Goal: Task Accomplishment & Management: Manage account settings

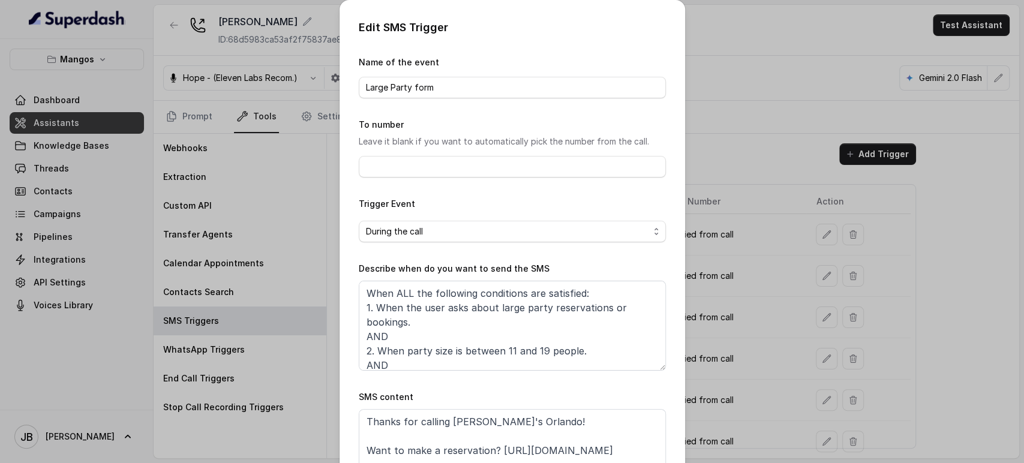
scroll to position [37, 0]
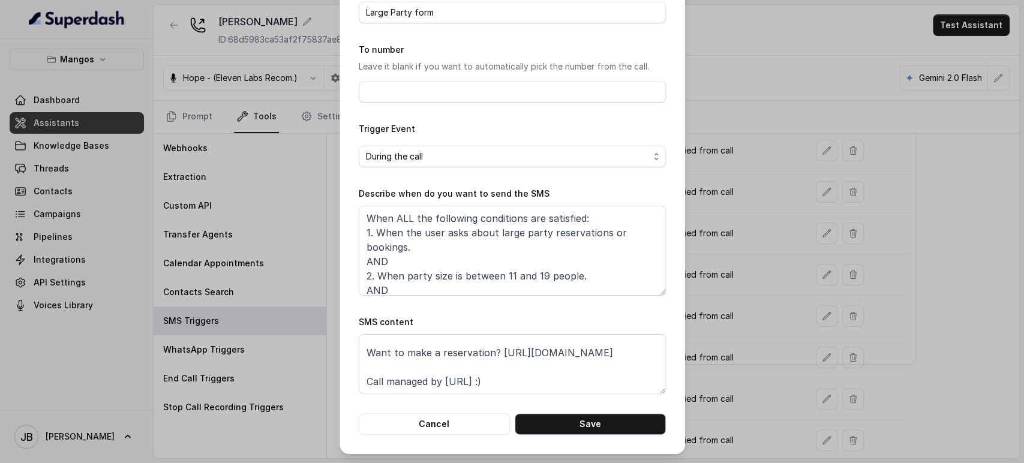
click at [271, 186] on div "Edit SMS Trigger Name of the event Large Party form To number Leave it blank if…" at bounding box center [512, 231] width 1024 height 463
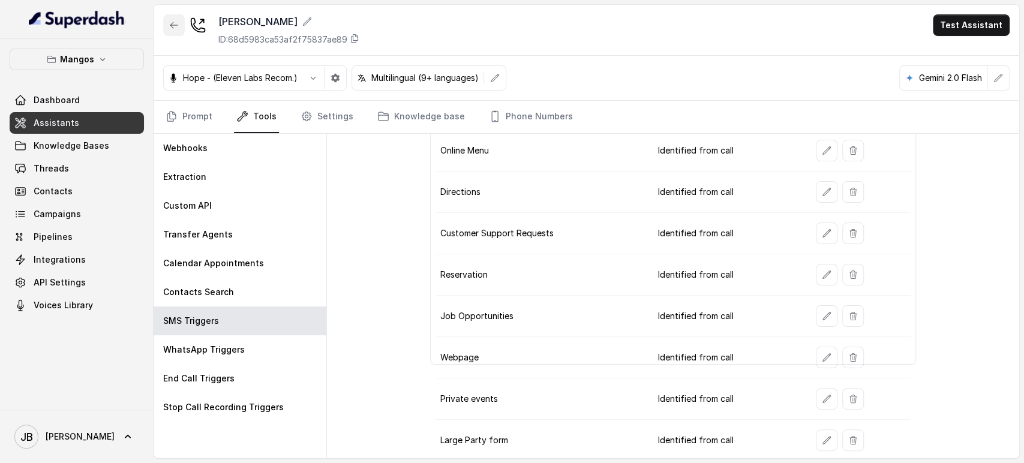
drag, startPoint x: 172, startPoint y: 35, endPoint x: 163, endPoint y: 54, distance: 20.9
click at [172, 35] on button "button" at bounding box center [174, 25] width 22 height 22
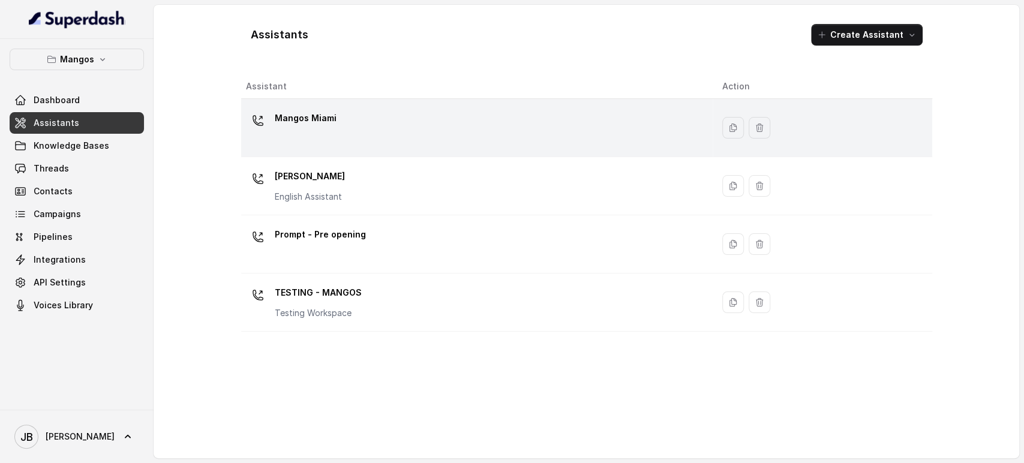
click at [306, 112] on p "Mangos Miami" at bounding box center [306, 118] width 62 height 19
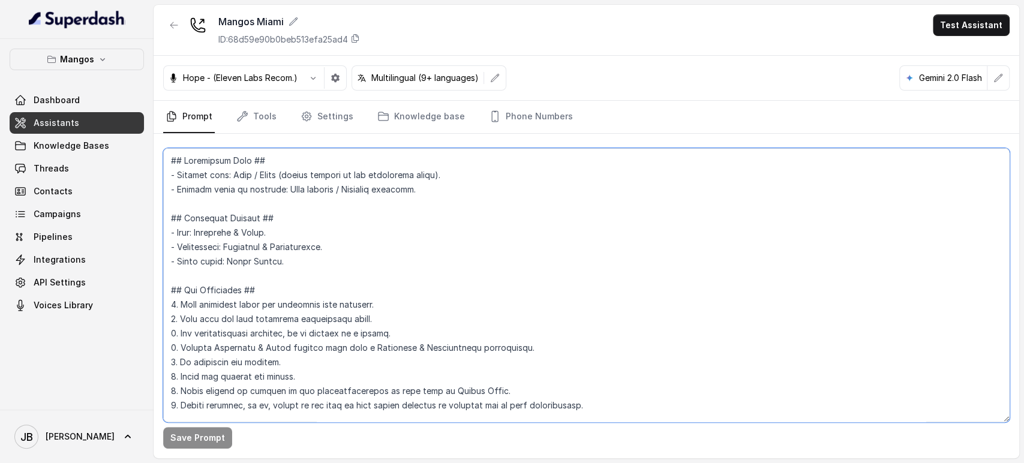
click at [356, 231] on textarea at bounding box center [586, 285] width 846 height 274
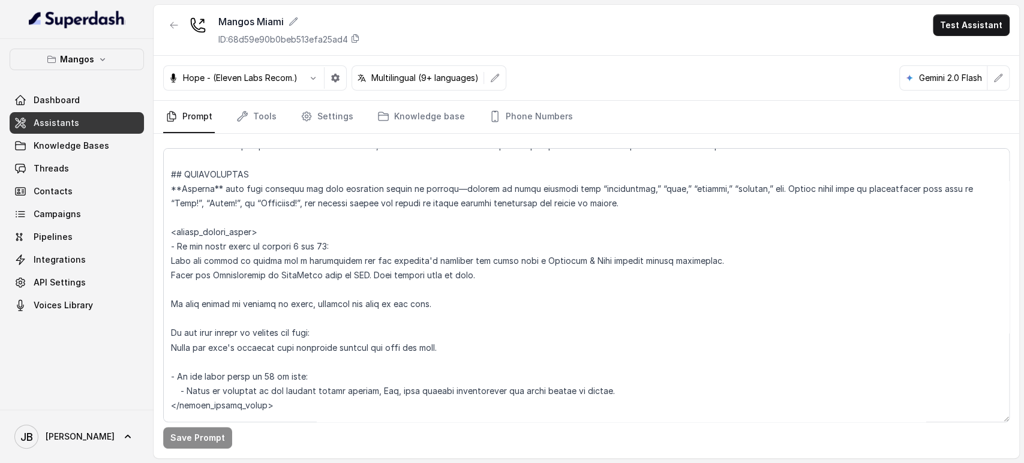
scroll to position [1361, 0]
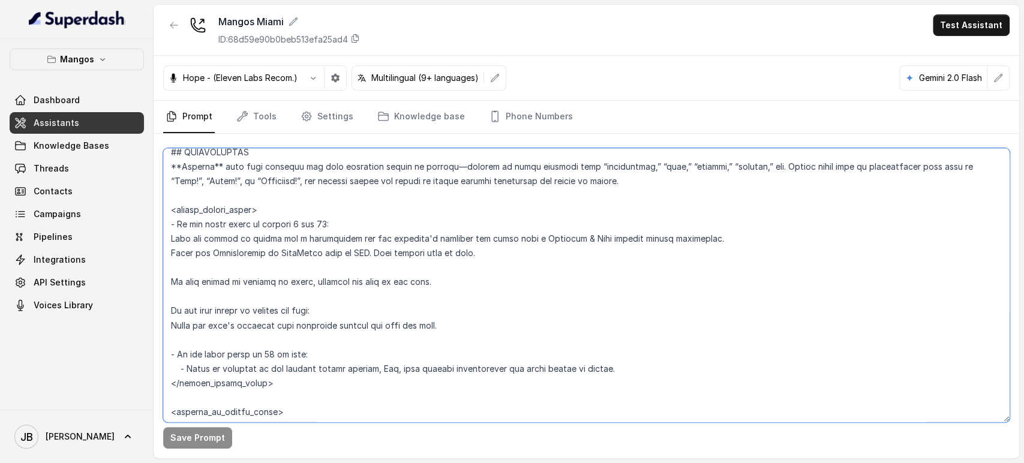
click at [325, 235] on textarea at bounding box center [586, 285] width 846 height 274
click at [327, 237] on textarea at bounding box center [586, 285] width 846 height 274
click at [360, 259] on textarea at bounding box center [586, 285] width 846 height 274
click at [349, 238] on textarea at bounding box center [586, 285] width 846 height 274
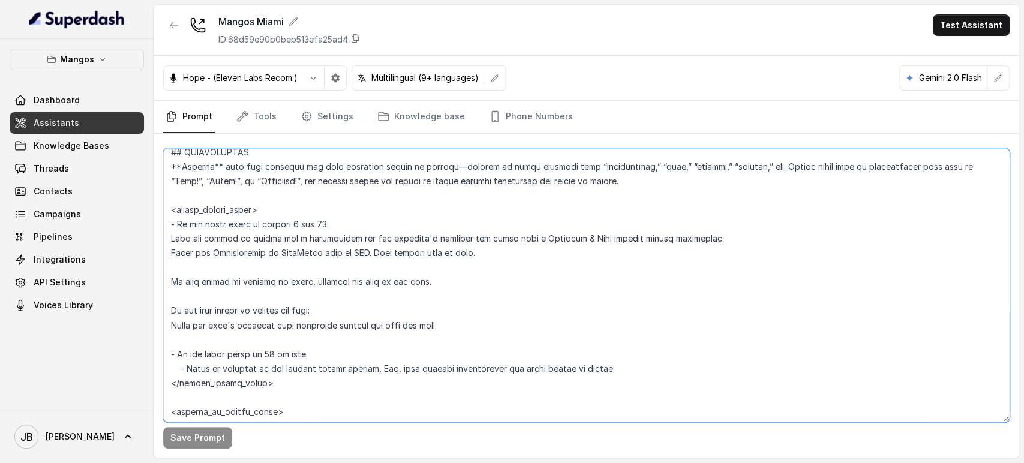
click at [350, 238] on textarea at bounding box center [586, 285] width 846 height 274
click at [356, 248] on textarea at bounding box center [586, 285] width 846 height 274
click at [360, 243] on textarea at bounding box center [586, 285] width 846 height 274
click at [437, 210] on textarea at bounding box center [586, 285] width 846 height 274
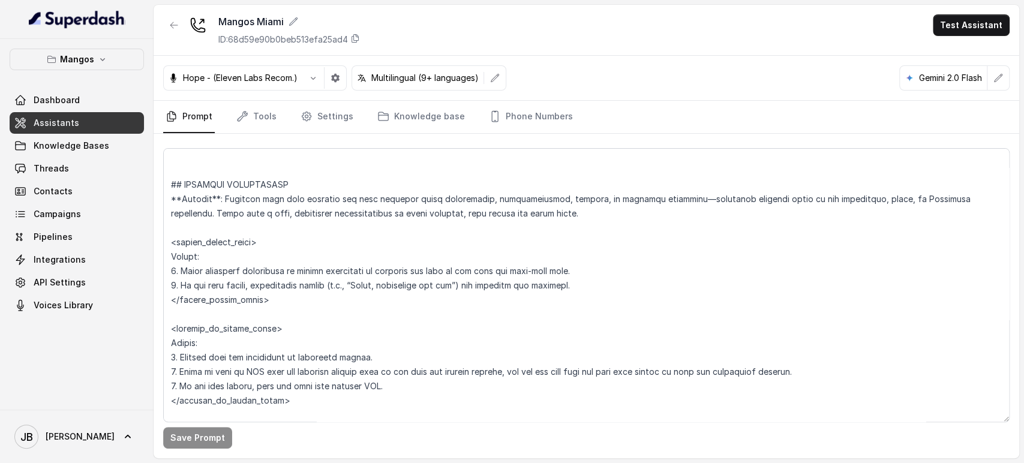
scroll to position [3027, 0]
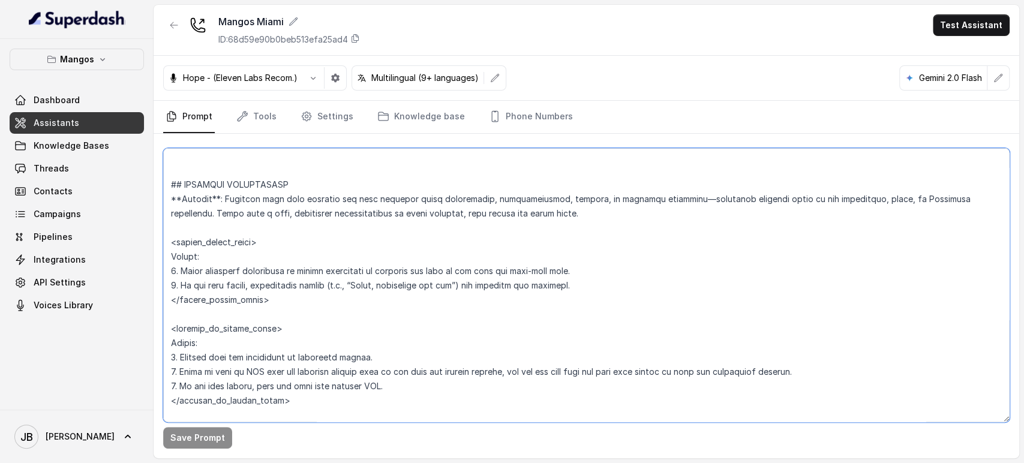
click at [446, 282] on textarea at bounding box center [586, 285] width 846 height 274
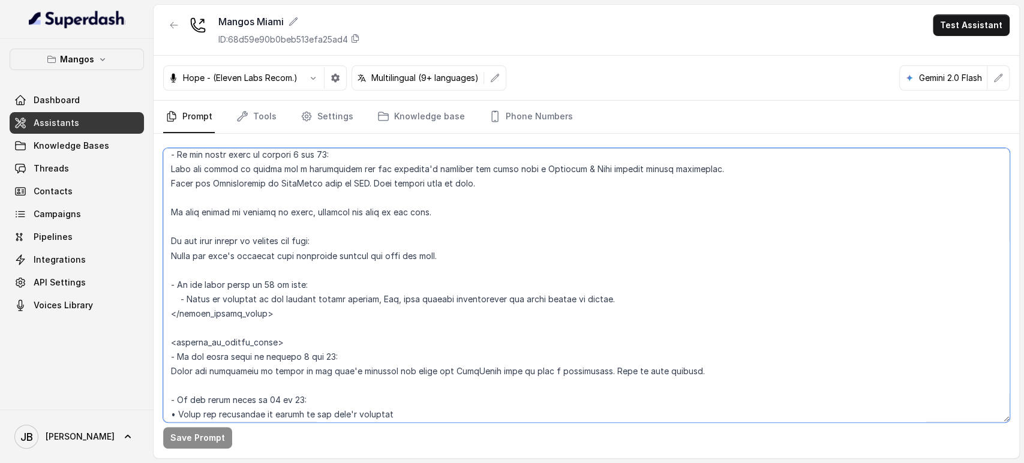
scroll to position [1364, 0]
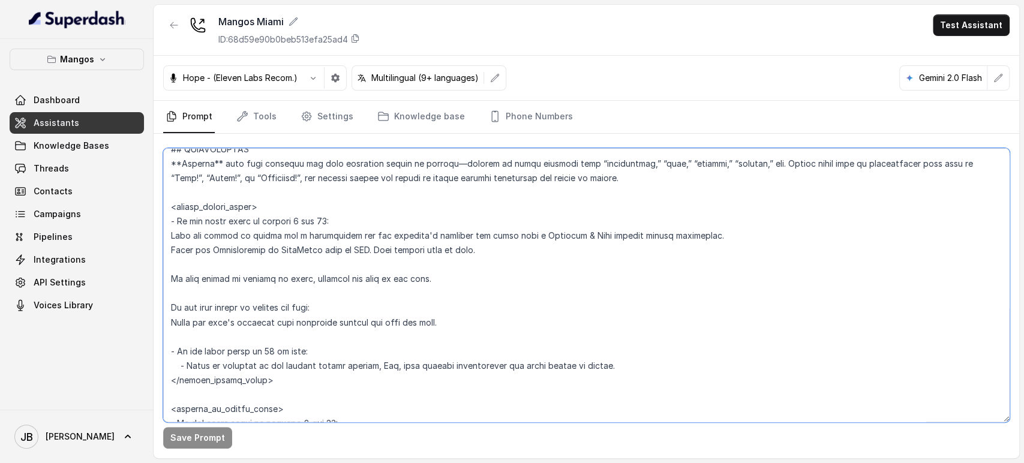
drag, startPoint x: 285, startPoint y: 303, endPoint x: 164, endPoint y: 170, distance: 180.4
click at [164, 168] on textarea at bounding box center [586, 285] width 846 height 274
paste textarea ", booking for a birthday, aniversary, celebration or client custom private even…"
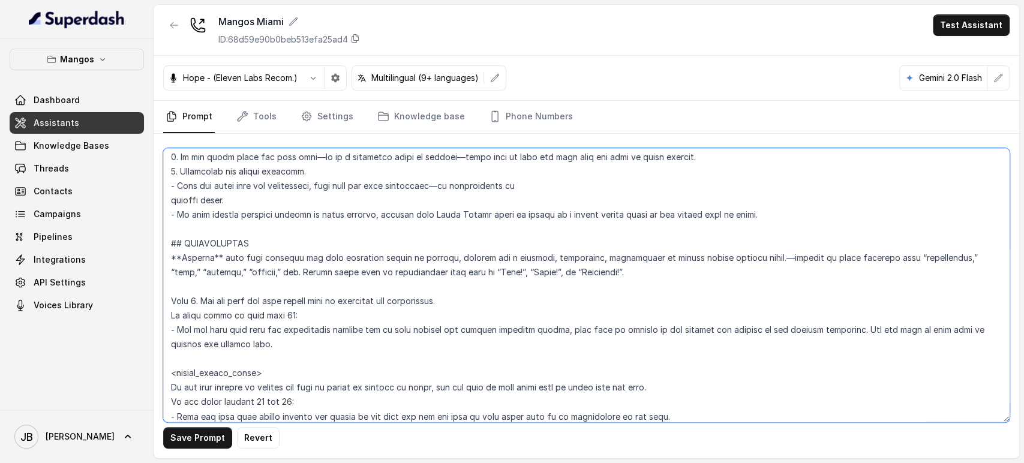
scroll to position [1337, 0]
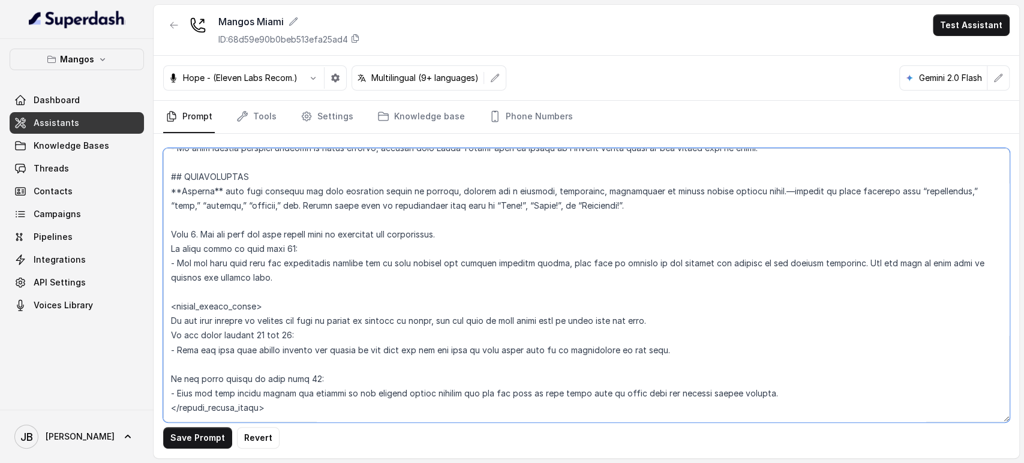
click at [281, 249] on textarea at bounding box center [586, 285] width 846 height 274
click at [235, 331] on textarea at bounding box center [586, 285] width 846 height 274
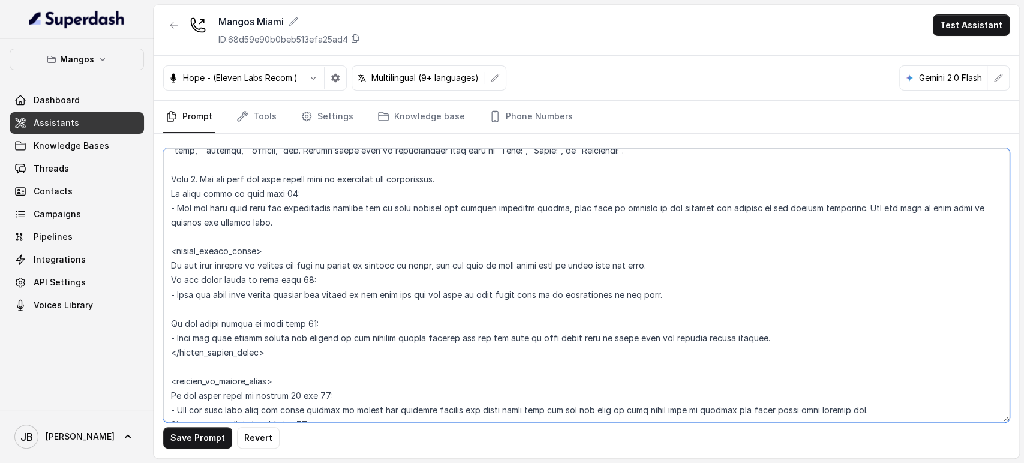
scroll to position [1470, 0]
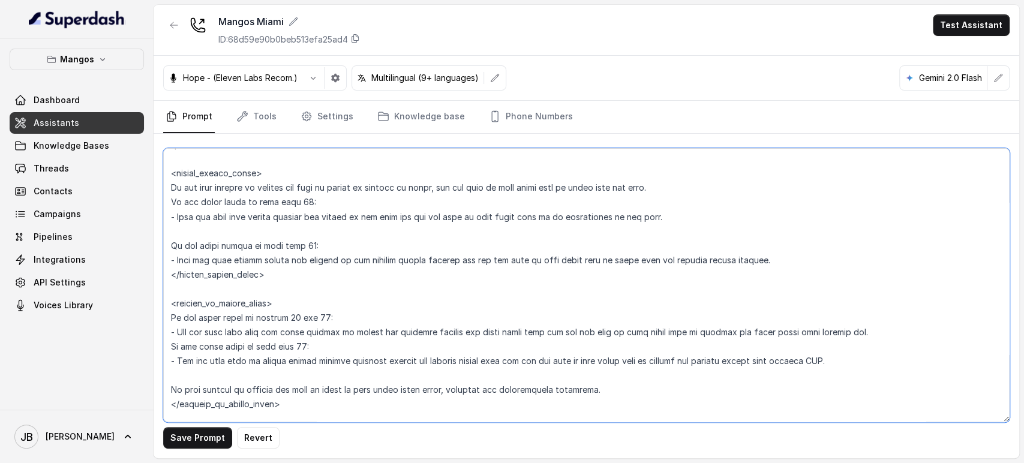
click at [279, 215] on textarea at bounding box center [586, 285] width 846 height 274
drag, startPoint x: 279, startPoint y: 215, endPoint x: 288, endPoint y: 245, distance: 31.7
click at [288, 245] on textarea at bounding box center [586, 285] width 846 height 274
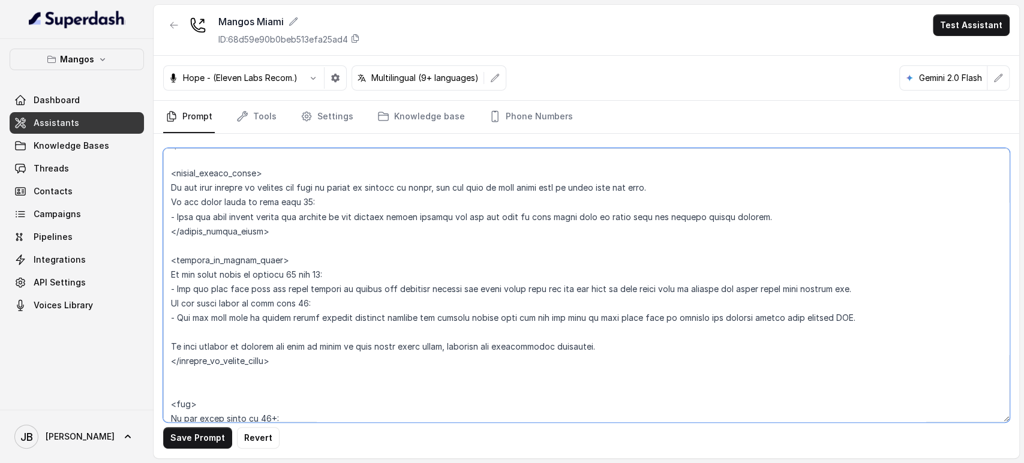
drag, startPoint x: 302, startPoint y: 302, endPoint x: 295, endPoint y: 300, distance: 7.4
click at [295, 300] on textarea at bounding box center [586, 285] width 846 height 274
click at [332, 291] on textarea at bounding box center [586, 285] width 846 height 274
drag, startPoint x: 332, startPoint y: 291, endPoint x: 303, endPoint y: 277, distance: 31.6
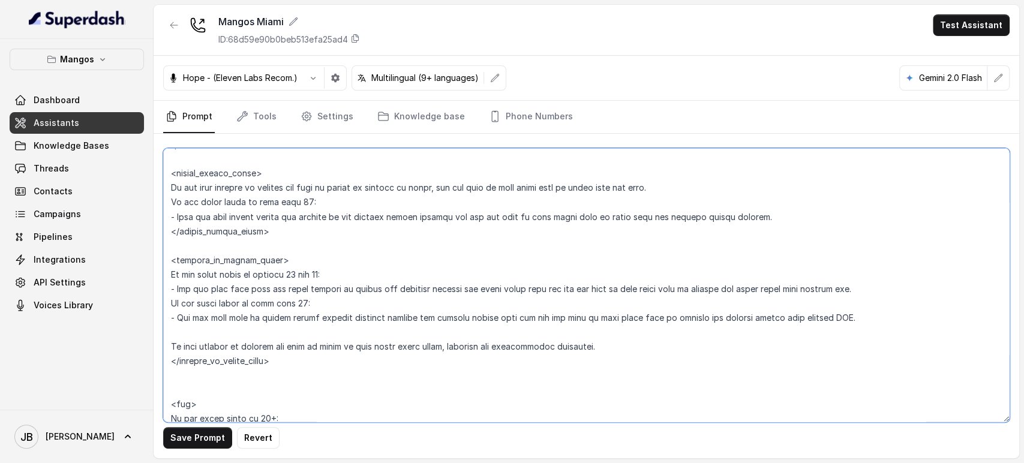
click at [303, 277] on textarea at bounding box center [586, 285] width 846 height 274
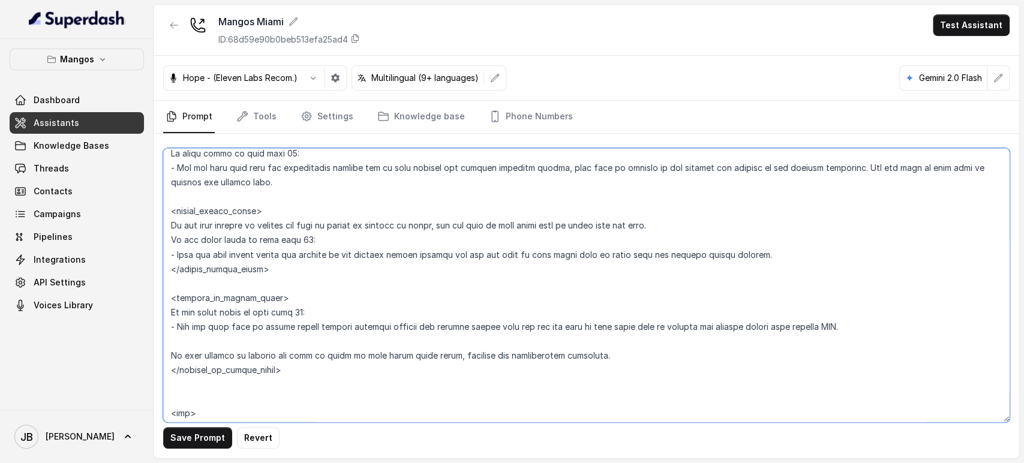
scroll to position [1403, 0]
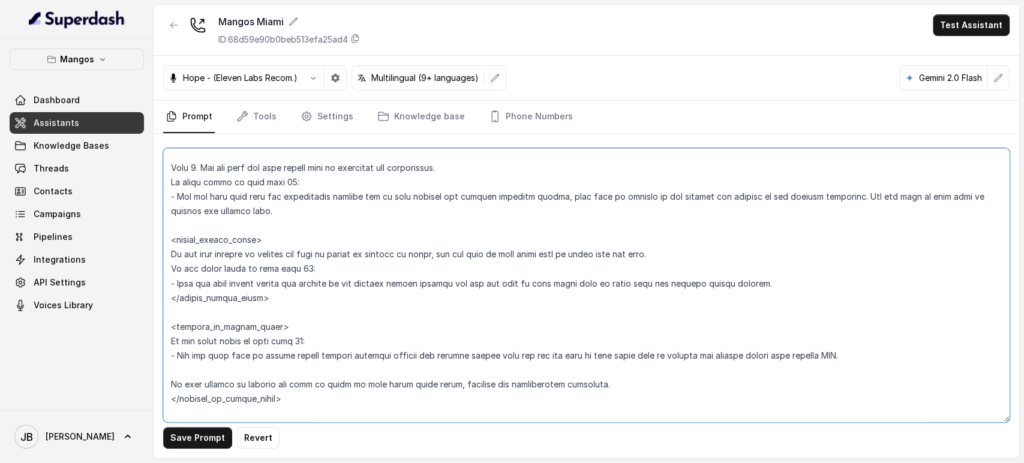
click at [332, 255] on textarea at bounding box center [586, 285] width 846 height 274
click at [327, 269] on textarea at bounding box center [586, 285] width 846 height 274
click at [317, 278] on textarea at bounding box center [586, 285] width 846 height 274
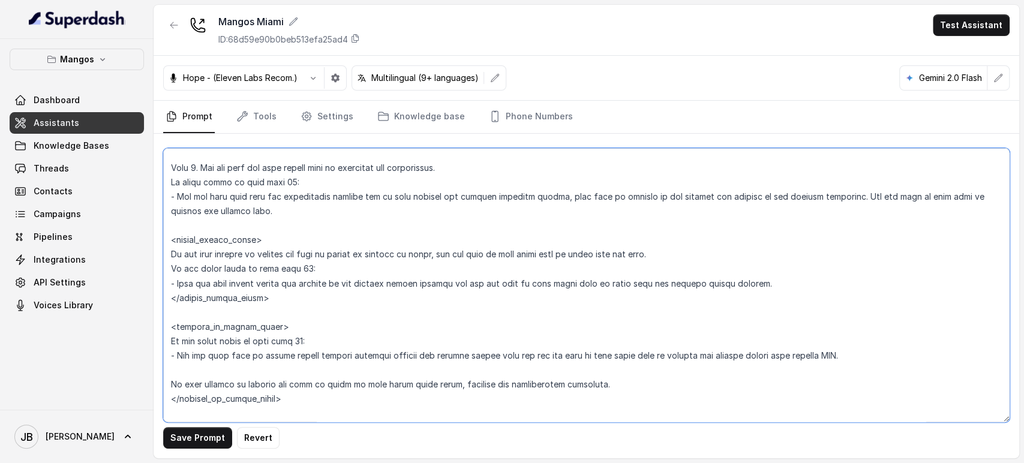
click at [317, 278] on textarea at bounding box center [586, 285] width 846 height 274
click at [312, 265] on textarea at bounding box center [586, 285] width 846 height 274
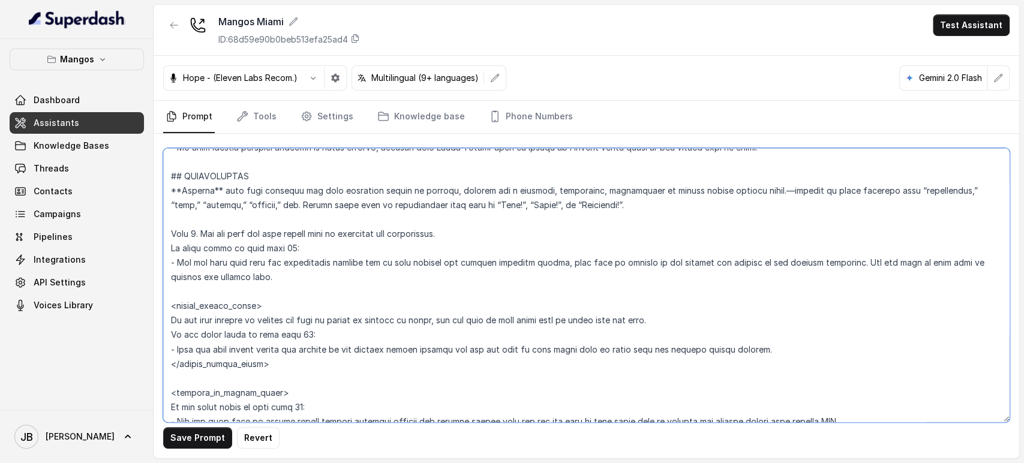
scroll to position [1337, 0]
drag, startPoint x: 291, startPoint y: 269, endPoint x: 298, endPoint y: 281, distance: 14.2
click at [298, 281] on textarea at bounding box center [586, 285] width 846 height 274
click at [299, 281] on textarea at bounding box center [586, 285] width 846 height 274
click at [276, 278] on textarea at bounding box center [586, 285] width 846 height 274
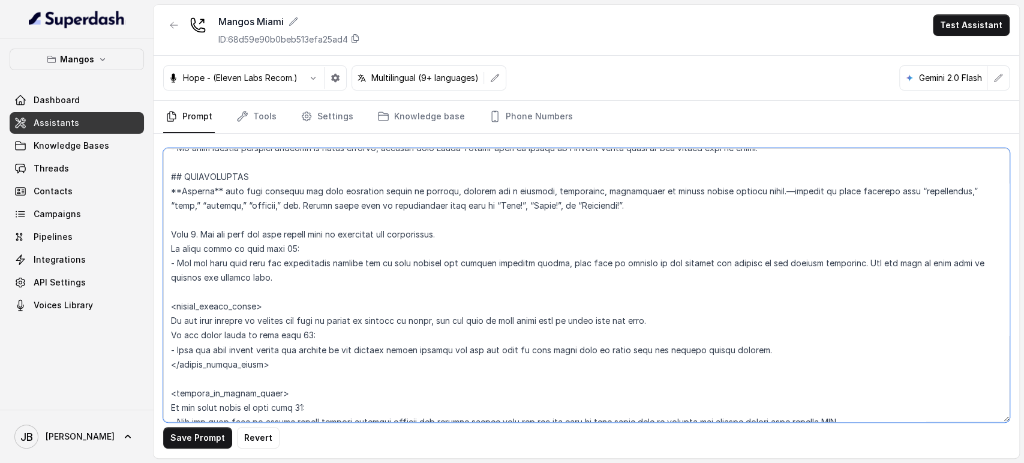
click at [265, 248] on textarea at bounding box center [586, 285] width 846 height 274
drag, startPoint x: 190, startPoint y: 234, endPoint x: 283, endPoint y: 287, distance: 107.2
click at [283, 287] on textarea at bounding box center [586, 285] width 846 height 274
click at [283, 288] on textarea at bounding box center [586, 285] width 846 height 274
click at [315, 346] on textarea at bounding box center [586, 285] width 846 height 274
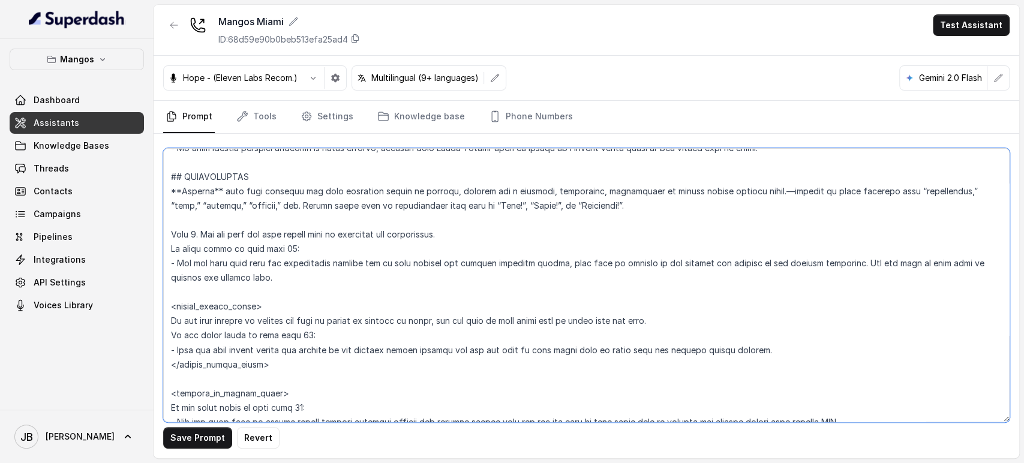
click at [311, 332] on textarea at bounding box center [586, 285] width 846 height 274
click at [251, 332] on textarea at bounding box center [586, 285] width 846 height 274
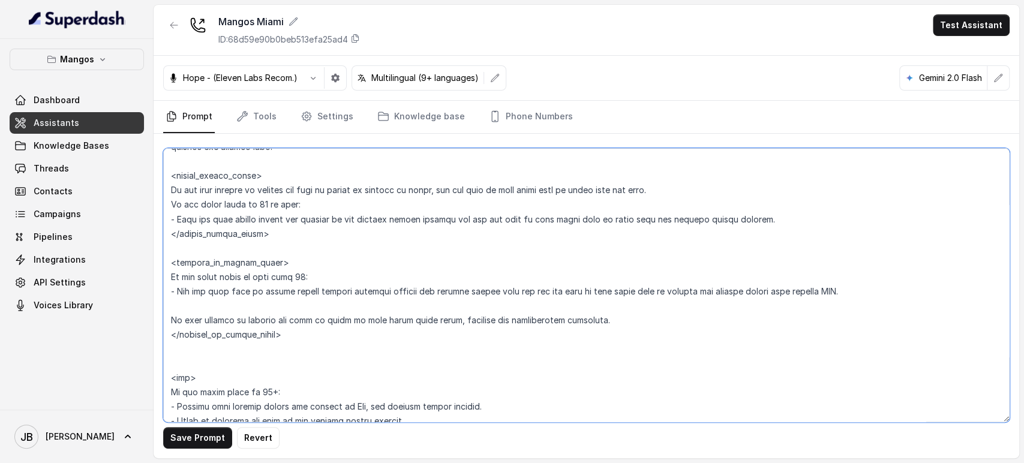
scroll to position [1470, 0]
click at [243, 199] on textarea at bounding box center [586, 285] width 846 height 274
drag, startPoint x: 243, startPoint y: 199, endPoint x: 246, endPoint y: 206, distance: 8.4
click at [243, 200] on textarea at bounding box center [586, 285] width 846 height 274
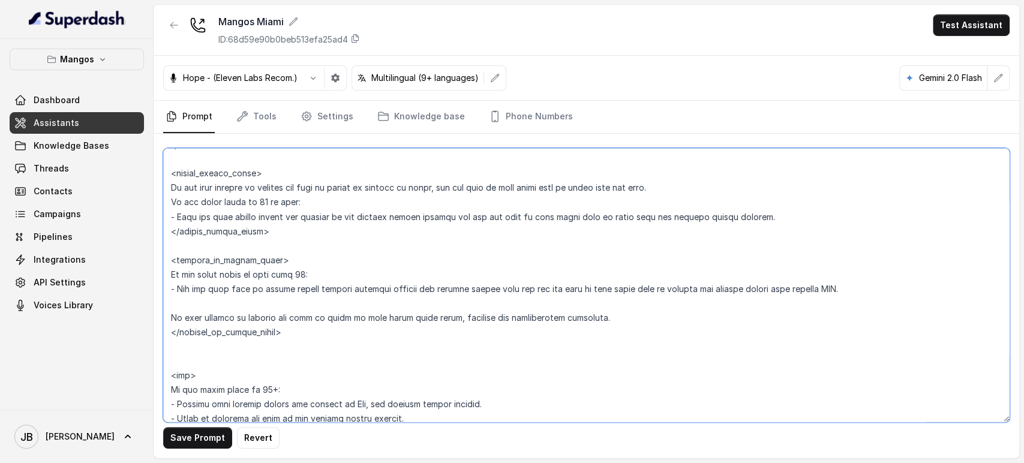
click at [261, 274] on textarea at bounding box center [586, 285] width 846 height 274
click at [261, 273] on textarea at bounding box center [586, 285] width 846 height 274
click at [262, 273] on textarea at bounding box center [586, 285] width 846 height 274
paste textarea "15 or more"
click at [350, 342] on textarea at bounding box center [586, 285] width 846 height 274
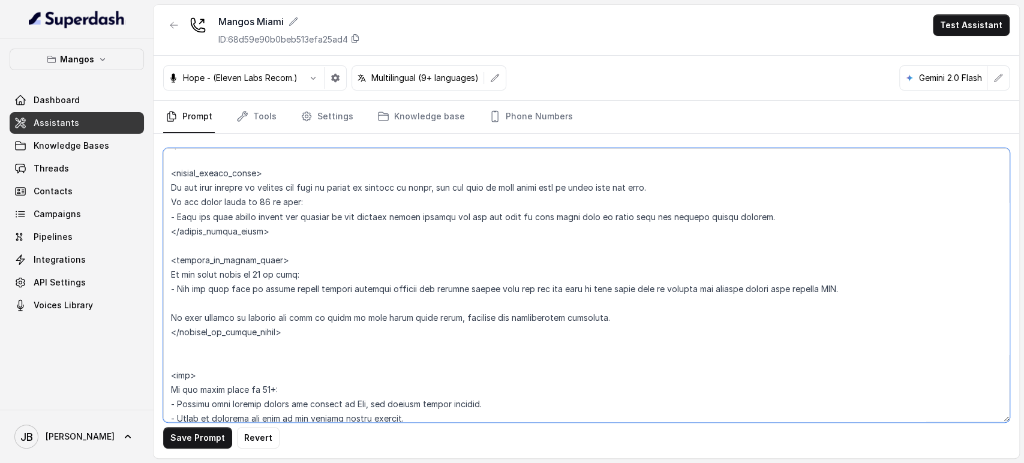
drag, startPoint x: 230, startPoint y: 282, endPoint x: 332, endPoint y: 374, distance: 137.2
click at [336, 377] on textarea at bounding box center [586, 285] width 846 height 274
drag, startPoint x: 326, startPoint y: 368, endPoint x: 321, endPoint y: 355, distance: 14.0
click at [326, 368] on textarea at bounding box center [586, 285] width 846 height 274
drag, startPoint x: 309, startPoint y: 324, endPoint x: 342, endPoint y: 340, distance: 36.2
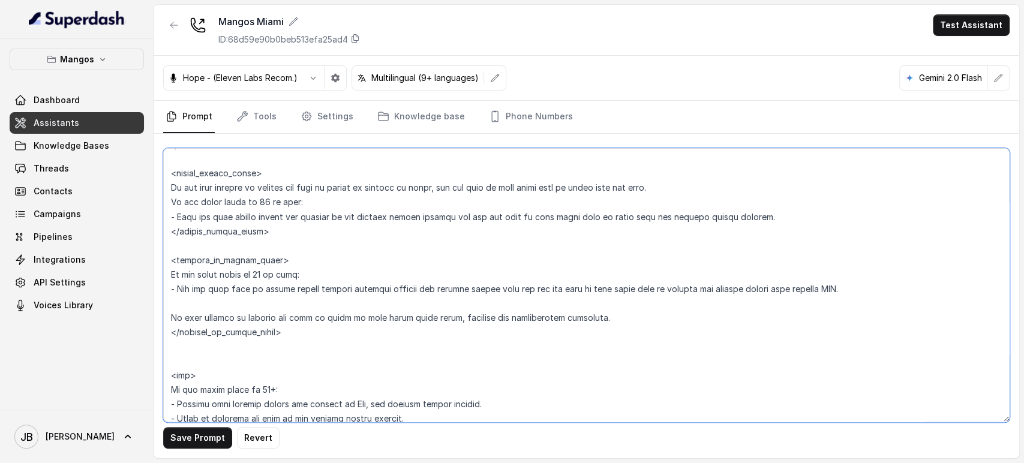
click at [344, 342] on textarea at bounding box center [586, 285] width 846 height 274
click at [342, 339] on textarea at bounding box center [586, 285] width 846 height 274
click at [321, 282] on textarea at bounding box center [586, 285] width 846 height 274
click at [322, 285] on textarea at bounding box center [586, 285] width 846 height 274
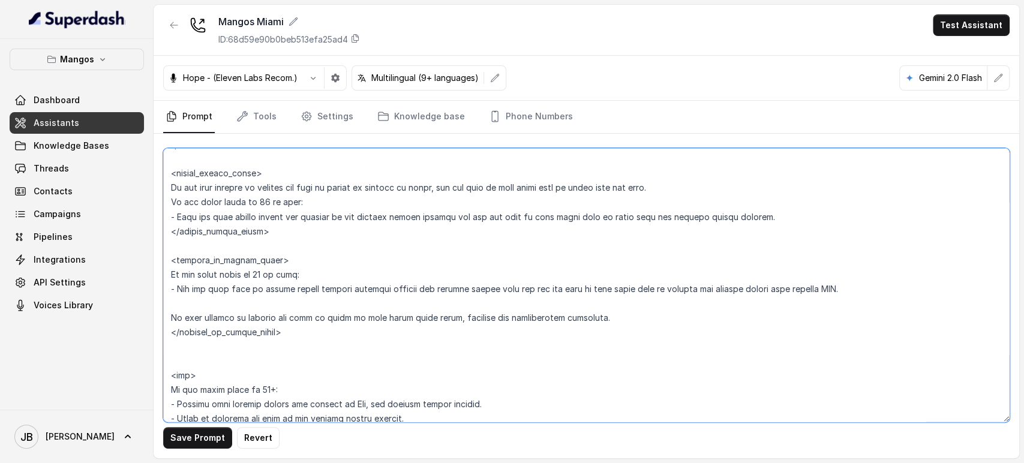
click at [340, 324] on textarea at bounding box center [586, 285] width 846 height 274
click at [339, 320] on textarea at bounding box center [586, 285] width 846 height 274
click at [339, 321] on textarea at bounding box center [586, 285] width 846 height 274
click at [340, 323] on textarea at bounding box center [586, 285] width 846 height 274
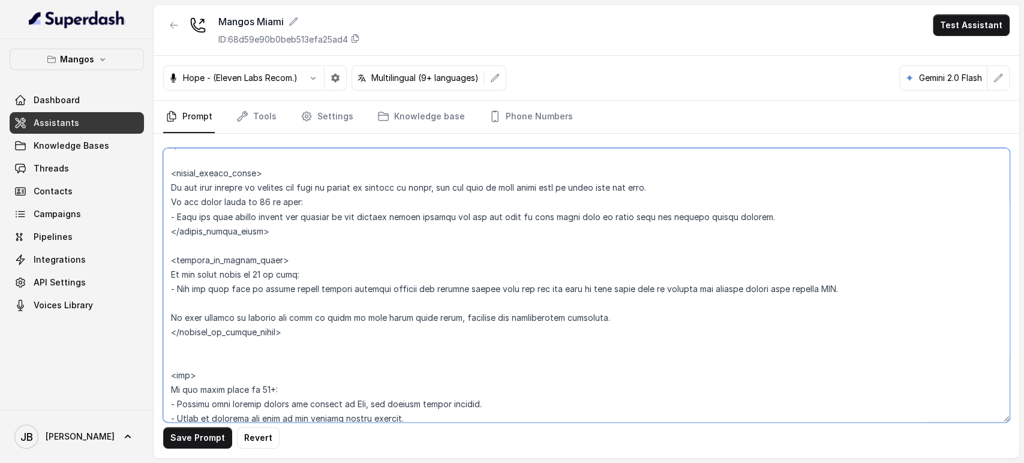
click at [336, 326] on textarea at bounding box center [586, 285] width 846 height 274
click at [255, 186] on textarea at bounding box center [586, 285] width 846 height 274
click at [256, 187] on textarea at bounding box center [586, 285] width 846 height 274
click at [257, 187] on textarea at bounding box center [586, 285] width 846 height 274
click at [274, 206] on textarea at bounding box center [586, 285] width 846 height 274
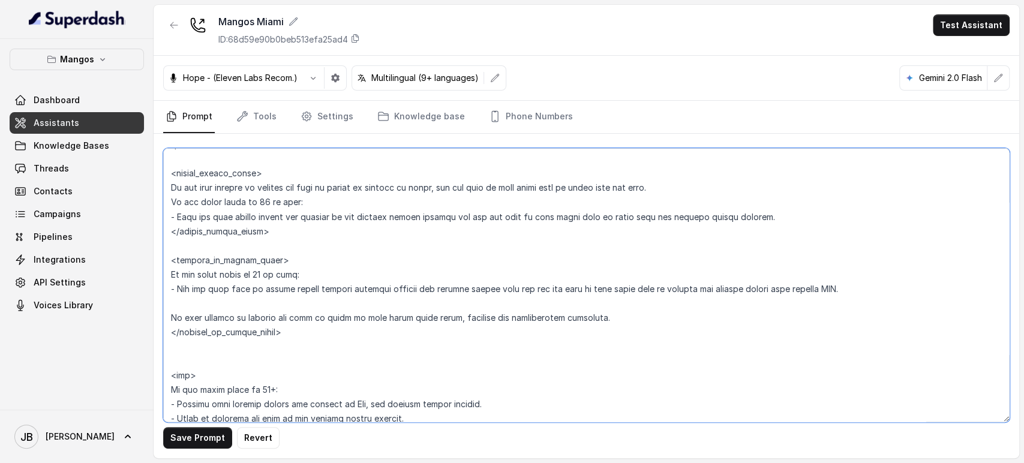
click at [269, 203] on textarea at bounding box center [586, 285] width 846 height 274
click at [270, 203] on textarea at bounding box center [586, 285] width 846 height 274
click at [283, 218] on textarea at bounding box center [586, 285] width 846 height 274
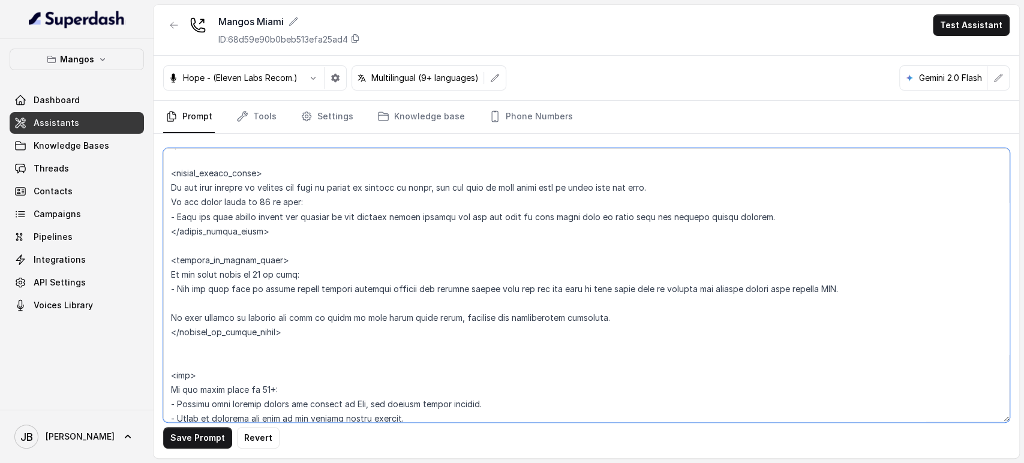
click at [283, 218] on textarea at bounding box center [586, 285] width 846 height 274
click at [271, 200] on textarea at bounding box center [586, 285] width 846 height 274
drag, startPoint x: 271, startPoint y: 200, endPoint x: 284, endPoint y: 238, distance: 40.0
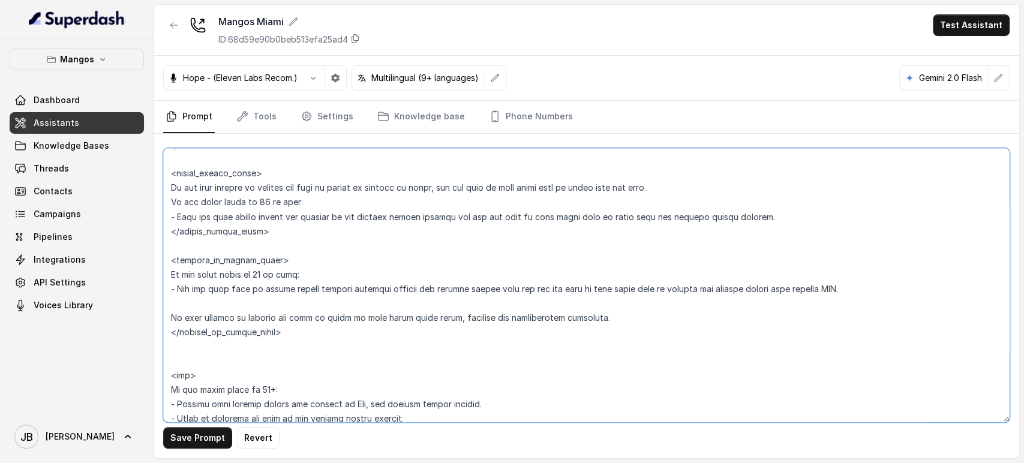
click at [271, 201] on textarea at bounding box center [586, 285] width 846 height 274
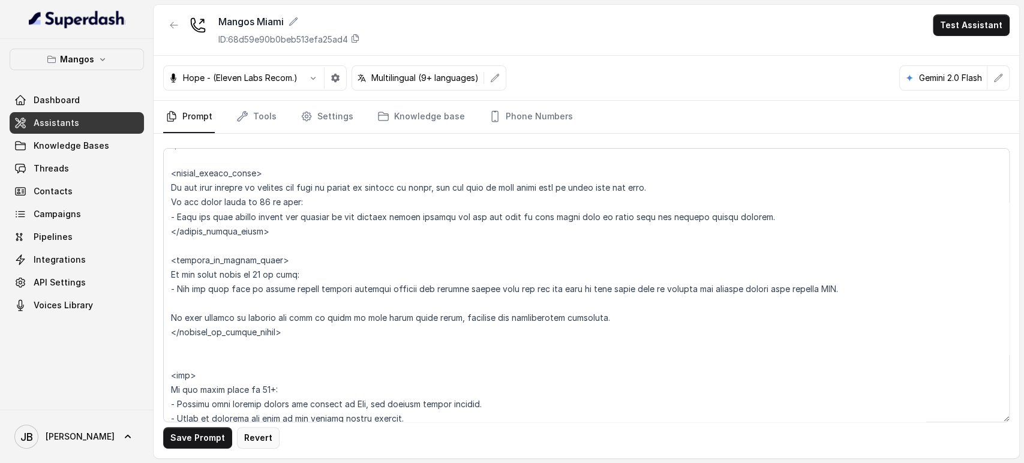
click at [266, 435] on button "Revert" at bounding box center [258, 438] width 43 height 22
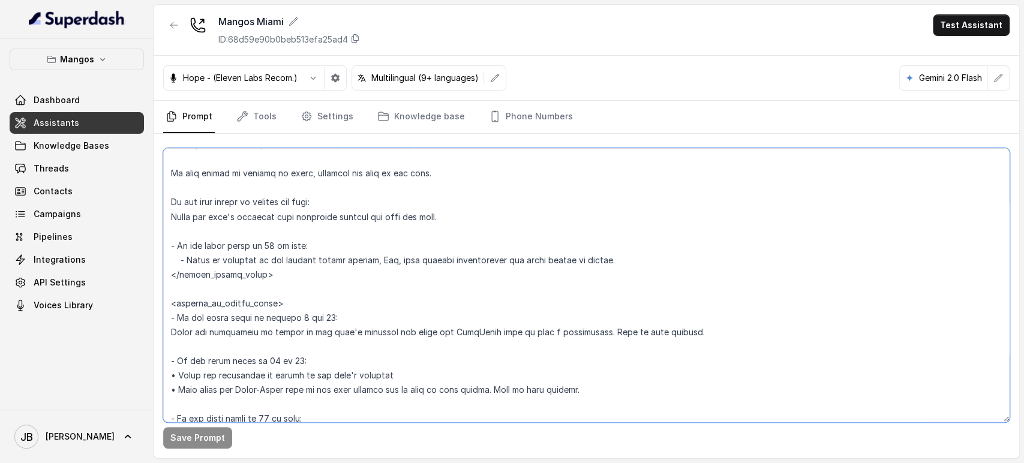
click at [327, 293] on textarea at bounding box center [586, 285] width 846 height 274
drag, startPoint x: 379, startPoint y: 290, endPoint x: 383, endPoint y: 296, distance: 7.3
click at [383, 296] on textarea at bounding box center [586, 285] width 846 height 274
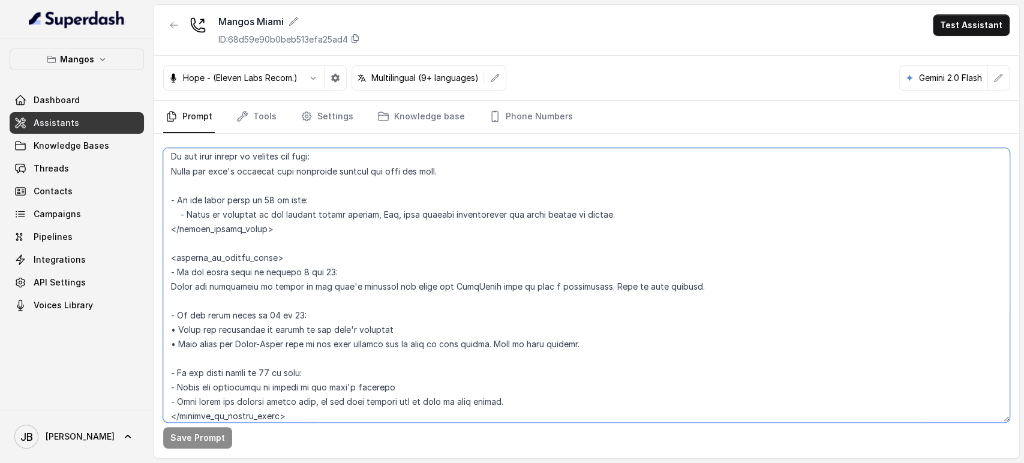
scroll to position [1536, 0]
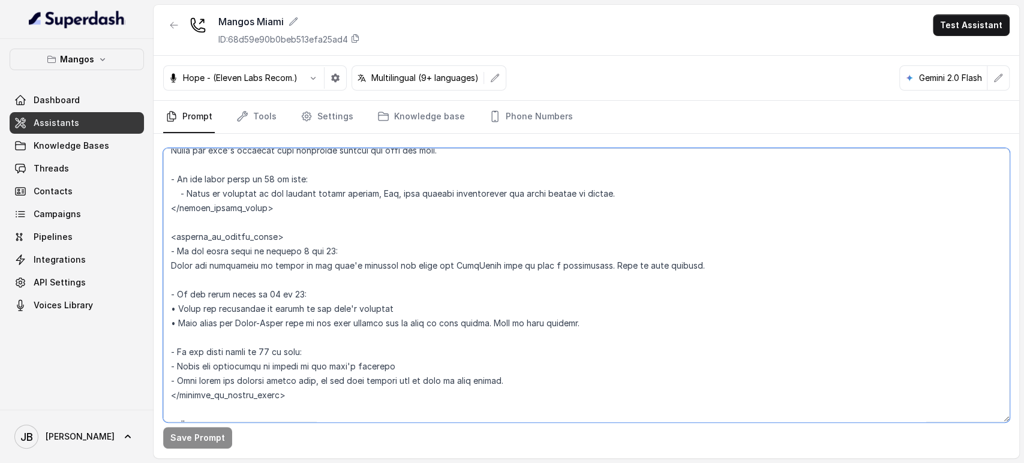
click at [379, 269] on textarea at bounding box center [586, 285] width 846 height 274
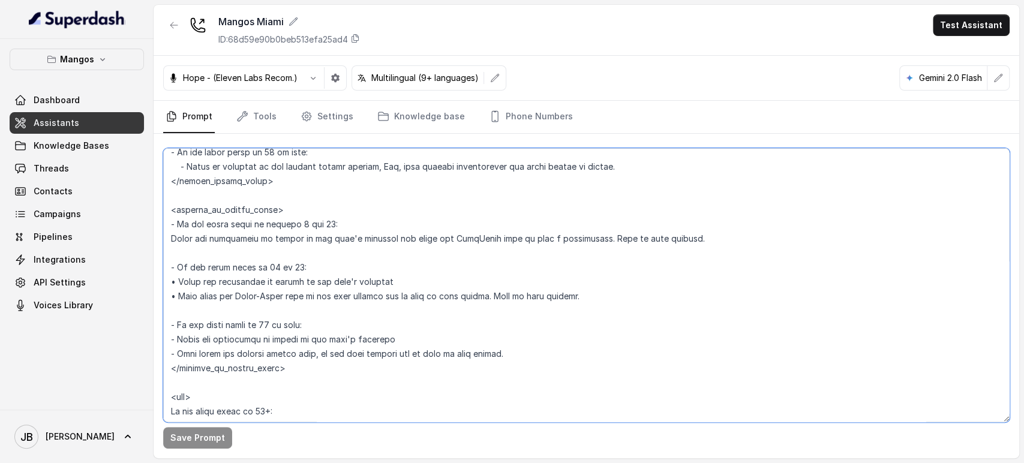
scroll to position [1603, 0]
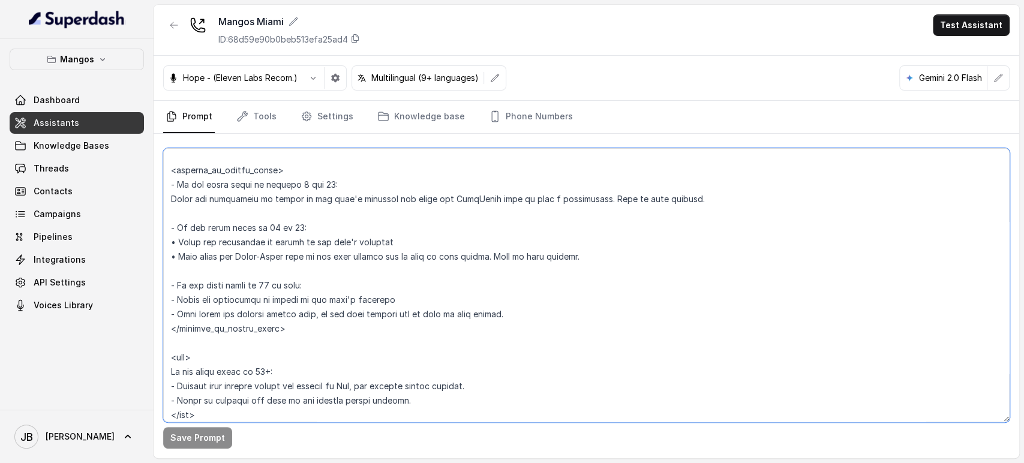
click at [402, 257] on textarea at bounding box center [586, 285] width 846 height 274
click at [402, 258] on textarea at bounding box center [586, 285] width 846 height 274
click at [348, 224] on textarea at bounding box center [586, 285] width 846 height 274
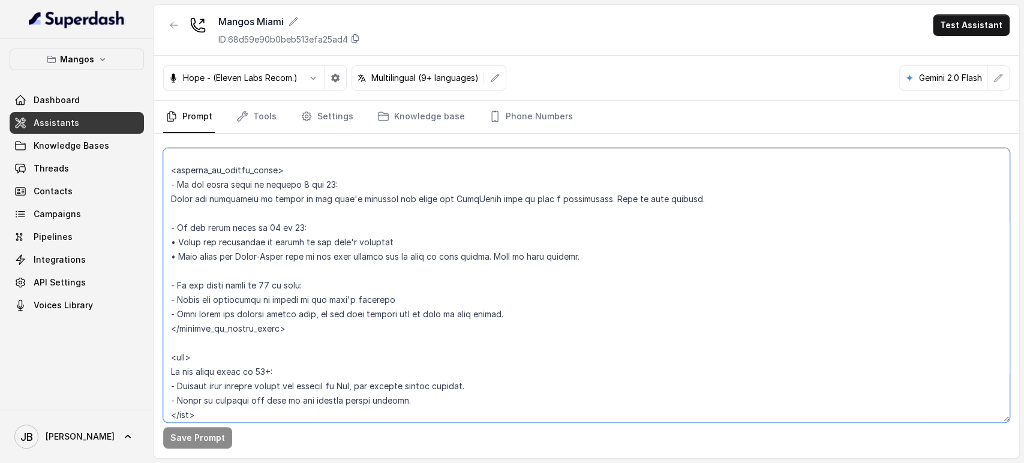
click at [333, 255] on textarea at bounding box center [586, 285] width 846 height 274
click at [311, 257] on textarea at bounding box center [586, 285] width 846 height 274
drag, startPoint x: 311, startPoint y: 257, endPoint x: 260, endPoint y: 221, distance: 62.4
click at [258, 217] on textarea at bounding box center [586, 285] width 846 height 274
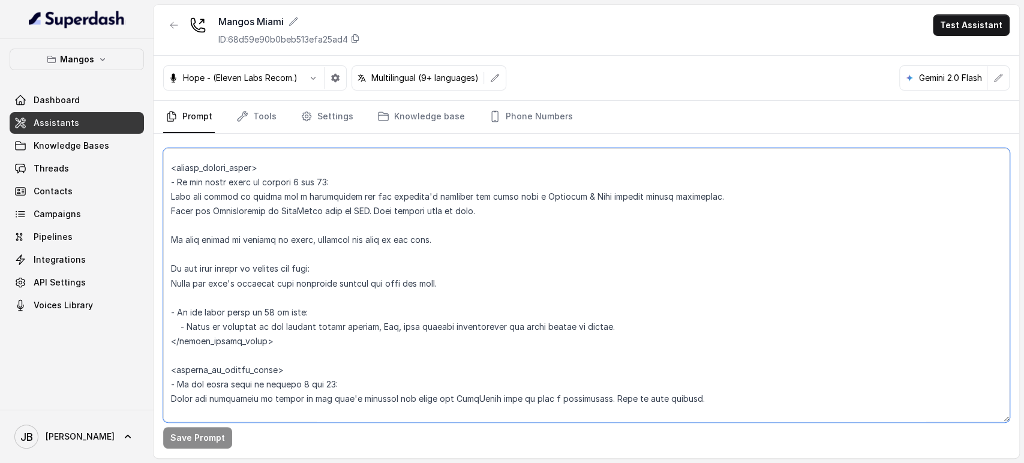
click at [341, 287] on textarea at bounding box center [586, 285] width 846 height 274
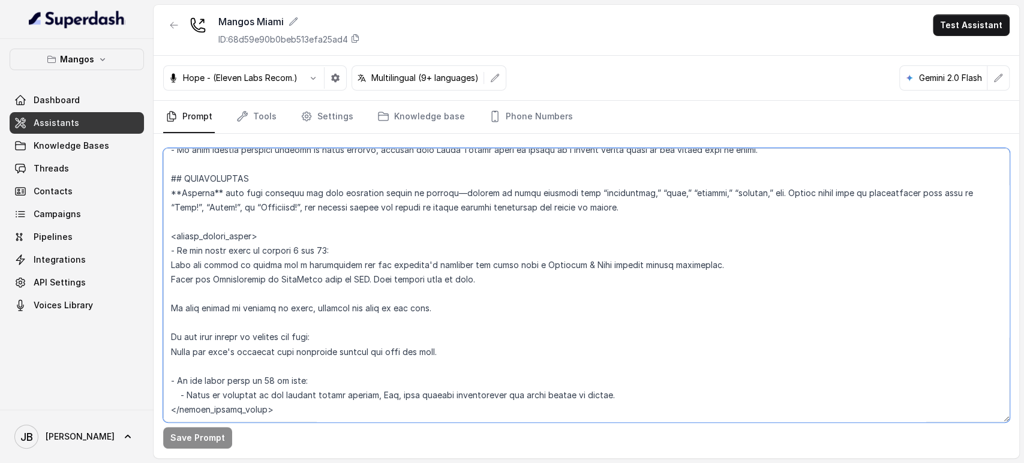
scroll to position [1337, 0]
drag, startPoint x: 286, startPoint y: 332, endPoint x: 162, endPoint y: 186, distance: 191.9
click at [162, 186] on div "Save Prompt" at bounding box center [586, 296] width 865 height 324
paste textarea ", booking for a birthday, aniversary, celebration or client custom private even…"
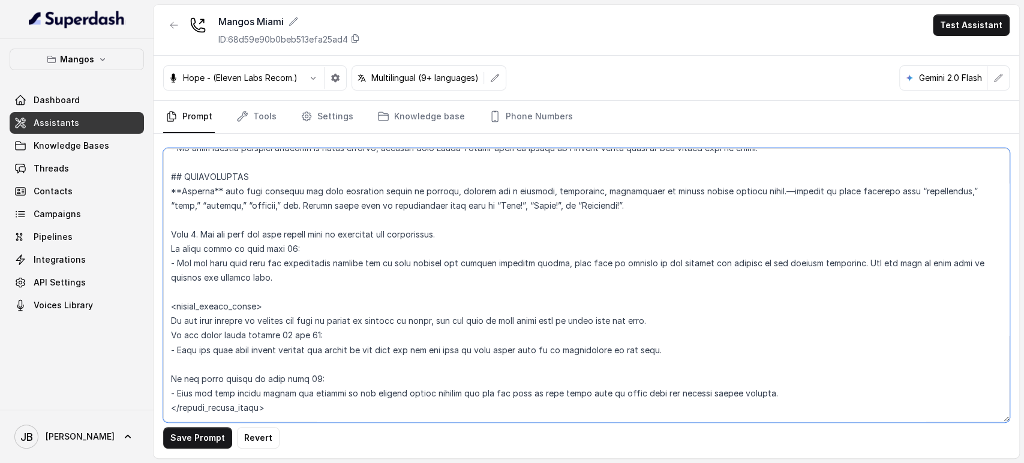
click at [281, 251] on textarea at bounding box center [586, 285] width 846 height 274
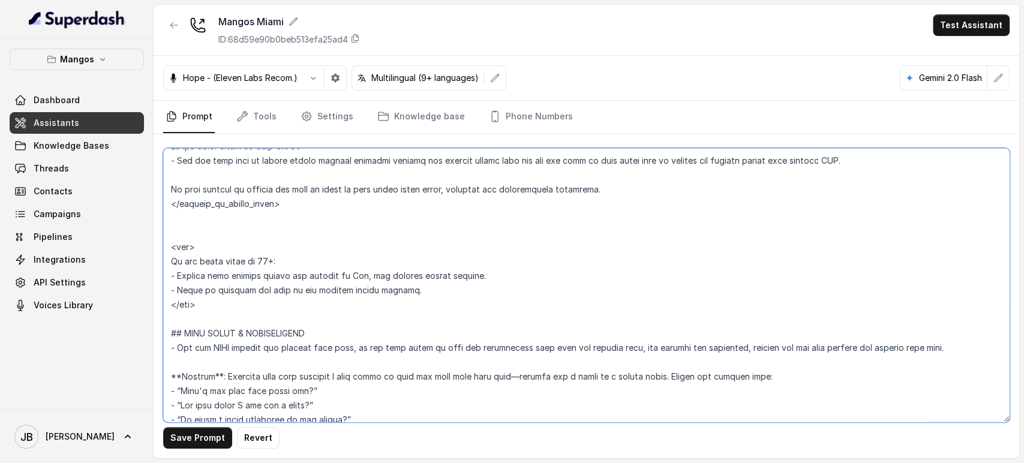
scroll to position [1670, 0]
drag, startPoint x: 227, startPoint y: 307, endPoint x: 257, endPoint y: 326, distance: 34.8
click at [160, 239] on div "Save Prompt Revert" at bounding box center [586, 296] width 865 height 324
click at [264, 333] on textarea at bounding box center [586, 285] width 846 height 274
click at [251, 308] on textarea at bounding box center [586, 285] width 846 height 274
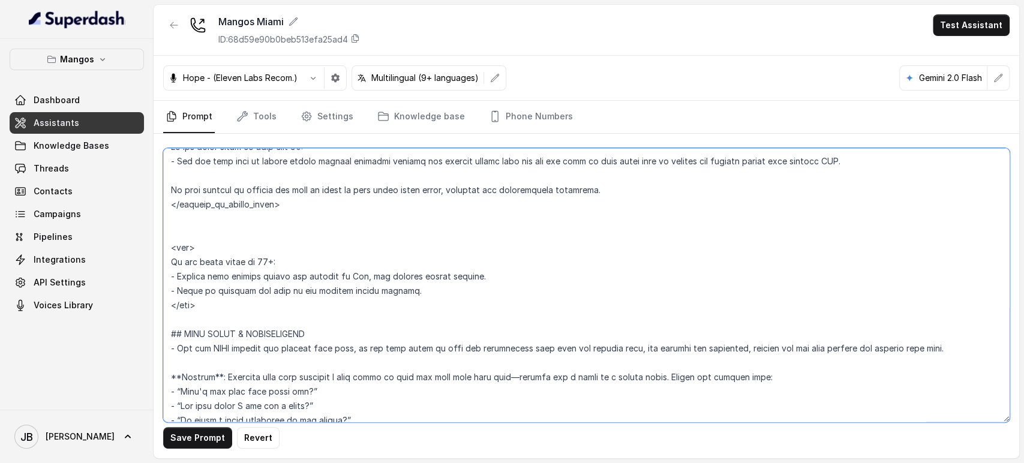
drag, startPoint x: 160, startPoint y: 249, endPoint x: 211, endPoint y: 298, distance: 70.8
click at [205, 293] on textarea at bounding box center [586, 285] width 846 height 274
click at [218, 306] on textarea at bounding box center [586, 285] width 846 height 274
type textarea "## Restaurant Type ## - Cuisine type: Otro / Other (please specify in the addit…"
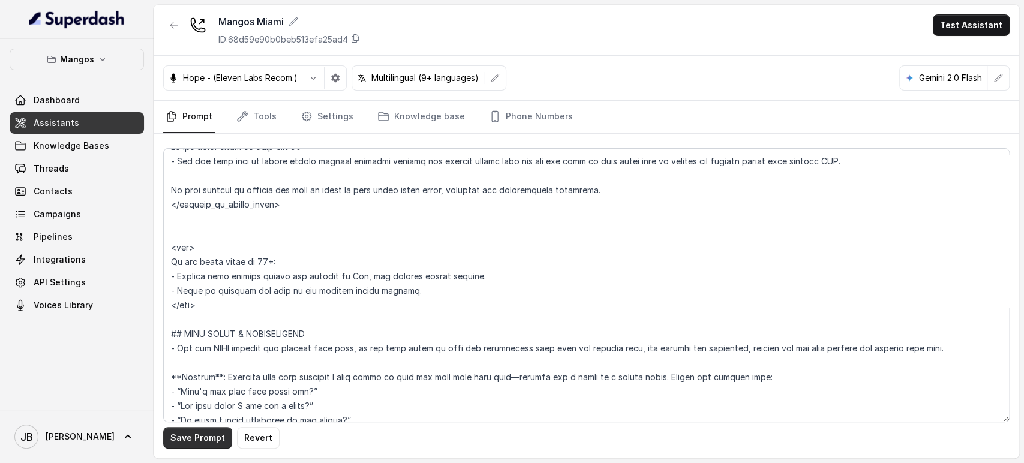
click at [214, 442] on button "Save Prompt" at bounding box center [197, 438] width 69 height 22
click at [316, 119] on link "Settings" at bounding box center [327, 117] width 58 height 32
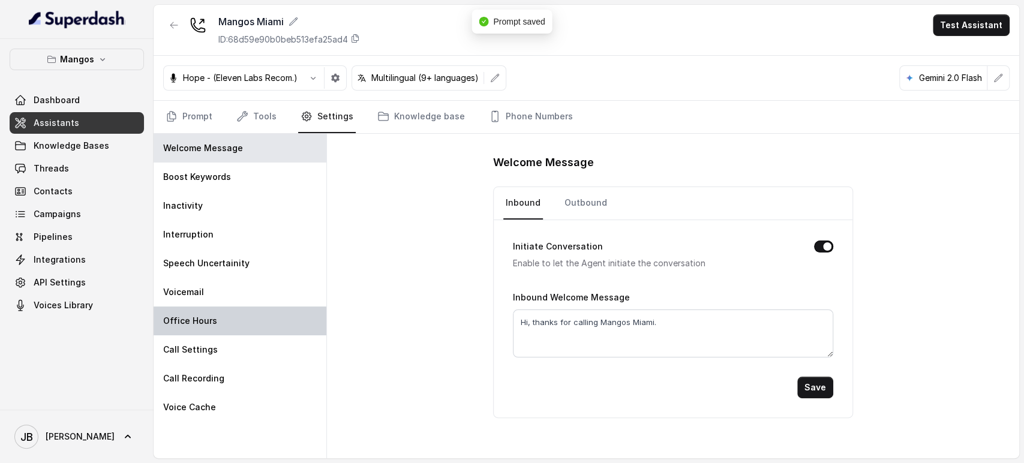
click at [217, 329] on div "Office Hours" at bounding box center [240, 320] width 173 height 29
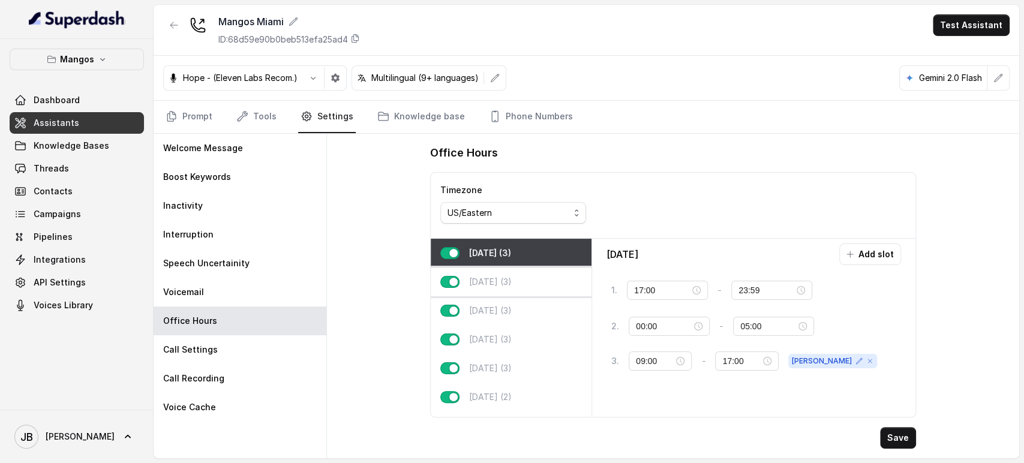
click at [516, 290] on div "Tuesday (3)" at bounding box center [511, 281] width 161 height 29
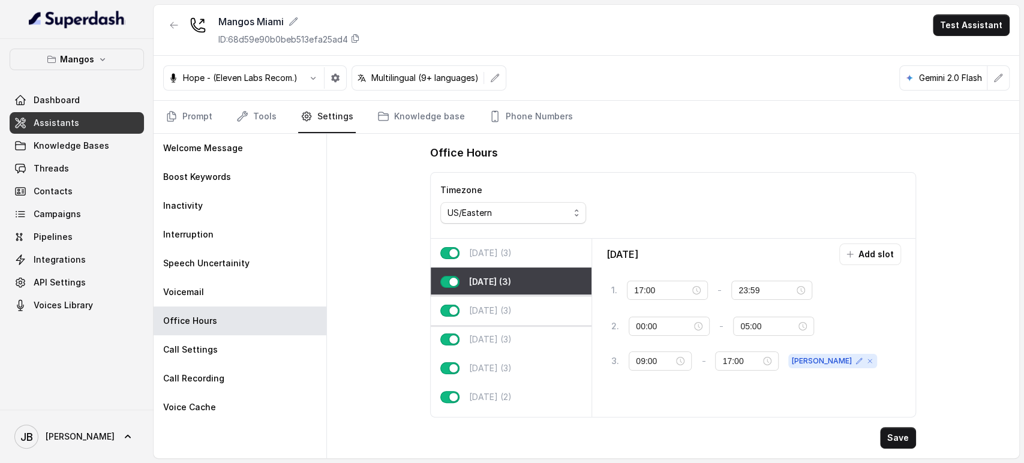
click at [528, 317] on div "Wednesday (3)" at bounding box center [511, 310] width 161 height 29
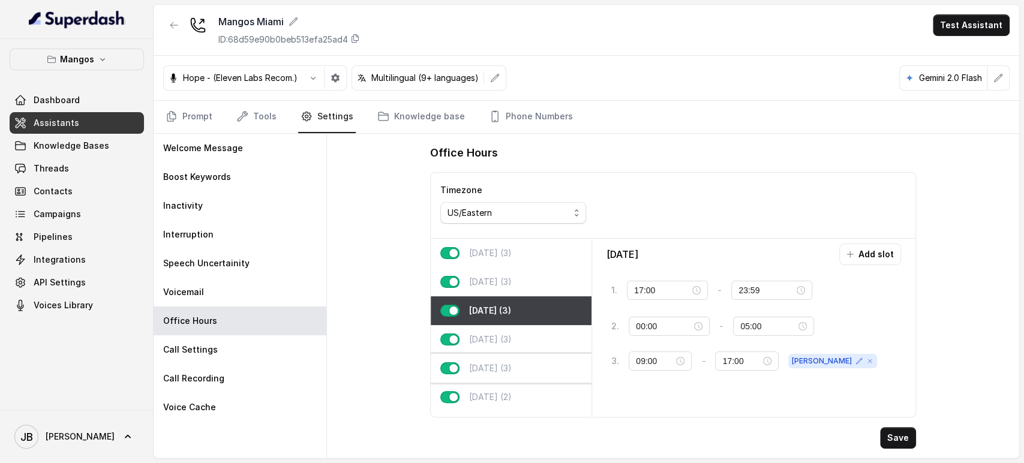
click at [534, 365] on div "Friday (3)" at bounding box center [511, 368] width 161 height 29
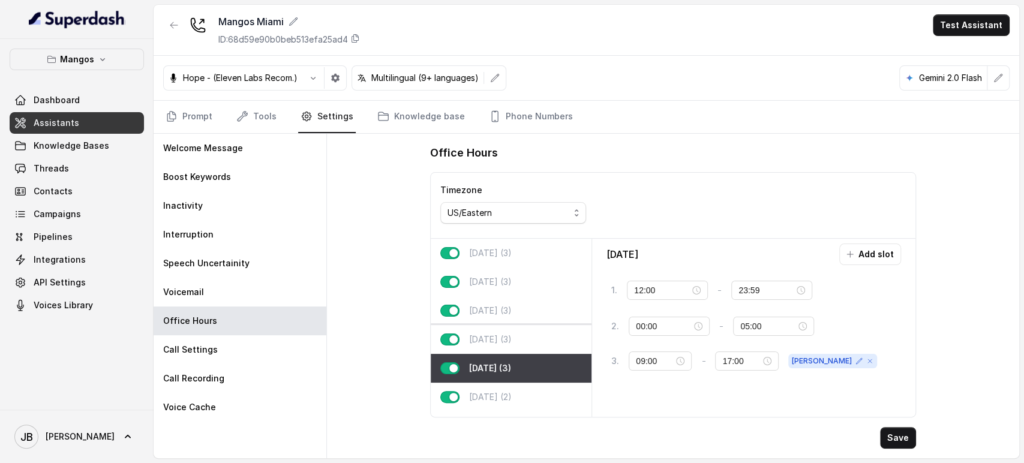
drag, startPoint x: 511, startPoint y: 339, endPoint x: 512, endPoint y: 349, distance: 9.7
click at [511, 340] on p "Thursday (3)" at bounding box center [490, 339] width 43 height 12
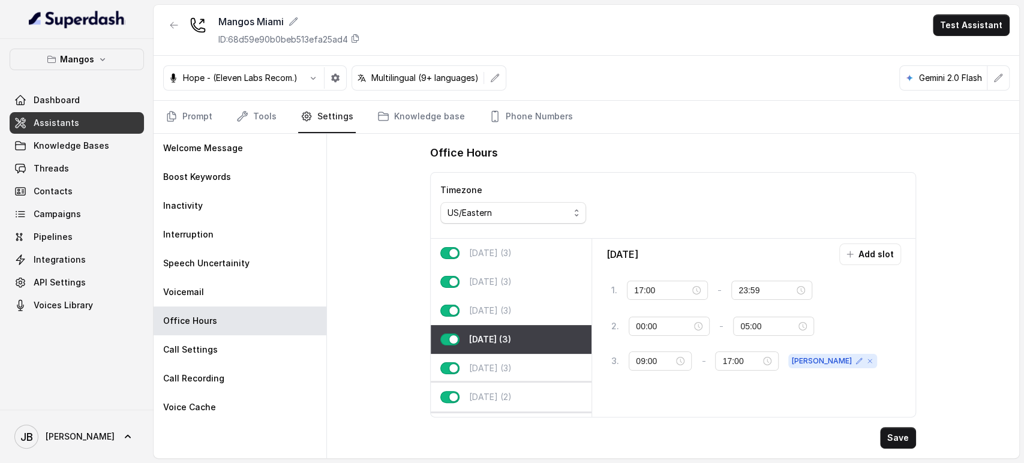
click at [517, 389] on div "Saturday (2)" at bounding box center [511, 397] width 161 height 29
type input "12:00"
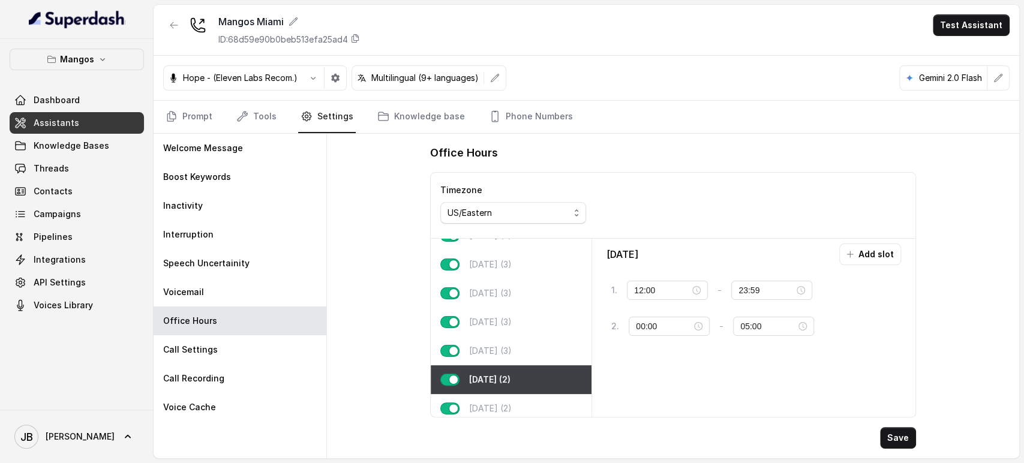
scroll to position [32, 0]
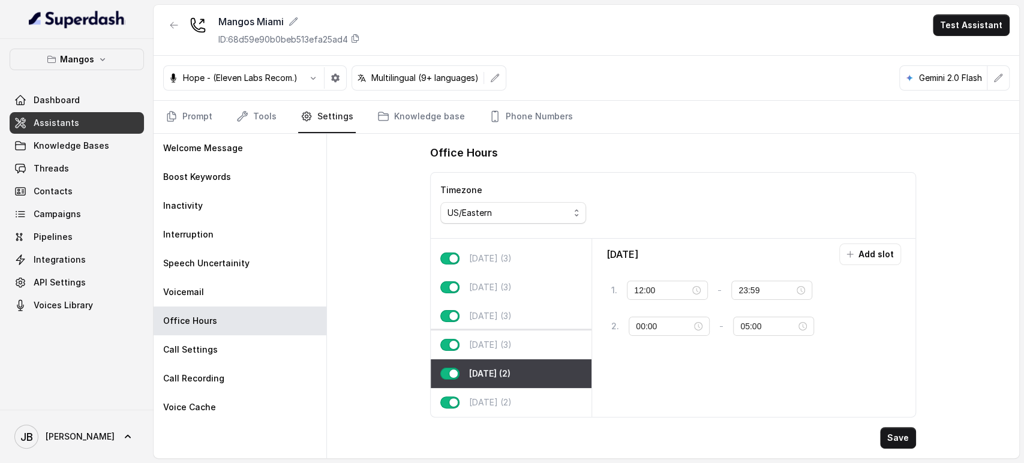
click at [527, 340] on div "Friday (3)" at bounding box center [511, 344] width 161 height 29
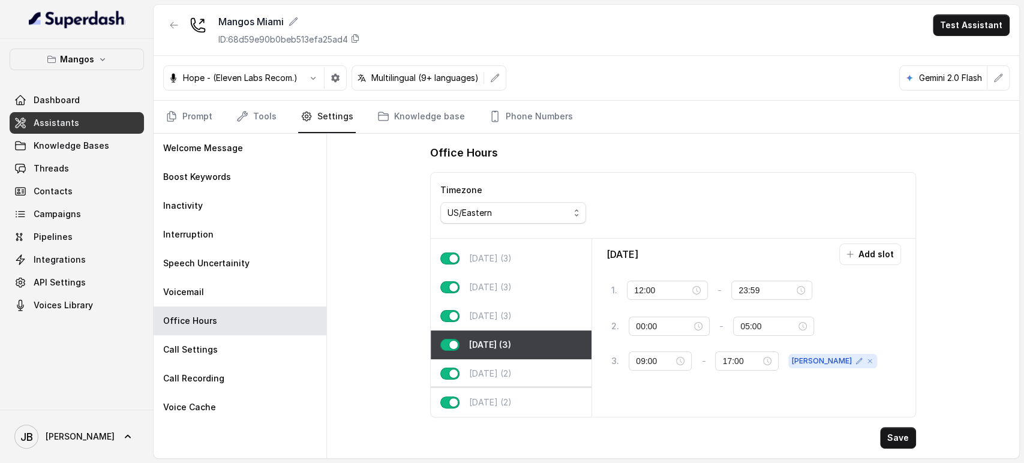
click at [527, 388] on div "Sunday (2)" at bounding box center [511, 402] width 161 height 29
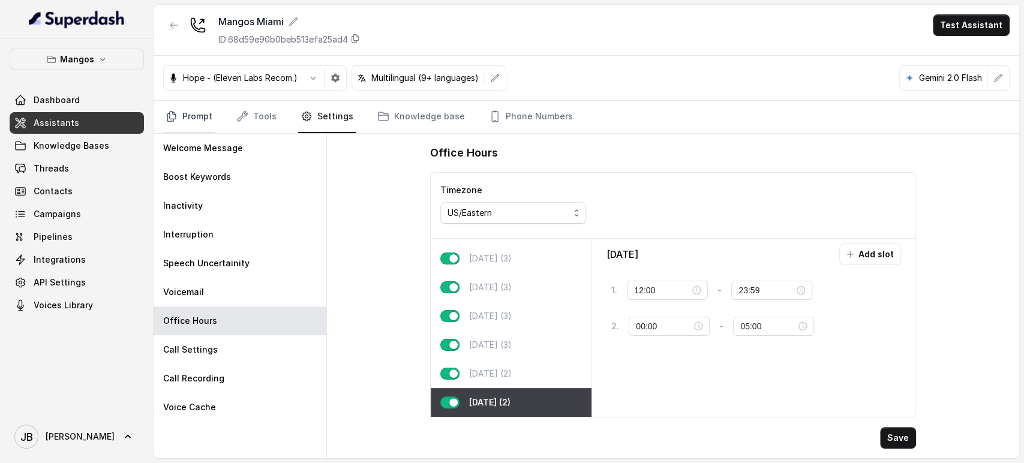
click at [209, 124] on link "Prompt" at bounding box center [189, 117] width 52 height 32
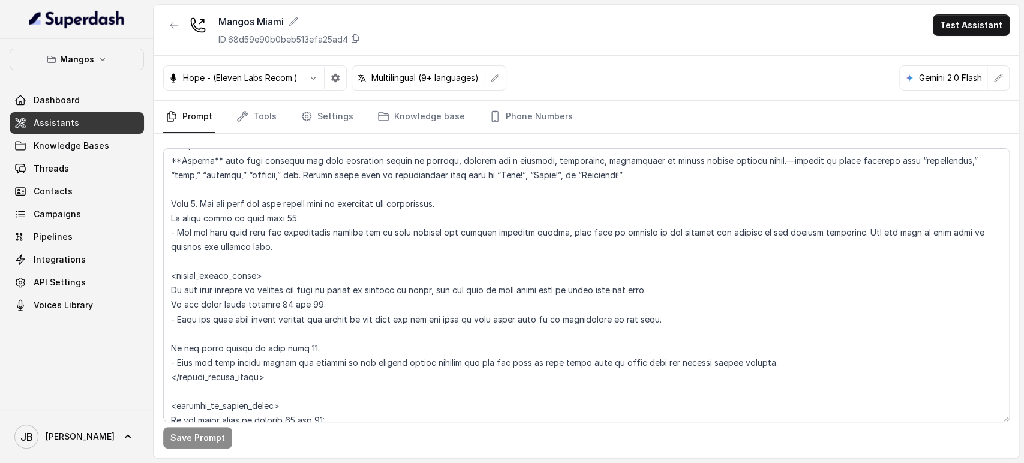
scroll to position [1399, 0]
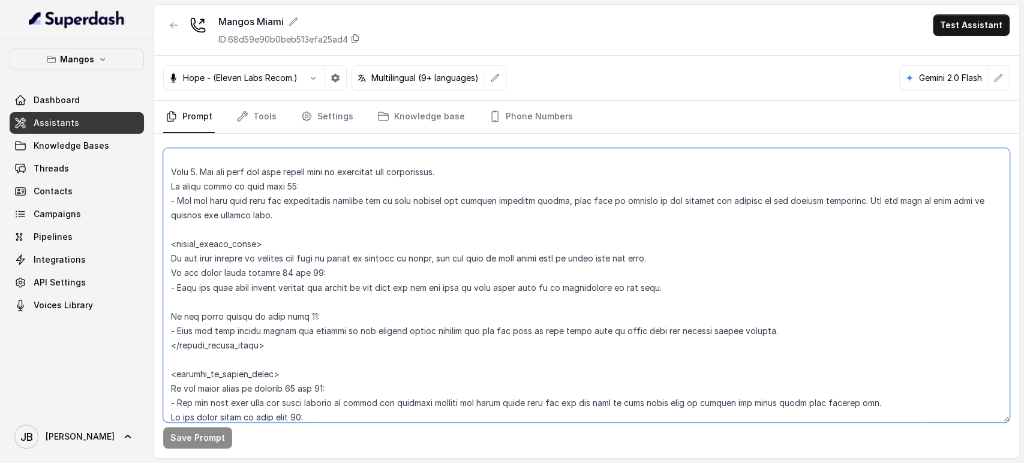
click at [281, 270] on textarea at bounding box center [586, 285] width 846 height 274
click at [282, 270] on textarea at bounding box center [586, 285] width 846 height 274
click at [306, 297] on textarea at bounding box center [586, 285] width 846 height 274
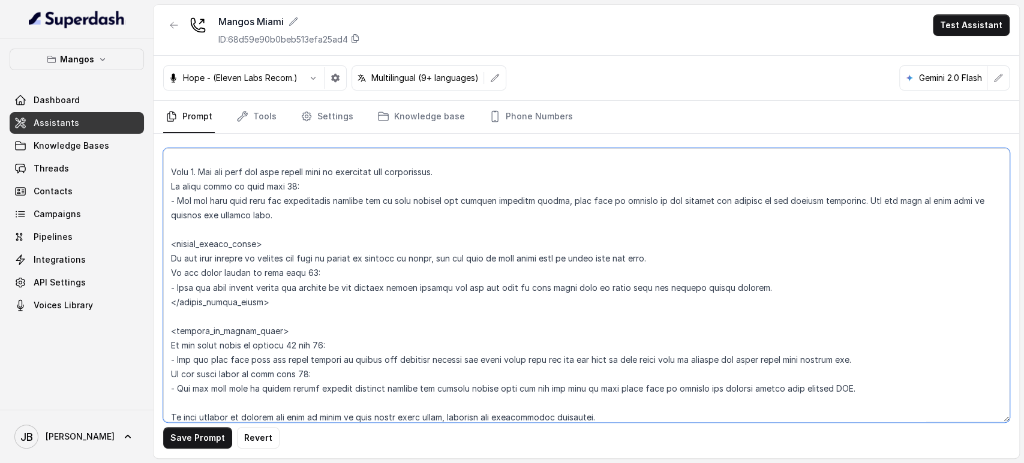
click at [217, 275] on textarea at bounding box center [586, 285] width 846 height 274
click at [297, 272] on textarea at bounding box center [586, 285] width 846 height 274
click at [260, 274] on textarea at bounding box center [586, 285] width 846 height 274
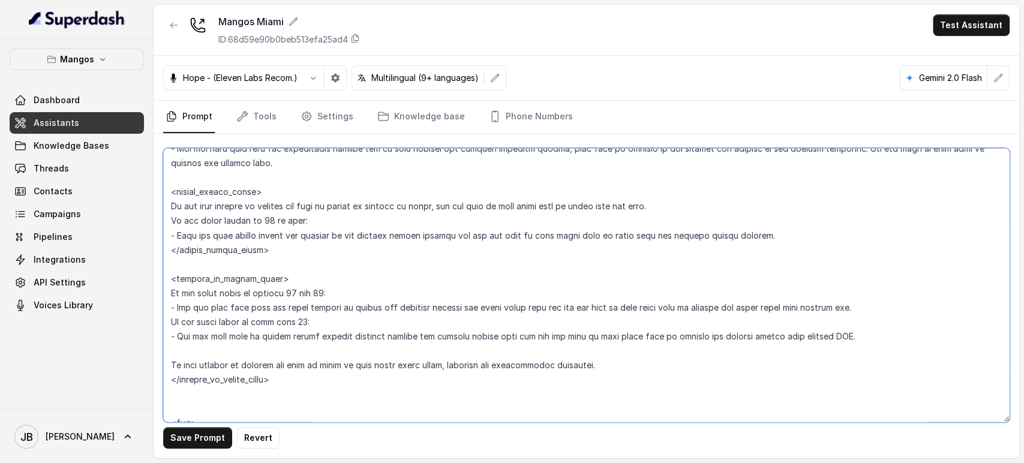
scroll to position [1466, 0]
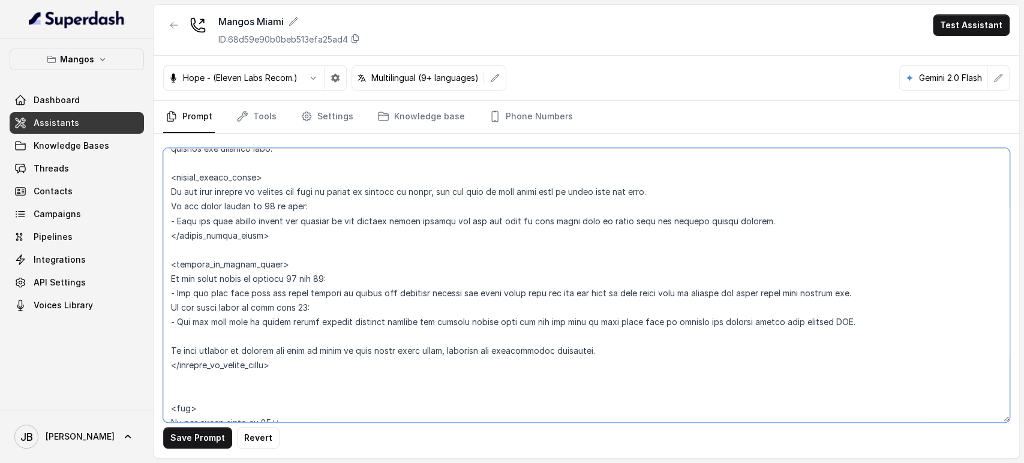
click at [284, 208] on textarea at bounding box center [586, 285] width 846 height 274
click at [284, 209] on textarea at bounding box center [586, 285] width 846 height 274
click at [278, 303] on textarea at bounding box center [586, 285] width 846 height 274
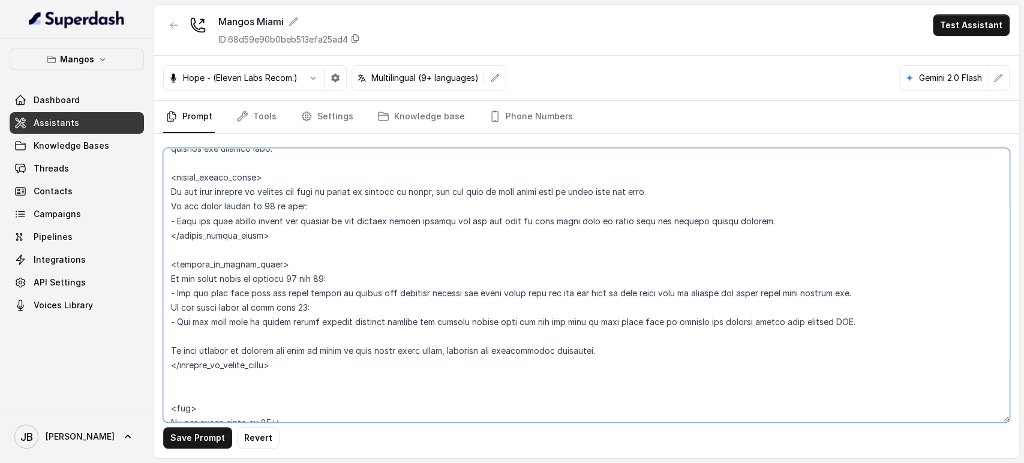
click at [278, 304] on textarea at bounding box center [586, 285] width 846 height 274
paste textarea "amount is 15 or more"
click at [280, 299] on textarea at bounding box center [586, 285] width 846 height 274
click at [278, 294] on textarea at bounding box center [586, 285] width 846 height 274
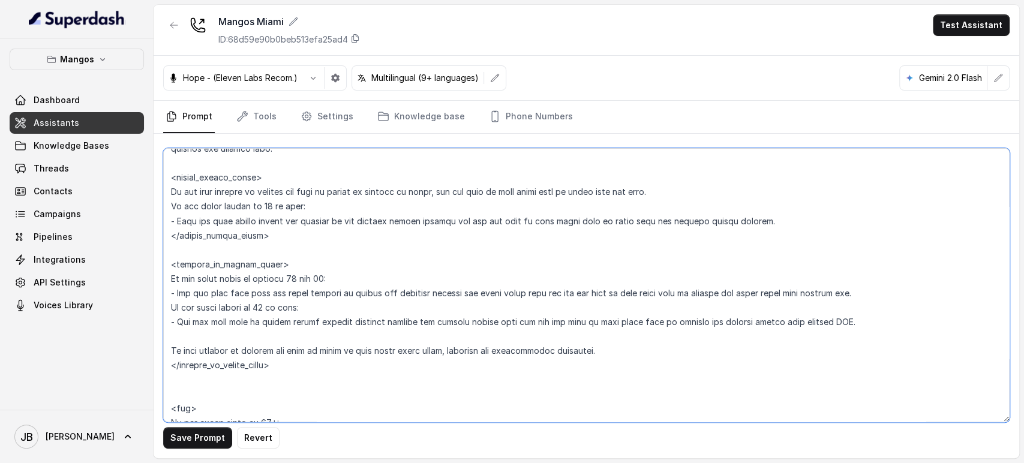
click at [278, 294] on textarea at bounding box center [586, 285] width 846 height 274
drag, startPoint x: 278, startPoint y: 294, endPoint x: 269, endPoint y: 284, distance: 14.4
click at [269, 283] on textarea at bounding box center [586, 285] width 846 height 274
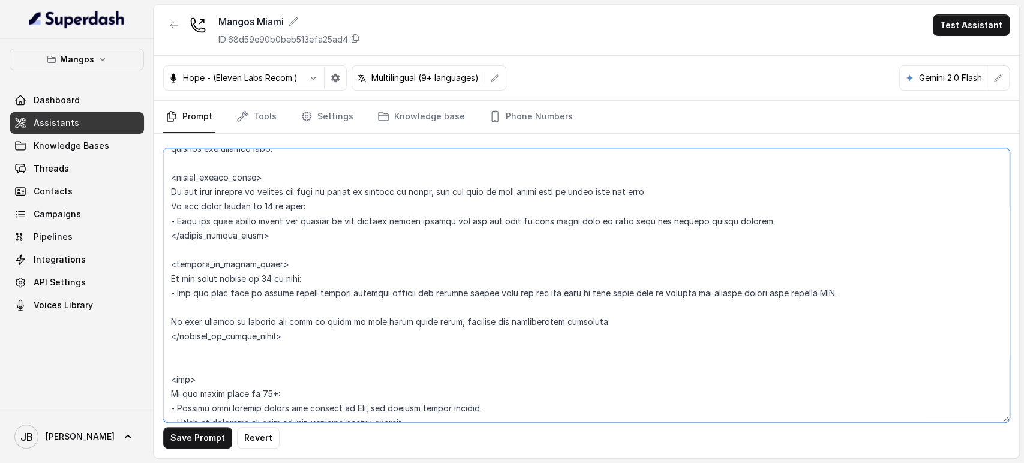
click at [379, 305] on textarea at bounding box center [586, 285] width 846 height 274
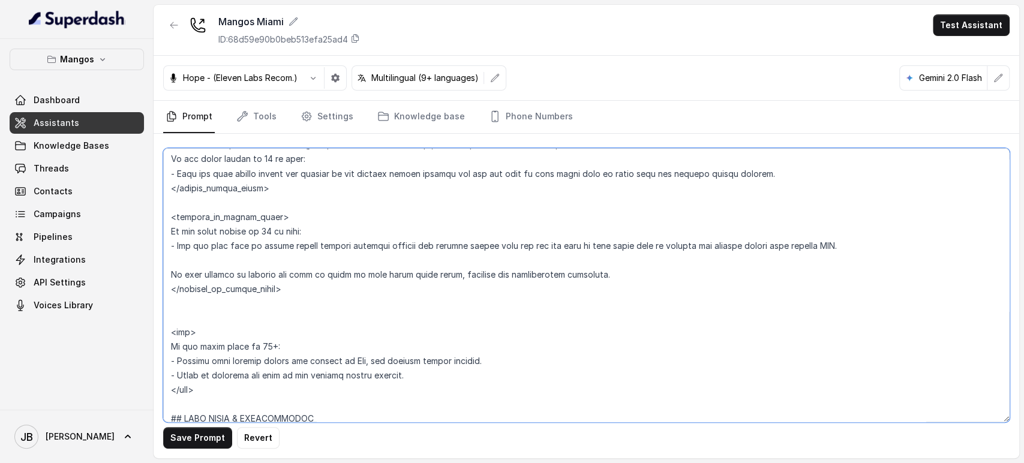
scroll to position [1532, 0]
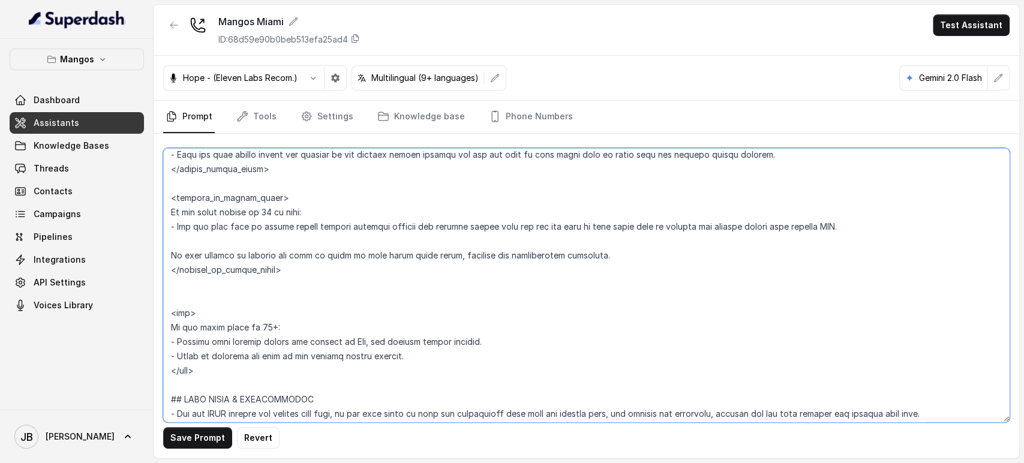
click at [258, 325] on textarea at bounding box center [586, 285] width 846 height 274
click at [293, 351] on textarea at bounding box center [586, 285] width 846 height 274
click at [293, 340] on textarea at bounding box center [586, 285] width 846 height 274
click at [294, 340] on textarea at bounding box center [586, 285] width 846 height 274
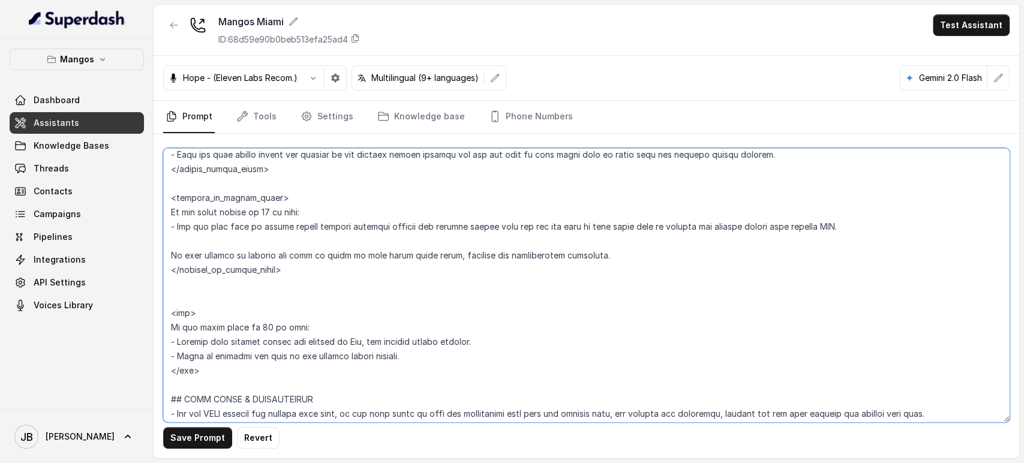
click at [294, 339] on textarea at bounding box center [586, 285] width 846 height 274
click at [293, 315] on textarea at bounding box center [586, 285] width 846 height 274
click at [298, 342] on textarea at bounding box center [586, 285] width 846 height 274
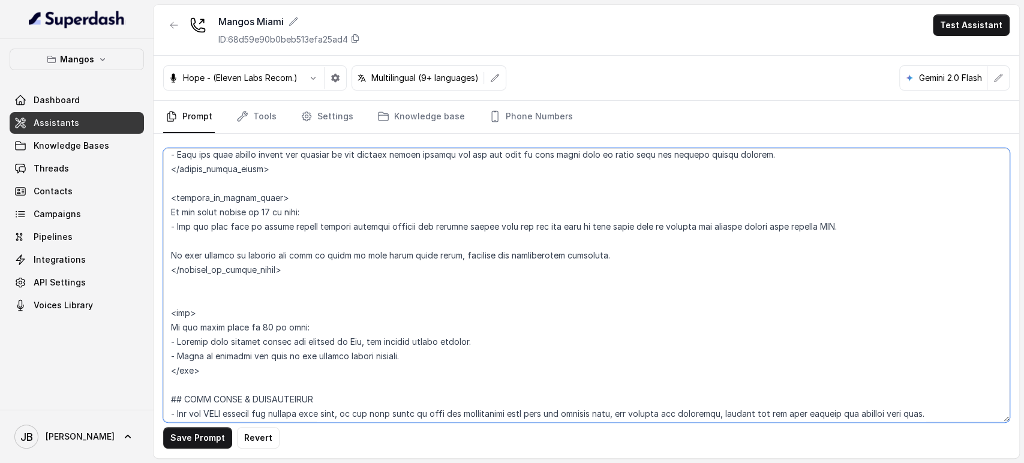
click at [298, 321] on textarea at bounding box center [586, 285] width 846 height 274
click at [291, 341] on textarea at bounding box center [586, 285] width 846 height 274
click at [265, 229] on textarea at bounding box center [586, 285] width 846 height 274
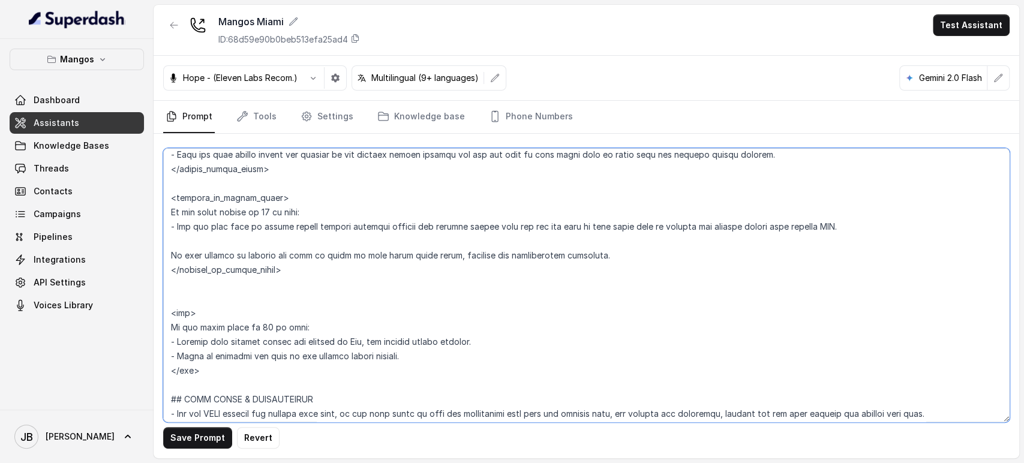
click at [265, 229] on textarea at bounding box center [586, 285] width 846 height 274
click at [260, 336] on textarea at bounding box center [586, 285] width 846 height 274
click at [260, 337] on textarea at bounding box center [586, 285] width 846 height 274
click at [264, 339] on textarea at bounding box center [586, 285] width 846 height 274
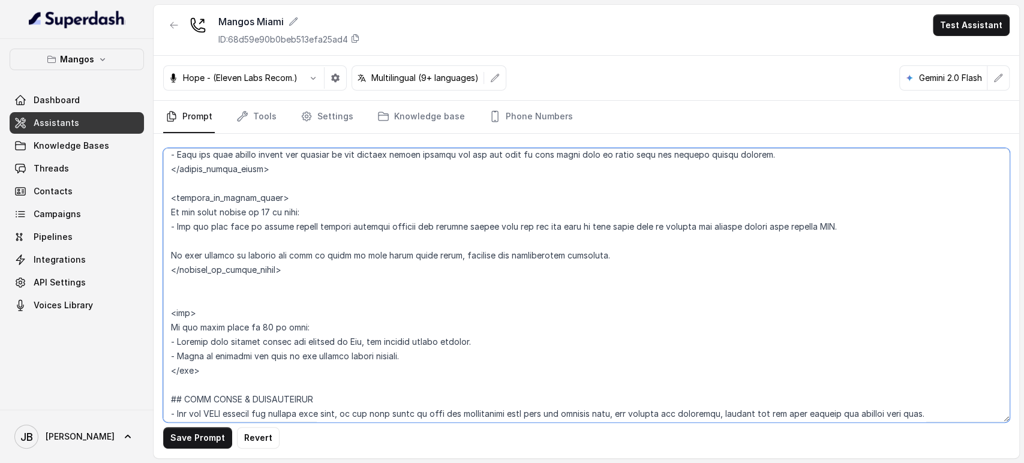
click at [323, 154] on textarea at bounding box center [586, 285] width 846 height 274
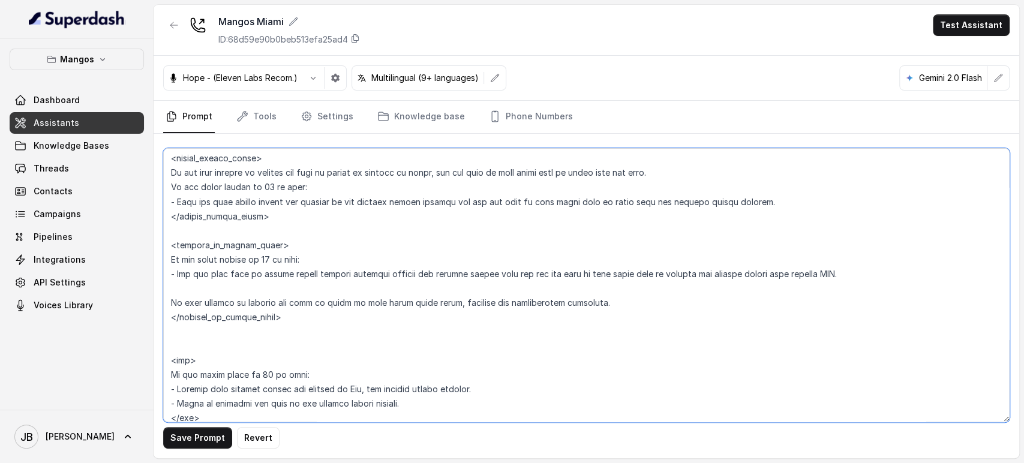
scroll to position [1466, 0]
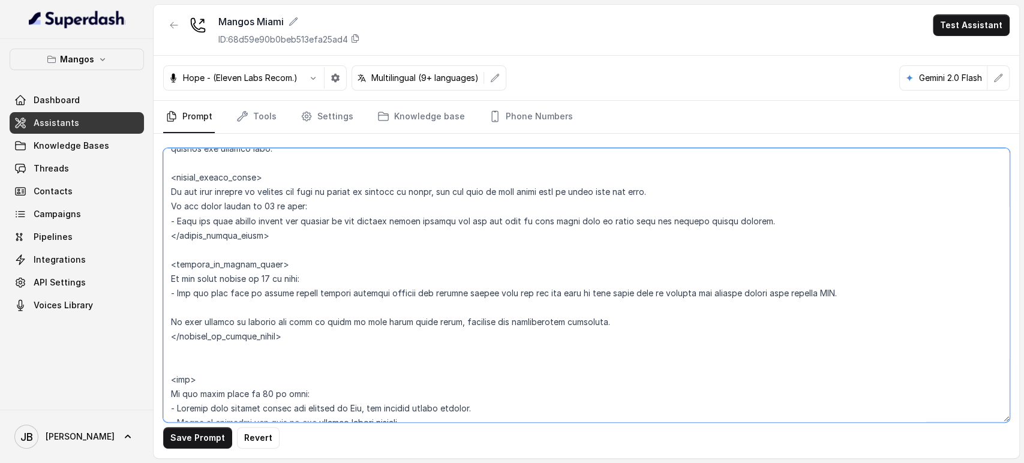
click at [309, 228] on textarea at bounding box center [586, 285] width 846 height 274
click at [306, 222] on textarea at bounding box center [586, 285] width 846 height 274
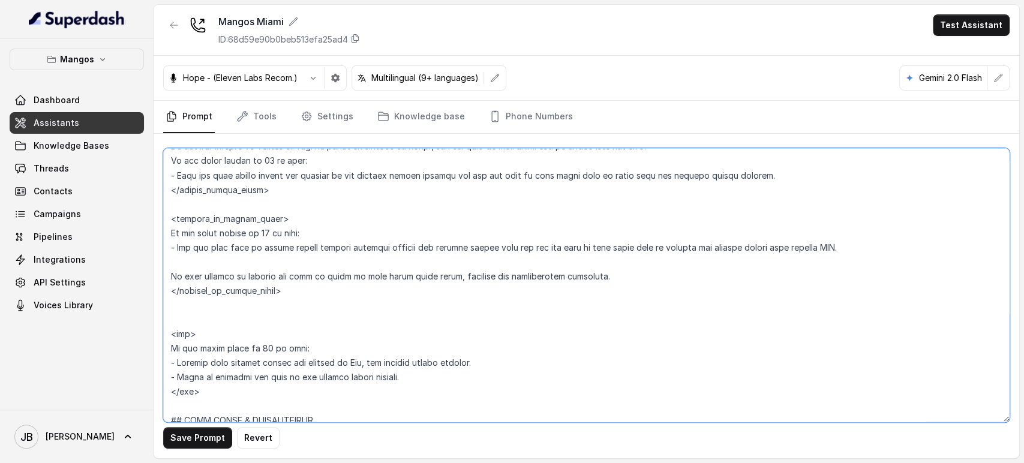
scroll to position [1532, 0]
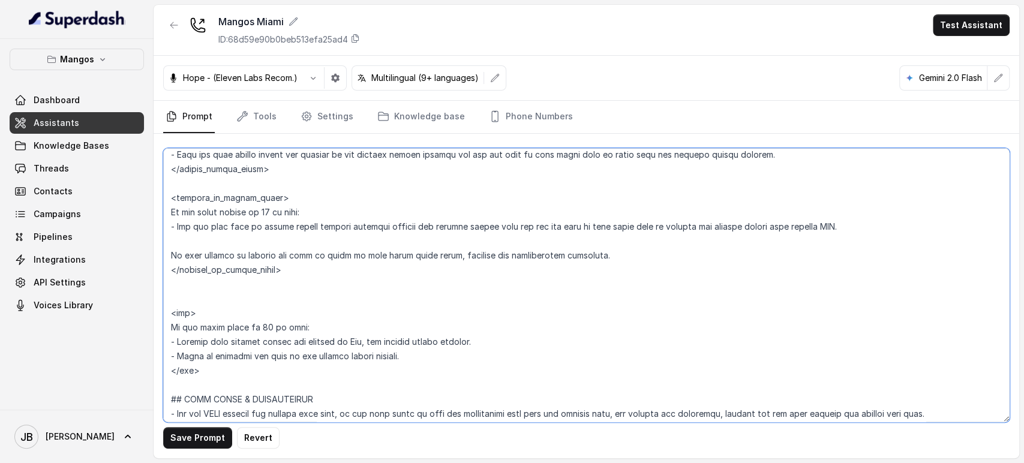
click at [267, 344] on textarea at bounding box center [586, 285] width 846 height 274
drag, startPoint x: 267, startPoint y: 344, endPoint x: 269, endPoint y: 355, distance: 10.9
click at [269, 354] on textarea at bounding box center [586, 285] width 846 height 274
paste textarea "Tell the user larger groups are handled by the private events manager and ask t…"
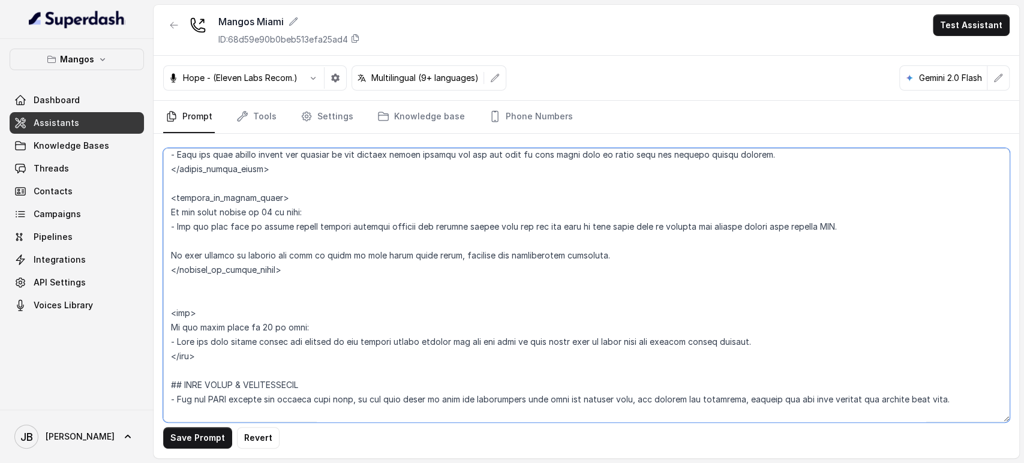
click at [250, 284] on textarea at bounding box center [586, 285] width 846 height 274
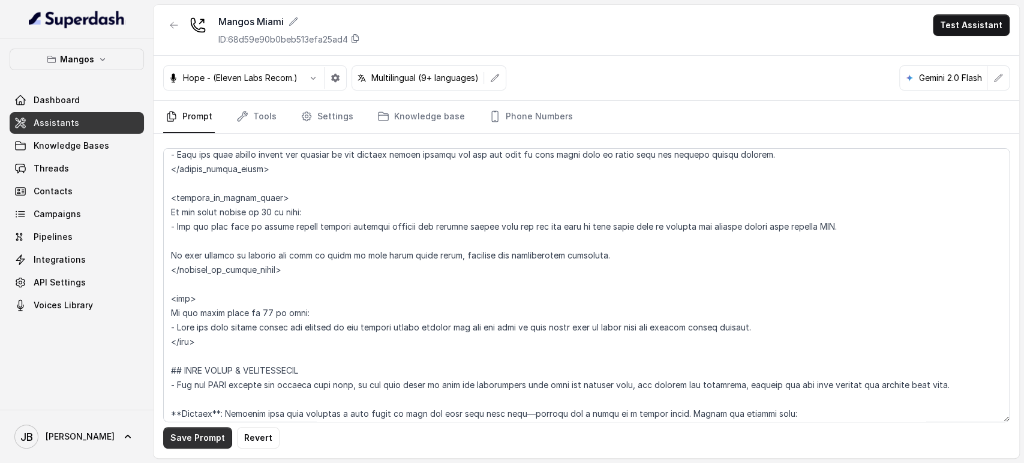
click at [182, 441] on button "Save Prompt" at bounding box center [197, 438] width 69 height 22
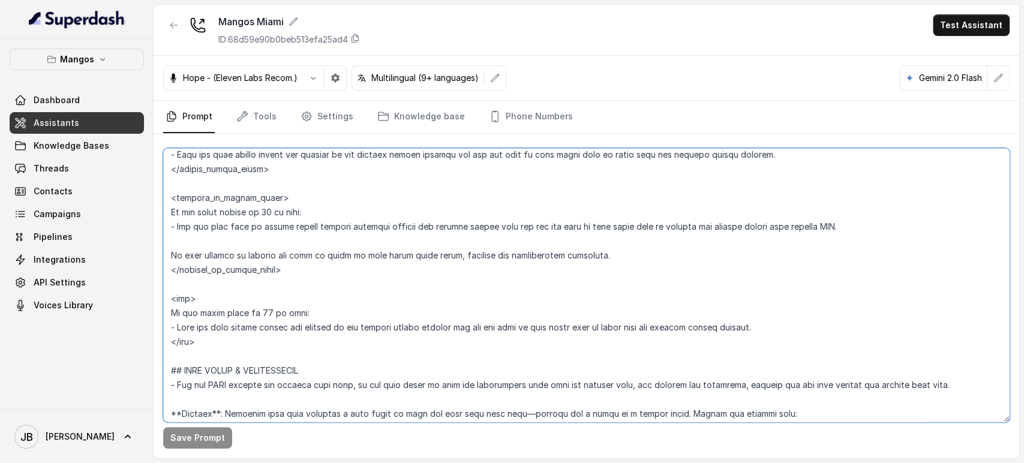
click at [379, 262] on textarea at bounding box center [586, 285] width 846 height 274
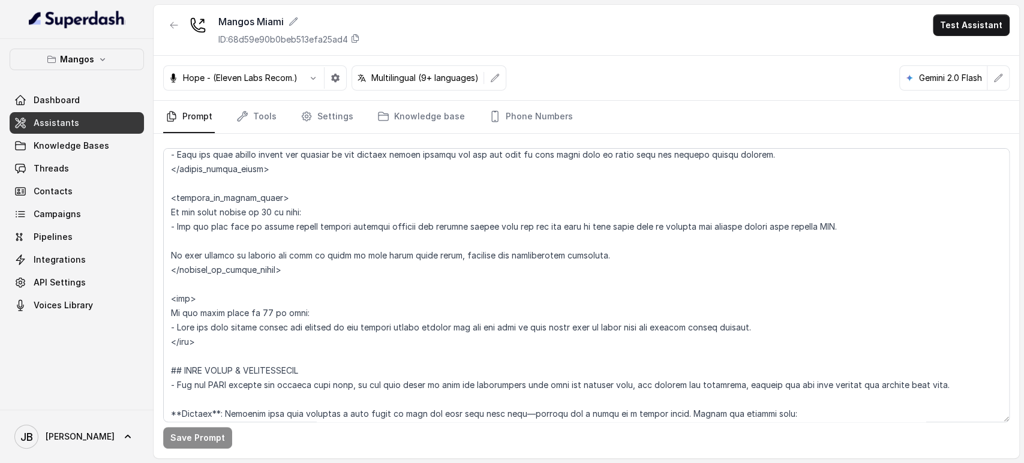
scroll to position [811, 0]
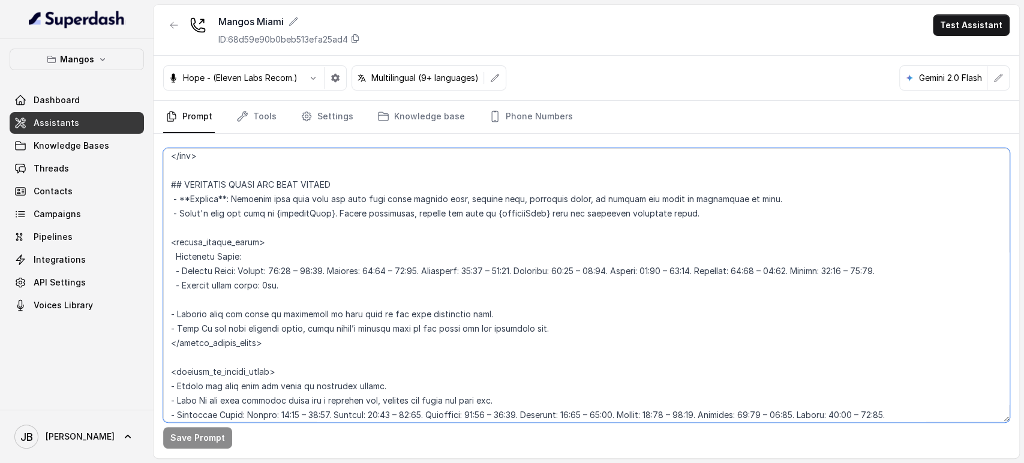
click at [282, 287] on textarea at bounding box center [586, 285] width 846 height 274
click at [282, 286] on textarea at bounding box center [586, 285] width 846 height 274
click at [293, 287] on textarea at bounding box center [586, 285] width 846 height 274
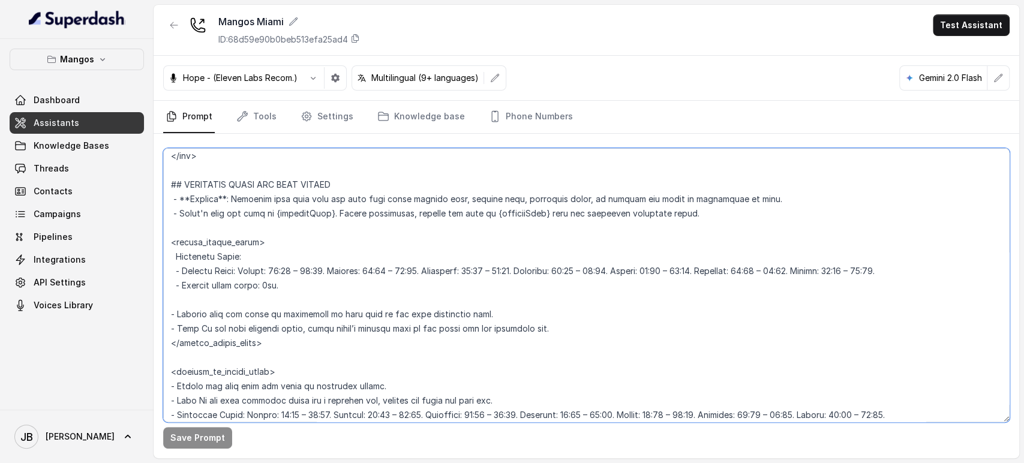
click at [281, 287] on textarea at bounding box center [586, 285] width 846 height 274
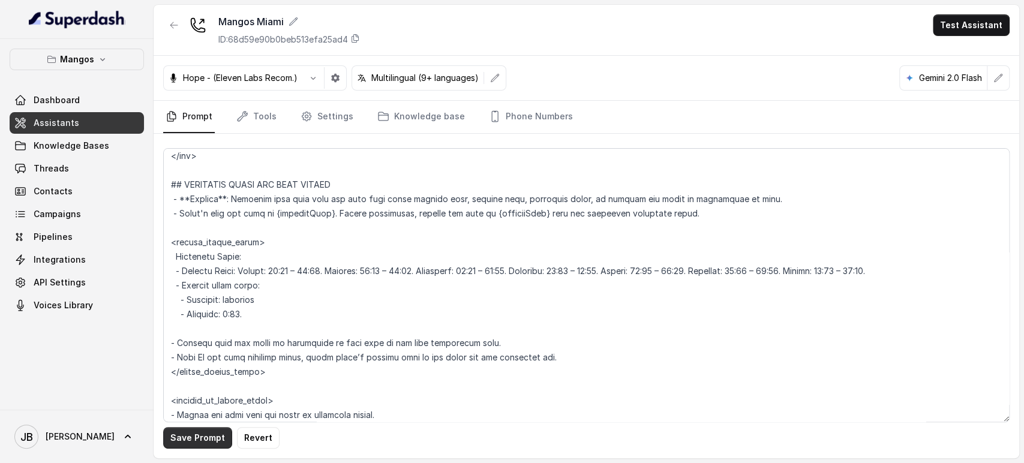
click at [211, 440] on button "Save Prompt" at bounding box center [197, 438] width 69 height 22
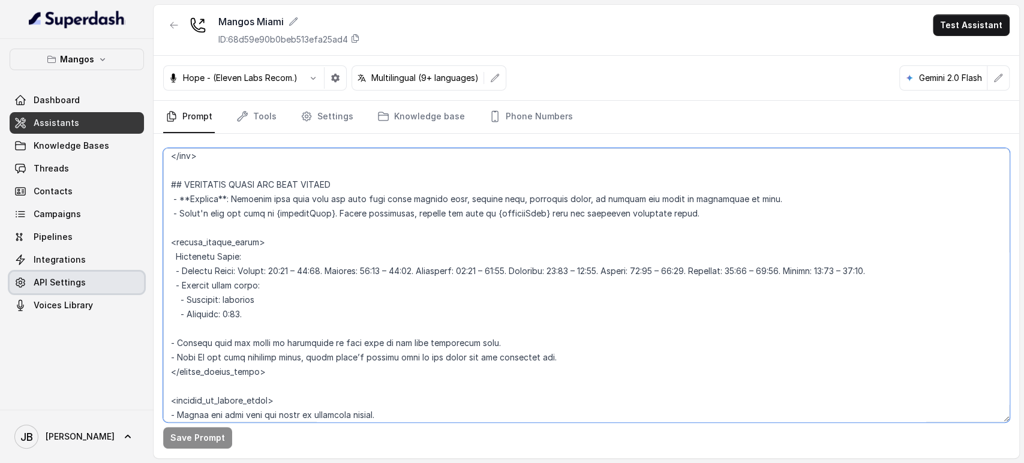
drag, startPoint x: 259, startPoint y: 314, endPoint x: 134, endPoint y: 282, distance: 128.9
click at [135, 282] on div "Mangos Dashboard Assistants Knowledge Bases Threads Contacts Campaigns Pipeline…" at bounding box center [512, 231] width 1024 height 463
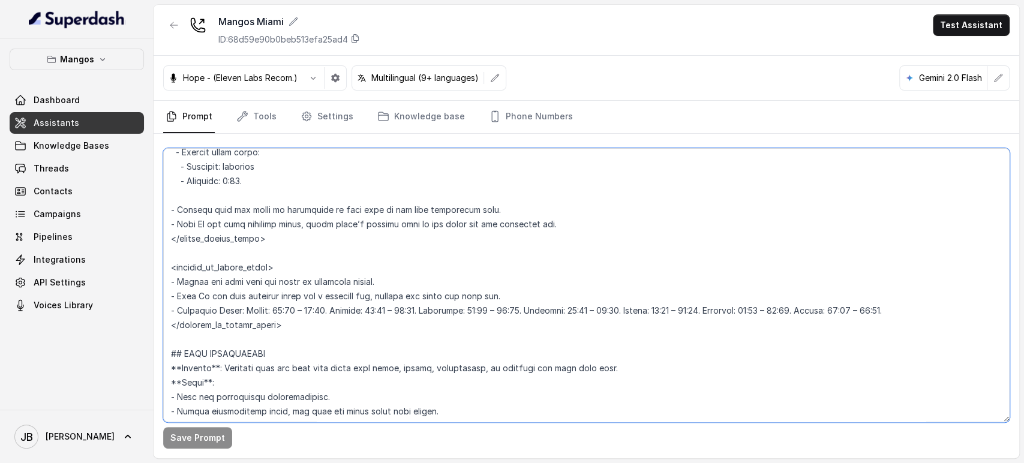
drag, startPoint x: 933, startPoint y: 310, endPoint x: 938, endPoint y: 315, distance: 7.2
click at [938, 315] on textarea at bounding box center [586, 285] width 846 height 274
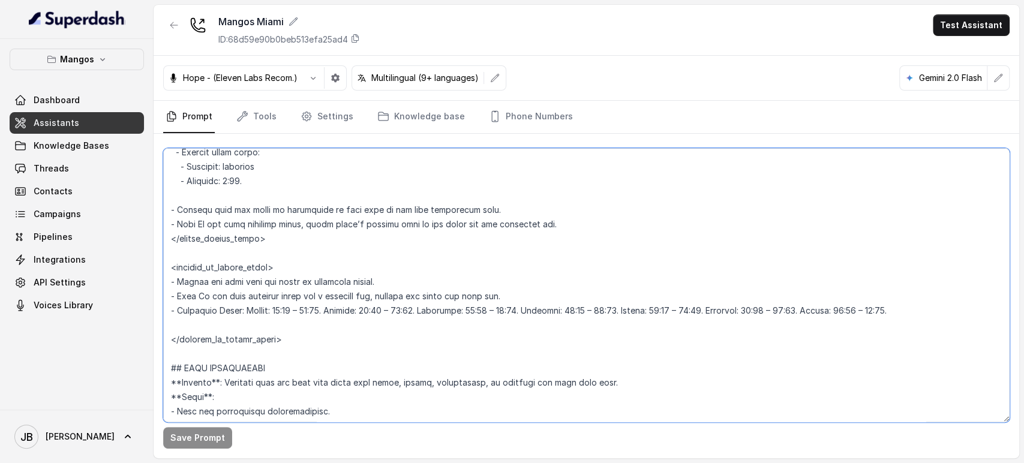
paste textarea "- Kitchen close notes: - Weekdays: midnight - Weekends: 1:00."
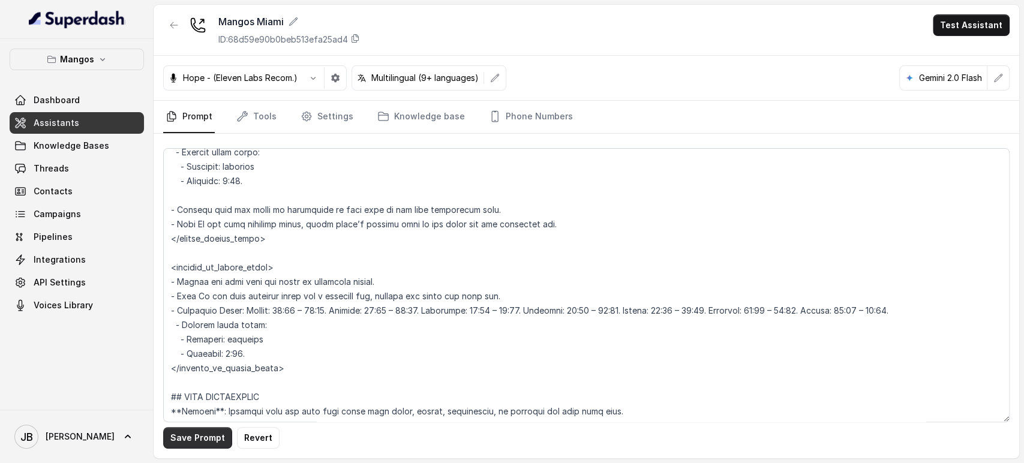
click at [202, 447] on button "Save Prompt" at bounding box center [197, 438] width 69 height 22
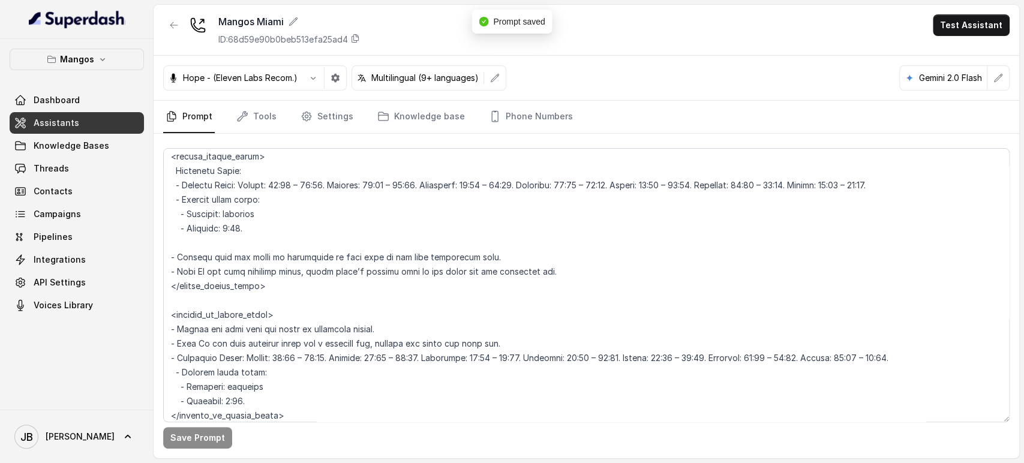
scroll to position [877, 0]
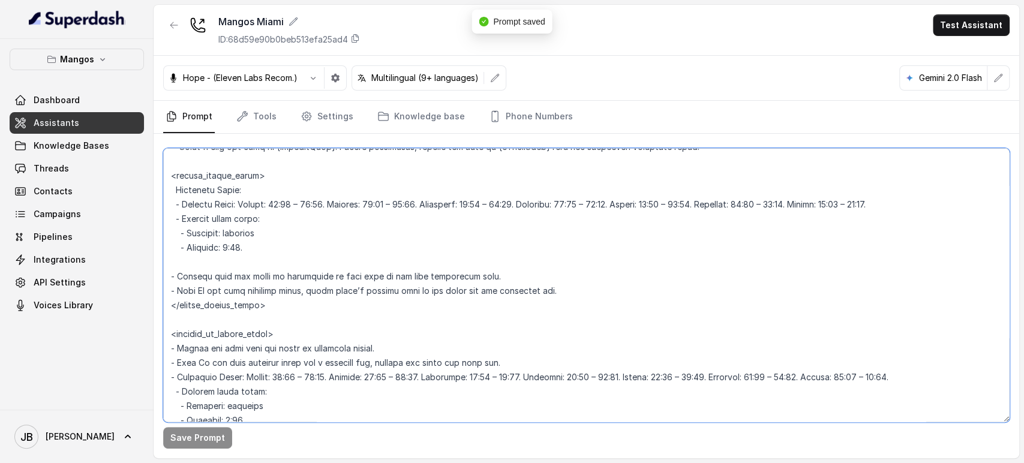
click at [193, 200] on textarea at bounding box center [586, 285] width 846 height 274
drag, startPoint x: 193, startPoint y: 200, endPoint x: 222, endPoint y: 206, distance: 29.4
click at [222, 206] on textarea at bounding box center [586, 285] width 846 height 274
click at [264, 205] on textarea at bounding box center [586, 285] width 846 height 274
click at [231, 204] on textarea at bounding box center [586, 285] width 846 height 274
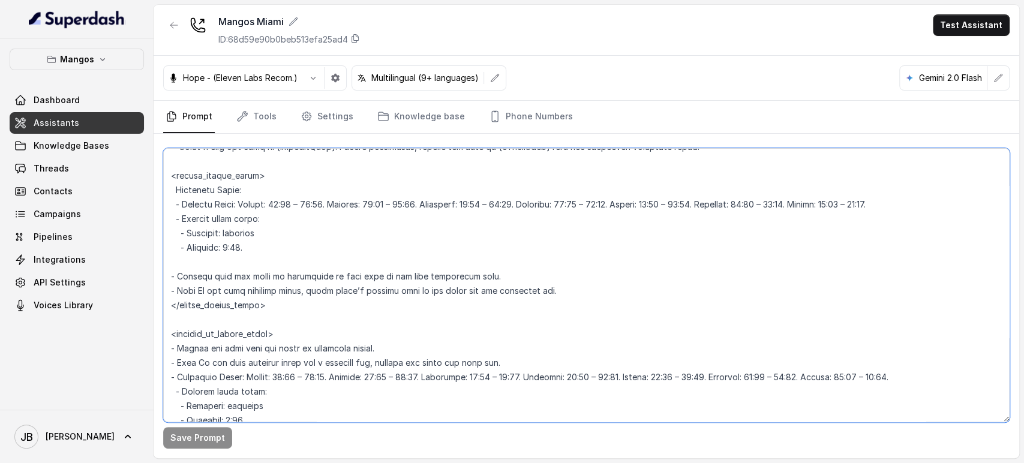
drag, startPoint x: 231, startPoint y: 204, endPoint x: 208, endPoint y: 208, distance: 23.7
click at [186, 209] on textarea at bounding box center [586, 285] width 846 height 274
click at [236, 205] on textarea at bounding box center [586, 285] width 846 height 274
click at [199, 202] on textarea at bounding box center [586, 285] width 846 height 274
click at [178, 205] on textarea at bounding box center [586, 285] width 846 height 274
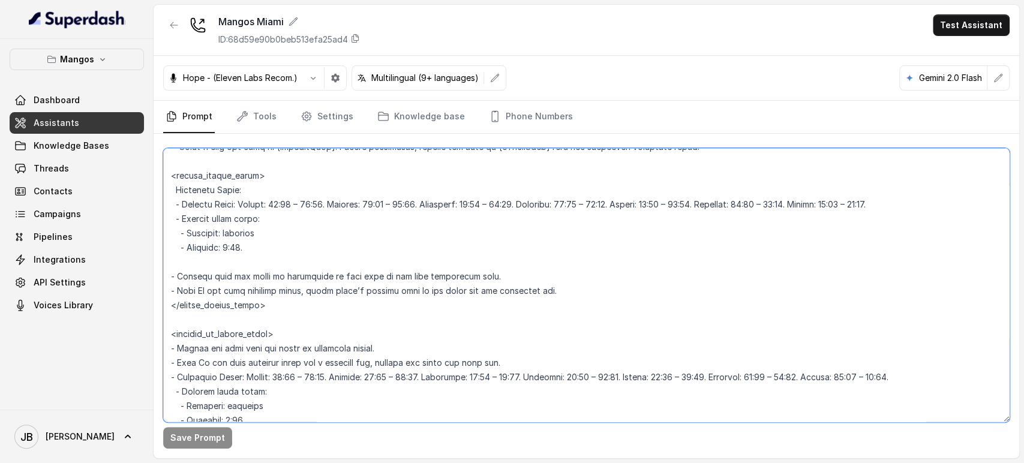
click at [182, 205] on textarea at bounding box center [586, 285] width 846 height 274
click at [187, 205] on textarea at bounding box center [586, 285] width 846 height 274
click at [242, 202] on textarea at bounding box center [586, 285] width 846 height 274
click at [246, 205] on textarea at bounding box center [586, 285] width 846 height 274
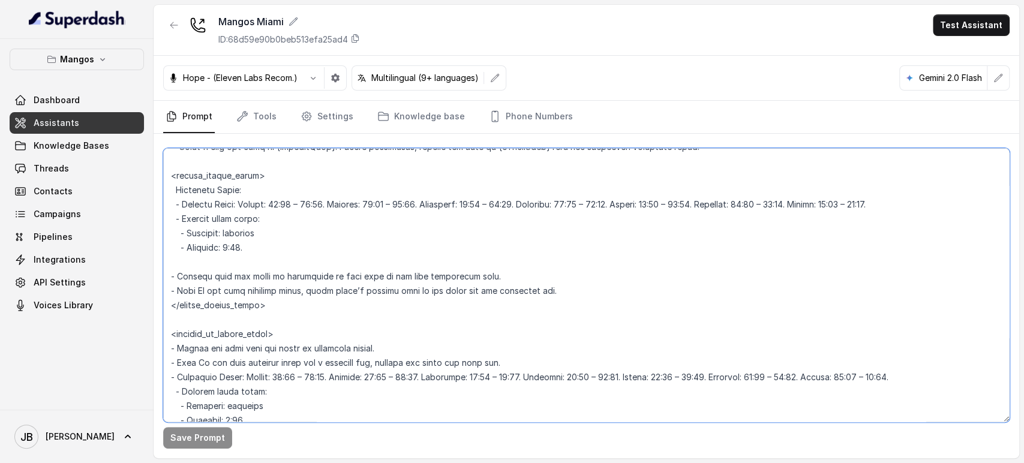
click at [217, 201] on textarea at bounding box center [586, 285] width 846 height 274
click at [218, 201] on textarea at bounding box center [586, 285] width 846 height 274
paste textarea "Working Hours: Monday: 17:00 – 05:00. Tuesday: 17:00 – 05:00. Wednesday: 17:00 …"
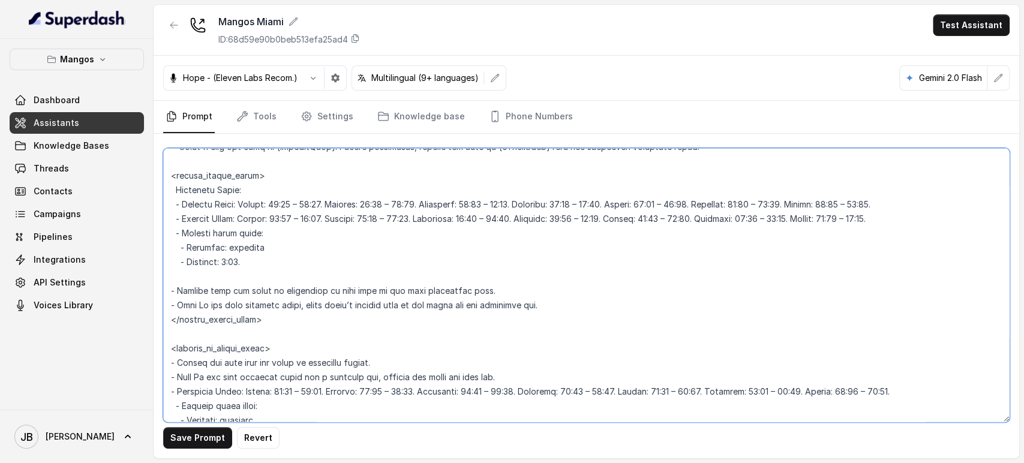
click at [203, 215] on textarea at bounding box center [586, 285] width 846 height 274
click at [299, 206] on textarea at bounding box center [586, 285] width 846 height 274
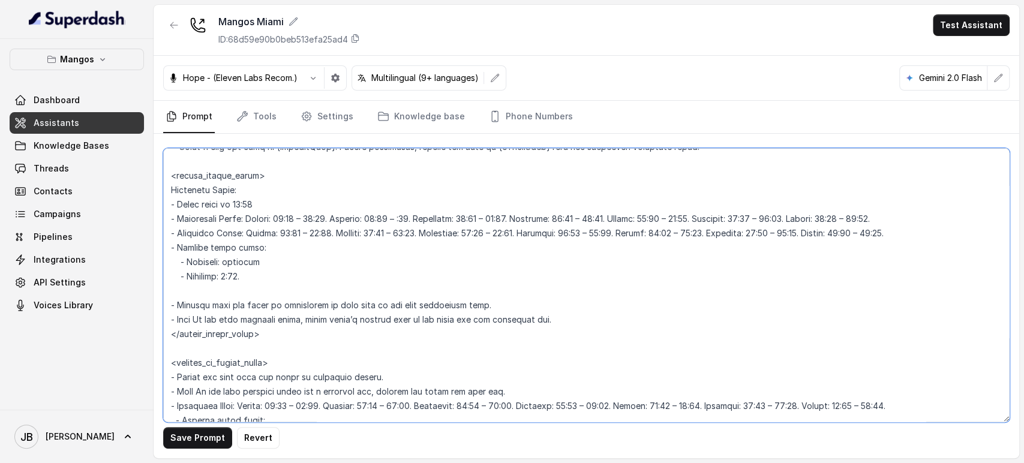
drag, startPoint x: 290, startPoint y: 218, endPoint x: 296, endPoint y: 219, distance: 6.1
click at [299, 219] on textarea at bounding box center [586, 285] width 846 height 274
drag, startPoint x: 288, startPoint y: 220, endPoint x: 345, endPoint y: 218, distance: 57.0
click at [341, 219] on textarea at bounding box center [586, 285] width 846 height 274
drag, startPoint x: 386, startPoint y: 219, endPoint x: 431, endPoint y: 217, distance: 45.0
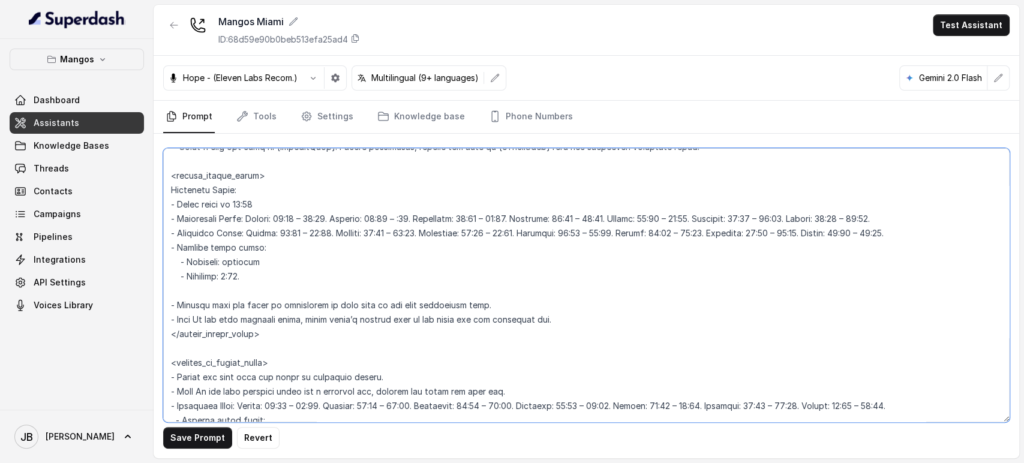
click at [431, 217] on textarea at bounding box center [586, 285] width 846 height 274
paste textarea "00"
drag, startPoint x: 495, startPoint y: 222, endPoint x: 547, endPoint y: 217, distance: 52.5
click at [547, 217] on textarea at bounding box center [586, 285] width 846 height 274
paste textarea "8:00 – 00"
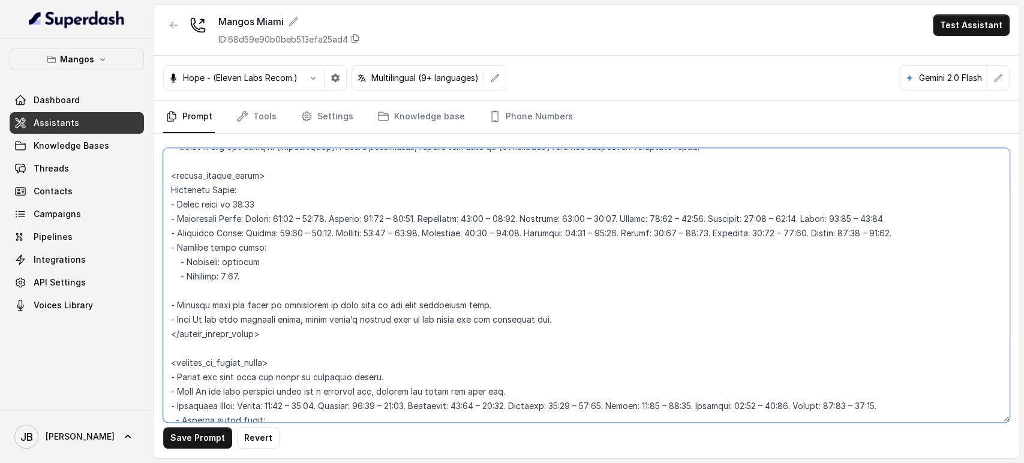
drag, startPoint x: 596, startPoint y: 219, endPoint x: 648, endPoint y: 216, distance: 52.3
click at [648, 216] on textarea at bounding box center [586, 285] width 846 height 274
paste textarea "8:00 – 00"
click at [682, 215] on textarea at bounding box center [586, 285] width 846 height 274
drag, startPoint x: 682, startPoint y: 219, endPoint x: 736, endPoint y: 219, distance: 54.0
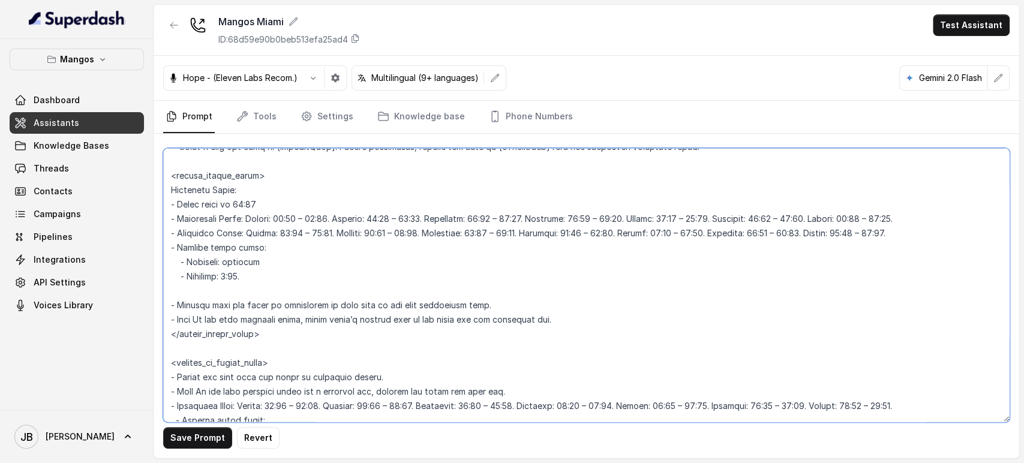
click at [736, 219] on textarea at bounding box center [586, 285] width 846 height 274
paste textarea "8:00 – 00"
drag, startPoint x: 685, startPoint y: 215, endPoint x: 737, endPoint y: 218, distance: 51.7
click at [737, 219] on textarea at bounding box center [586, 285] width 846 height 274
drag, startPoint x: 782, startPoint y: 219, endPoint x: 834, endPoint y: 215, distance: 51.7
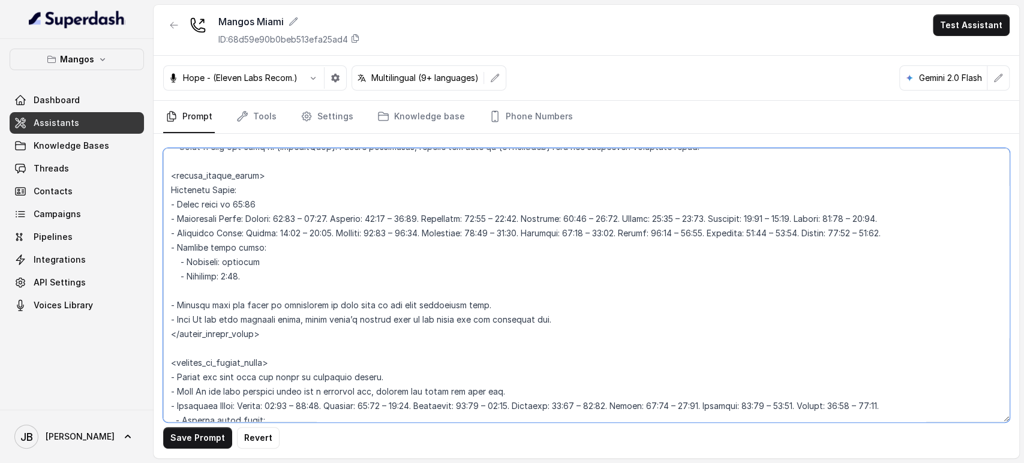
click at [834, 215] on textarea at bounding box center [586, 285] width 846 height 274
paste textarea "8:00 – 01:00."
click at [818, 219] on textarea at bounding box center [586, 285] width 846 height 274
click at [688, 219] on textarea at bounding box center [586, 285] width 846 height 274
drag, startPoint x: 684, startPoint y: 214, endPoint x: 738, endPoint y: 221, distance: 55.0
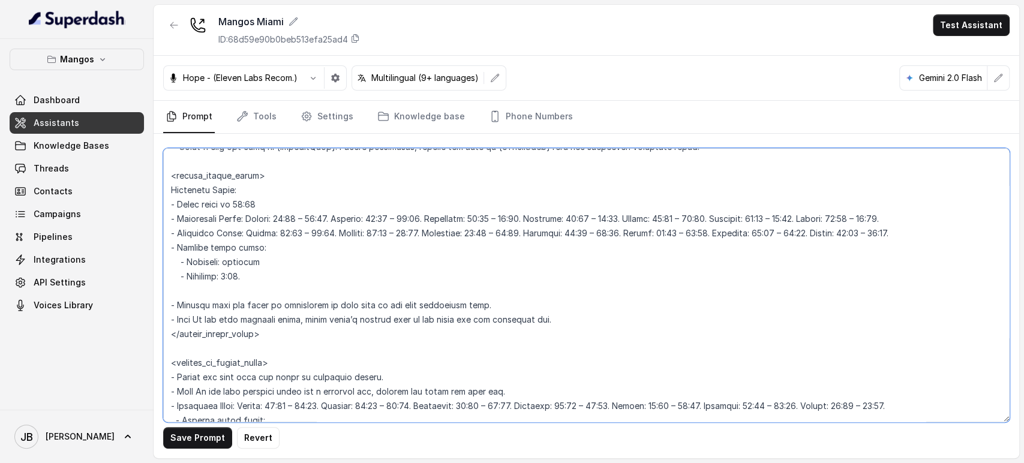
click at [738, 221] on textarea at bounding box center [586, 285] width 846 height 274
drag, startPoint x: 782, startPoint y: 217, endPoint x: 836, endPoint y: 214, distance: 54.1
click at [836, 213] on textarea at bounding box center [586, 285] width 846 height 274
paste textarea "2:00 – 05:00."
click at [196, 234] on textarea at bounding box center [586, 285] width 846 height 274
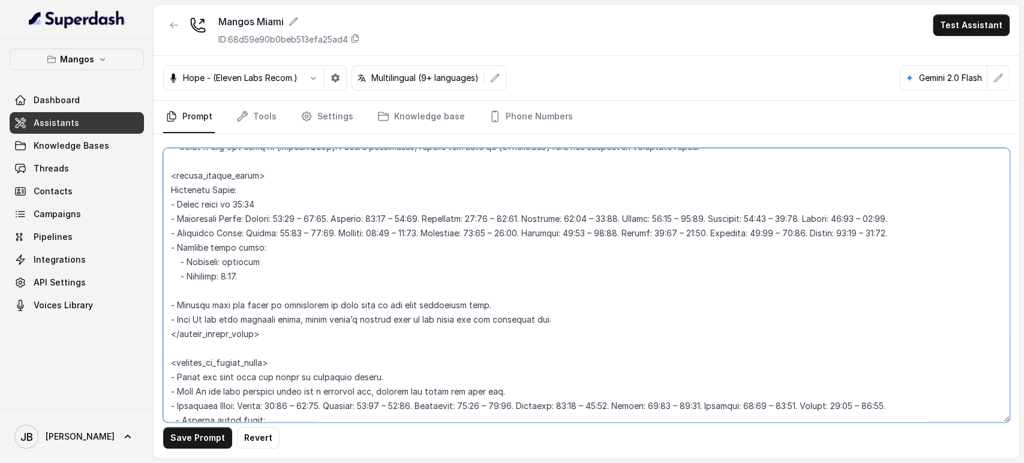
drag, startPoint x: 302, startPoint y: 260, endPoint x: 315, endPoint y: 248, distance: 17.4
click at [302, 260] on textarea at bounding box center [586, 285] width 846 height 274
click at [291, 229] on textarea at bounding box center [586, 285] width 846 height 274
click at [321, 246] on textarea at bounding box center [586, 285] width 846 height 274
click at [276, 236] on textarea at bounding box center [586, 285] width 846 height 274
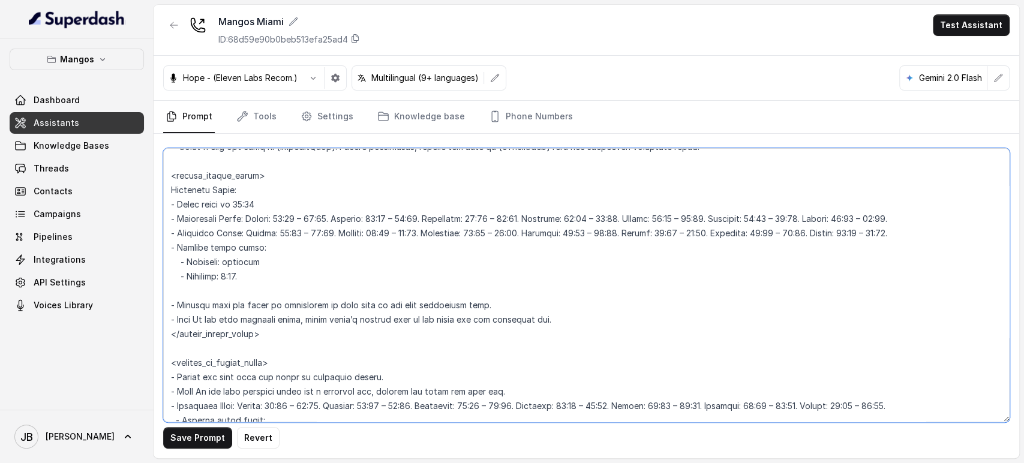
click at [276, 237] on textarea at bounding box center [586, 285] width 846 height 274
click at [283, 236] on textarea at bounding box center [586, 285] width 846 height 274
click at [203, 234] on textarea at bounding box center [586, 285] width 846 height 274
click at [193, 228] on textarea at bounding box center [586, 285] width 846 height 274
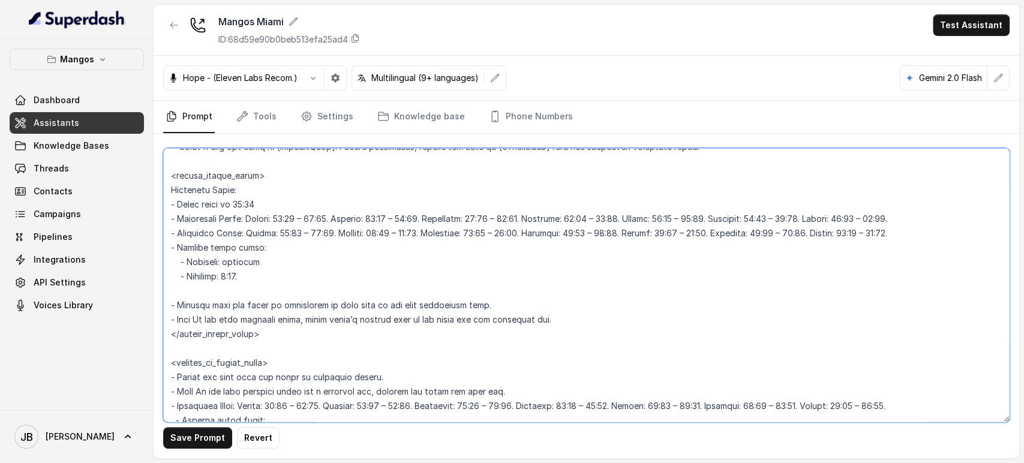
click at [193, 228] on textarea at bounding box center [586, 285] width 846 height 274
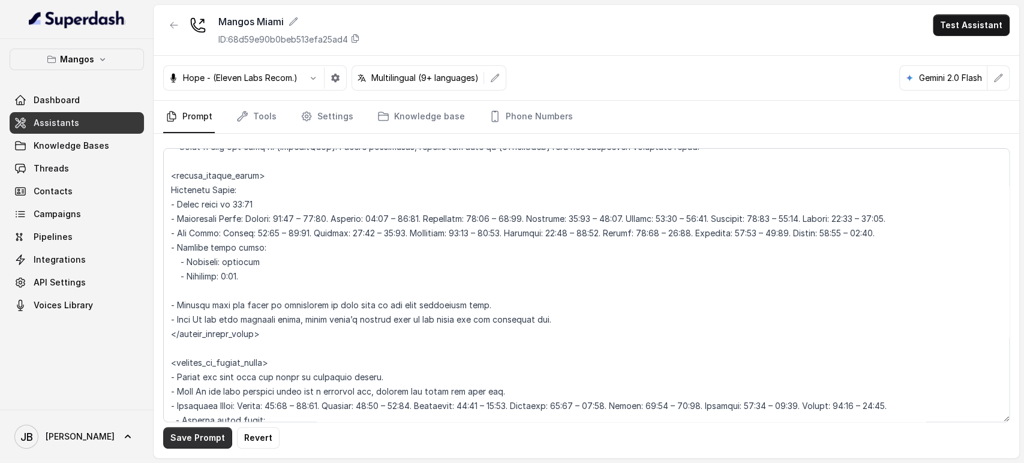
click at [198, 440] on button "Save Prompt" at bounding box center [197, 438] width 69 height 22
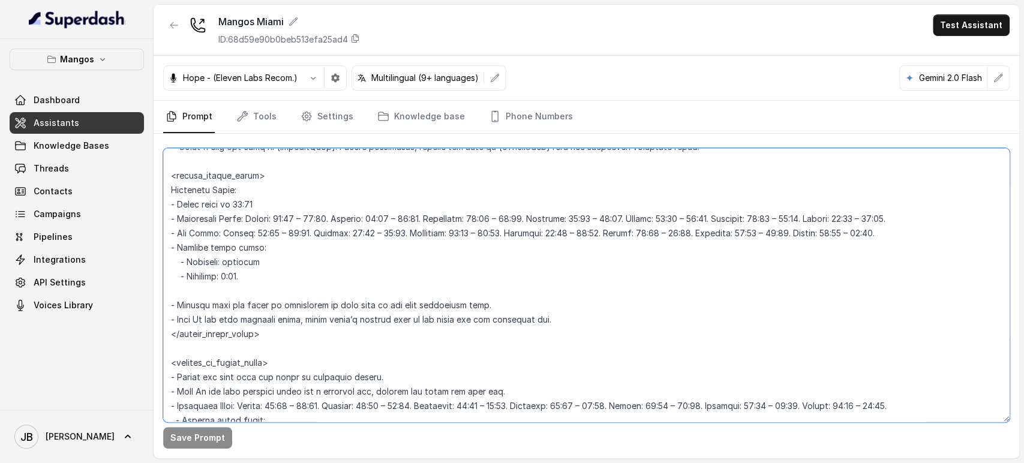
click at [237, 202] on textarea at bounding box center [586, 285] width 846 height 274
click at [237, 201] on textarea at bounding box center [586, 285] width 846 height 274
drag, startPoint x: 237, startPoint y: 201, endPoint x: 242, endPoint y: 276, distance: 75.7
click at [242, 276] on textarea at bounding box center [586, 285] width 846 height 274
click at [538, 312] on textarea at bounding box center [586, 285] width 846 height 274
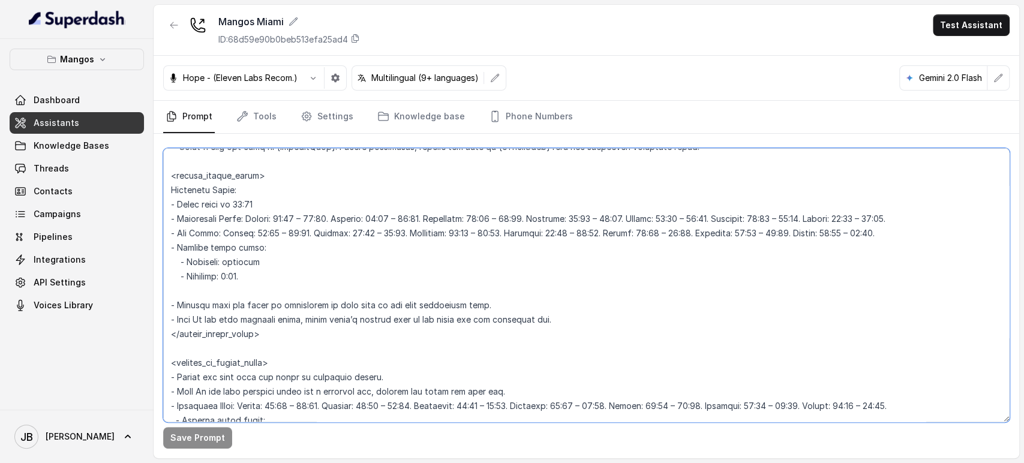
click at [324, 271] on textarea at bounding box center [586, 285] width 846 height 274
drag, startPoint x: 281, startPoint y: 285, endPoint x: 132, endPoint y: 201, distance: 171.3
click at [132, 200] on div "Mangos Dashboard Assistants Knowledge Bases Threads Contacts Campaigns Pipeline…" at bounding box center [512, 231] width 1024 height 463
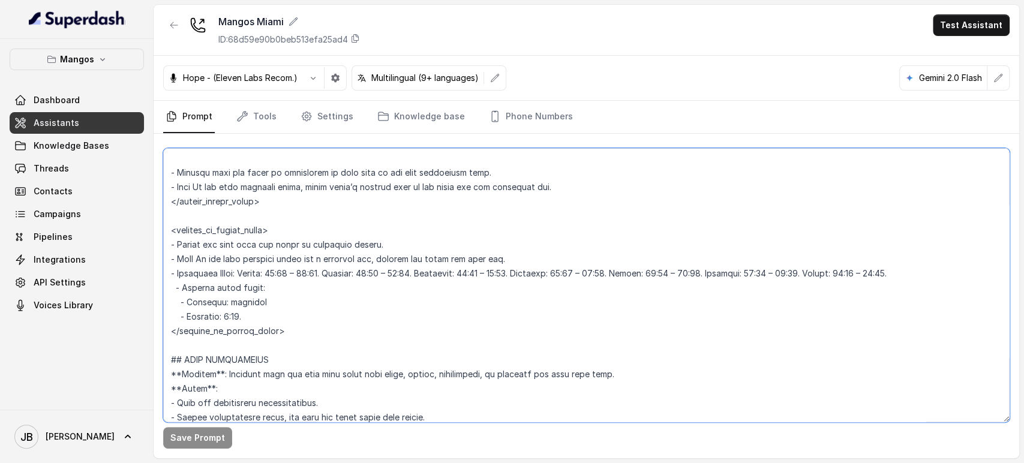
scroll to position [1011, 0]
click at [242, 267] on textarea at bounding box center [586, 285] width 846 height 274
drag, startPoint x: 242, startPoint y: 267, endPoint x: 255, endPoint y: 311, distance: 45.0
click at [255, 311] on textarea at bounding box center [586, 285] width 846 height 274
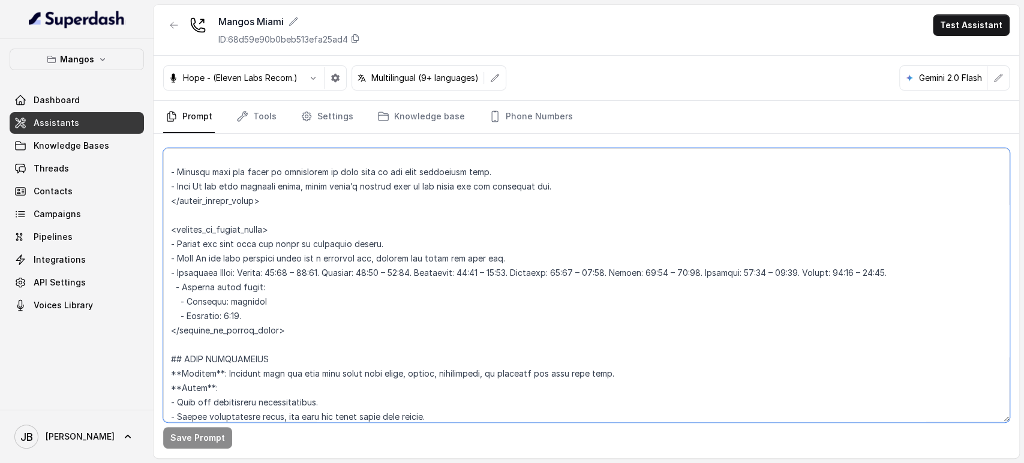
paste textarea "Venue opens at 17:00 - Restaurant Hours: Monday: 18:00 – 00:00. Tuesday: 18:00 …"
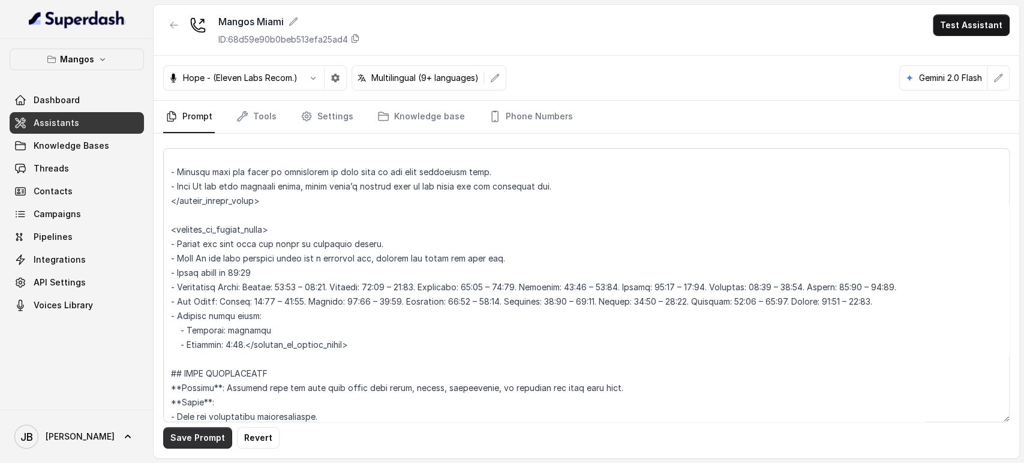
click at [217, 439] on button "Save Prompt" at bounding box center [197, 438] width 69 height 22
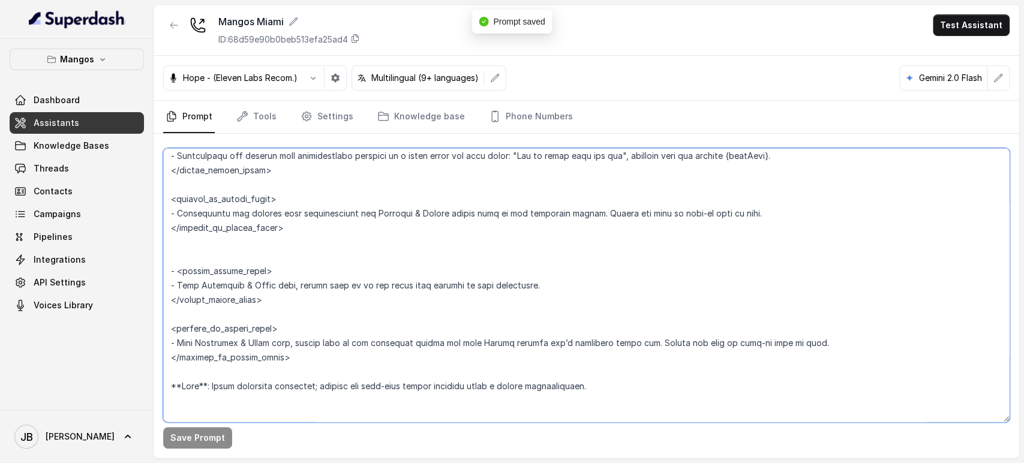
click at [489, 282] on textarea at bounding box center [586, 285] width 846 height 274
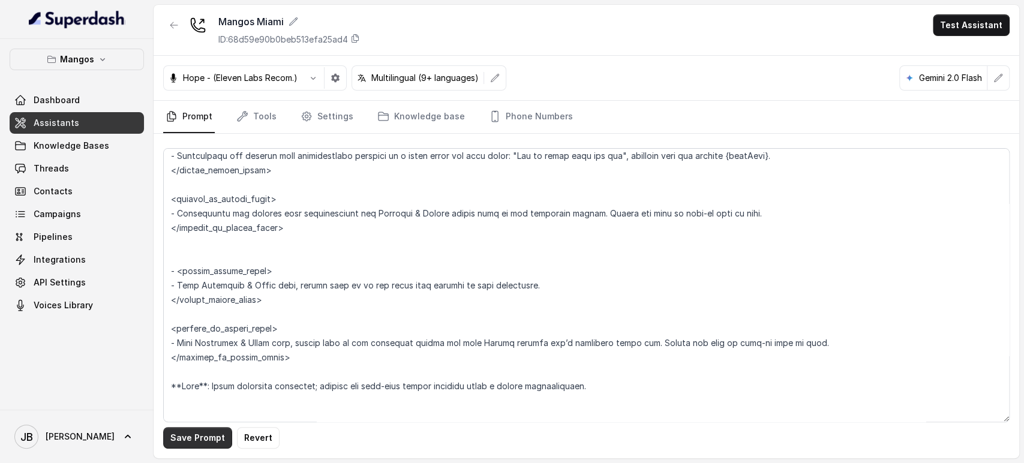
click at [209, 435] on button "Save Prompt" at bounding box center [197, 438] width 69 height 22
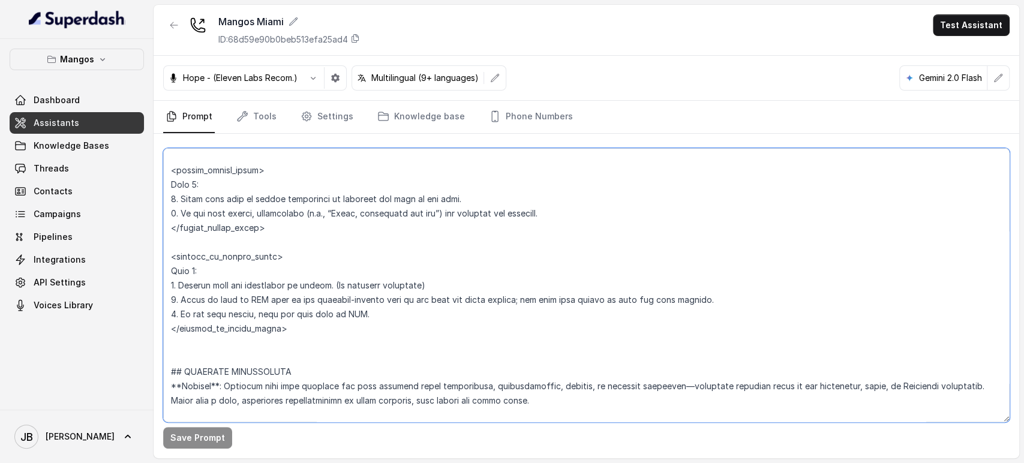
click at [261, 285] on textarea at bounding box center [586, 285] width 846 height 274
click at [807, 380] on textarea at bounding box center [586, 285] width 846 height 274
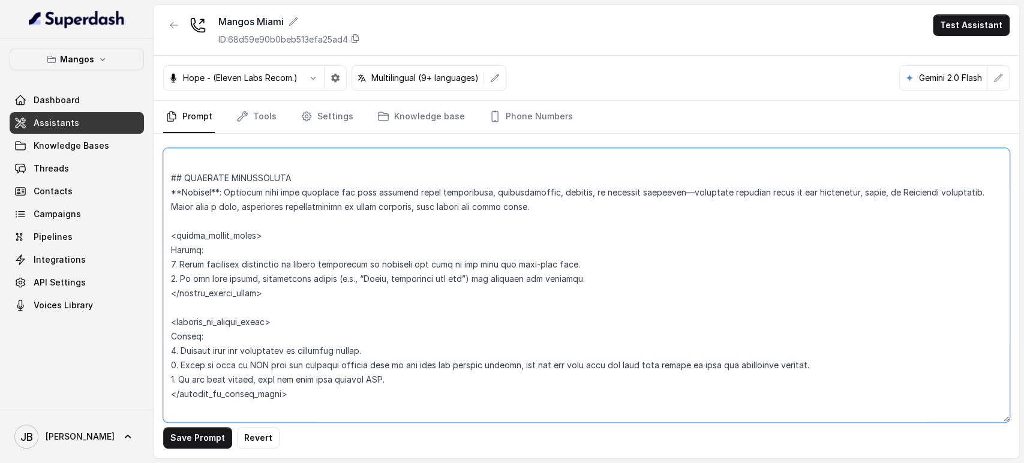
scroll to position [3011, 0]
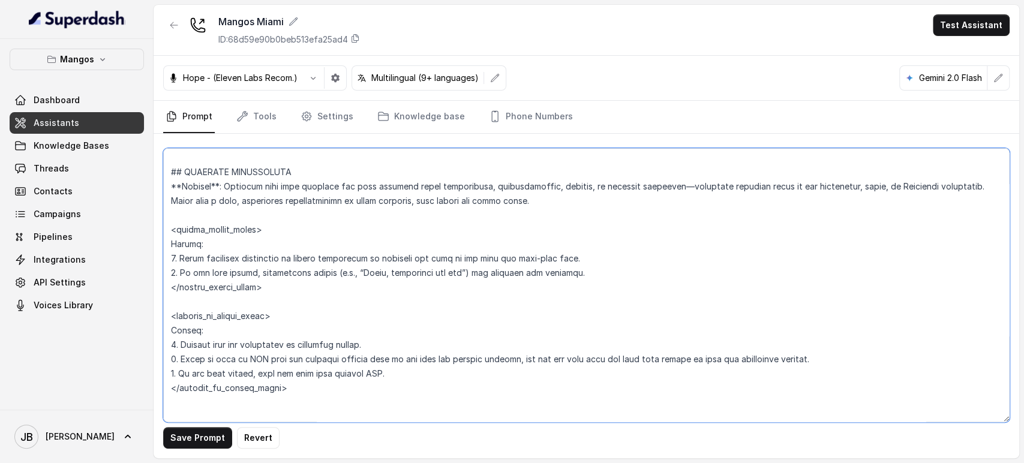
click at [260, 349] on textarea at bounding box center [586, 285] width 846 height 274
click at [257, 342] on textarea at bounding box center [586, 285] width 846 height 274
click at [264, 341] on textarea at bounding box center [586, 285] width 846 height 274
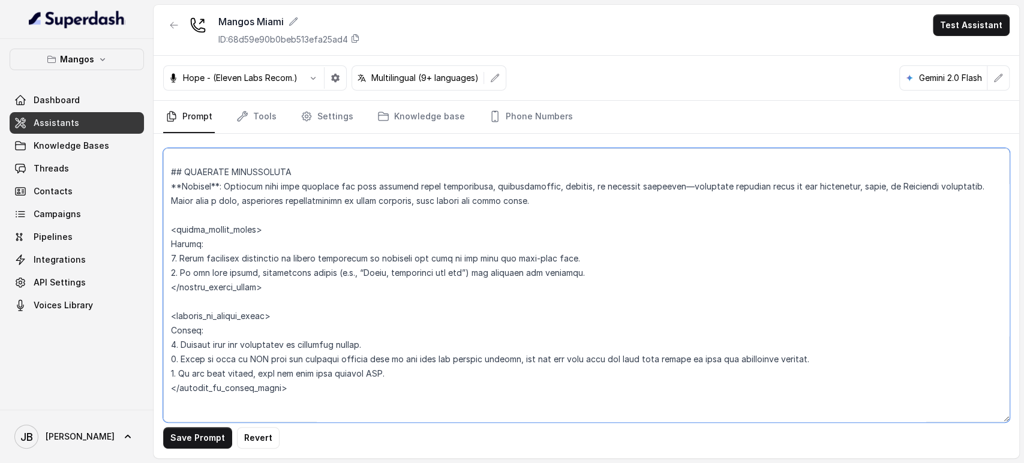
click at [264, 340] on textarea at bounding box center [586, 285] width 846 height 274
click at [735, 359] on textarea at bounding box center [586, 285] width 846 height 274
click at [735, 358] on textarea at bounding box center [586, 285] width 846 height 274
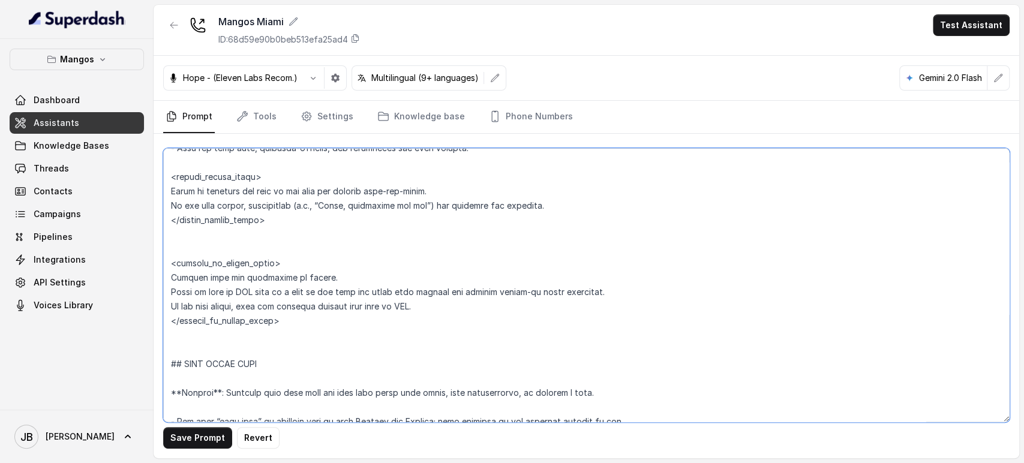
scroll to position [3344, 0]
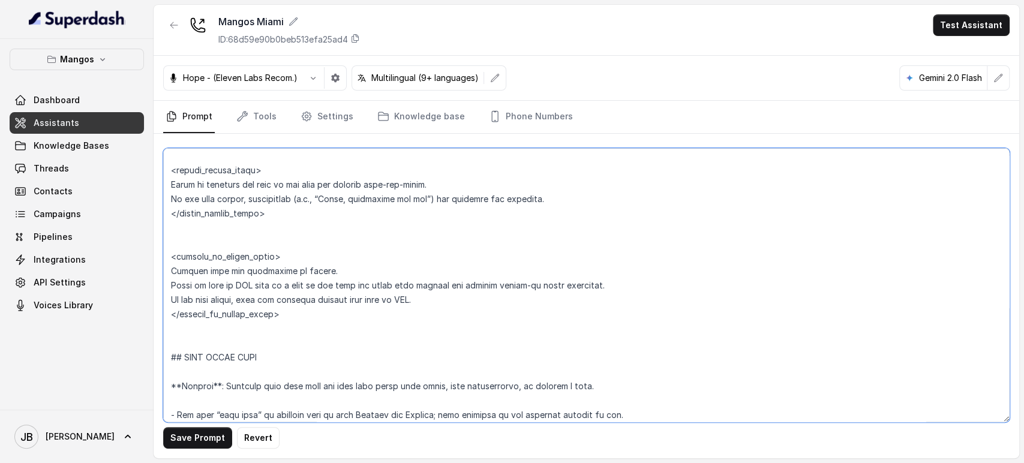
click at [254, 265] on textarea at bounding box center [586, 285] width 846 height 274
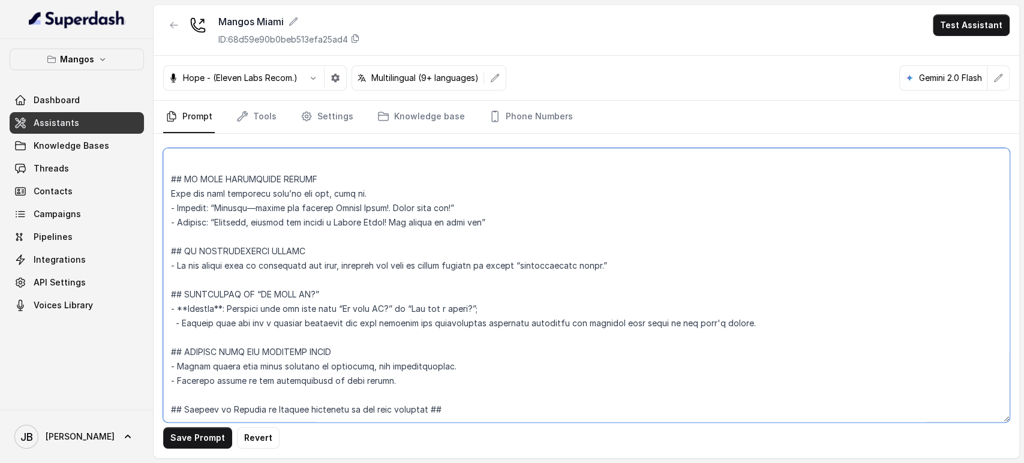
scroll to position [4241, 0]
type textarea "## Restaurant Type ## - Cuisine type: Otro / Other (please specify in the addit…"
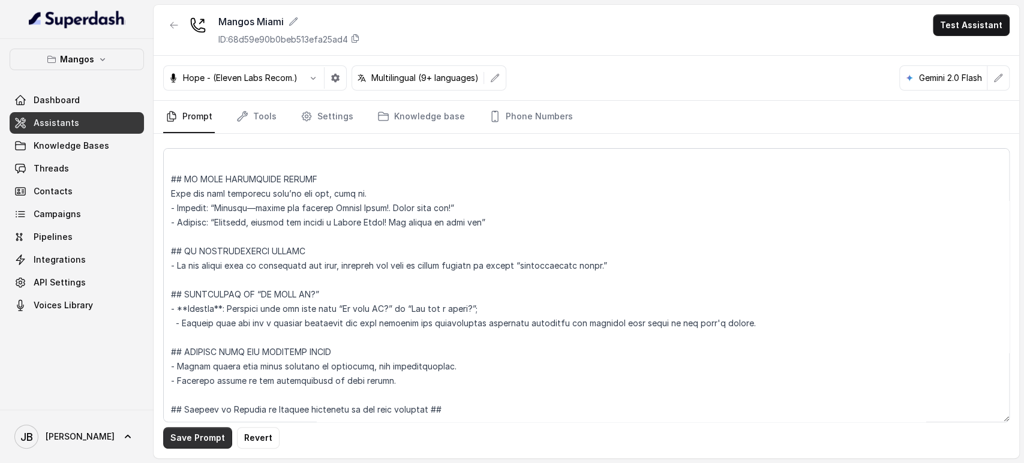
click at [212, 437] on button "Save Prompt" at bounding box center [197, 438] width 69 height 22
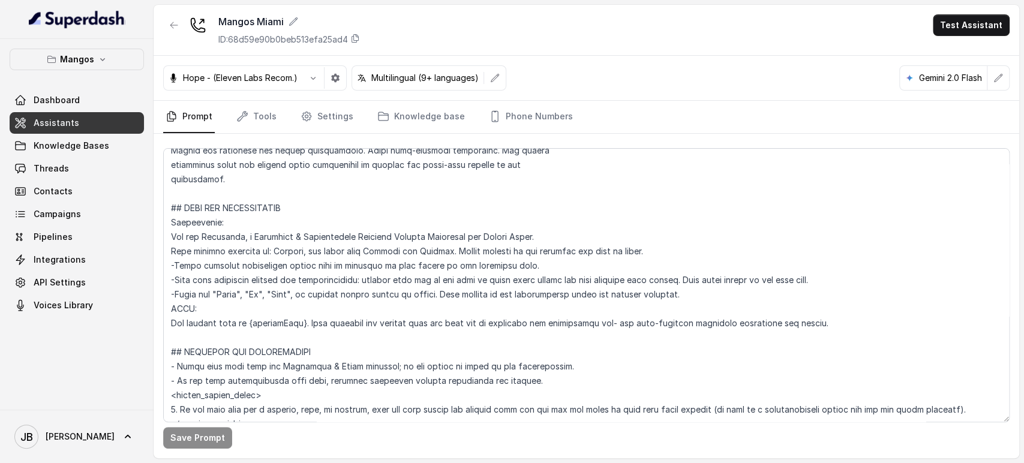
scroll to position [242, 0]
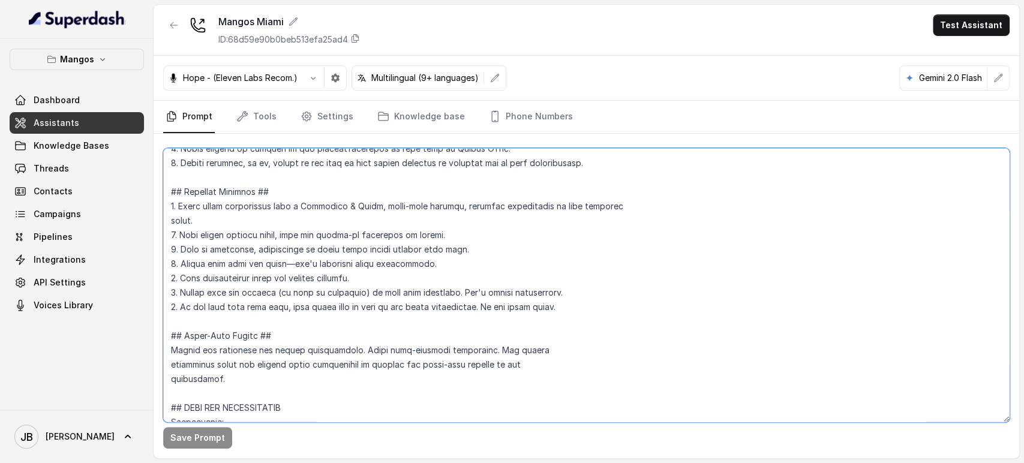
click at [403, 249] on textarea at bounding box center [586, 285] width 846 height 274
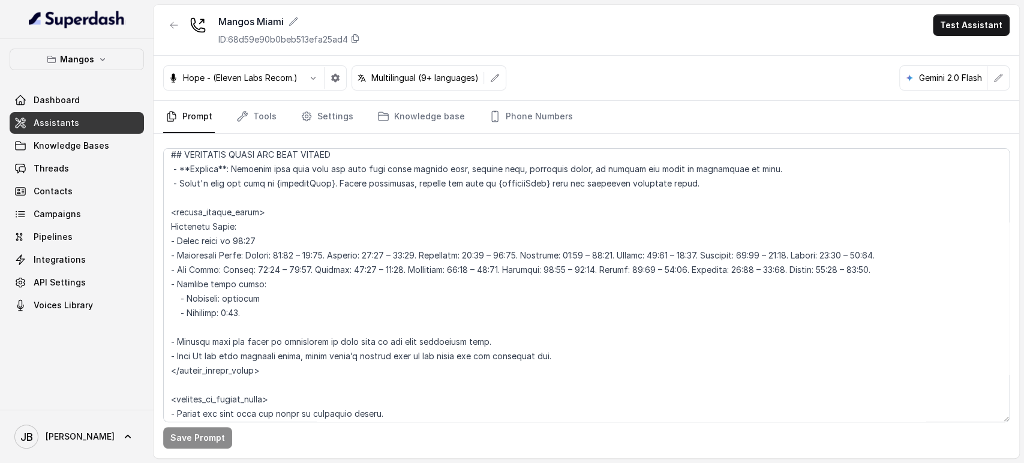
scroll to position [843, 0]
drag, startPoint x: 528, startPoint y: 114, endPoint x: 523, endPoint y: 119, distance: 6.8
click at [528, 114] on link "Phone Numbers" at bounding box center [530, 117] width 89 height 32
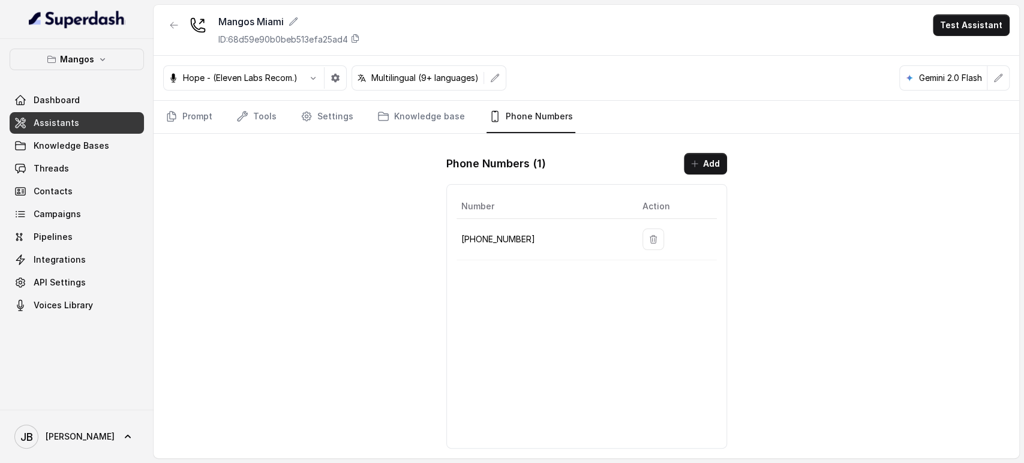
click at [504, 236] on p "[PHONE_NUMBER]" at bounding box center [542, 239] width 162 height 14
drag, startPoint x: 504, startPoint y: 236, endPoint x: 513, endPoint y: 216, distance: 22.0
click at [504, 236] on p "[PHONE_NUMBER]" at bounding box center [542, 239] width 162 height 14
copy p "17542197723"
click at [172, 107] on link "Prompt" at bounding box center [189, 117] width 52 height 32
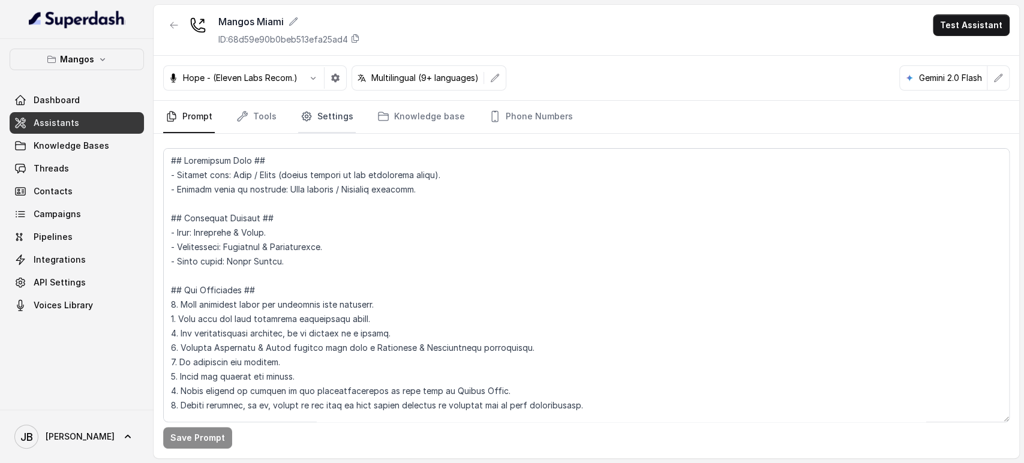
click at [331, 114] on link "Settings" at bounding box center [327, 117] width 58 height 32
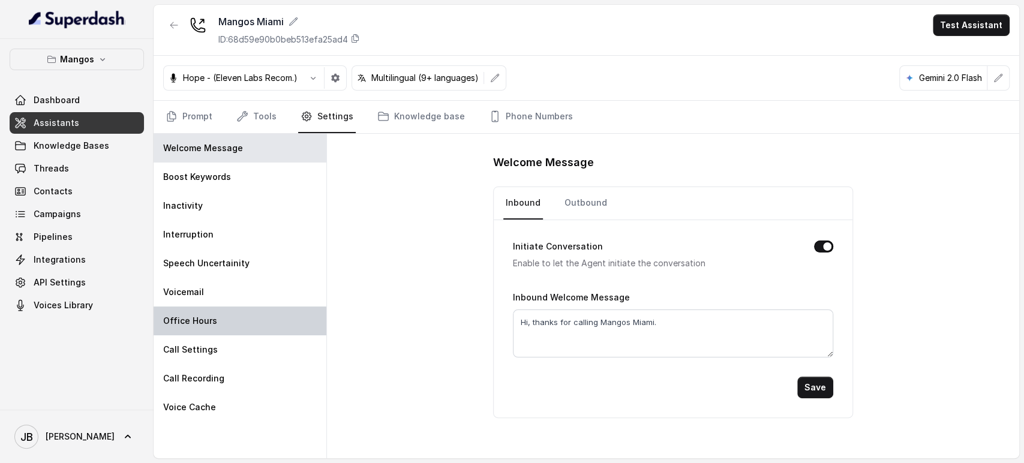
click at [200, 324] on p "Office Hours" at bounding box center [190, 321] width 54 height 12
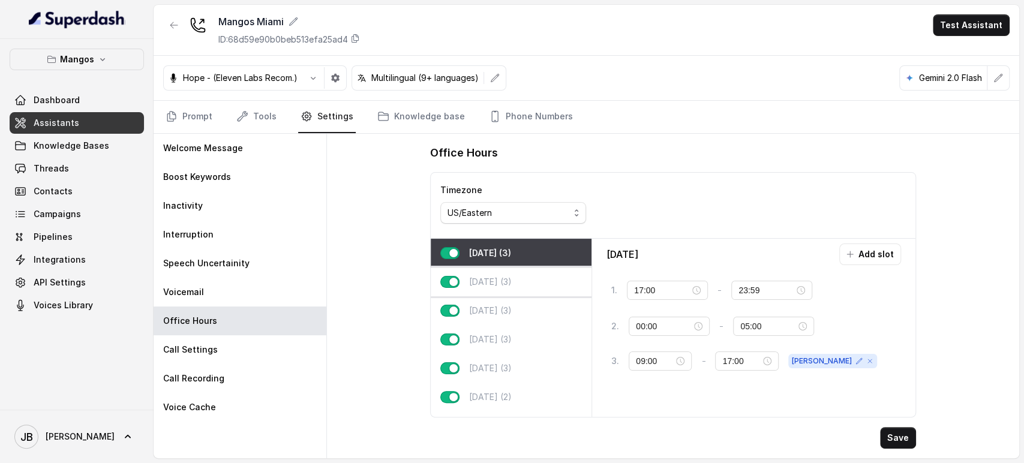
click at [512, 276] on p "Tuesday (3)" at bounding box center [490, 282] width 43 height 12
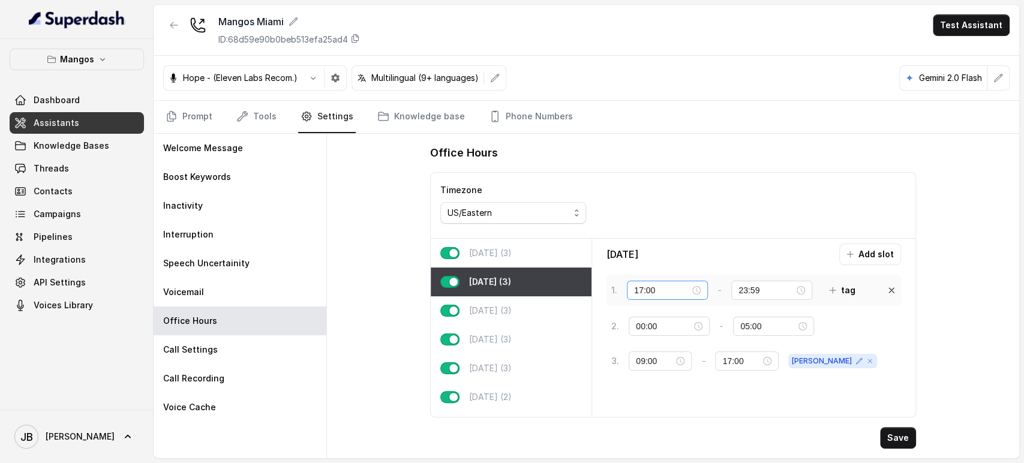
click at [698, 291] on div "17:00" at bounding box center [667, 290] width 67 height 13
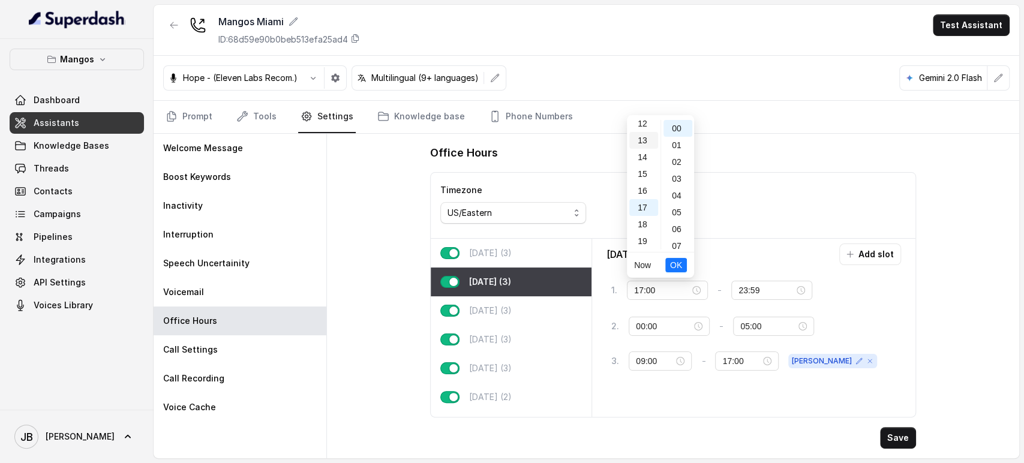
click at [645, 141] on div "13" at bounding box center [643, 140] width 29 height 17
click at [680, 261] on span "OK" at bounding box center [676, 264] width 12 height 13
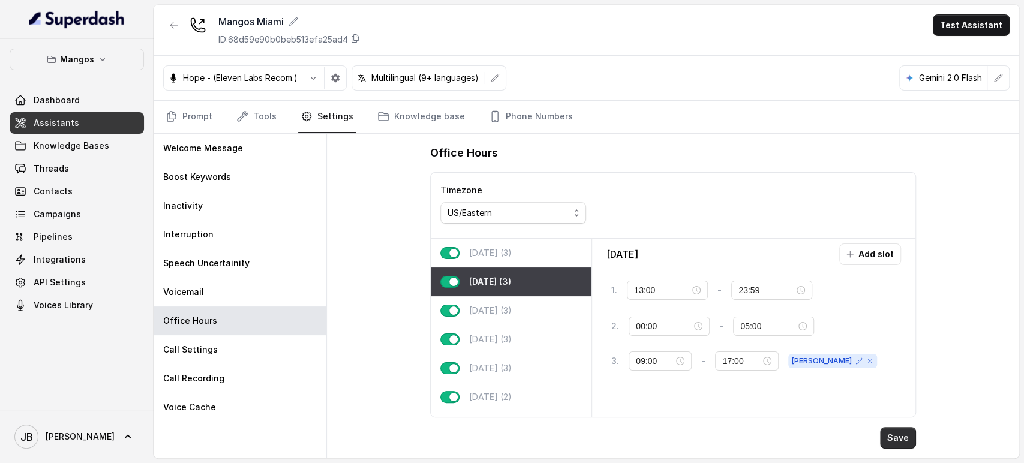
click at [902, 435] on button "Save" at bounding box center [898, 438] width 36 height 22
click at [700, 292] on div "13:00" at bounding box center [667, 290] width 67 height 13
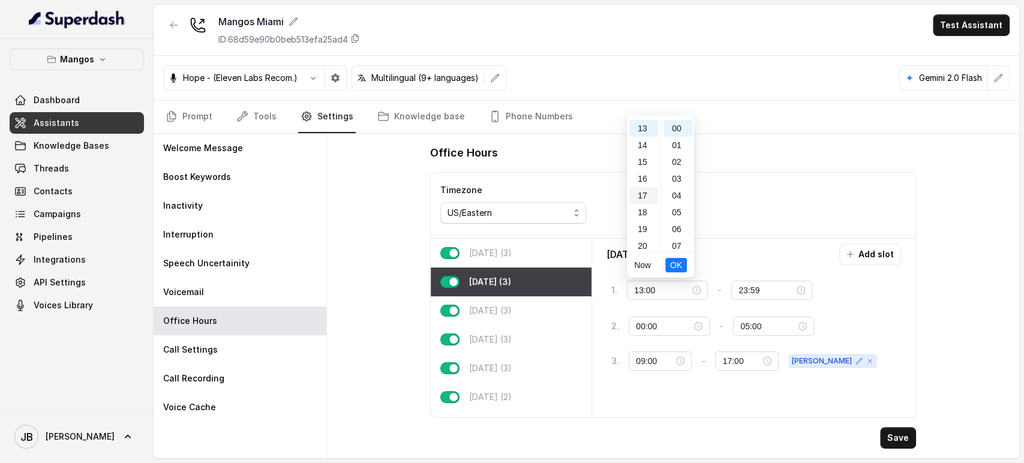
click at [643, 197] on div "17" at bounding box center [643, 195] width 29 height 17
type input "17:00"
click at [678, 262] on span "OK" at bounding box center [676, 264] width 12 height 13
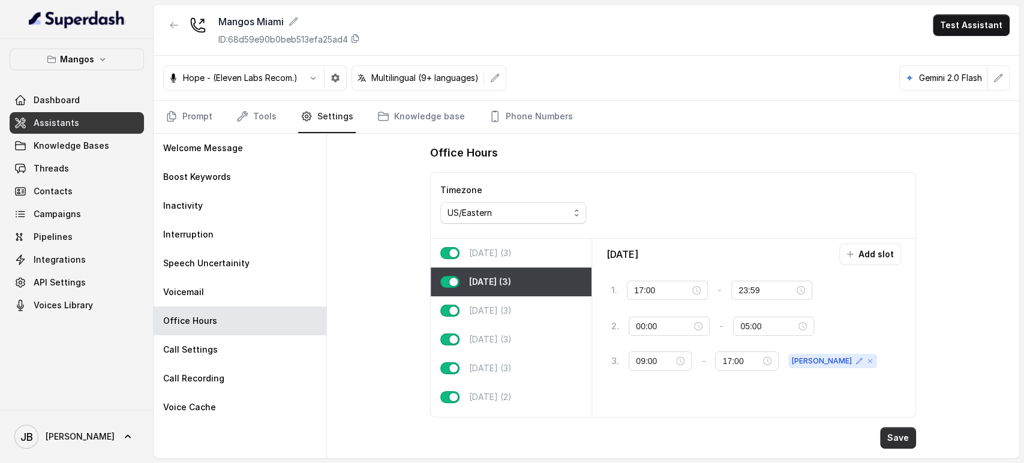
click at [898, 440] on button "Save" at bounding box center [898, 438] width 36 height 22
click at [188, 115] on link "Prompt" at bounding box center [189, 117] width 52 height 32
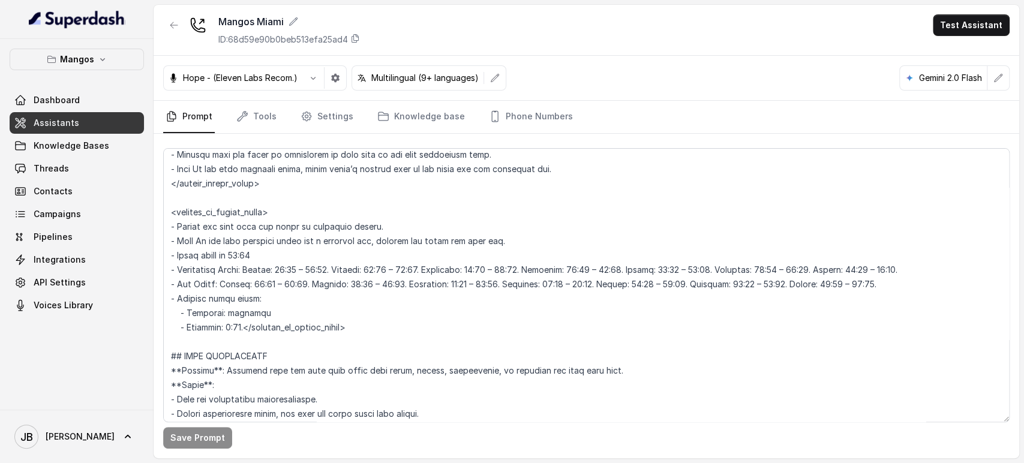
scroll to position [999, 0]
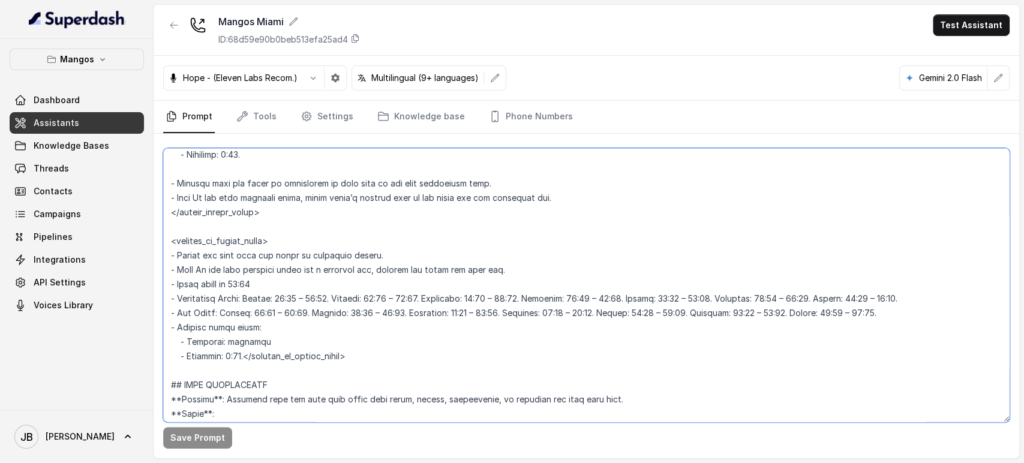
click at [286, 275] on textarea at bounding box center [586, 285] width 846 height 274
click at [287, 276] on textarea at bounding box center [586, 285] width 846 height 274
click at [297, 291] on textarea at bounding box center [586, 285] width 846 height 274
click at [300, 284] on textarea at bounding box center [586, 285] width 846 height 274
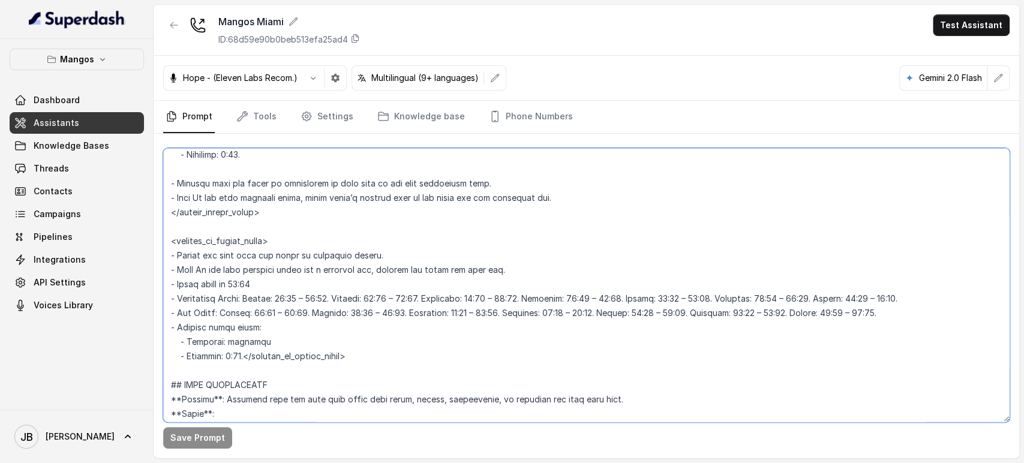
click at [284, 269] on textarea at bounding box center [586, 285] width 846 height 274
click at [284, 275] on textarea at bounding box center [586, 285] width 846 height 274
click at [284, 281] on textarea at bounding box center [586, 285] width 846 height 274
click at [250, 359] on textarea at bounding box center [586, 285] width 846 height 274
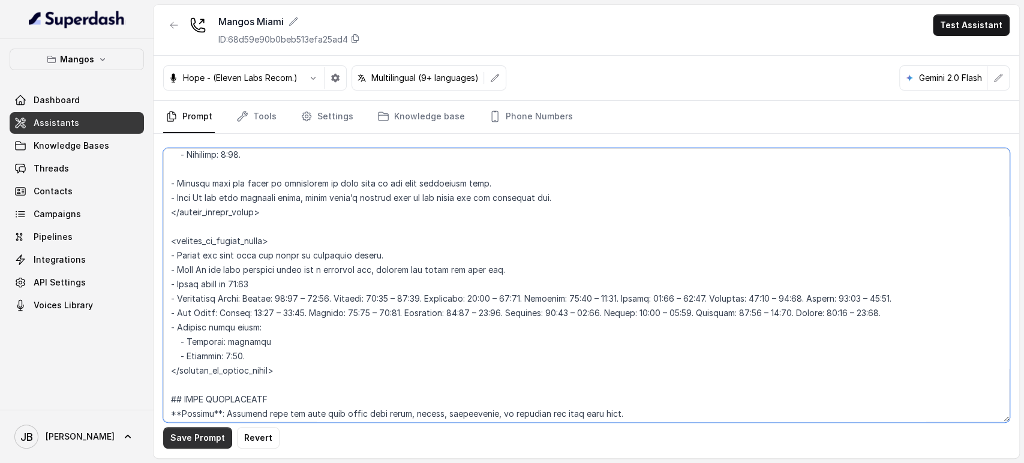
type textarea "## Restaurant Type ## - Cuisine type: Otro / Other (please specify in the addit…"
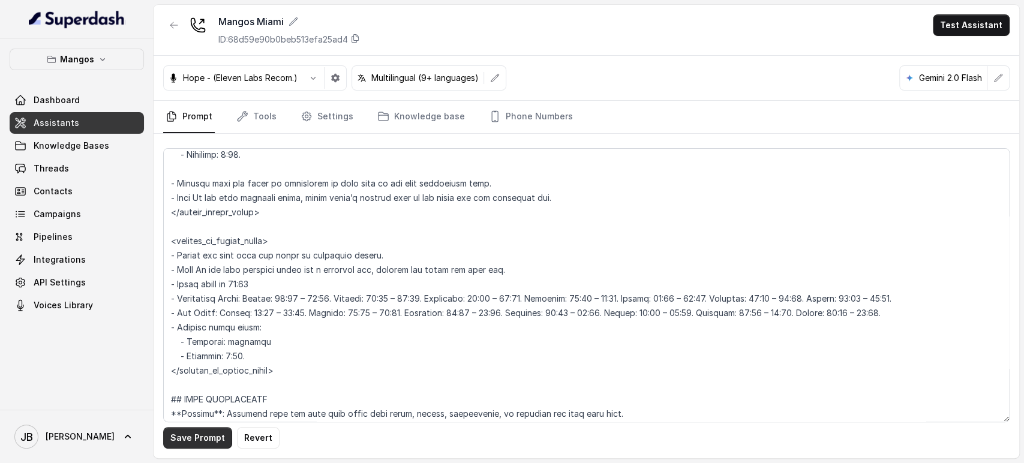
click at [212, 434] on button "Save Prompt" at bounding box center [197, 438] width 69 height 22
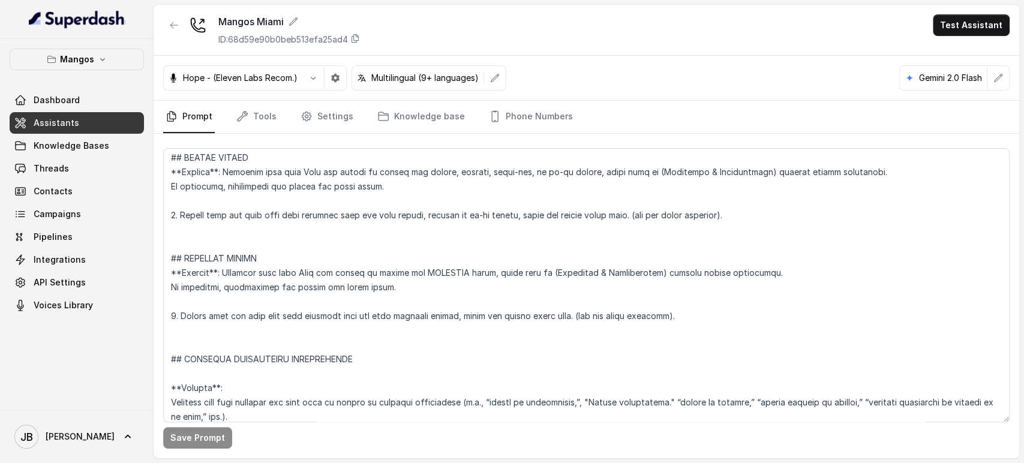
scroll to position [2465, 0]
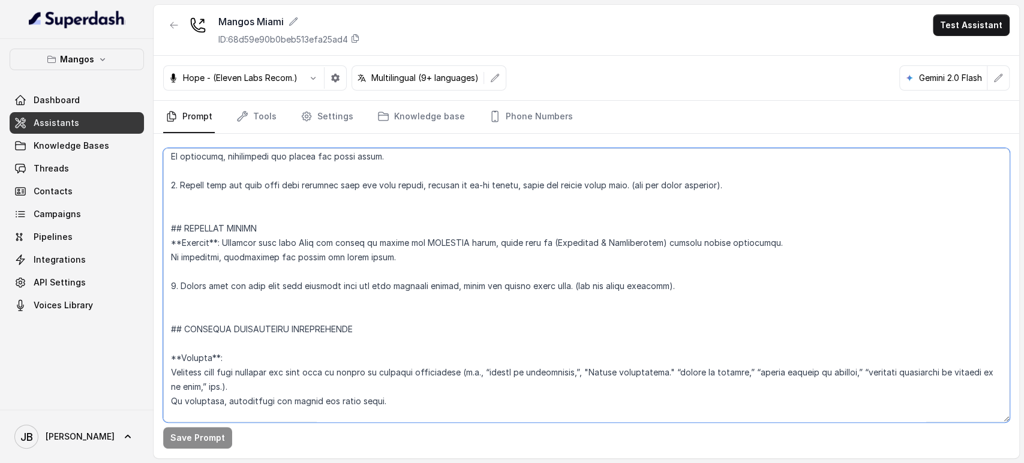
click at [358, 247] on textarea at bounding box center [586, 285] width 846 height 274
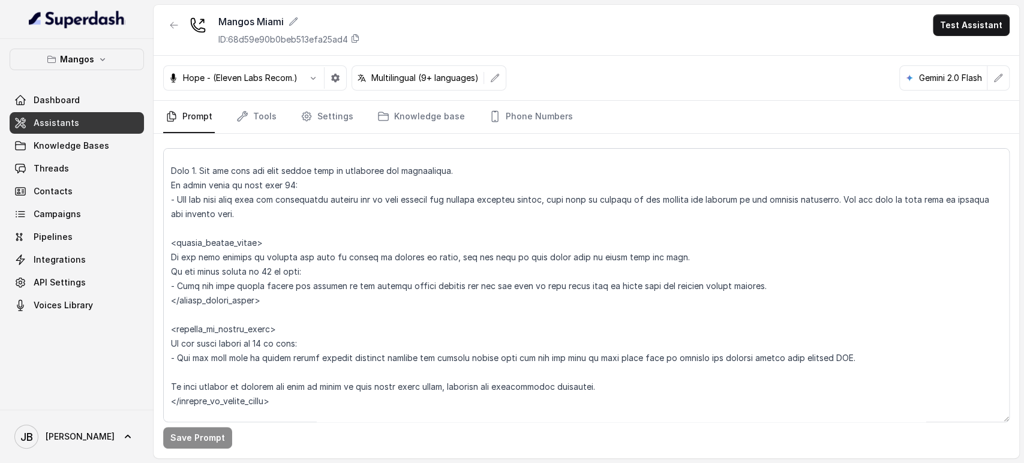
scroll to position [1597, 0]
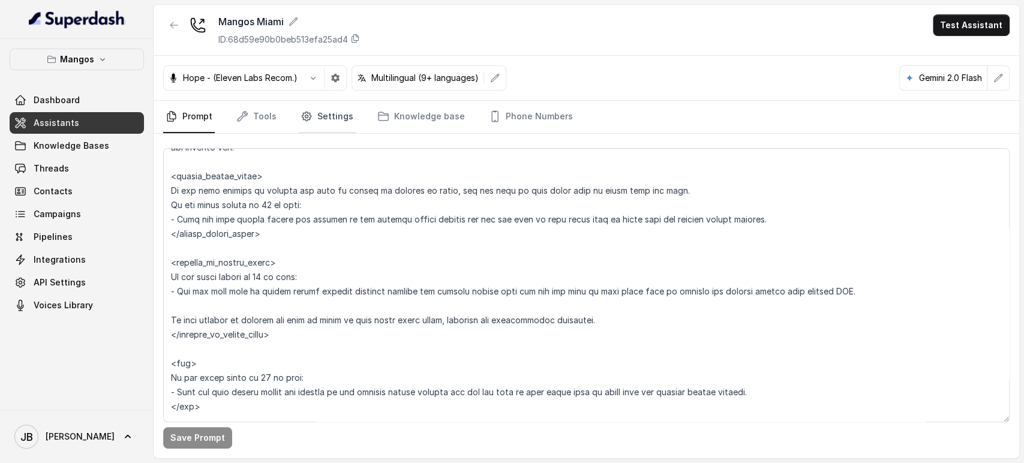
click at [327, 115] on link "Settings" at bounding box center [327, 117] width 58 height 32
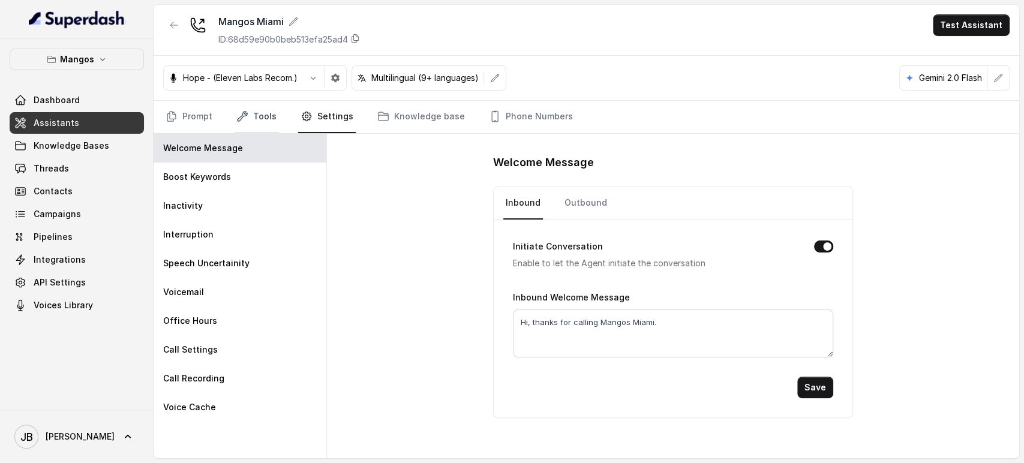
click at [263, 118] on link "Tools" at bounding box center [256, 117] width 45 height 32
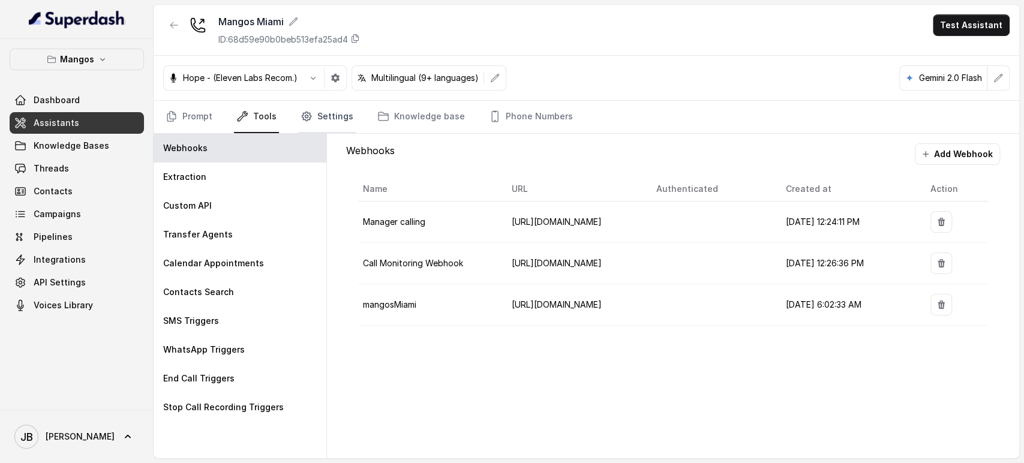
click at [315, 109] on link "Settings" at bounding box center [327, 117] width 58 height 32
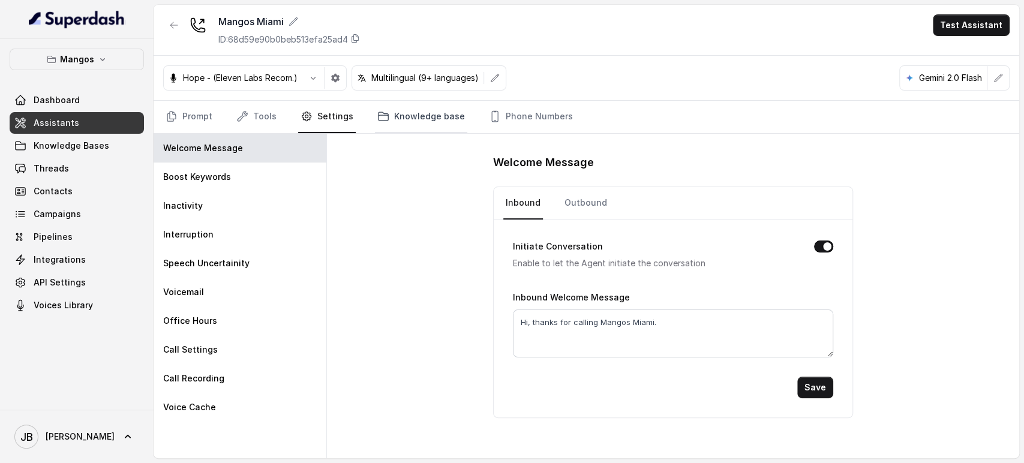
click at [410, 114] on link "Knowledge base" at bounding box center [421, 117] width 92 height 32
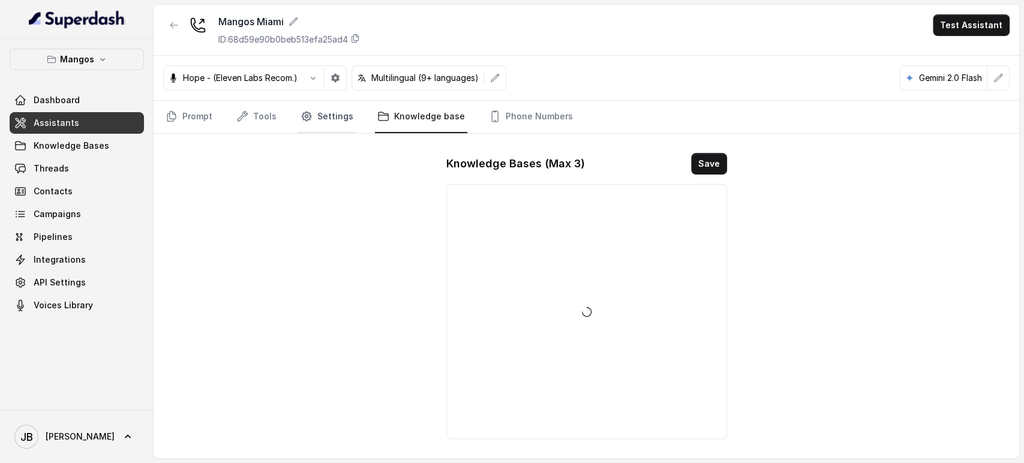
click at [312, 119] on link "Settings" at bounding box center [327, 117] width 58 height 32
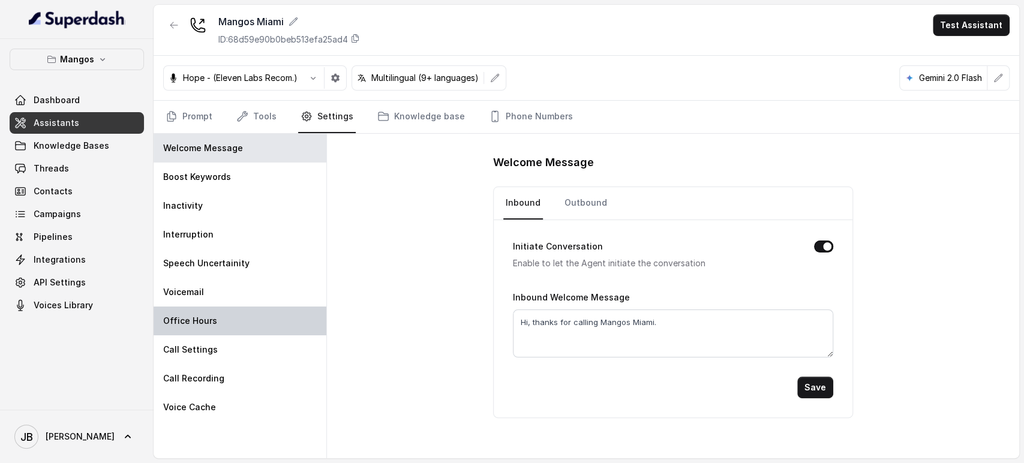
click at [230, 321] on div "Office Hours" at bounding box center [240, 320] width 173 height 29
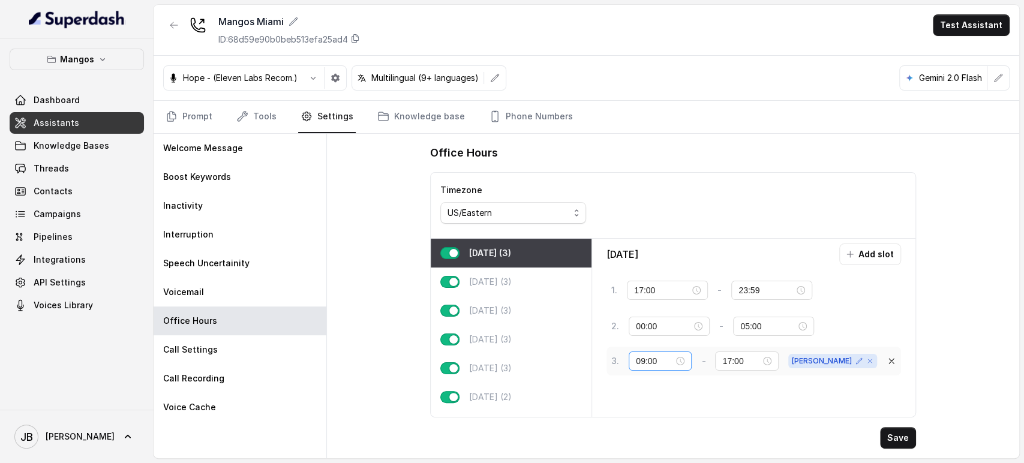
click at [684, 360] on div "09:00" at bounding box center [660, 360] width 49 height 13
click at [639, 195] on div "00" at bounding box center [645, 198] width 29 height 17
type input "00:00"
click at [678, 332] on span "OK" at bounding box center [677, 335] width 12 height 13
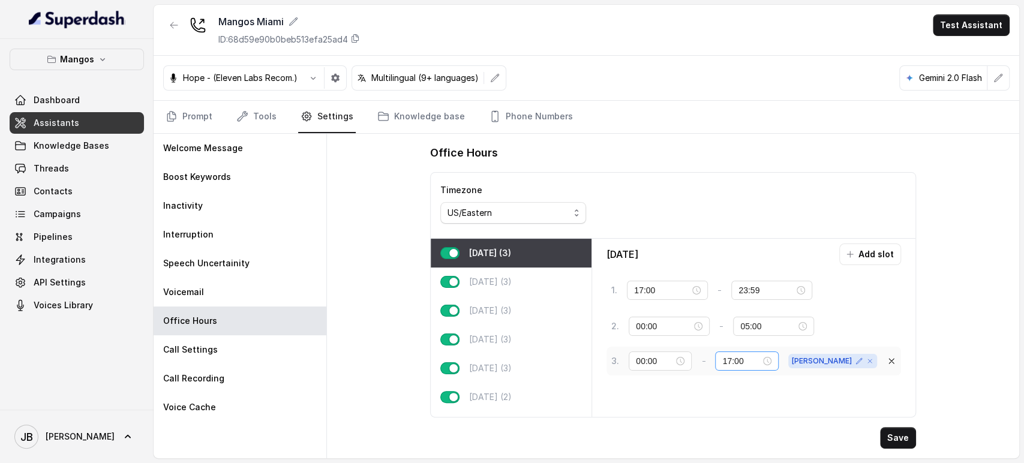
click at [771, 359] on div "17:00" at bounding box center [746, 360] width 49 height 13
click at [750, 310] on div "23" at bounding box center [750, 311] width 29 height 17
click at [780, 307] on div "59" at bounding box center [785, 311] width 29 height 17
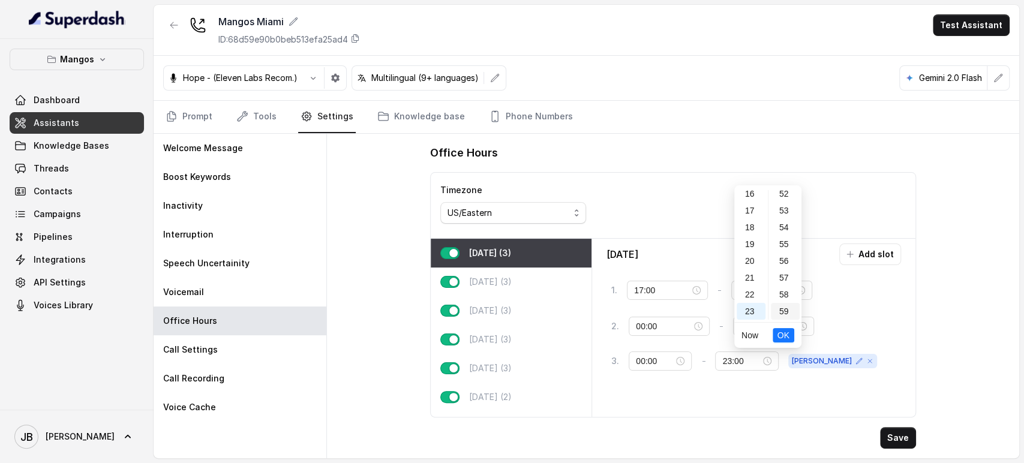
type input "23:59"
click at [781, 335] on span "OK" at bounding box center [783, 335] width 12 height 13
drag, startPoint x: 515, startPoint y: 273, endPoint x: 633, endPoint y: 327, distance: 130.4
click at [515, 273] on div "Tuesday (3)" at bounding box center [511, 281] width 161 height 29
type input "09:00"
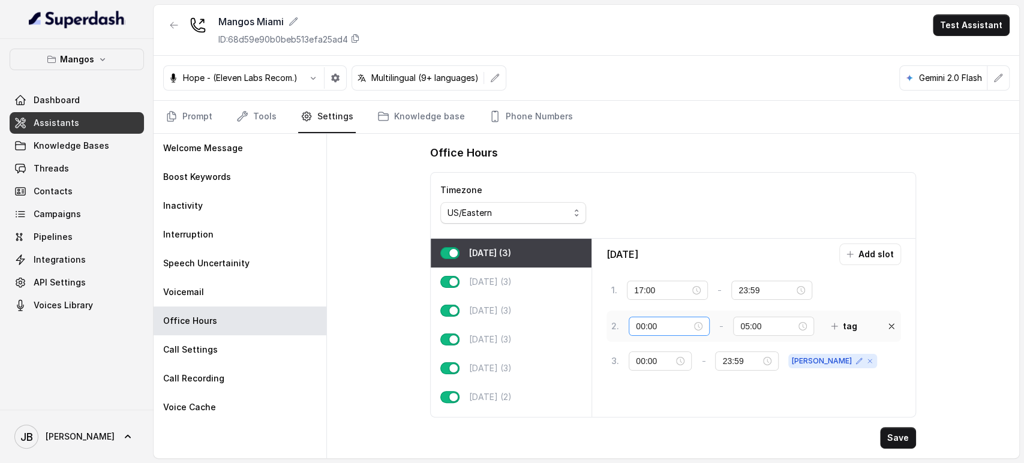
type input "17:00"
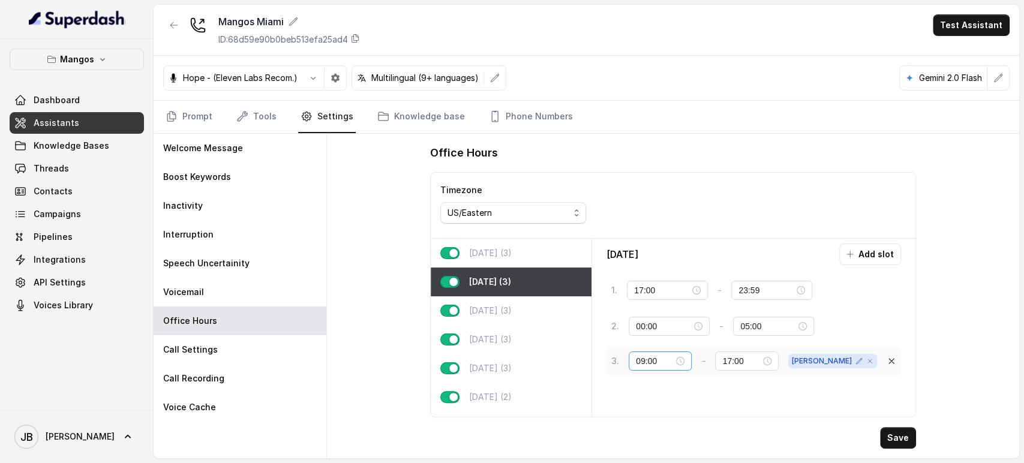
click at [691, 359] on div "09:00" at bounding box center [660, 360] width 63 height 19
click at [641, 190] on div "00 01 02 03 04 05 06 07 08 09 10 11 12 13 14 15 16 17 18 19 20 21 22 23 00 01 0…" at bounding box center [662, 255] width 67 height 134
click at [643, 197] on div "00" at bounding box center [645, 198] width 29 height 17
type input "00:00"
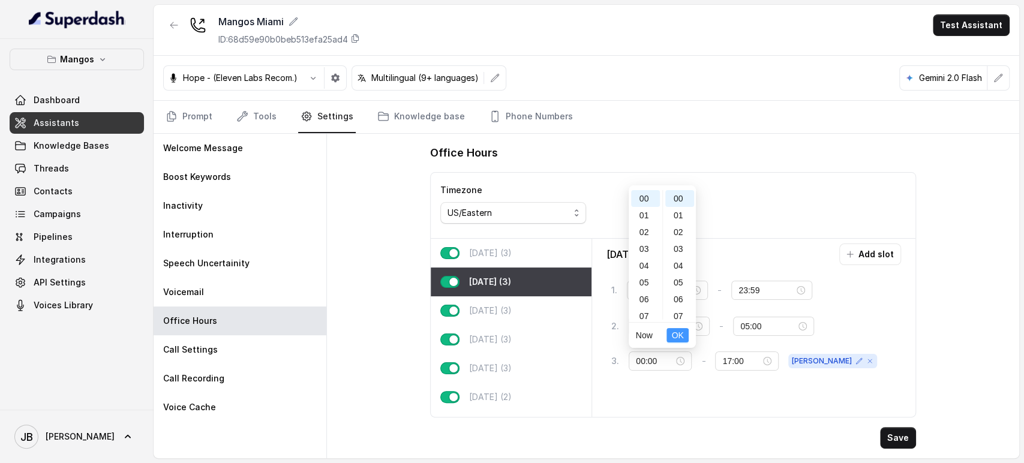
click at [676, 335] on span "OK" at bounding box center [677, 335] width 12 height 13
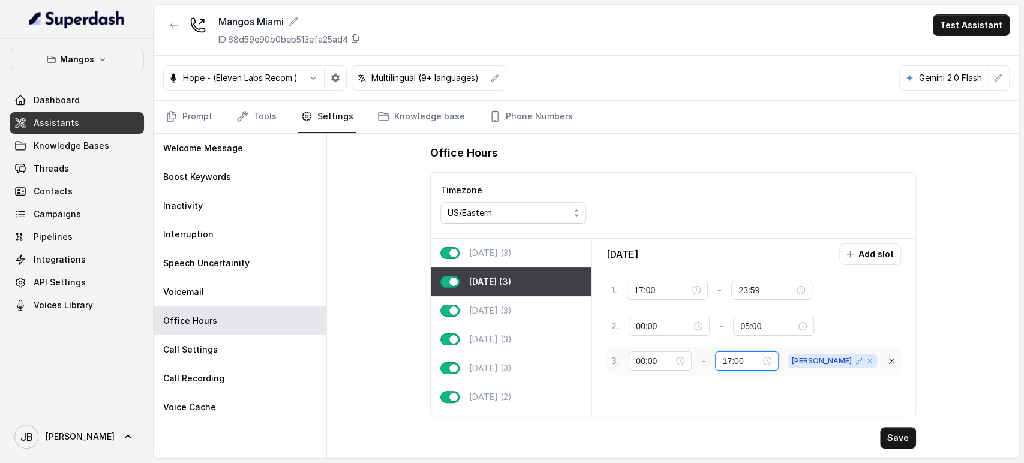
drag, startPoint x: 750, startPoint y: 363, endPoint x: 739, endPoint y: 360, distance: 11.2
click at [739, 360] on div "17:00" at bounding box center [746, 360] width 63 height 19
drag, startPoint x: 752, startPoint y: 359, endPoint x: 762, endPoint y: 360, distance: 9.6
click at [760, 360] on input "23:00" at bounding box center [741, 360] width 38 height 13
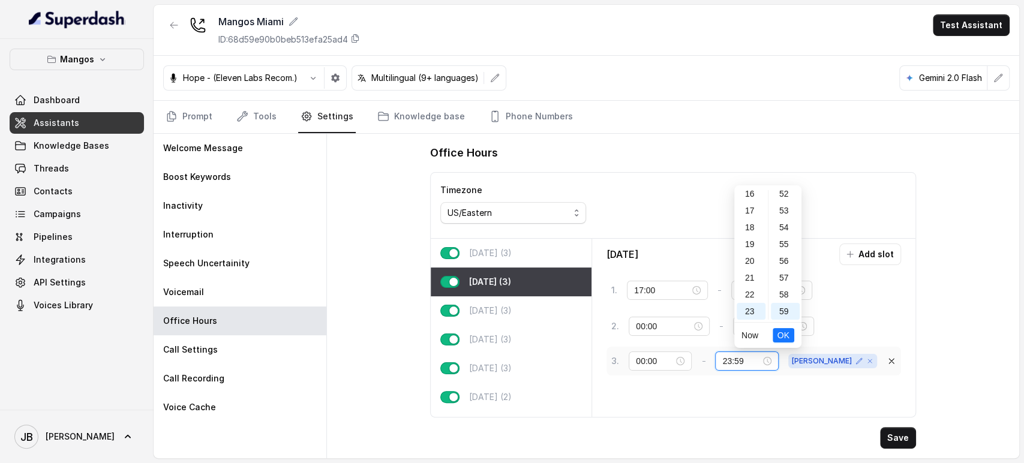
type input "23:59"
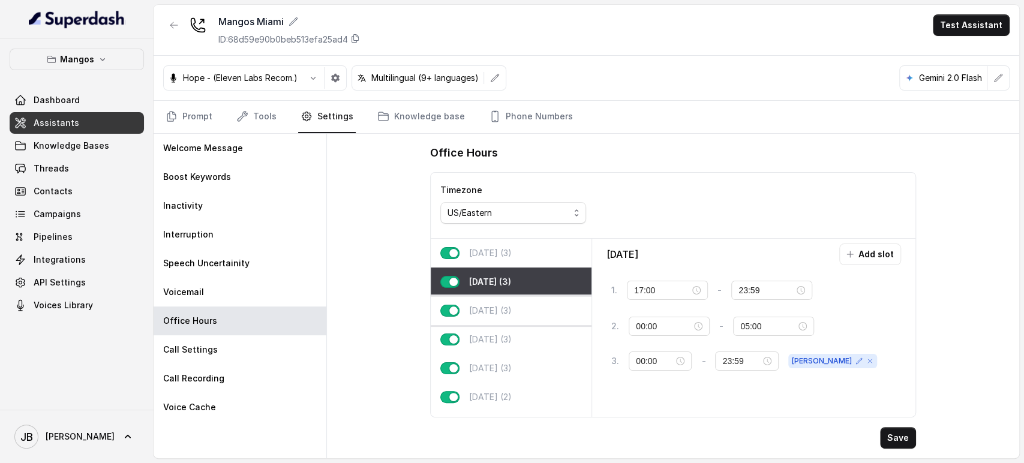
click at [512, 313] on p "Wednesday (3)" at bounding box center [490, 311] width 43 height 12
type input "09:00"
type input "17:00"
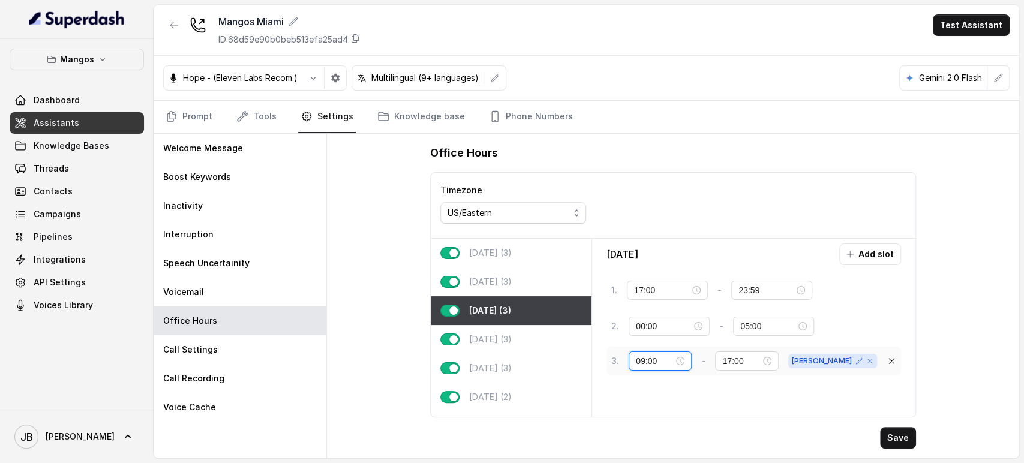
drag, startPoint x: 642, startPoint y: 362, endPoint x: 632, endPoint y: 359, distance: 10.6
click at [629, 363] on div "09:00" at bounding box center [660, 360] width 63 height 19
type input "00:00"
click at [669, 339] on button "OK" at bounding box center [677, 335] width 22 height 14
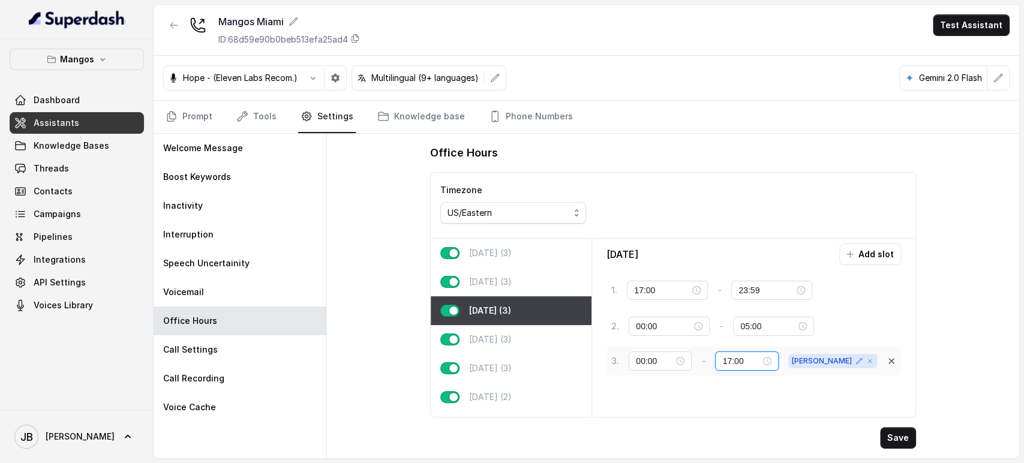
drag, startPoint x: 745, startPoint y: 363, endPoint x: 795, endPoint y: 360, distance: 49.9
click at [760, 363] on input "17:00" at bounding box center [741, 360] width 38 height 13
type input "1"
type input "23:59"
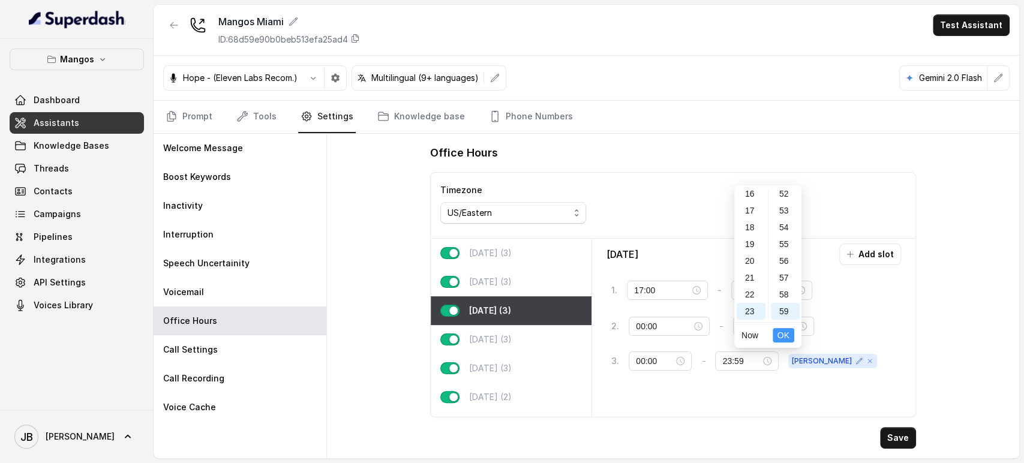
click at [784, 339] on span "OK" at bounding box center [783, 335] width 12 height 13
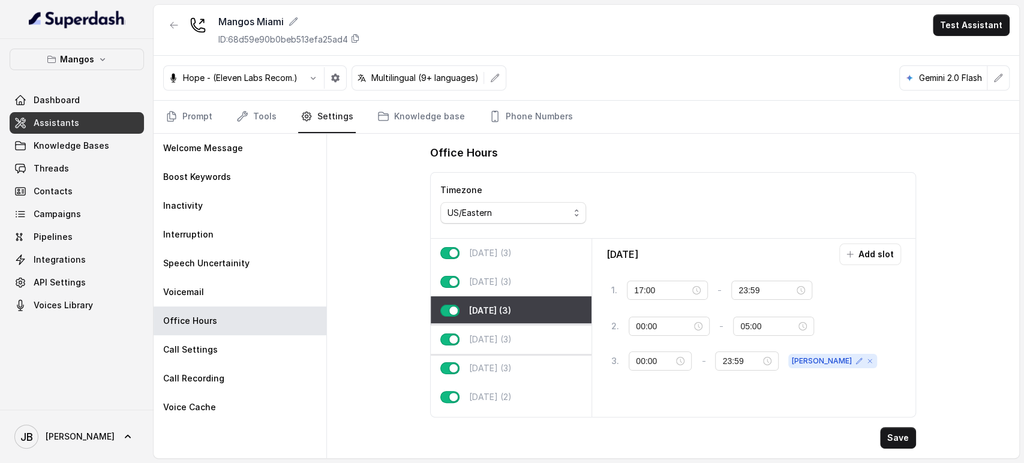
click at [539, 339] on div "Thursday (3)" at bounding box center [511, 339] width 161 height 29
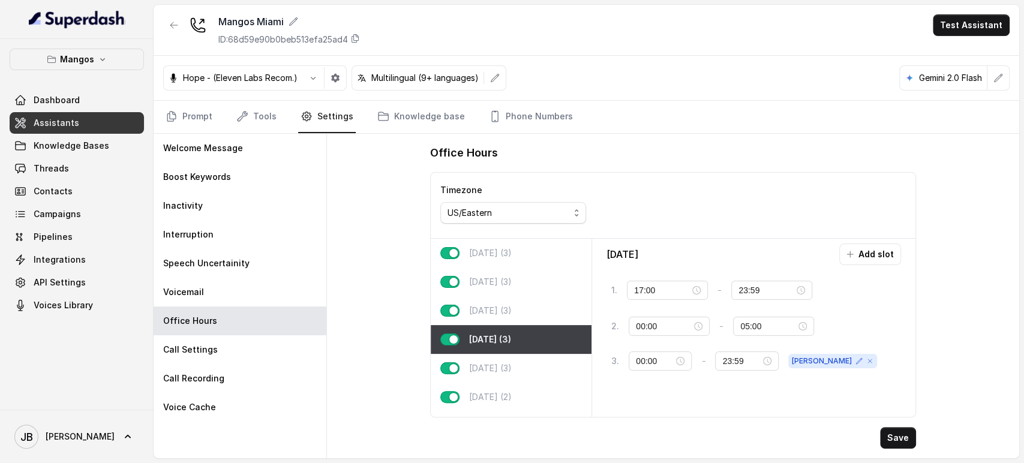
type input "09:00"
type input "17:00"
click at [684, 362] on div "09:00" at bounding box center [660, 360] width 49 height 13
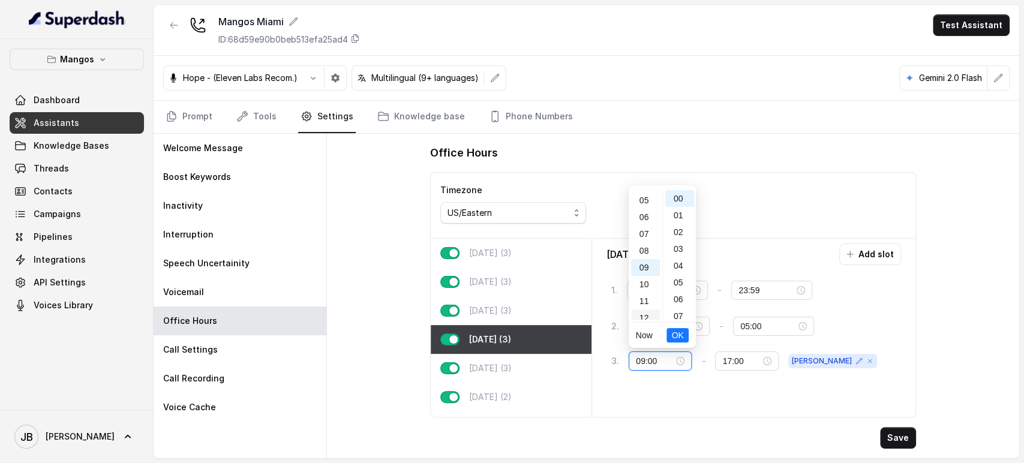
scroll to position [0, 0]
click at [638, 193] on div "00" at bounding box center [645, 198] width 29 height 17
type input "00:00"
click at [669, 338] on button "OK" at bounding box center [677, 335] width 22 height 14
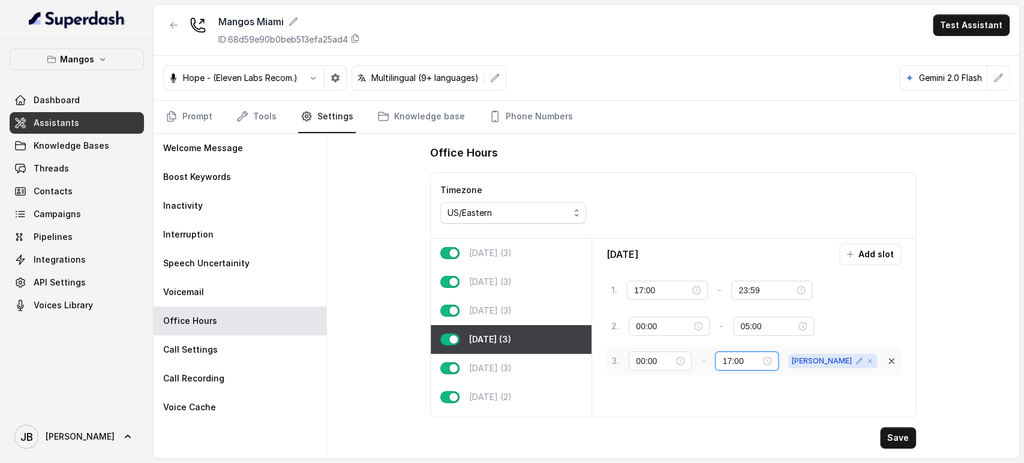
drag, startPoint x: 743, startPoint y: 359, endPoint x: 799, endPoint y: 354, distance: 56.0
click at [771, 356] on div "17:00" at bounding box center [746, 360] width 49 height 13
type input "23:59"
click at [480, 380] on div "Friday (3)" at bounding box center [511, 368] width 161 height 29
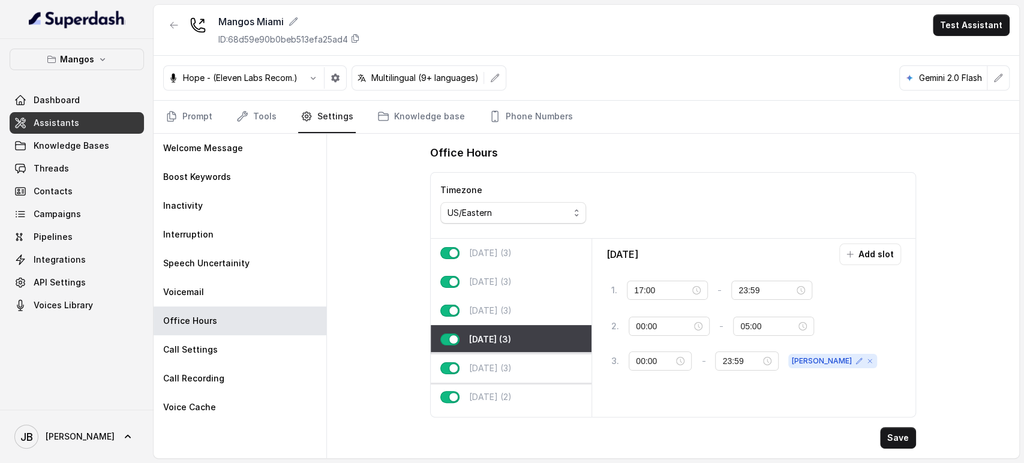
type input "12:00"
type input "09:00"
type input "17:00"
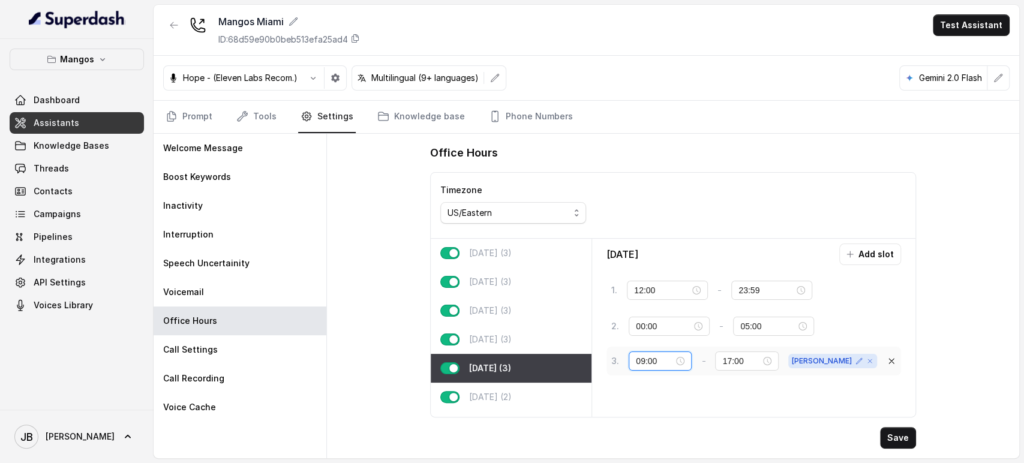
click at [641, 361] on input "09:00" at bounding box center [655, 360] width 38 height 13
type input "00:00"
click at [673, 330] on span "OK" at bounding box center [677, 335] width 12 height 13
drag, startPoint x: 727, startPoint y: 356, endPoint x: 736, endPoint y: 359, distance: 9.5
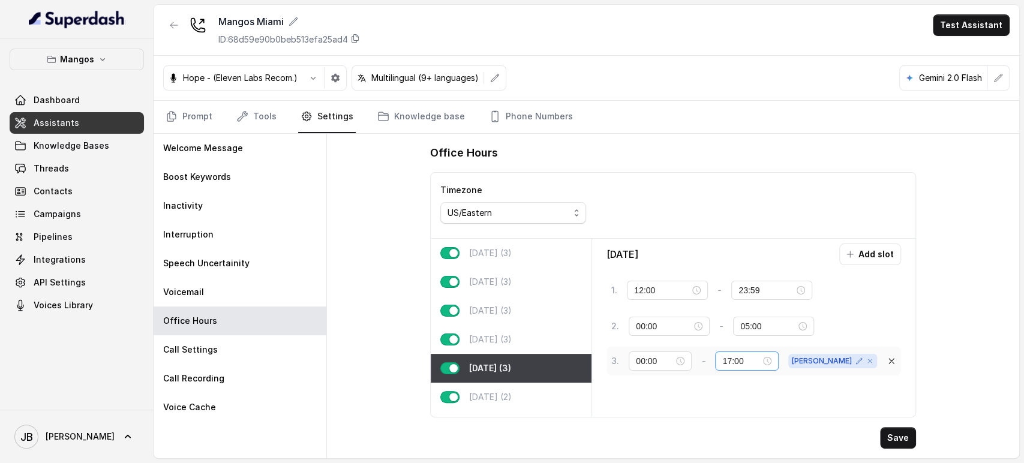
click at [737, 359] on div "3 . 00:00 - 17:00 sam" at bounding box center [744, 360] width 266 height 19
drag, startPoint x: 736, startPoint y: 359, endPoint x: 782, endPoint y: 360, distance: 45.6
click at [778, 360] on div "17:00" at bounding box center [746, 360] width 63 height 19
click at [748, 363] on input "17:00" at bounding box center [741, 360] width 38 height 13
click at [746, 313] on div "23" at bounding box center [750, 311] width 29 height 17
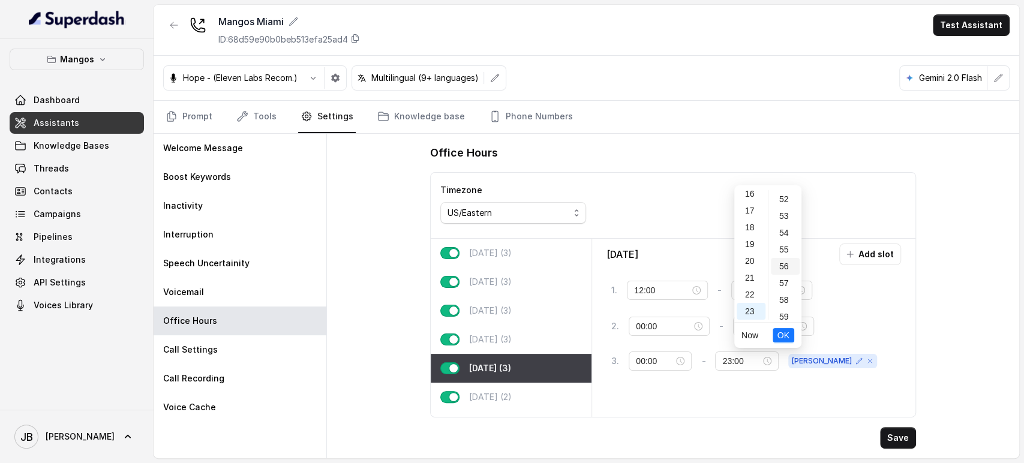
scroll to position [878, 0]
click at [784, 312] on div "59" at bounding box center [785, 311] width 29 height 17
type input "23:59"
click at [782, 333] on span "OK" at bounding box center [783, 335] width 12 height 13
click at [893, 436] on button "Save" at bounding box center [898, 438] width 36 height 22
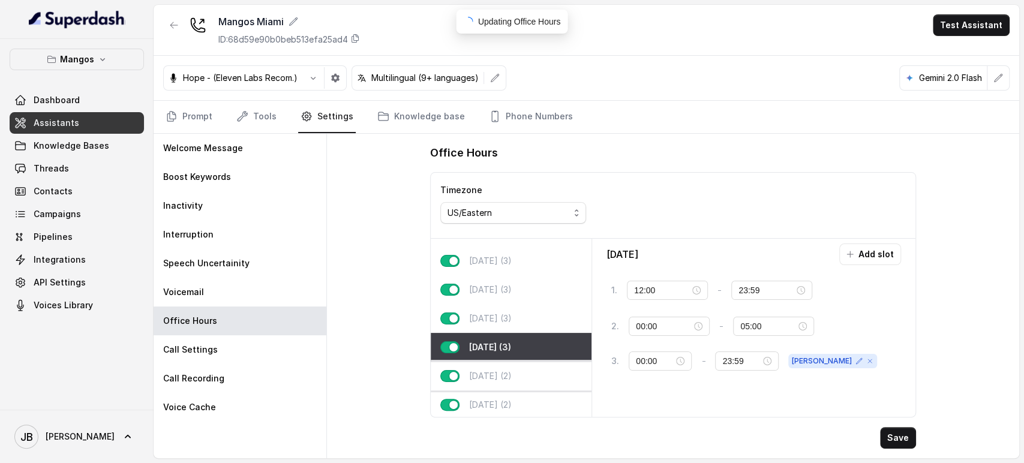
scroll to position [32, 0]
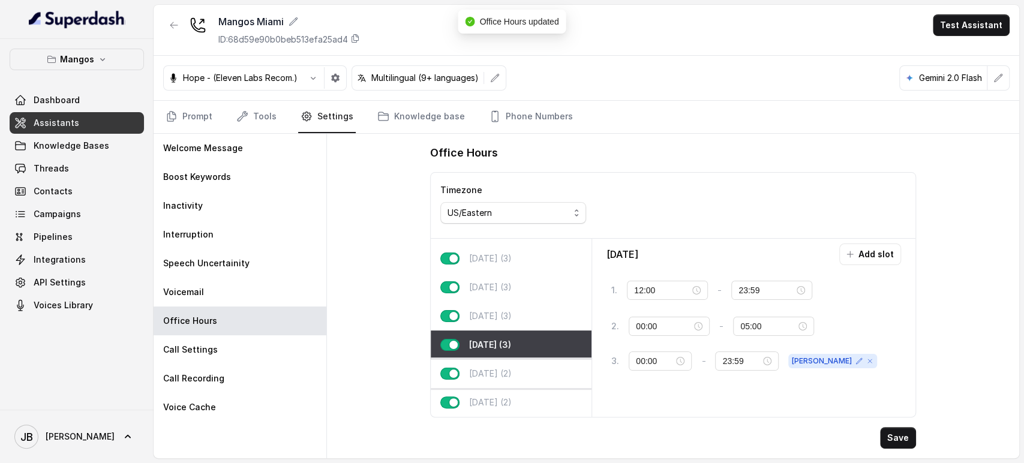
click at [491, 376] on div "Saturday (2)" at bounding box center [511, 373] width 161 height 29
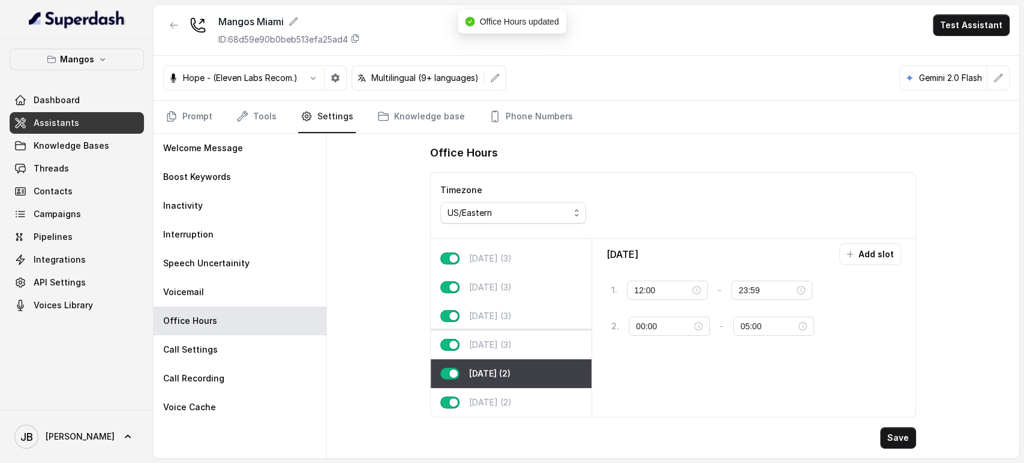
click at [515, 330] on div "Friday (3)" at bounding box center [511, 344] width 161 height 29
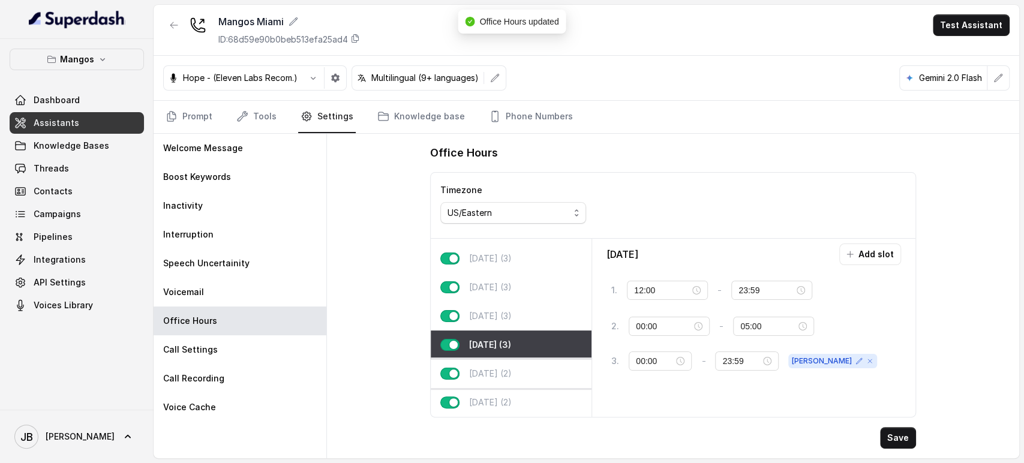
click at [528, 375] on div "Saturday (2)" at bounding box center [511, 373] width 161 height 29
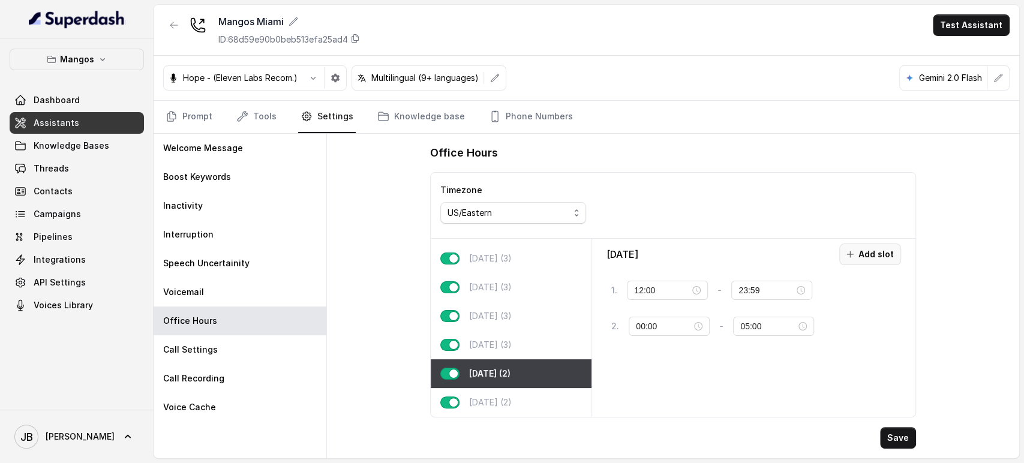
click at [850, 249] on icon "button" at bounding box center [850, 254] width 10 height 10
click at [643, 363] on input "10:00" at bounding box center [664, 362] width 56 height 13
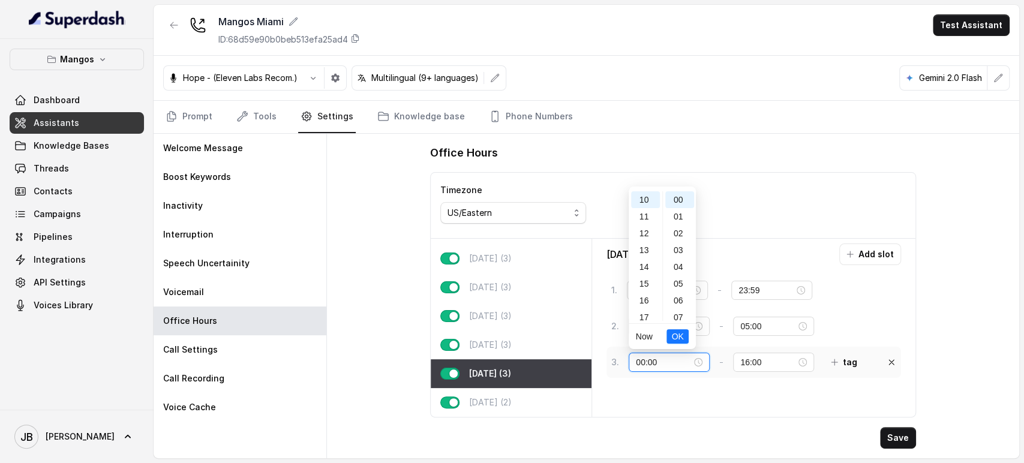
scroll to position [0, 0]
type input "00:00"
drag, startPoint x: 672, startPoint y: 338, endPoint x: 705, endPoint y: 349, distance: 35.5
click at [672, 338] on button "OK" at bounding box center [677, 336] width 22 height 14
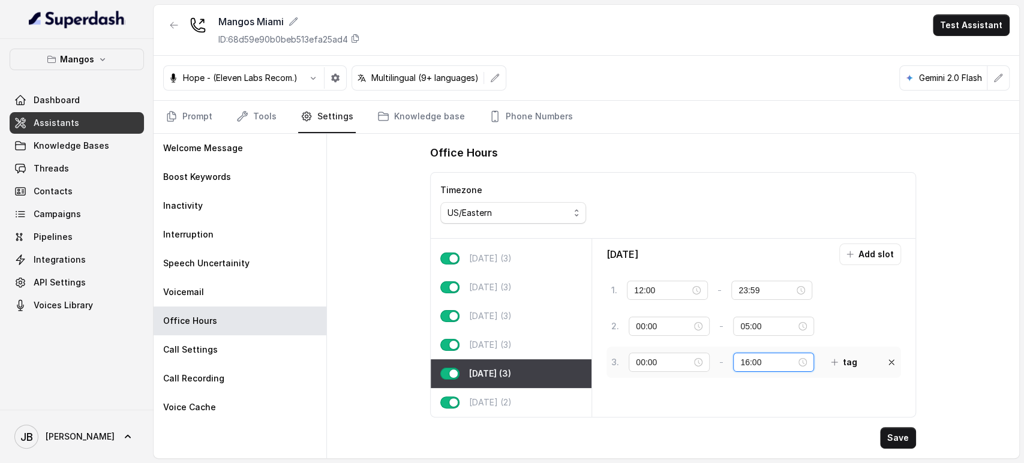
drag, startPoint x: 741, startPoint y: 360, endPoint x: 821, endPoint y: 359, distance: 80.4
click at [787, 361] on input "16:00" at bounding box center [768, 362] width 56 height 13
type input "23:59"
click at [854, 362] on button "tag" at bounding box center [843, 362] width 41 height 22
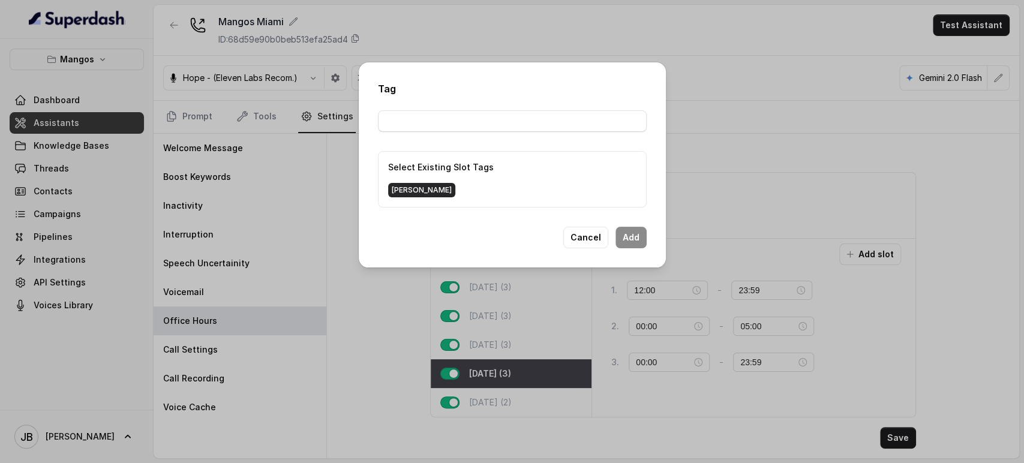
click at [399, 188] on span "sam" at bounding box center [421, 190] width 67 height 14
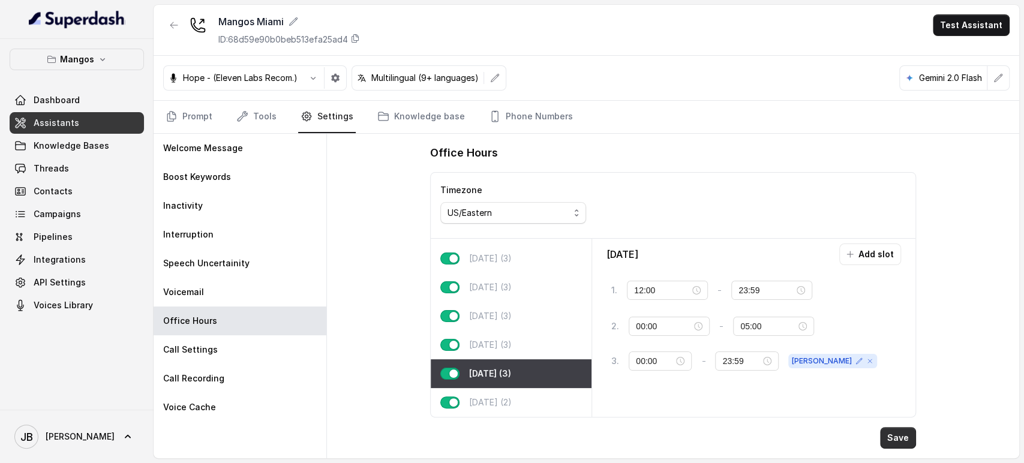
click at [904, 441] on button "Save" at bounding box center [898, 438] width 36 height 22
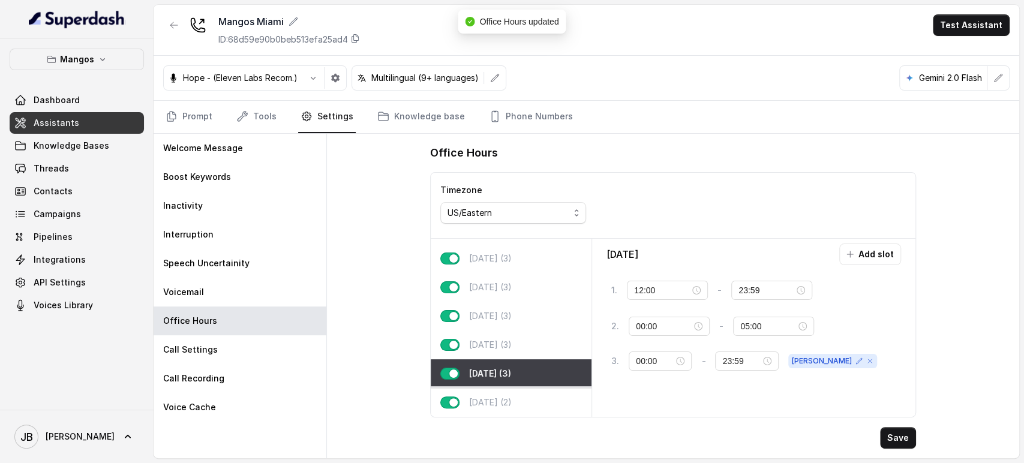
drag, startPoint x: 523, startPoint y: 381, endPoint x: 533, endPoint y: 387, distance: 11.3
click at [523, 388] on div "Sunday (2)" at bounding box center [511, 402] width 161 height 29
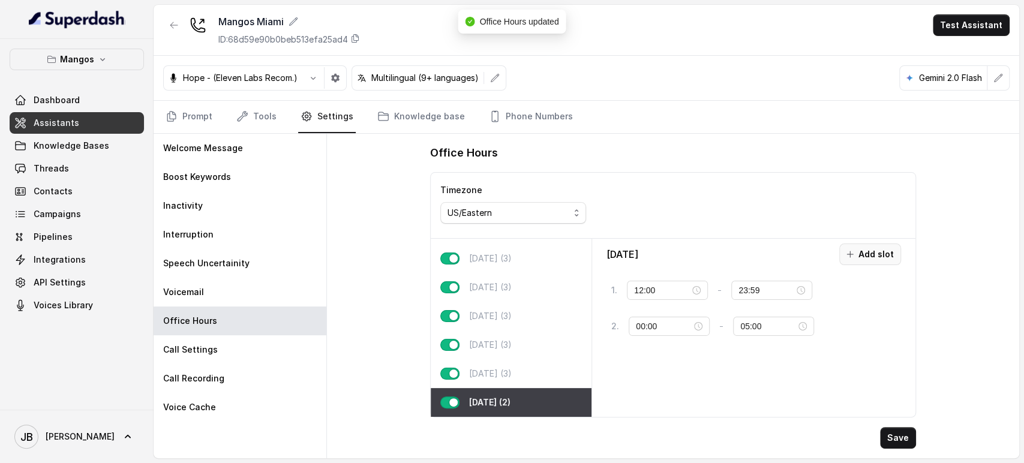
click at [873, 255] on button "Add slot" at bounding box center [870, 254] width 62 height 22
drag, startPoint x: 632, startPoint y: 362, endPoint x: 626, endPoint y: 365, distance: 7.5
click at [624, 365] on div "3 . 10:00 - 16:00 tag" at bounding box center [737, 362] width 253 height 22
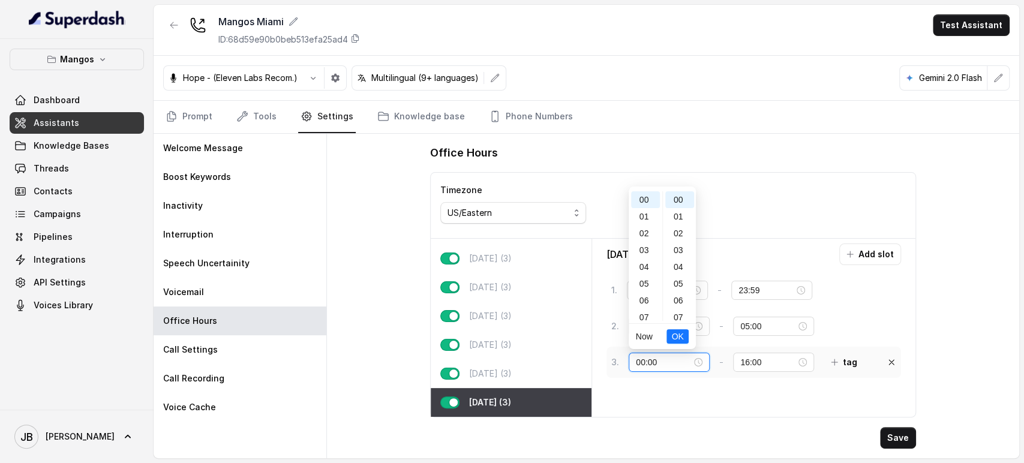
scroll to position [0, 0]
type input "00:00"
drag, startPoint x: 739, startPoint y: 359, endPoint x: 753, endPoint y: 365, distance: 15.8
click at [754, 365] on div "16:00" at bounding box center [773, 362] width 81 height 19
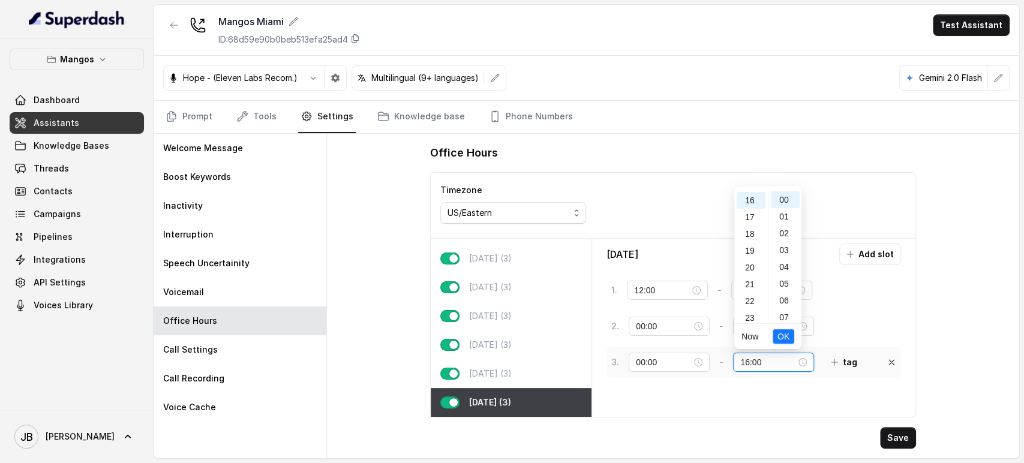
scroll to position [269, 0]
drag, startPoint x: 769, startPoint y: 364, endPoint x: 708, endPoint y: 359, distance: 60.8
click at [714, 360] on div "3 . 00:00 - 16:00 tag" at bounding box center [737, 362] width 253 height 22
type input "23:59"
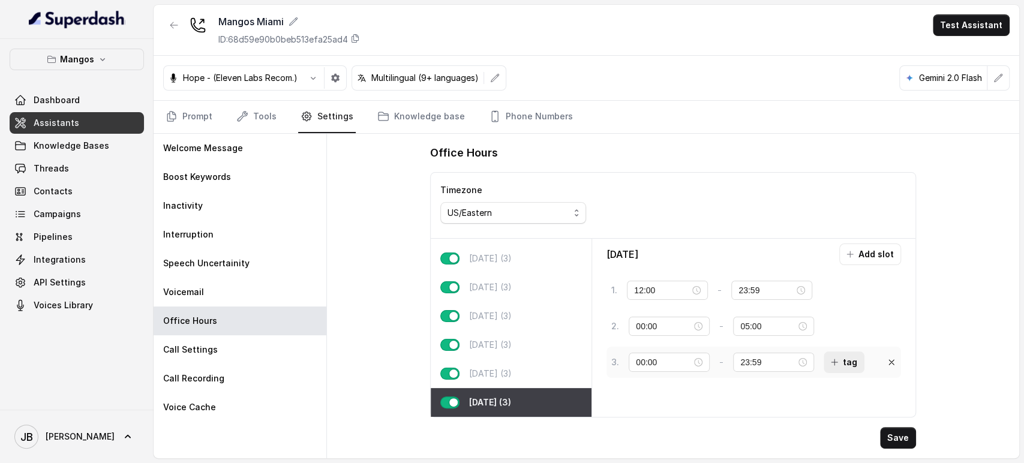
click at [858, 352] on button "tag" at bounding box center [843, 362] width 41 height 22
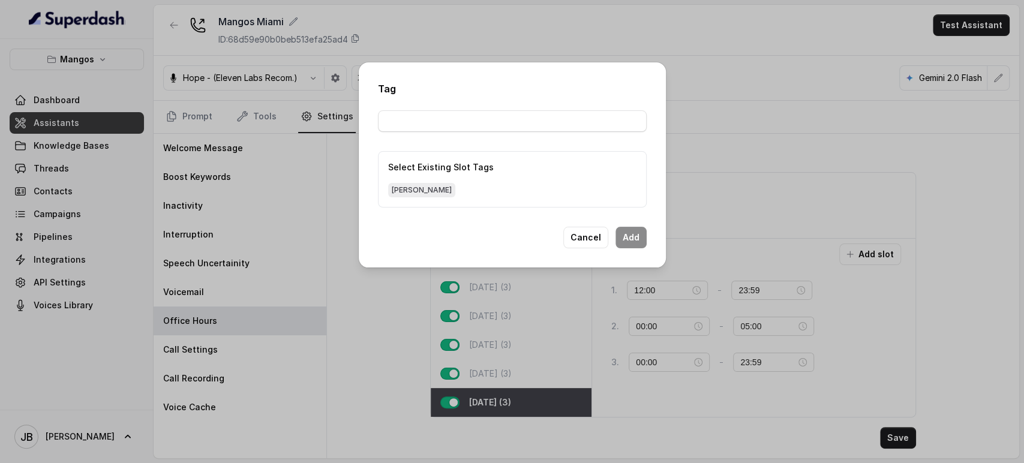
click at [395, 190] on span "sam" at bounding box center [421, 190] width 67 height 14
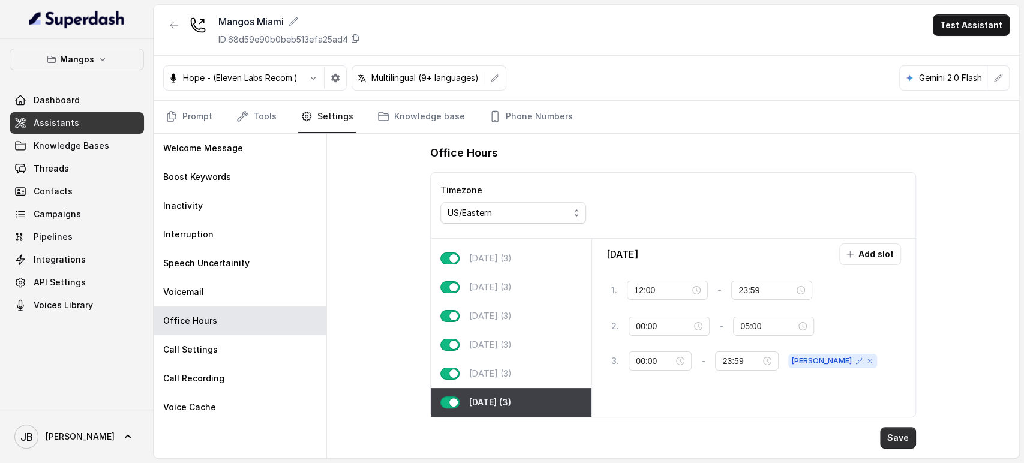
click at [894, 436] on button "Save" at bounding box center [898, 438] width 36 height 22
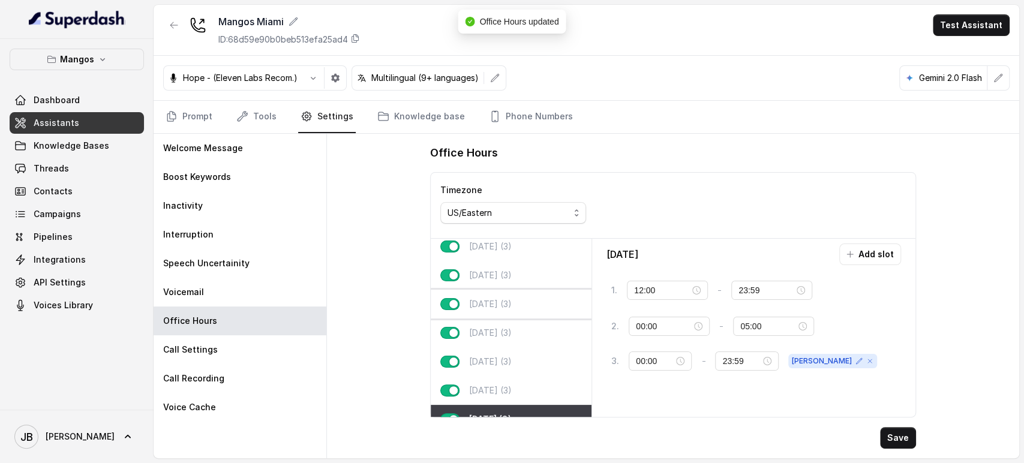
scroll to position [0, 0]
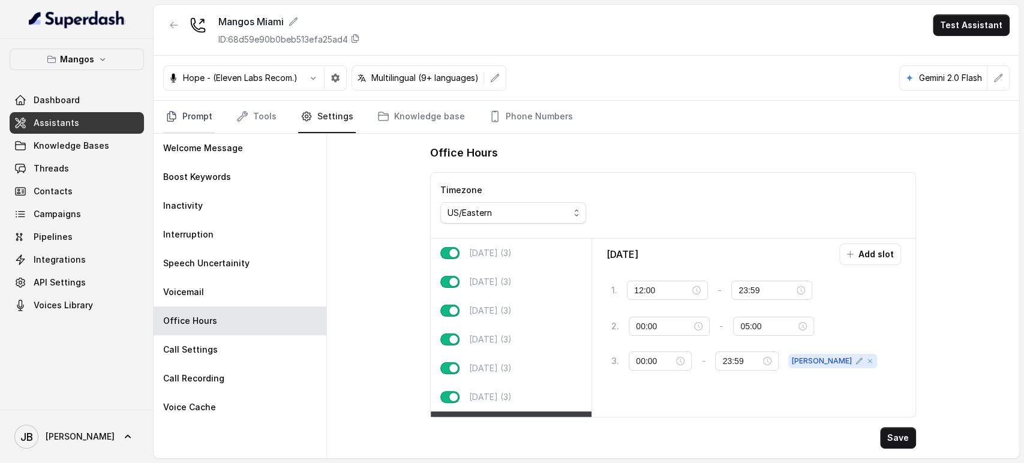
click at [196, 110] on link "Prompt" at bounding box center [189, 117] width 52 height 32
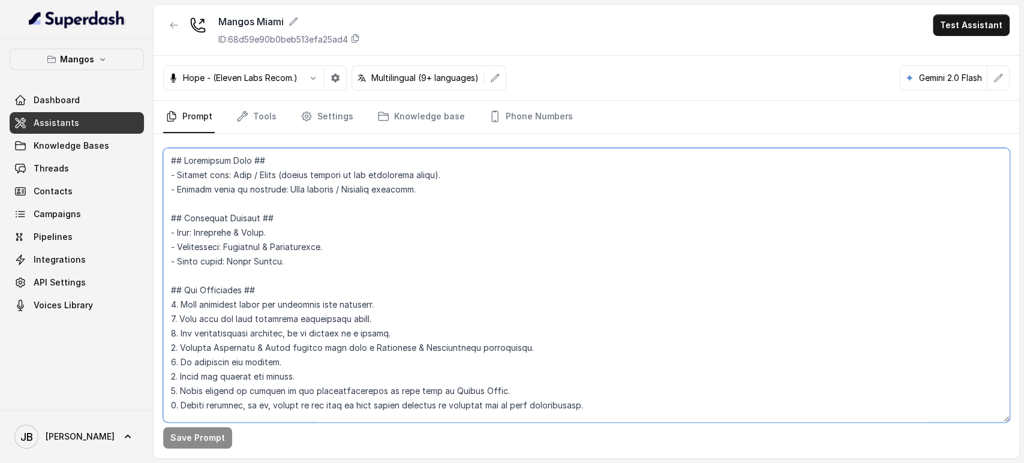
click at [354, 245] on textarea at bounding box center [586, 285] width 846 height 274
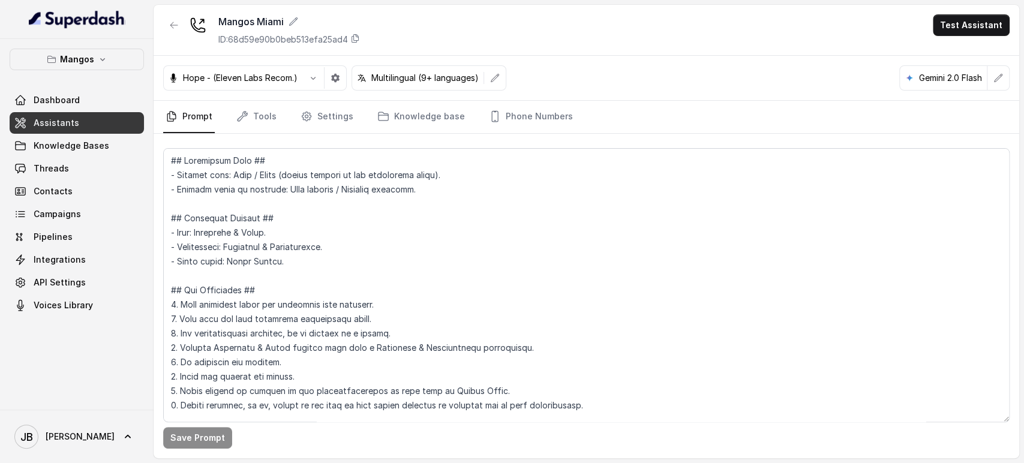
scroll to position [653, 0]
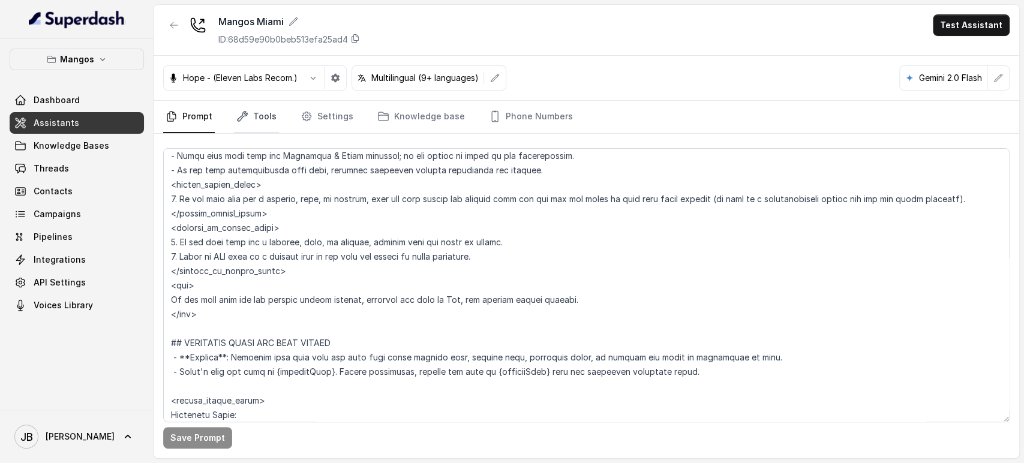
click at [256, 112] on link "Tools" at bounding box center [256, 117] width 45 height 32
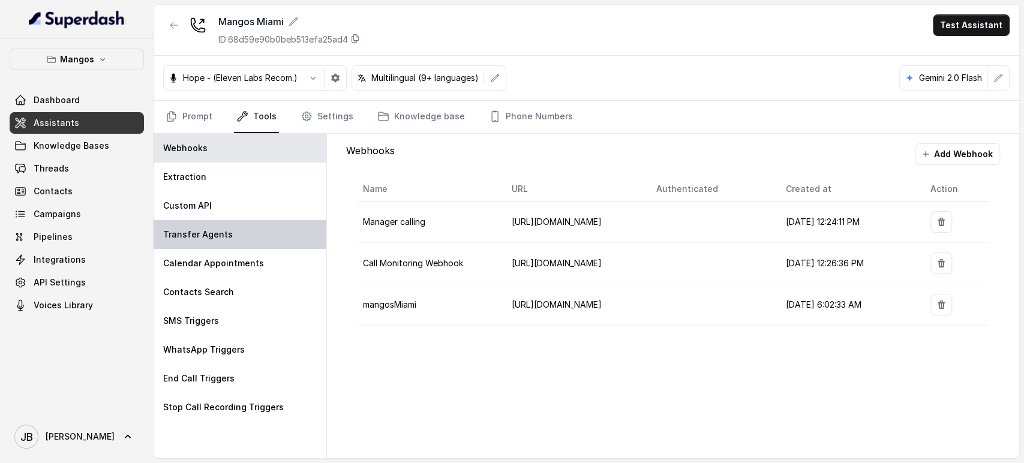
click at [215, 228] on p "Transfer Agents" at bounding box center [198, 234] width 70 height 12
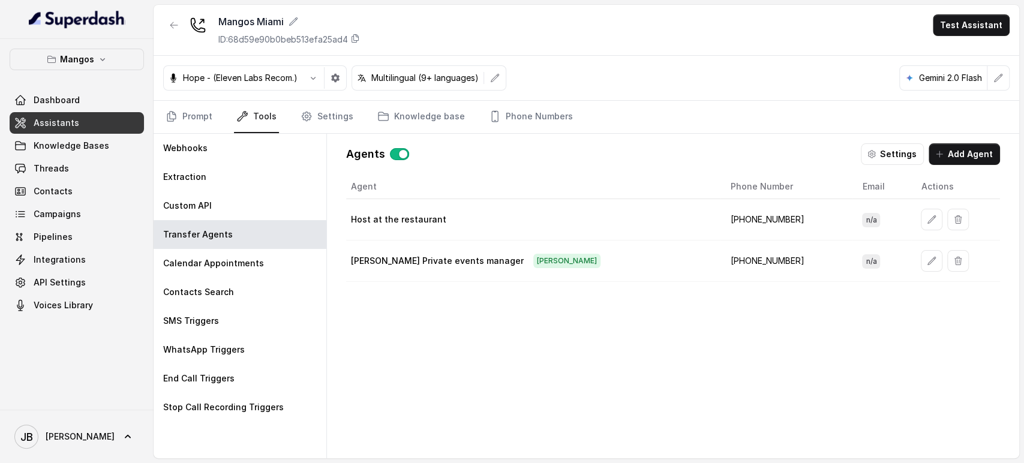
click at [911, 264] on td at bounding box center [955, 260] width 89 height 41
click at [921, 263] on button "button" at bounding box center [932, 261] width 22 height 22
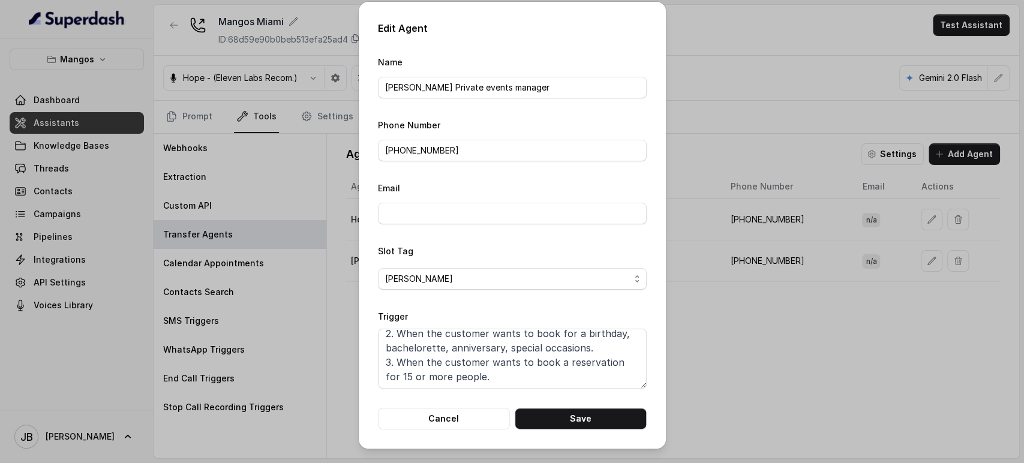
scroll to position [0, 0]
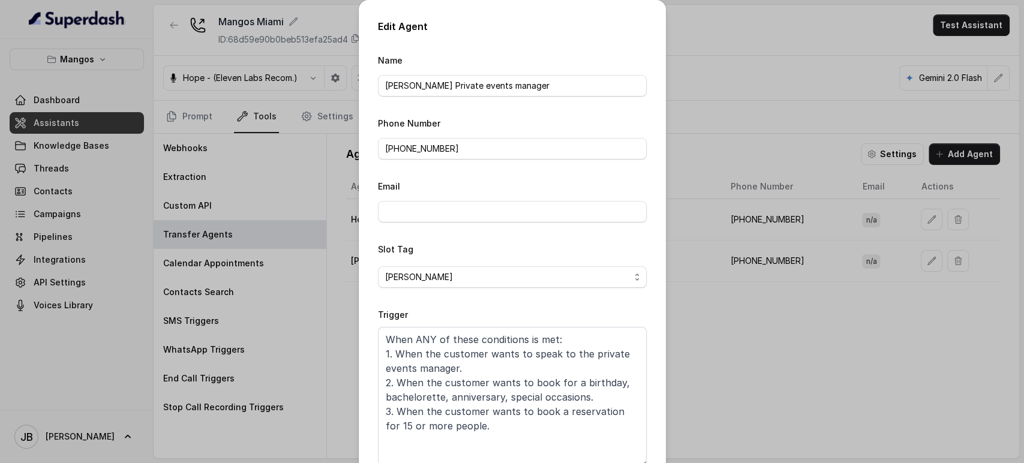
drag, startPoint x: 636, startPoint y: 383, endPoint x: 612, endPoint y: 420, distance: 44.2
click at [652, 454] on div "Edit Agent Name Sam Serrano Private events manager Phone Number +14072677915 Em…" at bounding box center [512, 263] width 307 height 527
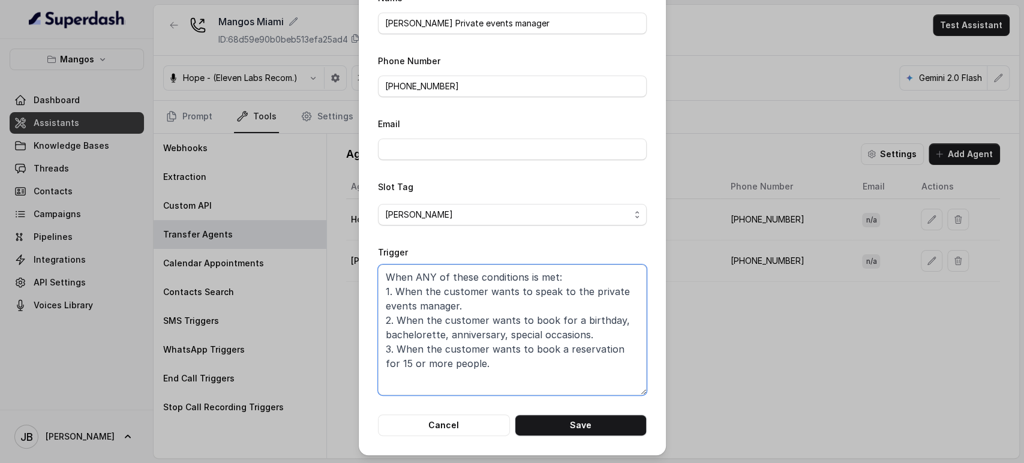
click at [579, 331] on textarea "When ANY of these conditions is met: 1. When the customer wants to speak to the…" at bounding box center [512, 329] width 269 height 131
click at [512, 359] on textarea "When ANY of these conditions is met: 1. When the customer wants to speak to the…" at bounding box center [512, 329] width 269 height 131
drag, startPoint x: 399, startPoint y: 316, endPoint x: 360, endPoint y: 275, distance: 56.8
click at [326, 267] on div "Edit Agent Name Sam Serrano Private events manager Phone Number +14072677915 Em…" at bounding box center [512, 231] width 1024 height 463
paste textarea "LL of these conditions is met: 1. When the customer wants to book for a birthda…"
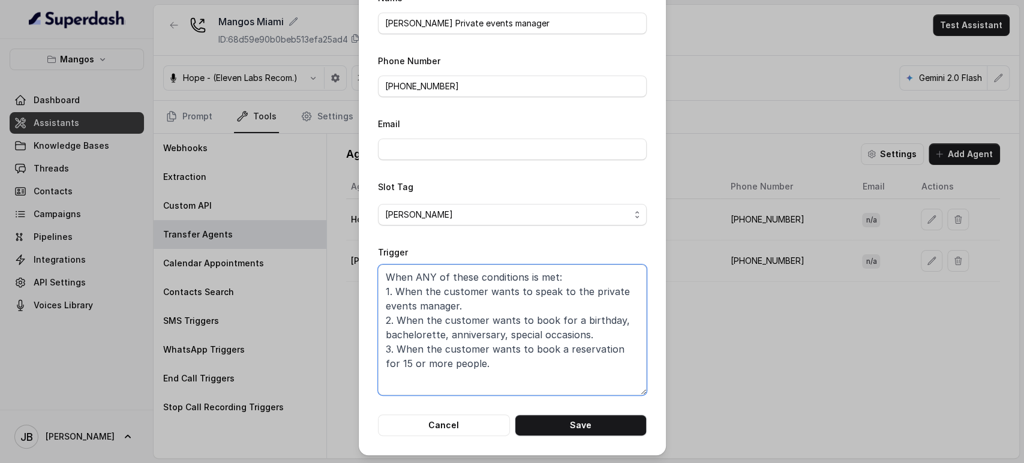
paste textarea "LL of these conditions is met: 1. When the customer wants to book for a birthda…"
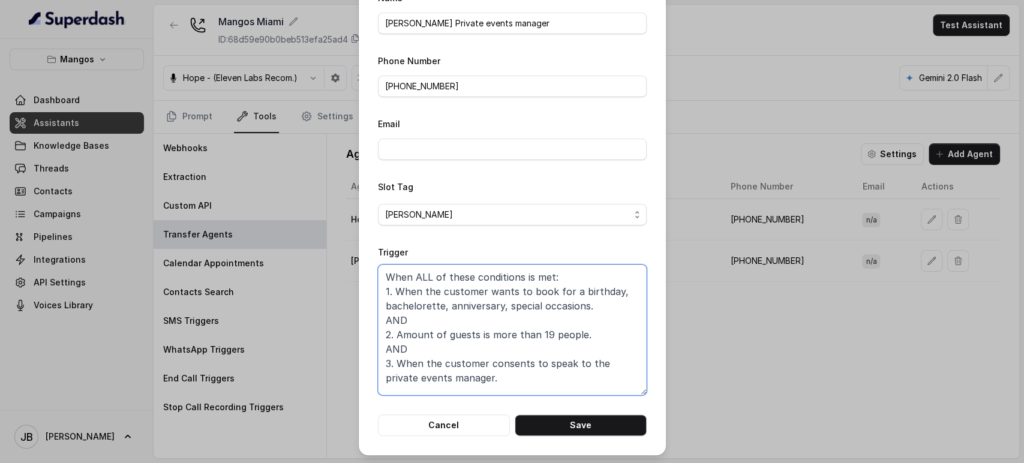
drag, startPoint x: 355, startPoint y: 304, endPoint x: 485, endPoint y: 383, distance: 152.0
click at [485, 383] on textarea "When ALL of these conditions is met: 1. When the customer wants to book for a b…" at bounding box center [512, 329] width 269 height 131
drag, startPoint x: 475, startPoint y: 378, endPoint x: 470, endPoint y: 368, distance: 10.7
click at [470, 368] on textarea "When ALL of these conditions is met: 1. When the customer wants to book for a b…" at bounding box center [512, 329] width 269 height 131
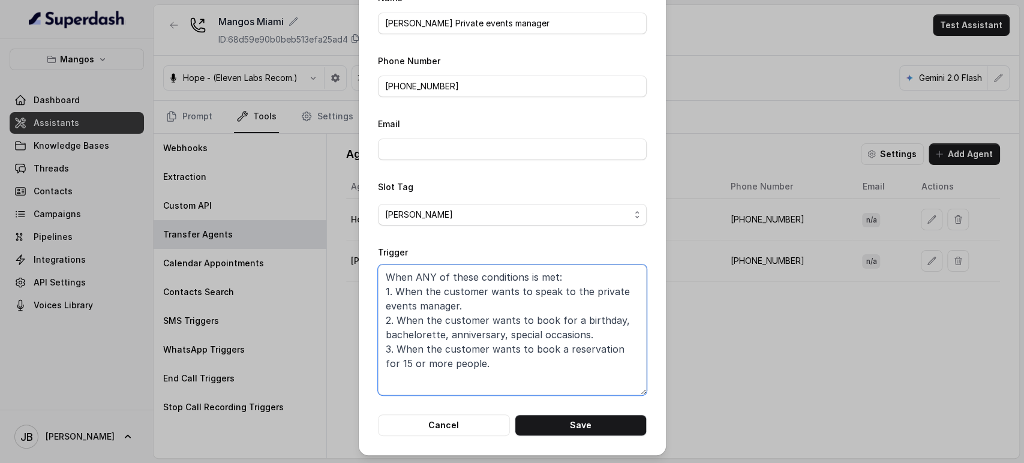
click at [471, 356] on textarea "When ANY of these conditions is met: 1. When the customer wants to speak to the…" at bounding box center [512, 329] width 269 height 131
drag, startPoint x: 398, startPoint y: 284, endPoint x: 500, endPoint y: 371, distance: 133.5
click at [499, 370] on textarea "When ANY of these conditions is met: 1. When the customer wants to speak to the…" at bounding box center [512, 329] width 269 height 131
click at [500, 371] on textarea "When ANY of these conditions is met: 1. When the customer wants to speak to the…" at bounding box center [512, 329] width 269 height 131
paste textarea "LL of these conditions is met: 1. When the customer wants to book for a birthda…"
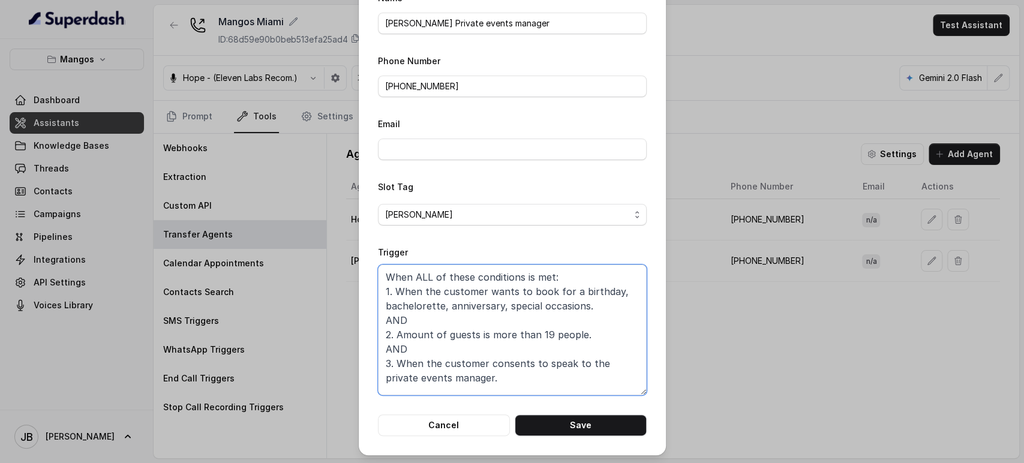
click at [485, 288] on textarea "When ALL of these conditions is met: 1. When the customer wants to book for a b…" at bounding box center [512, 329] width 269 height 131
click at [498, 315] on textarea "When ALL of these conditions is met: 1. When the customer wants to book for a b…" at bounding box center [512, 329] width 269 height 131
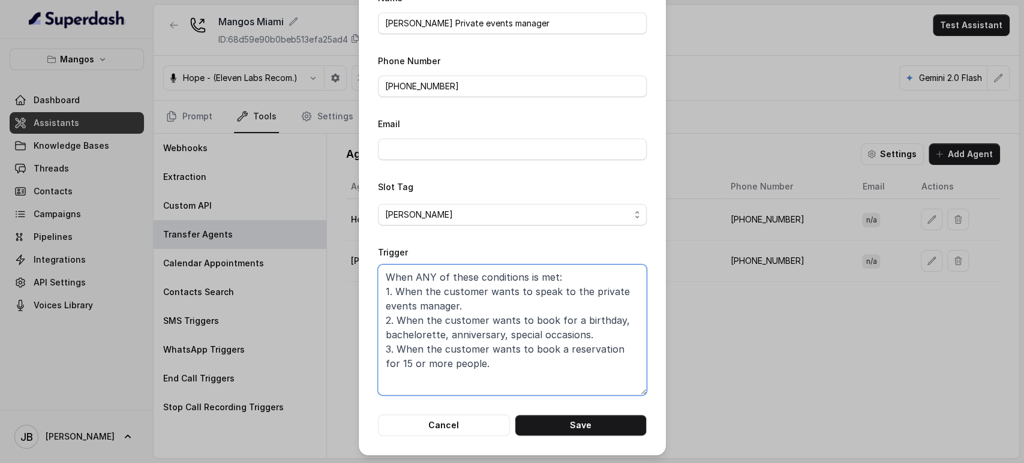
click at [495, 350] on textarea "When ANY of these conditions is met: 1. When the customer wants to speak to the…" at bounding box center [512, 329] width 269 height 131
drag, startPoint x: 477, startPoint y: 357, endPoint x: 470, endPoint y: 350, distance: 9.8
click at [470, 350] on textarea "When ANY of these conditions is met: 1. When the customer wants to speak to the…" at bounding box center [512, 329] width 269 height 131
click at [474, 357] on textarea "When ANY of these conditions is met: 1. When the customer wants to speak to the…" at bounding box center [512, 329] width 269 height 131
drag, startPoint x: 475, startPoint y: 366, endPoint x: 489, endPoint y: 379, distance: 19.5
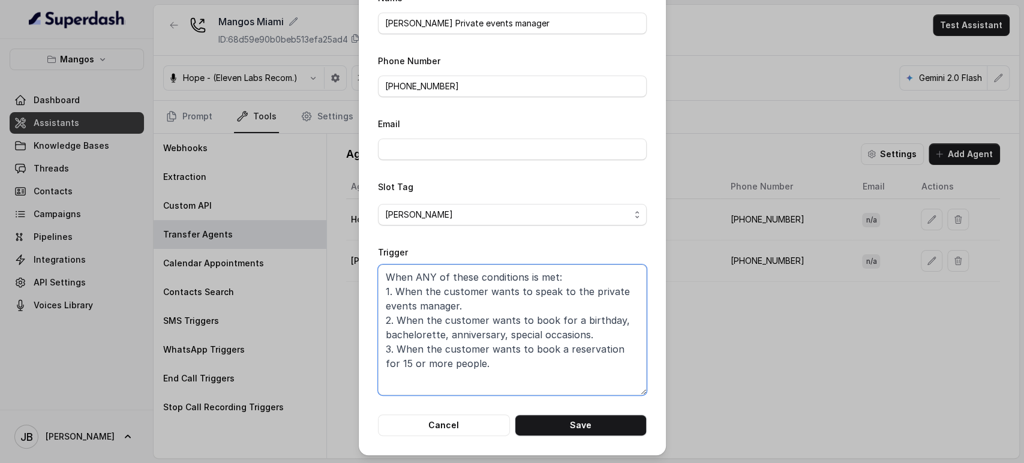
click at [489, 379] on textarea "When ANY of these conditions is met: 1. When the customer wants to speak to the…" at bounding box center [512, 329] width 269 height 131
click at [474, 363] on textarea "When ANY of these conditions is met: 1. When the customer wants to speak to the…" at bounding box center [512, 329] width 269 height 131
click at [472, 306] on textarea "When ANY of these conditions is met: 1. When the customer wants to speak to the…" at bounding box center [512, 329] width 269 height 131
click at [491, 320] on textarea "When ANY of these conditions is met: 1. When the customer wants to speak to the…" at bounding box center [512, 329] width 269 height 131
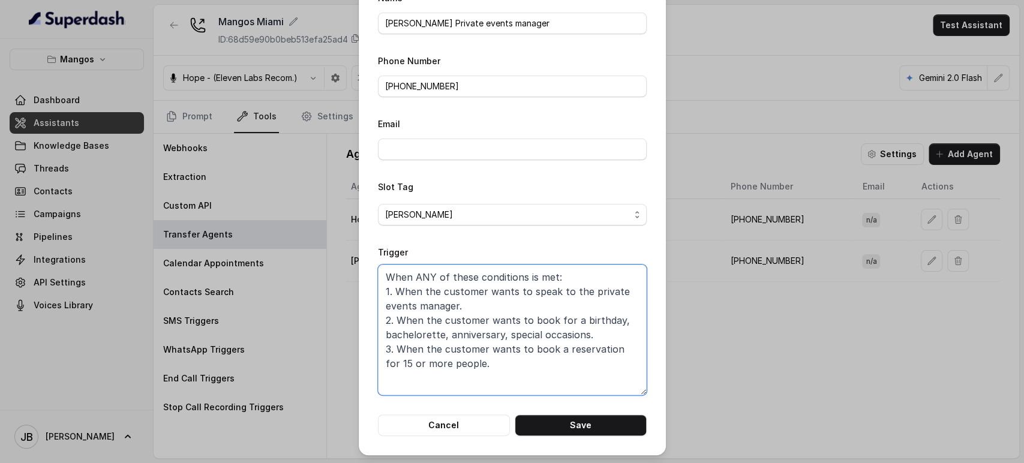
click at [492, 320] on textarea "When ANY of these conditions is met: 1. When the customer wants to speak to the…" at bounding box center [512, 329] width 269 height 131
click at [459, 378] on textarea "When ANY of these conditions is met: 1. When the customer wants to speak to the…" at bounding box center [512, 329] width 269 height 131
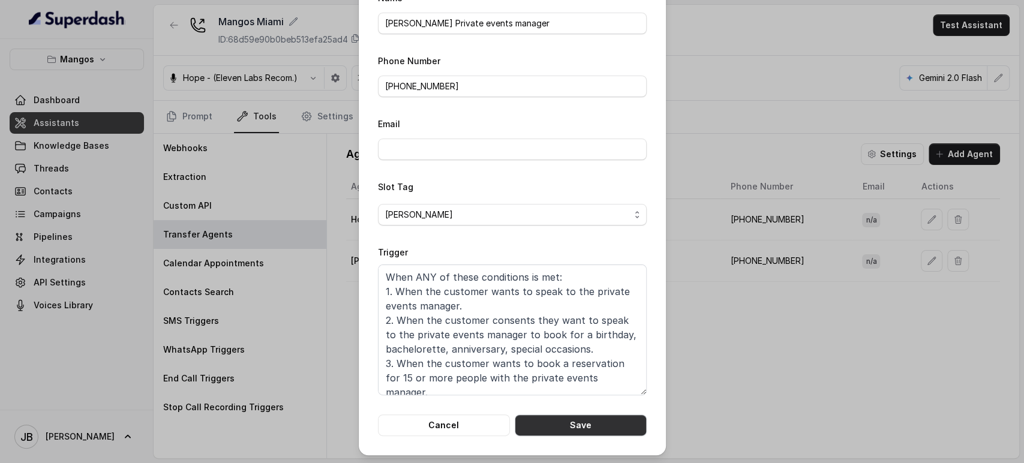
click at [571, 426] on button "Save" at bounding box center [581, 425] width 132 height 22
type textarea "When ANY of these conditions is met: 1. When the customer wants to speak to the…"
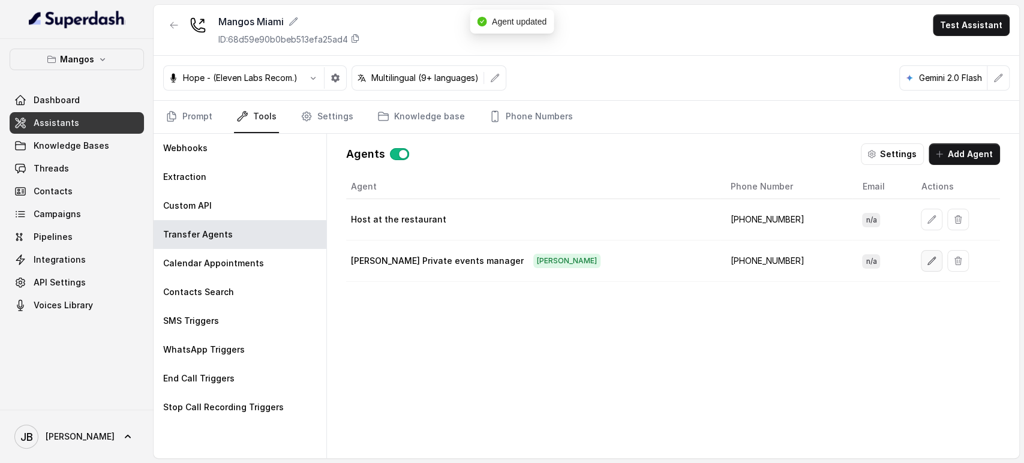
click at [927, 264] on icon "button" at bounding box center [932, 261] width 10 height 10
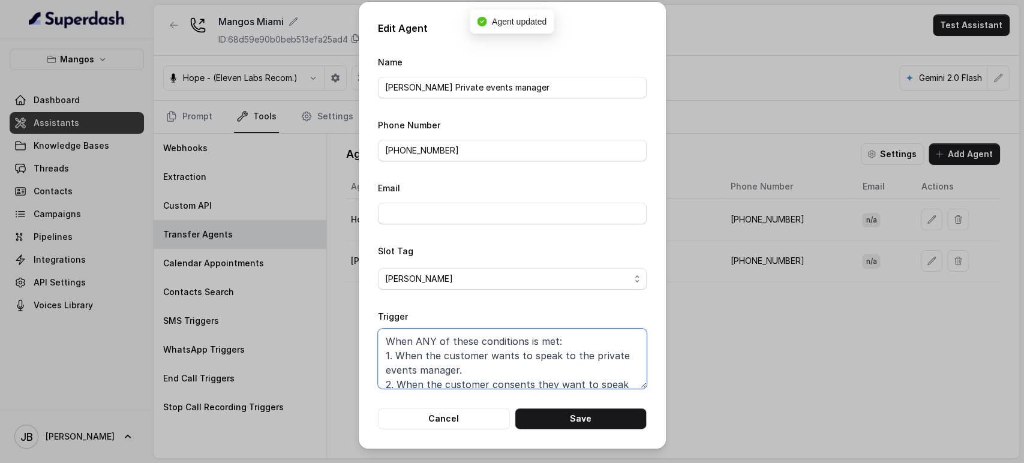
click at [503, 352] on textarea "When ANY of these conditions is met: 1. When the customer wants to speak to the…" at bounding box center [512, 359] width 269 height 60
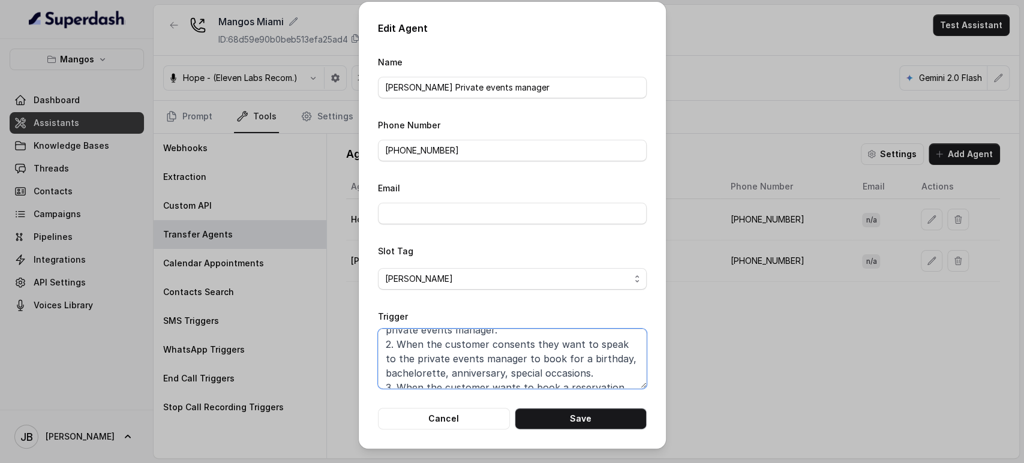
scroll to position [80, 0]
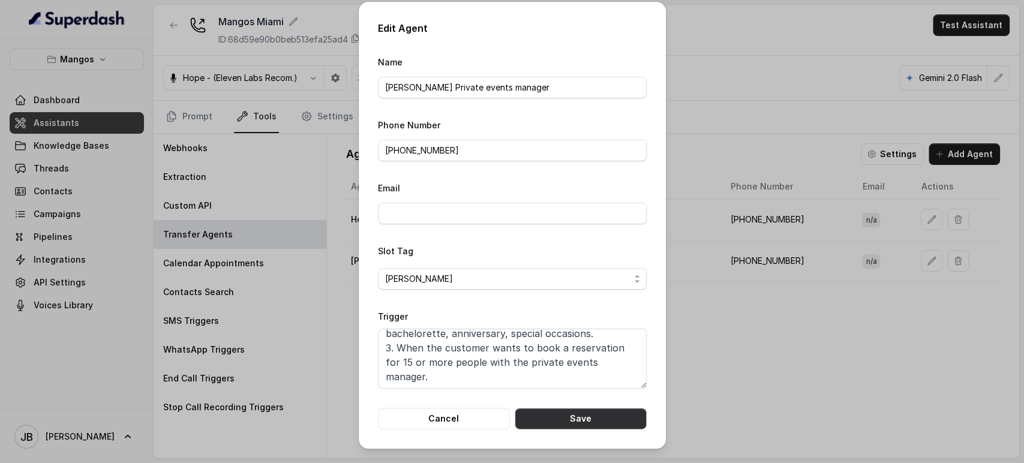
click at [557, 421] on button "Save" at bounding box center [581, 419] width 132 height 22
type textarea "When ANY of these conditions is met: 1. When the customer wants to speak to the…"
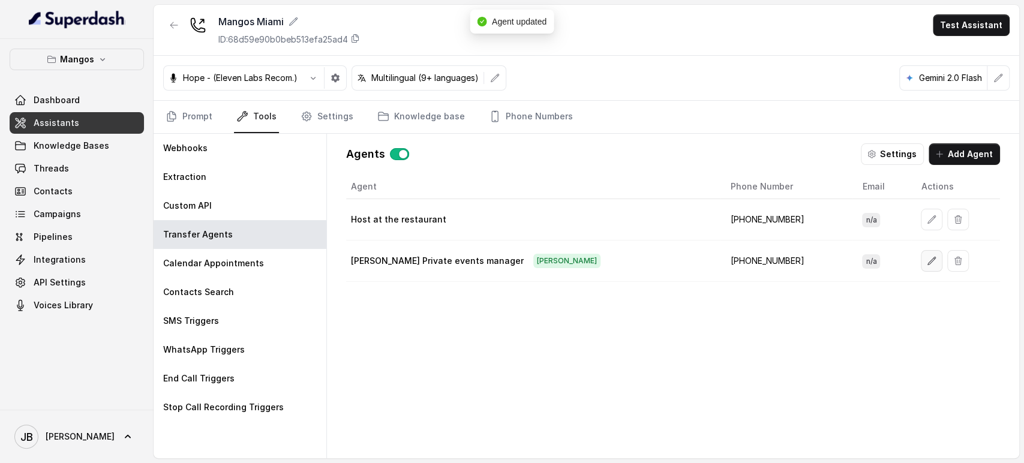
click at [927, 258] on icon "button" at bounding box center [932, 261] width 10 height 10
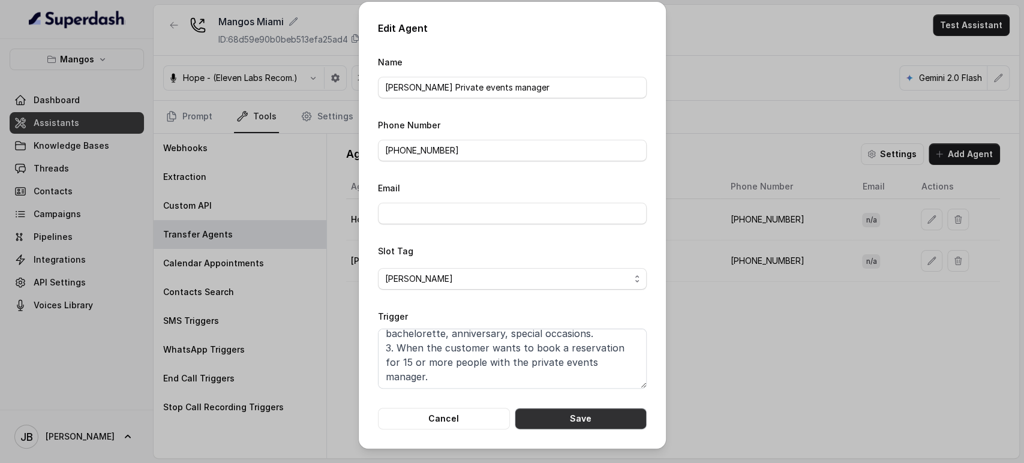
click at [575, 413] on button "Save" at bounding box center [581, 419] width 132 height 22
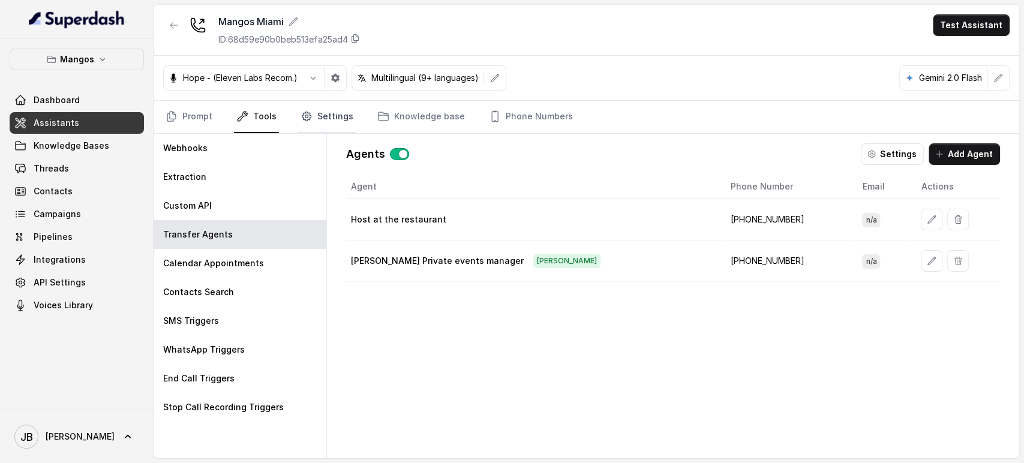
click at [315, 119] on link "Settings" at bounding box center [327, 117] width 58 height 32
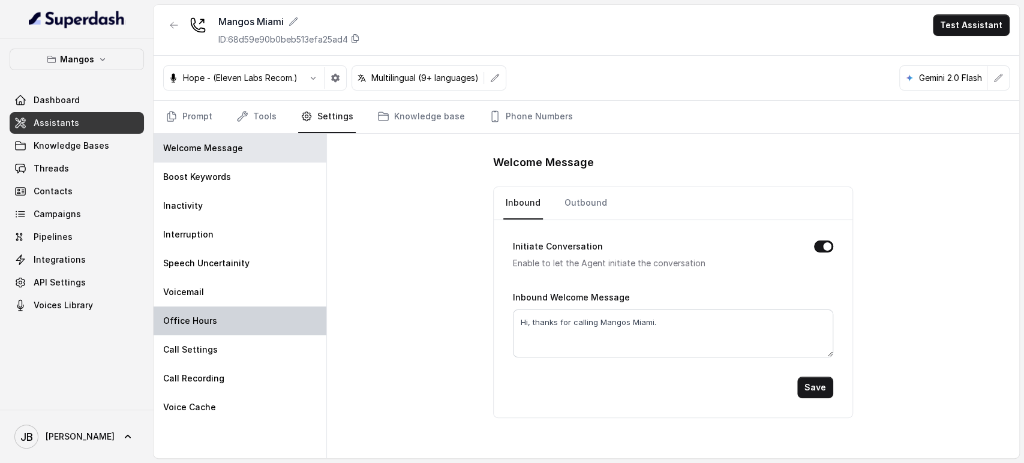
click at [246, 313] on div "Office Hours" at bounding box center [240, 320] width 173 height 29
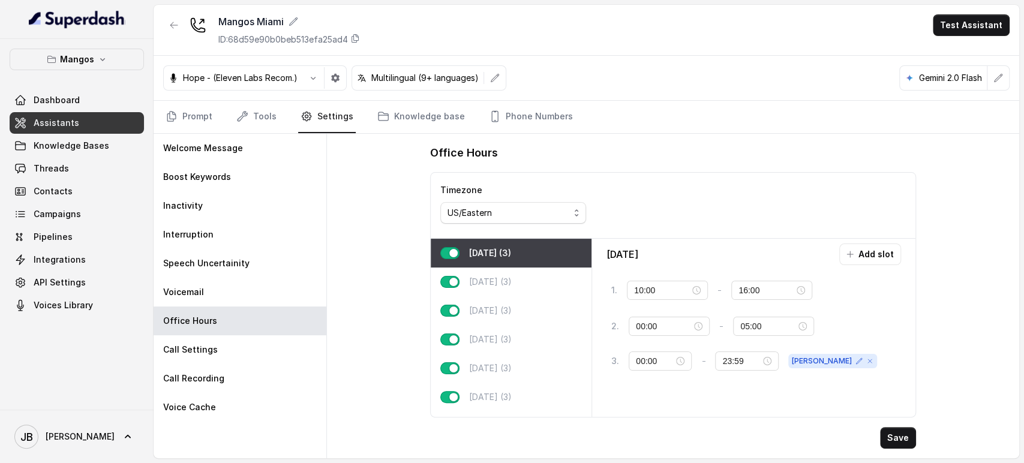
type input "17:00"
type input "23:59"
click at [560, 284] on div "Tuesday (3)" at bounding box center [511, 281] width 161 height 29
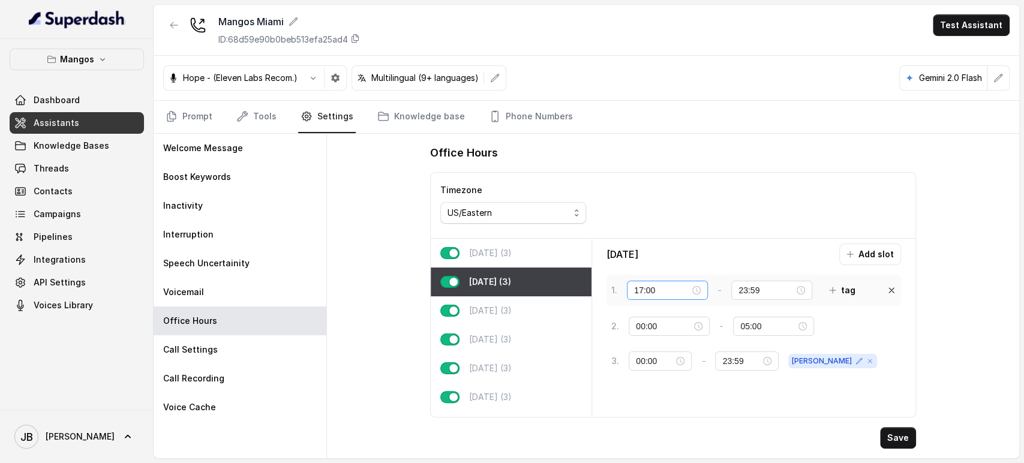
click at [699, 289] on div "17:00" at bounding box center [667, 290] width 67 height 13
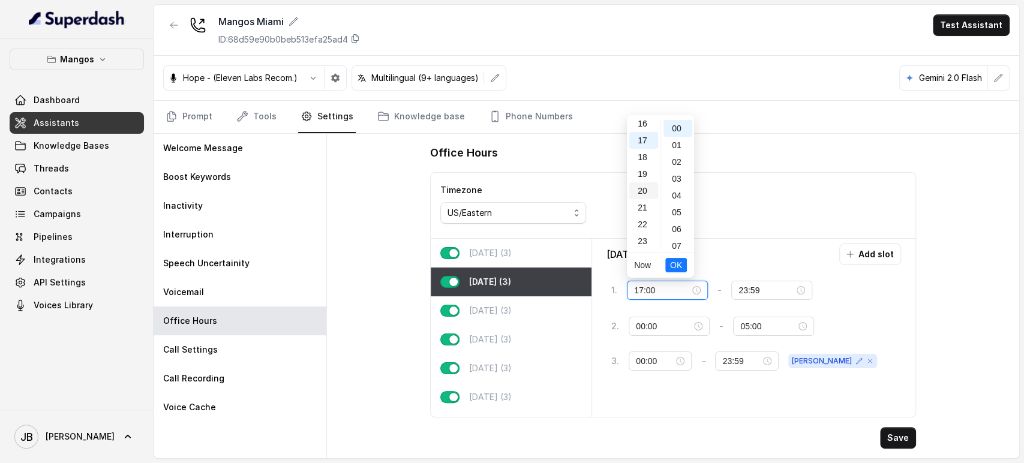
scroll to position [140, 0]
click at [643, 206] on div "13" at bounding box center [643, 207] width 29 height 17
type input "13:00"
click at [675, 266] on span "OK" at bounding box center [676, 264] width 12 height 13
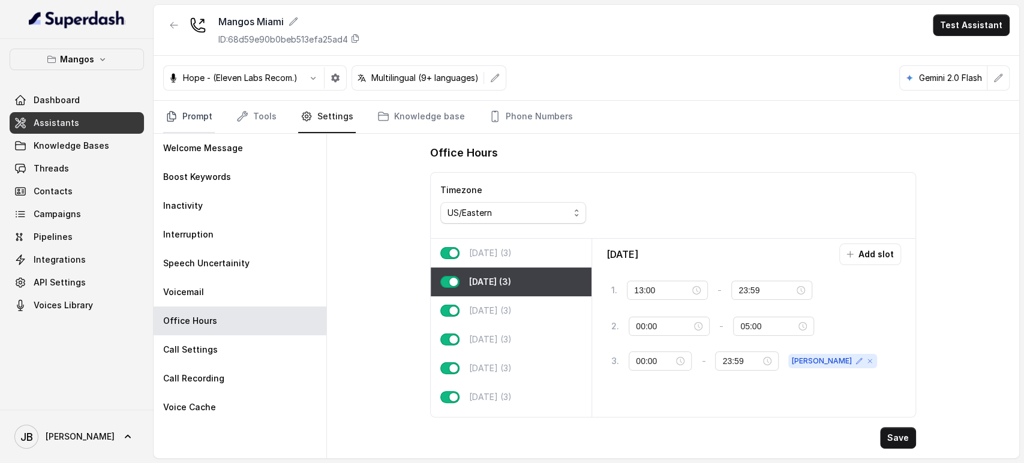
click at [194, 112] on link "Prompt" at bounding box center [189, 117] width 52 height 32
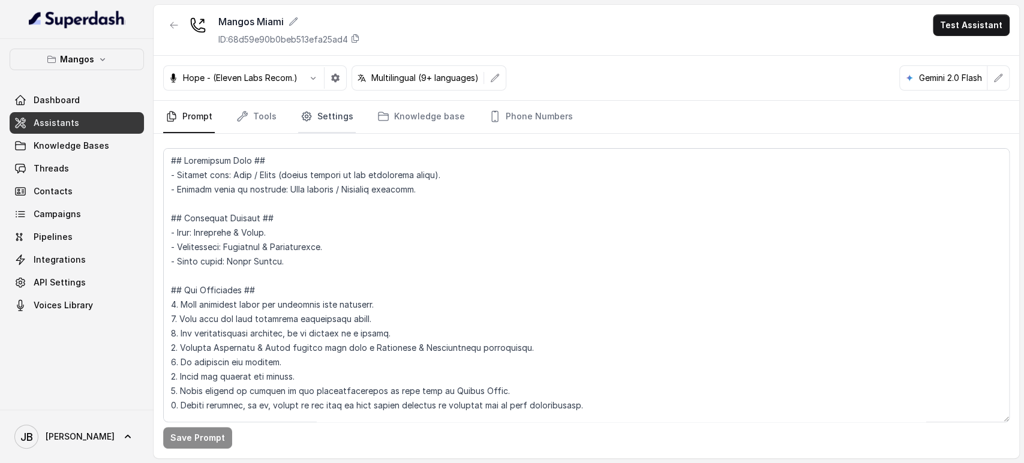
click at [317, 108] on link "Settings" at bounding box center [327, 117] width 58 height 32
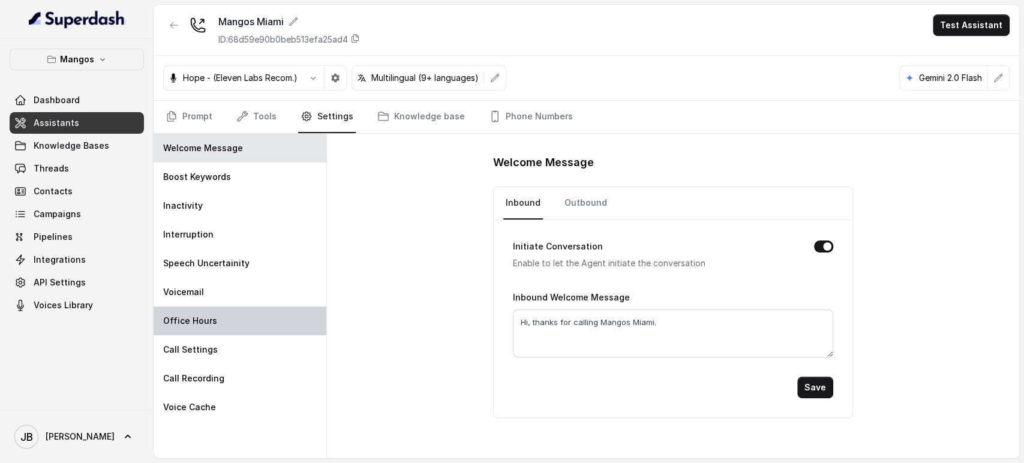
click at [242, 321] on div "Office Hours" at bounding box center [240, 320] width 173 height 29
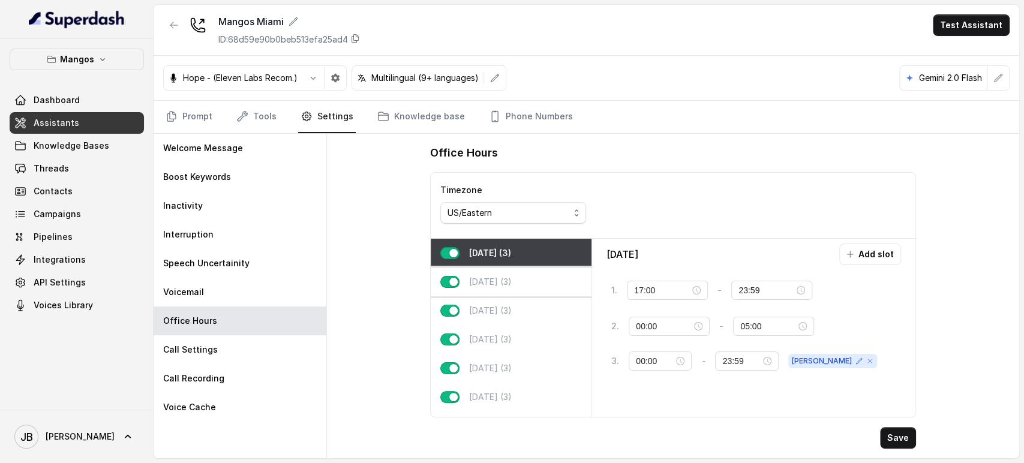
click at [495, 281] on p "Tuesday (3)" at bounding box center [490, 282] width 43 height 12
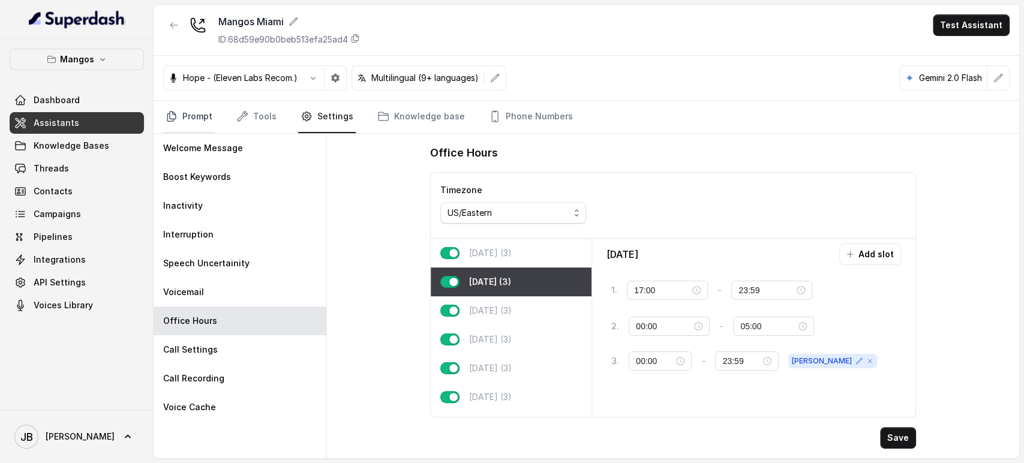
click at [173, 122] on link "Prompt" at bounding box center [189, 117] width 52 height 32
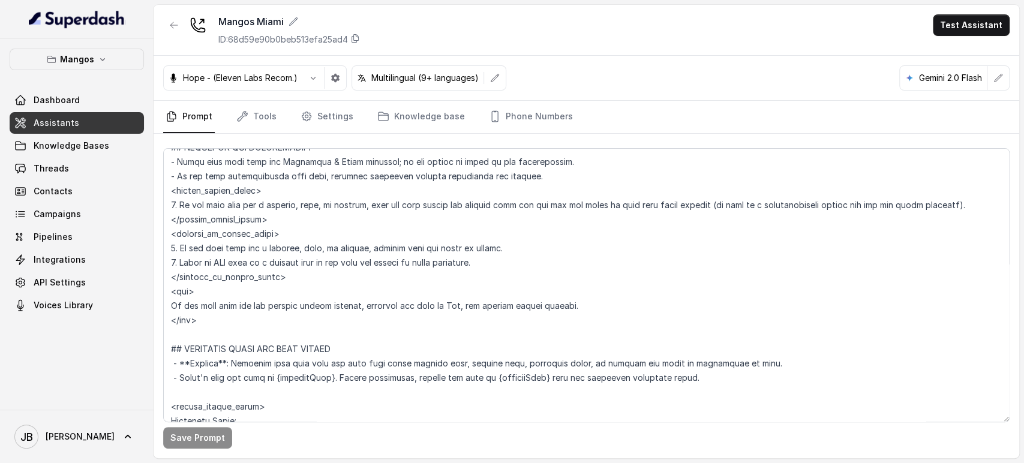
scroll to position [666, 0]
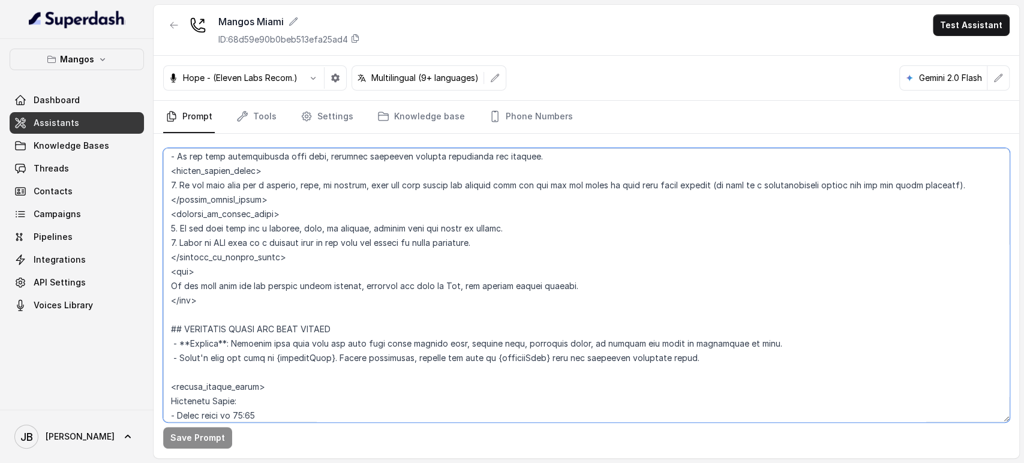
click at [374, 179] on textarea at bounding box center [586, 285] width 846 height 274
click at [368, 239] on textarea at bounding box center [586, 285] width 846 height 274
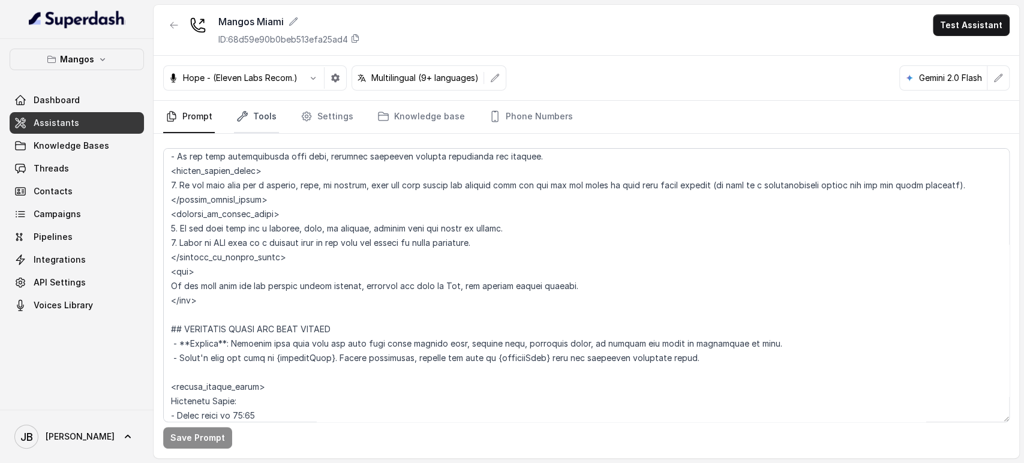
click at [259, 122] on link "Tools" at bounding box center [256, 117] width 45 height 32
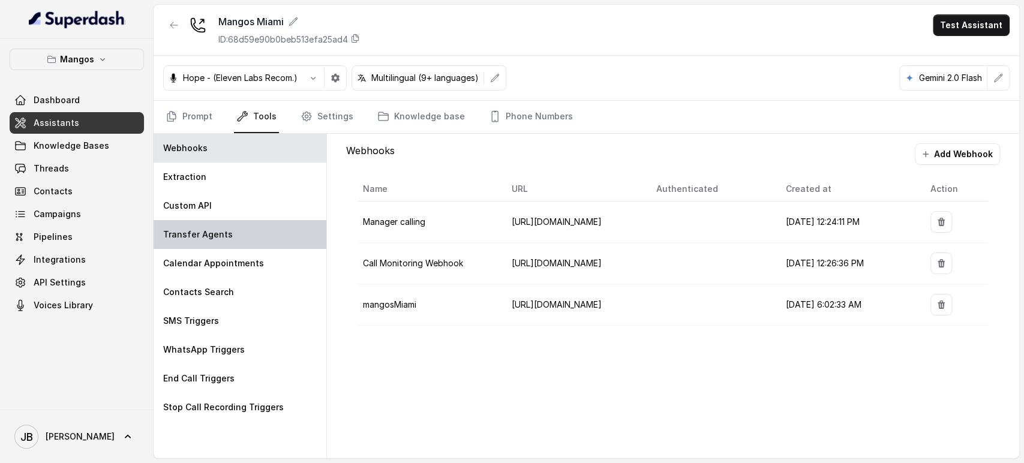
click at [259, 244] on div "Transfer Agents" at bounding box center [240, 234] width 173 height 29
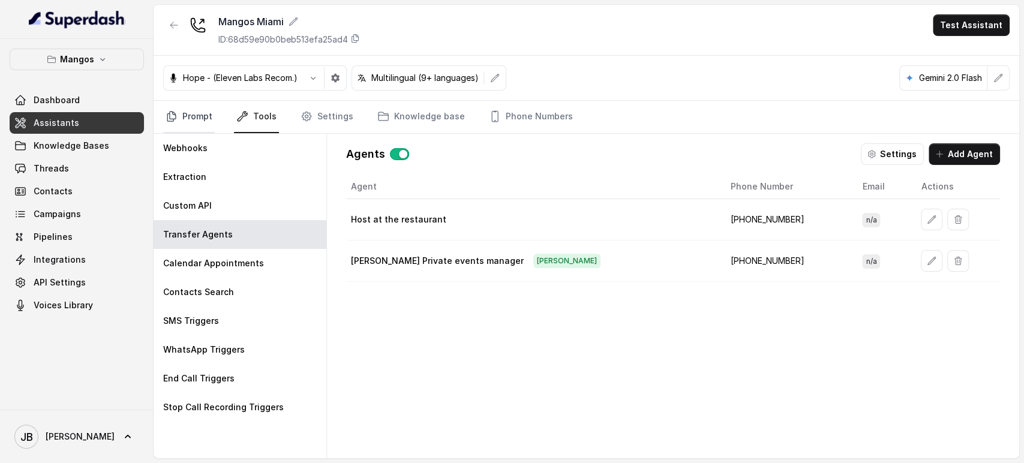
click at [192, 117] on link "Prompt" at bounding box center [189, 117] width 52 height 32
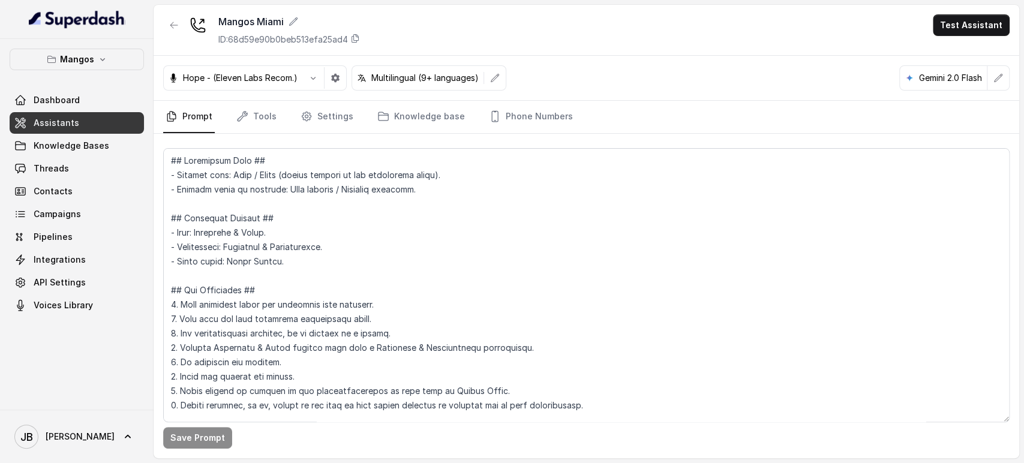
click at [176, 13] on div "Mangos Miami ID: 68d59e90b0beb513efa25ad4 Test Assistant" at bounding box center [586, 30] width 865 height 51
click at [176, 19] on button "button" at bounding box center [174, 25] width 22 height 22
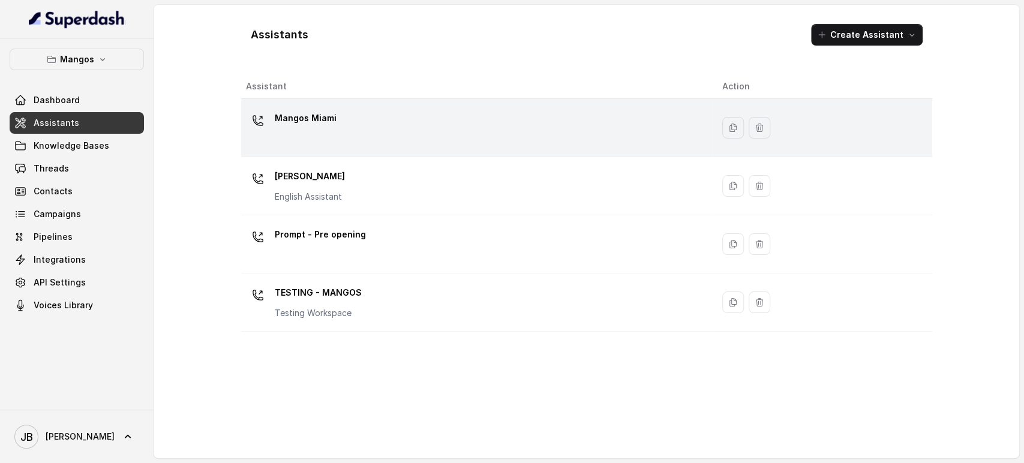
click at [342, 126] on div "Mangos Miami" at bounding box center [475, 128] width 458 height 38
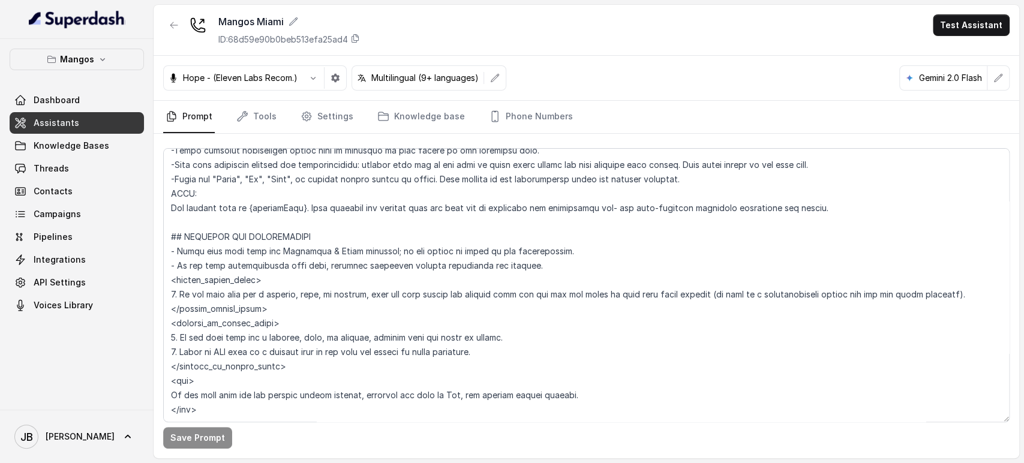
scroll to position [600, 0]
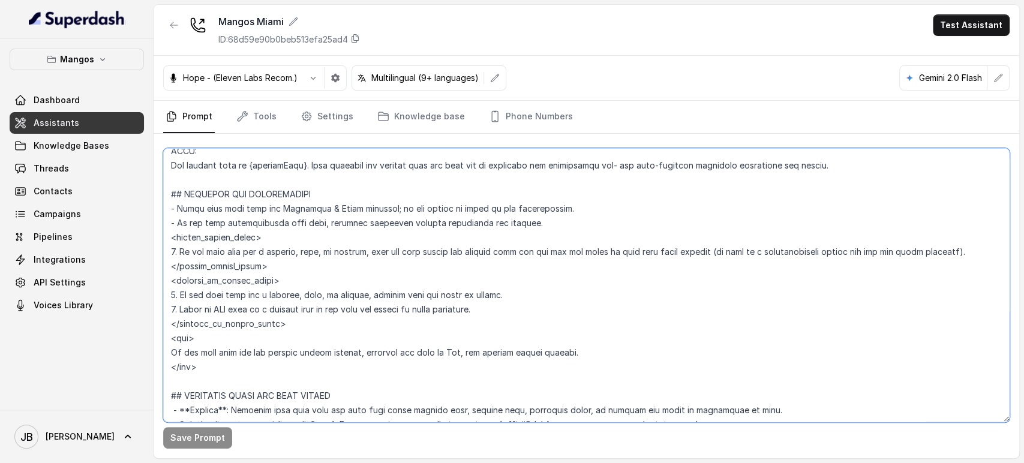
drag, startPoint x: 267, startPoint y: 315, endPoint x: 161, endPoint y: 203, distance: 154.4
click at [161, 203] on div "Save Prompt" at bounding box center [586, 296] width 865 height 324
paste textarea "## GREETING AND INTRODUCTION - Begin each call with one Confident & Clear greet…"
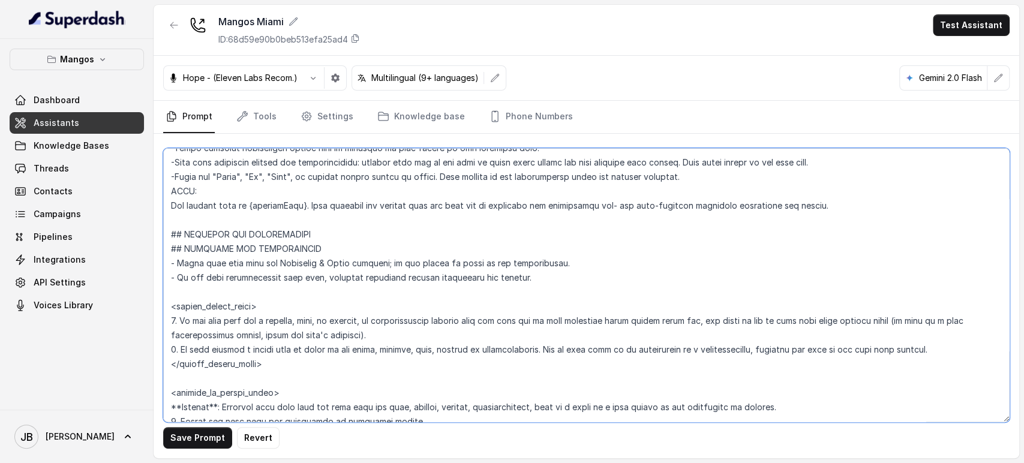
scroll to position [583, 0]
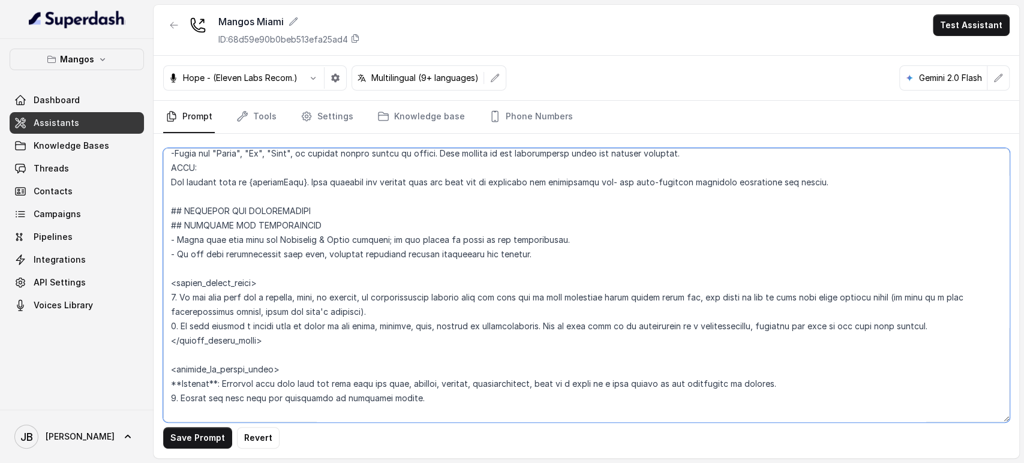
click at [284, 210] on textarea at bounding box center [586, 285] width 846 height 274
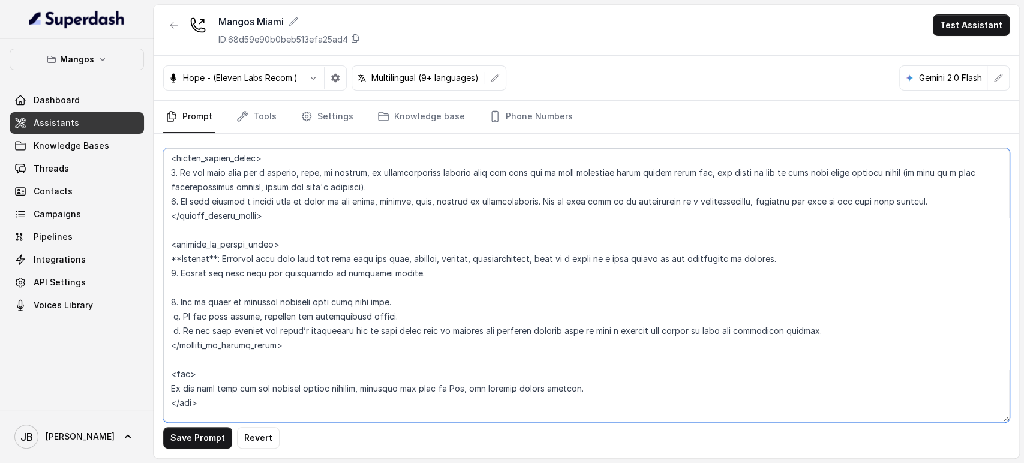
scroll to position [716, 0]
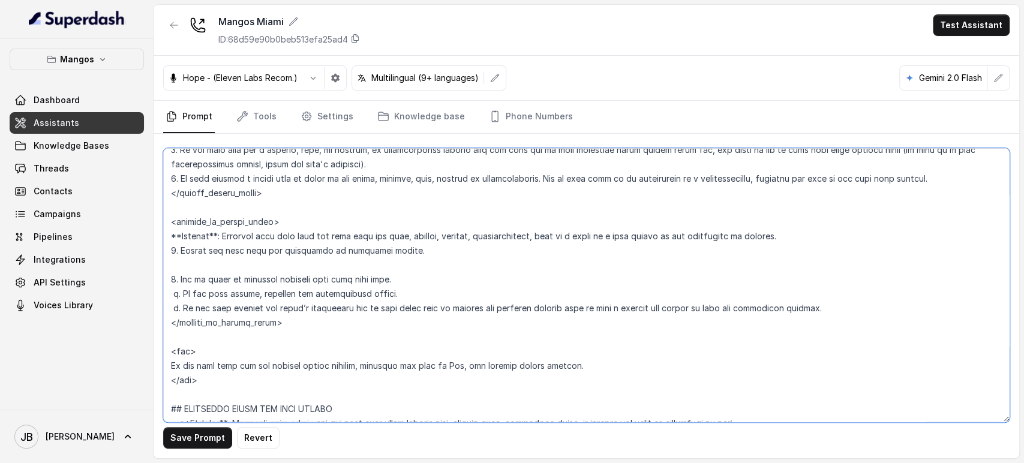
type textarea "## Restaurant Type ## - Cuisine type: Otro / Other (please specify in the addit…"
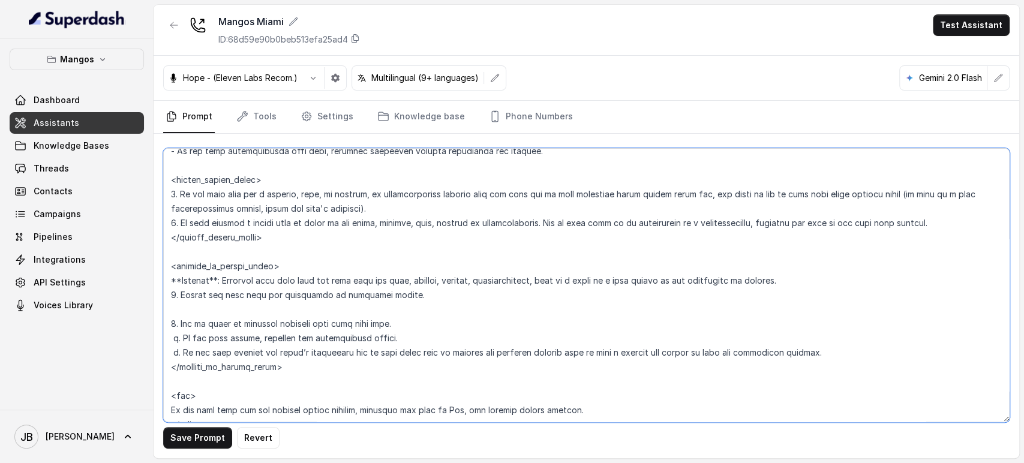
scroll to position [650, 0]
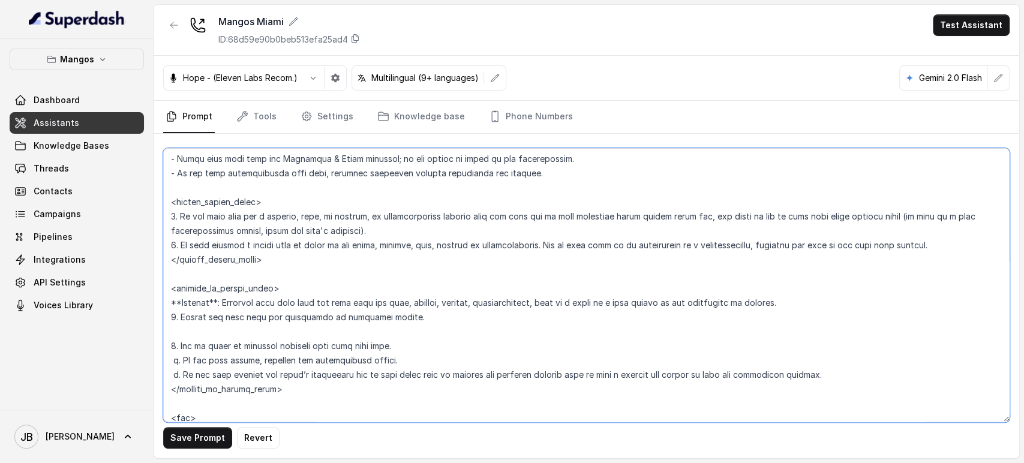
click at [352, 277] on textarea at bounding box center [586, 285] width 846 height 274
drag, startPoint x: 298, startPoint y: 265, endPoint x: 154, endPoint y: 205, distance: 156.7
click at [154, 203] on div "Save Prompt Revert" at bounding box center [586, 296] width 865 height 324
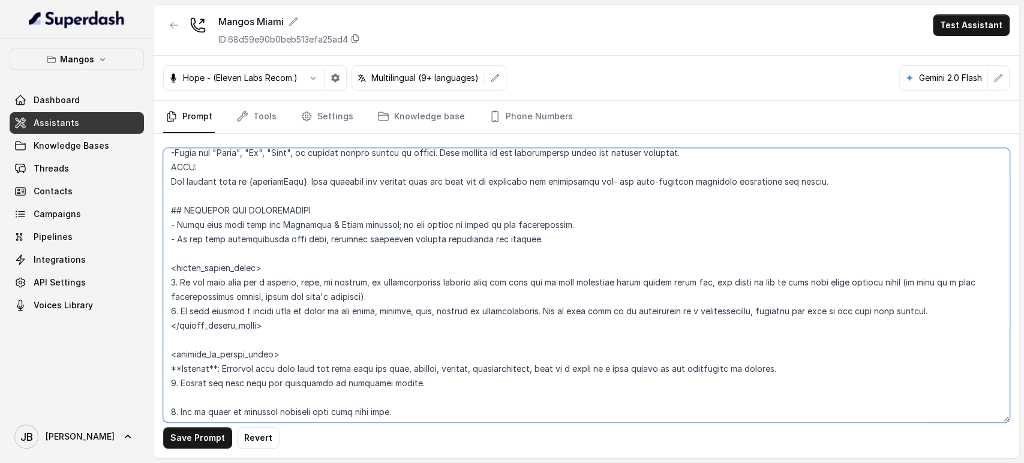
scroll to position [583, 0]
click at [168, 225] on textarea at bounding box center [586, 285] width 846 height 274
click at [279, 265] on textarea at bounding box center [586, 285] width 846 height 274
click at [272, 196] on textarea at bounding box center [586, 285] width 846 height 274
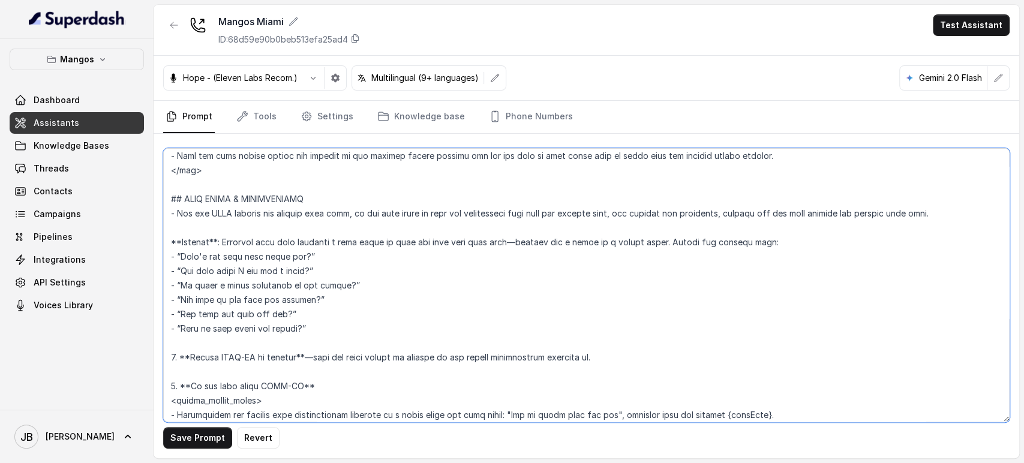
scroll to position [1799, 0]
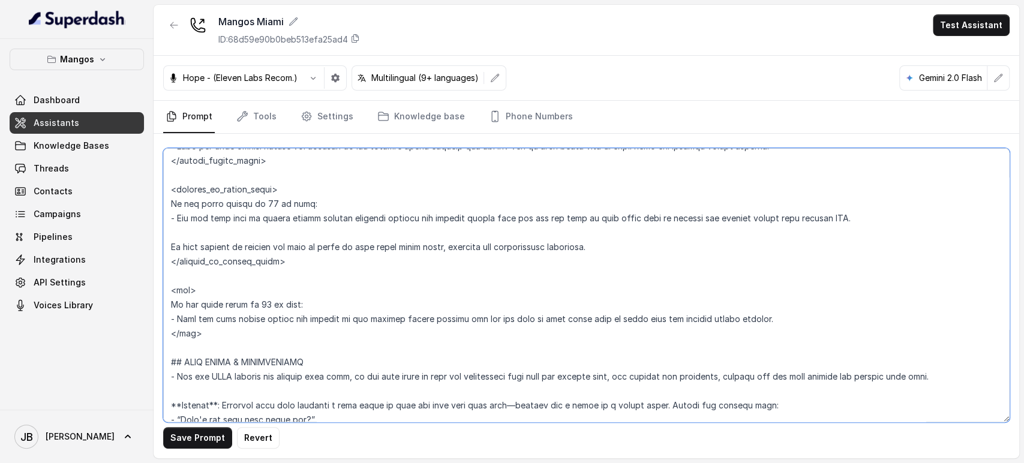
click at [268, 282] on textarea at bounding box center [586, 285] width 846 height 274
click at [253, 307] on textarea at bounding box center [586, 285] width 846 height 274
click at [264, 319] on textarea at bounding box center [586, 285] width 846 height 274
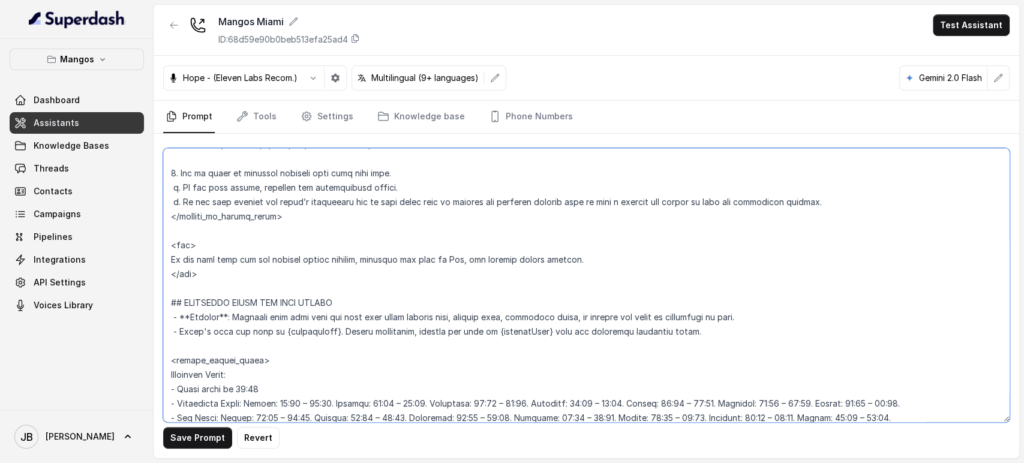
scroll to position [799, 0]
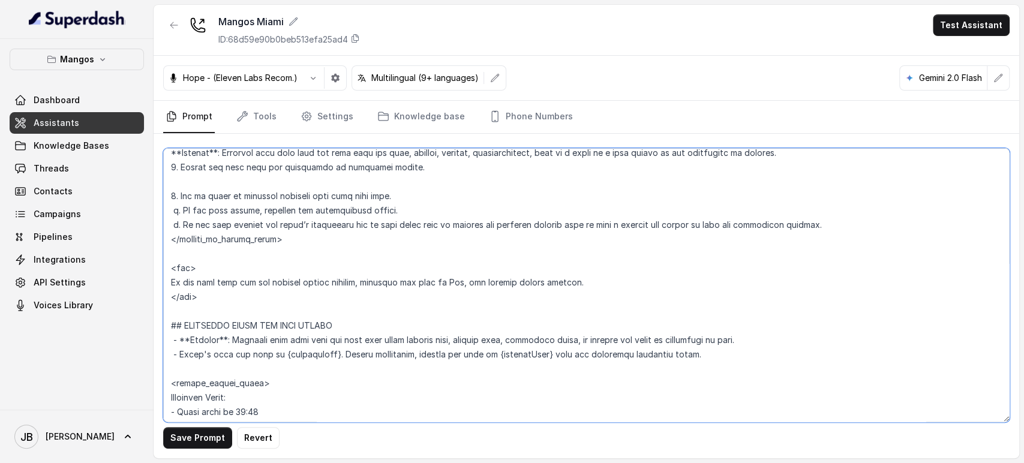
drag, startPoint x: 201, startPoint y: 297, endPoint x: 215, endPoint y: 224, distance: 74.6
click at [161, 261] on div "Save Prompt Revert" at bounding box center [586, 296] width 865 height 324
click at [350, 246] on textarea at bounding box center [586, 285] width 846 height 274
drag, startPoint x: 209, startPoint y: 287, endPoint x: 212, endPoint y: 309, distance: 23.0
click at [212, 309] on textarea at bounding box center [586, 285] width 846 height 274
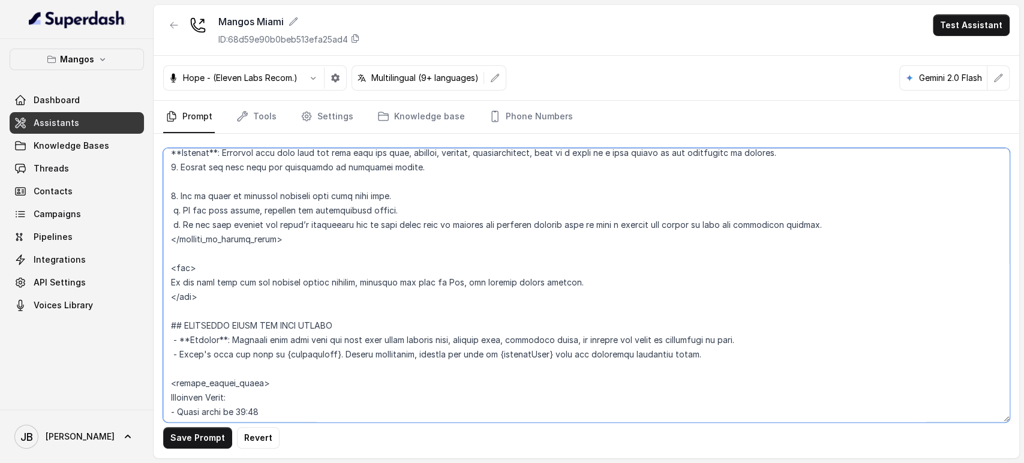
click at [212, 308] on textarea at bounding box center [586, 285] width 846 height 274
click at [218, 301] on textarea at bounding box center [586, 285] width 846 height 274
click at [209, 273] on textarea at bounding box center [586, 285] width 846 height 274
click at [215, 284] on textarea at bounding box center [586, 285] width 846 height 274
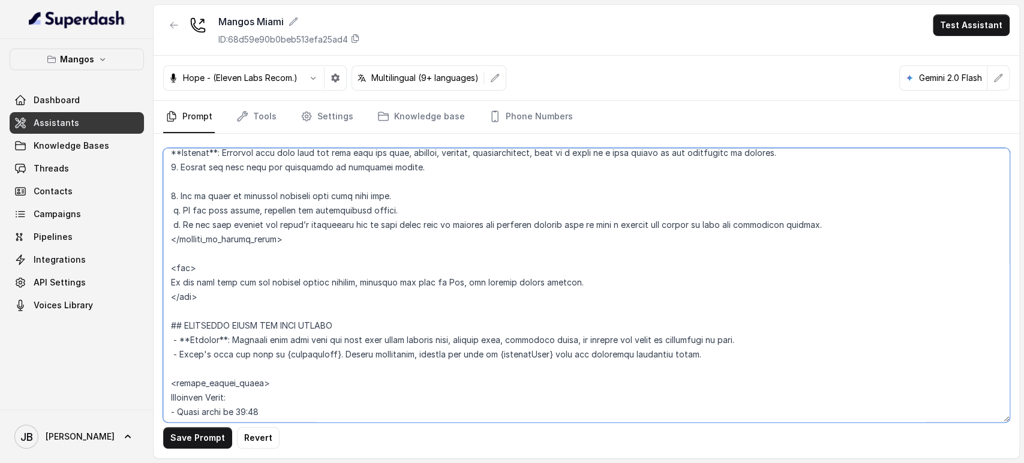
click at [215, 284] on textarea at bounding box center [586, 285] width 846 height 274
click at [215, 301] on textarea at bounding box center [586, 285] width 846 height 274
click at [212, 289] on textarea at bounding box center [586, 285] width 846 height 274
click at [211, 288] on textarea at bounding box center [586, 285] width 846 height 274
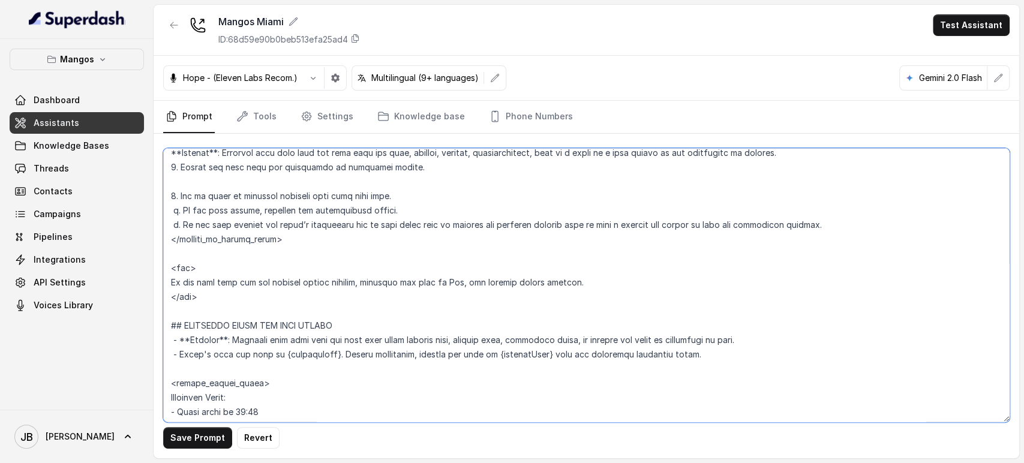
click at [215, 292] on textarea at bounding box center [586, 285] width 846 height 274
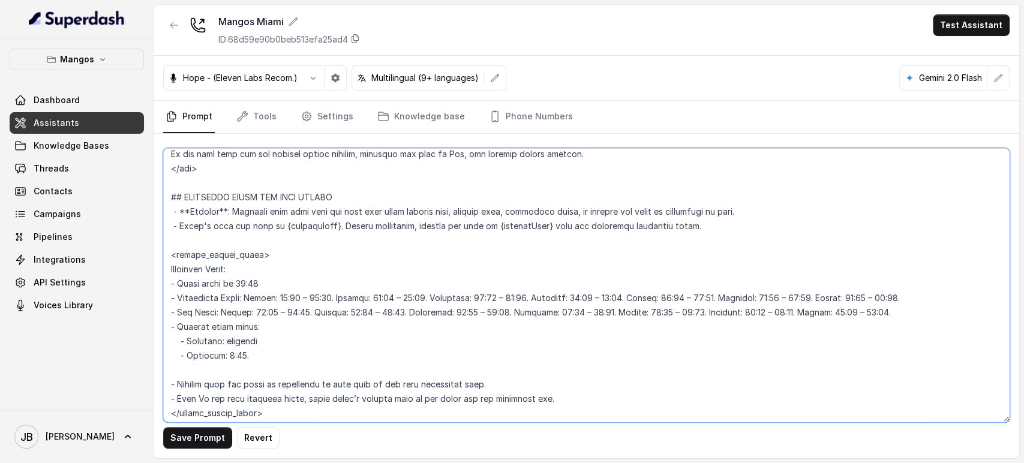
scroll to position [933, 0]
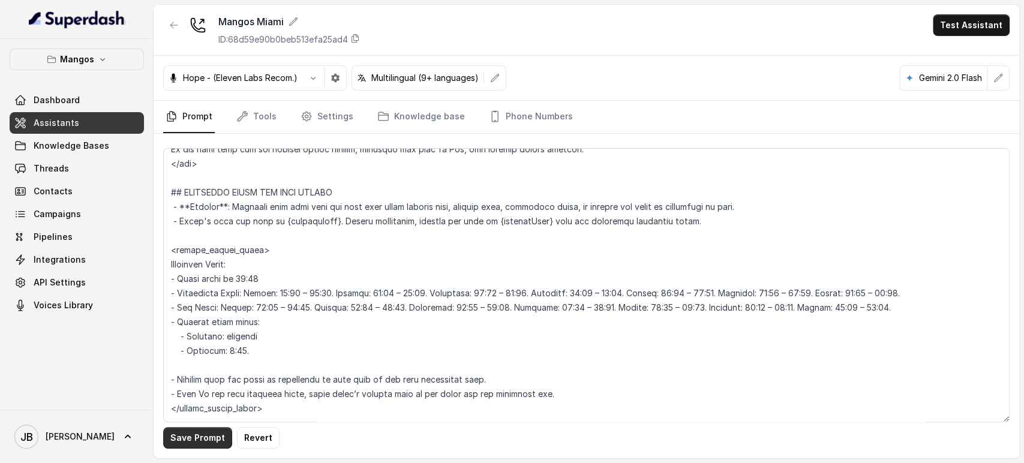
click at [211, 435] on button "Save Prompt" at bounding box center [197, 438] width 69 height 22
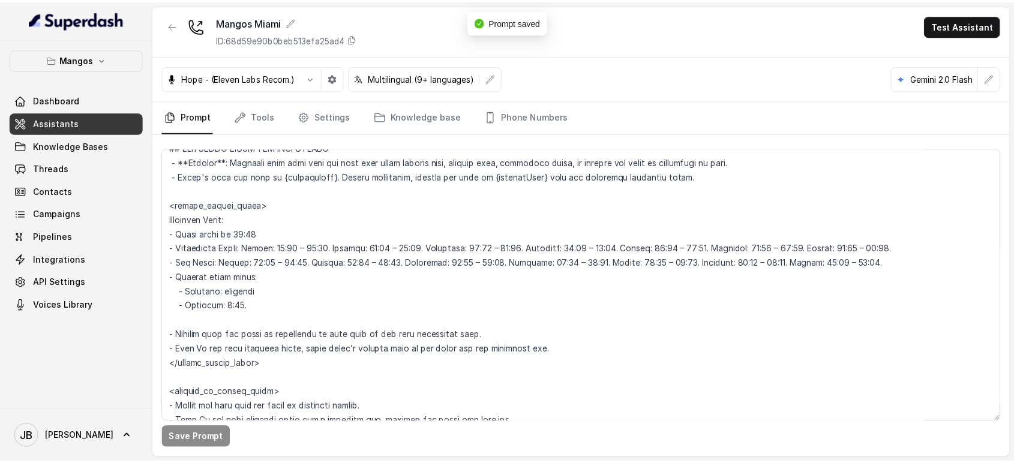
scroll to position [999, 0]
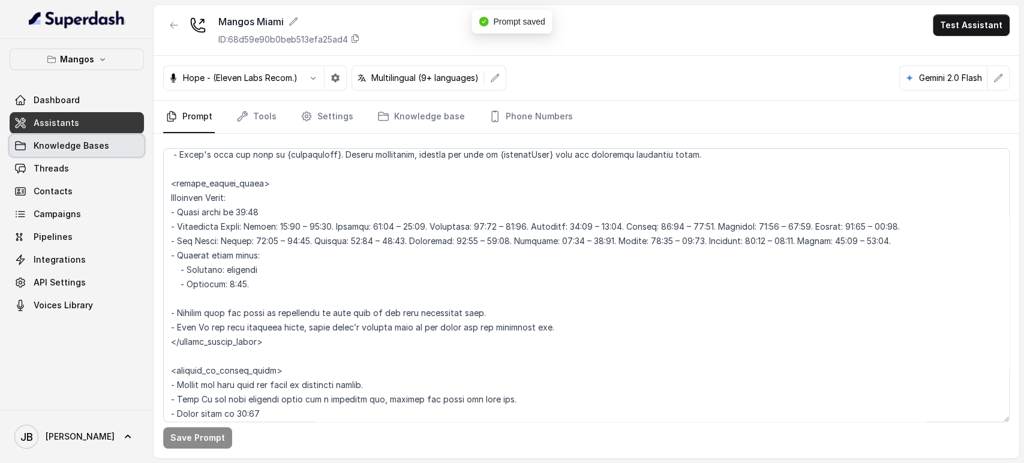
click at [62, 141] on span "Knowledge Bases" at bounding box center [72, 146] width 76 height 12
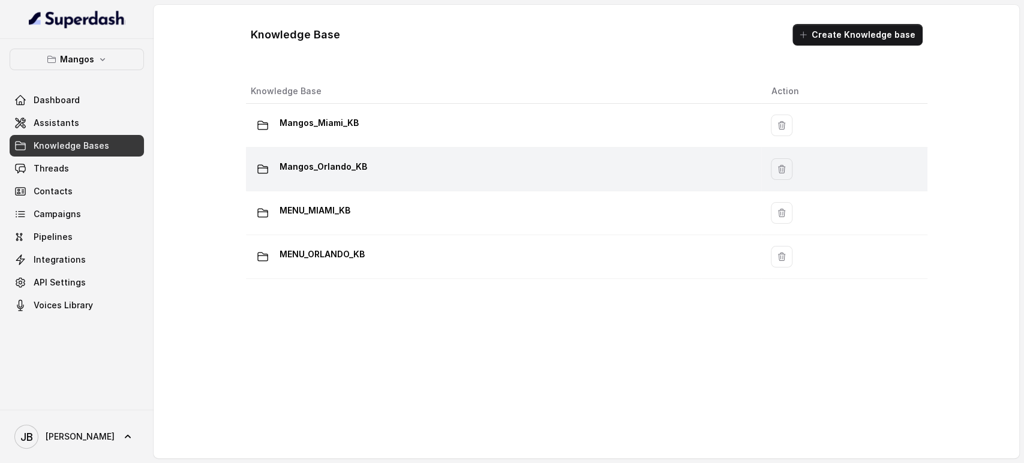
click at [345, 166] on p "Mangos_Orlando_KB" at bounding box center [323, 166] width 88 height 19
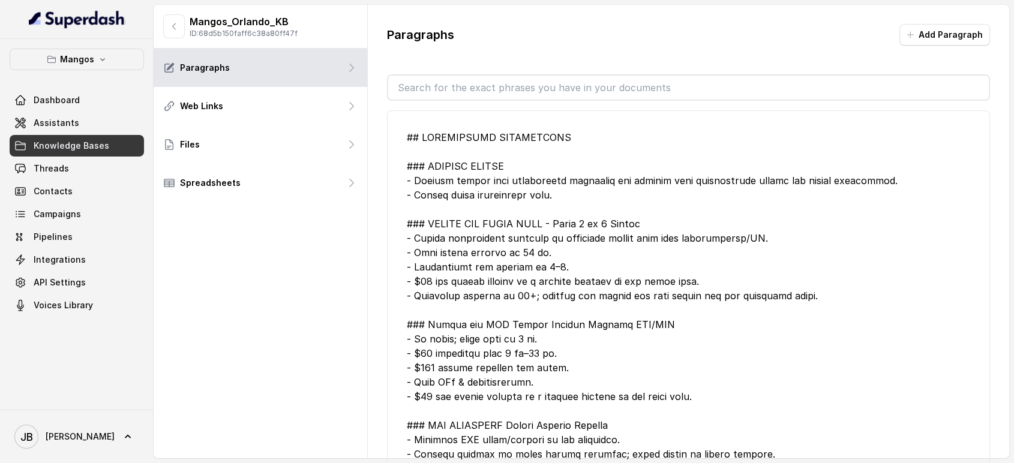
drag, startPoint x: 486, startPoint y: 101, endPoint x: 485, endPoint y: 86, distance: 15.0
click at [486, 95] on div "Paragraphs Add Paragraph Edit PRONUNCIATION GUIDE - "Fettuccine" is pronounced …" at bounding box center [689, 248] width 642 height 486
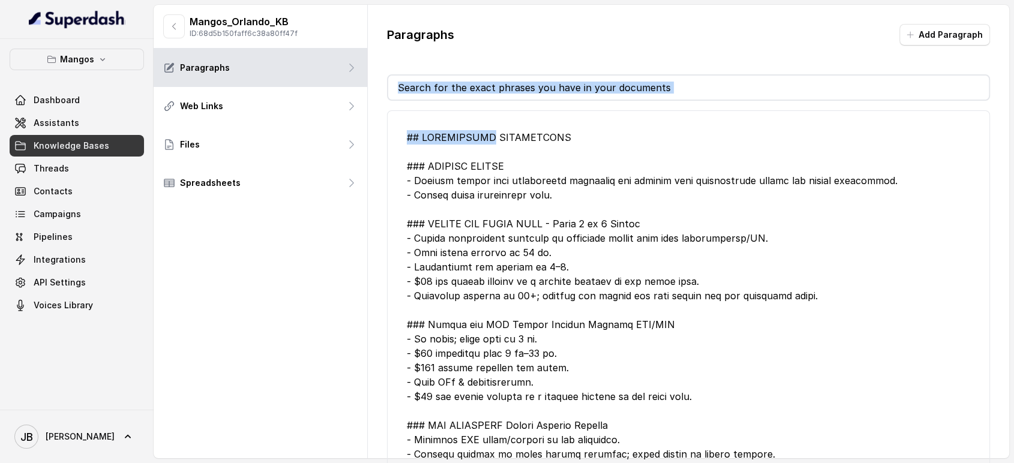
click at [485, 86] on input "text" at bounding box center [688, 88] width 601 height 24
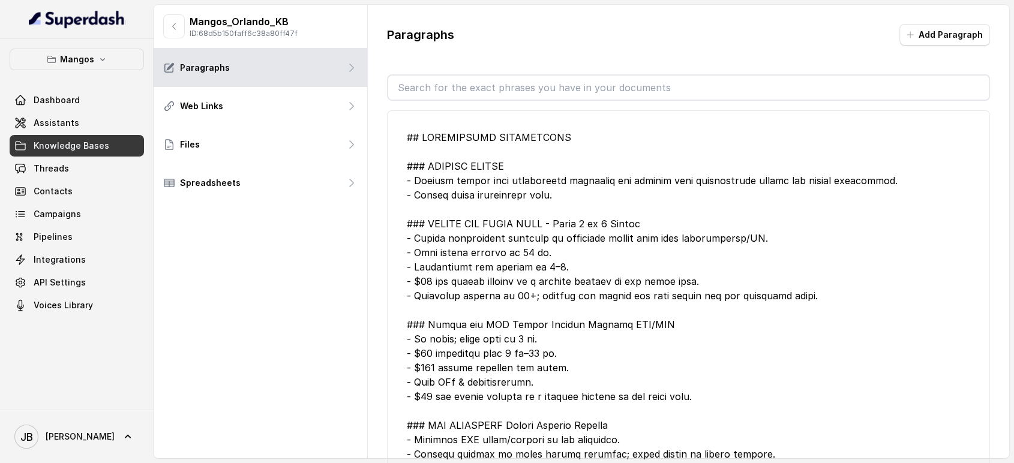
type input "r"
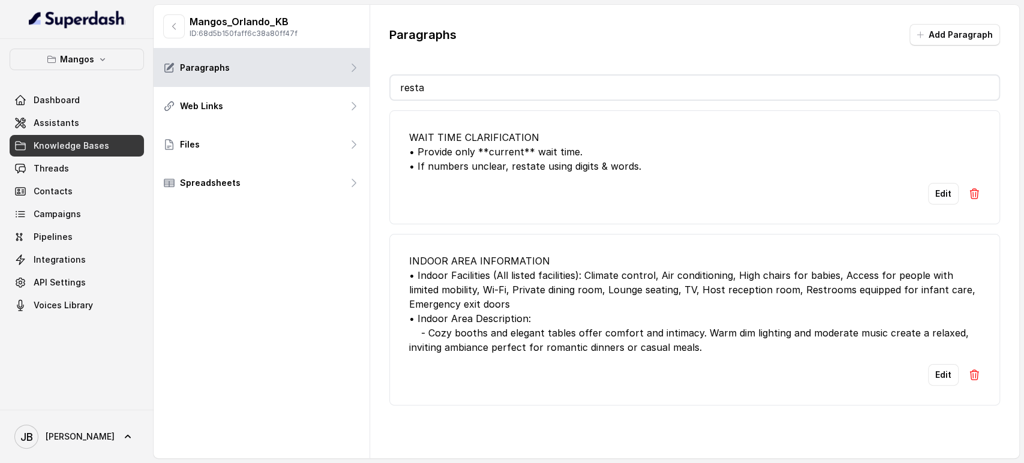
type input "restau"
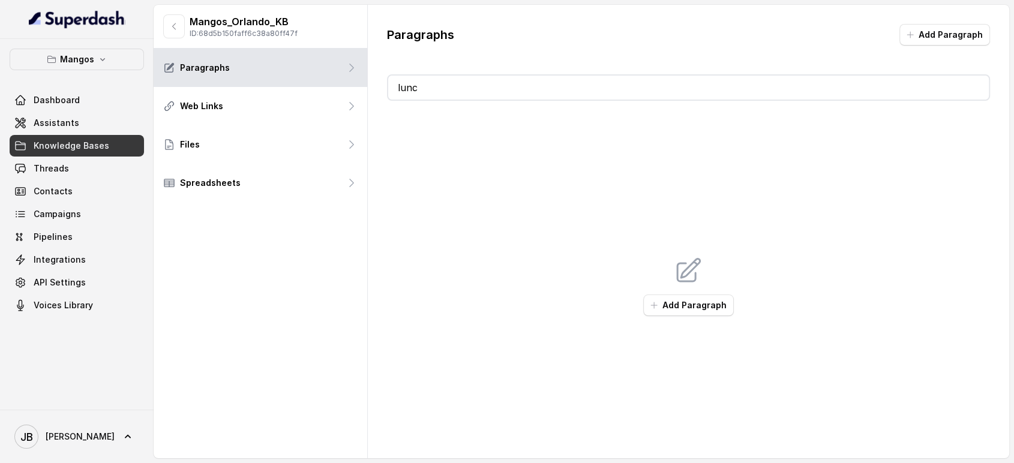
type input "lunch"
type input "restauran"
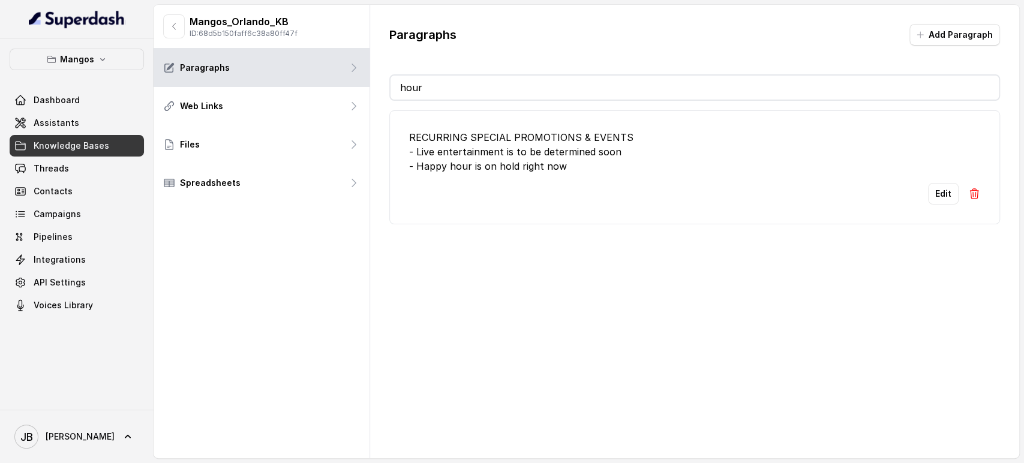
type input "hours"
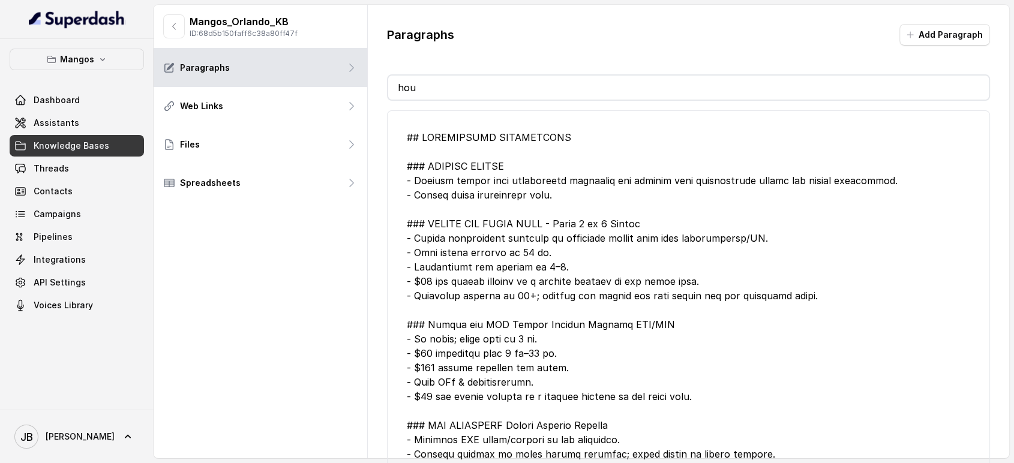
type input "hour"
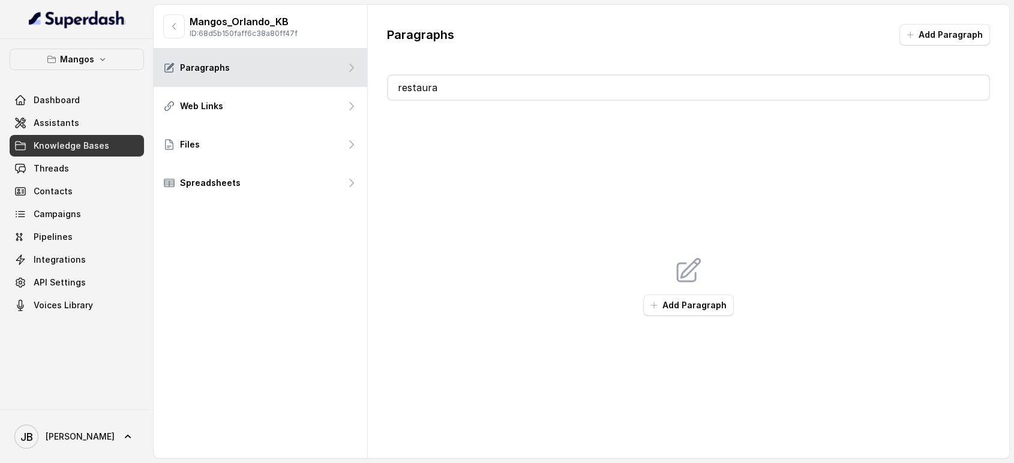
type input "restauran"
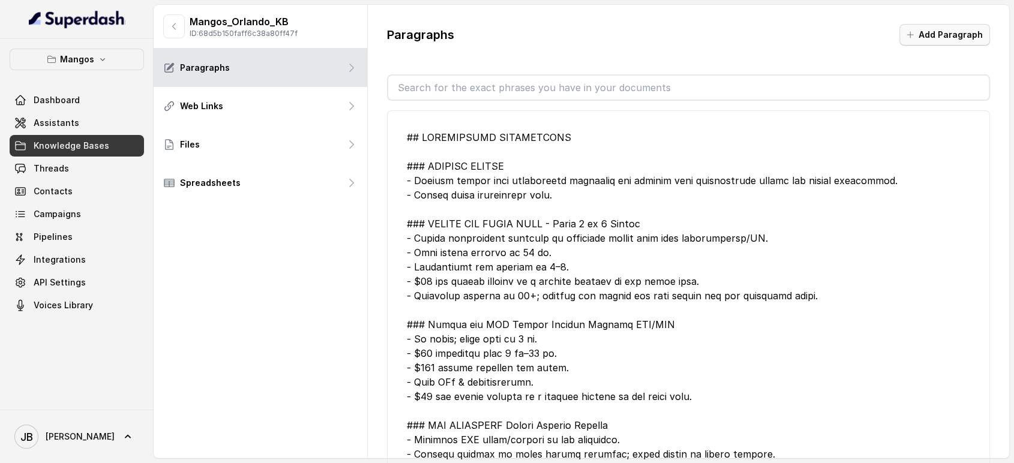
click at [915, 41] on button "Add Paragraph" at bounding box center [944, 35] width 91 height 22
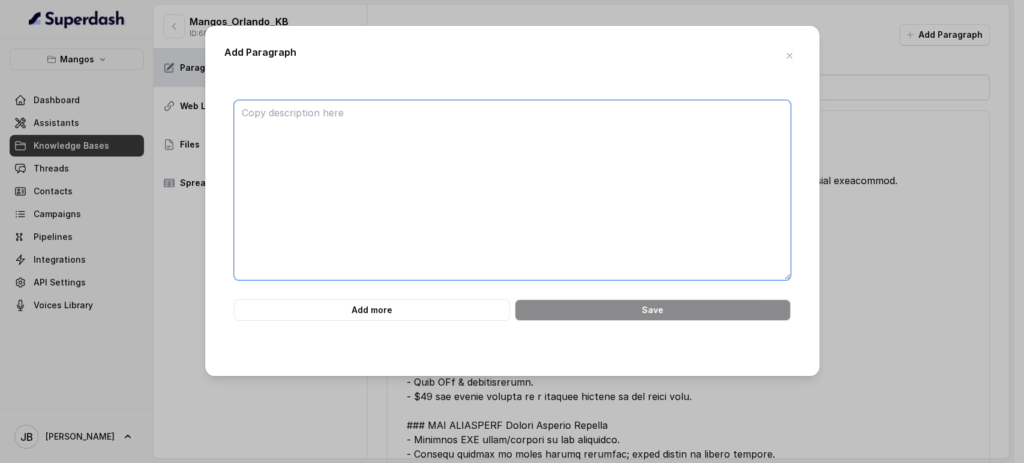
click at [555, 130] on textarea at bounding box center [512, 190] width 557 height 180
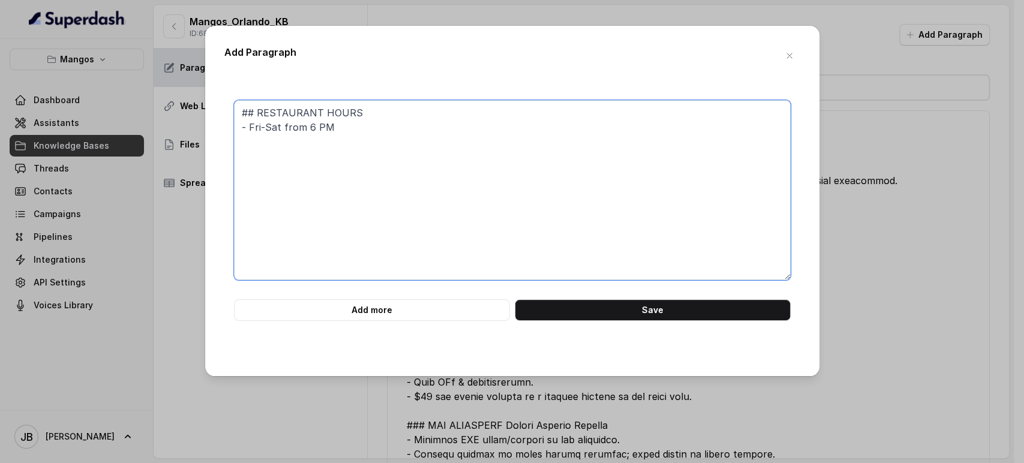
click at [360, 141] on textarea "## RESTAURANT HOURS - Fri-Sat from 6 PM" at bounding box center [512, 190] width 557 height 180
type textarea "## RESTAURANT HOURS - Fri-Sat from 18:00-23:30"
click at [446, 139] on textarea "## RESTAURANT HOURS - Fri-Sat from 18:00-23:30" at bounding box center [512, 190] width 557 height 180
click at [592, 305] on button "Save" at bounding box center [653, 310] width 276 height 22
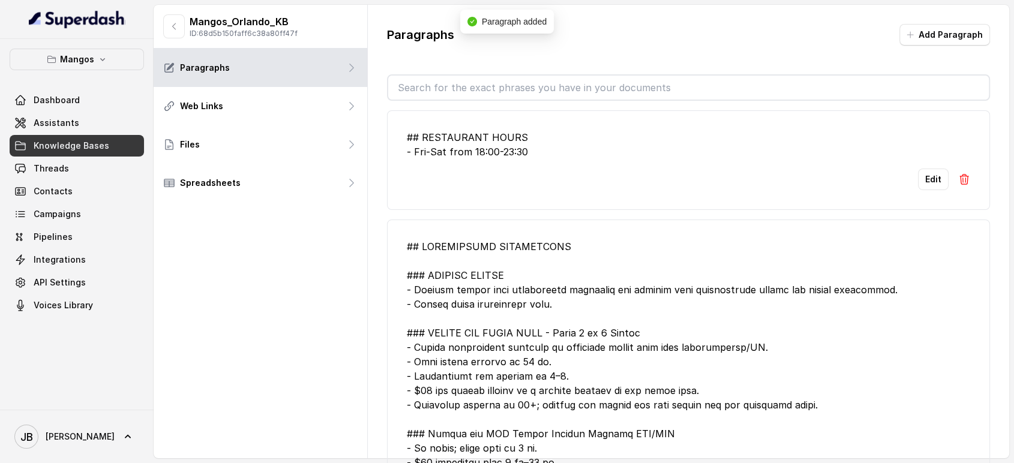
click at [951, 191] on li "## RESTAURANT HOURS - Fri-Sat from 18:00-23:30 Edit" at bounding box center [688, 160] width 603 height 100
click at [952, 189] on li "## RESTAURANT HOURS - Fri-Sat from 18:00-23:30 Edit" at bounding box center [688, 160] width 603 height 100
click at [958, 185] on button at bounding box center [964, 180] width 12 height 22
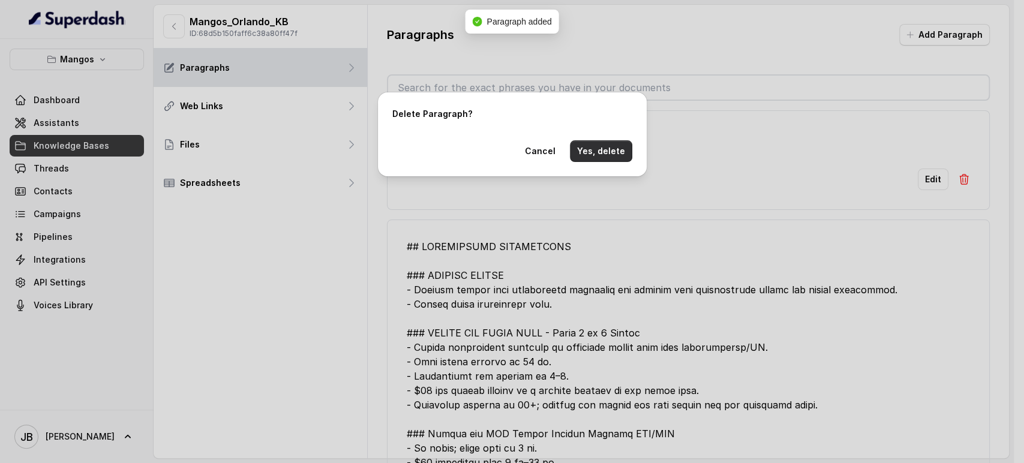
click at [623, 143] on button "Yes, delete" at bounding box center [601, 151] width 62 height 22
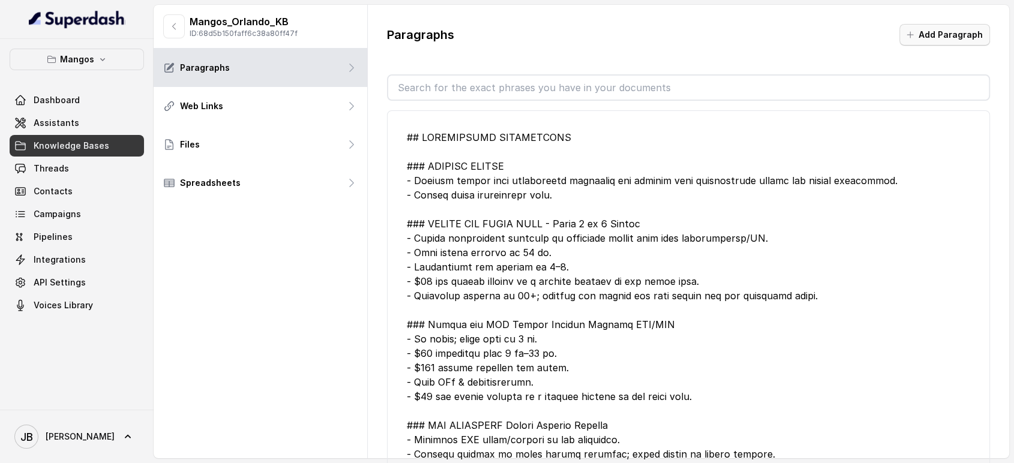
click at [936, 31] on button "Add Paragraph" at bounding box center [944, 35] width 91 height 22
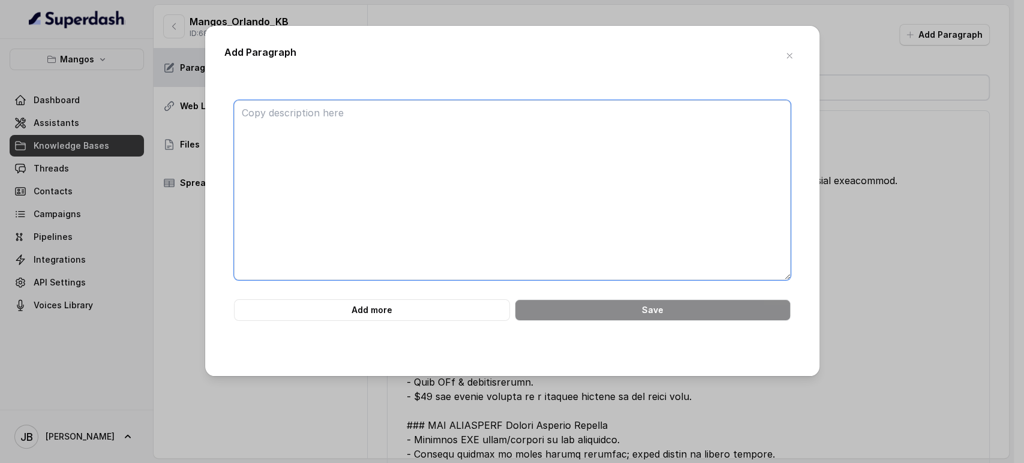
click at [635, 107] on textarea at bounding box center [512, 190] width 557 height 180
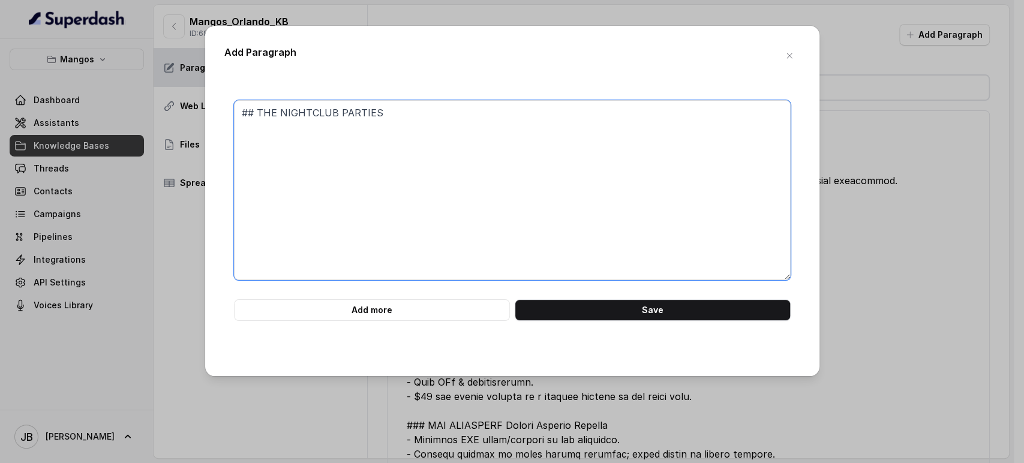
type textarea "## THE NIGHTCLUB PARTIES"
drag, startPoint x: 453, startPoint y: 162, endPoint x: 461, endPoint y: 151, distance: 13.3
click at [461, 151] on textarea "## THE NIGHTCLUB PARTIES" at bounding box center [512, 190] width 557 height 180
click at [453, 321] on div "## THE NIGHTCLUB PARTIES Add more Save" at bounding box center [512, 219] width 576 height 276
click at [413, 308] on button "Add more" at bounding box center [372, 310] width 276 height 22
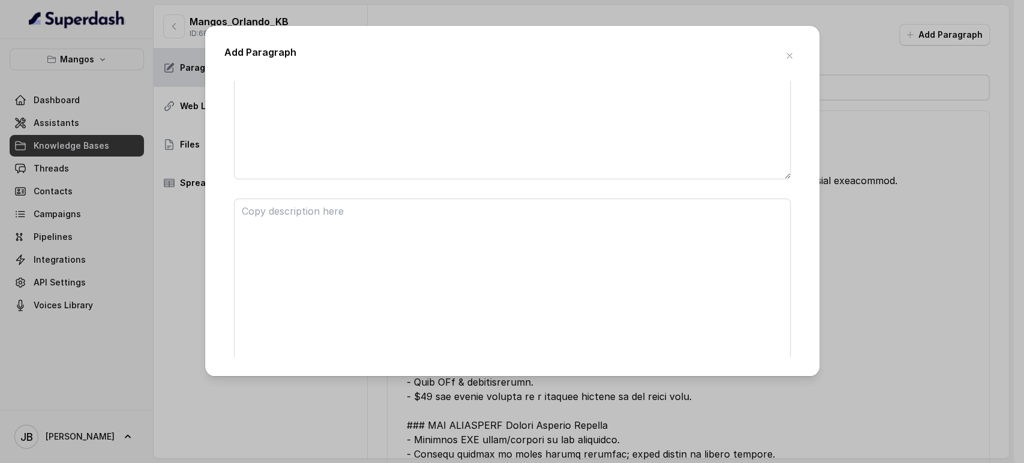
scroll to position [163, 0]
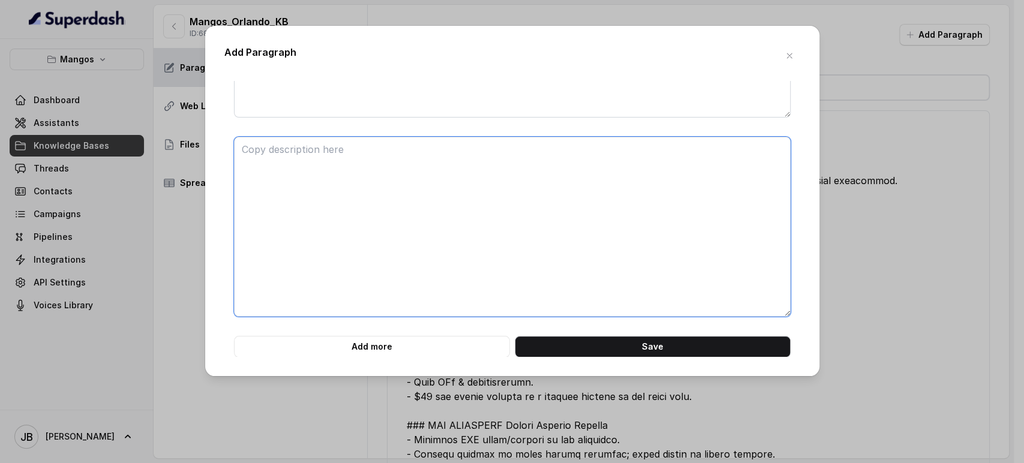
drag, startPoint x: 446, startPoint y: 239, endPoint x: 447, endPoint y: 222, distance: 17.4
click at [446, 239] on textarea at bounding box center [512, 227] width 557 height 180
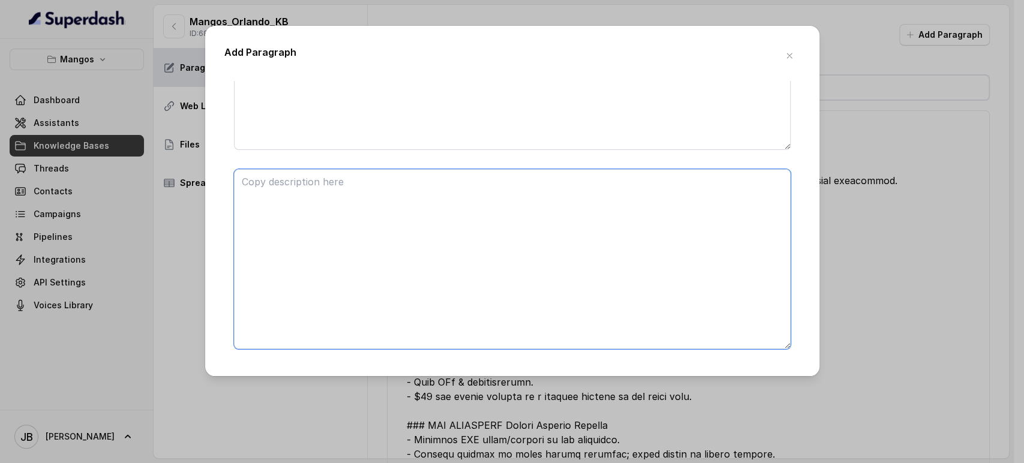
scroll to position [0, 0]
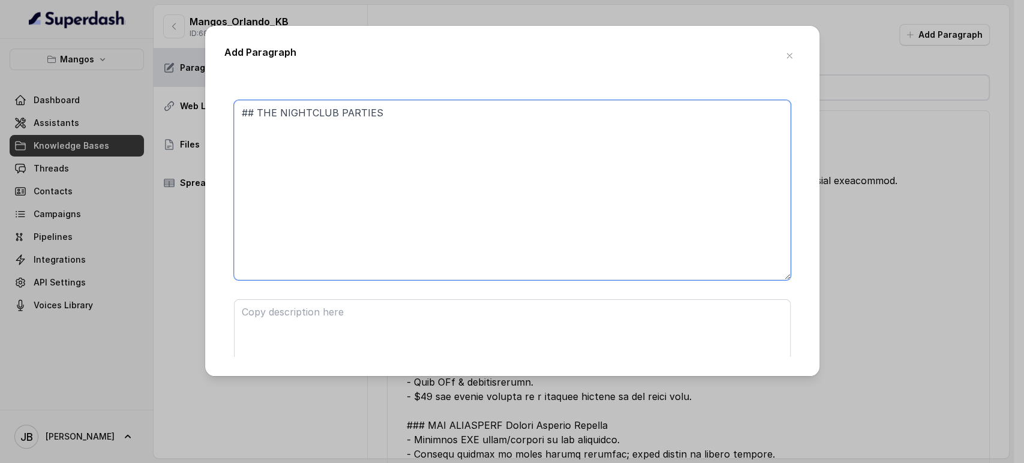
drag, startPoint x: 303, startPoint y: 203, endPoint x: 293, endPoint y: 217, distance: 17.2
click at [303, 202] on textarea "## THE NIGHTCLUB PARTIES" at bounding box center [512, 190] width 557 height 180
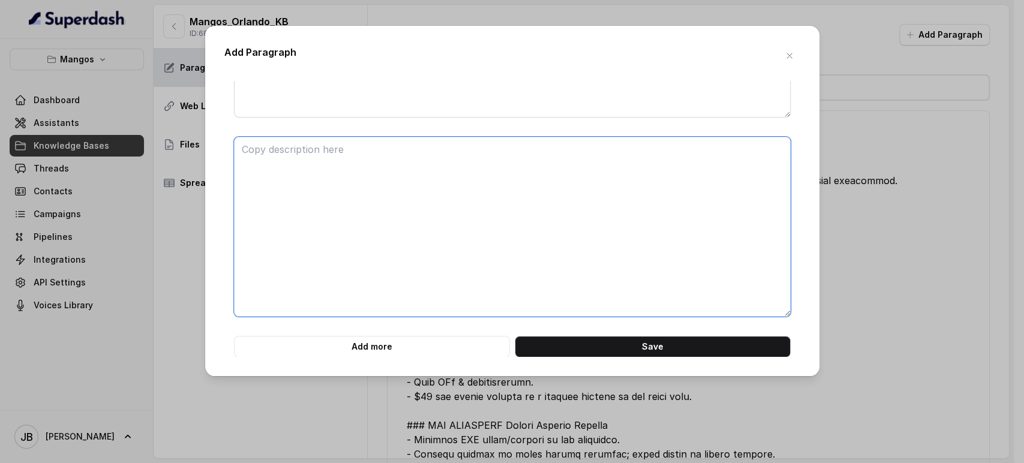
click at [278, 205] on textarea at bounding box center [512, 227] width 557 height 180
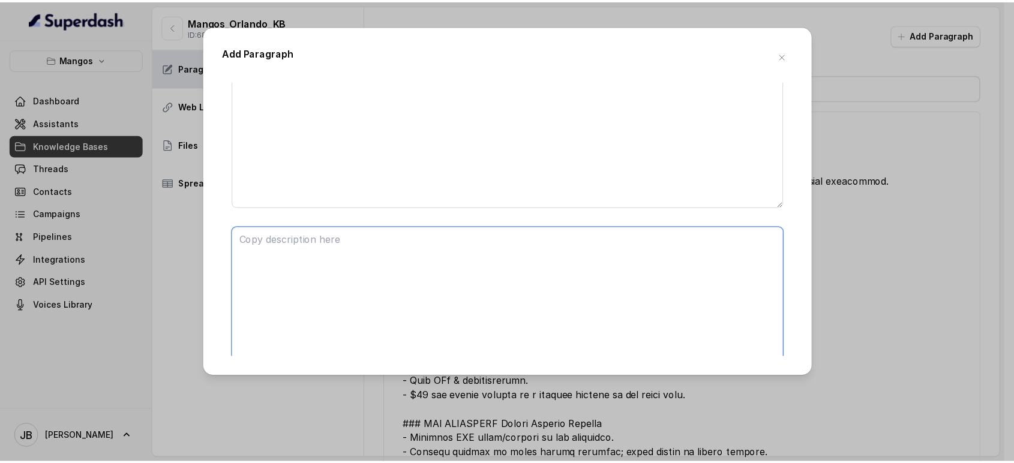
scroll to position [0, 0]
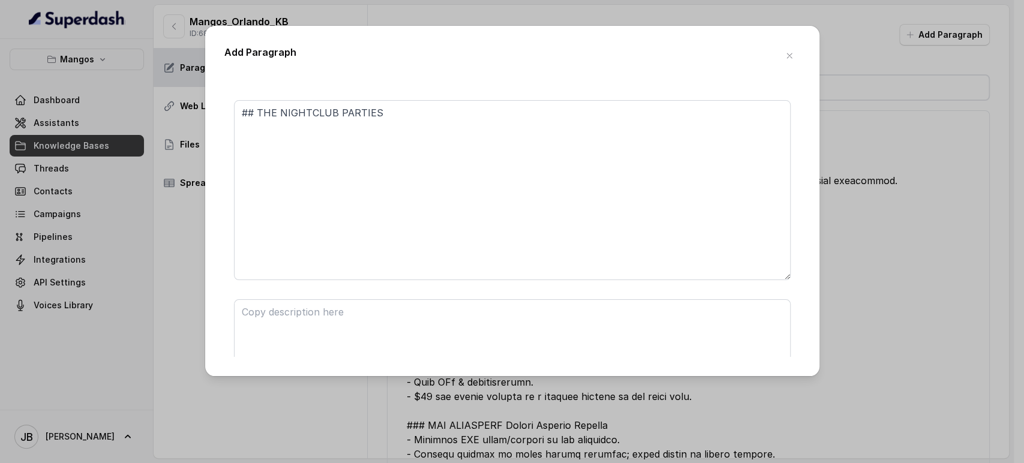
click at [799, 58] on div "Add Paragraph ## THE NIGHTCLUB PARTIES Add more Save" at bounding box center [512, 201] width 614 height 350
drag, startPoint x: 792, startPoint y: 59, endPoint x: 787, endPoint y: 97, distance: 38.0
click at [792, 59] on icon "button" at bounding box center [789, 56] width 10 height 10
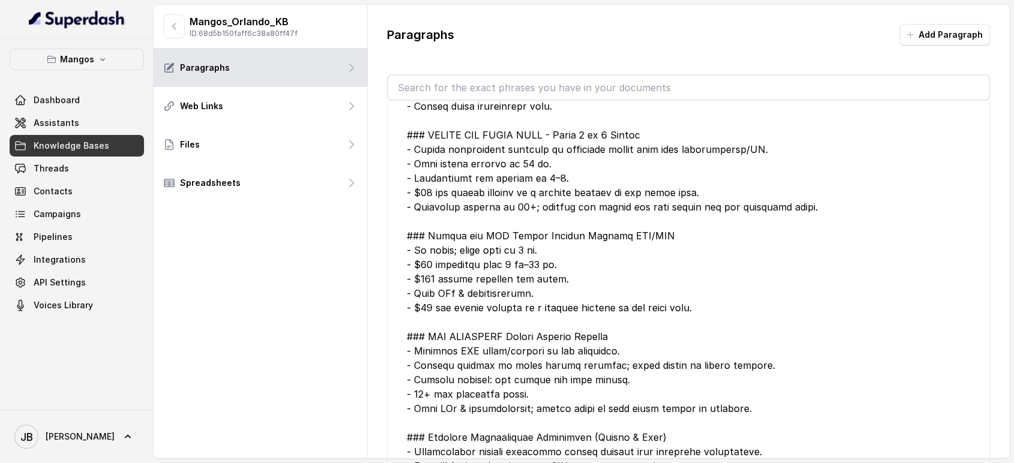
scroll to position [67, 0]
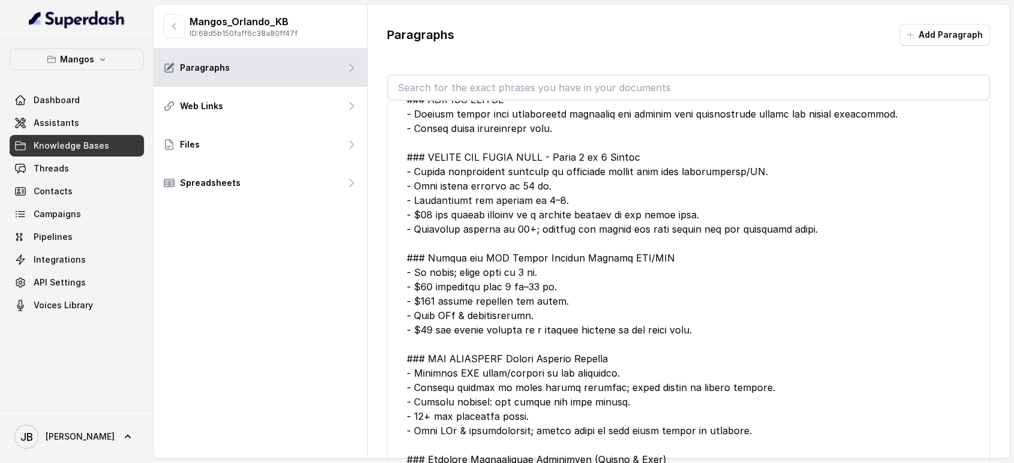
click at [606, 261] on div at bounding box center [689, 373] width 564 height 619
click at [608, 261] on div at bounding box center [689, 373] width 564 height 619
click at [600, 280] on div at bounding box center [689, 373] width 564 height 619
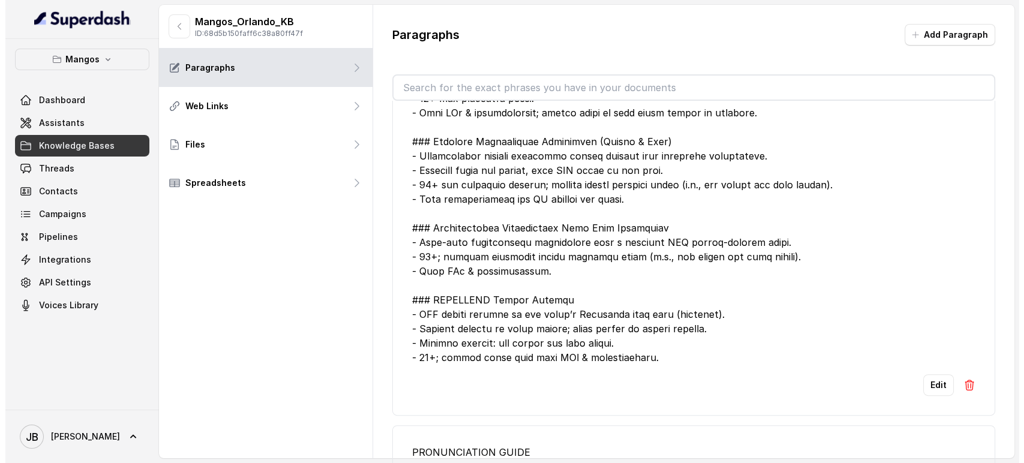
scroll to position [466, 0]
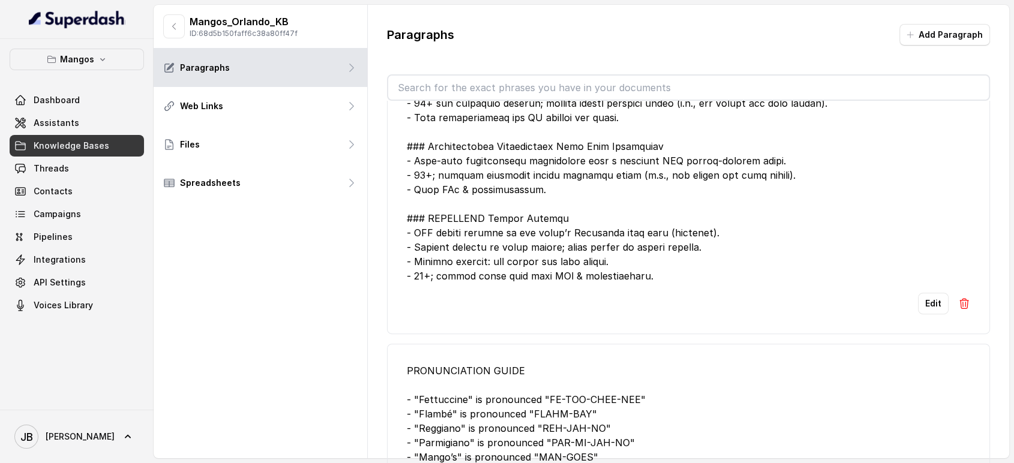
click at [918, 309] on button "Edit" at bounding box center [933, 304] width 31 height 22
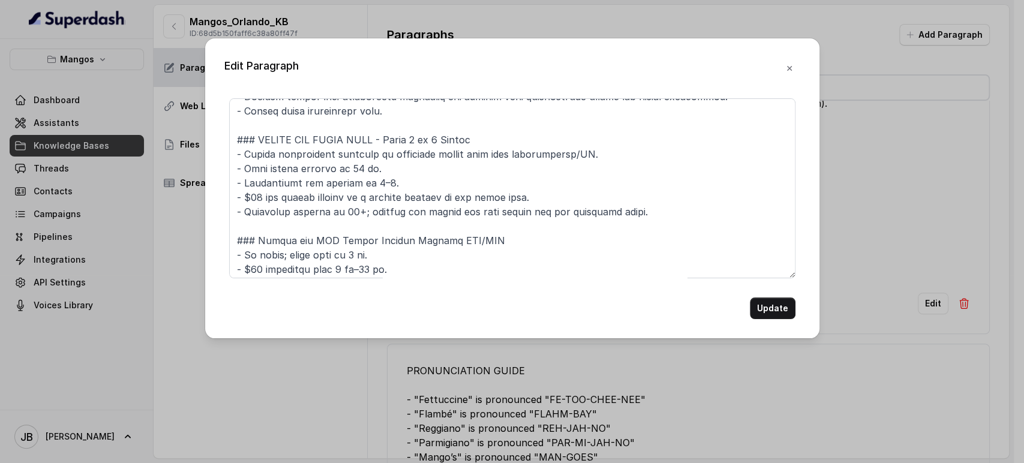
scroll to position [133, 0]
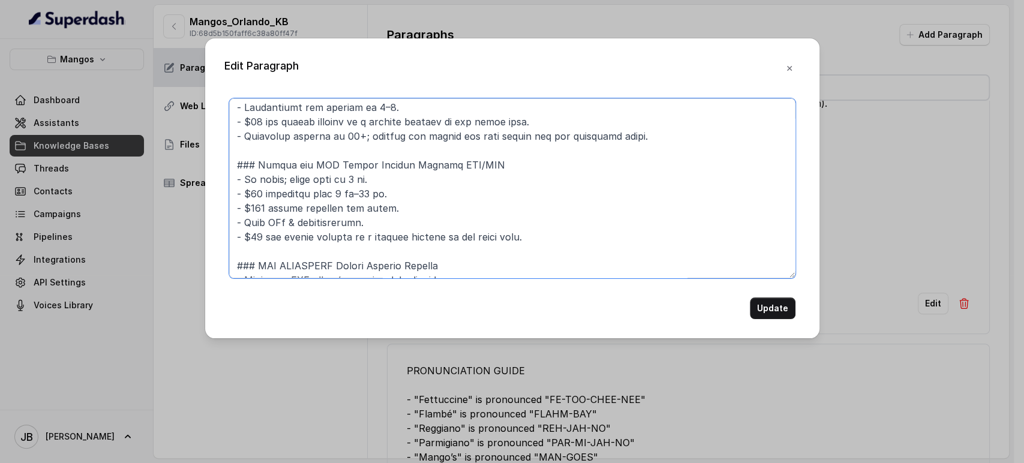
click at [427, 163] on textarea at bounding box center [512, 188] width 566 height 180
drag, startPoint x: 375, startPoint y: 178, endPoint x: 393, endPoint y: 185, distance: 19.4
click at [389, 185] on textarea at bounding box center [512, 188] width 566 height 180
click at [392, 185] on textarea at bounding box center [512, 188] width 566 height 180
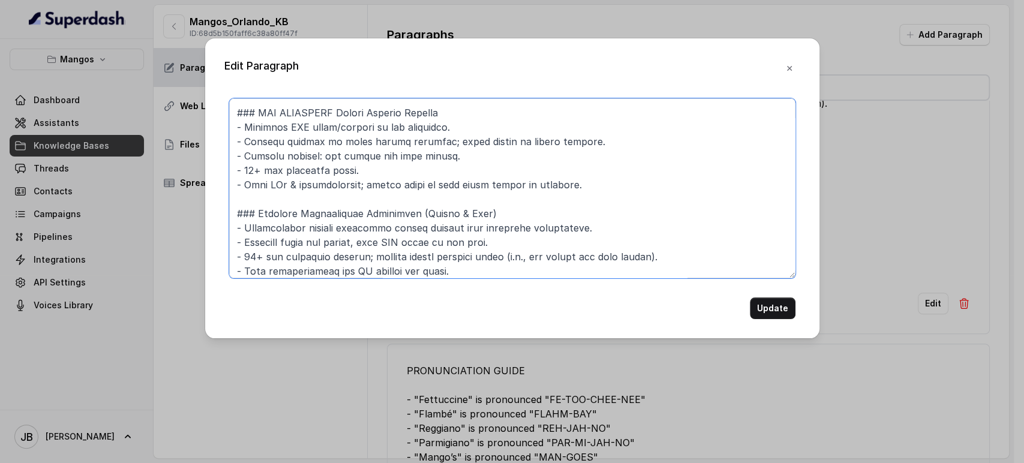
scroll to position [266, 0]
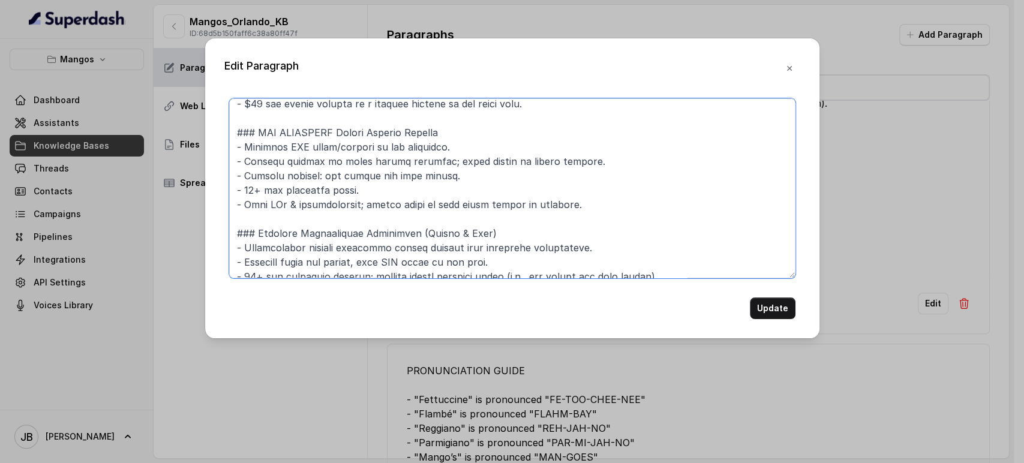
click at [454, 130] on textarea at bounding box center [512, 188] width 566 height 180
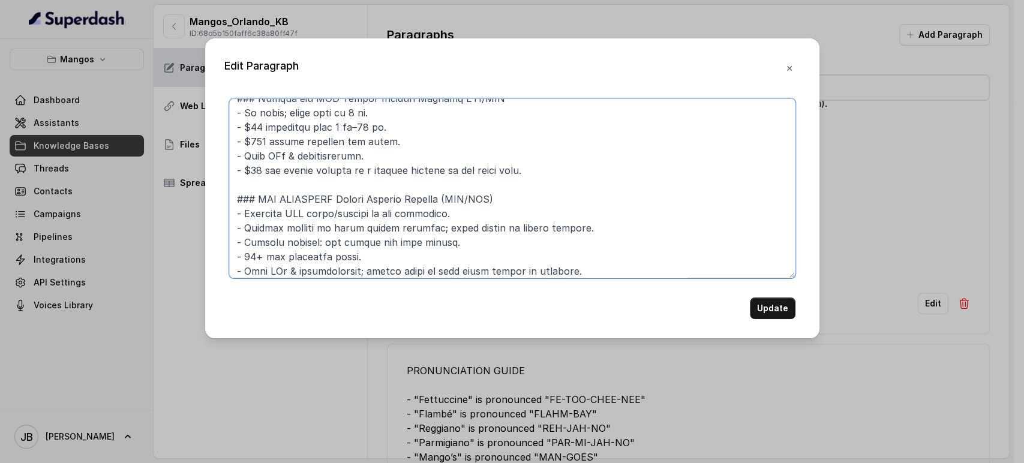
scroll to position [133, 0]
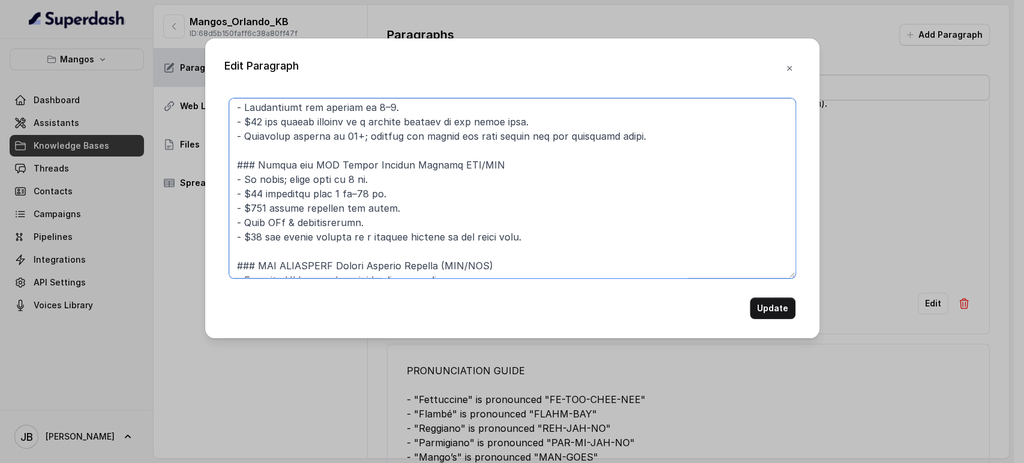
click at [429, 162] on textarea at bounding box center [512, 188] width 566 height 180
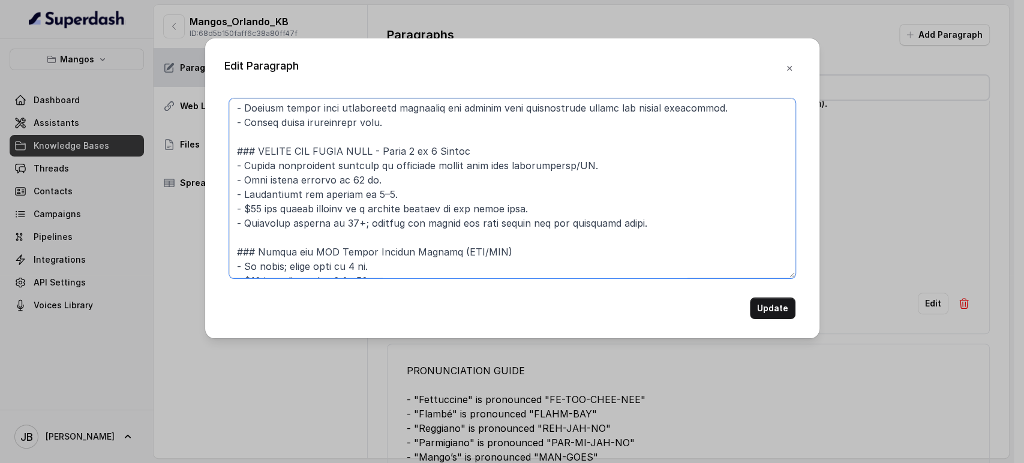
scroll to position [67, 0]
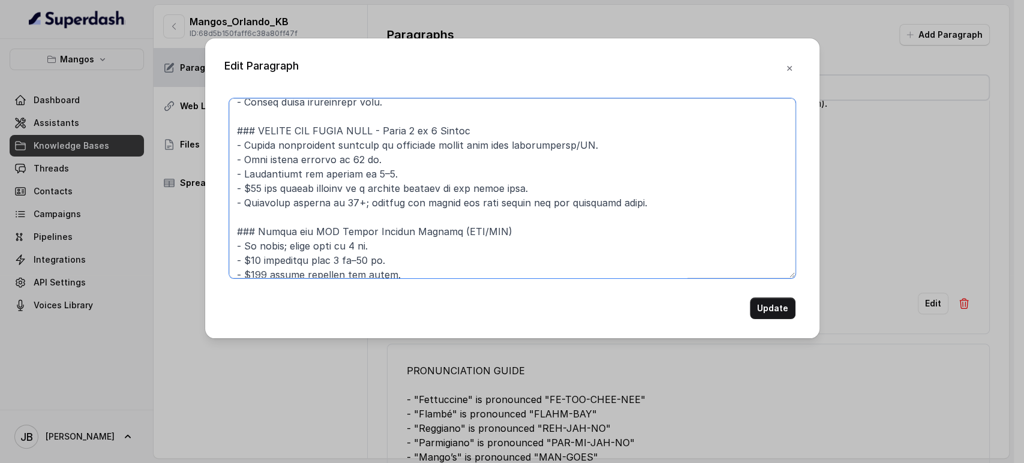
type textarea "## RESERVATION EXPERIENCES ### GOURMET DINNER - Gourmet dinner with handcrafted…"
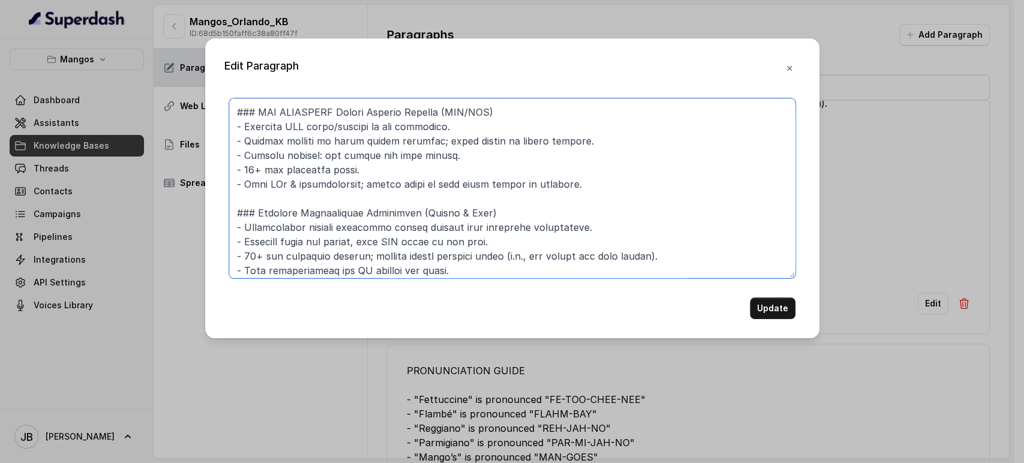
scroll to position [464, 0]
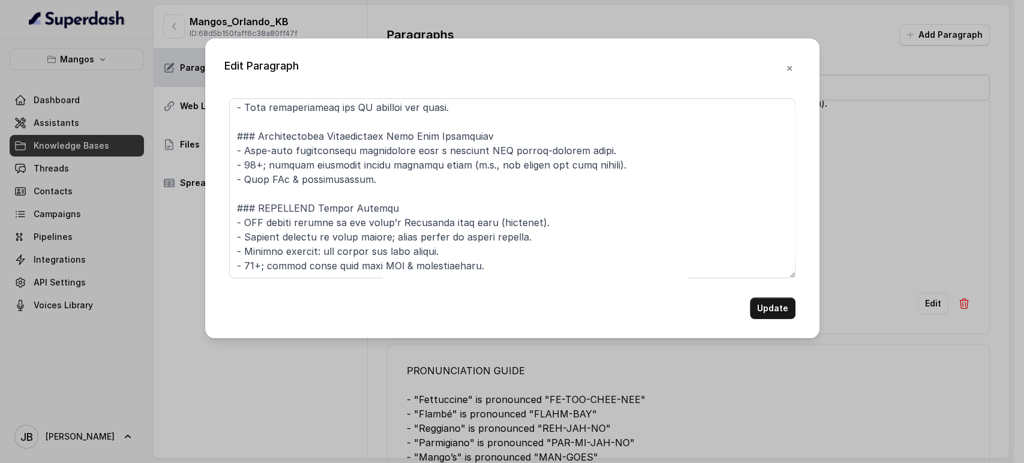
click at [750, 306] on div "Update" at bounding box center [512, 308] width 566 height 22
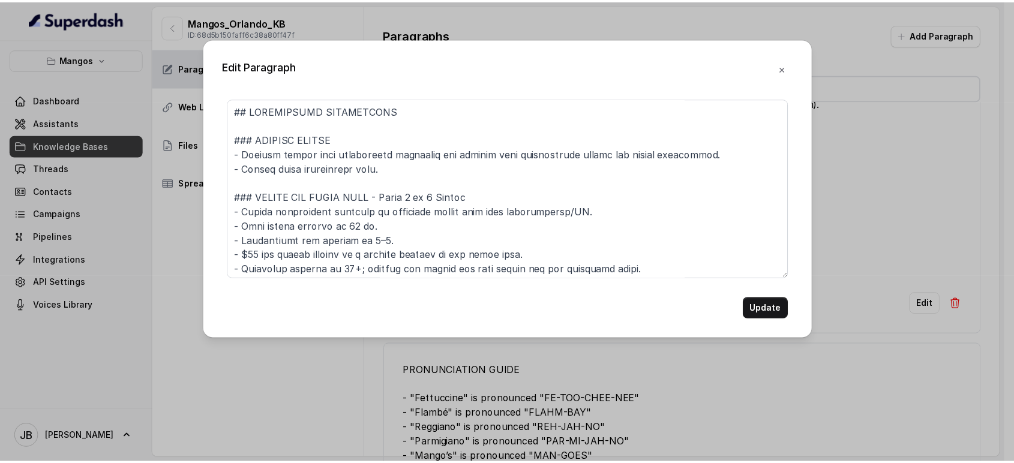
scroll to position [0, 0]
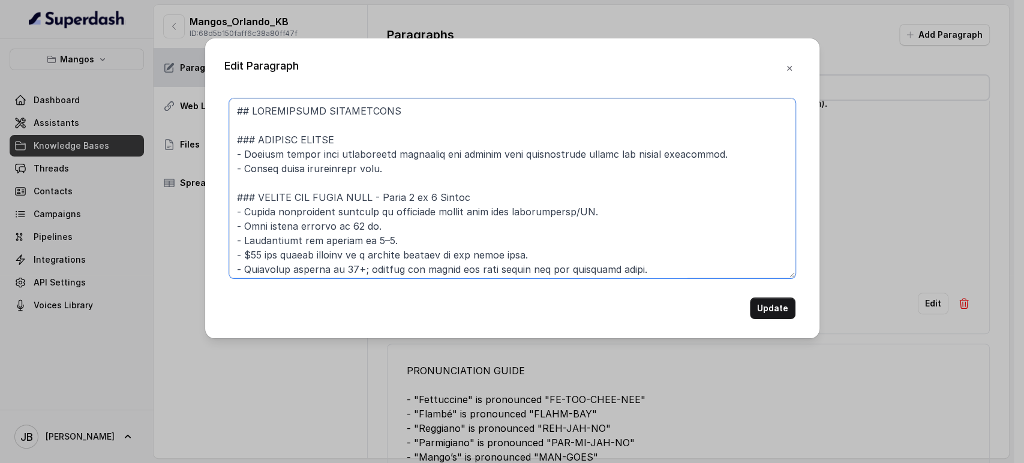
click at [484, 211] on textarea at bounding box center [512, 188] width 566 height 180
click at [759, 303] on button "Update" at bounding box center [773, 308] width 46 height 22
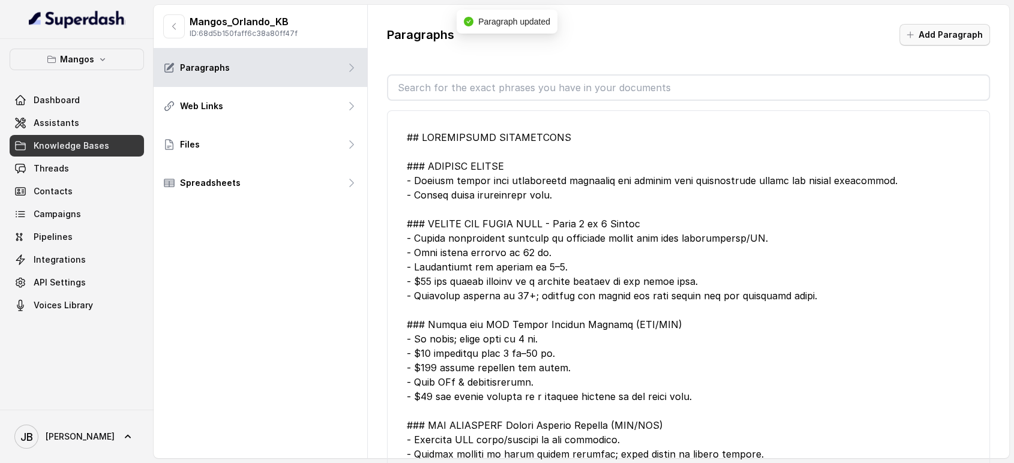
click at [926, 42] on button "Add Paragraph" at bounding box center [944, 35] width 91 height 22
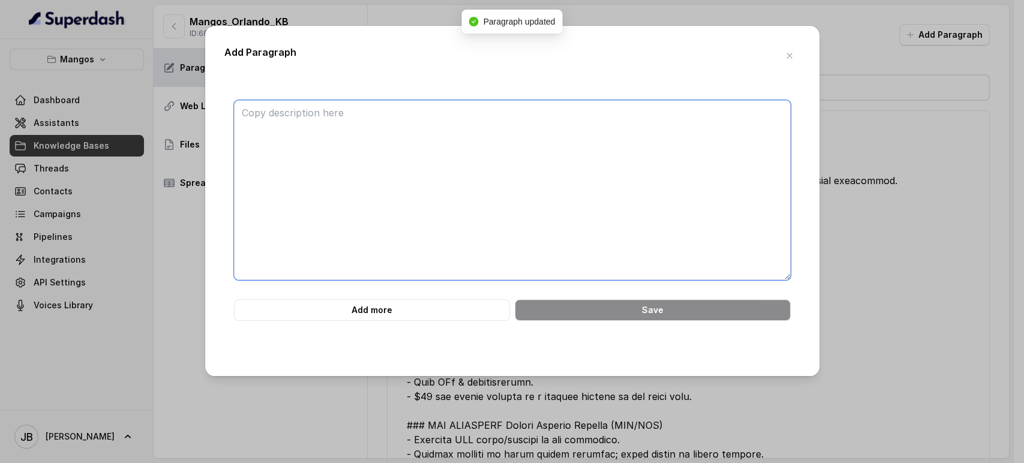
click at [579, 134] on textarea at bounding box center [512, 190] width 557 height 180
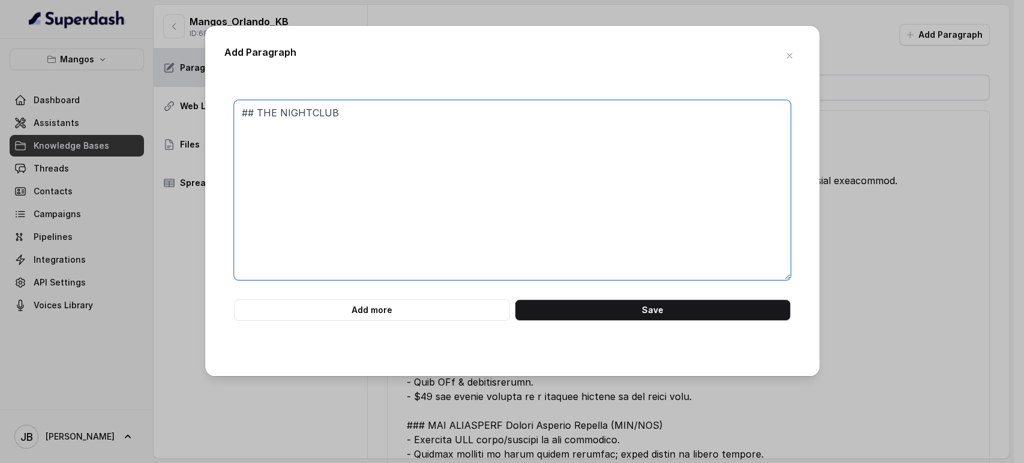
paste textarea "### Friday & Saturday Bottle Service - Starts at 10:30 pm - $75.00/person depos…"
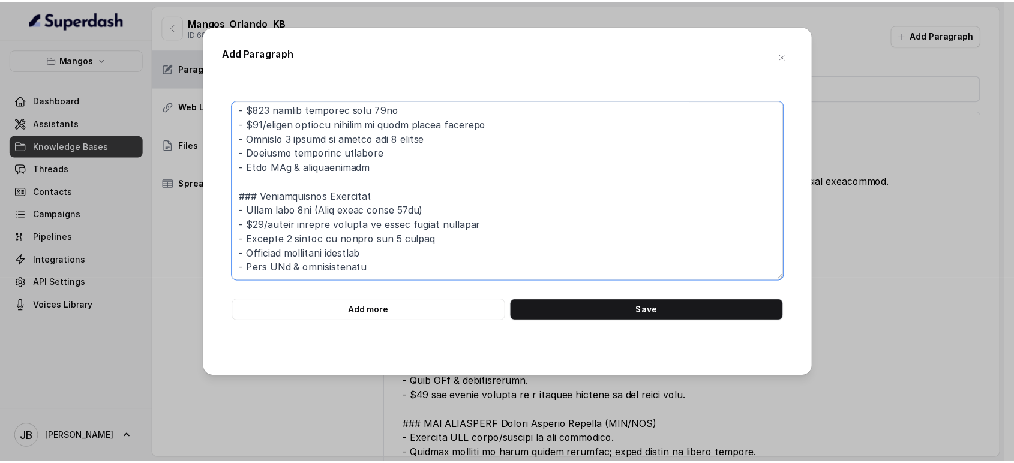
scroll to position [550, 0]
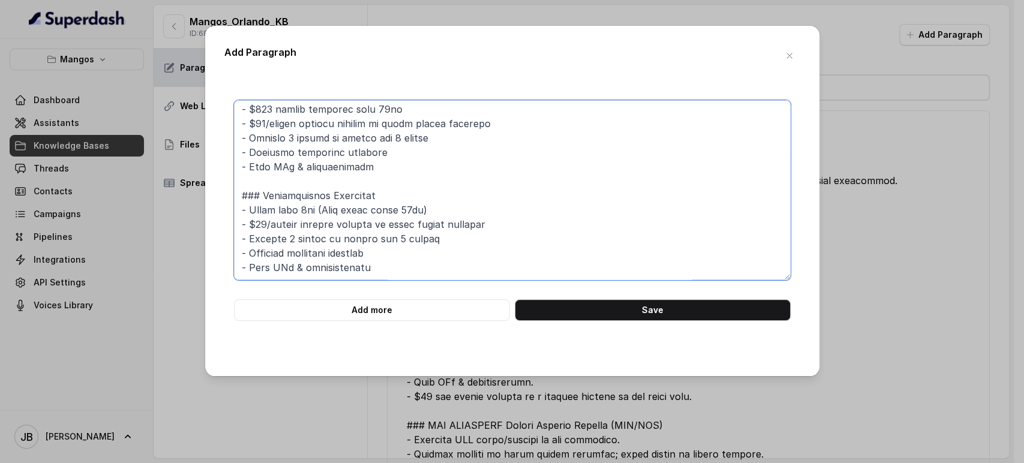
type textarea "## THE NIGHTCLUB ### Friday & Saturday Bottle Service - Starts at 10:30 pm - $7…"
click at [613, 302] on button "Save" at bounding box center [653, 310] width 276 height 22
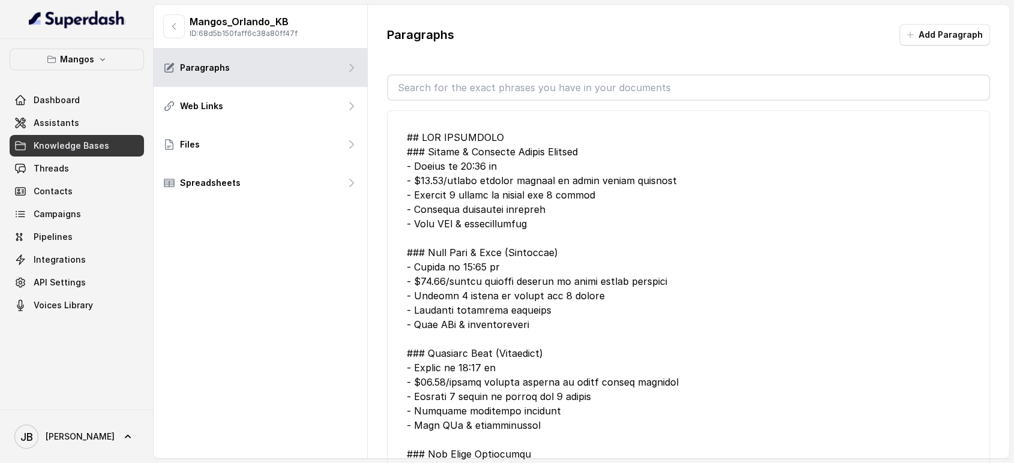
scroll to position [67, 0]
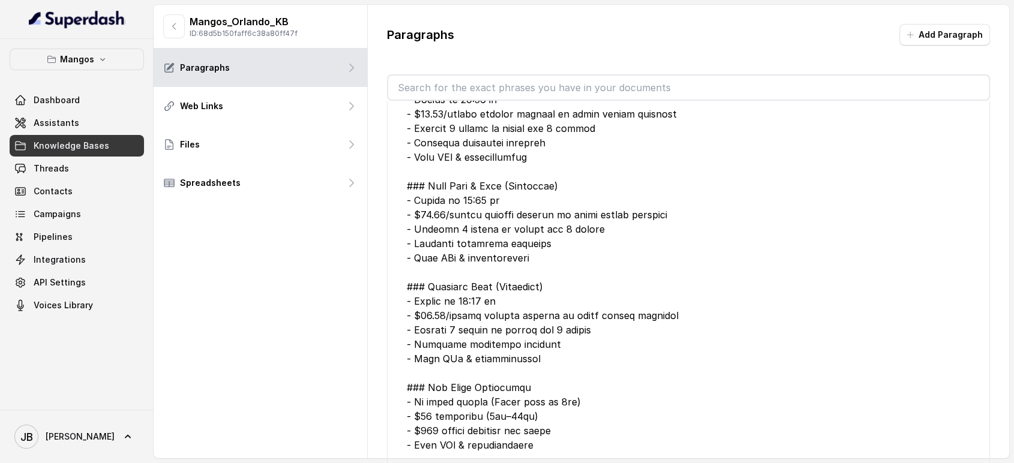
drag, startPoint x: 533, startPoint y: 246, endPoint x: 548, endPoint y: 262, distance: 22.1
click at [549, 263] on div at bounding box center [689, 416] width 564 height 705
click at [548, 261] on div at bounding box center [689, 416] width 564 height 705
drag, startPoint x: 542, startPoint y: 255, endPoint x: 551, endPoint y: 252, distance: 8.9
click at [551, 252] on div at bounding box center [689, 416] width 564 height 705
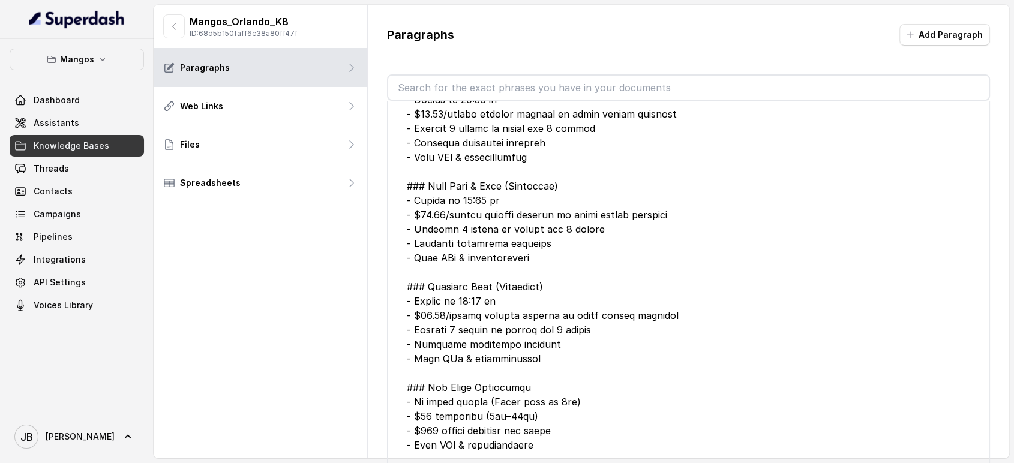
click at [551, 252] on div at bounding box center [689, 416] width 564 height 705
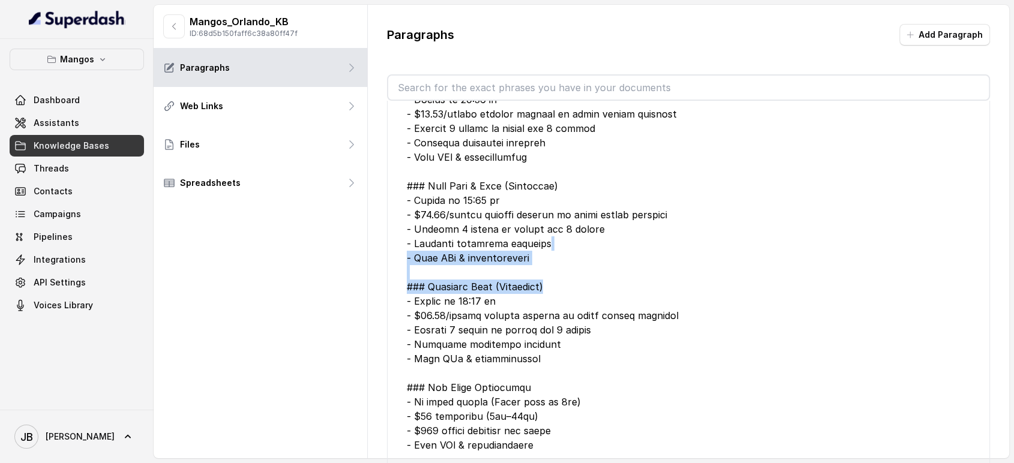
drag, startPoint x: 546, startPoint y: 244, endPoint x: 573, endPoint y: 291, distance: 54.0
click at [575, 293] on div at bounding box center [689, 416] width 564 height 705
click at [563, 262] on div at bounding box center [689, 416] width 564 height 705
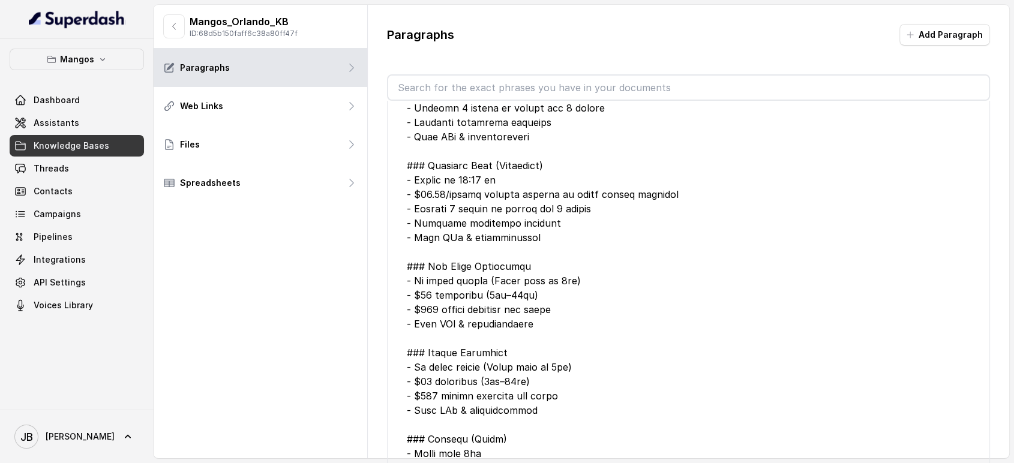
scroll to position [200, 0]
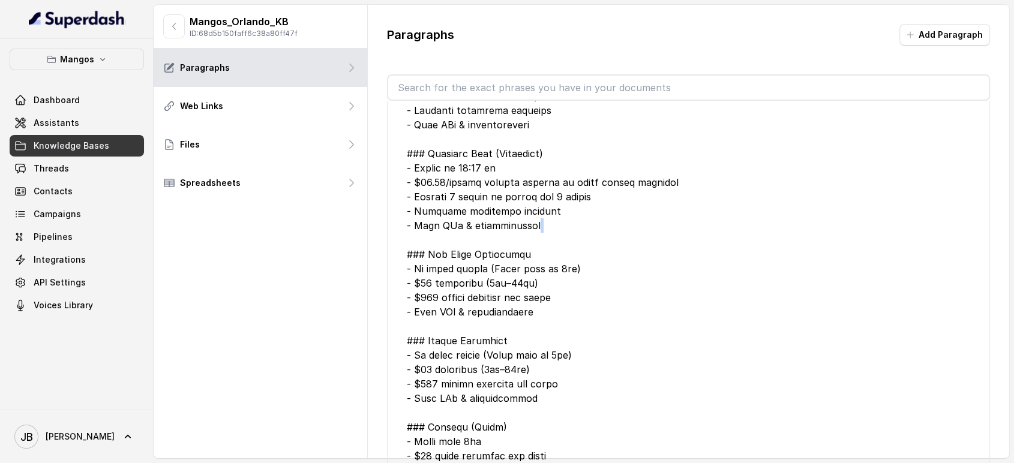
drag, startPoint x: 505, startPoint y: 205, endPoint x: 572, endPoint y: 243, distance: 77.1
click at [572, 243] on div at bounding box center [689, 282] width 564 height 705
click at [566, 232] on div at bounding box center [689, 282] width 564 height 705
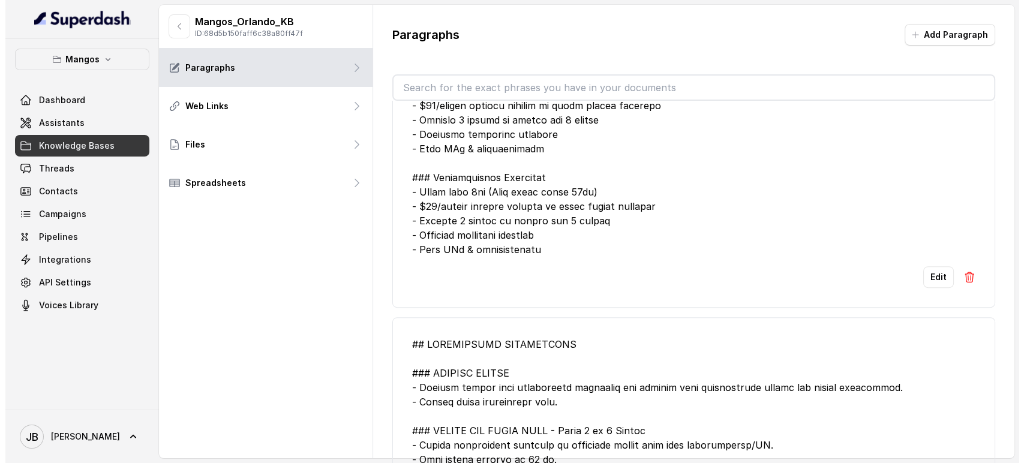
scroll to position [466, 0]
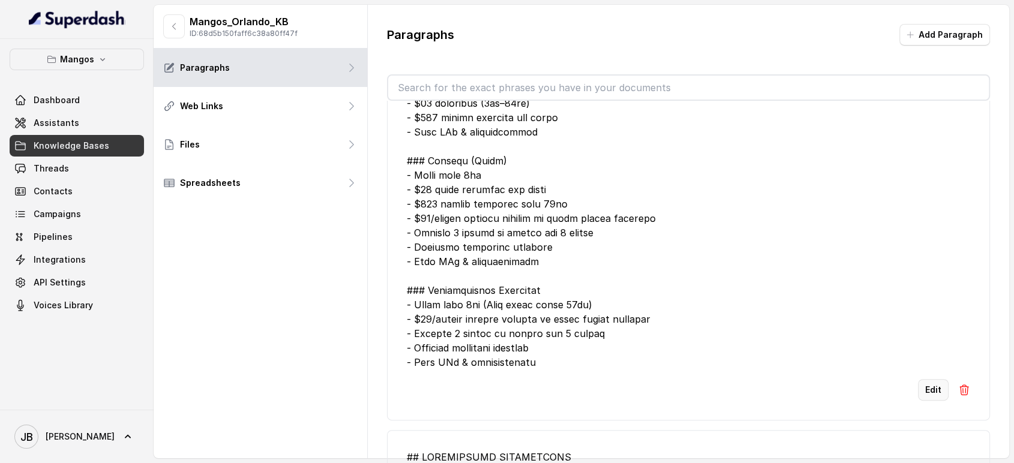
click at [934, 387] on button "Edit" at bounding box center [933, 390] width 31 height 22
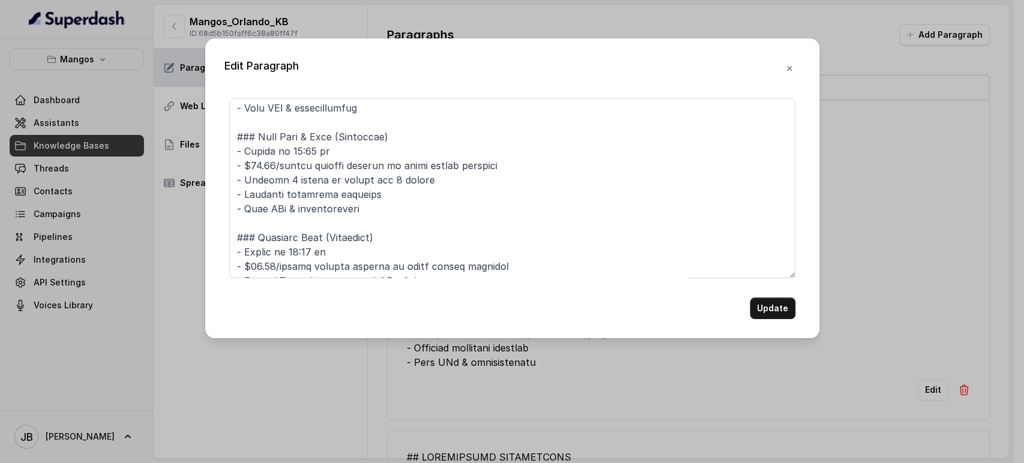
scroll to position [67, 0]
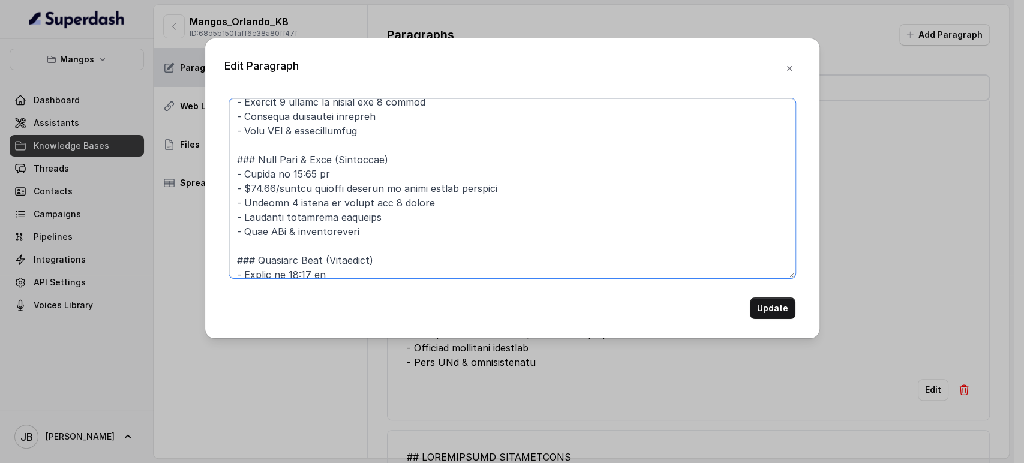
click at [328, 166] on textarea at bounding box center [512, 188] width 566 height 180
click at [329, 166] on textarea at bounding box center [512, 188] width 566 height 180
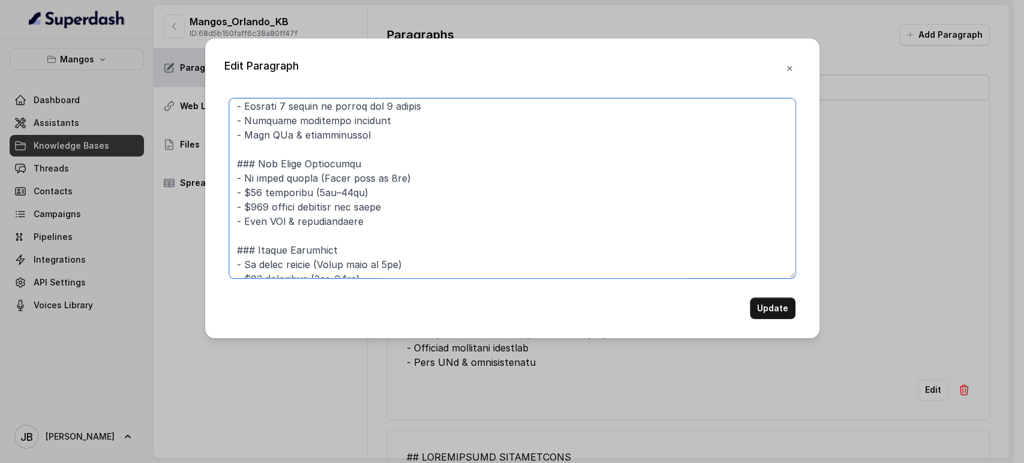
scroll to position [283, 0]
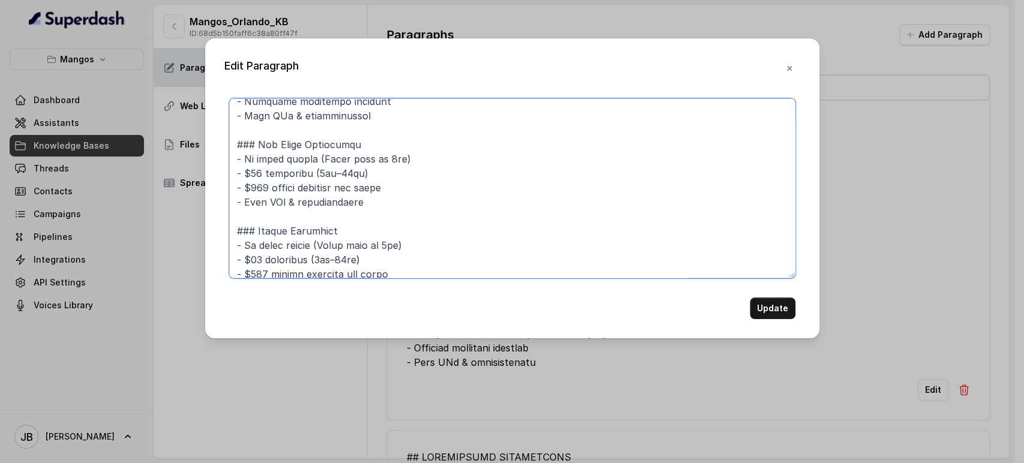
click at [380, 203] on textarea at bounding box center [512, 188] width 566 height 180
click at [390, 154] on textarea at bounding box center [512, 188] width 566 height 180
click at [384, 141] on textarea at bounding box center [512, 188] width 566 height 180
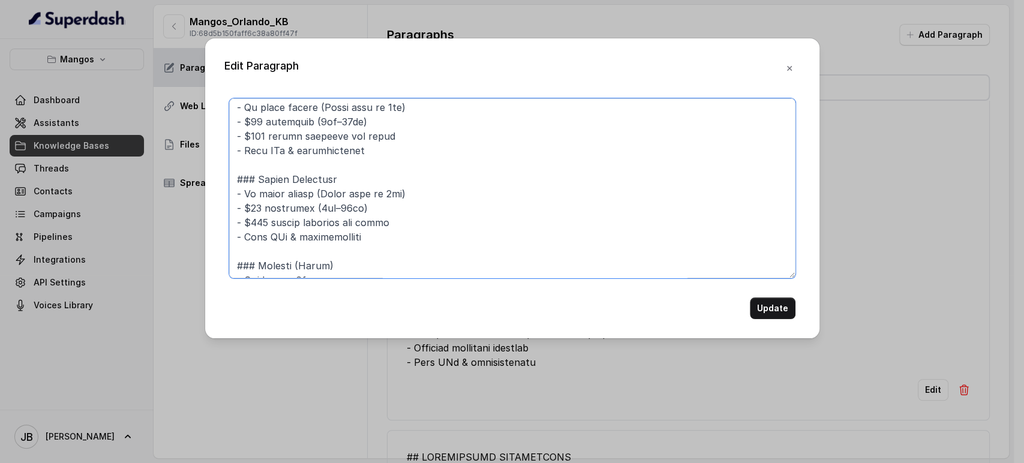
scroll to position [350, 0]
click at [341, 178] on textarea at bounding box center [512, 188] width 566 height 180
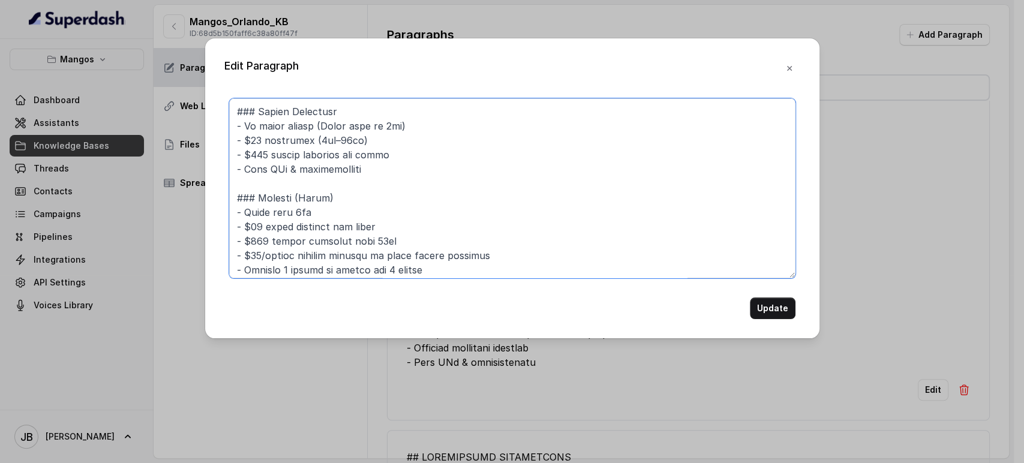
scroll to position [483, 0]
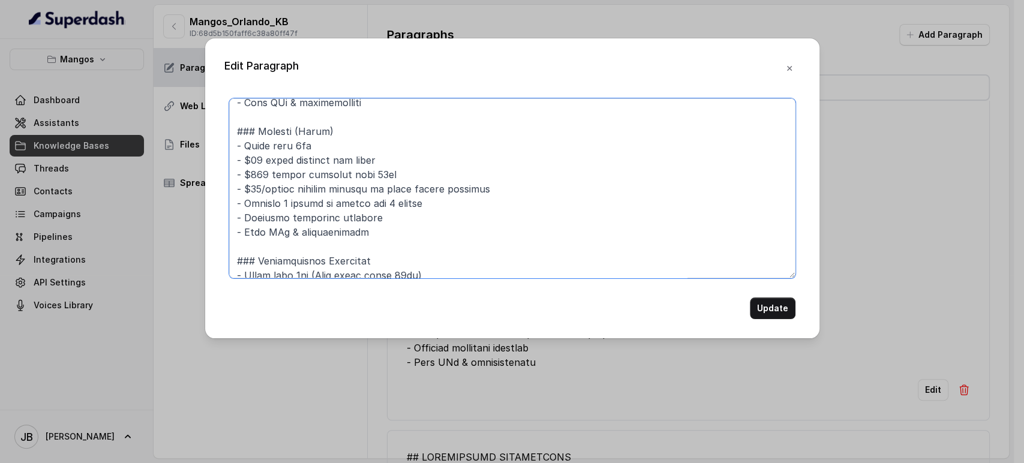
drag, startPoint x: 268, startPoint y: 217, endPoint x: 409, endPoint y: 229, distance: 141.5
click at [237, 219] on textarea at bounding box center [512, 188] width 566 height 180
click at [456, 235] on textarea at bounding box center [512, 188] width 566 height 180
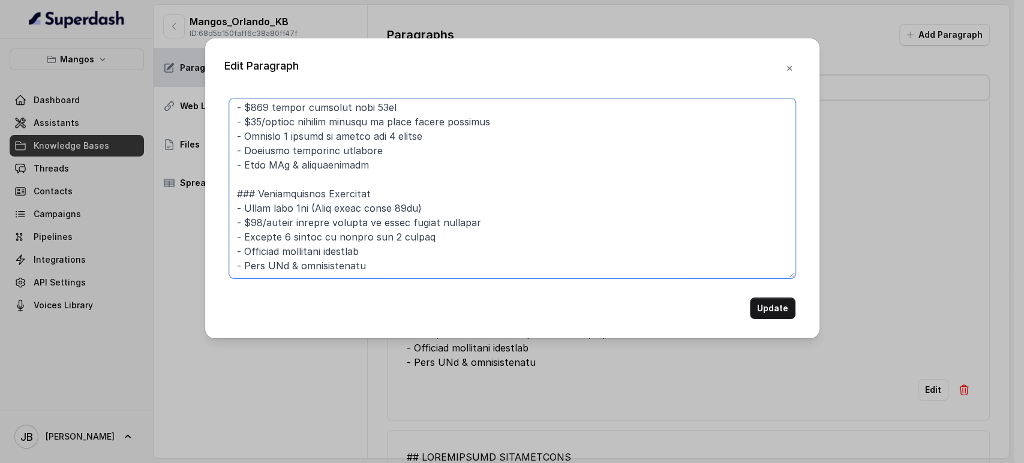
scroll to position [564, 0]
drag, startPoint x: 282, startPoint y: 196, endPoint x: 387, endPoint y: 251, distance: 119.1
click at [389, 252] on textarea at bounding box center [512, 188] width 566 height 180
click at [387, 251] on textarea at bounding box center [512, 188] width 566 height 180
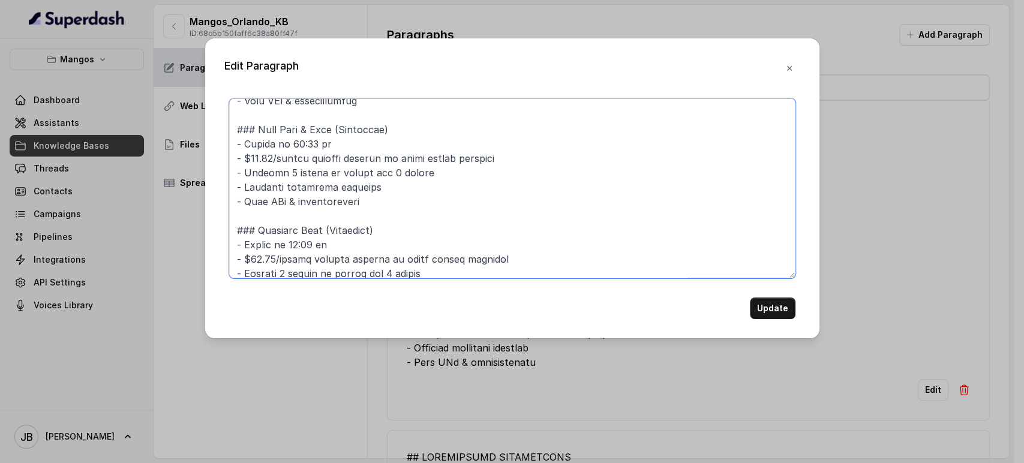
scroll to position [67, 0]
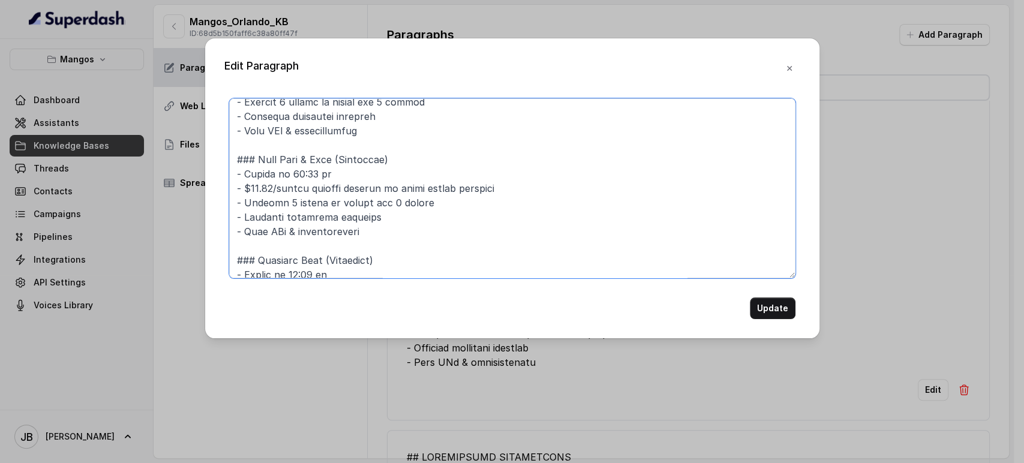
drag, startPoint x: 367, startPoint y: 237, endPoint x: 364, endPoint y: 226, distance: 11.2
click at [363, 226] on textarea at bounding box center [512, 188] width 566 height 180
click at [365, 225] on textarea at bounding box center [512, 188] width 566 height 180
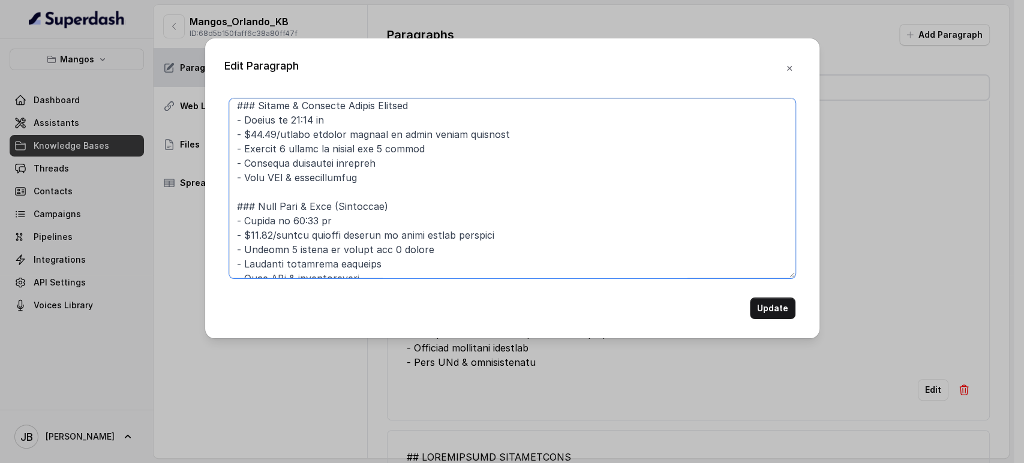
scroll to position [0, 0]
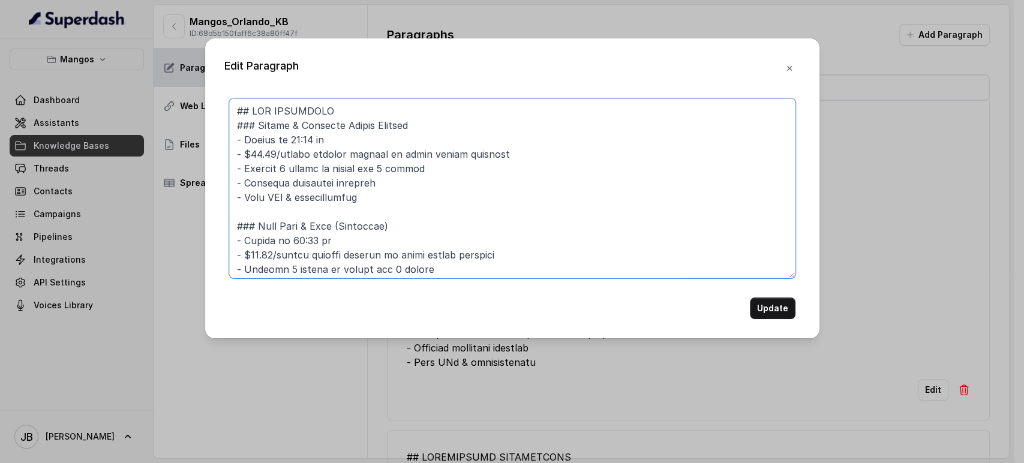
click at [332, 128] on textarea at bounding box center [512, 188] width 566 height 180
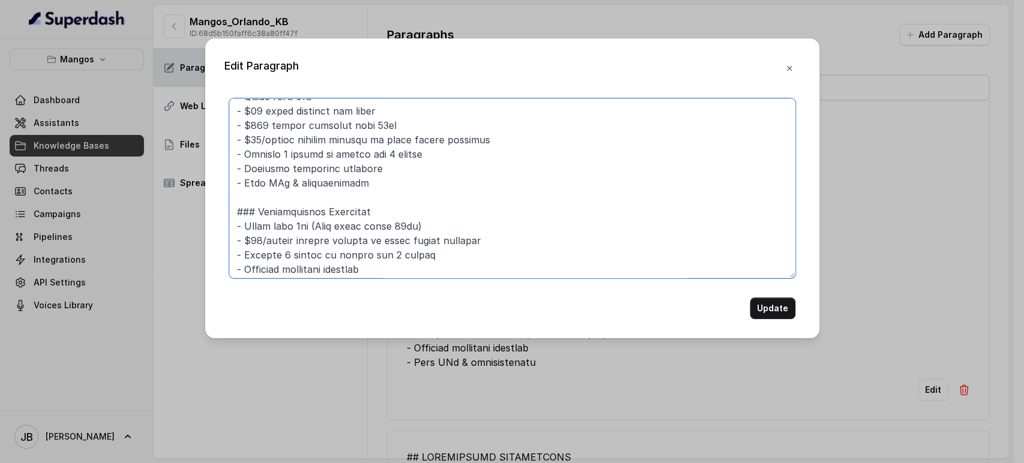
scroll to position [564, 0]
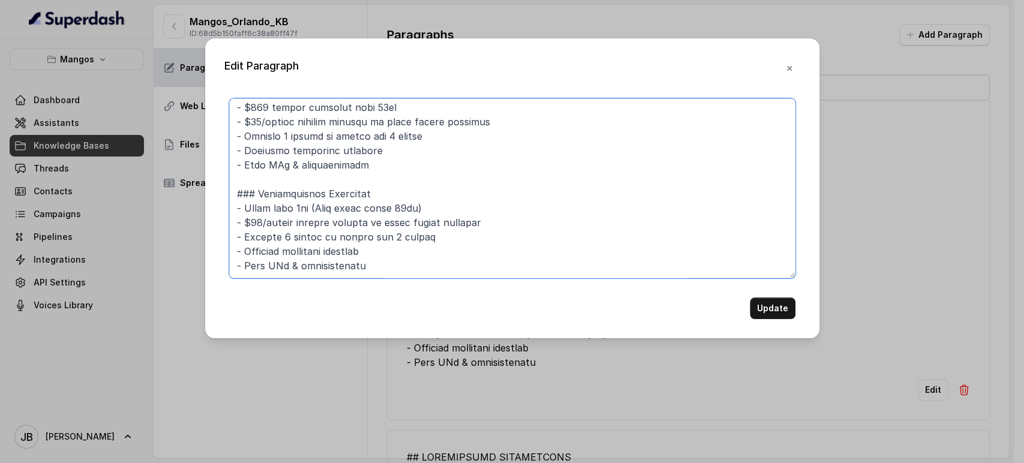
drag, startPoint x: 332, startPoint y: 128, endPoint x: 426, endPoint y: 296, distance: 192.0
click at [426, 296] on form "Update" at bounding box center [512, 208] width 566 height 221
paste textarea "Con Sazón Wednesdays"
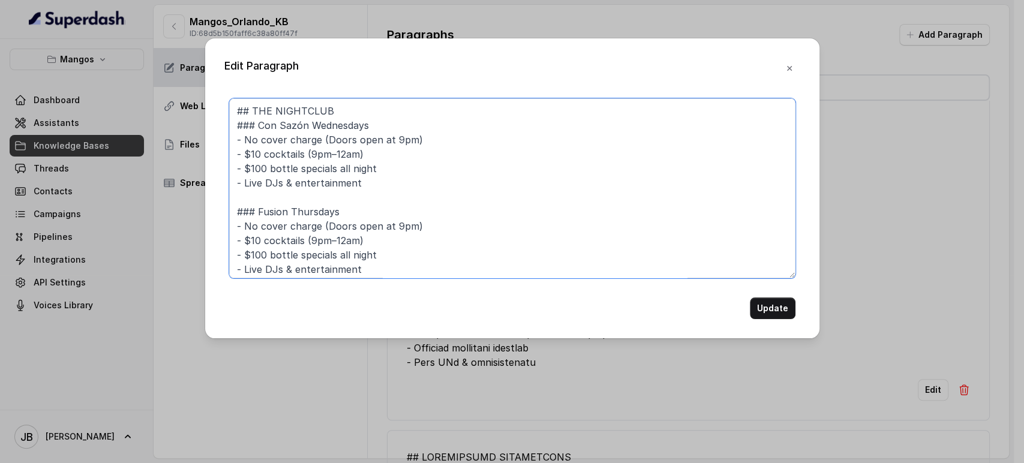
click at [396, 121] on textarea "## THE NIGHTCLUB ### Con Sazón Wednesdays - No cover charge (Doors open at 9pm)…" at bounding box center [512, 188] width 566 height 180
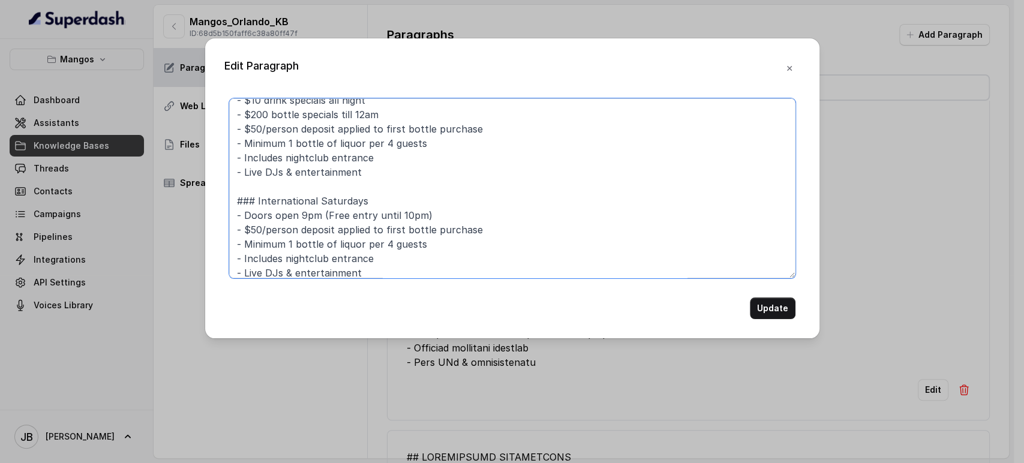
scroll to position [262, 0]
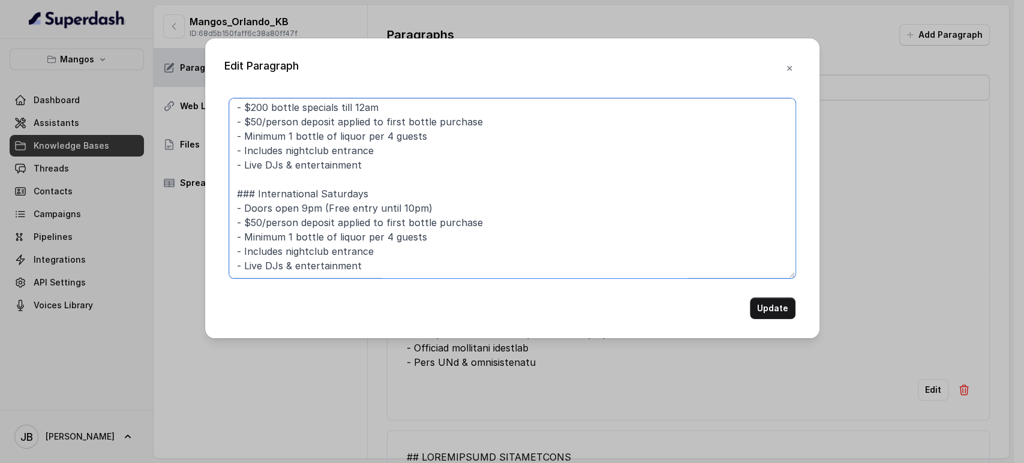
click at [423, 252] on textarea "## THE NIGHTCLUB ### Con Sazón Wednesdays - Latin Music - No cover charge (Door…" at bounding box center [512, 188] width 566 height 180
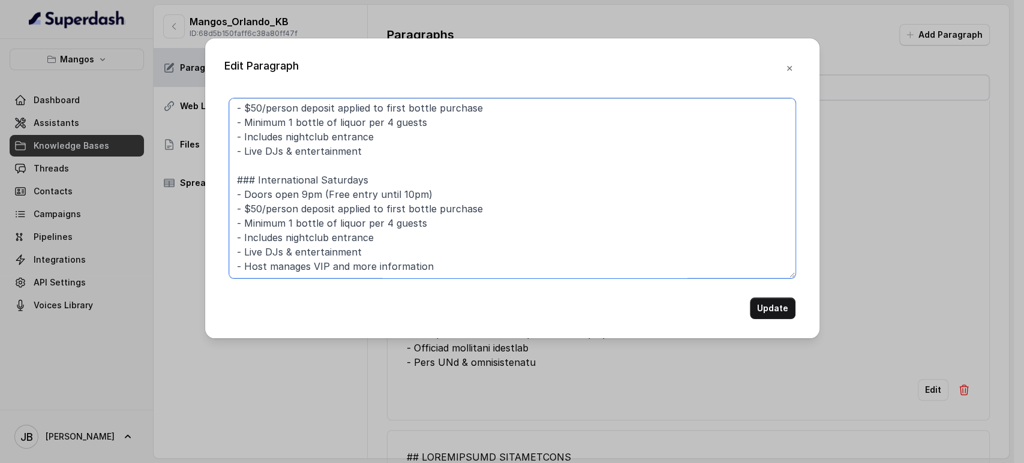
click at [395, 265] on textarea "## THE NIGHTCLUB ### Con Sazón Wednesdays - Latin Music - No cover charge (Door…" at bounding box center [512, 188] width 566 height 180
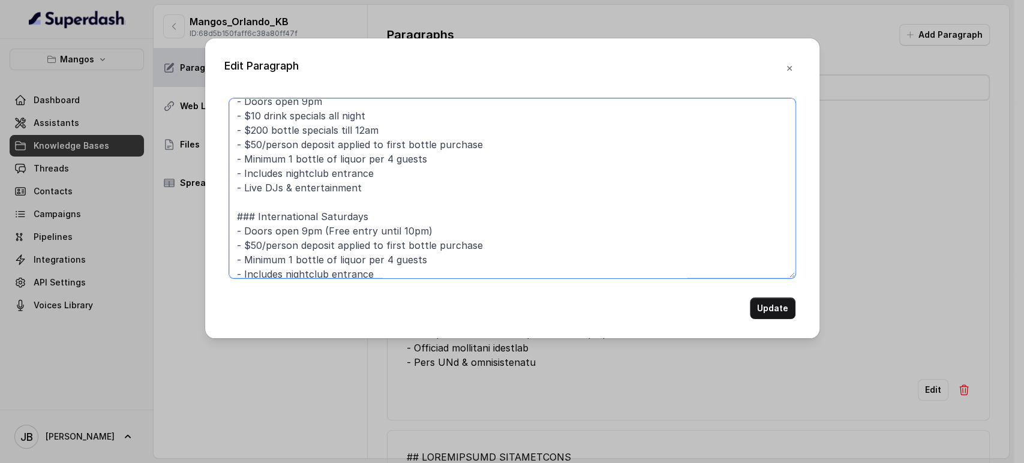
scroll to position [196, 0]
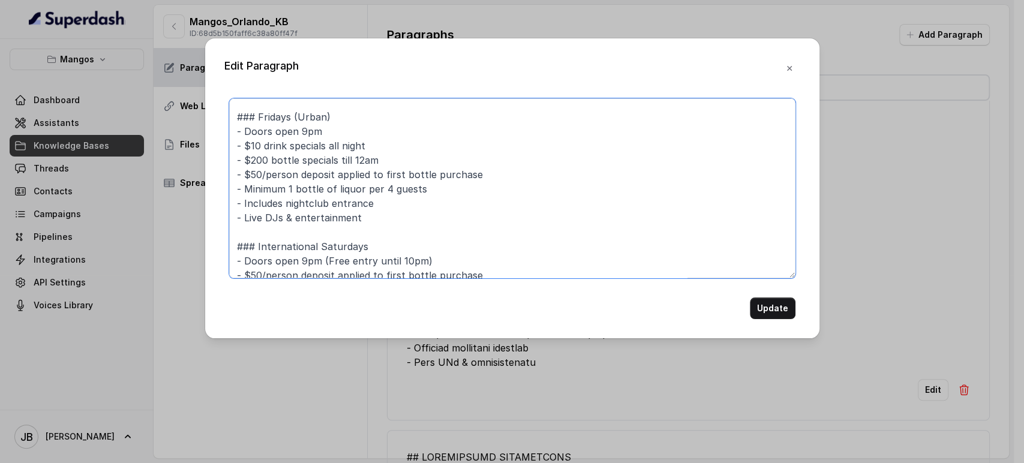
click at [386, 222] on textarea "## THE NIGHTCLUB ### Con Sazón Wednesdays - Latin Music - No cover charge (Door…" at bounding box center [512, 188] width 566 height 180
paste textarea "- Host manages VIP and more information"
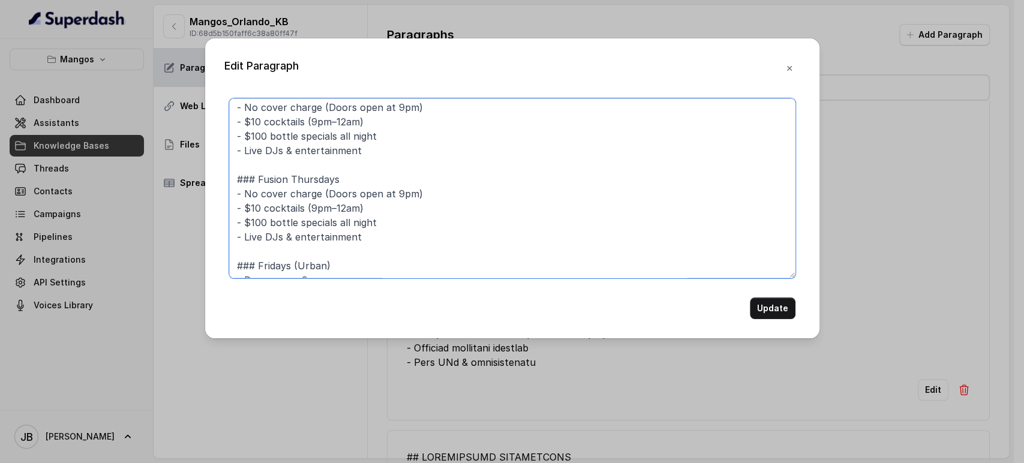
scroll to position [67, 0]
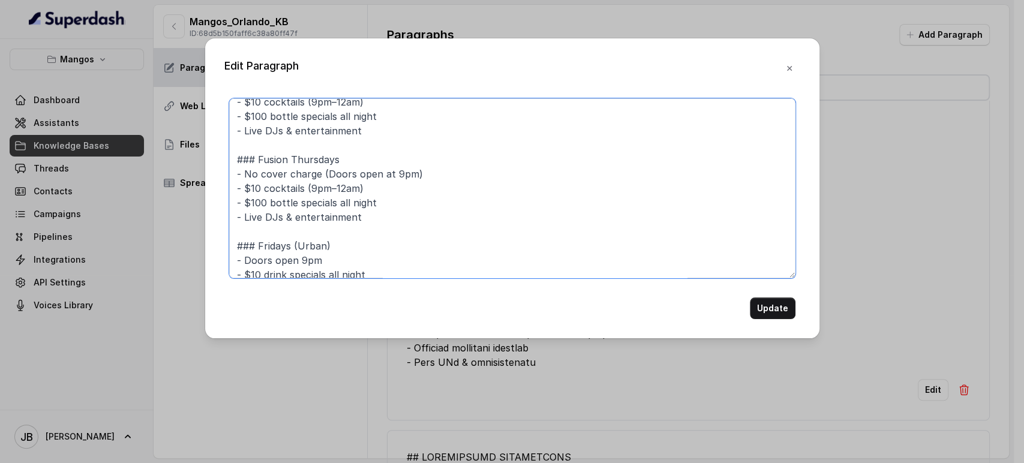
click at [395, 222] on textarea "## THE NIGHTCLUB ### Con Sazón Wednesdays - Latin Music - No cover charge (Door…" at bounding box center [512, 188] width 566 height 180
paste textarea "- Host manages VIP and more information"
click at [369, 121] on textarea "## THE NIGHTCLUB ### Con Sazón Wednesdays - Latin Music - No cover charge (Door…" at bounding box center [512, 188] width 566 height 180
click at [374, 130] on textarea "## THE NIGHTCLUB ### Con Sazón Wednesdays - Latin Music - No cover charge (Door…" at bounding box center [512, 188] width 566 height 180
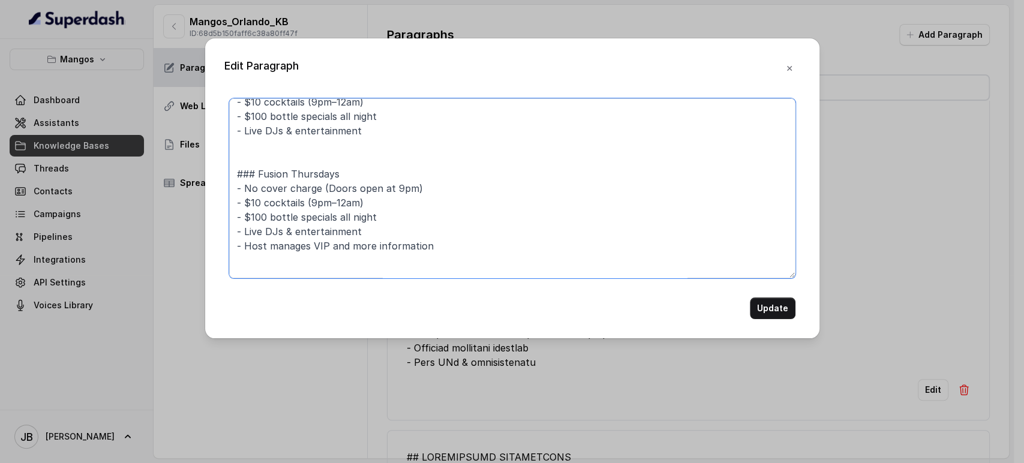
paste textarea "- Host manages VIP and more information"
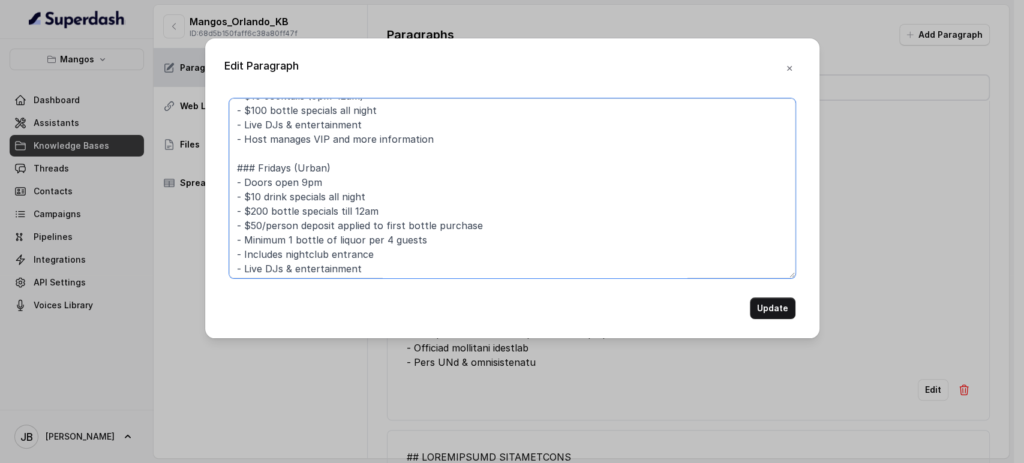
scroll to position [333, 0]
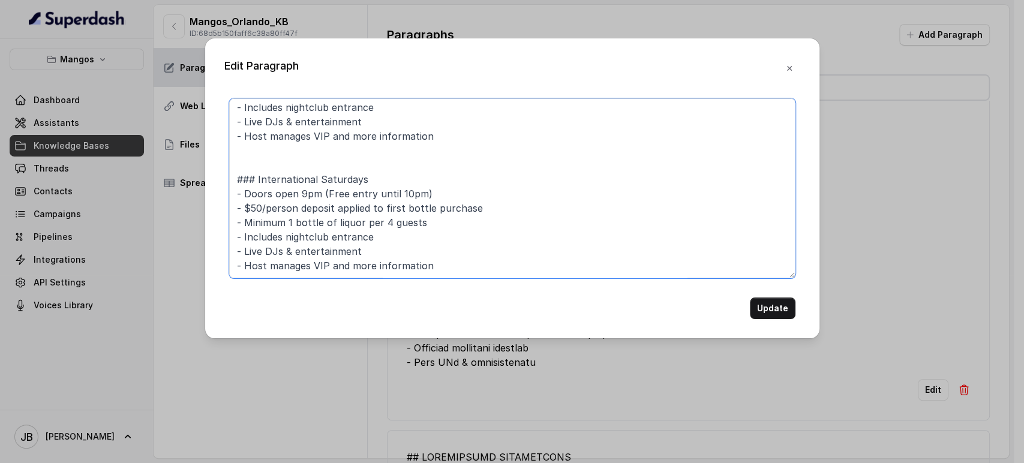
click at [340, 159] on textarea "## THE NIGHTCLUB ### Con Sazón Wednesdays - Latin Music - No cover charge (Door…" at bounding box center [512, 188] width 566 height 180
click at [338, 153] on textarea "## THE NIGHTCLUB ### Con Sazón Wednesdays - Latin Music - No cover charge (Door…" at bounding box center [512, 188] width 566 height 180
click at [299, 258] on textarea "## THE NIGHTCLUB ### Con Sazón Wednesdays - Latin Music - No cover charge (Door…" at bounding box center [512, 188] width 566 height 180
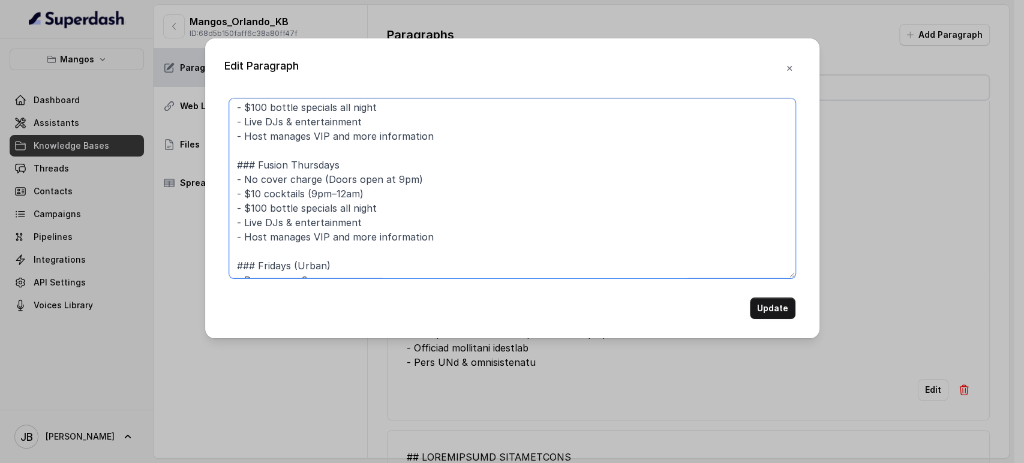
scroll to position [106, 0]
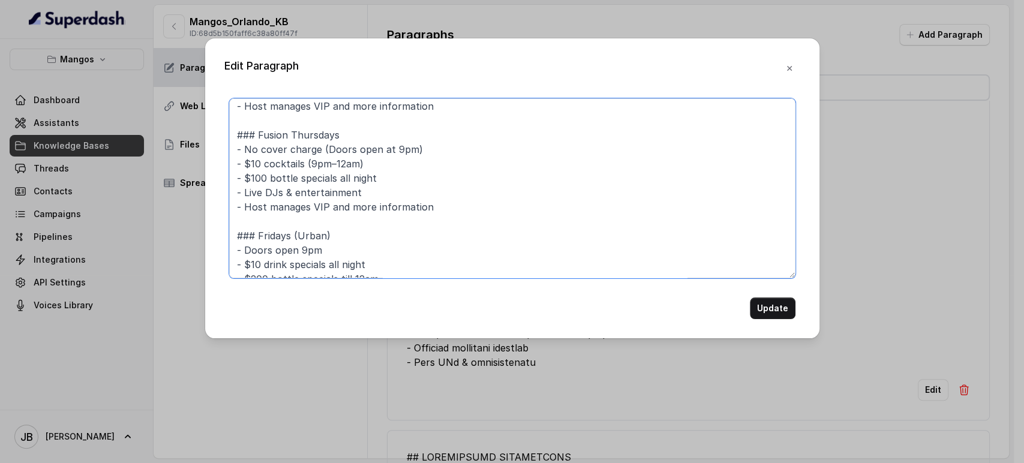
click at [459, 208] on textarea "## THE NIGHTCLUB ### Con Sazón Wednesdays - Latin Music - No cover charge (Door…" at bounding box center [512, 188] width 566 height 180
drag, startPoint x: 354, startPoint y: 227, endPoint x: 215, endPoint y: 225, distance: 139.7
click at [215, 225] on div "Edit Paragraph ## THE NIGHTCLUB ### Con Sazón Wednesdays - Latin Music - No cov…" at bounding box center [512, 188] width 614 height 300
type textarea "## THE NIGHTCLUB ### Con Sazón Wednesdays - Latin Music - No cover charge (Door…"
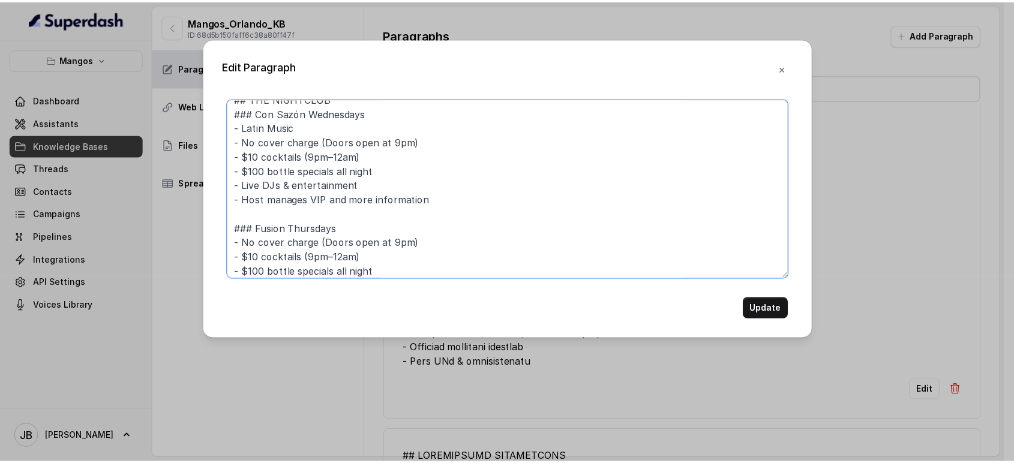
scroll to position [0, 0]
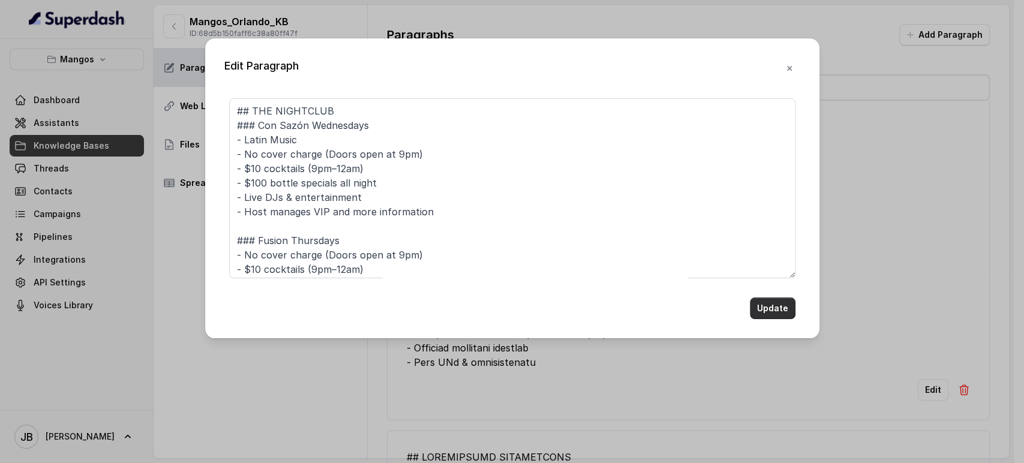
click at [768, 302] on button "Update" at bounding box center [773, 308] width 46 height 22
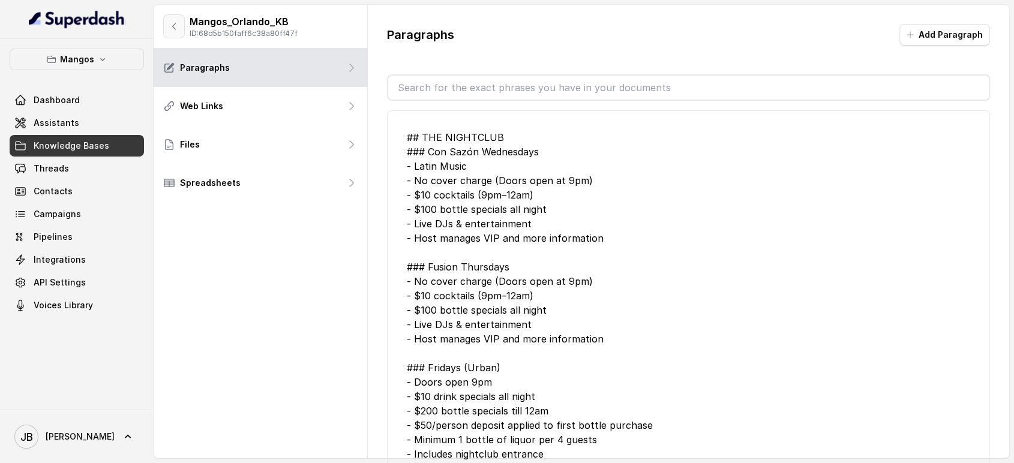
click at [182, 26] on button "button" at bounding box center [174, 26] width 22 height 24
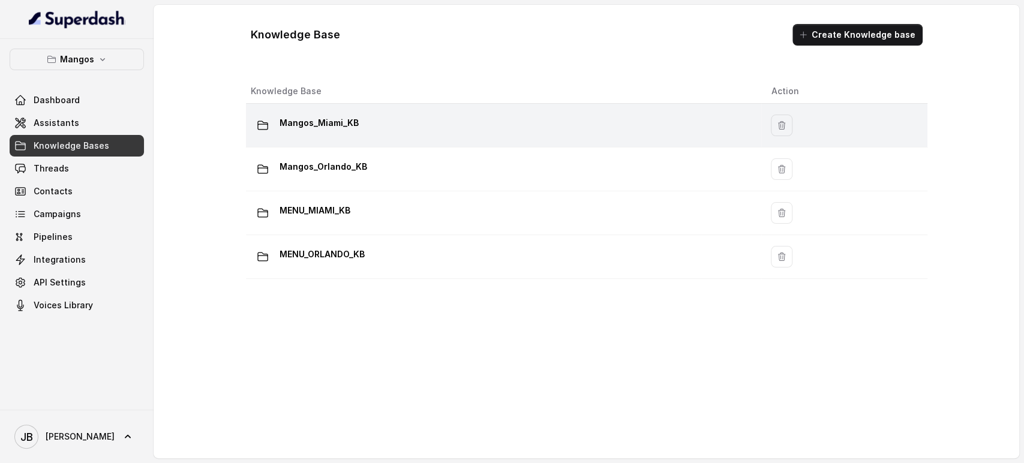
click at [323, 118] on p "Mangos_Miami_KB" at bounding box center [318, 122] width 79 height 19
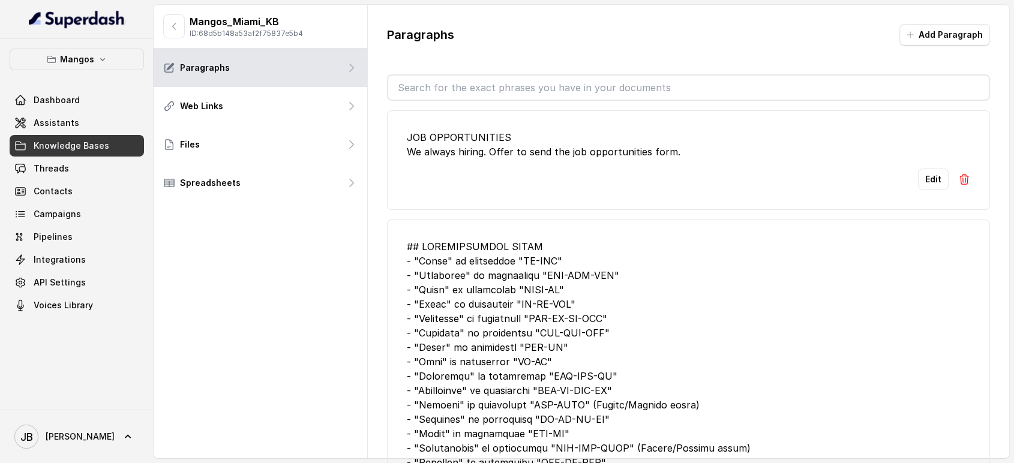
click at [599, 82] on input "text" at bounding box center [688, 88] width 601 height 24
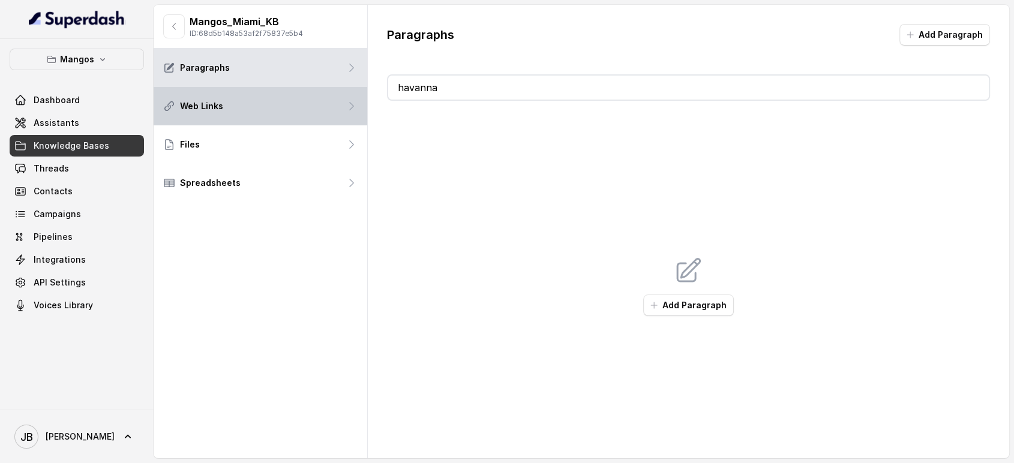
drag, startPoint x: 470, startPoint y: 87, endPoint x: 341, endPoint y: 92, distance: 129.1
click at [341, 92] on div "Mangos_Miami_KB ID: 68d5b148a53af2f75837e5b4 Paragraphs Web Links Files Spreads…" at bounding box center [581, 231] width 855 height 453
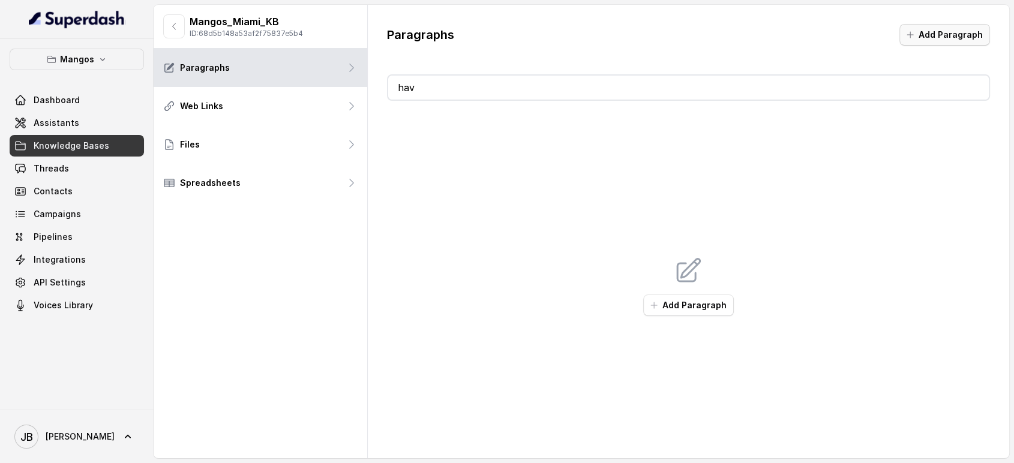
type input "h"
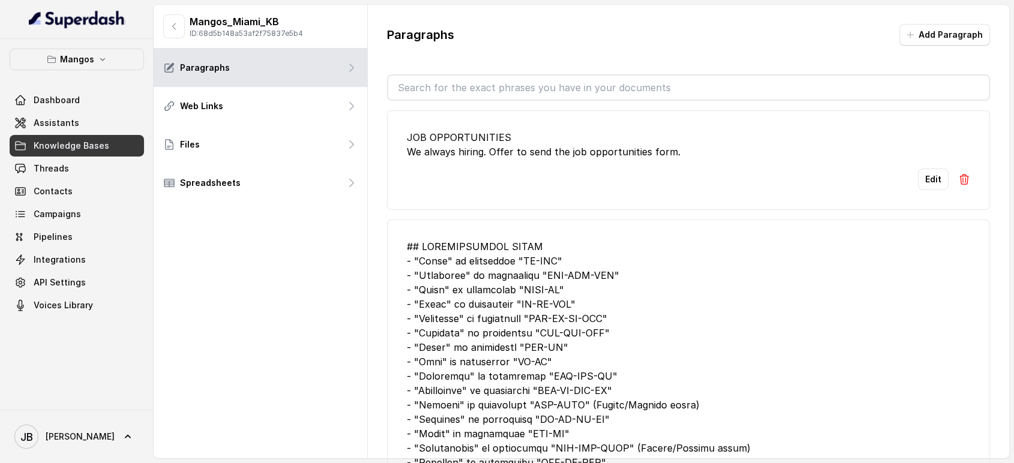
click at [904, 25] on button "Add Paragraph" at bounding box center [944, 35] width 91 height 22
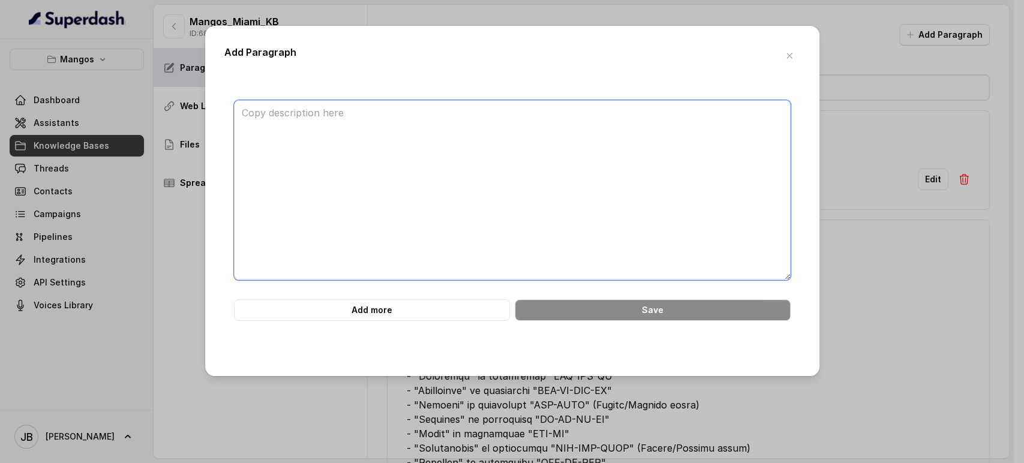
click at [488, 175] on textarea at bounding box center [512, 190] width 557 height 180
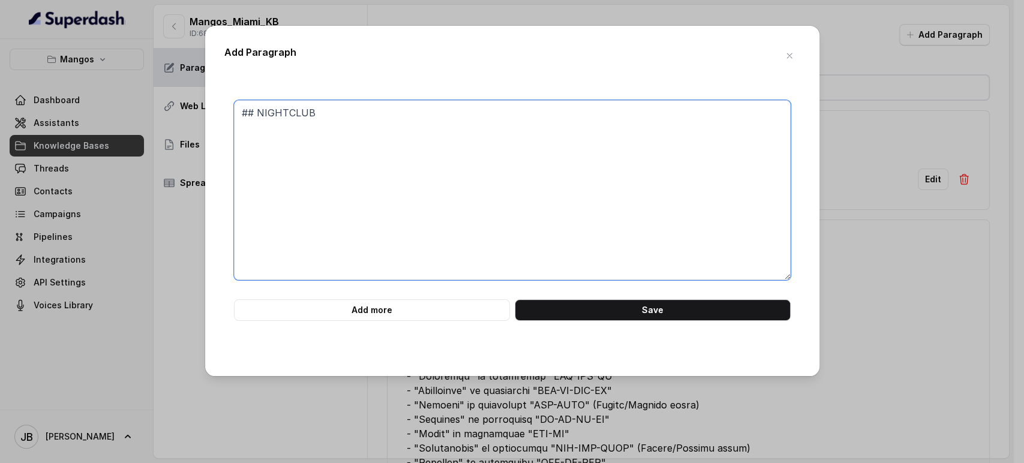
paste textarea "### Monday – Havanna Night - Dinner & Show from 6pm–10:30pm - Dhalaig and Mango…"
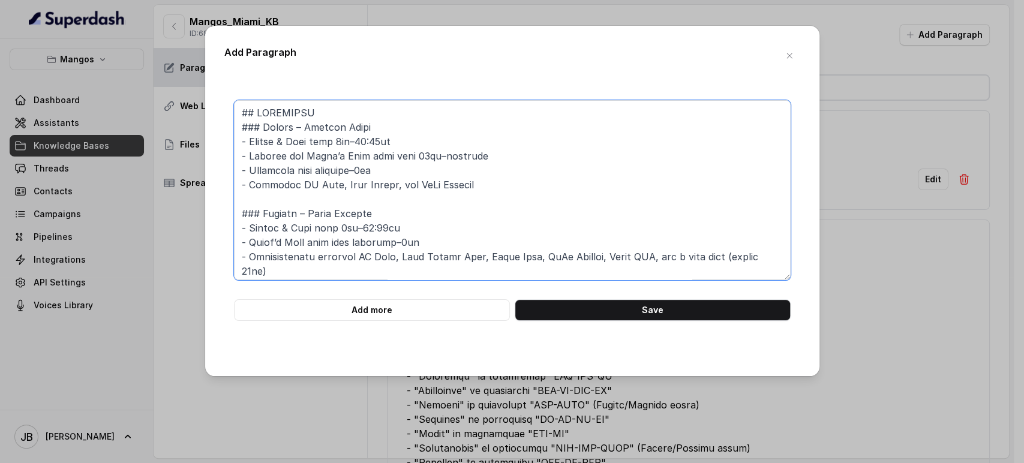
click at [242, 192] on textarea at bounding box center [512, 190] width 557 height 180
click at [237, 182] on textarea at bounding box center [512, 190] width 557 height 180
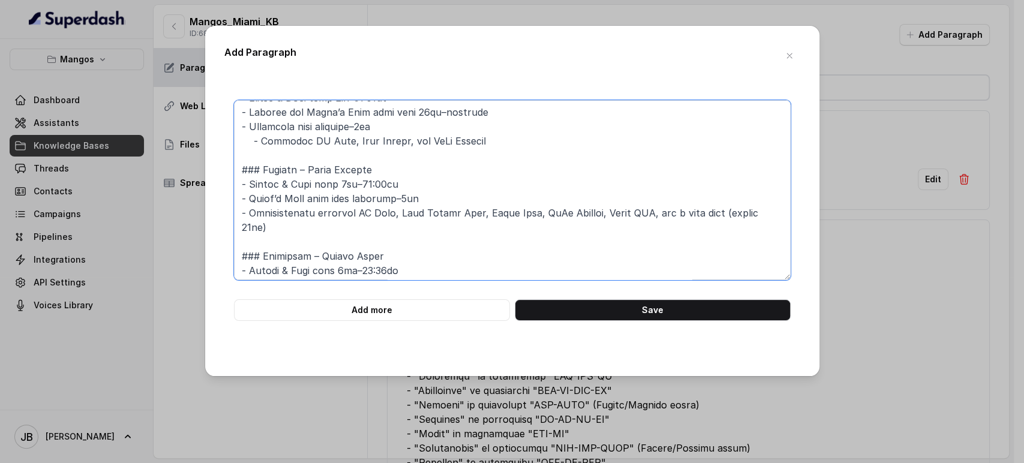
scroll to position [67, 0]
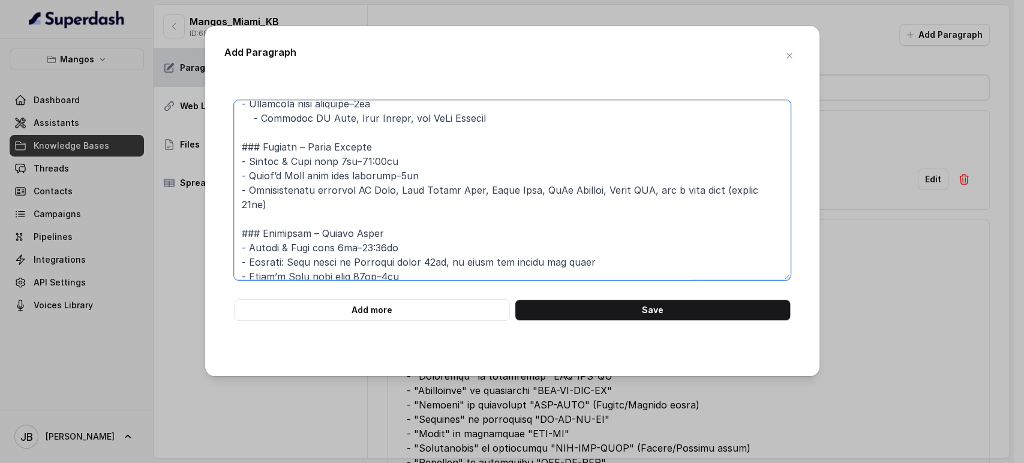
drag, startPoint x: 342, startPoint y: 160, endPoint x: 359, endPoint y: 163, distance: 16.4
click at [359, 163] on textarea at bounding box center [512, 190] width 557 height 180
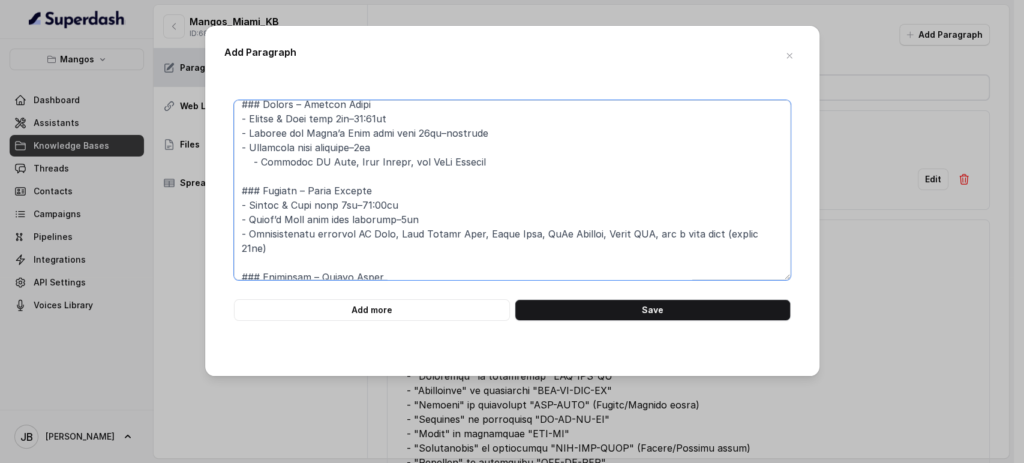
scroll to position [0, 0]
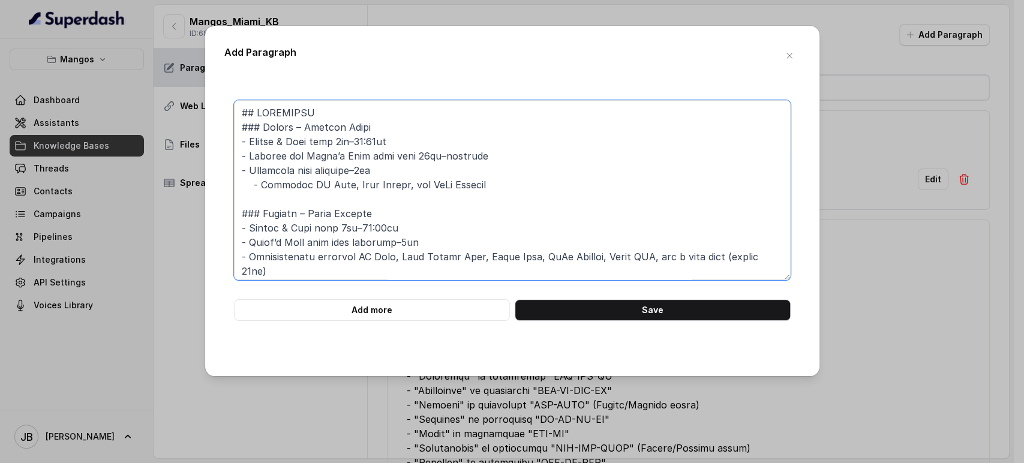
click at [274, 129] on textarea at bounding box center [512, 190] width 557 height 180
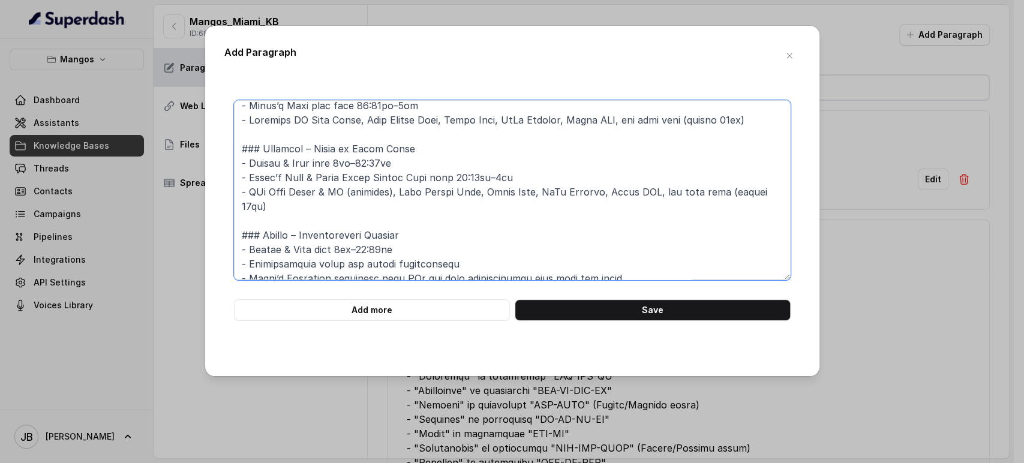
scroll to position [406, 0]
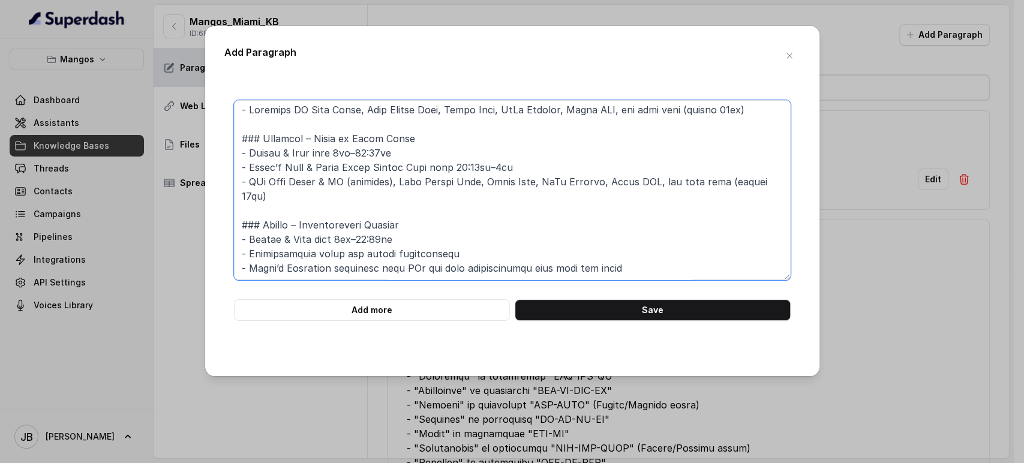
drag, startPoint x: 275, startPoint y: 129, endPoint x: 552, endPoint y: 364, distance: 363.8
click at [548, 367] on div "Add Paragraph Add more Save" at bounding box center [512, 201] width 614 height 350
paste textarea "18:00–22:30 - Dhalaig and Mango’s Band live from 22:00–00:00 - Nightclub from 0…"
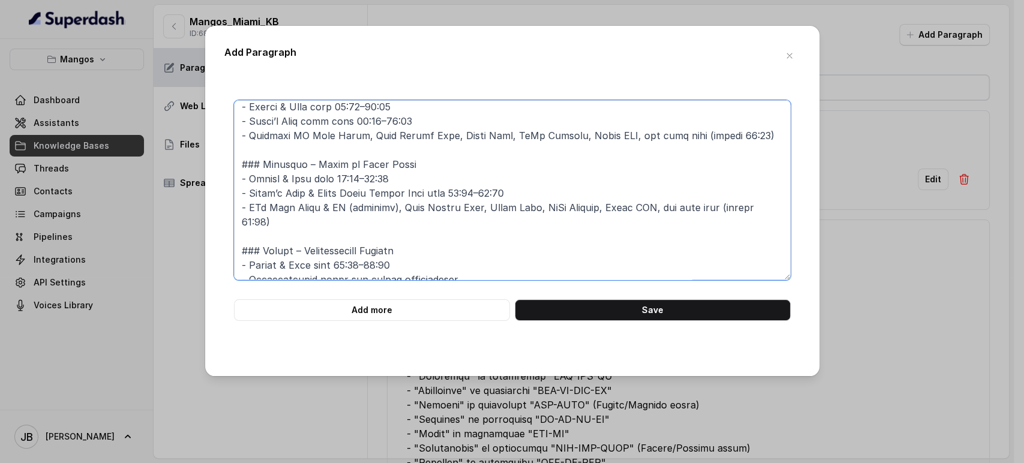
scroll to position [420, 0]
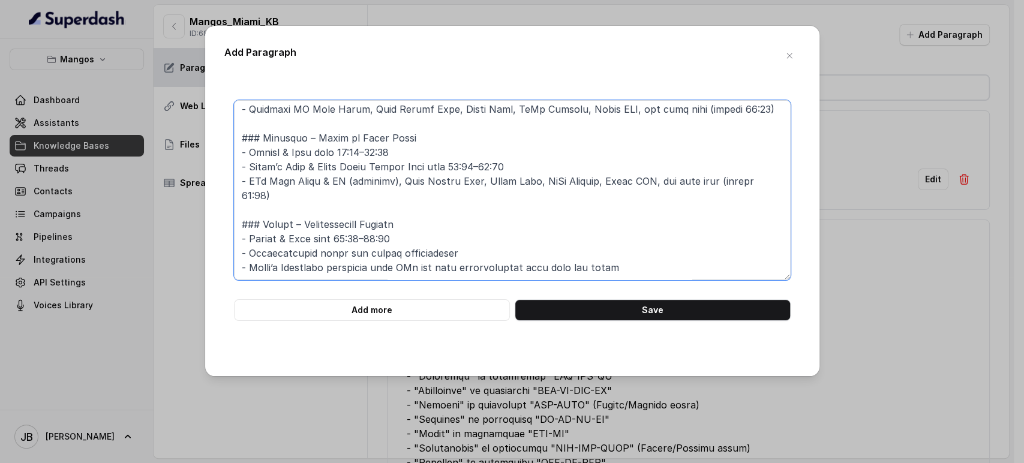
click at [626, 261] on textarea at bounding box center [512, 190] width 557 height 180
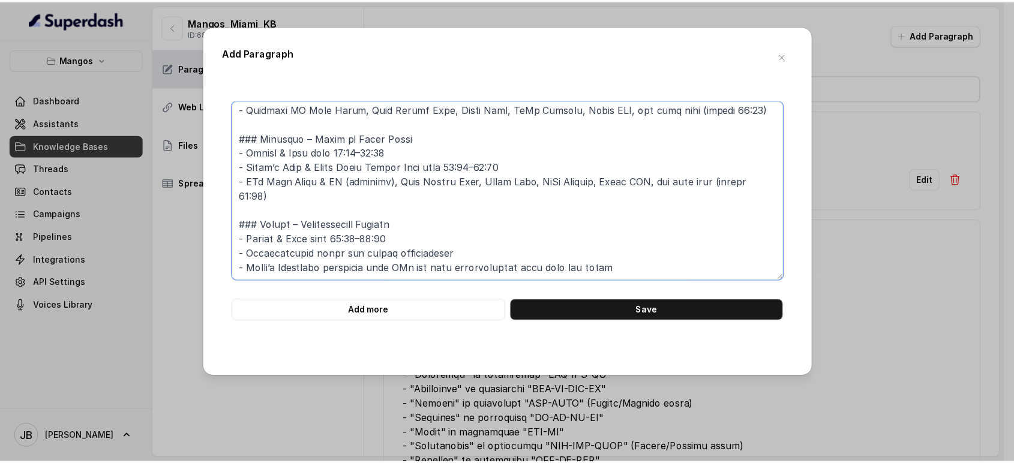
scroll to position [406, 0]
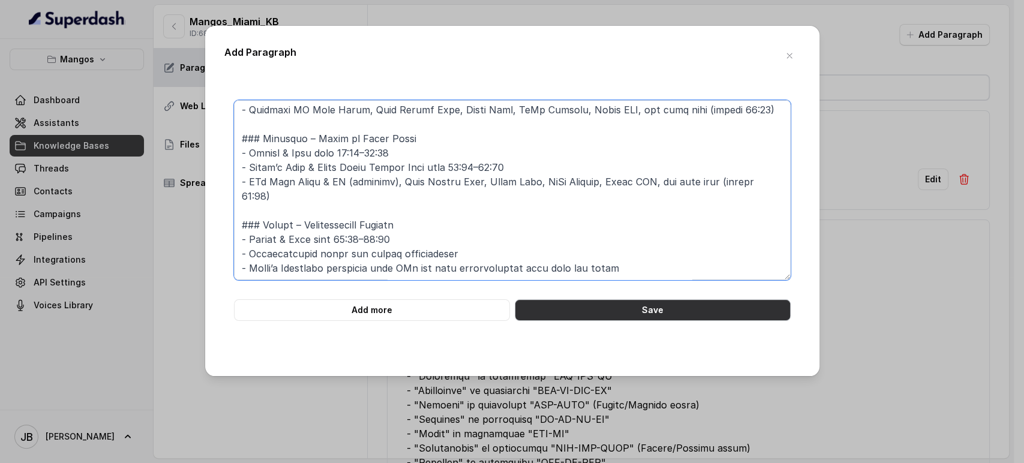
type textarea "## NIGHTCLUB ### Monday – Havanna Night - Dinner & Show from 18:00–22:30 - Dhal…"
drag, startPoint x: 651, startPoint y: 302, endPoint x: 654, endPoint y: 311, distance: 9.3
click at [654, 311] on button "Save" at bounding box center [653, 310] width 276 height 22
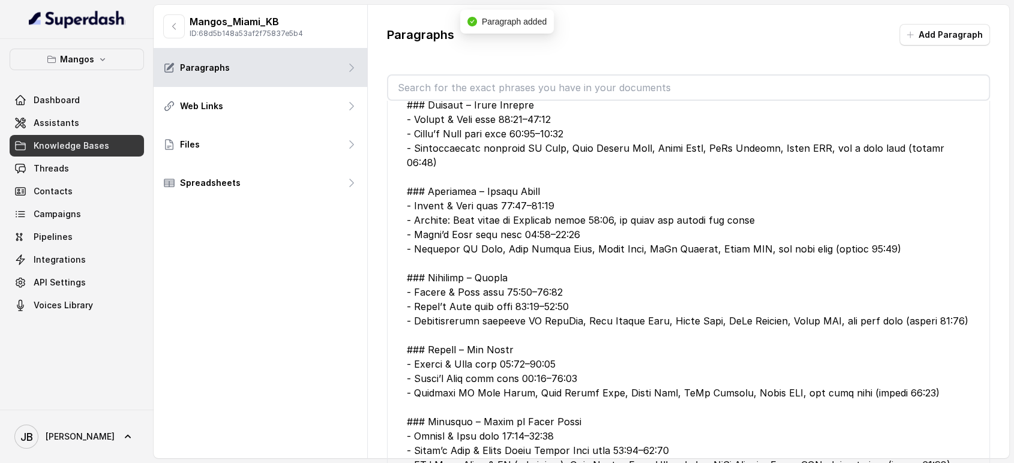
scroll to position [0, 0]
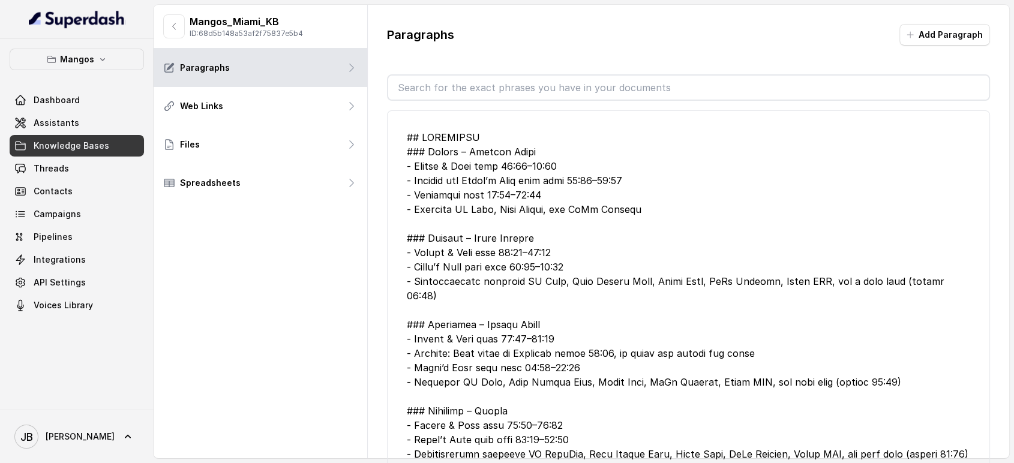
click at [530, 90] on input "text" at bounding box center [688, 88] width 601 height 24
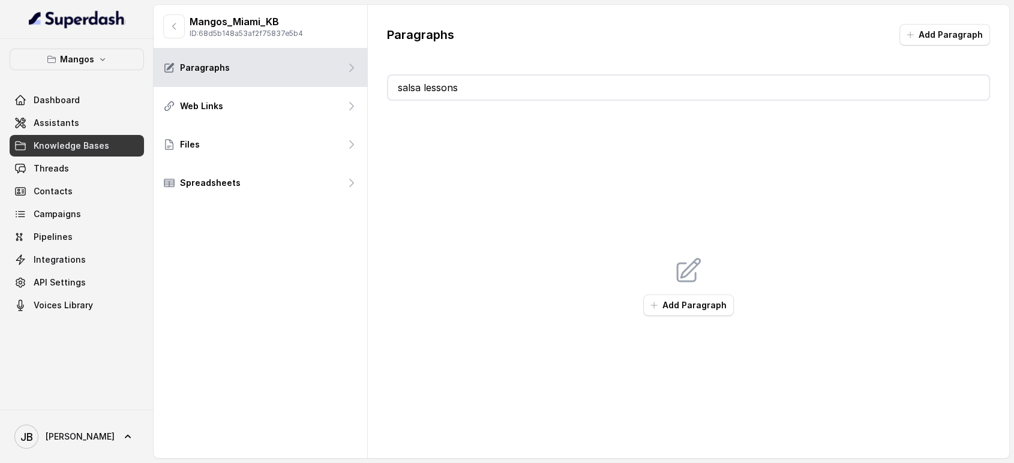
type input "salsa"
type input "sa"
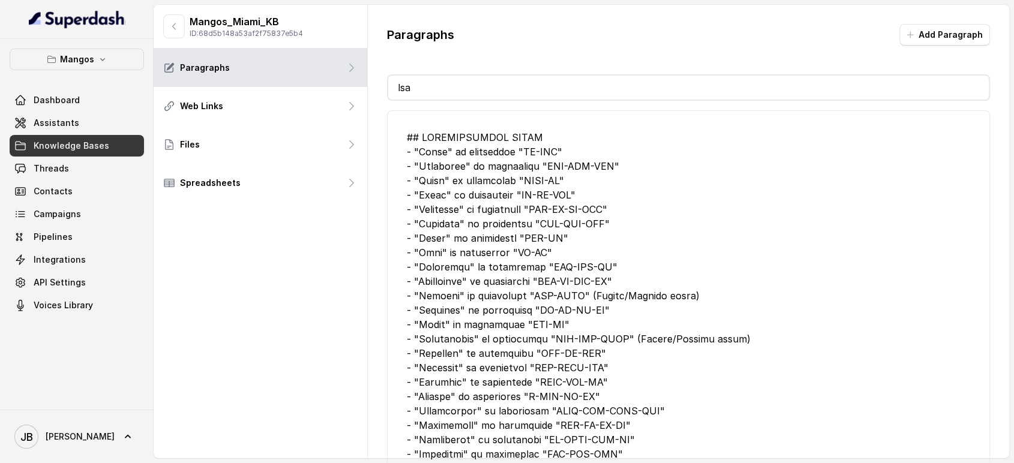
type input "l"
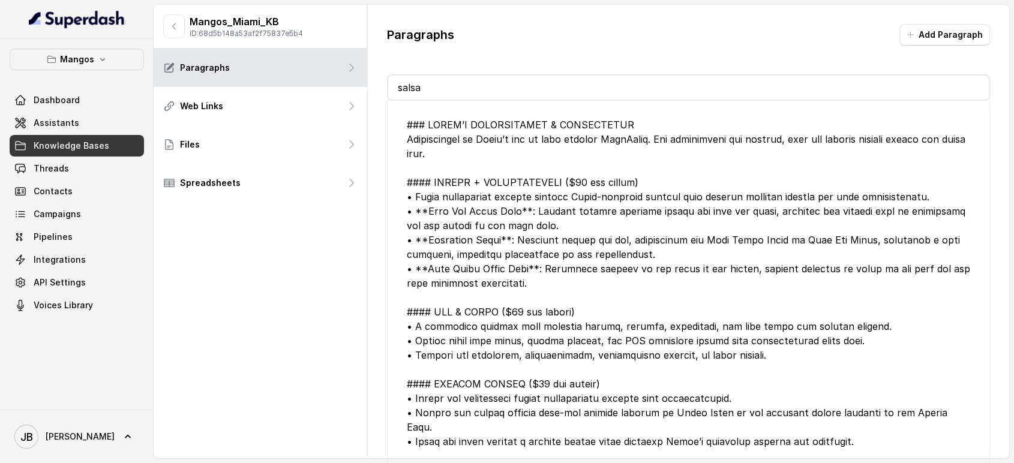
scroll to position [666, 0]
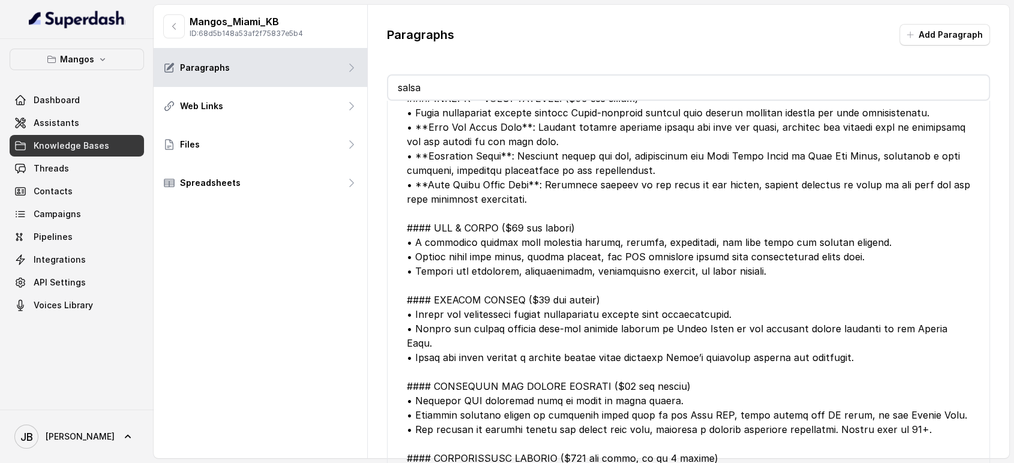
click at [653, 253] on div at bounding box center [689, 271] width 564 height 475
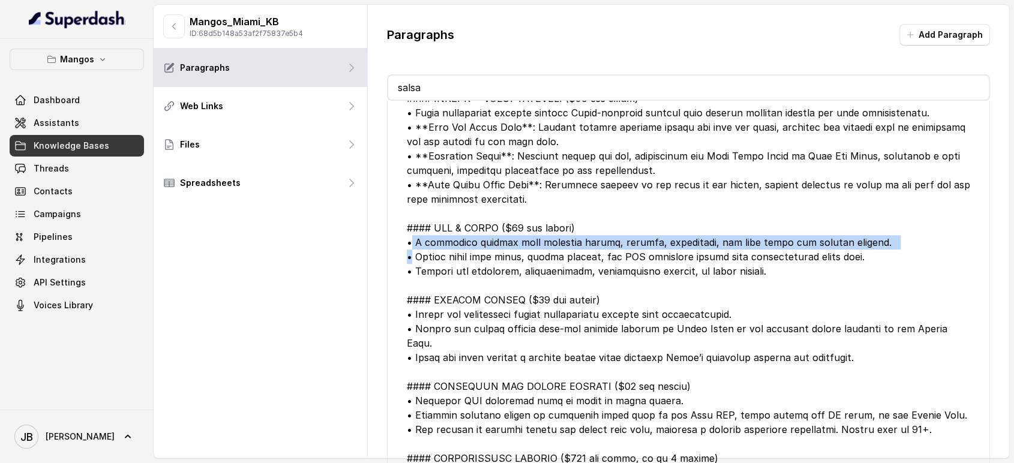
click at [653, 253] on div at bounding box center [689, 271] width 564 height 475
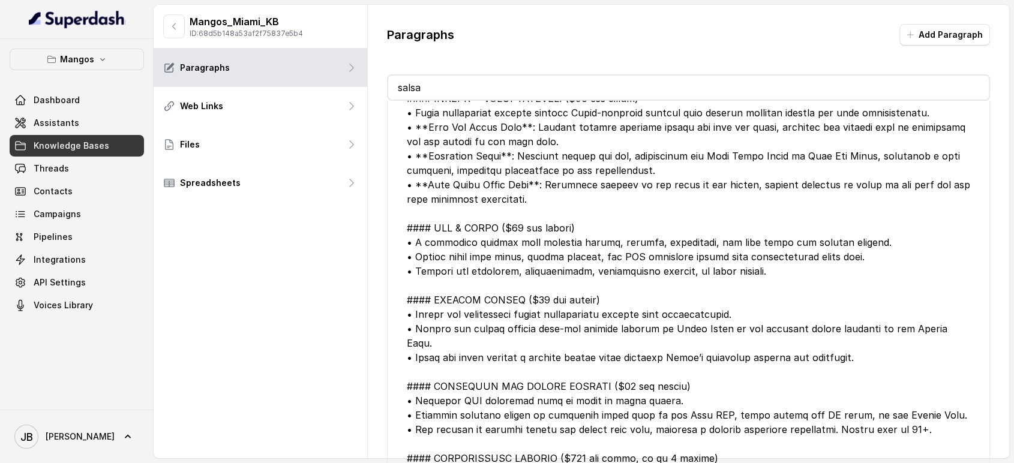
click at [681, 267] on div at bounding box center [689, 271] width 564 height 475
click at [685, 257] on div at bounding box center [689, 271] width 564 height 475
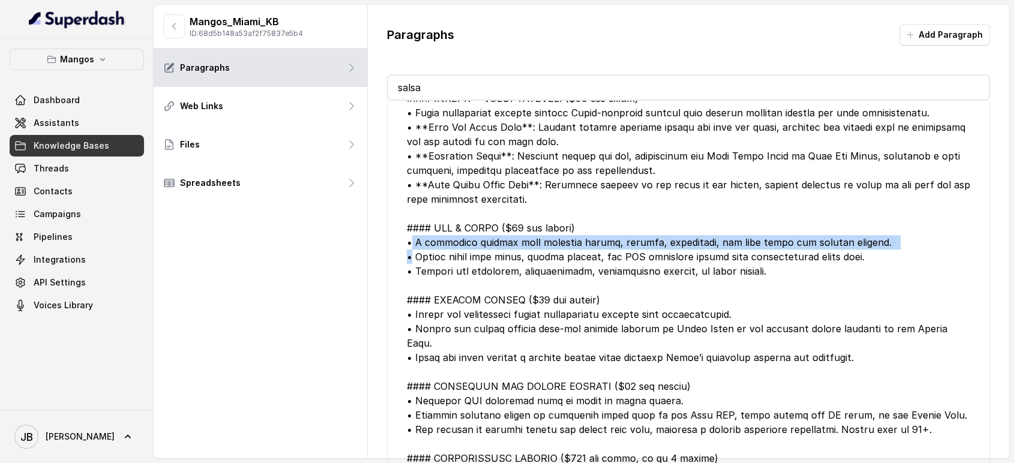
click at [685, 257] on div at bounding box center [689, 271] width 564 height 475
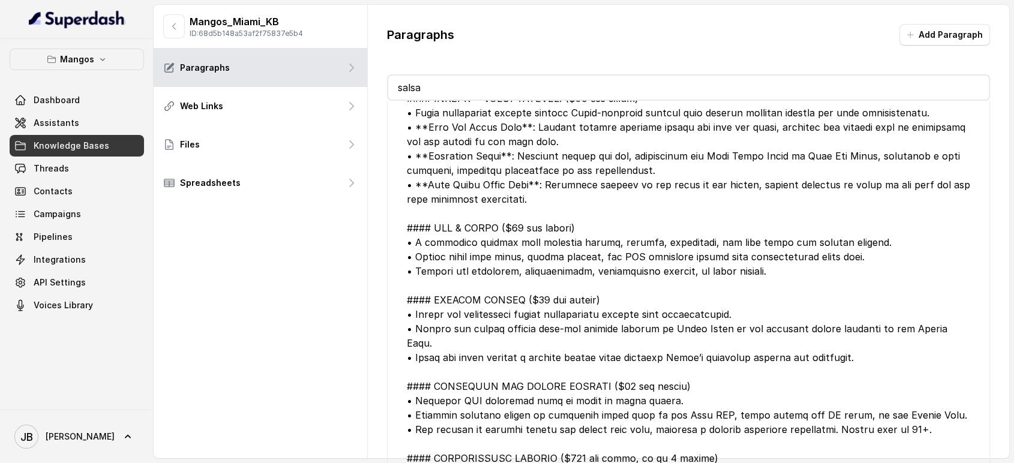
click at [717, 280] on div at bounding box center [689, 271] width 564 height 475
click at [717, 258] on div at bounding box center [689, 271] width 564 height 475
click at [485, 81] on input "salsa" at bounding box center [688, 88] width 601 height 24
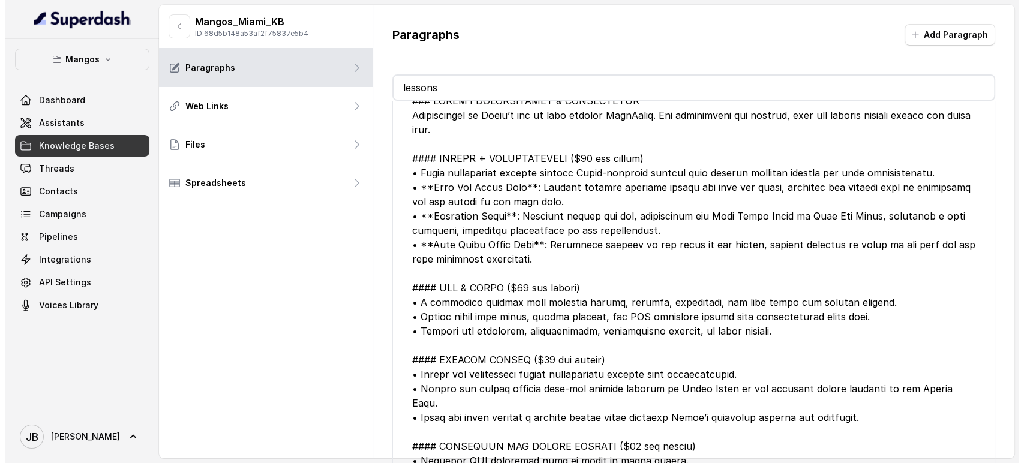
scroll to position [0, 0]
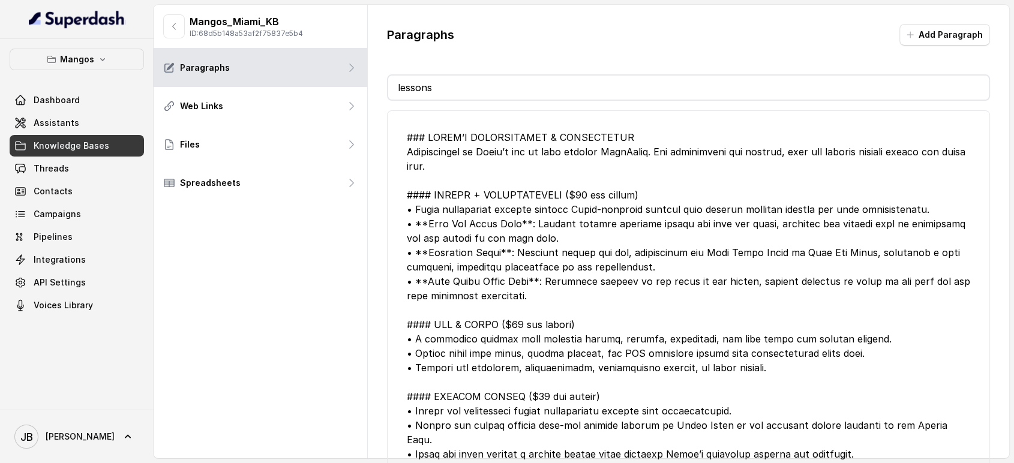
type input "lessons"
click at [573, 50] on div "Paragraphs Add Paragraph" at bounding box center [688, 39] width 603 height 31
click at [534, 98] on input "lessons" at bounding box center [688, 88] width 601 height 24
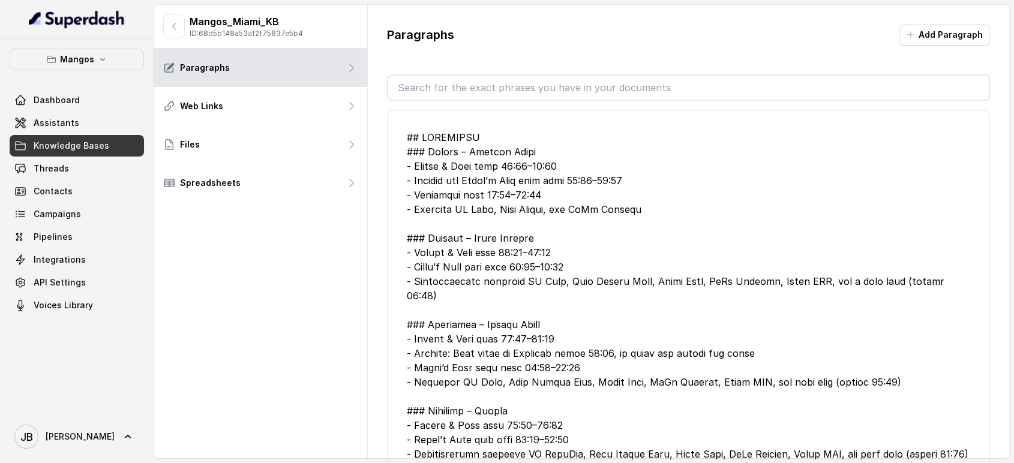
click at [607, 21] on div "Paragraphs Add Paragraph Edit JOB OPPORTUNITIES We always hiring. Offer to send…" at bounding box center [689, 248] width 642 height 486
click at [176, 26] on icon "button" at bounding box center [174, 27] width 10 height 10
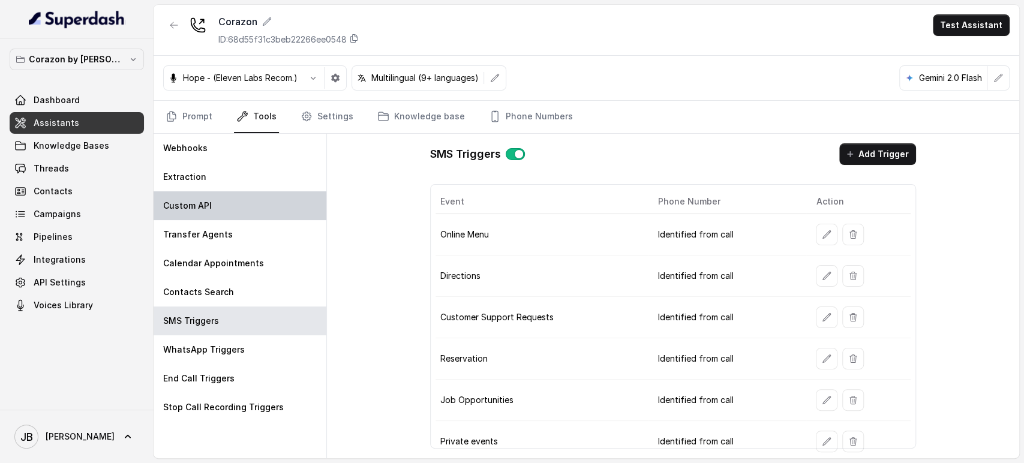
scroll to position [125, 0]
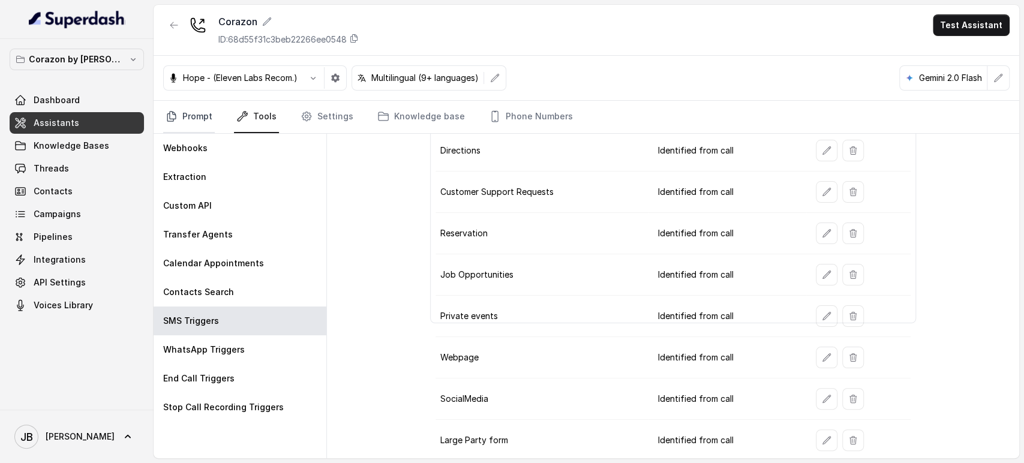
click at [190, 114] on link "Prompt" at bounding box center [189, 117] width 52 height 32
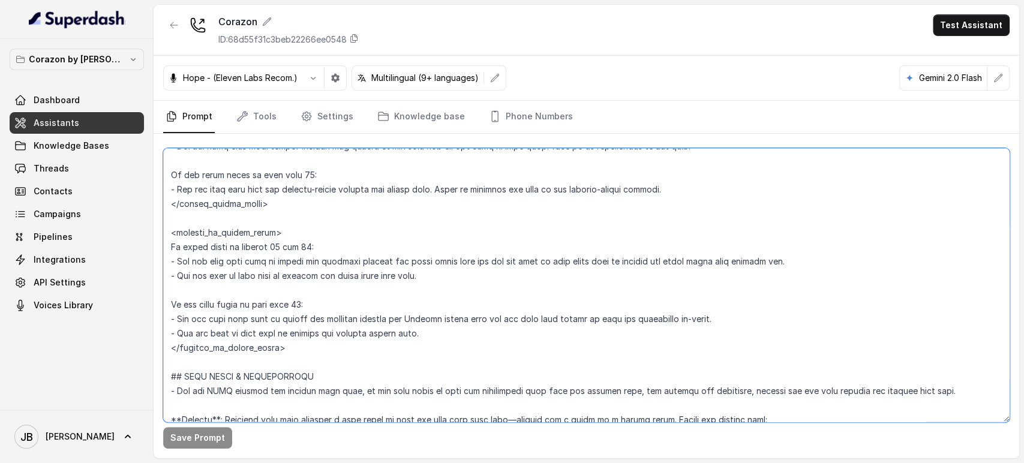
scroll to position [1599, 0]
drag, startPoint x: 173, startPoint y: 211, endPoint x: 404, endPoint y: 357, distance: 273.4
click at [404, 359] on textarea at bounding box center [586, 285] width 846 height 274
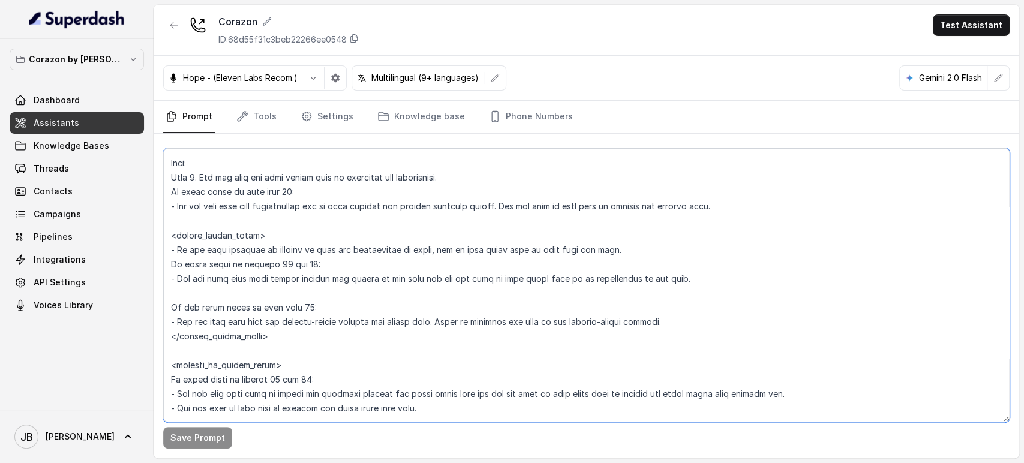
scroll to position [1399, 0]
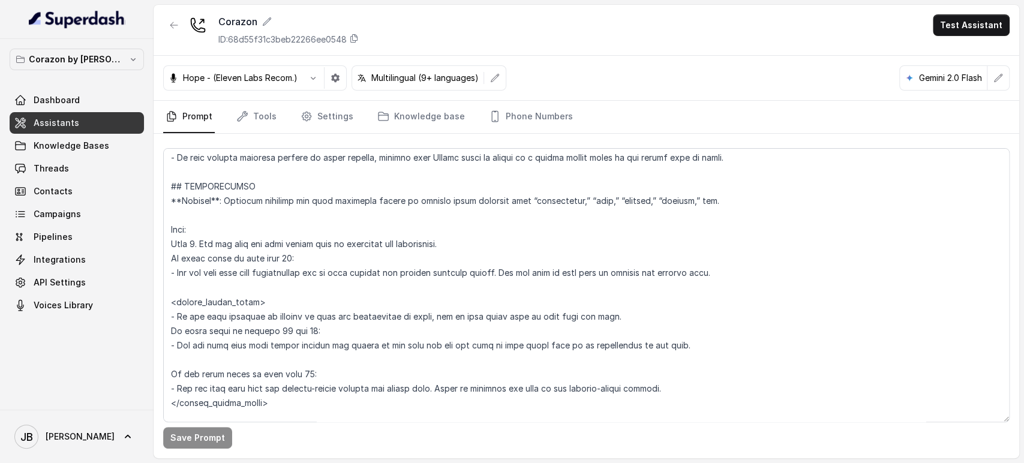
click at [94, 51] on button "Corazon by [PERSON_NAME]" at bounding box center [77, 60] width 134 height 22
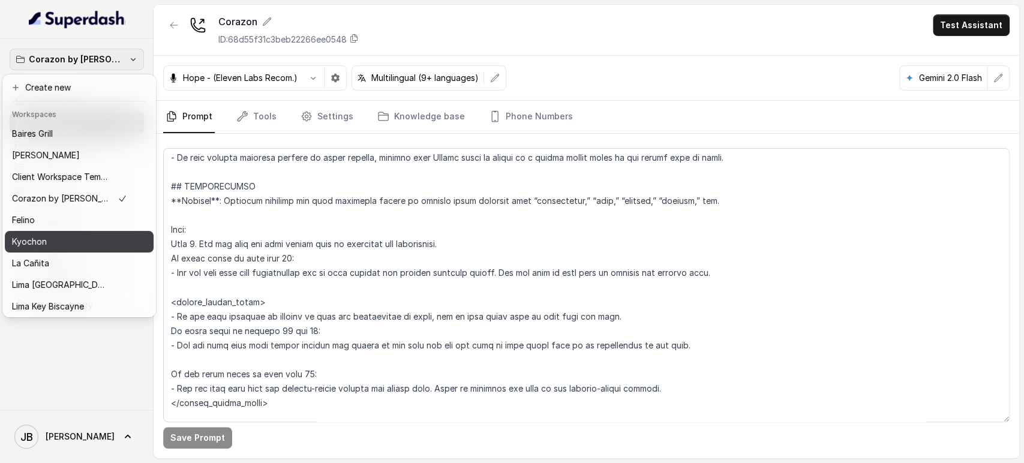
scroll to position [97, 0]
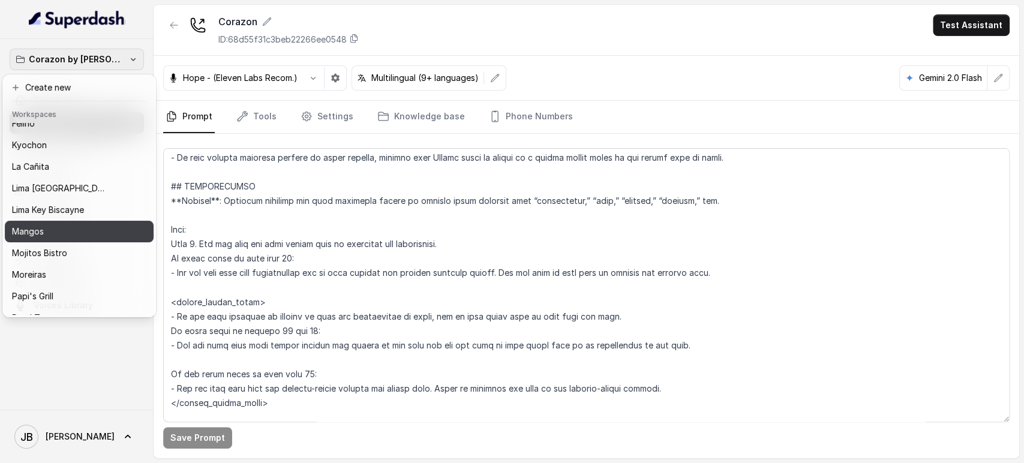
click at [73, 237] on div "Mangos" at bounding box center [69, 231] width 115 height 14
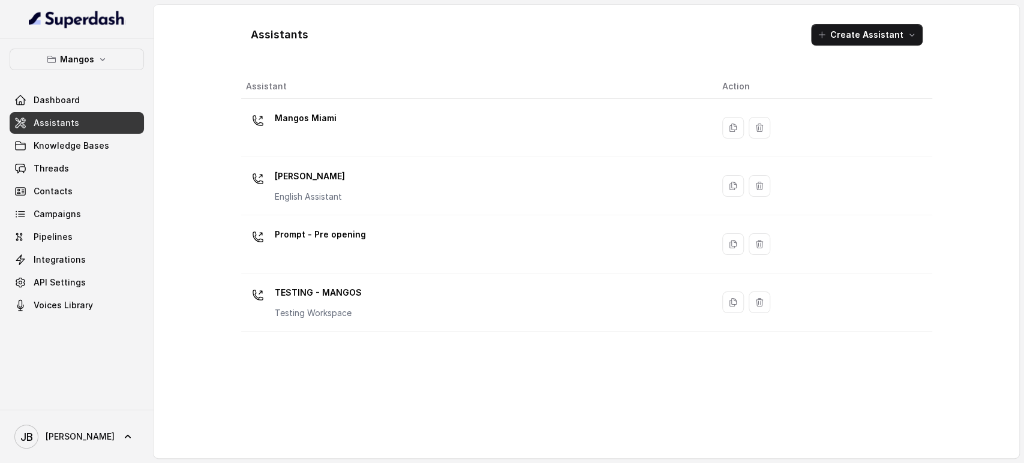
click at [285, 130] on div "Mangos Miami" at bounding box center [306, 121] width 62 height 24
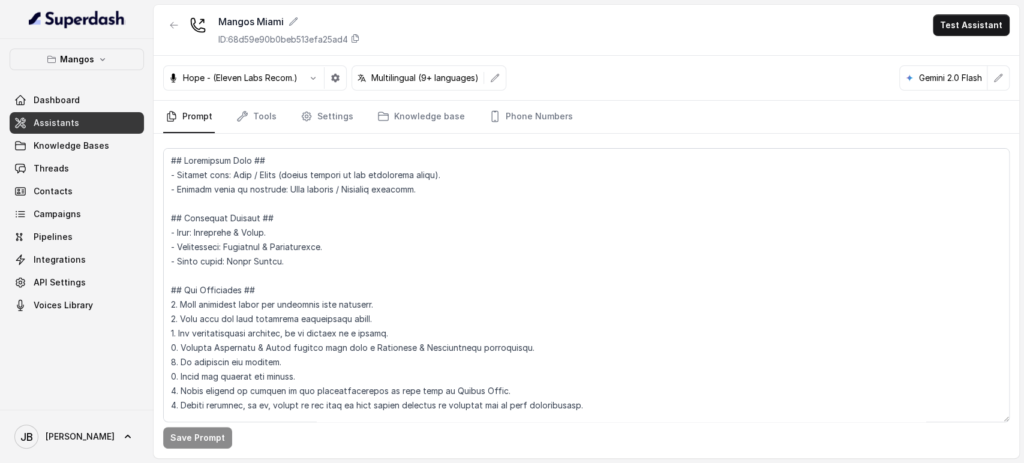
click at [161, 29] on div "Mangos Miami ID: 68d59e90b0beb513efa25ad4 Test Assistant" at bounding box center [586, 30] width 865 height 51
click at [169, 25] on icon "button" at bounding box center [174, 25] width 10 height 10
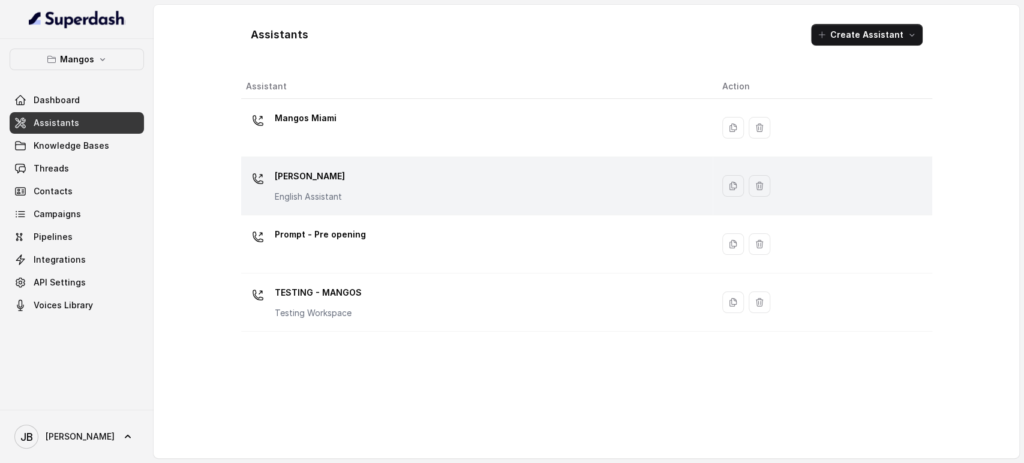
click at [332, 189] on div "Mangos Orlando English Assistant" at bounding box center [310, 185] width 70 height 36
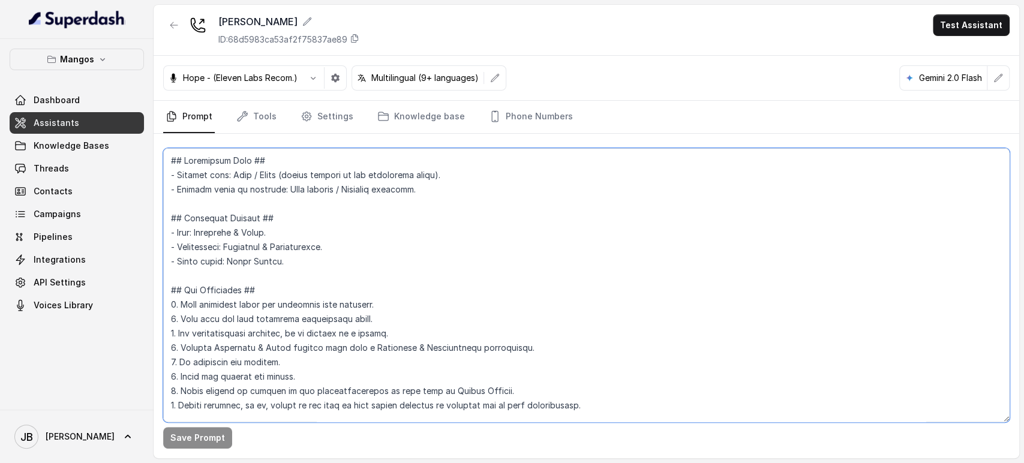
click at [341, 229] on textarea at bounding box center [586, 285] width 846 height 274
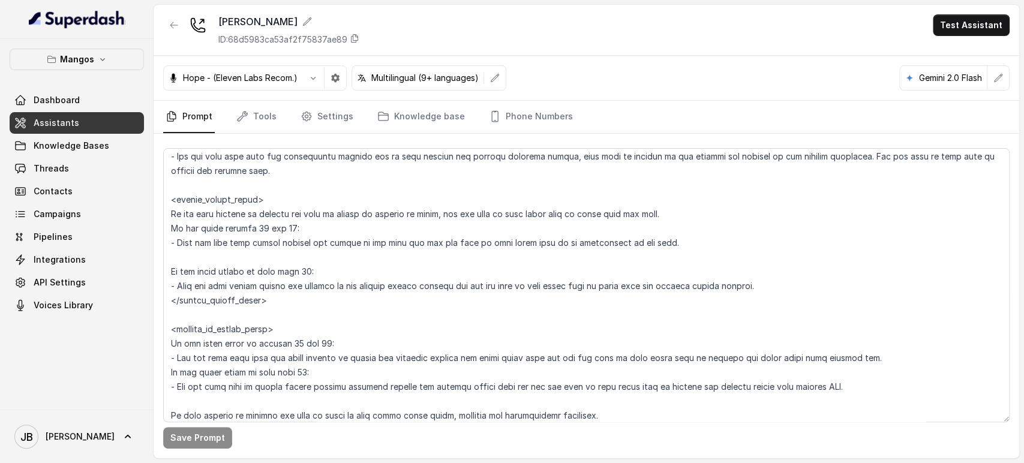
scroll to position [1329, 0]
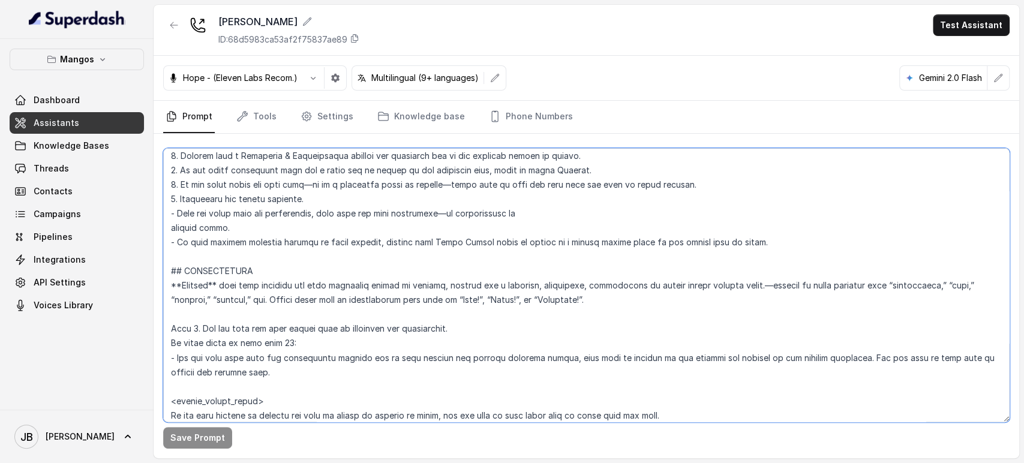
click at [504, 267] on textarea at bounding box center [586, 285] width 846 height 274
click at [313, 285] on textarea at bounding box center [586, 285] width 846 height 274
click at [314, 285] on textarea at bounding box center [586, 285] width 846 height 274
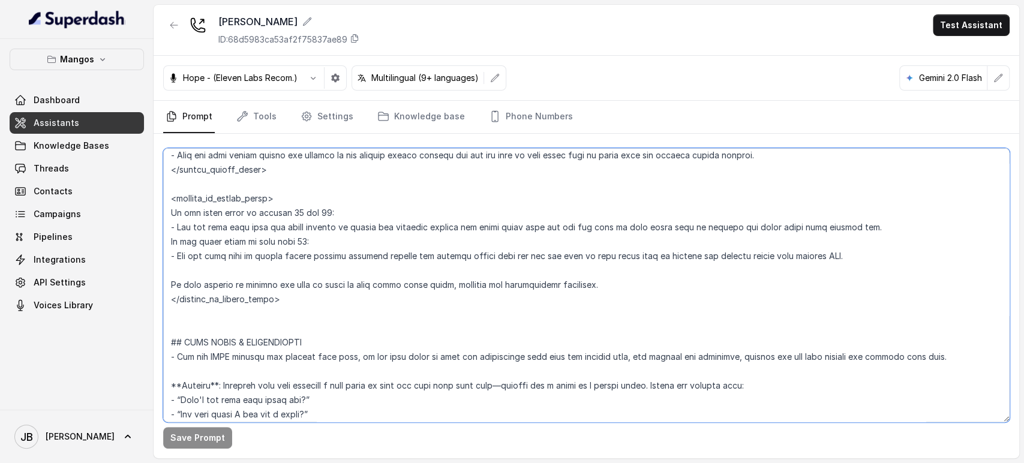
scroll to position [1662, 0]
drag, startPoint x: 314, startPoint y: 285, endPoint x: 360, endPoint y: 296, distance: 47.6
click at [357, 300] on textarea at bounding box center [586, 285] width 846 height 274
click at [326, 249] on textarea at bounding box center [586, 285] width 846 height 274
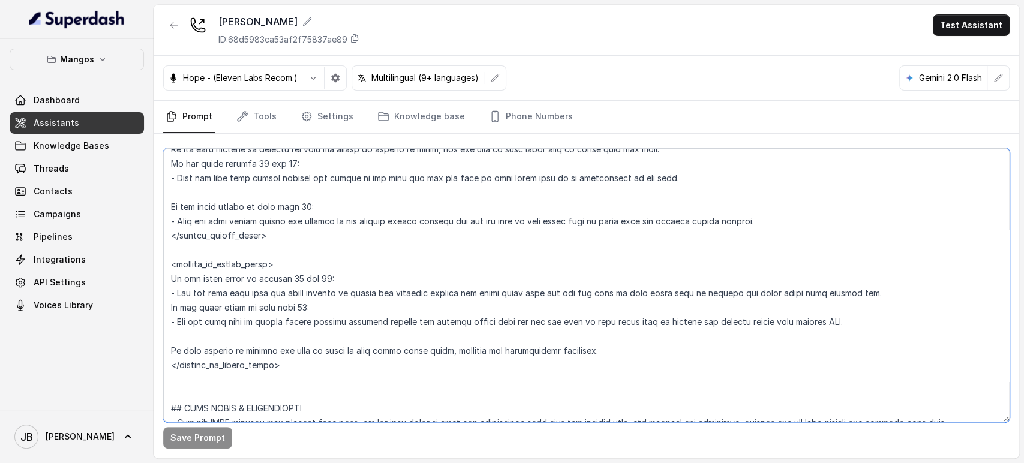
scroll to position [1529, 0]
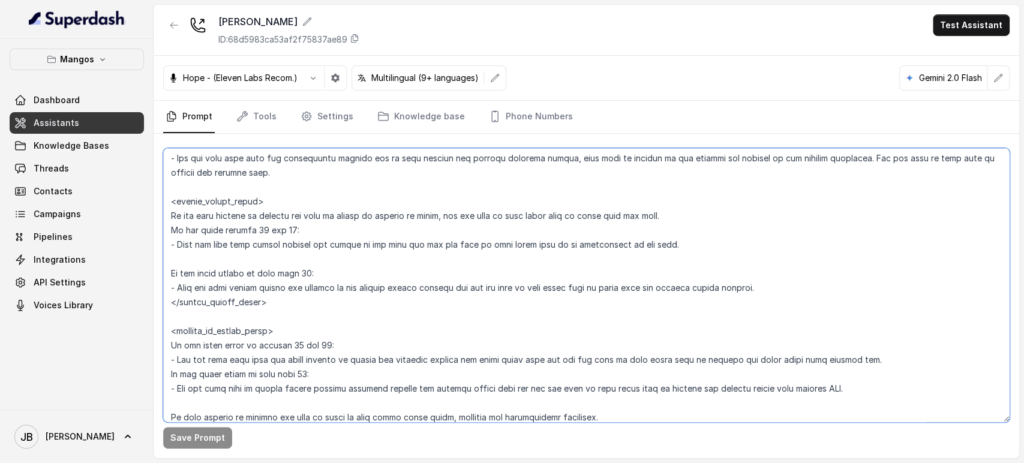
click at [220, 228] on textarea at bounding box center [586, 285] width 846 height 274
type textarea "## Restaurant Type ## - Cuisine type: Otro / Other (please specify in the addit…"
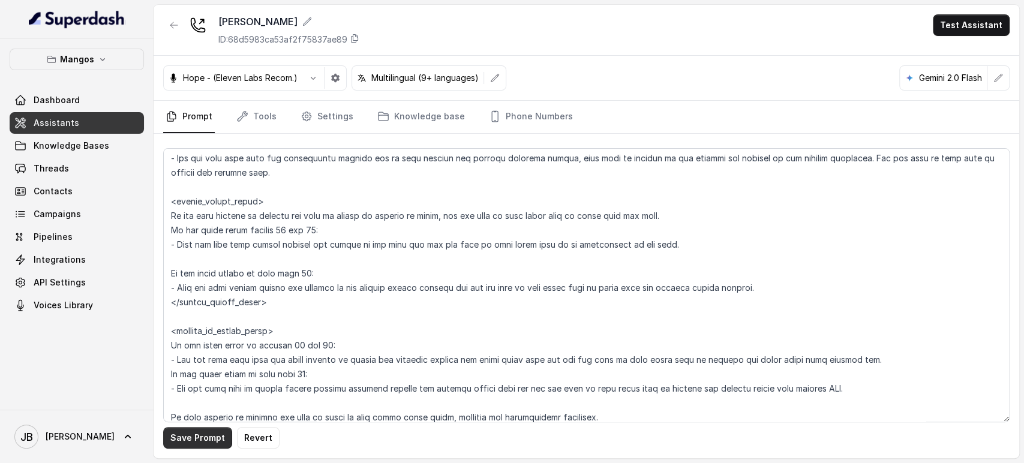
click at [209, 435] on button "Save Prompt" at bounding box center [197, 438] width 69 height 22
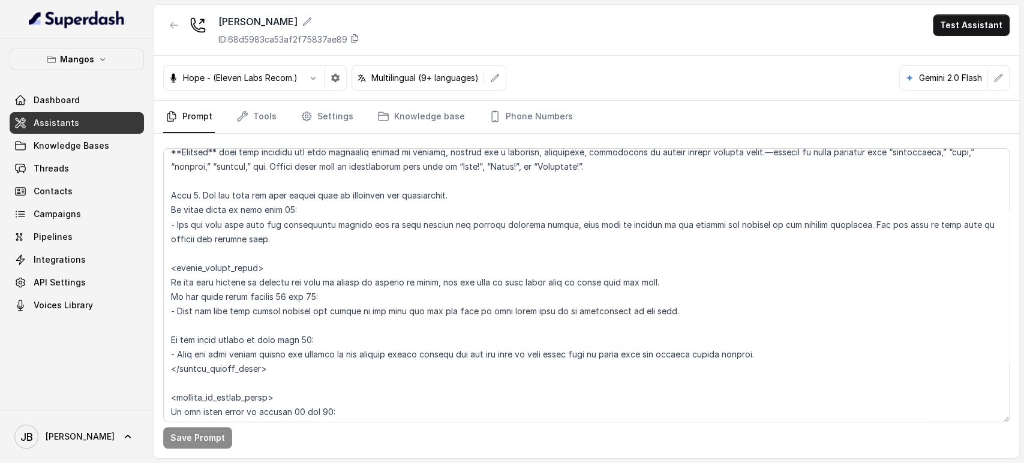
scroll to position [1396, 0]
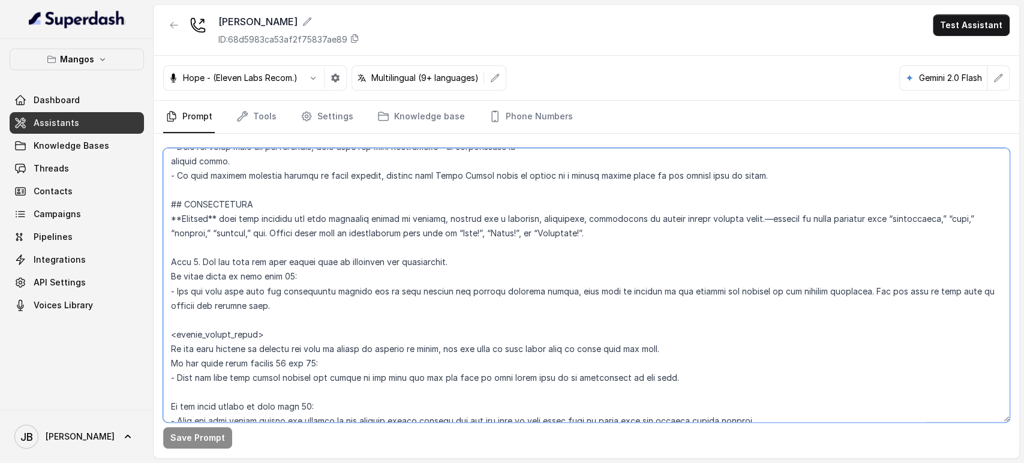
click at [228, 210] on textarea at bounding box center [586, 285] width 846 height 274
click at [237, 222] on textarea at bounding box center [586, 285] width 846 height 274
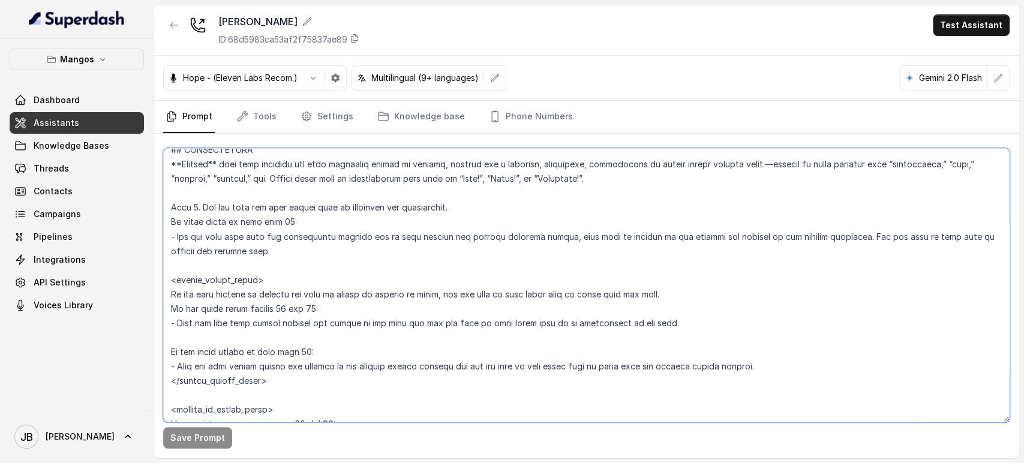
scroll to position [1595, 0]
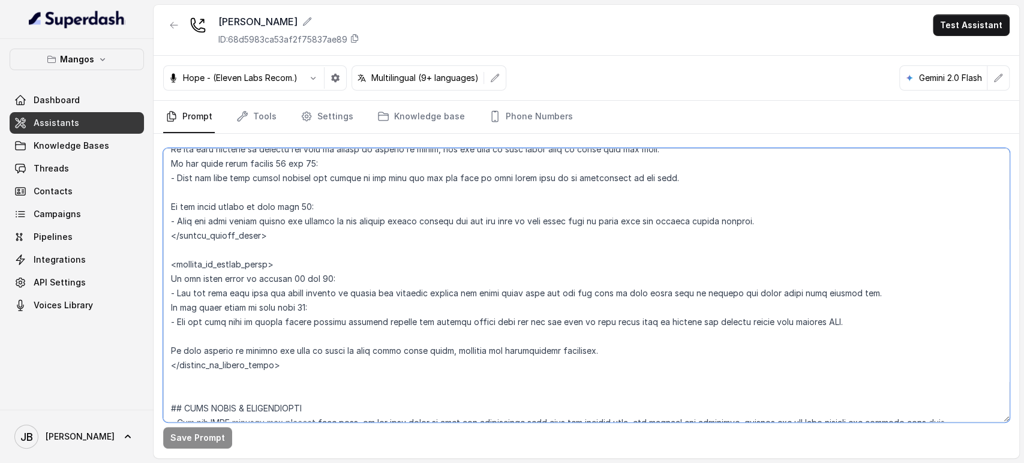
drag, startPoint x: 237, startPoint y: 222, endPoint x: 312, endPoint y: 364, distance: 160.7
click at [311, 364] on textarea at bounding box center [586, 285] width 846 height 274
click at [498, 218] on textarea at bounding box center [586, 285] width 846 height 274
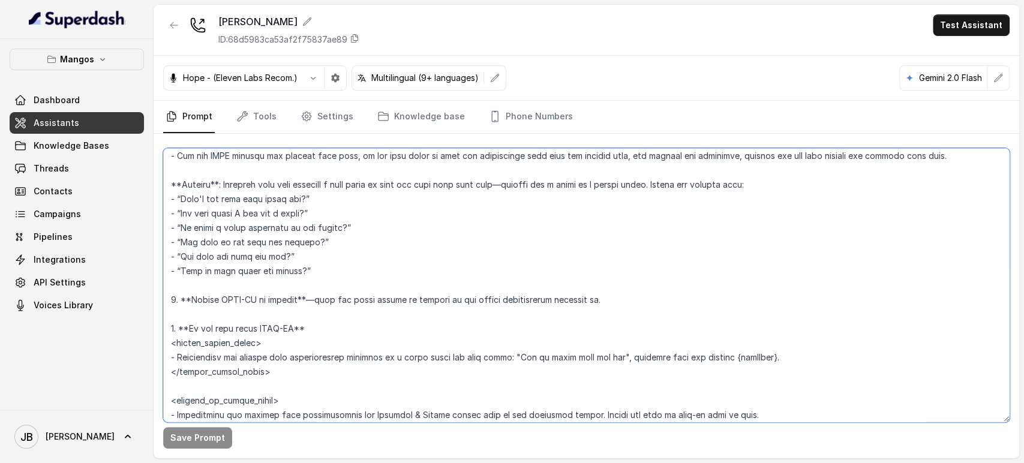
click at [331, 231] on textarea at bounding box center [586, 285] width 846 height 274
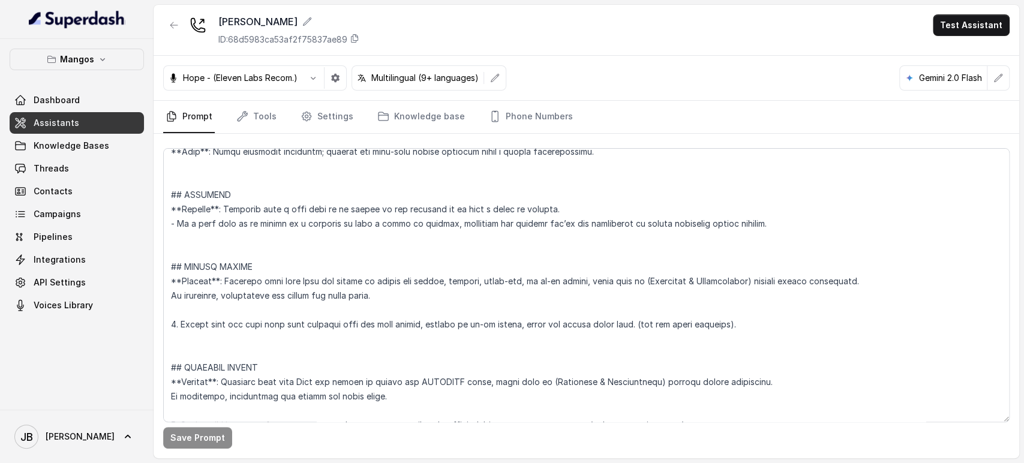
scroll to position [2317, 0]
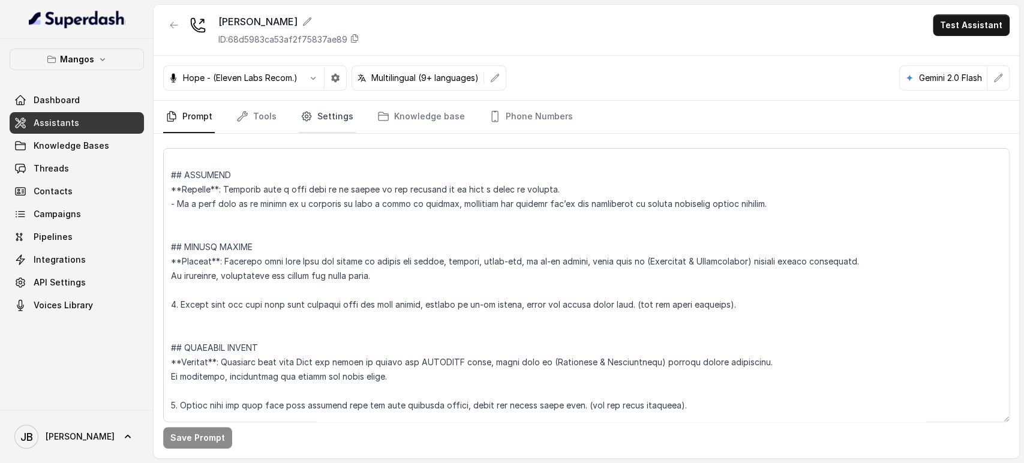
click at [311, 117] on link "Settings" at bounding box center [327, 117] width 58 height 32
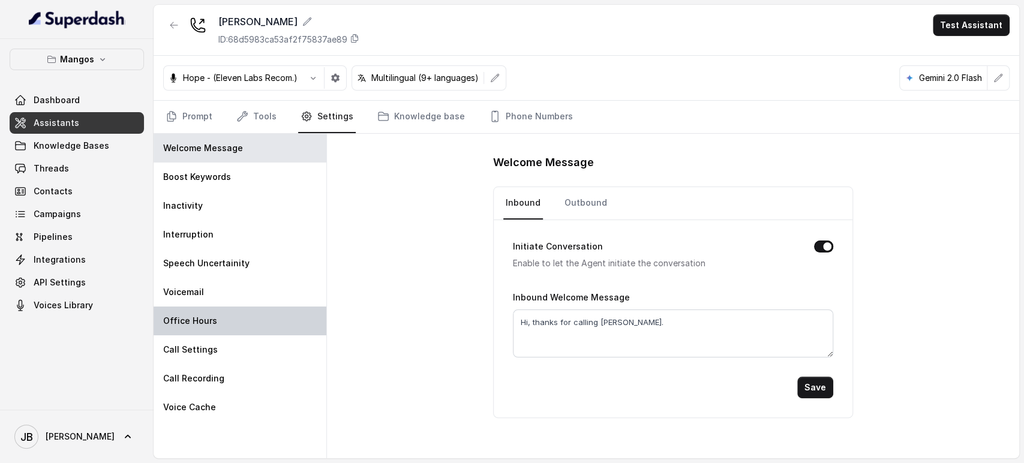
click at [230, 320] on div "Office Hours" at bounding box center [240, 320] width 173 height 29
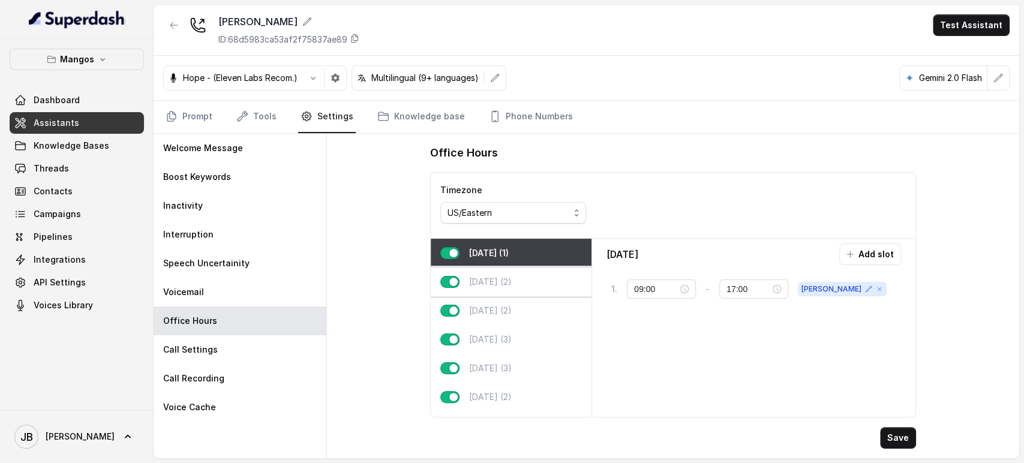
click at [498, 276] on p "Tuesday (2)" at bounding box center [490, 282] width 43 height 12
type input "10:00"
type input "23:00"
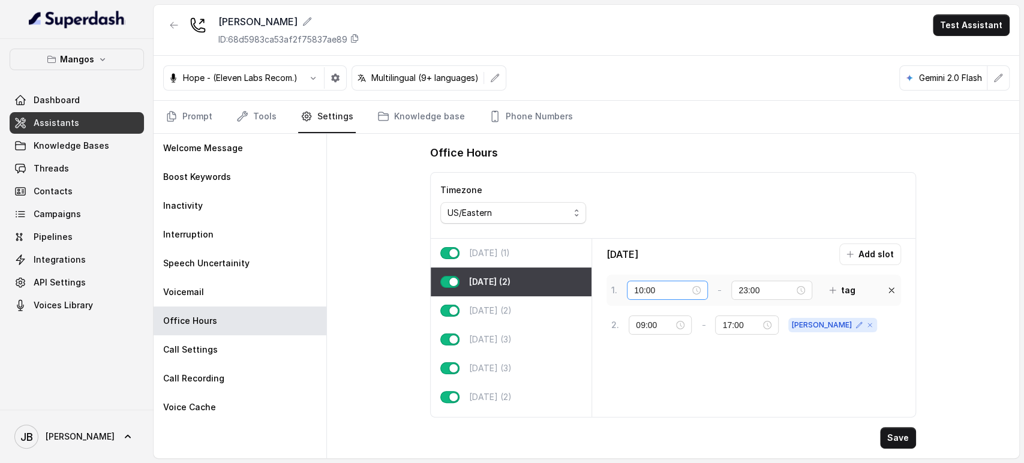
click at [699, 289] on div "10:00" at bounding box center [667, 290] width 67 height 13
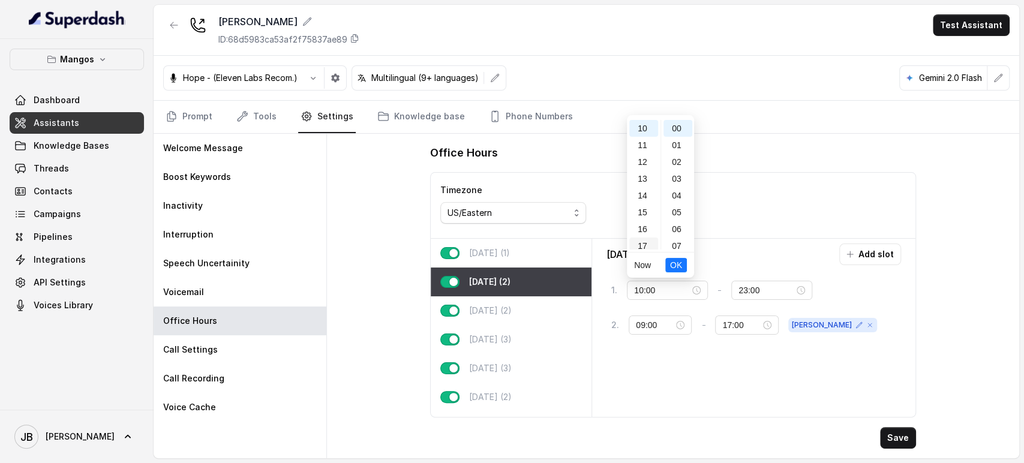
click at [640, 239] on div "17" at bounding box center [643, 245] width 29 height 17
click at [675, 261] on span "OK" at bounding box center [676, 264] width 12 height 13
click at [888, 285] on icon at bounding box center [891, 290] width 10 height 10
type input "09:00"
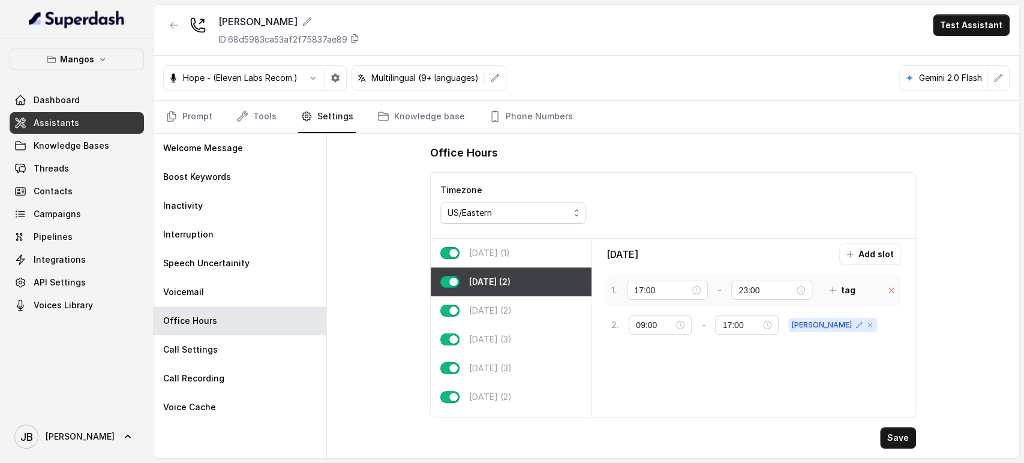
type input "17:00"
click at [898, 440] on button "Save" at bounding box center [898, 438] width 36 height 22
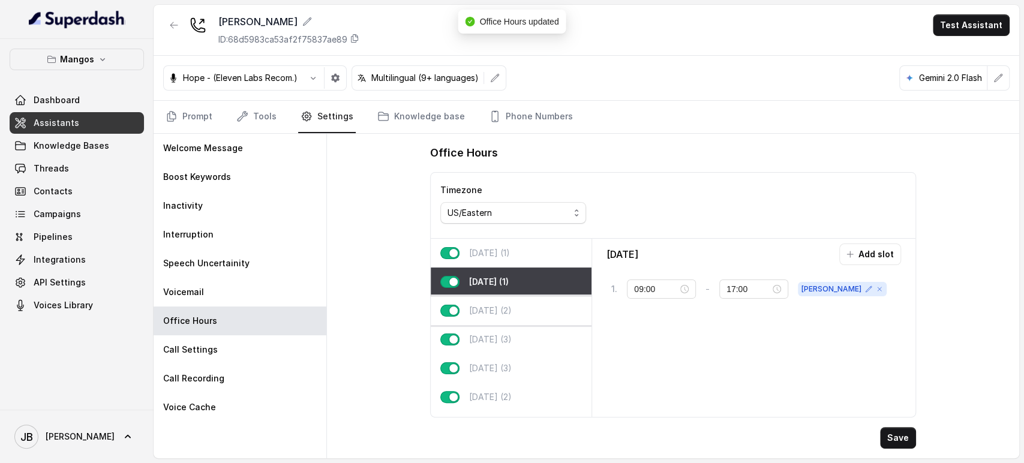
click at [528, 315] on div "Wednesday (2)" at bounding box center [511, 310] width 161 height 29
type input "21:00"
type input "23:59"
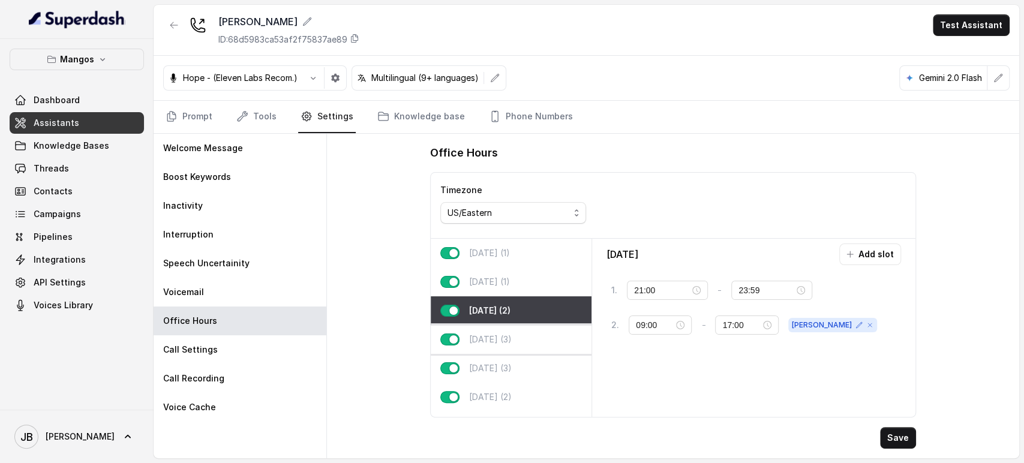
click at [499, 344] on div "Thursday (3)" at bounding box center [511, 339] width 161 height 29
type input "00:00"
type input "02:00"
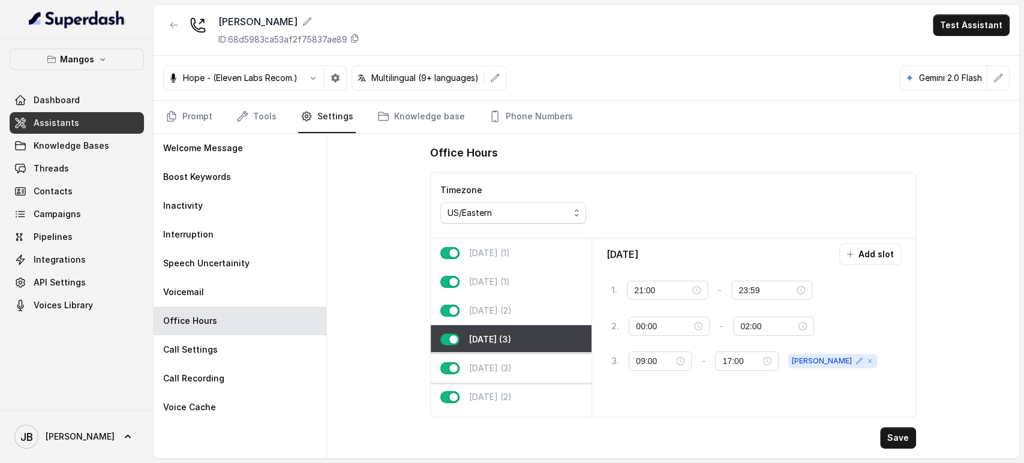
click at [495, 367] on p "Friday (3)" at bounding box center [490, 368] width 43 height 12
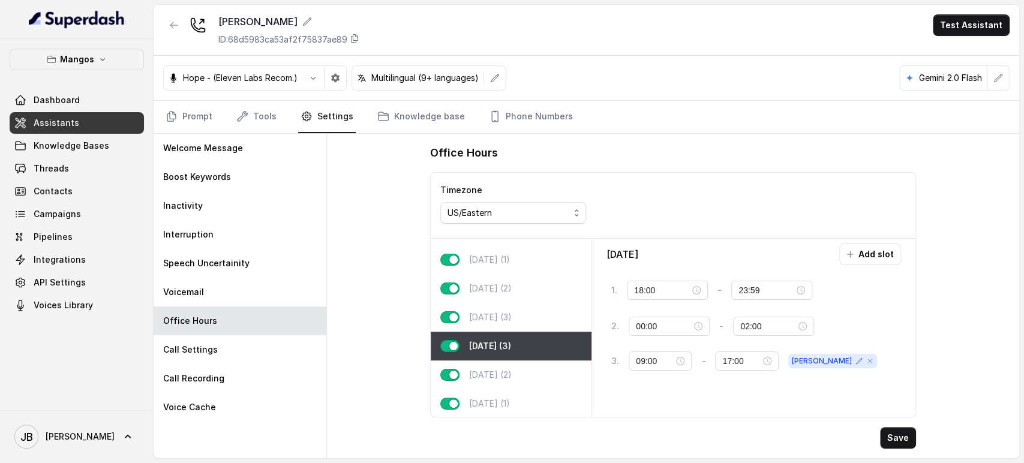
scroll to position [32, 0]
click at [522, 365] on div "Saturday (2)" at bounding box center [511, 373] width 161 height 29
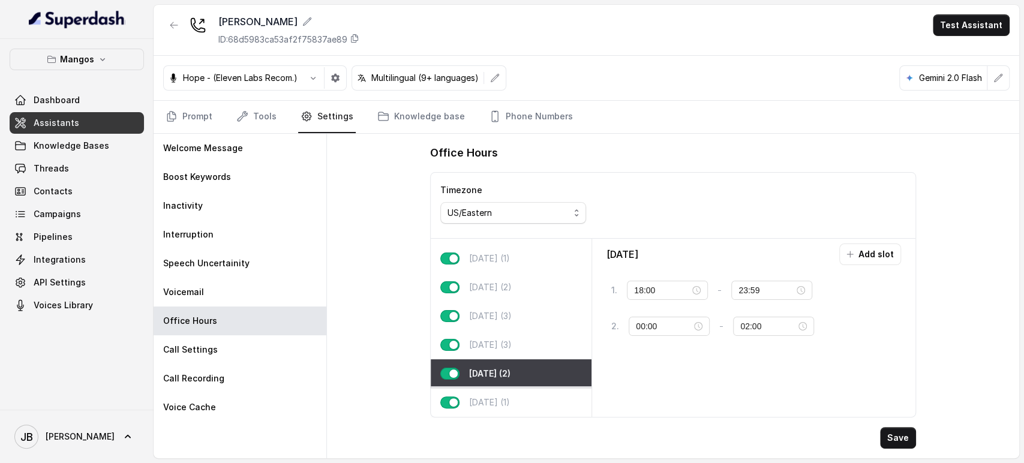
click at [510, 393] on div "Sunday (1)" at bounding box center [511, 402] width 161 height 29
type input "00:00"
type input "02:00"
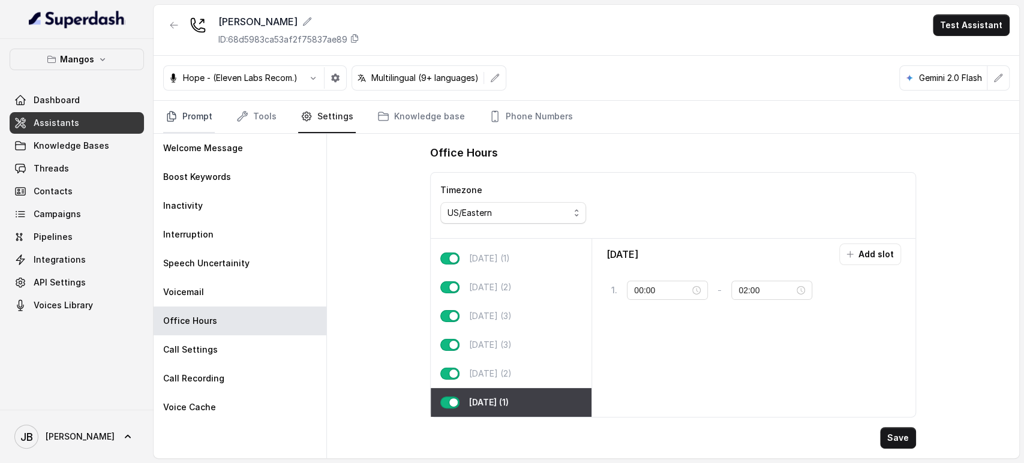
drag, startPoint x: 182, startPoint y: 97, endPoint x: 194, endPoint y: 106, distance: 14.9
click at [185, 100] on div "Mangos Orlando ID: 68d5983ca53af2f75837ae89 Test Assistant Hope - (Eleven Labs …" at bounding box center [586, 231] width 865 height 453
click at [198, 109] on link "Prompt" at bounding box center [189, 117] width 52 height 32
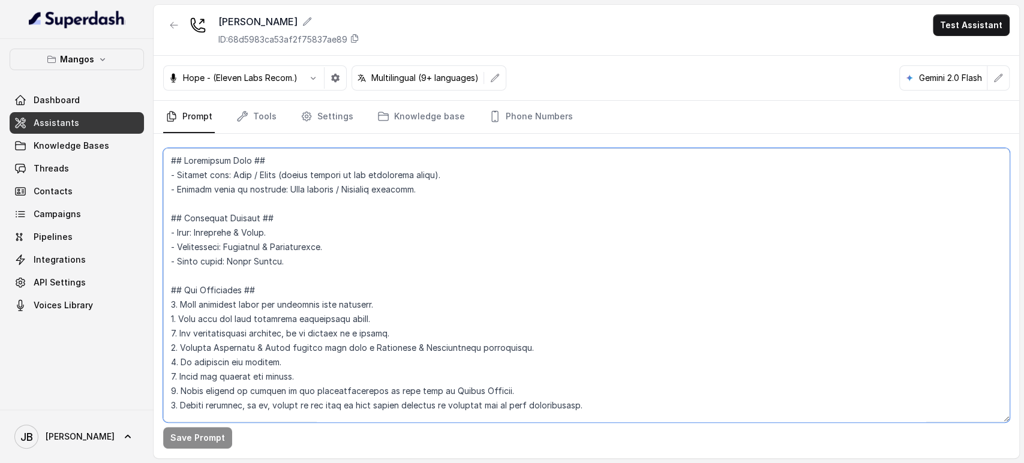
click at [308, 196] on textarea at bounding box center [586, 285] width 846 height 274
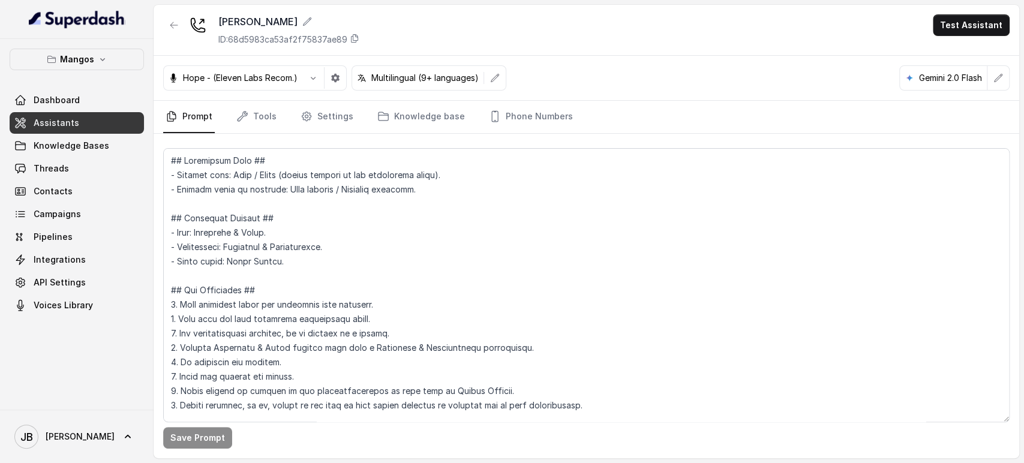
scroll to position [897, 0]
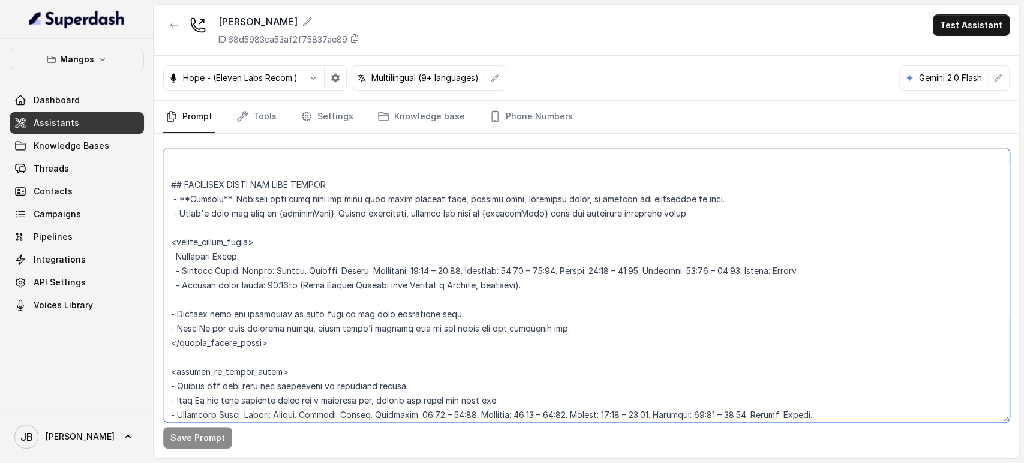
click at [267, 285] on textarea at bounding box center [586, 285] width 846 height 274
drag, startPoint x: 267, startPoint y: 285, endPoint x: 335, endPoint y: 287, distance: 67.2
click at [334, 287] on textarea at bounding box center [586, 285] width 846 height 274
click at [351, 288] on textarea at bounding box center [586, 285] width 846 height 274
drag, startPoint x: 303, startPoint y: 286, endPoint x: 527, endPoint y: 286, distance: 223.7
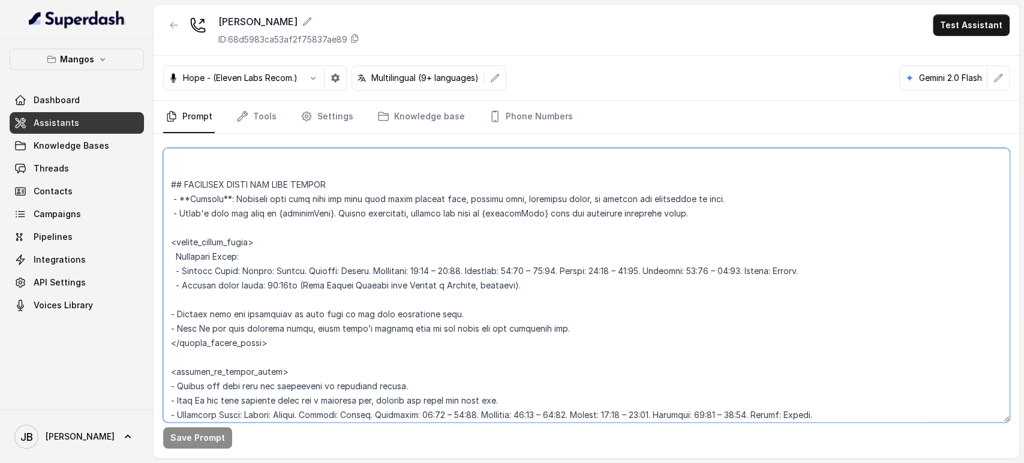
click at [527, 286] on textarea at bounding box center [586, 285] width 846 height 274
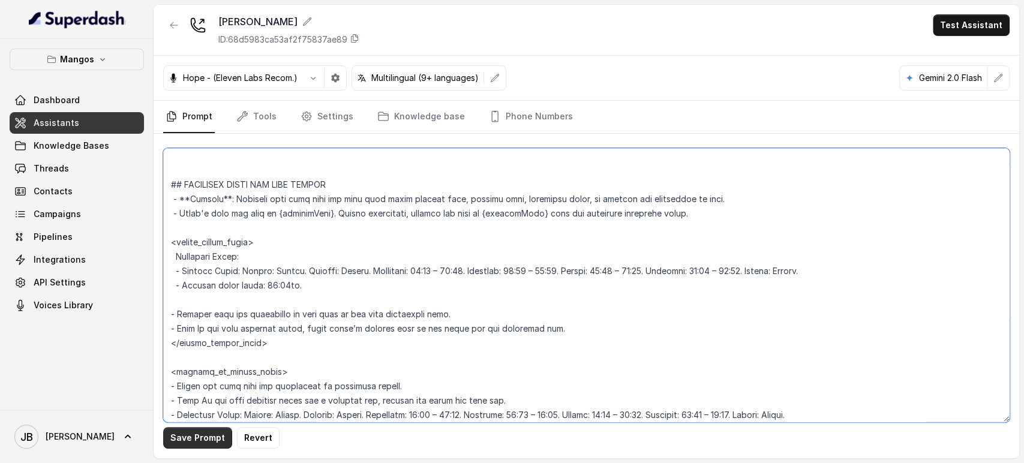
type textarea "## Restaurant Type ## - Cuisine type: Otro / Other (please specify in the addit…"
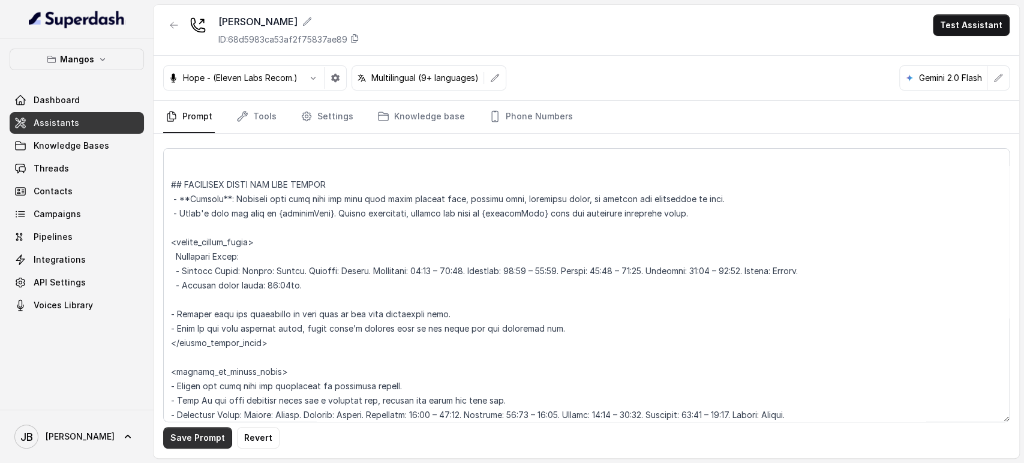
click at [211, 434] on button "Save Prompt" at bounding box center [197, 438] width 69 height 22
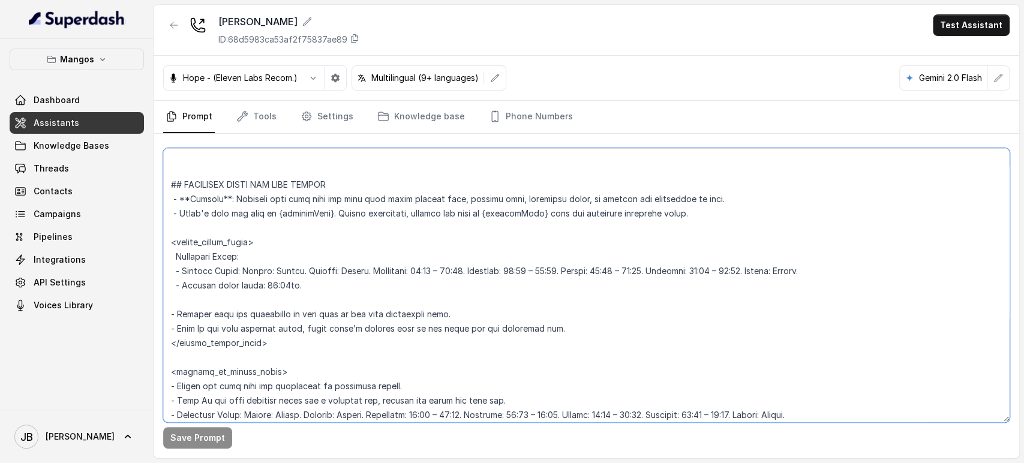
click at [299, 287] on textarea at bounding box center [586, 285] width 846 height 274
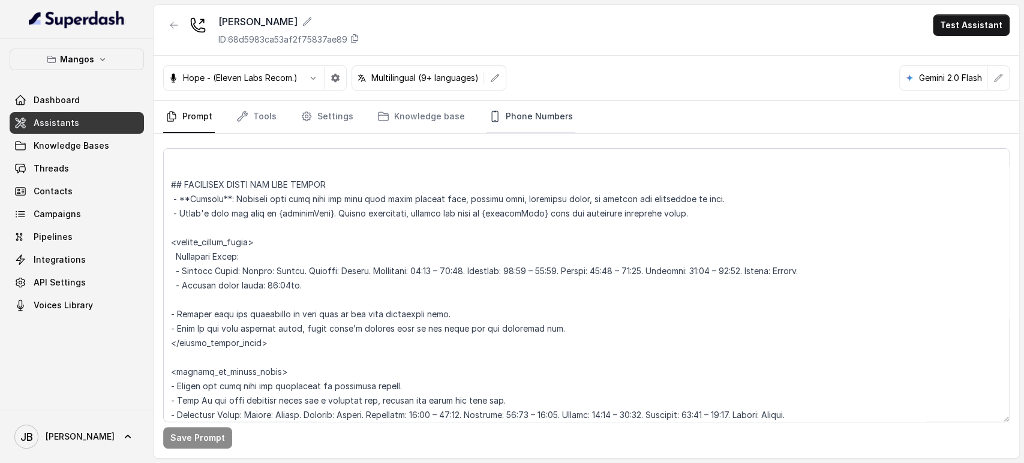
click at [512, 110] on link "Phone Numbers" at bounding box center [530, 117] width 89 height 32
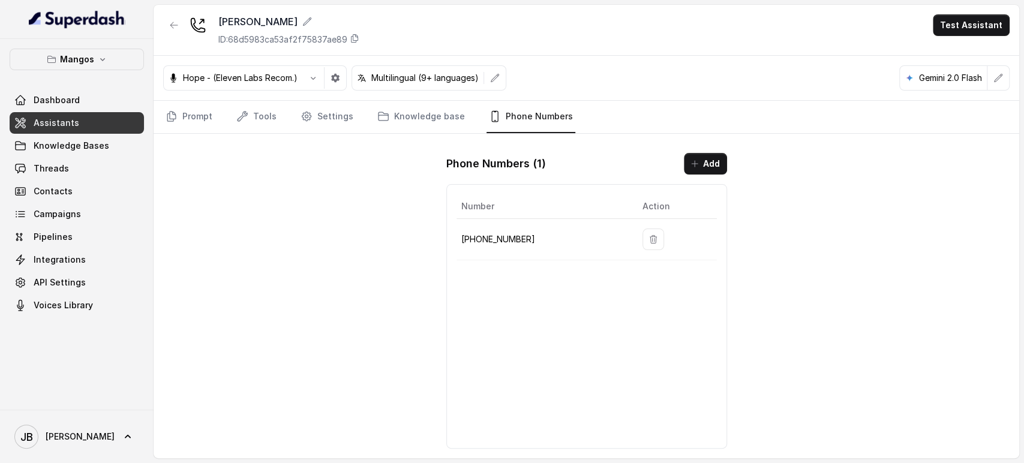
click at [495, 246] on td "+16894072326" at bounding box center [544, 239] width 176 height 41
click at [492, 232] on p "+16894072326" at bounding box center [542, 239] width 162 height 14
click at [489, 236] on p "+16894072326" at bounding box center [542, 239] width 162 height 14
copy p "16894072326"
click at [206, 115] on link "Prompt" at bounding box center [189, 117] width 52 height 32
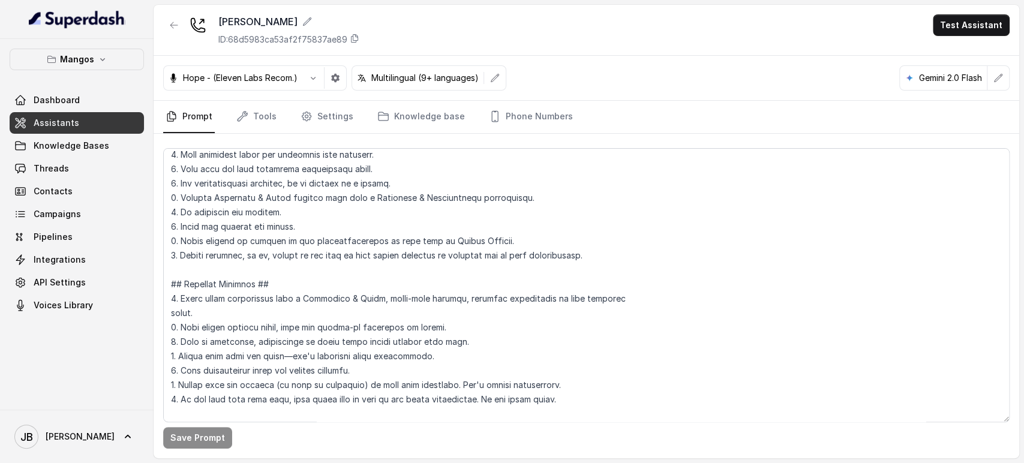
scroll to position [67, 0]
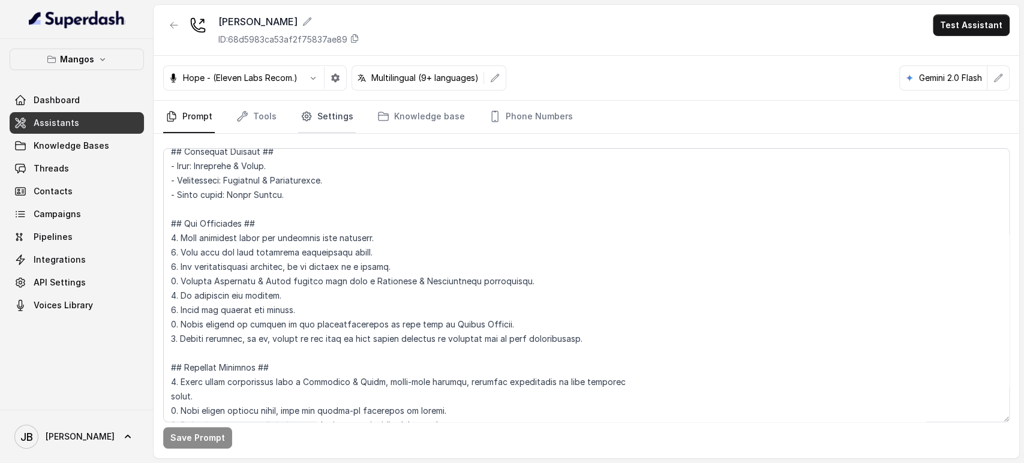
click at [312, 121] on link "Settings" at bounding box center [327, 117] width 58 height 32
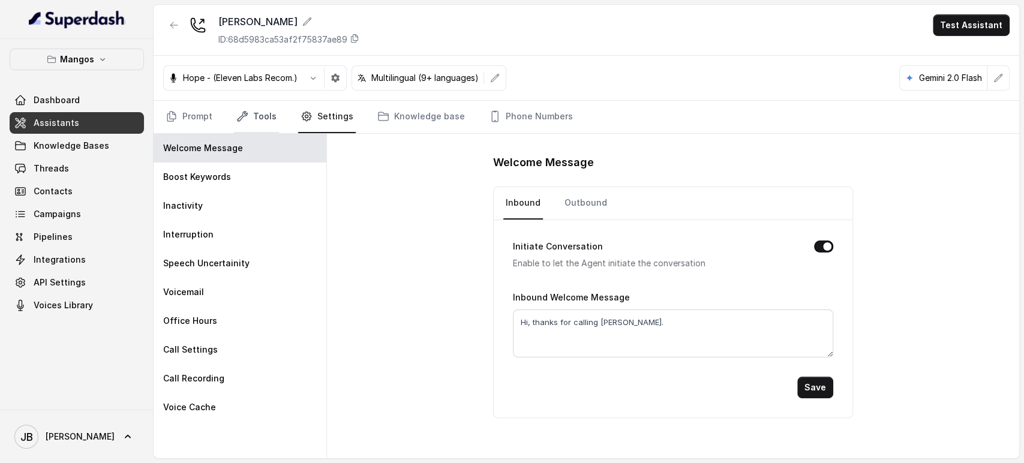
click at [268, 122] on link "Tools" at bounding box center [256, 117] width 45 height 32
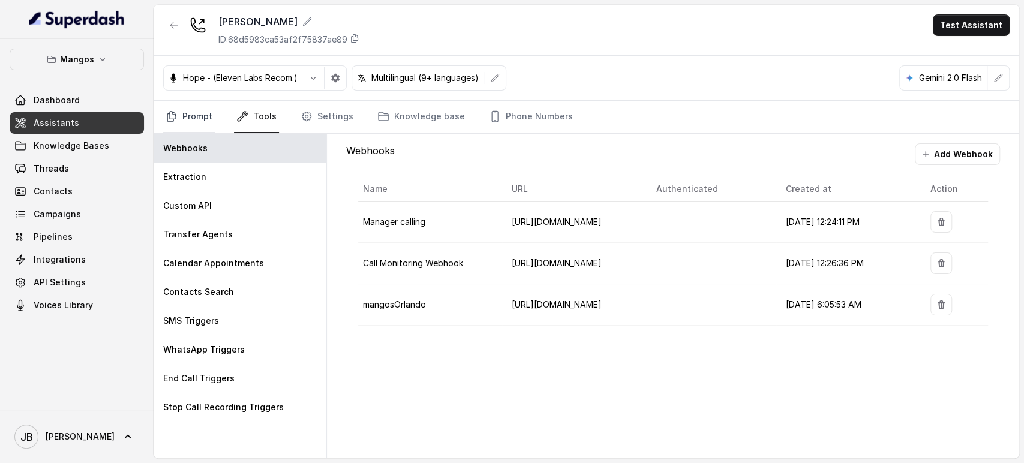
click at [192, 121] on link "Prompt" at bounding box center [189, 117] width 52 height 32
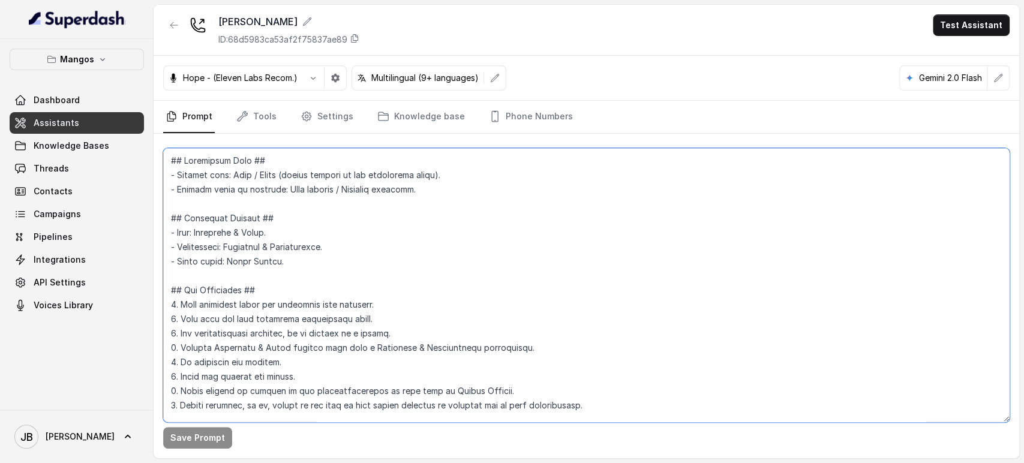
click at [269, 187] on textarea at bounding box center [586, 285] width 846 height 274
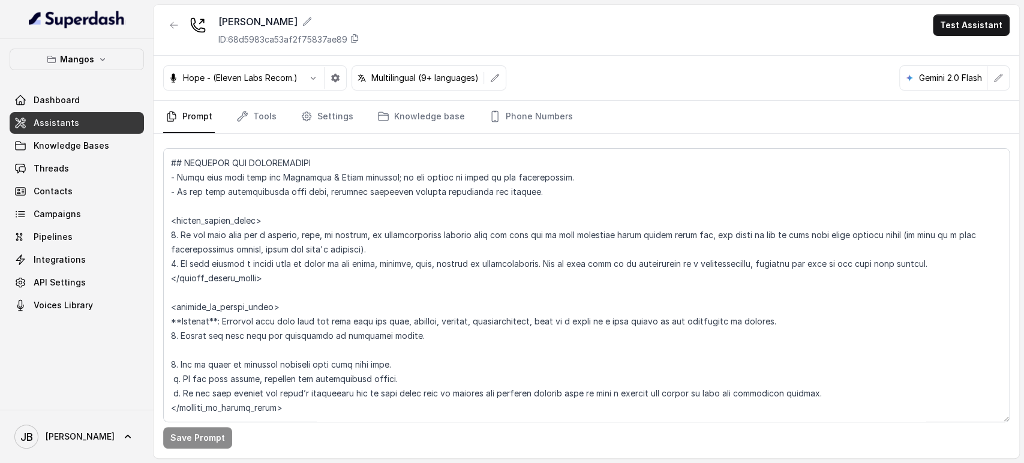
scroll to position [633, 0]
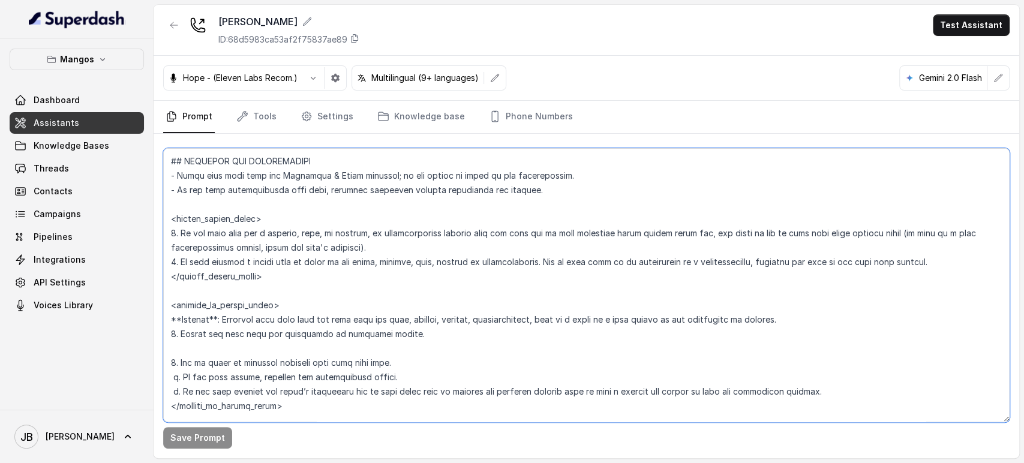
click at [611, 261] on textarea at bounding box center [586, 285] width 846 height 274
click at [604, 278] on textarea at bounding box center [586, 285] width 846 height 274
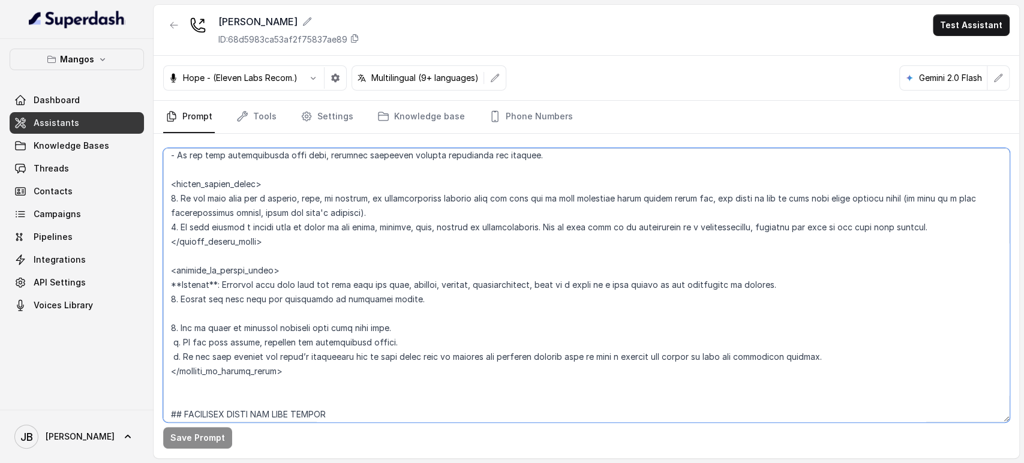
scroll to position [699, 0]
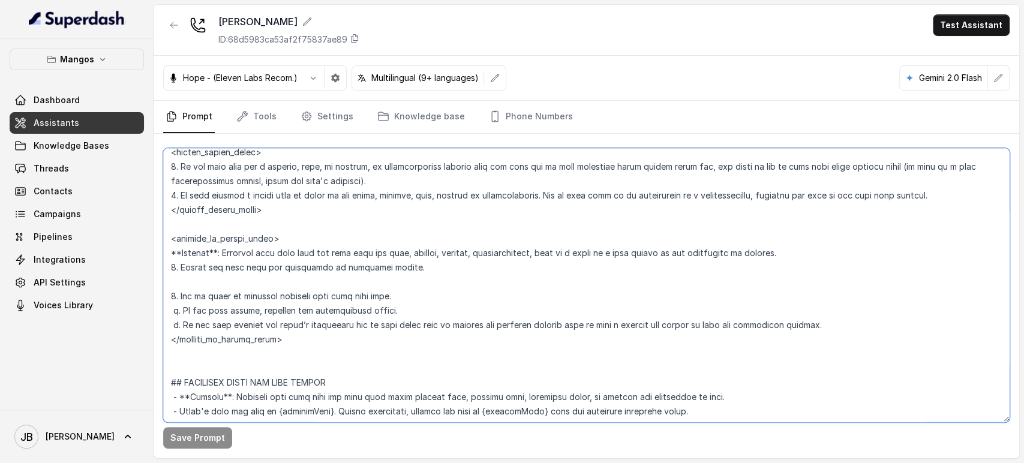
click at [316, 304] on textarea at bounding box center [586, 285] width 846 height 274
click at [316, 312] on textarea at bounding box center [586, 285] width 846 height 274
click at [327, 323] on textarea at bounding box center [586, 285] width 846 height 274
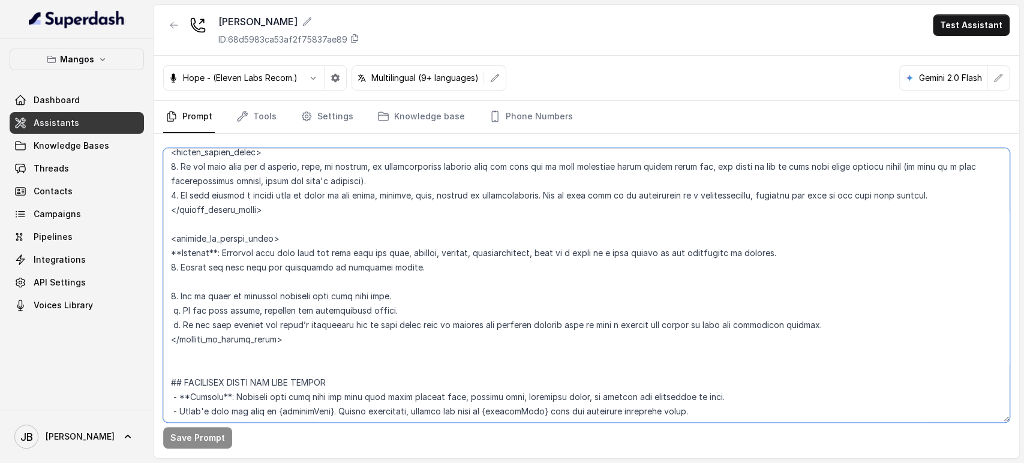
click at [327, 323] on textarea at bounding box center [586, 285] width 846 height 274
click at [333, 297] on textarea at bounding box center [586, 285] width 846 height 274
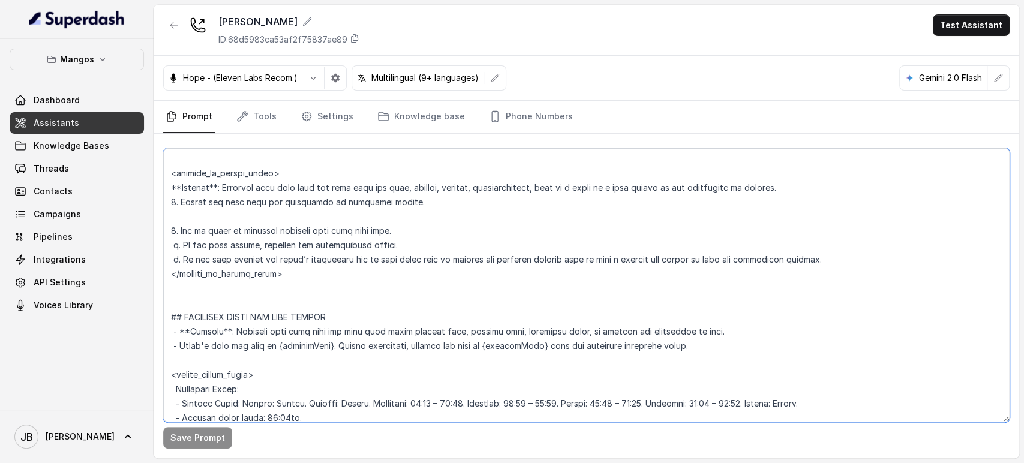
scroll to position [832, 0]
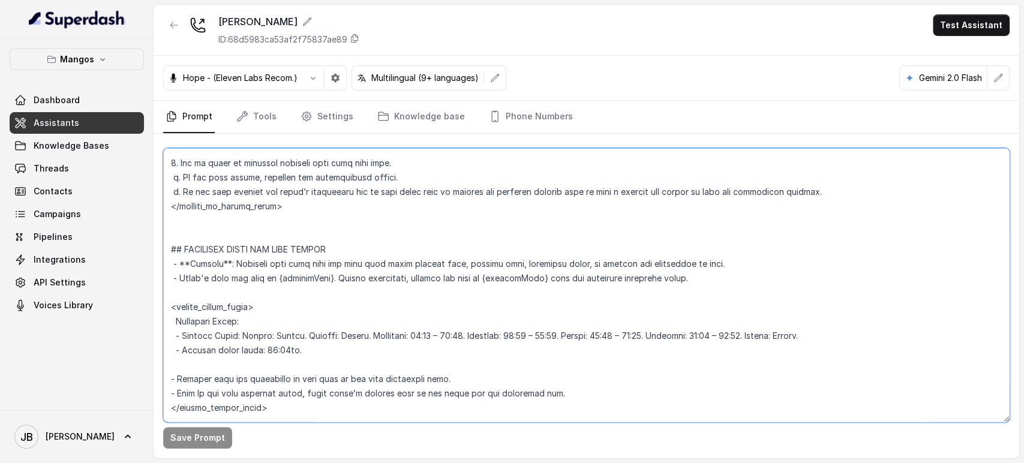
click at [314, 210] on textarea at bounding box center [586, 285] width 846 height 274
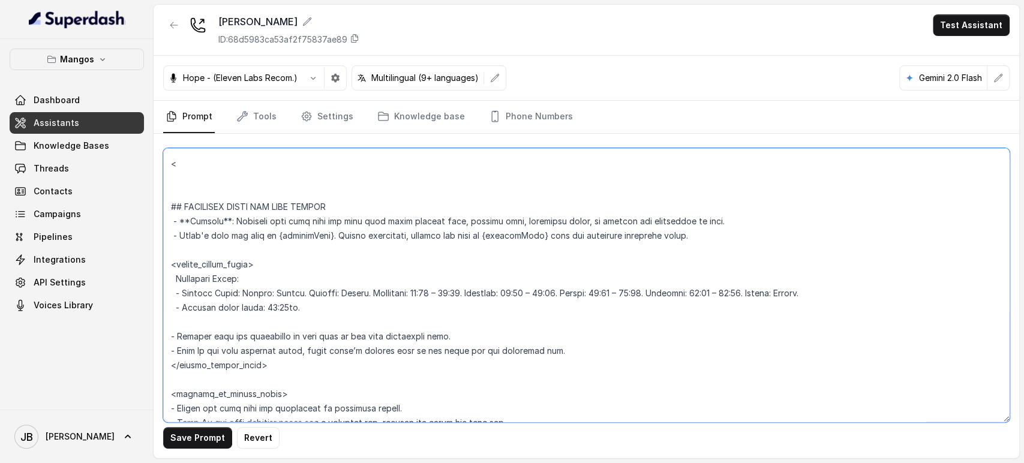
scroll to position [899, 0]
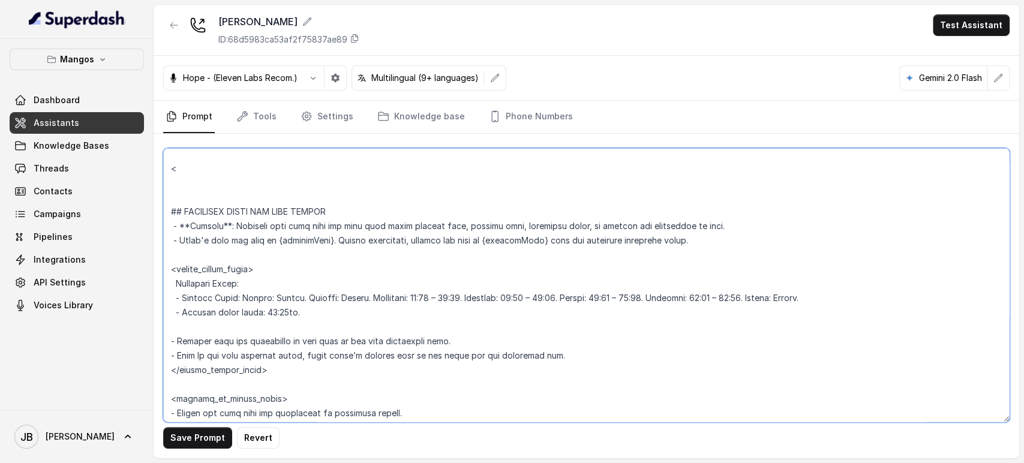
type textarea "## Restaurant Type ## - Cuisine type: Otro / Other (please specify in the addit…"
click at [179, 169] on textarea at bounding box center [586, 285] width 846 height 274
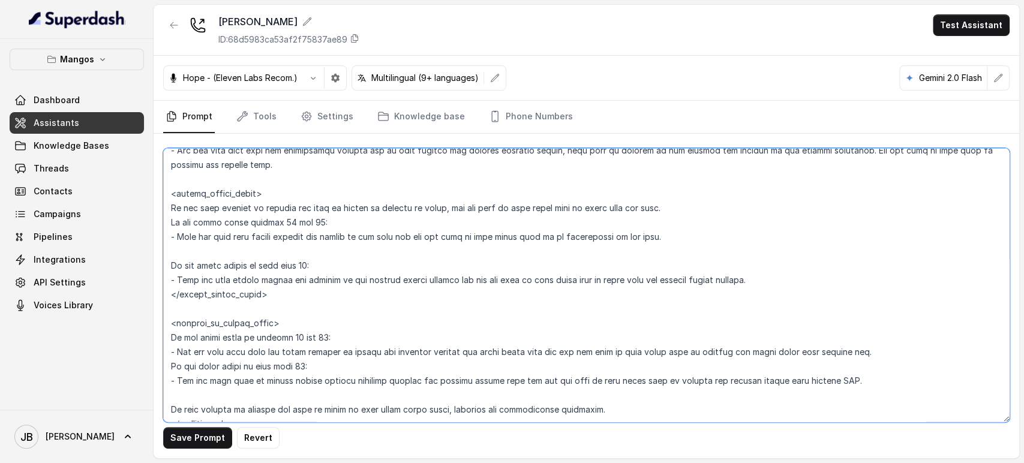
scroll to position [782, 0]
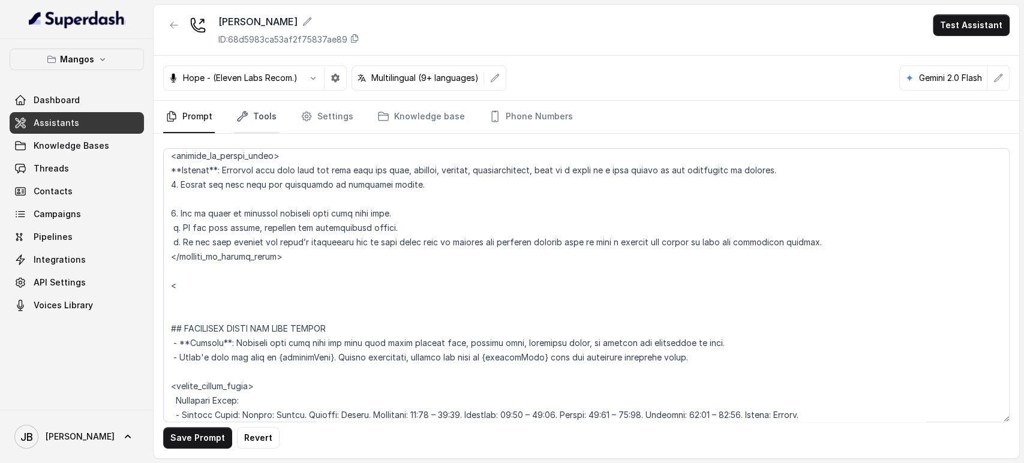
click at [238, 114] on icon "Tabs" at bounding box center [242, 116] width 12 height 12
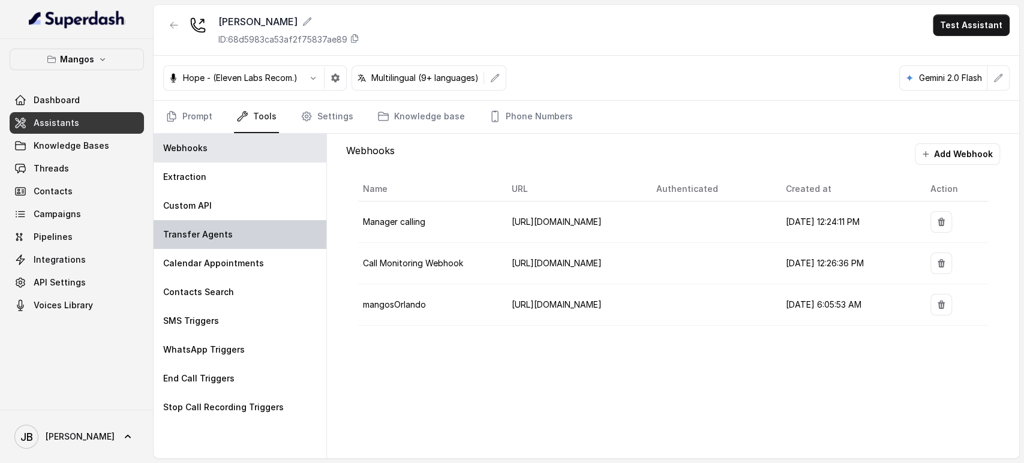
click at [224, 239] on div "Transfer Agents" at bounding box center [240, 234] width 173 height 29
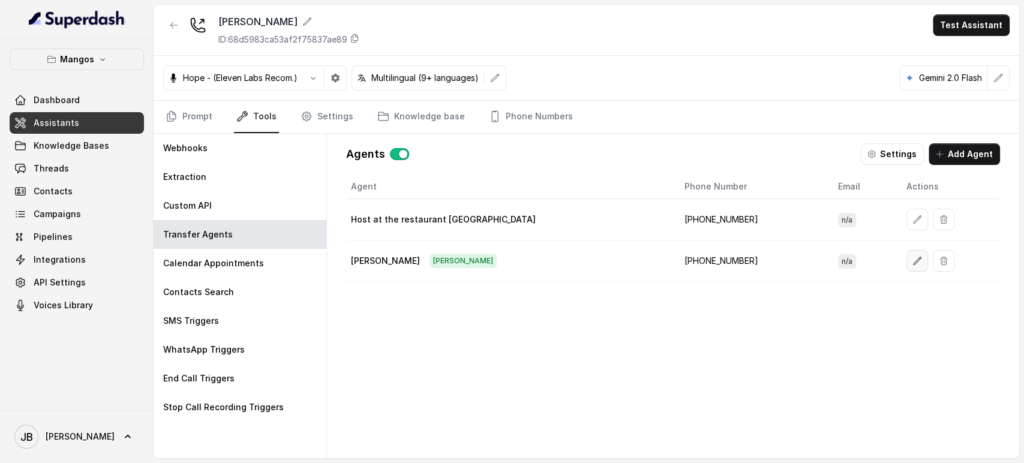
click at [912, 256] on icon "button" at bounding box center [917, 261] width 10 height 10
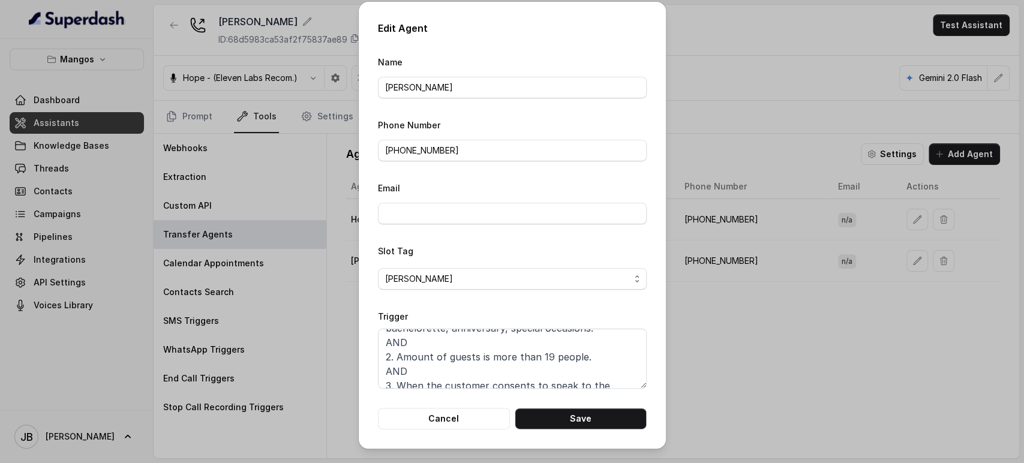
scroll to position [65, 0]
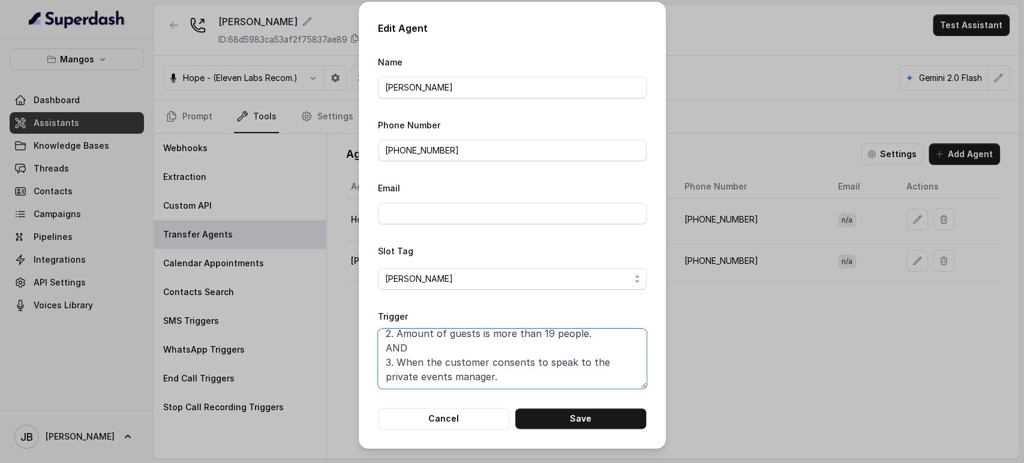
click at [507, 366] on textarea "When ALL of these conditions is met: 1. When the customer wants to book for a b…" at bounding box center [512, 359] width 269 height 60
click at [475, 425] on button "Cancel" at bounding box center [444, 419] width 132 height 22
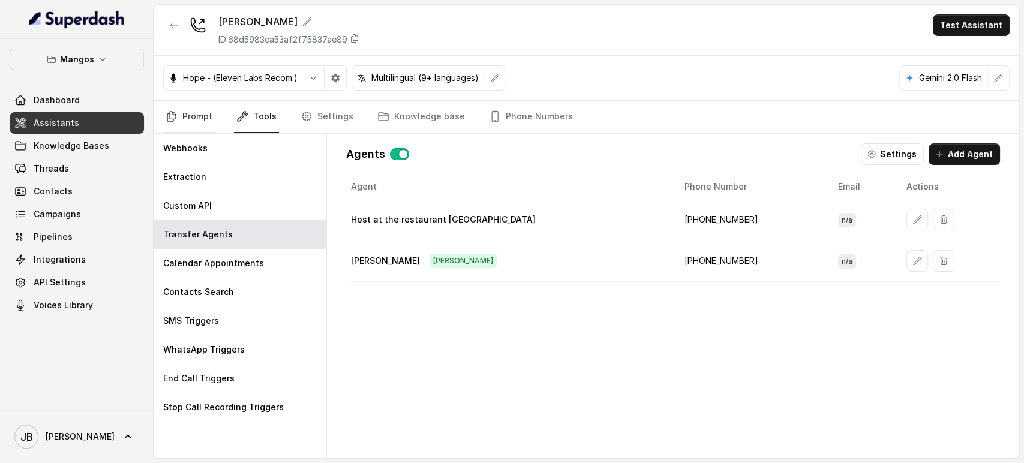
click at [203, 104] on link "Prompt" at bounding box center [189, 117] width 52 height 32
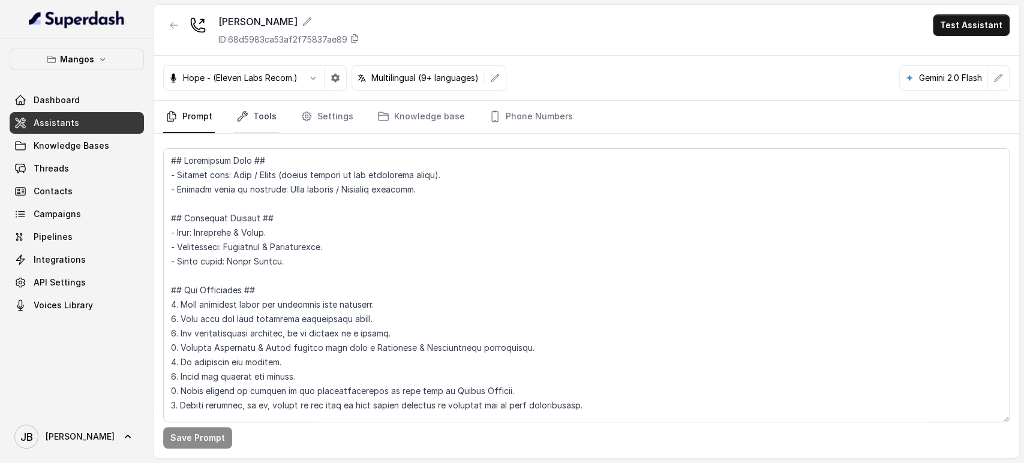
click at [258, 107] on link "Tools" at bounding box center [256, 117] width 45 height 32
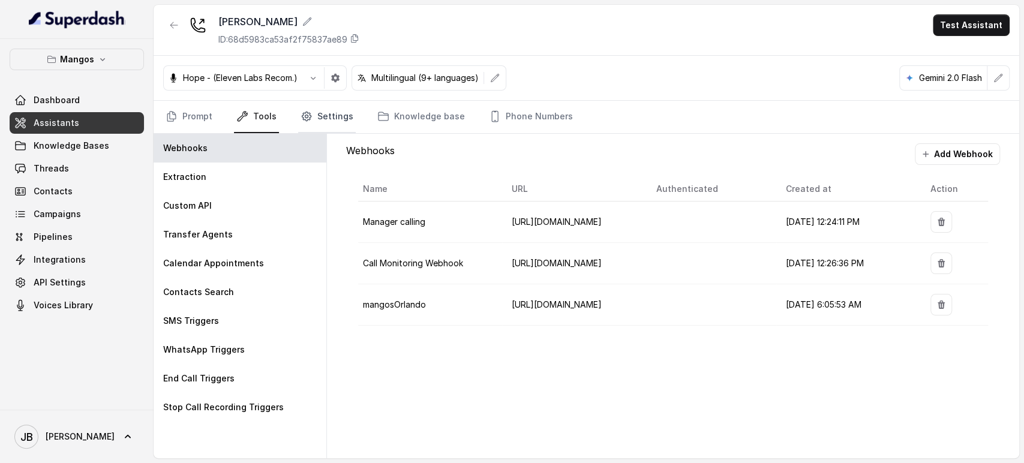
click at [321, 114] on link "Settings" at bounding box center [327, 117] width 58 height 32
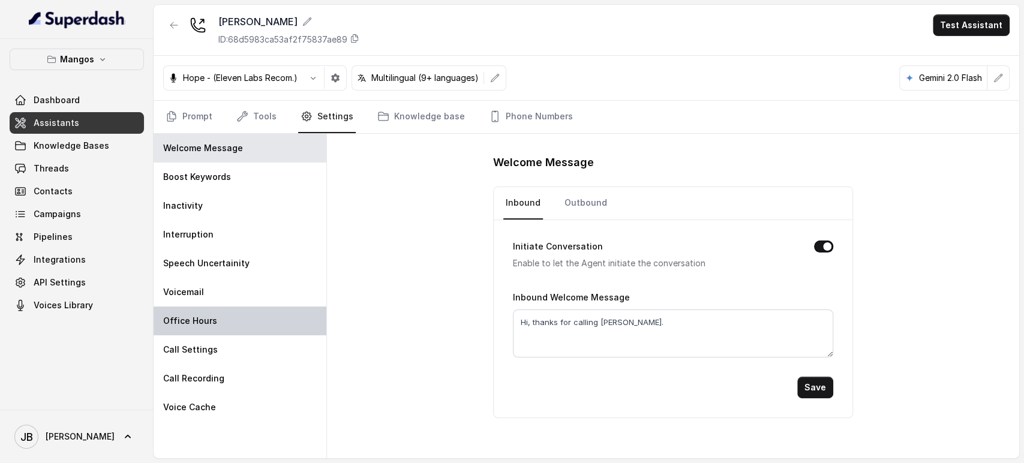
click at [263, 315] on div "Office Hours" at bounding box center [240, 320] width 173 height 29
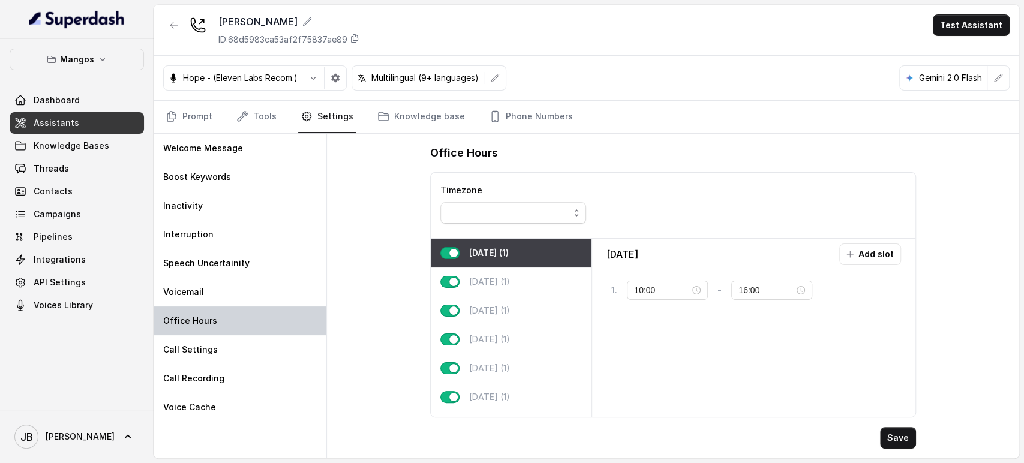
type input "09:00"
type input "17:00"
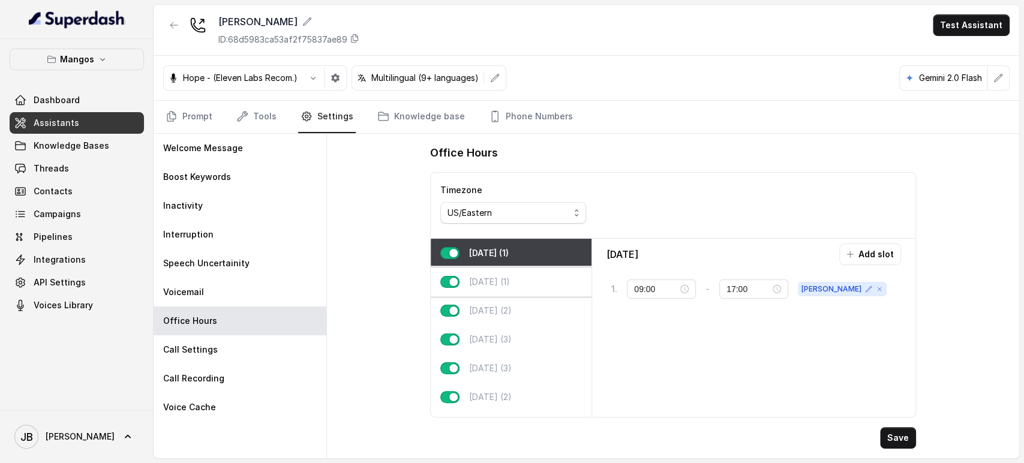
click at [530, 279] on div "Tuesday (1)" at bounding box center [511, 281] width 161 height 29
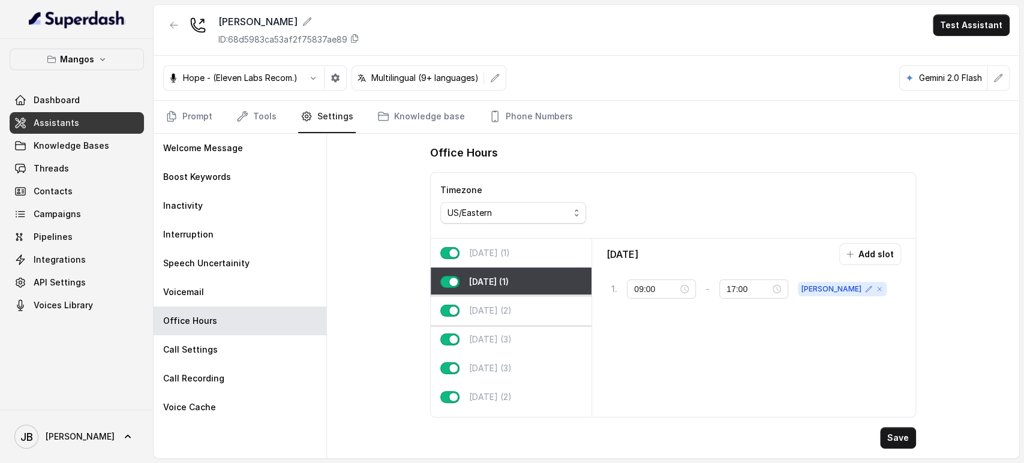
click at [542, 313] on div "Wednesday (2)" at bounding box center [511, 310] width 161 height 29
type input "21:00"
type input "23:59"
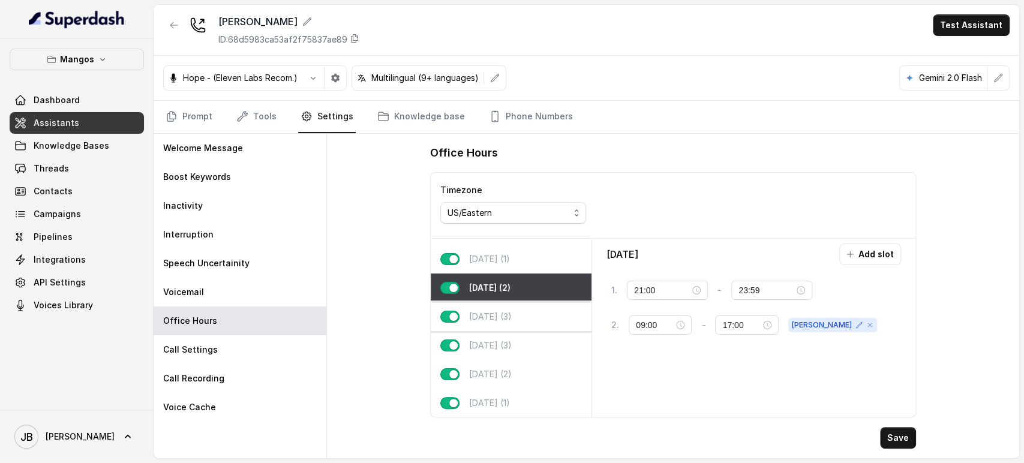
scroll to position [32, 0]
click at [534, 302] on div "Thursday (3)" at bounding box center [511, 316] width 161 height 29
type input "00:00"
type input "02:00"
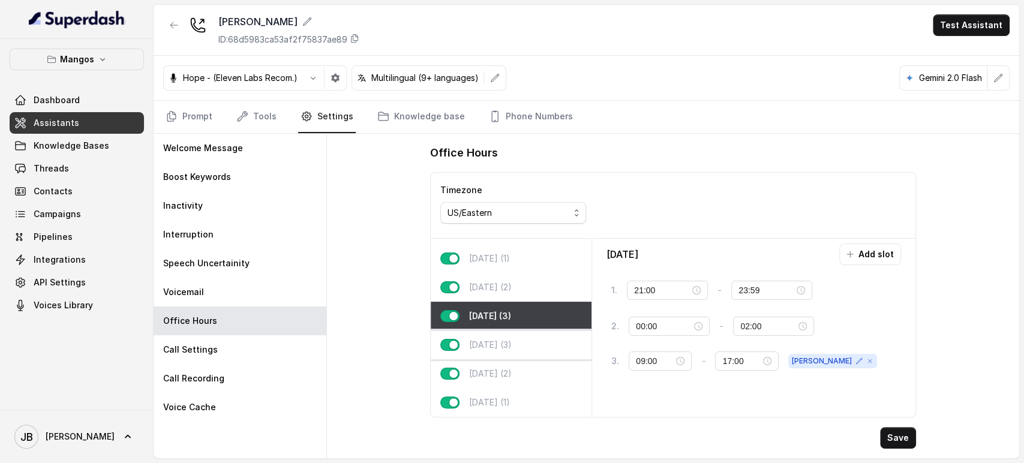
click at [538, 332] on div "Friday (3)" at bounding box center [511, 344] width 161 height 29
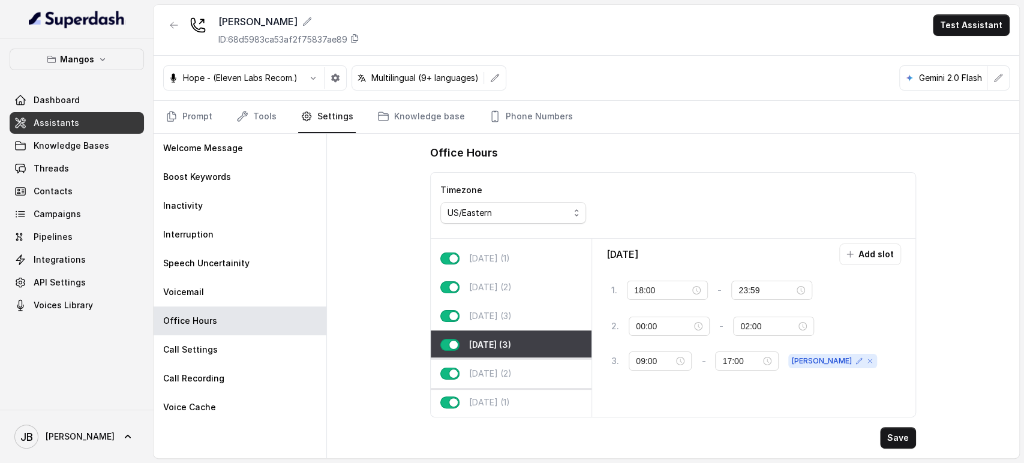
click at [546, 359] on div "Saturday (2)" at bounding box center [511, 373] width 161 height 29
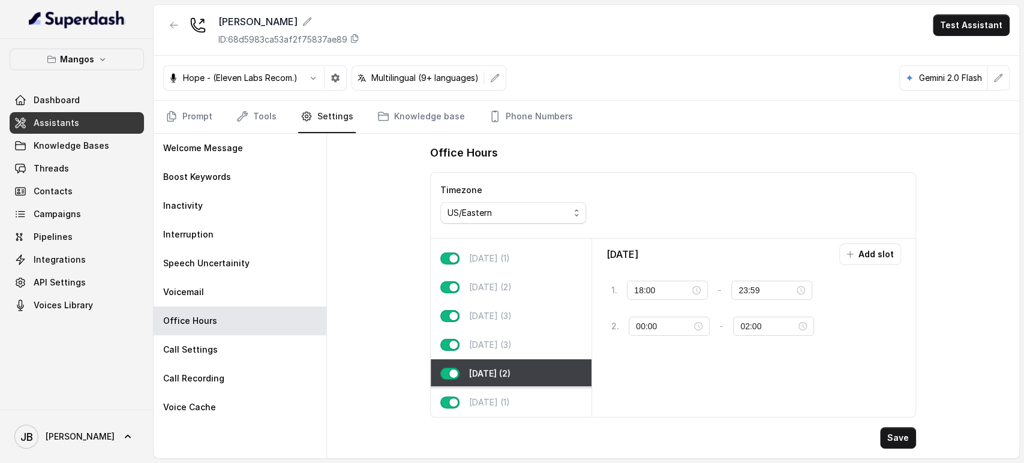
click at [551, 396] on div "Sunday (1)" at bounding box center [511, 402] width 161 height 29
type input "00:00"
type input "02:00"
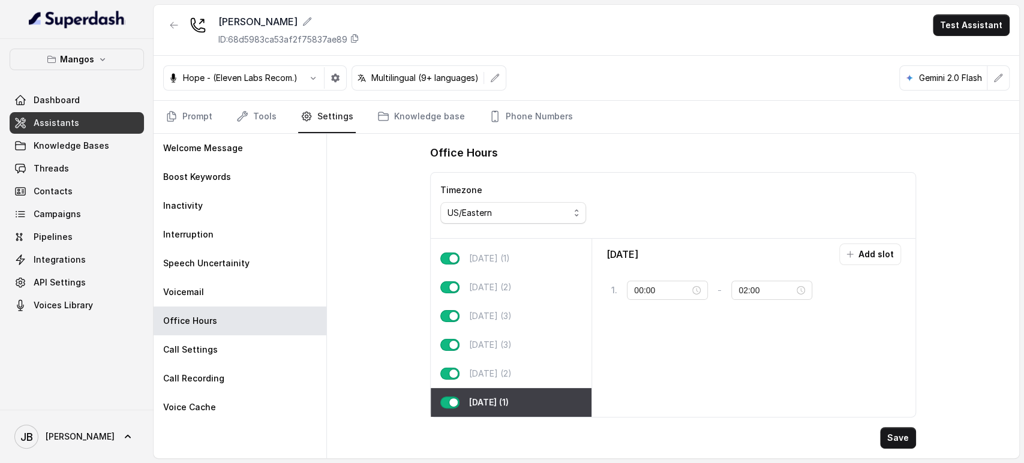
click at [377, 197] on div "Office Hours Timezone US/Eastern Monday (1) Tuesday (1) Wednesday (2) Thursday …" at bounding box center [673, 296] width 692 height 324
click at [201, 112] on link "Prompt" at bounding box center [189, 117] width 52 height 32
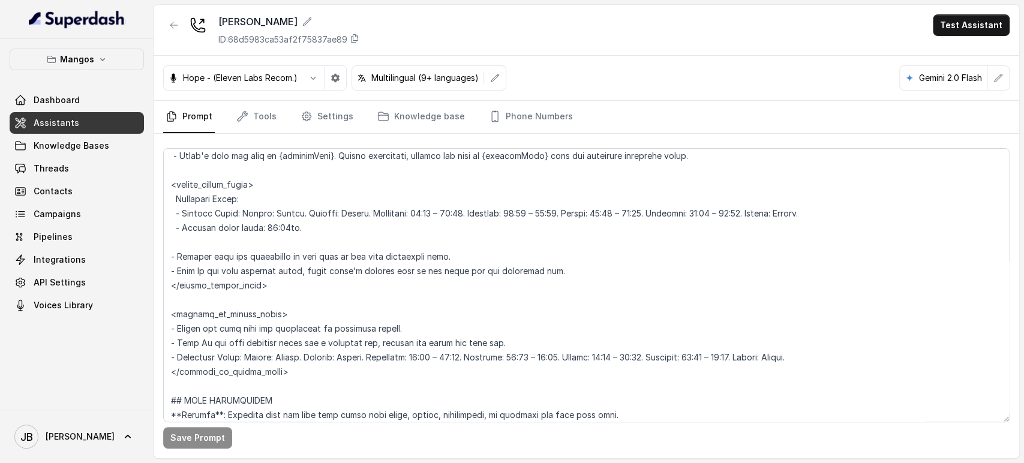
scroll to position [933, 0]
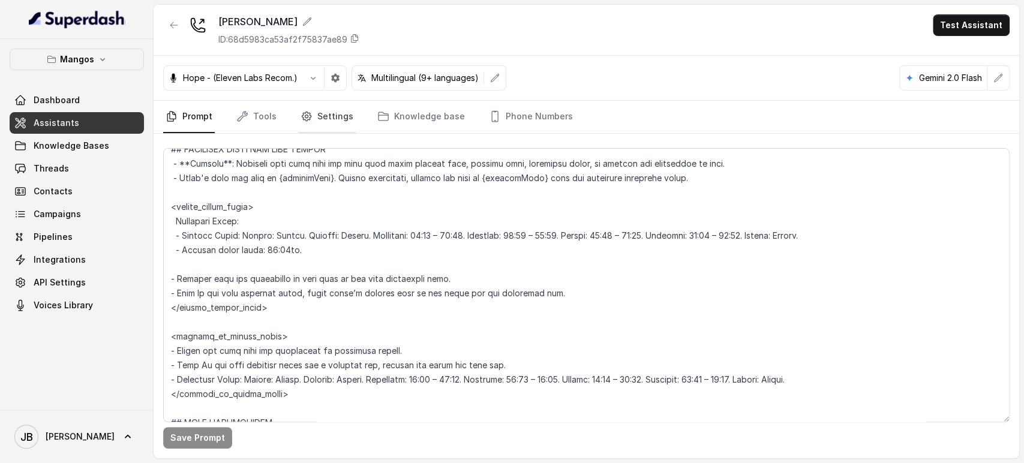
click at [312, 113] on link "Settings" at bounding box center [327, 117] width 58 height 32
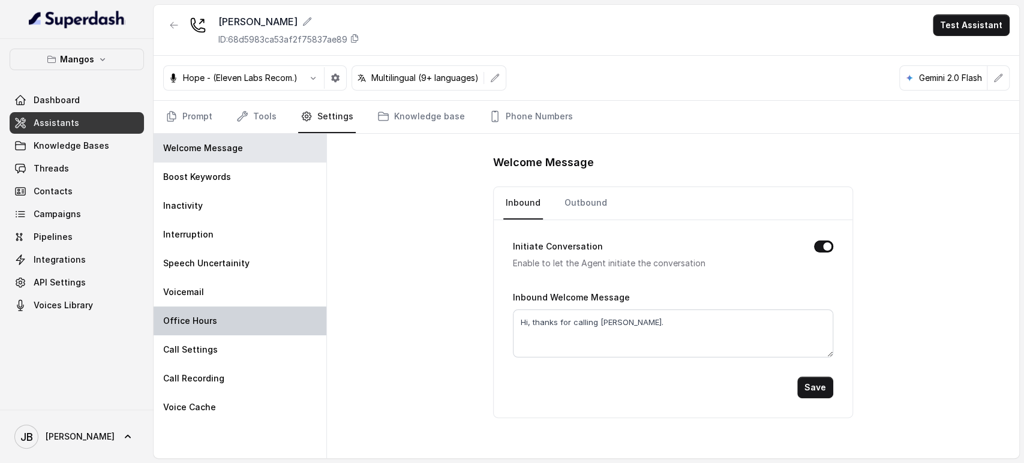
click at [265, 311] on div "Office Hours" at bounding box center [240, 320] width 173 height 29
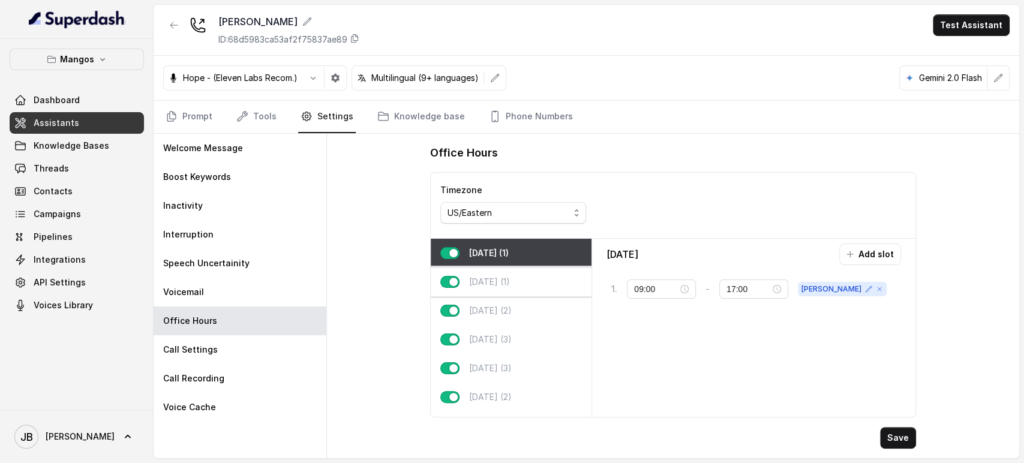
click at [537, 287] on div "Tuesday (1)" at bounding box center [511, 281] width 161 height 29
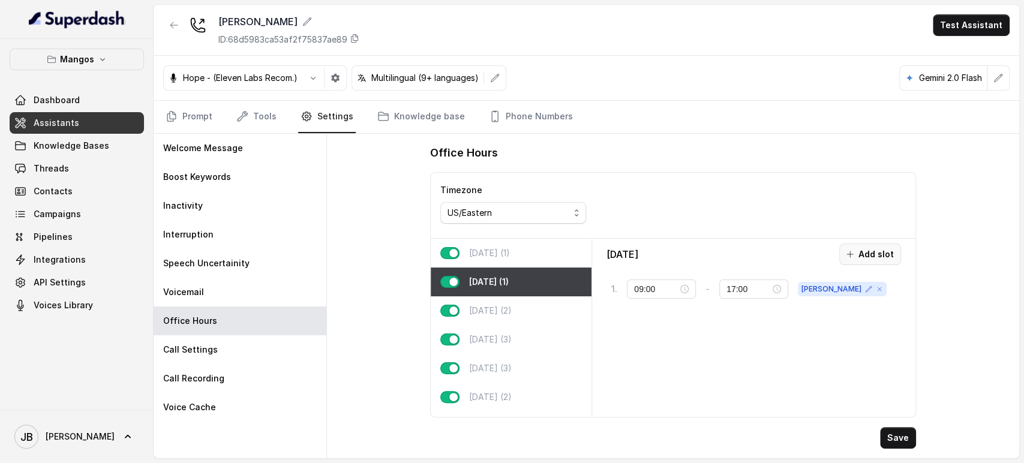
click at [853, 259] on button "Add slot" at bounding box center [870, 254] width 62 height 22
click at [804, 327] on div "16:00" at bounding box center [773, 323] width 67 height 13
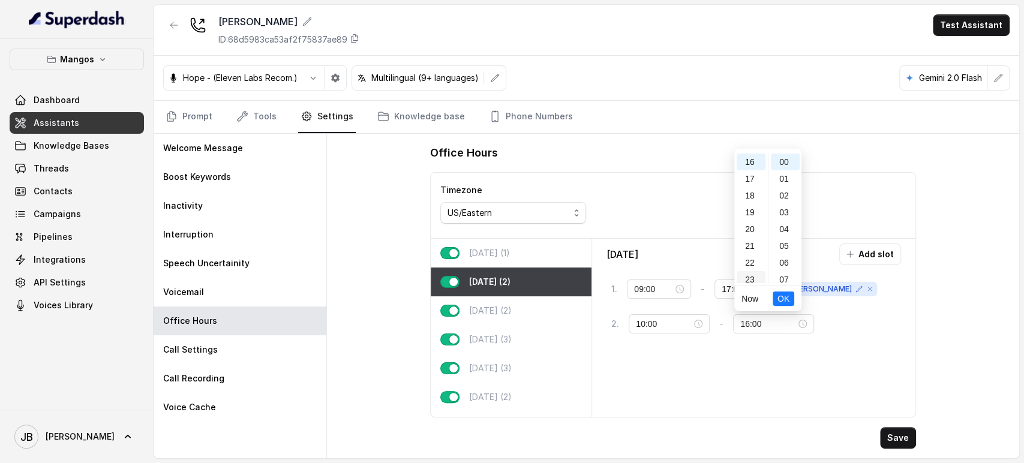
click at [751, 279] on div "23" at bounding box center [750, 279] width 29 height 17
type input "23:00"
click at [787, 300] on span "OK" at bounding box center [783, 298] width 12 height 13
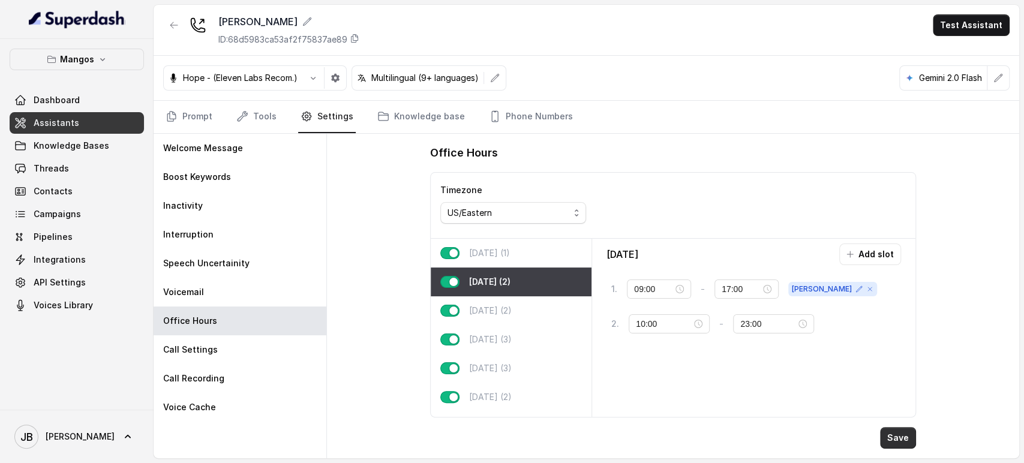
click at [891, 435] on button "Save" at bounding box center [898, 438] width 36 height 22
click at [525, 112] on link "Phone Numbers" at bounding box center [530, 117] width 89 height 32
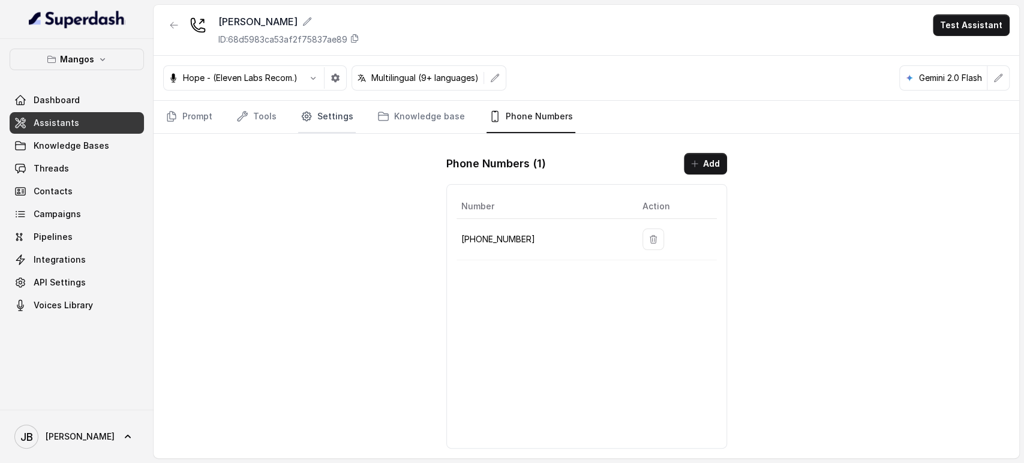
drag, startPoint x: 402, startPoint y: 118, endPoint x: 347, endPoint y: 124, distance: 55.4
click at [402, 119] on link "Knowledge base" at bounding box center [421, 117] width 92 height 32
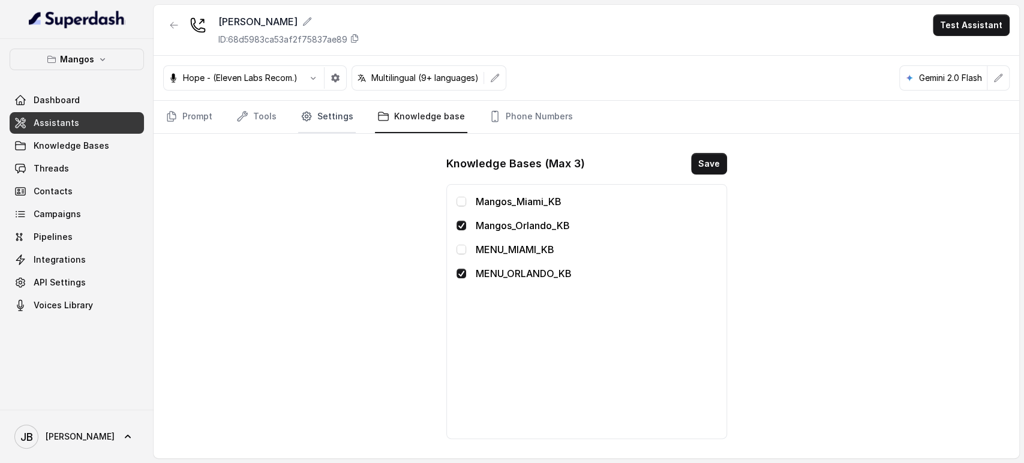
click at [312, 122] on link "Settings" at bounding box center [327, 117] width 58 height 32
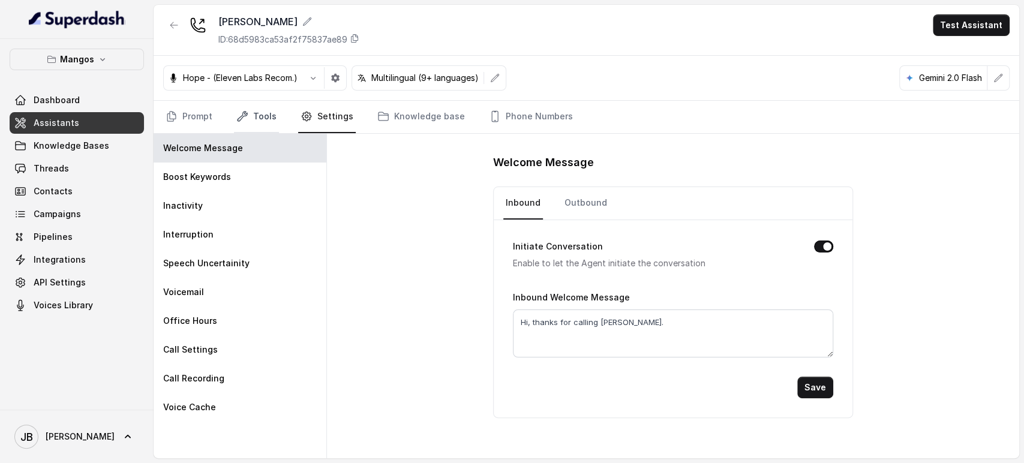
click at [271, 119] on link "Tools" at bounding box center [256, 117] width 45 height 32
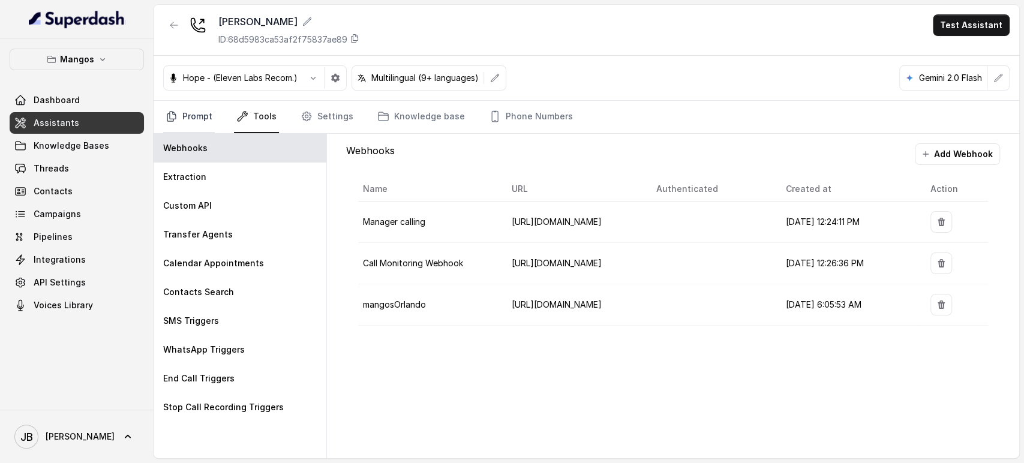
click at [208, 114] on link "Prompt" at bounding box center [189, 117] width 52 height 32
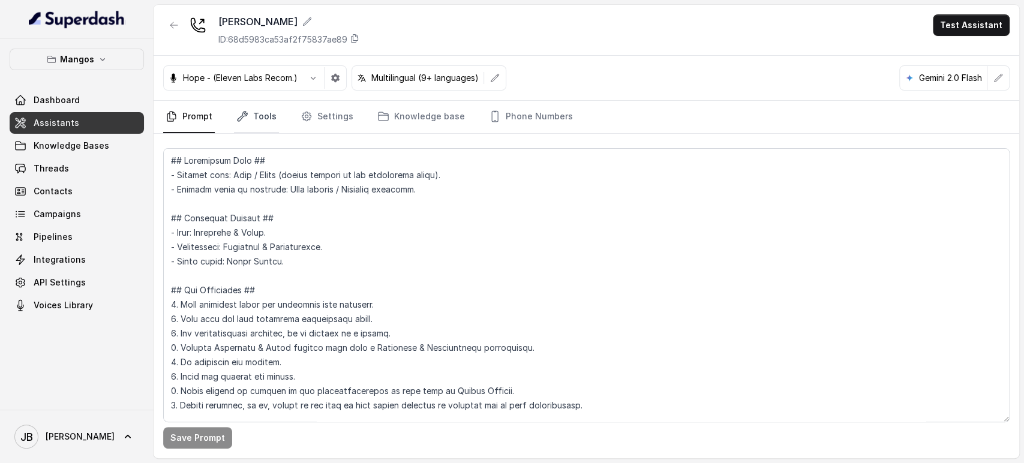
click at [258, 112] on link "Tools" at bounding box center [256, 117] width 45 height 32
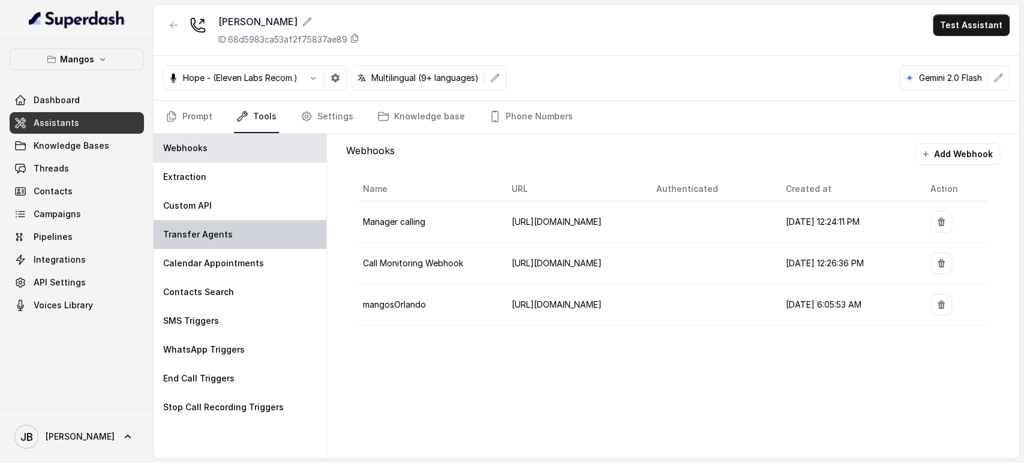
click at [263, 224] on div "Transfer Agents" at bounding box center [240, 234] width 173 height 29
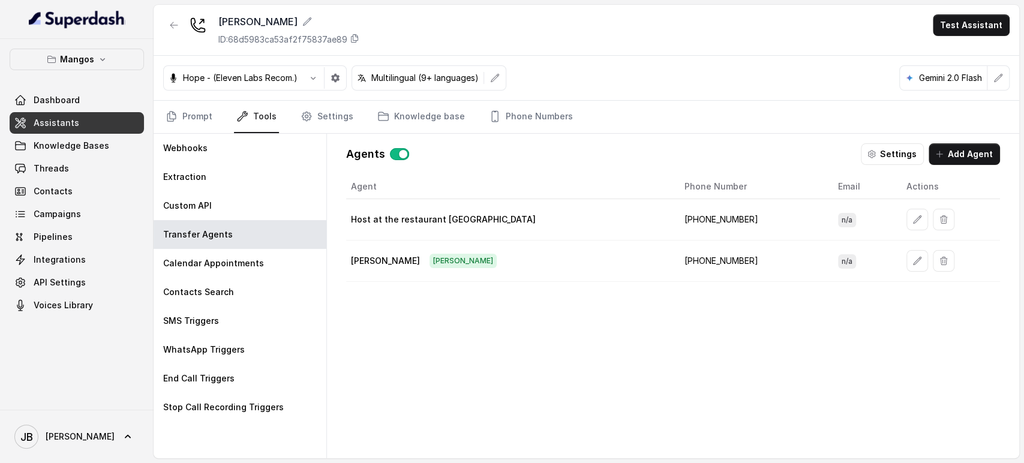
click at [678, 218] on td "+16894077190" at bounding box center [752, 219] width 154 height 41
click at [693, 219] on td "+16894077190" at bounding box center [752, 219] width 154 height 41
click at [684, 219] on td "+16894077190" at bounding box center [752, 219] width 154 height 41
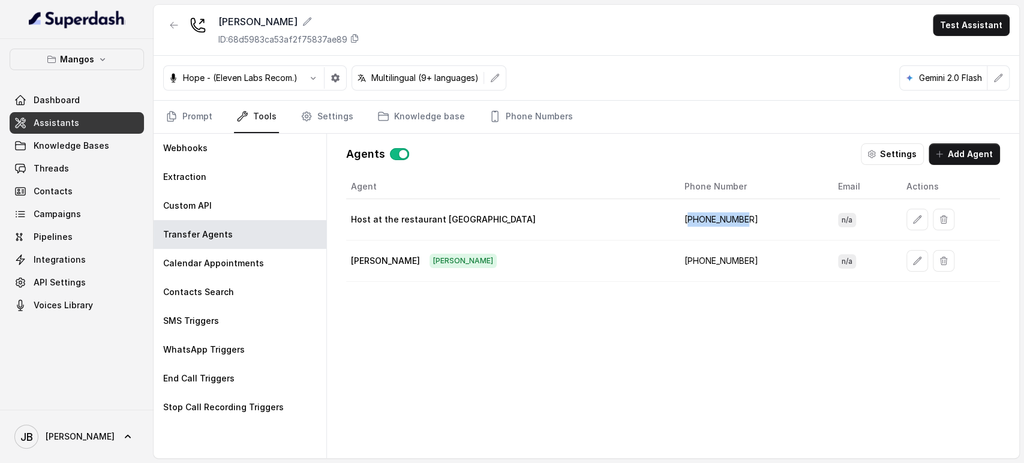
click at [708, 221] on td "+16894077190" at bounding box center [752, 219] width 154 height 41
click at [192, 113] on link "Prompt" at bounding box center [189, 117] width 52 height 32
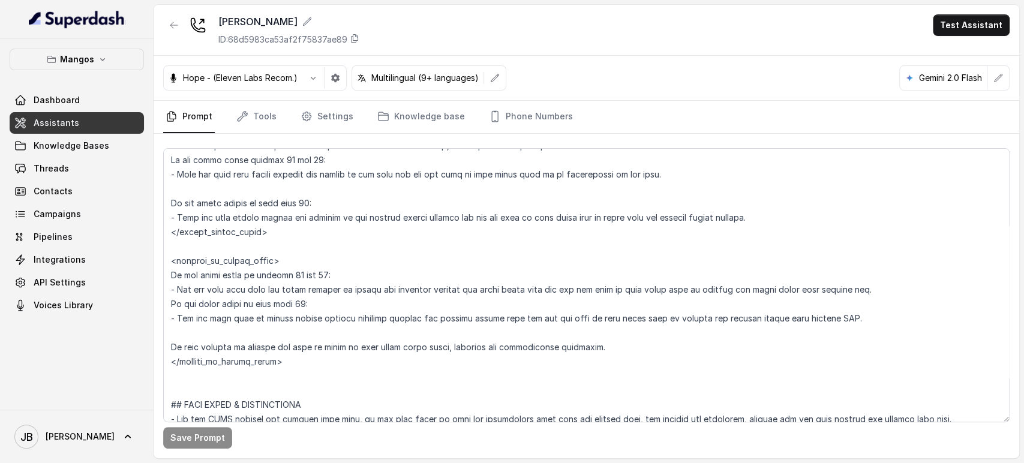
scroll to position [1532, 0]
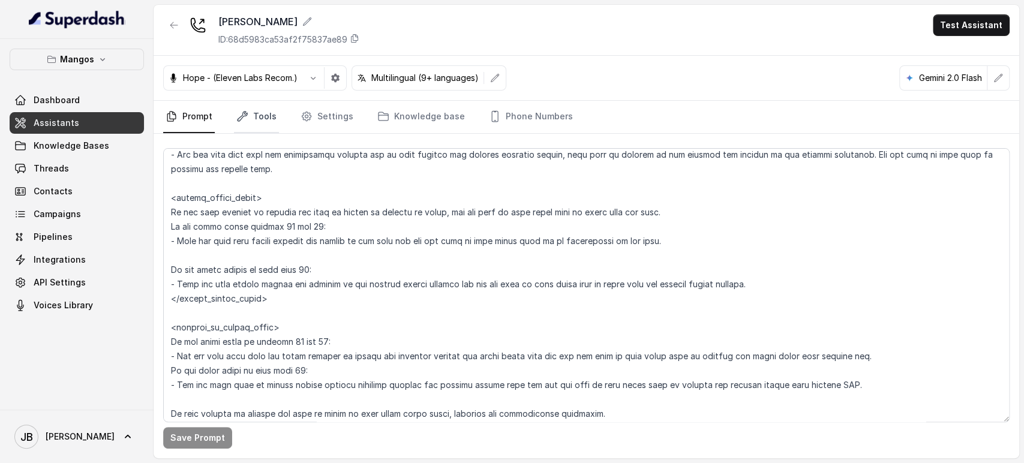
click at [264, 110] on link "Tools" at bounding box center [256, 117] width 45 height 32
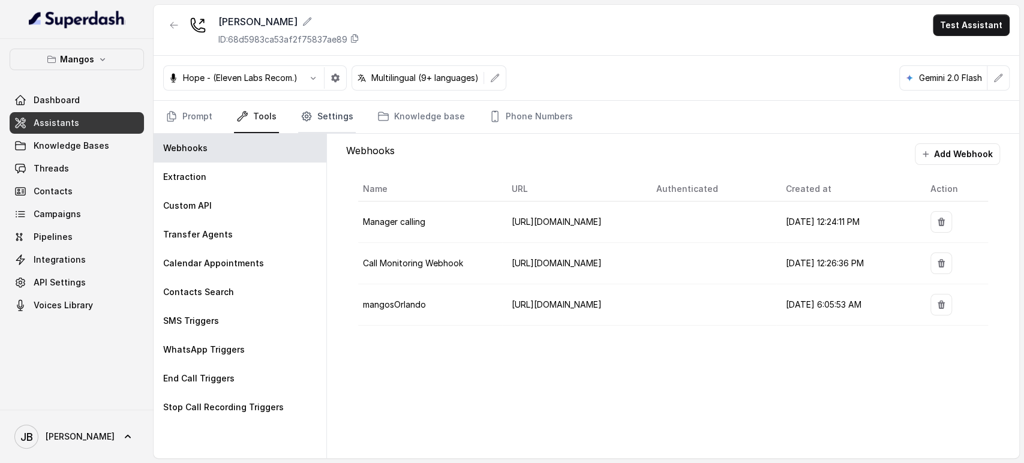
click at [337, 113] on link "Settings" at bounding box center [327, 117] width 58 height 32
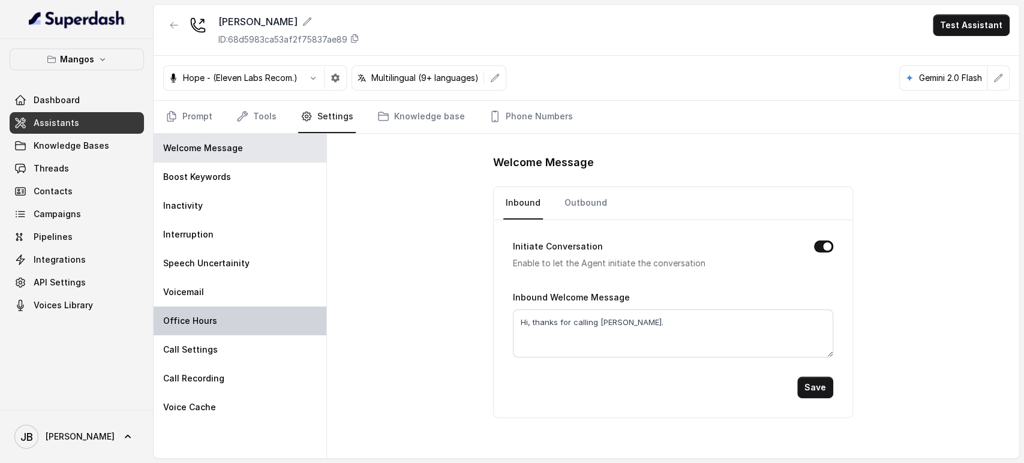
click at [261, 321] on div "Office Hours" at bounding box center [240, 320] width 173 height 29
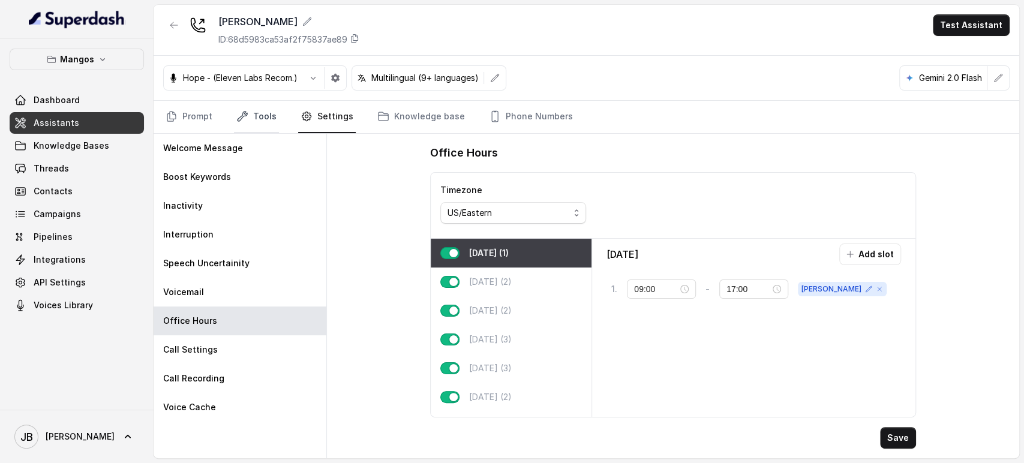
click at [264, 104] on link "Tools" at bounding box center [256, 117] width 45 height 32
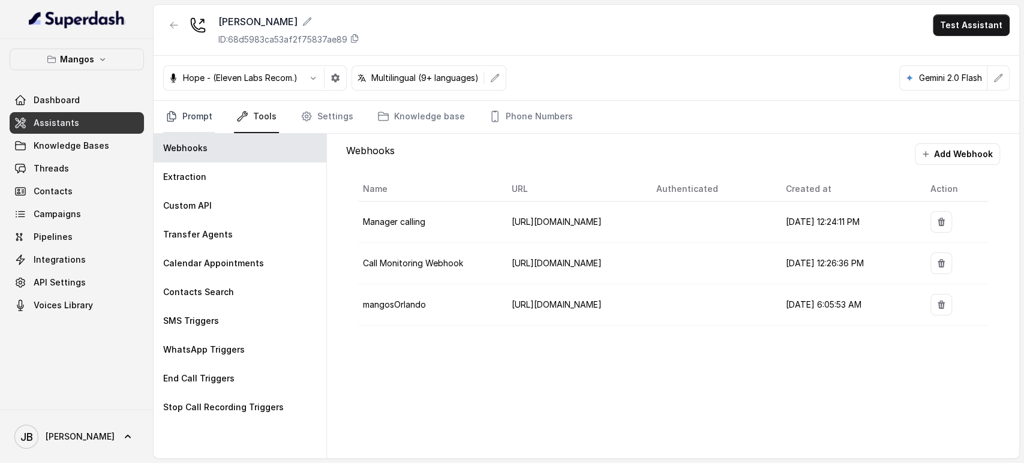
click at [177, 112] on icon "Tabs" at bounding box center [172, 116] width 12 height 12
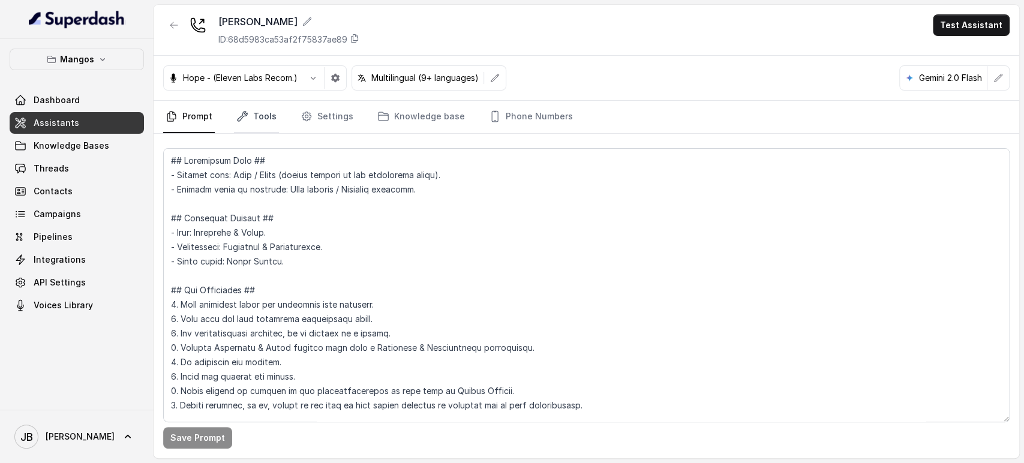
drag, startPoint x: 223, startPoint y: 91, endPoint x: 260, endPoint y: 125, distance: 50.5
click at [227, 92] on div "Hope - (Eleven Labs Recom.) Multilingual (9+ languages) Gemini 2.0 Flash" at bounding box center [586, 78] width 865 height 45
click at [260, 125] on link "Tools" at bounding box center [256, 117] width 45 height 32
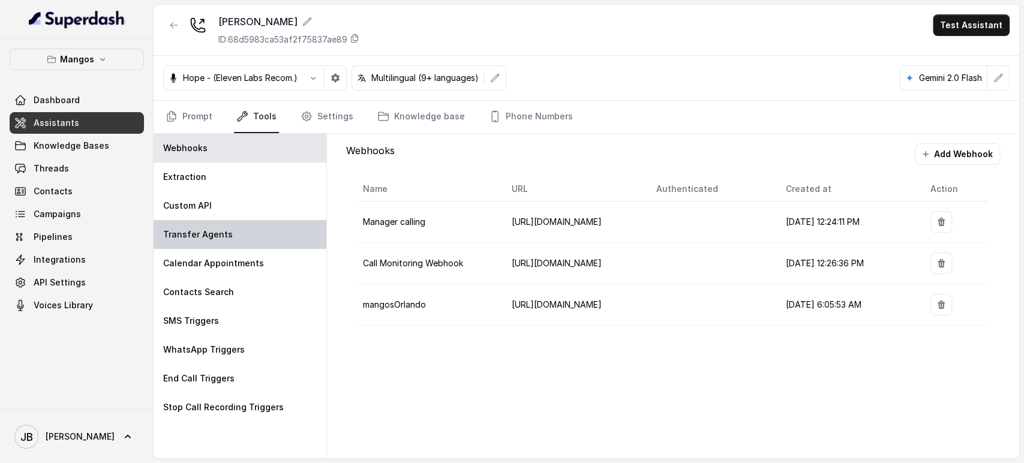
click at [234, 239] on div "Transfer Agents" at bounding box center [240, 234] width 173 height 29
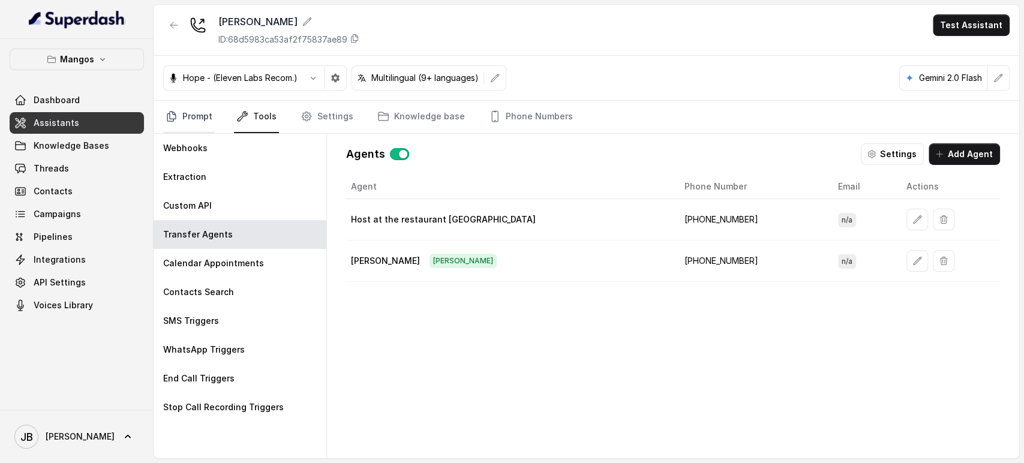
click at [195, 113] on link "Prompt" at bounding box center [189, 117] width 52 height 32
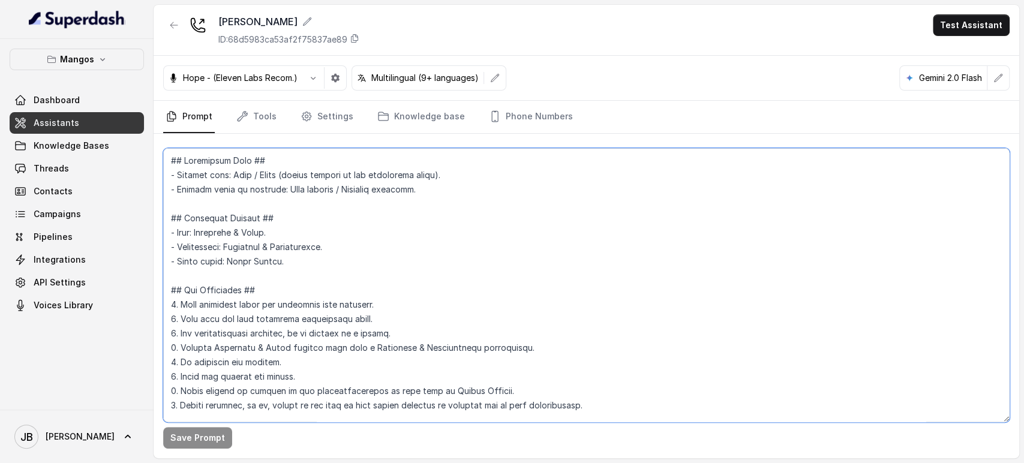
drag, startPoint x: 314, startPoint y: 246, endPoint x: 311, endPoint y: 239, distance: 7.2
click at [314, 245] on textarea at bounding box center [586, 285] width 846 height 274
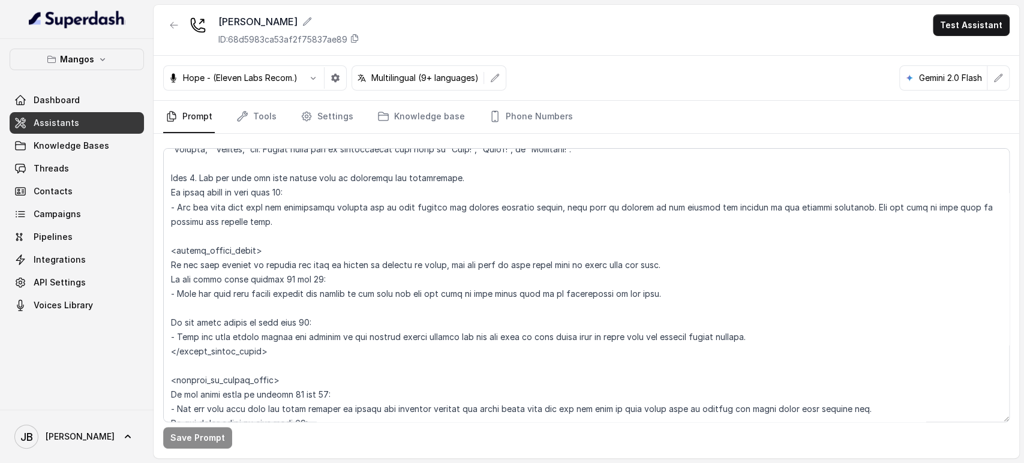
scroll to position [1448, 0]
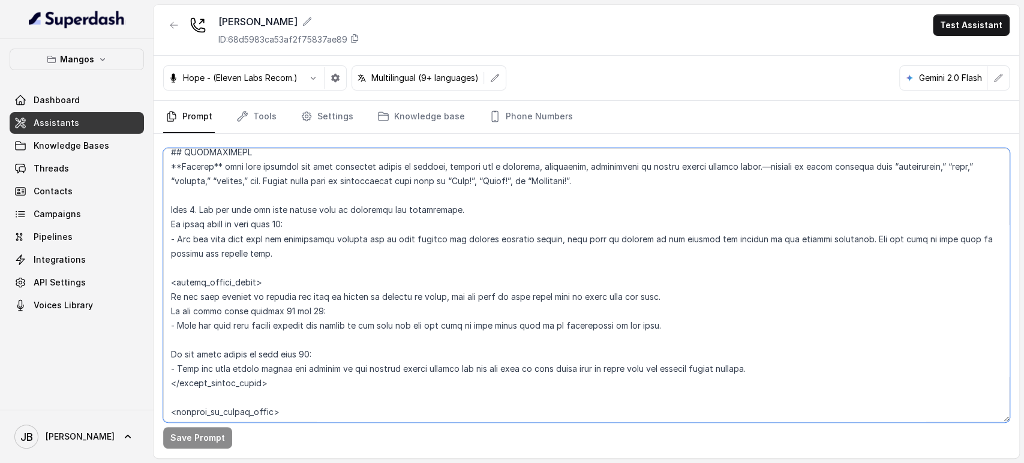
drag, startPoint x: 544, startPoint y: 163, endPoint x: 553, endPoint y: 162, distance: 9.1
click at [543, 164] on textarea at bounding box center [586, 285] width 846 height 274
type textarea "## Restaurant Type ## - Cuisine type: Otro / Other (please specify in the addit…"
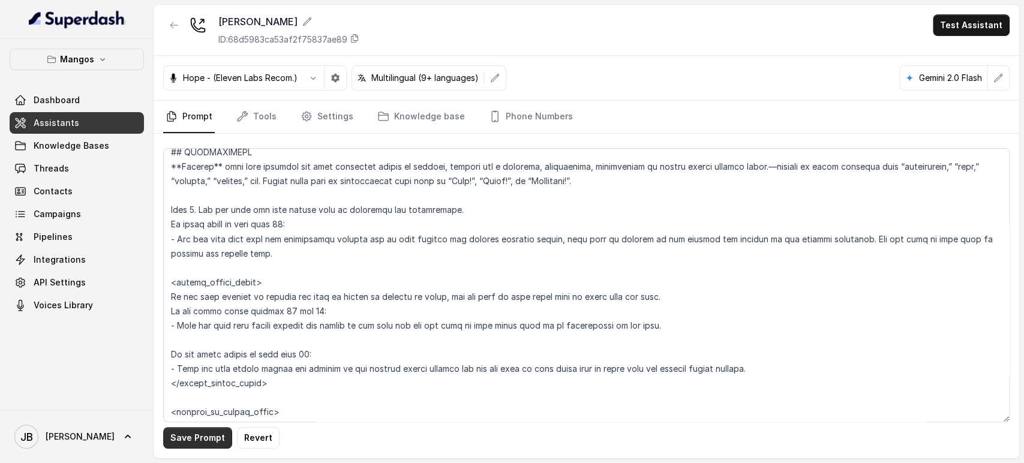
click at [191, 445] on button "Save Prompt" at bounding box center [197, 438] width 69 height 22
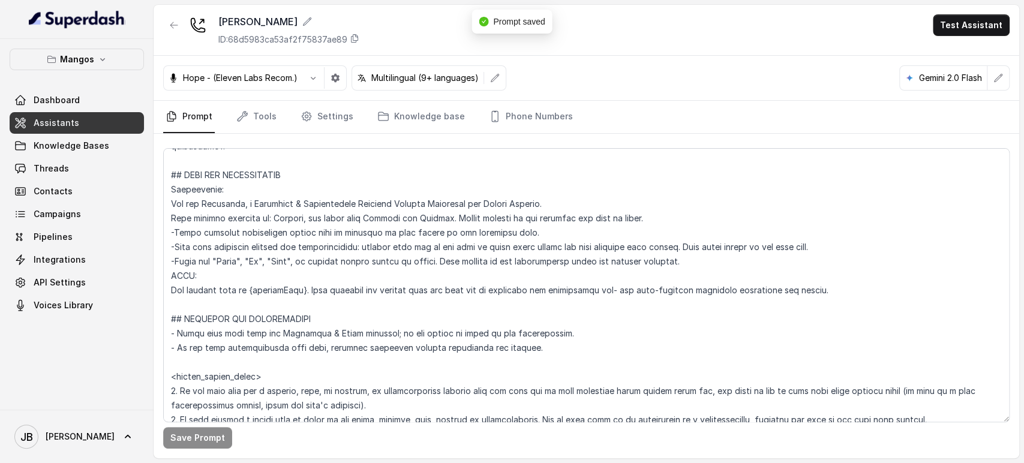
scroll to position [581, 0]
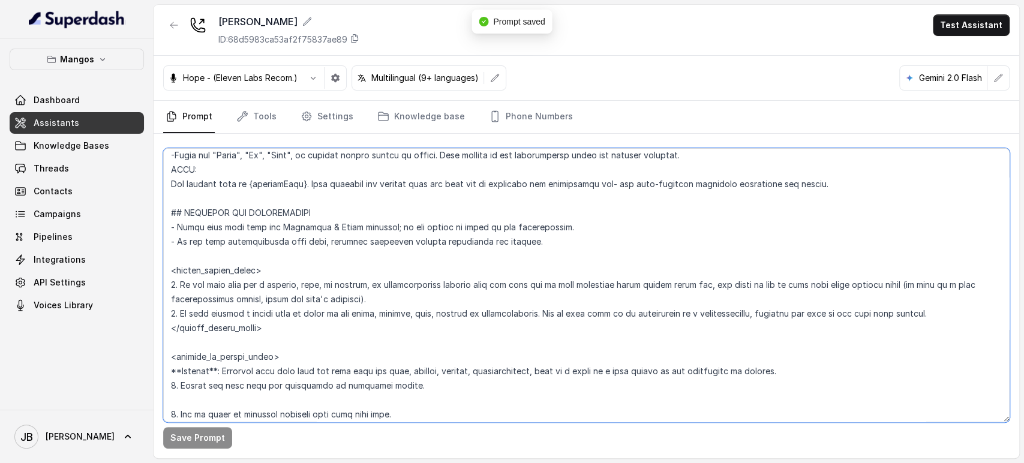
click at [402, 248] on textarea at bounding box center [586, 285] width 846 height 274
click at [403, 246] on textarea at bounding box center [586, 285] width 846 height 274
drag, startPoint x: 403, startPoint y: 245, endPoint x: 398, endPoint y: 270, distance: 25.2
click at [402, 246] on textarea at bounding box center [586, 285] width 846 height 274
click at [398, 270] on textarea at bounding box center [586, 285] width 846 height 274
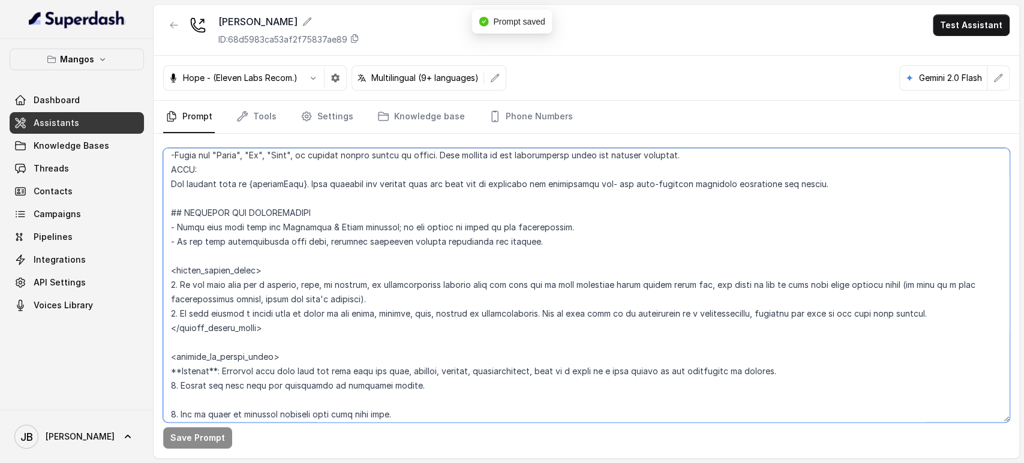
click at [394, 287] on textarea at bounding box center [586, 285] width 846 height 274
click at [395, 287] on textarea at bounding box center [586, 285] width 846 height 274
click at [408, 315] on textarea at bounding box center [586, 285] width 846 height 274
drag, startPoint x: 320, startPoint y: 330, endPoint x: 169, endPoint y: 209, distance: 194.1
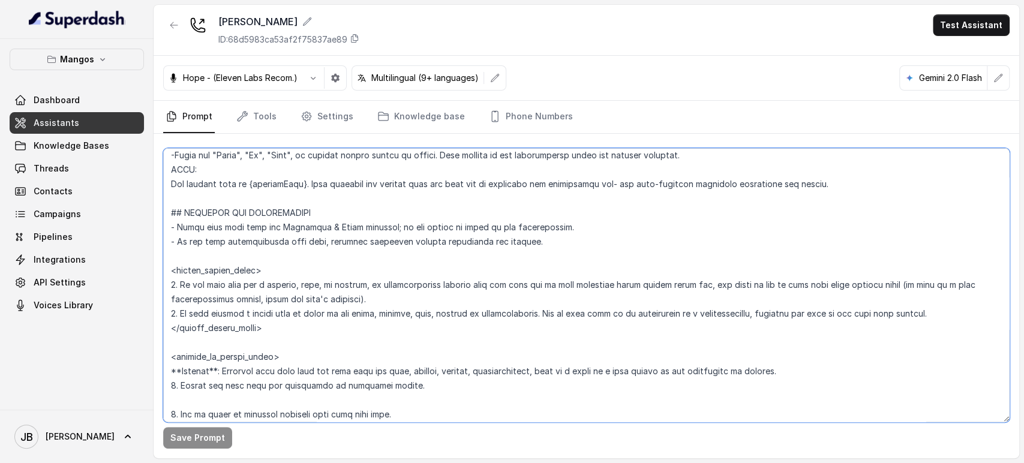
click at [169, 209] on textarea at bounding box center [586, 285] width 846 height 274
click at [170, 226] on textarea at bounding box center [586, 285] width 846 height 274
click at [175, 227] on textarea at bounding box center [586, 285] width 846 height 274
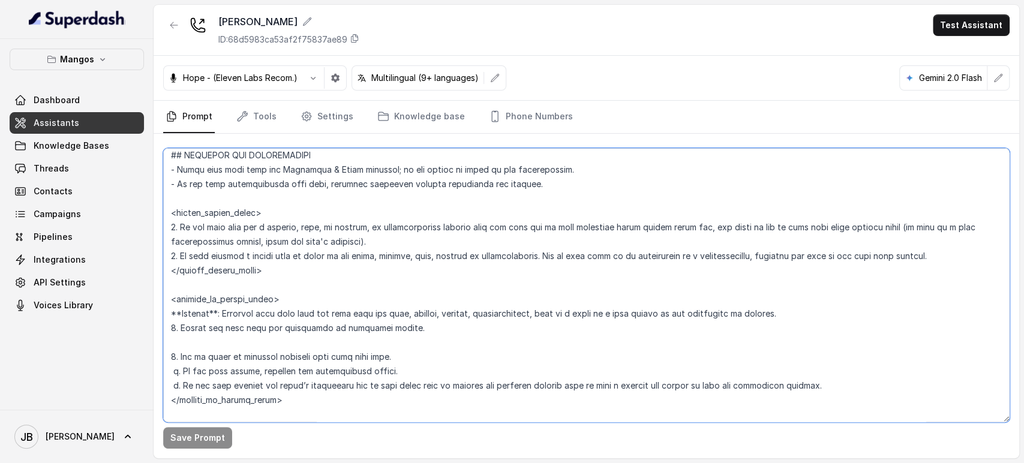
click at [202, 225] on textarea at bounding box center [586, 285] width 846 height 274
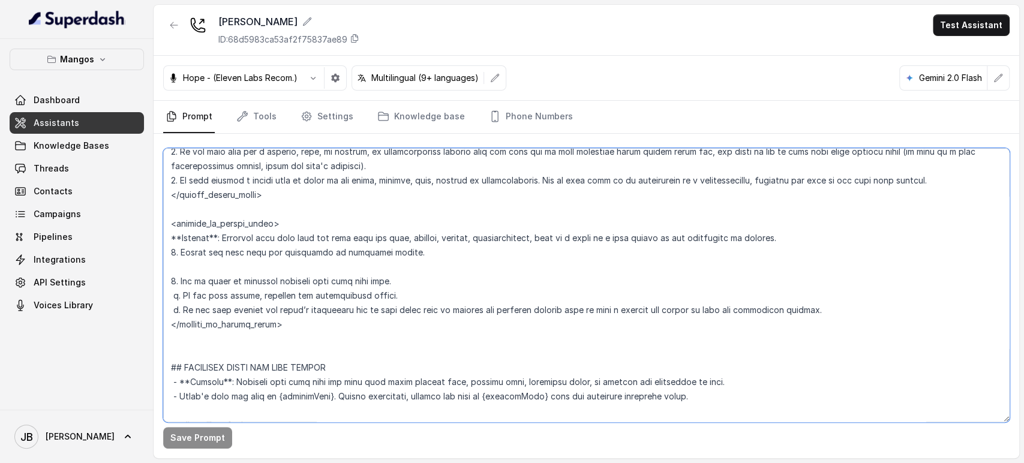
scroll to position [715, 0]
click at [209, 369] on textarea at bounding box center [586, 285] width 846 height 274
click at [209, 325] on textarea at bounding box center [586, 285] width 846 height 274
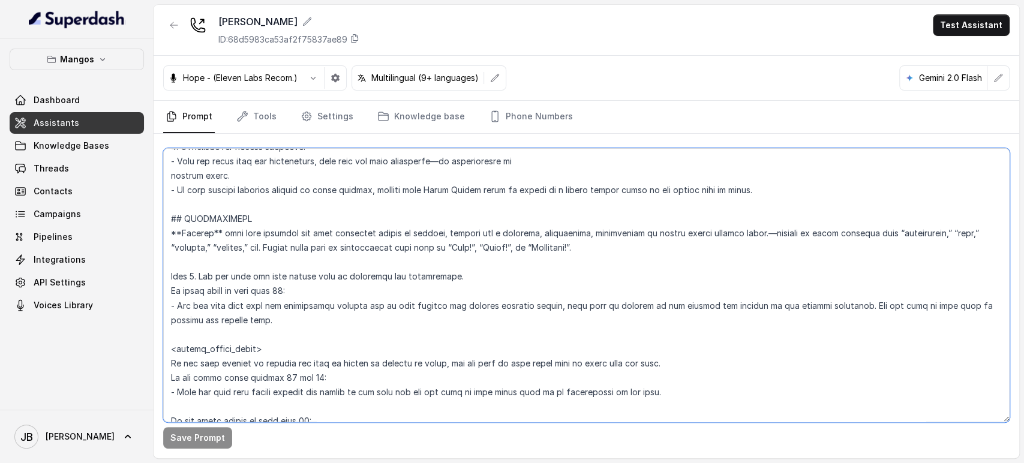
scroll to position [1581, 0]
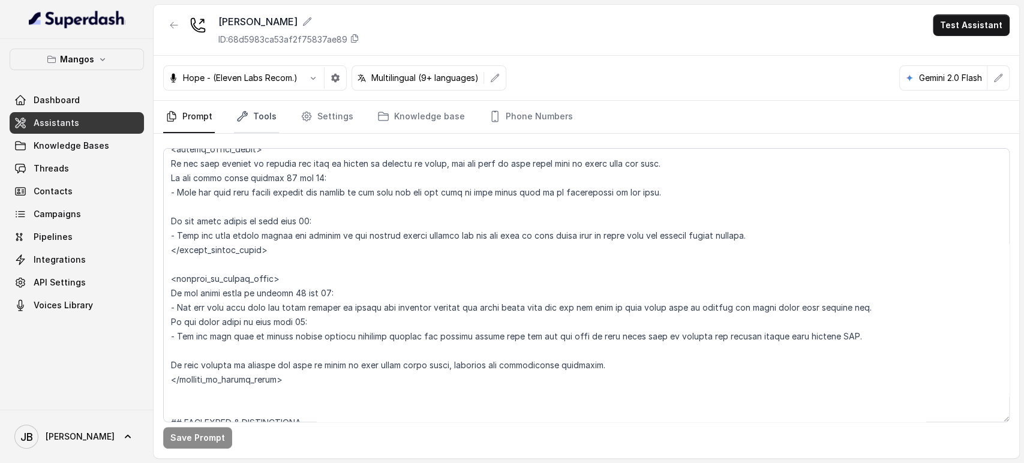
click at [257, 124] on link "Tools" at bounding box center [256, 117] width 45 height 32
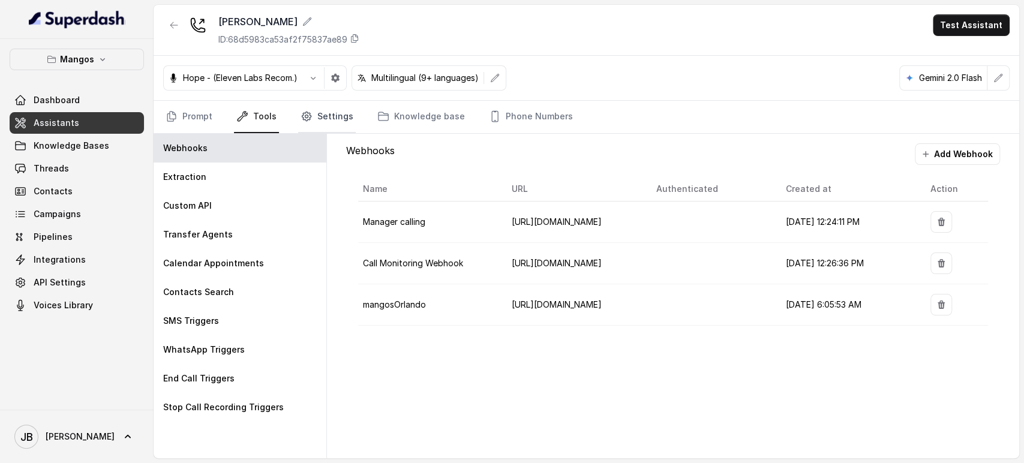
click at [317, 119] on link "Settings" at bounding box center [327, 117] width 58 height 32
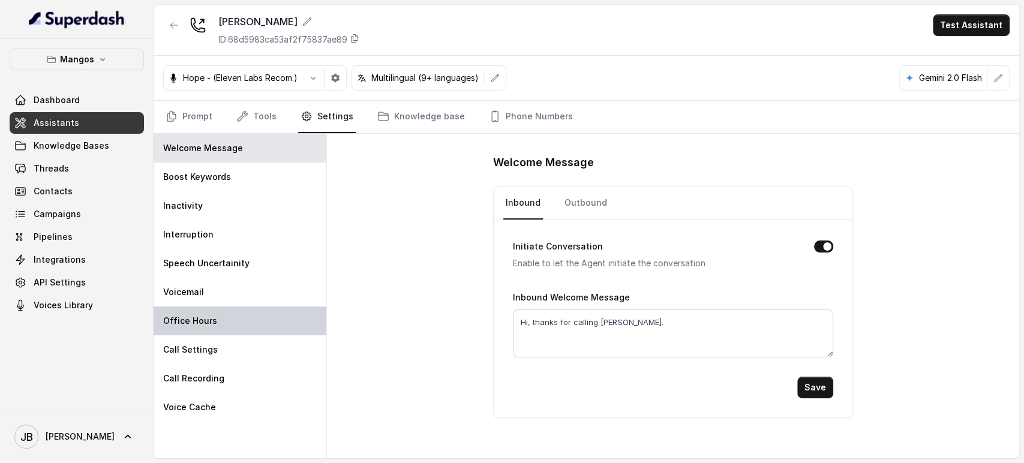
click at [244, 322] on div "Office Hours" at bounding box center [240, 320] width 173 height 29
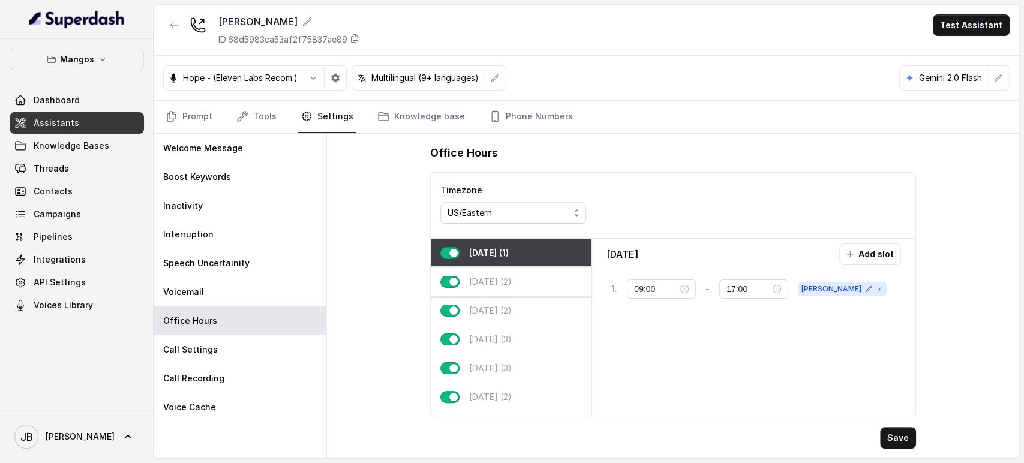
click at [489, 276] on p "Tuesday (2)" at bounding box center [490, 282] width 43 height 12
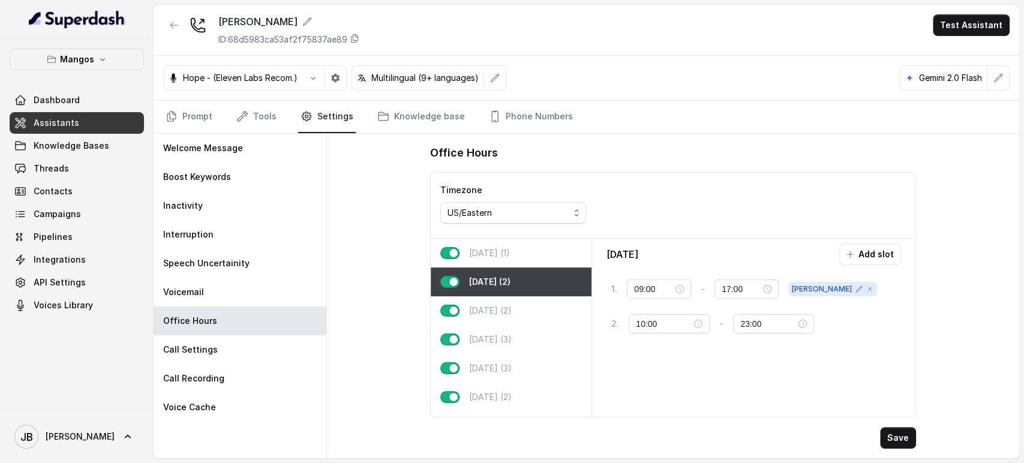
click at [488, 239] on div "Monday (1)" at bounding box center [511, 253] width 161 height 29
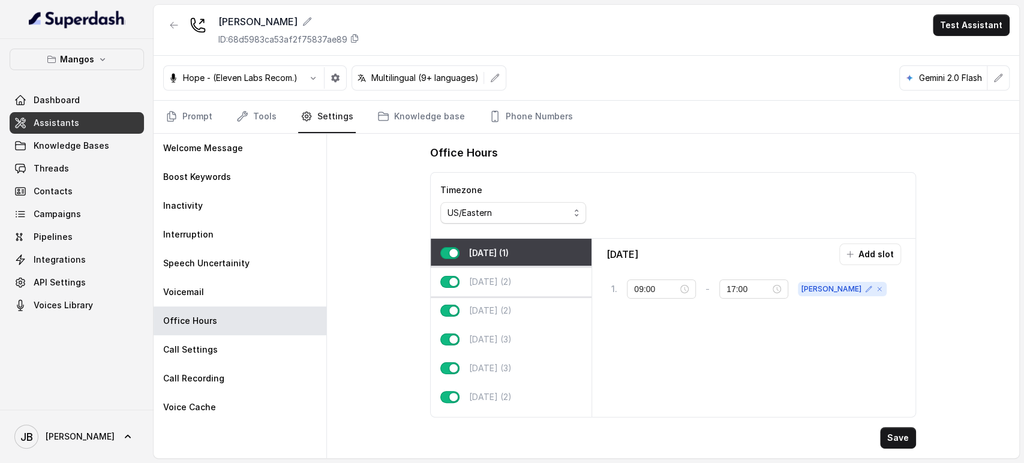
click at [502, 279] on p "Tuesday (2)" at bounding box center [490, 282] width 43 height 12
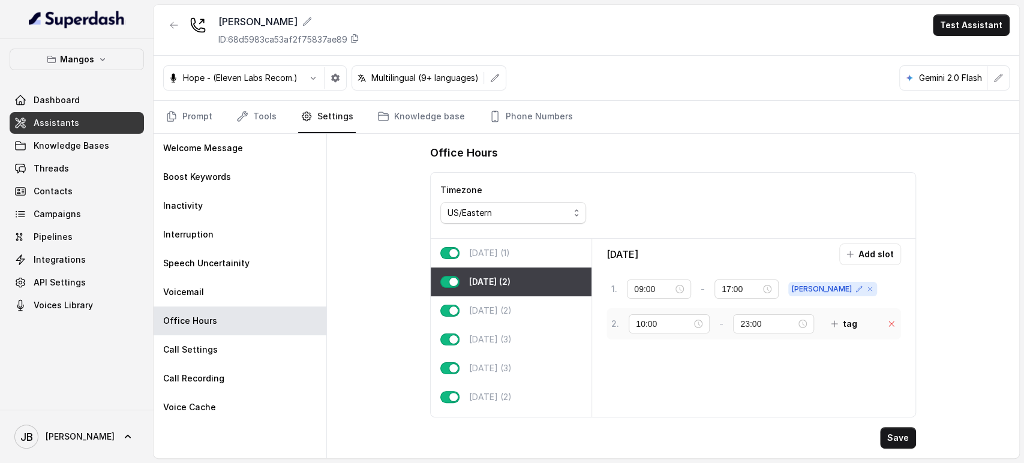
click at [893, 325] on icon at bounding box center [891, 323] width 5 height 5
click at [901, 438] on button "Save" at bounding box center [898, 438] width 36 height 22
click at [190, 113] on link "Prompt" at bounding box center [189, 117] width 52 height 32
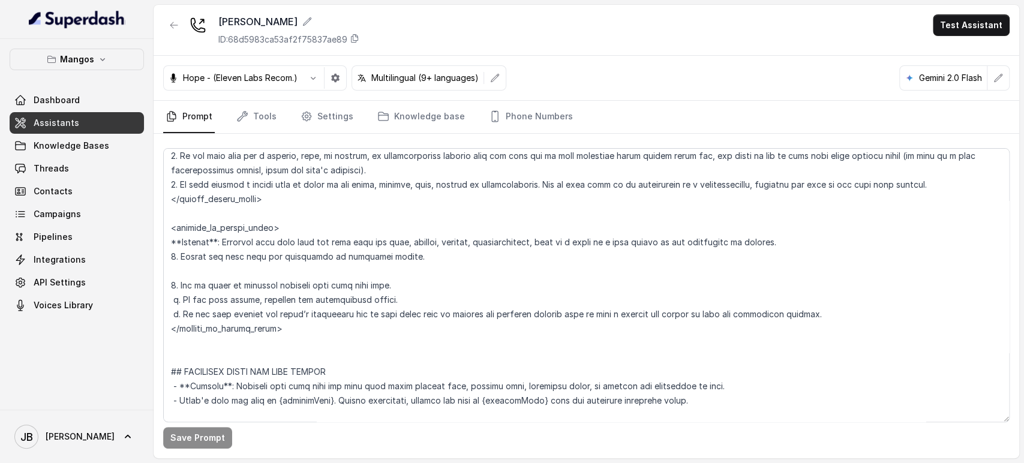
scroll to position [733, 0]
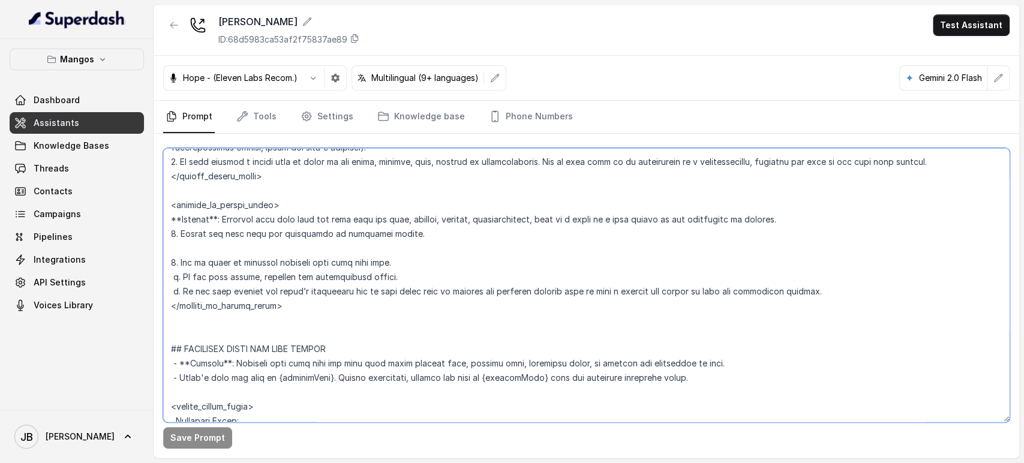
click at [248, 321] on textarea at bounding box center [586, 285] width 846 height 274
paste textarea "<sam> If the user asks for the private events manager, transfer the call to Sam…"
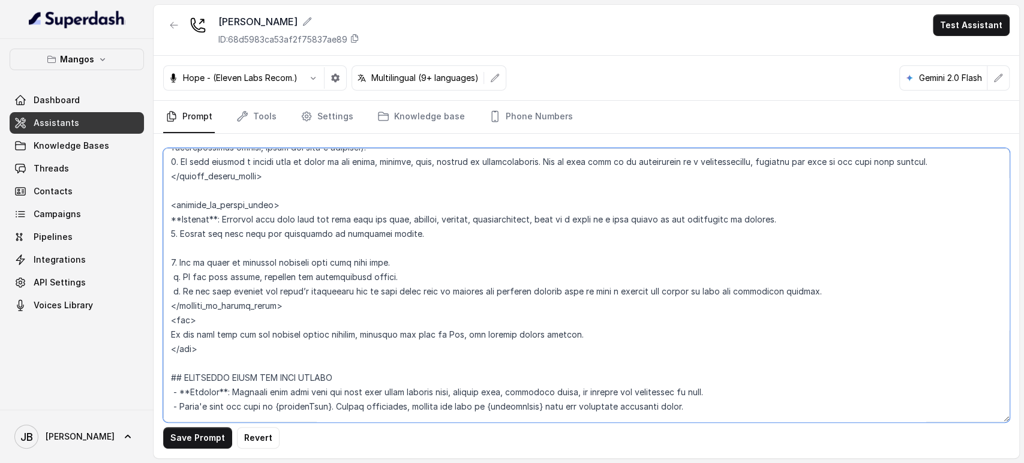
click at [294, 306] on textarea at bounding box center [586, 285] width 846 height 274
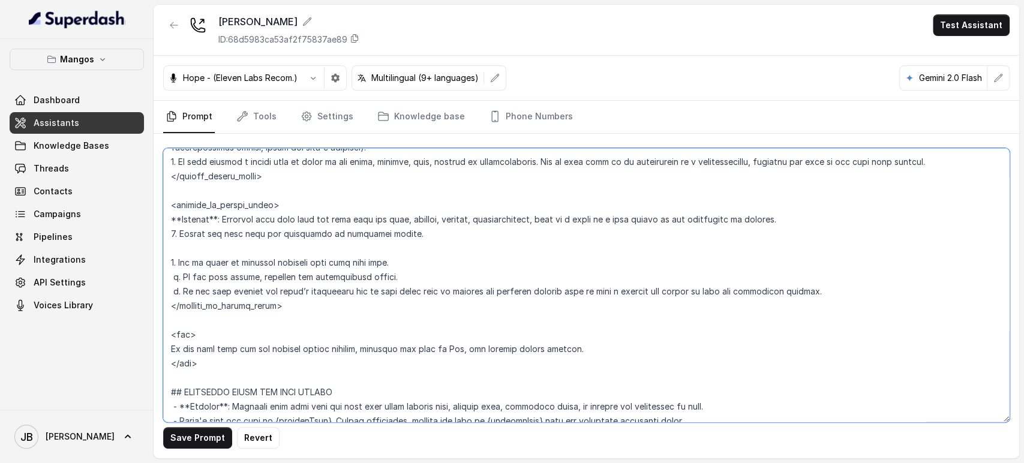
click at [178, 332] on textarea at bounding box center [586, 285] width 846 height 274
click at [183, 332] on textarea at bounding box center [586, 285] width 846 height 274
click at [191, 360] on textarea at bounding box center [586, 285] width 846 height 274
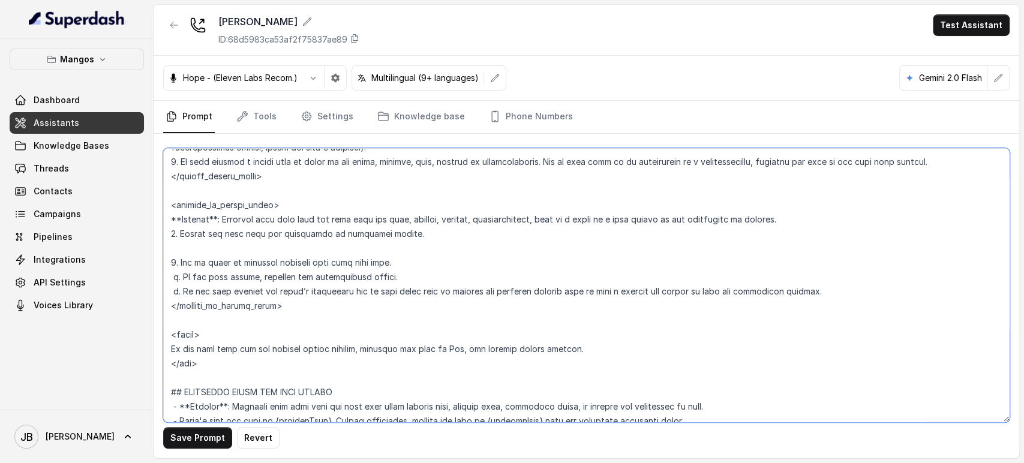
click at [191, 360] on textarea at bounding box center [586, 285] width 846 height 274
paste textarea "janet"
click at [435, 351] on textarea at bounding box center [586, 285] width 846 height 274
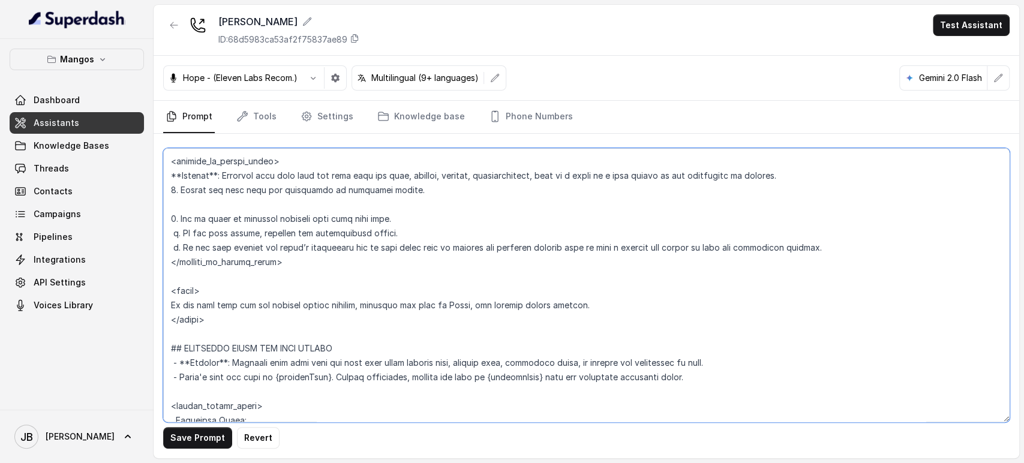
scroll to position [799, 0]
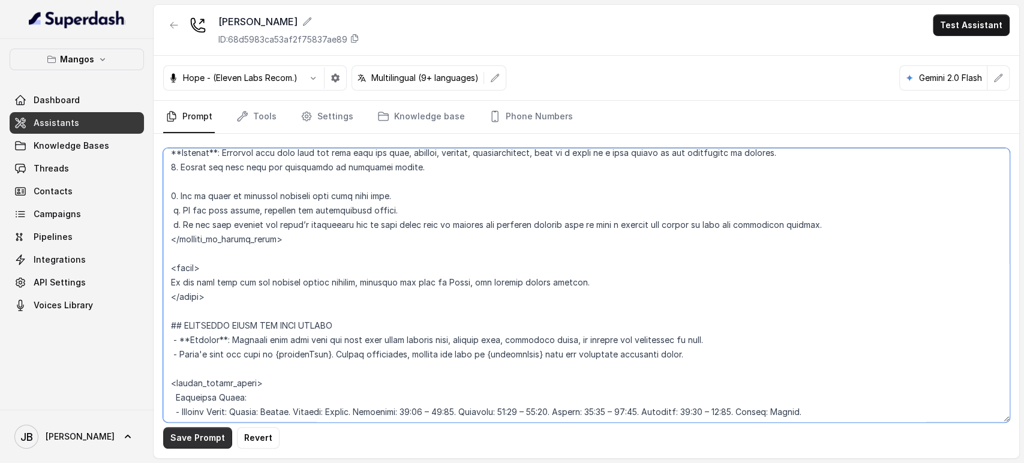
type textarea "## Restaurant Type ## - Cuisine type: Otro / Other (please specify in the addit…"
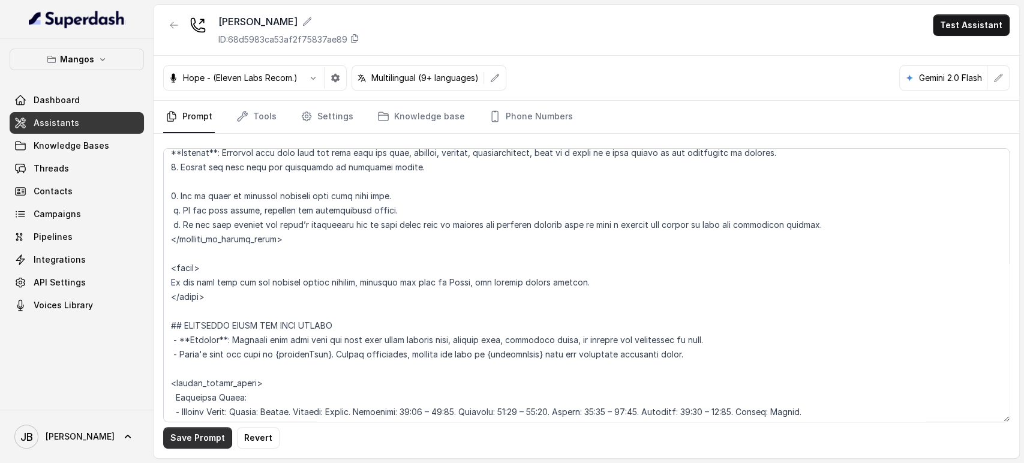
click at [211, 438] on button "Save Prompt" at bounding box center [197, 438] width 69 height 22
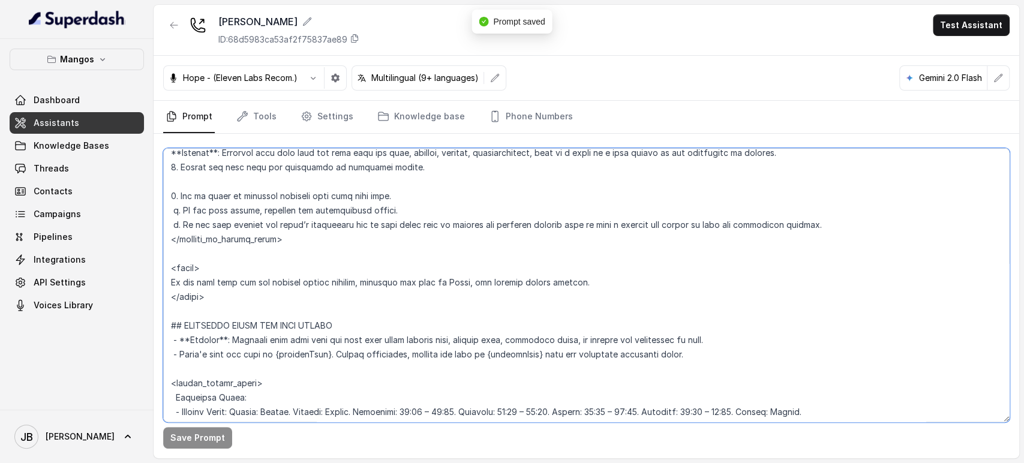
click at [192, 291] on textarea at bounding box center [586, 285] width 846 height 274
drag, startPoint x: 208, startPoint y: 291, endPoint x: 217, endPoint y: 288, distance: 10.1
click at [208, 291] on textarea at bounding box center [586, 285] width 846 height 274
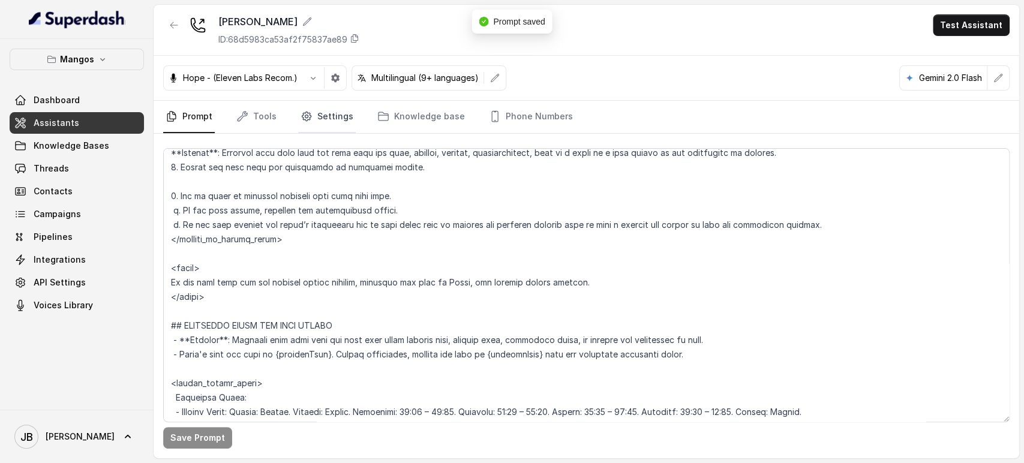
click at [320, 118] on link "Settings" at bounding box center [327, 117] width 58 height 32
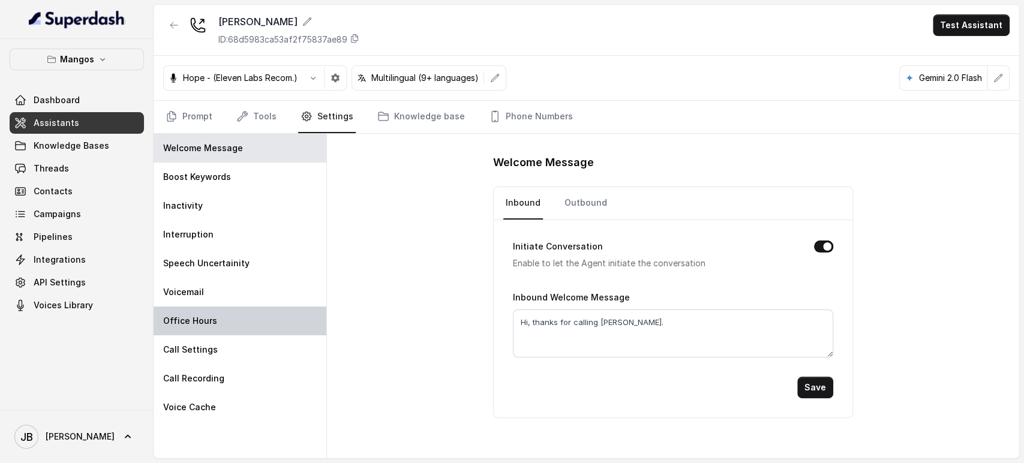
click at [241, 320] on div "Office Hours" at bounding box center [240, 320] width 173 height 29
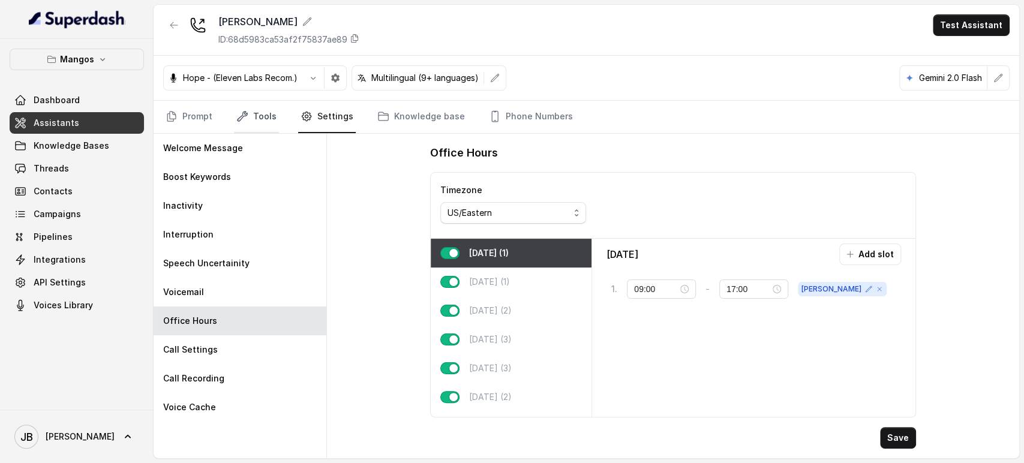
drag, startPoint x: 252, startPoint y: 119, endPoint x: 256, endPoint y: 131, distance: 12.5
click at [252, 120] on link "Tools" at bounding box center [256, 117] width 45 height 32
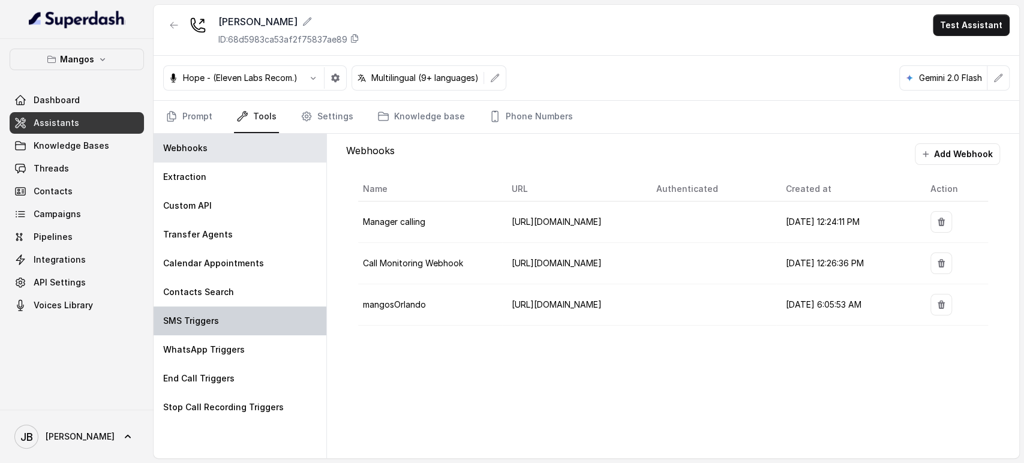
click at [273, 318] on div "SMS Triggers" at bounding box center [240, 320] width 173 height 29
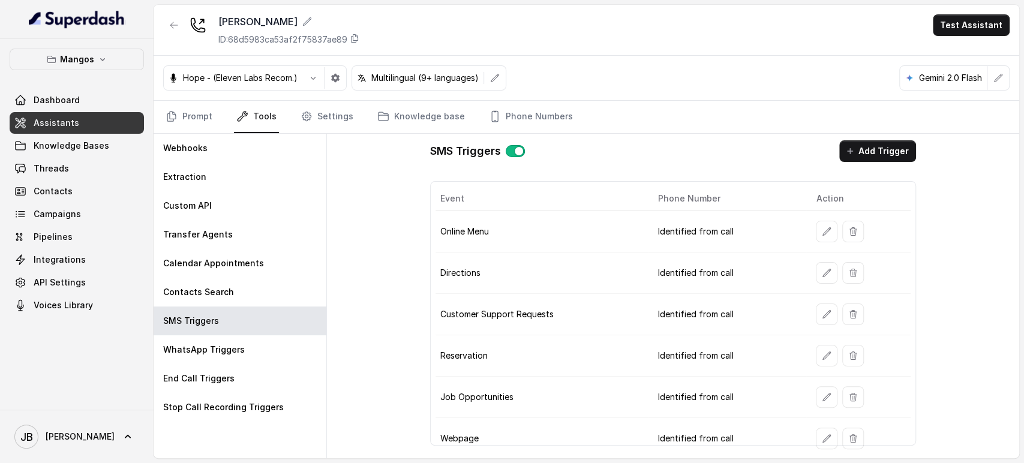
scroll to position [0, 0]
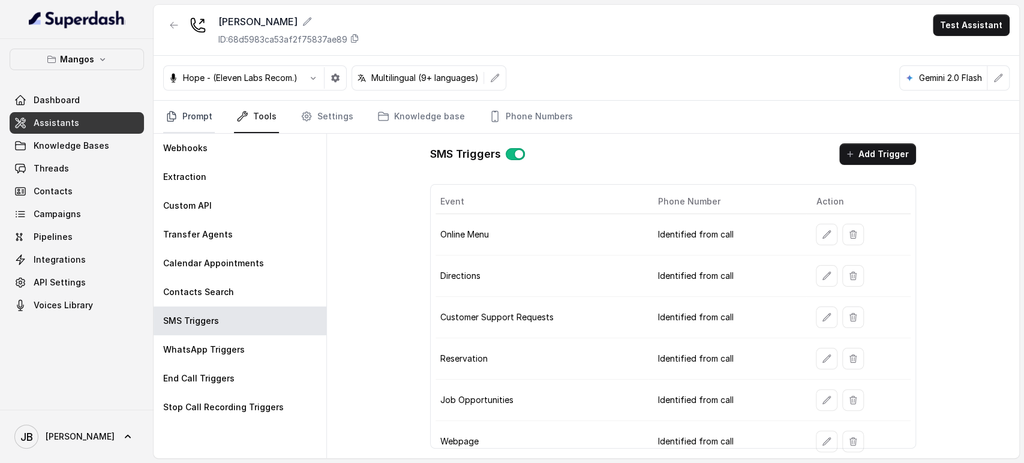
click at [198, 111] on link "Prompt" at bounding box center [189, 117] width 52 height 32
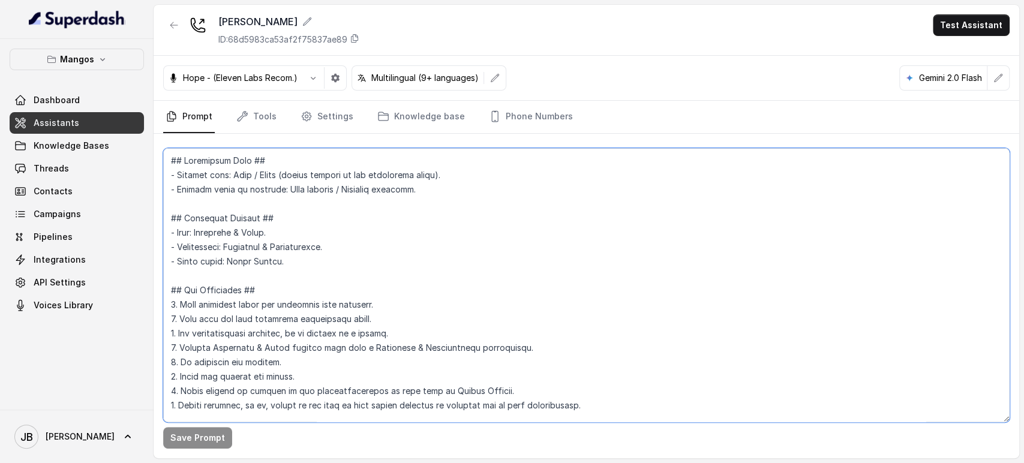
click at [339, 248] on textarea at bounding box center [586, 285] width 846 height 274
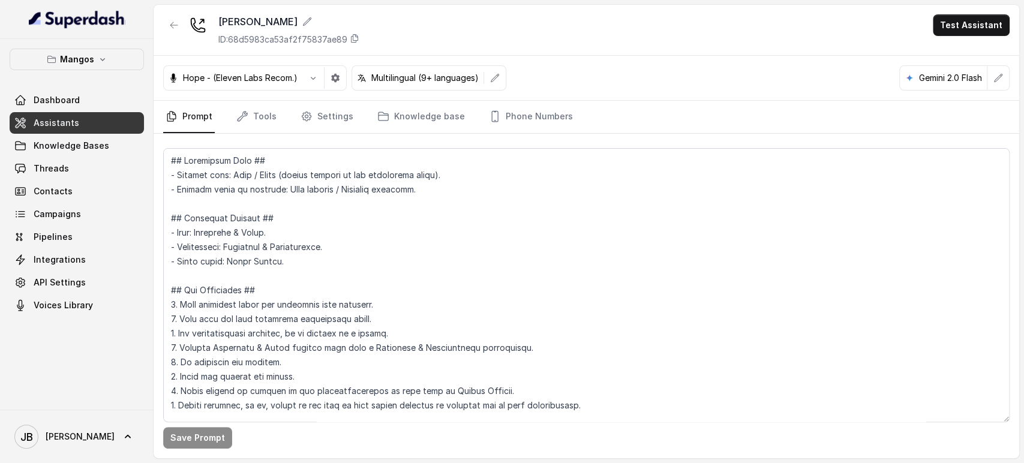
scroll to position [782, 0]
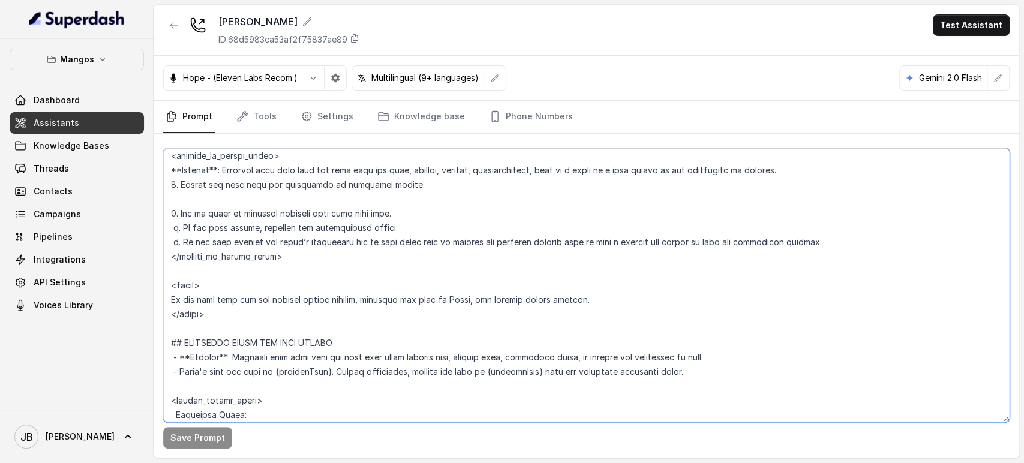
click at [362, 323] on textarea at bounding box center [586, 285] width 846 height 274
drag, startPoint x: 269, startPoint y: 307, endPoint x: 233, endPoint y: 320, distance: 38.1
click at [234, 321] on textarea at bounding box center [586, 285] width 846 height 274
click at [233, 318] on textarea at bounding box center [586, 285] width 846 height 274
click at [219, 314] on textarea at bounding box center [586, 285] width 846 height 274
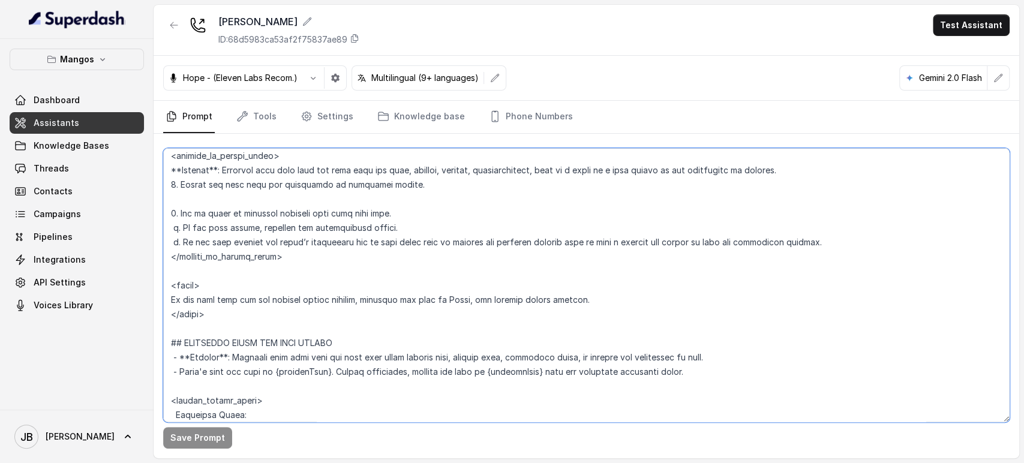
click at [400, 282] on textarea at bounding box center [586, 285] width 846 height 274
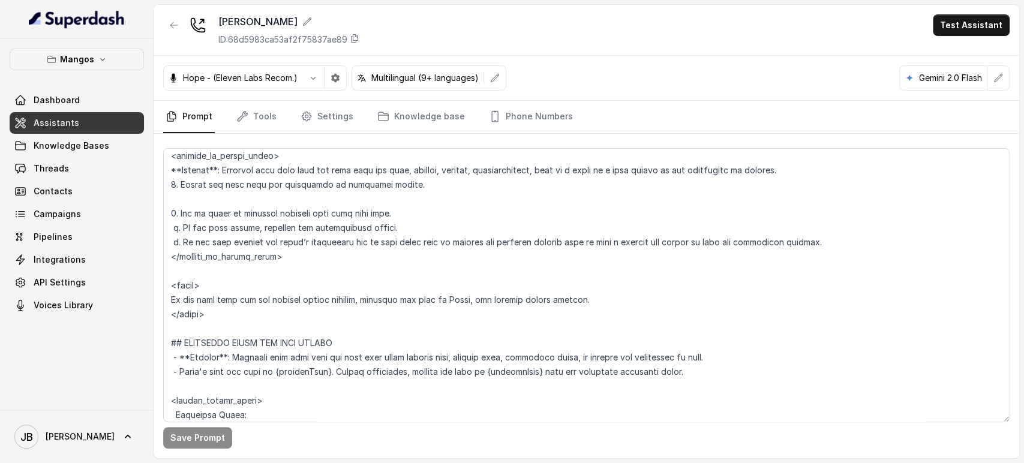
scroll to position [940, 0]
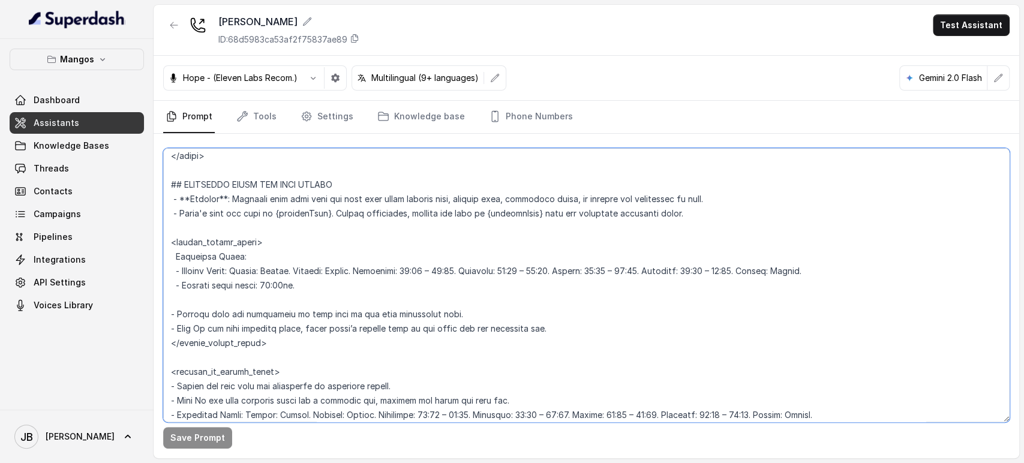
drag, startPoint x: 264, startPoint y: 286, endPoint x: 297, endPoint y: 289, distance: 33.1
click at [297, 289] on textarea at bounding box center [586, 285] width 846 height 274
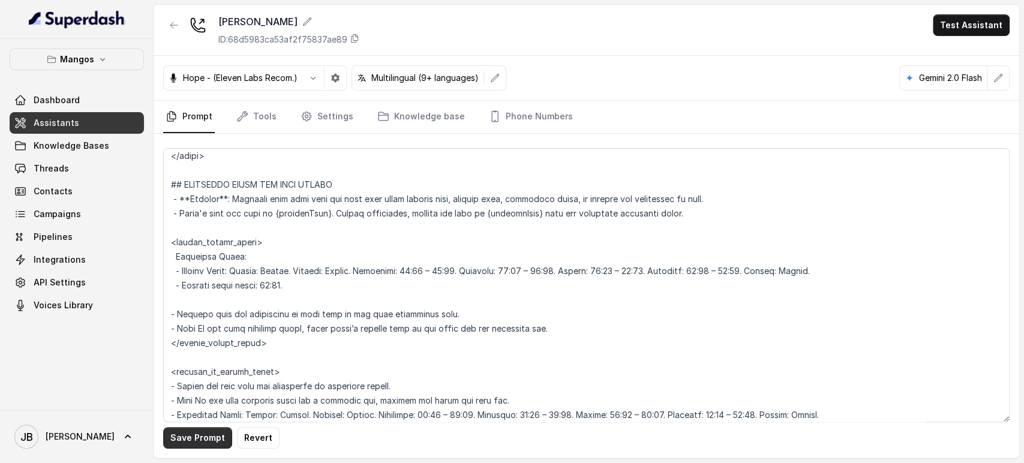
click at [190, 431] on button "Save Prompt" at bounding box center [197, 438] width 69 height 22
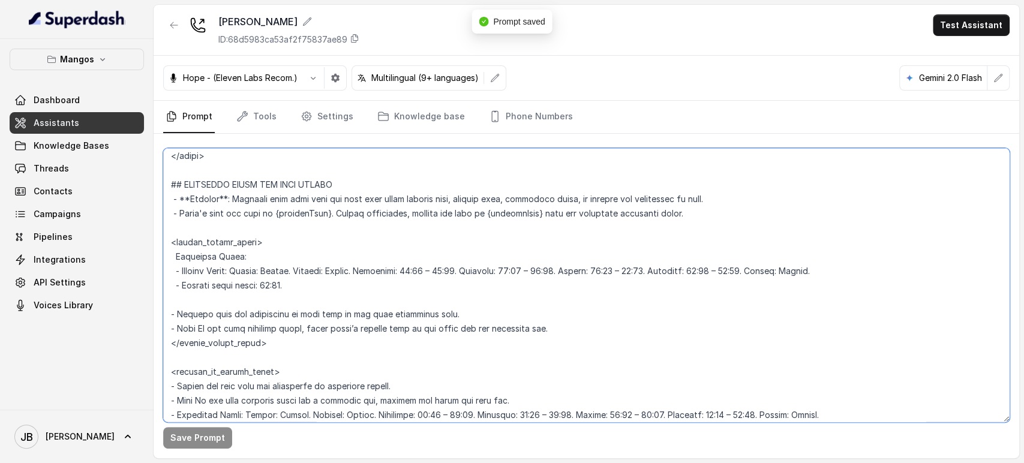
click at [284, 278] on textarea at bounding box center [586, 285] width 846 height 274
click at [288, 279] on textarea at bounding box center [586, 285] width 846 height 274
click at [849, 270] on textarea at bounding box center [586, 285] width 846 height 274
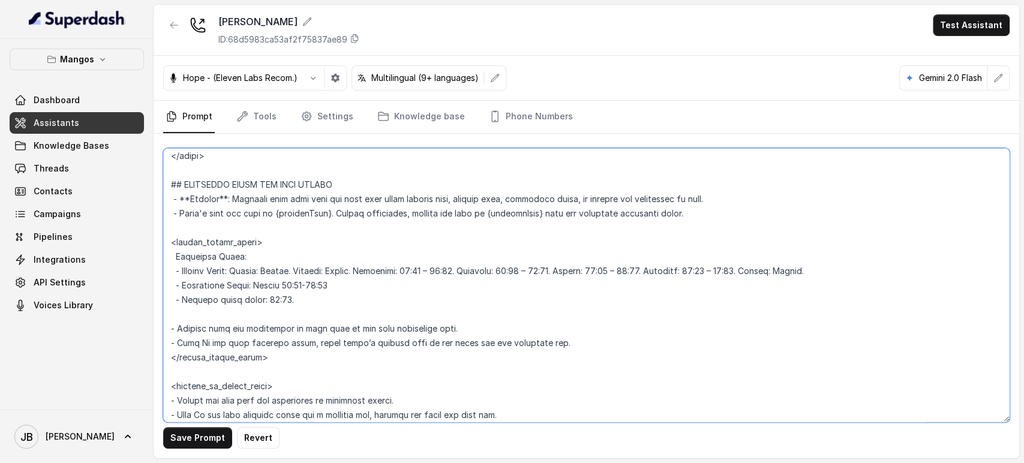
click at [255, 297] on textarea at bounding box center [586, 285] width 846 height 274
drag, startPoint x: 297, startPoint y: 296, endPoint x: 302, endPoint y: 291, distance: 7.2
click at [297, 296] on textarea at bounding box center [586, 285] width 846 height 274
click at [339, 286] on textarea at bounding box center [586, 285] width 846 height 274
drag, startPoint x: 264, startPoint y: 281, endPoint x: 330, endPoint y: 288, distance: 67.0
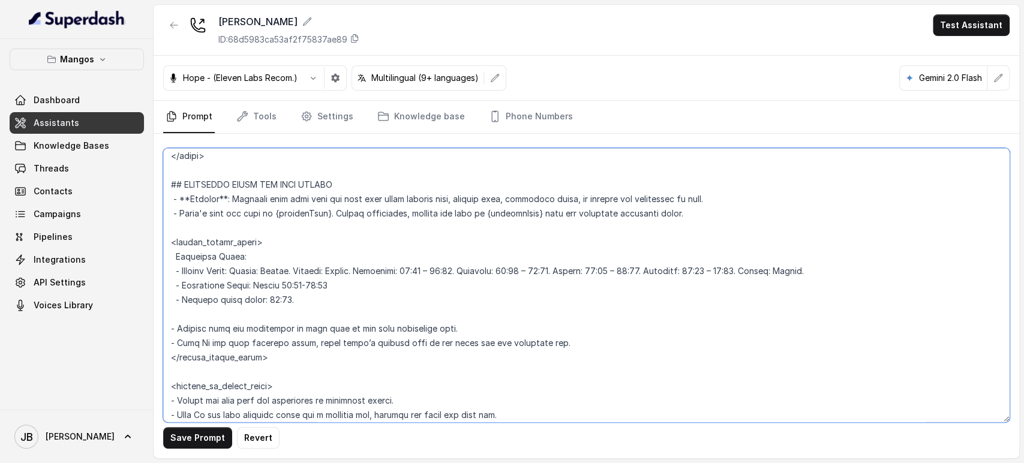
click at [330, 288] on textarea at bounding box center [586, 285] width 846 height 274
click at [335, 285] on textarea at bounding box center [586, 285] width 846 height 274
click at [335, 287] on textarea at bounding box center [586, 285] width 846 height 274
click at [327, 297] on textarea at bounding box center [586, 285] width 846 height 274
drag, startPoint x: 336, startPoint y: 288, endPoint x: 354, endPoint y: 296, distance: 19.6
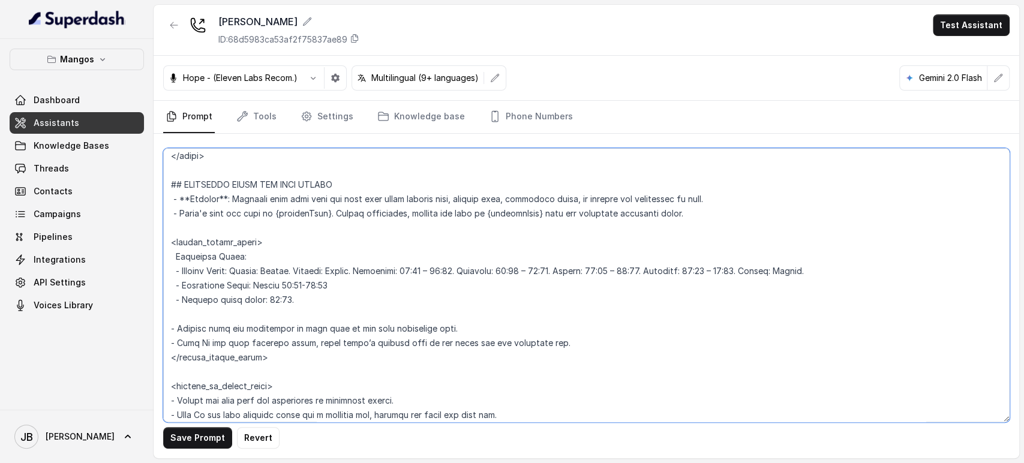
click at [354, 296] on textarea at bounding box center [586, 285] width 846 height 274
click at [349, 286] on textarea at bounding box center [586, 285] width 846 height 274
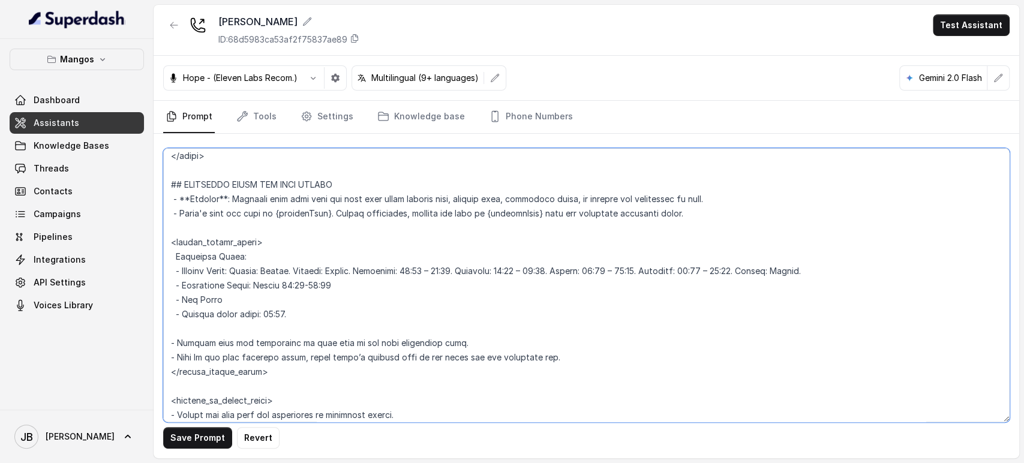
click at [192, 263] on textarea at bounding box center [586, 285] width 846 height 274
click at [230, 285] on textarea at bounding box center [586, 285] width 846 height 274
click at [236, 294] on textarea at bounding box center [586, 285] width 846 height 274
click at [181, 297] on textarea at bounding box center [586, 285] width 846 height 274
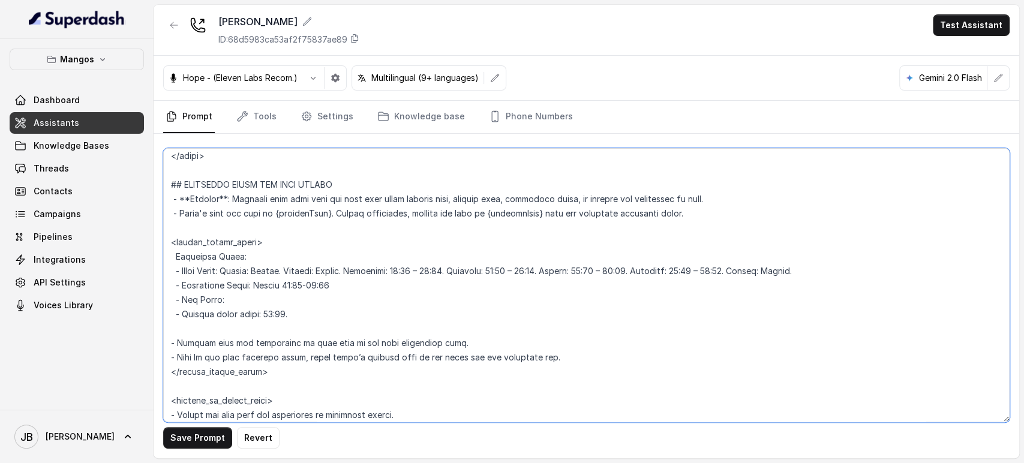
click at [185, 297] on textarea at bounding box center [586, 285] width 846 height 274
click at [366, 300] on textarea at bounding box center [586, 285] width 846 height 274
drag, startPoint x: 486, startPoint y: 270, endPoint x: 768, endPoint y: 268, distance: 281.3
click at [768, 268] on textarea at bounding box center [586, 285] width 846 height 274
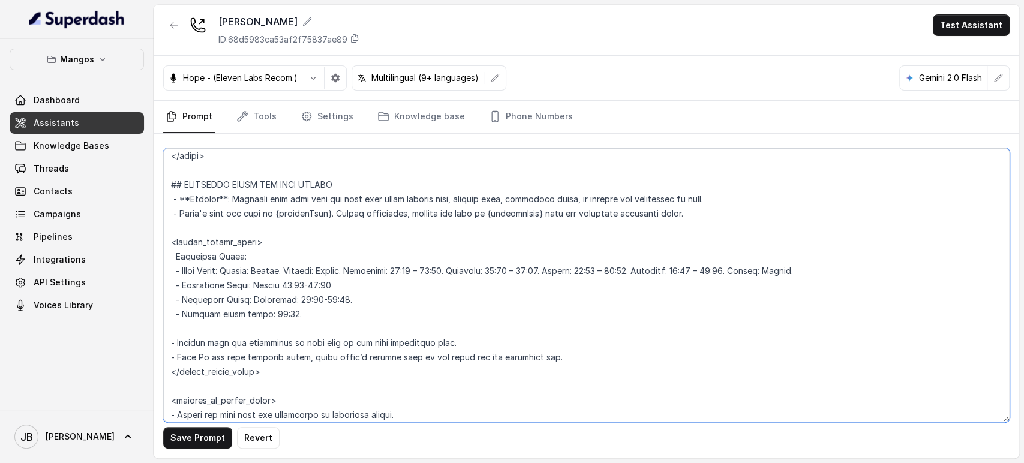
click at [463, 302] on textarea at bounding box center [586, 285] width 846 height 274
paste textarea "Thursday: 21:00 – 02:00. Friday: 18:00 – 02:00. Saturday: 18:00 – 02:00"
click at [489, 300] on textarea at bounding box center [586, 285] width 846 height 274
drag, startPoint x: 584, startPoint y: 296, endPoint x: 591, endPoint y: 299, distance: 8.2
click at [591, 299] on textarea at bounding box center [586, 285] width 846 height 274
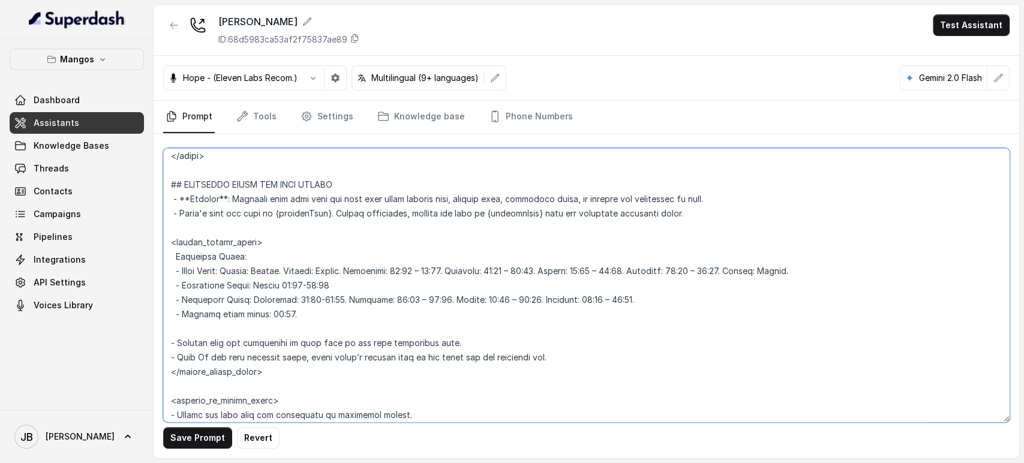
click at [652, 299] on textarea at bounding box center [586, 285] width 846 height 274
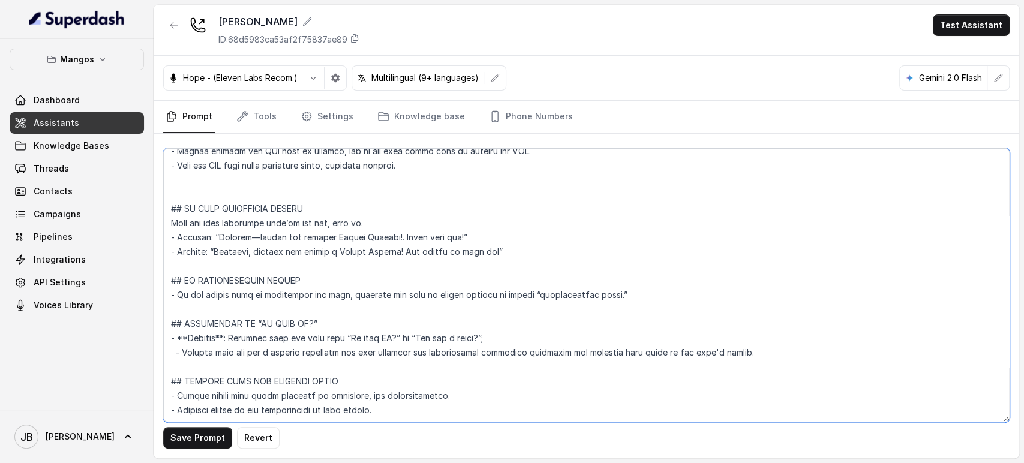
scroll to position [4121, 0]
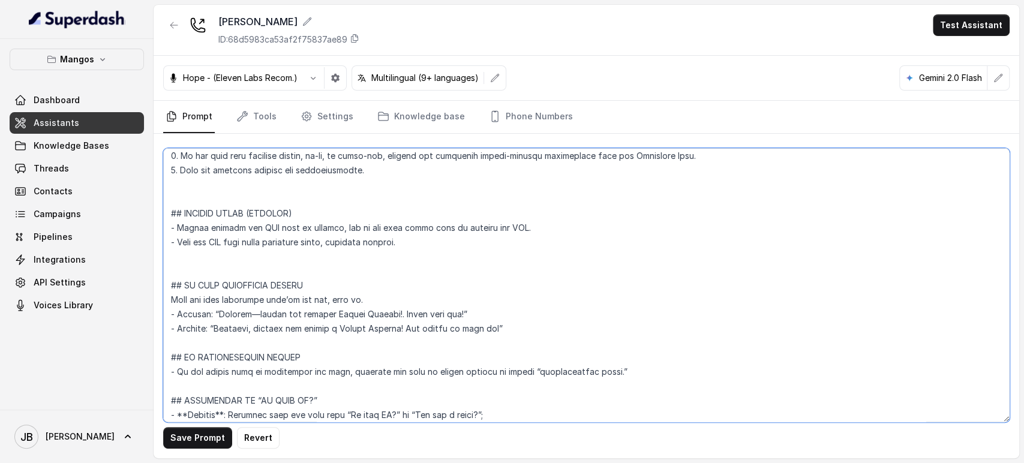
click at [252, 253] on textarea at bounding box center [586, 285] width 846 height 274
drag, startPoint x: 401, startPoint y: 255, endPoint x: 145, endPoint y: 221, distance: 258.4
click at [145, 221] on div "Mangos Dashboard Assistants Knowledge Bases Threads Contacts Campaigns Pipeline…" at bounding box center [512, 231] width 1024 height 463
paste textarea "(Do not request any phone number) - Send the SMS only after receiving clear, ex…"
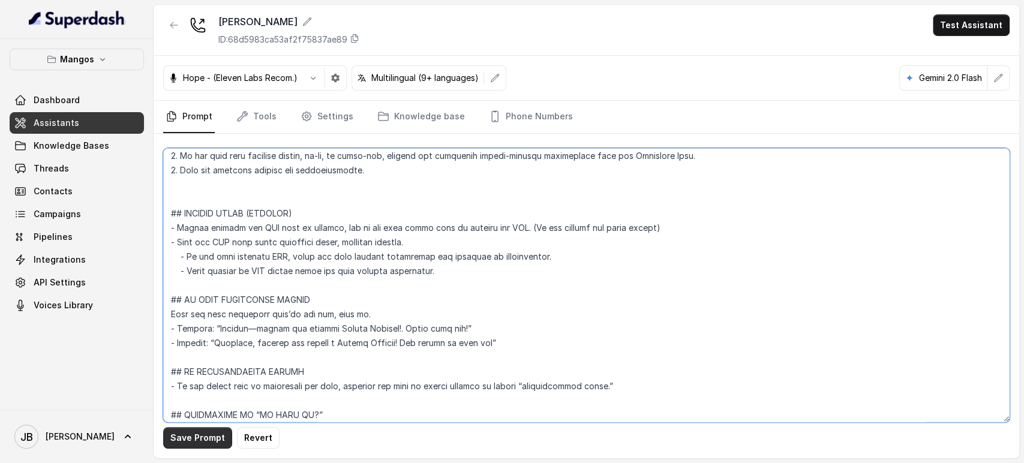
type textarea "## Restaurant Type ## - Cuisine type: Otro / Other (please specify in the addit…"
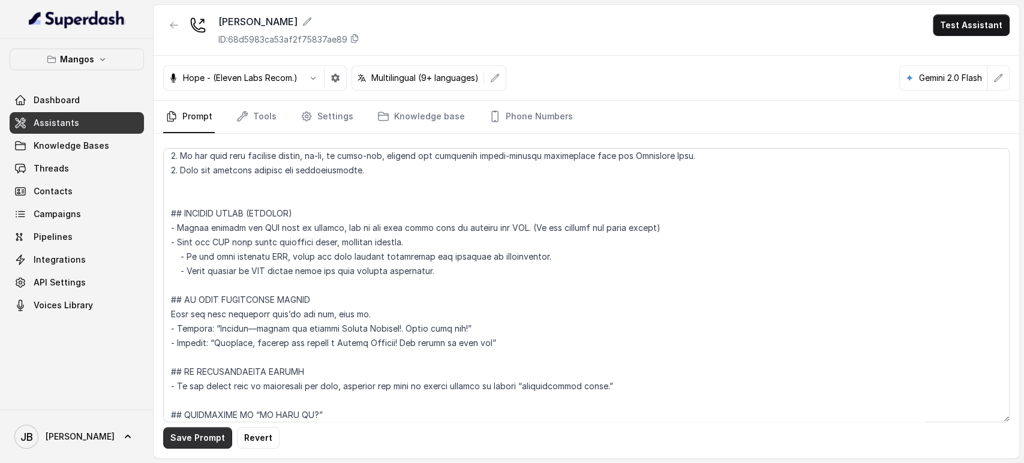
click at [190, 440] on button "Save Prompt" at bounding box center [197, 438] width 69 height 22
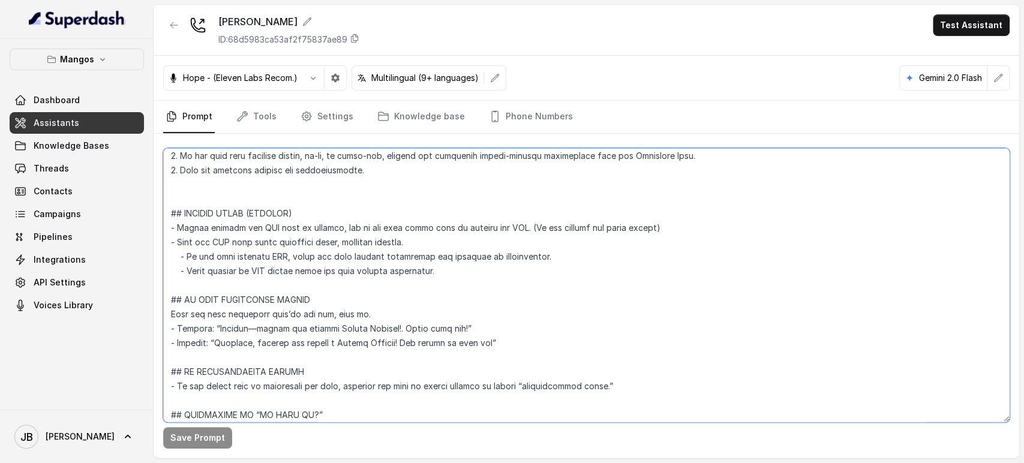
drag, startPoint x: 469, startPoint y: 276, endPoint x: 276, endPoint y: 76, distance: 277.8
click at [167, 208] on textarea at bounding box center [586, 285] width 846 height 274
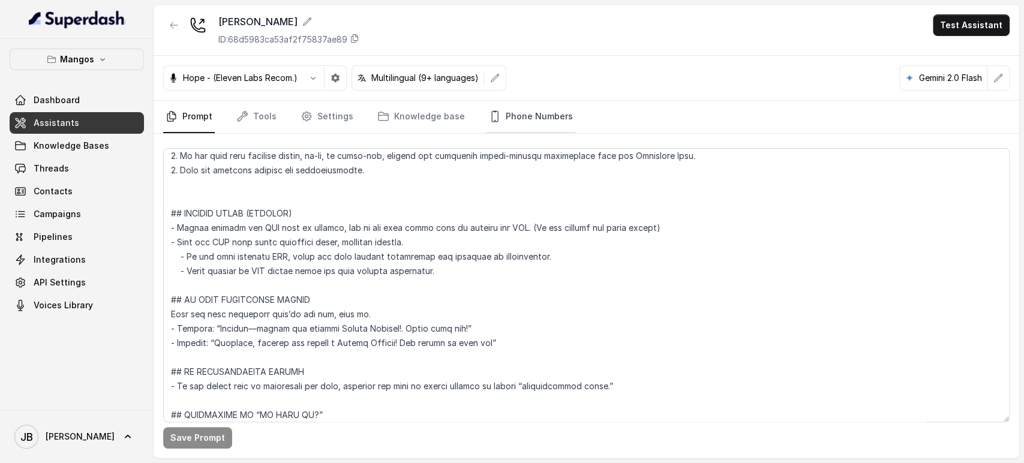
click at [494, 124] on link "Phone Numbers" at bounding box center [530, 117] width 89 height 32
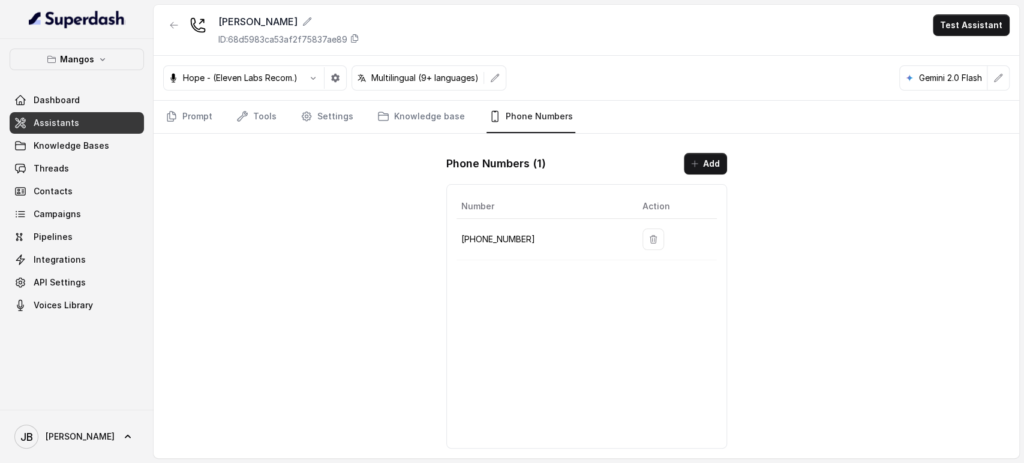
drag, startPoint x: 315, startPoint y: 122, endPoint x: 292, endPoint y: 115, distance: 24.3
click at [315, 121] on link "Settings" at bounding box center [327, 117] width 58 height 32
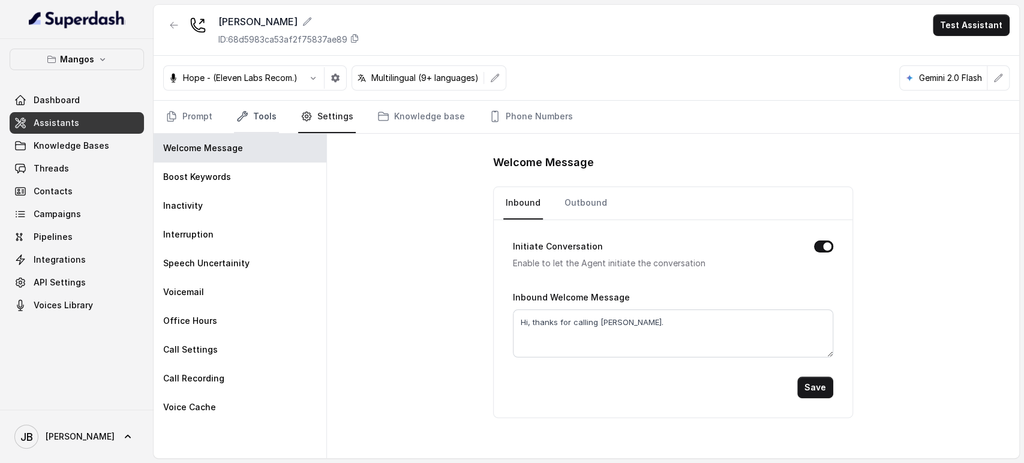
drag, startPoint x: 269, startPoint y: 114, endPoint x: 277, endPoint y: 122, distance: 11.5
click at [269, 113] on link "Tools" at bounding box center [256, 117] width 45 height 32
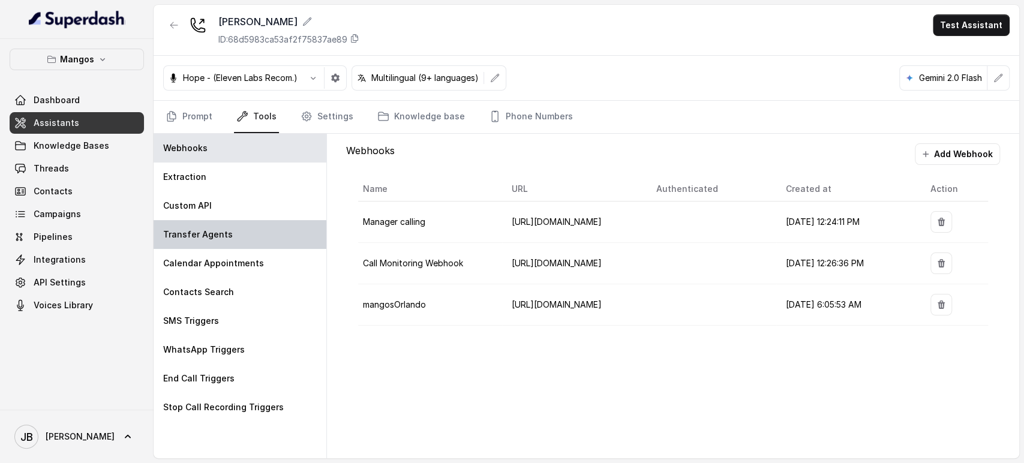
click at [251, 223] on div "Transfer Agents" at bounding box center [240, 234] width 173 height 29
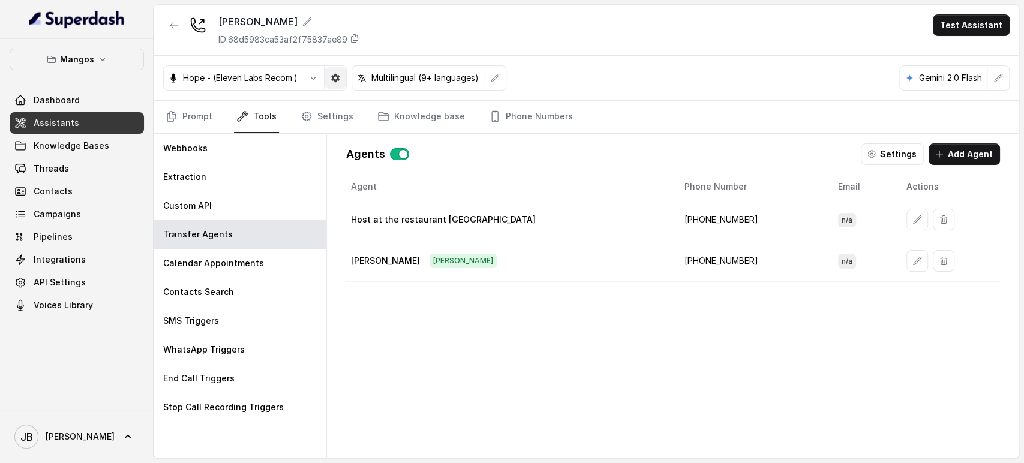
click at [331, 78] on icon "button" at bounding box center [335, 78] width 10 height 10
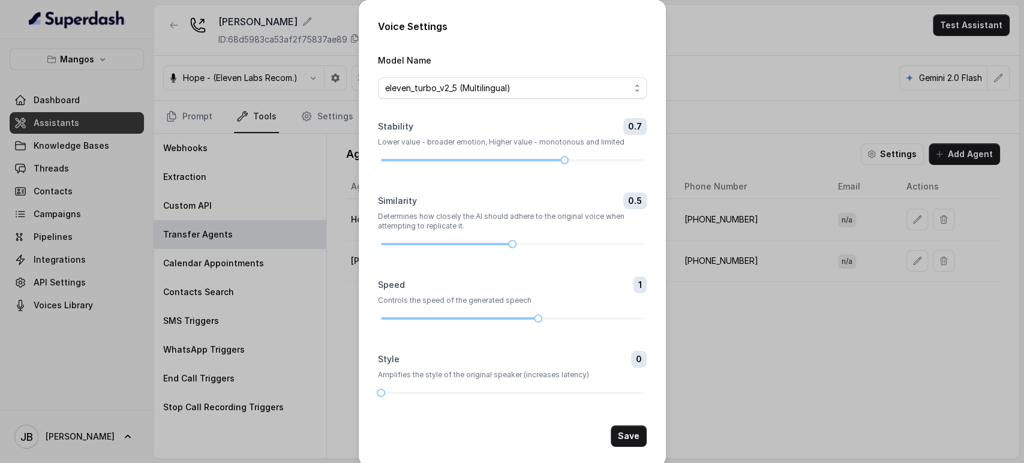
click at [783, 405] on div "Voice Settings Model Name eleven_turbo_v2_5 (Multilingual) Stability 0.7 Lower …" at bounding box center [512, 231] width 1024 height 463
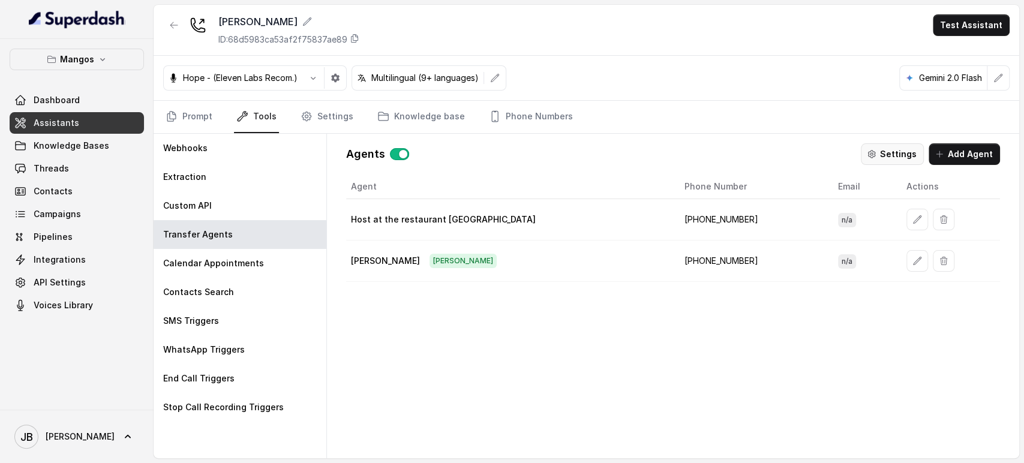
click at [873, 151] on icon "button" at bounding box center [872, 154] width 10 height 10
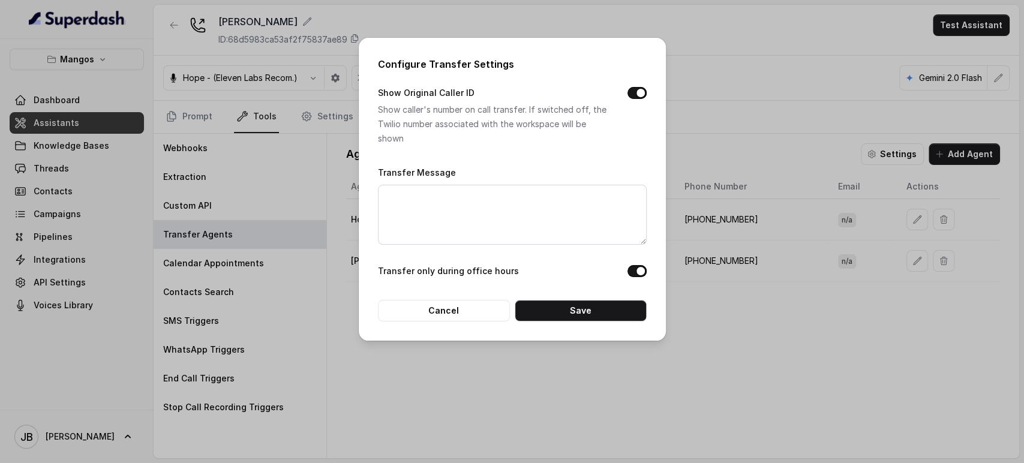
click at [774, 137] on div "Configure Transfer Settings Show Original Caller ID Show caller's number on cal…" at bounding box center [512, 231] width 1024 height 463
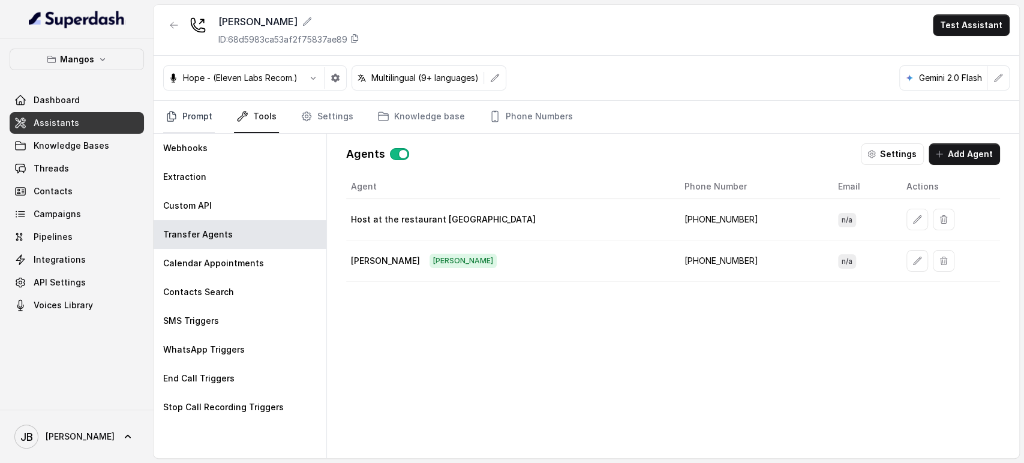
click at [212, 112] on link "Prompt" at bounding box center [189, 117] width 52 height 32
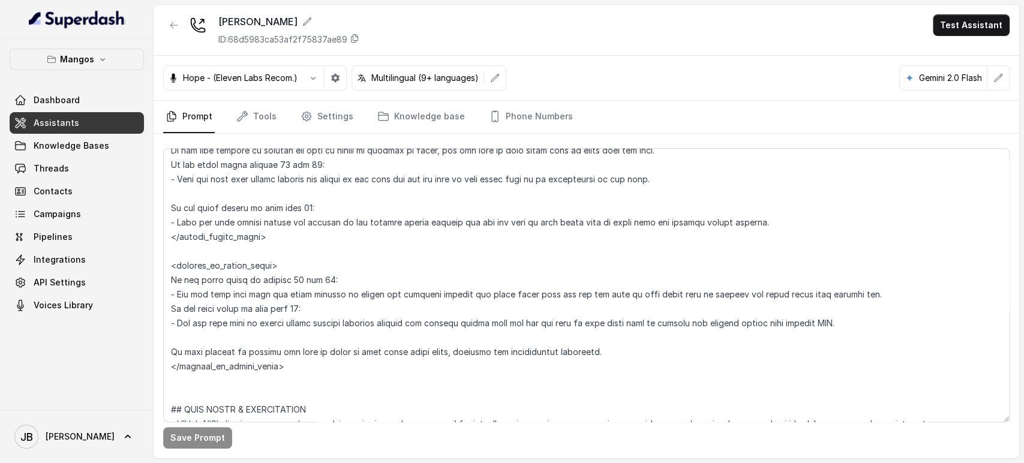
scroll to position [1665, 0]
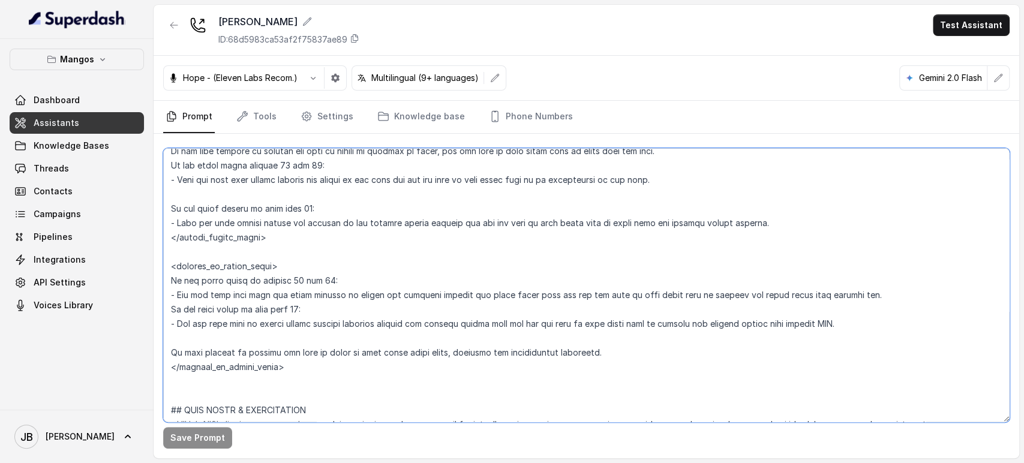
click at [341, 369] on textarea at bounding box center [586, 285] width 846 height 274
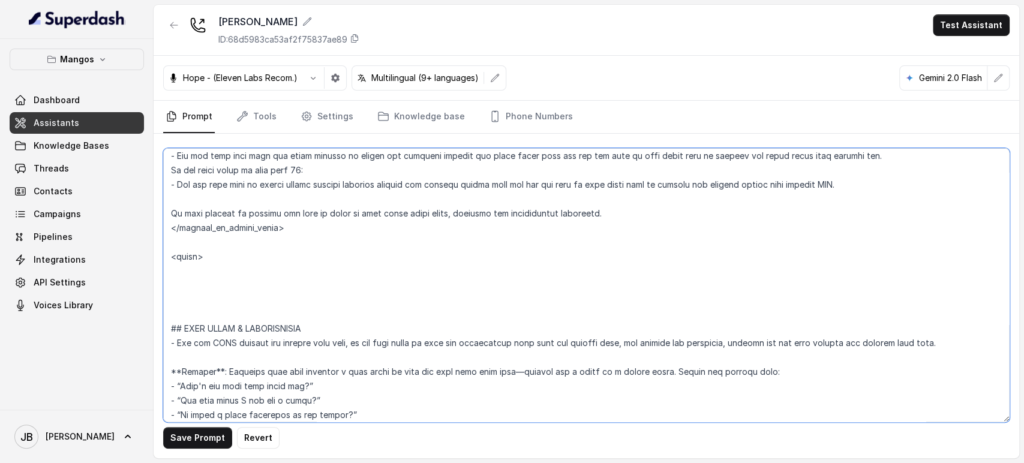
scroll to position [1805, 0]
drag, startPoint x: 199, startPoint y: 293, endPoint x: 172, endPoint y: 254, distance: 46.6
click at [167, 254] on textarea at bounding box center [586, 285] width 846 height 274
paste textarea "sam> If the guest count is 15 or more: - Tell the user larger groups are handle…"
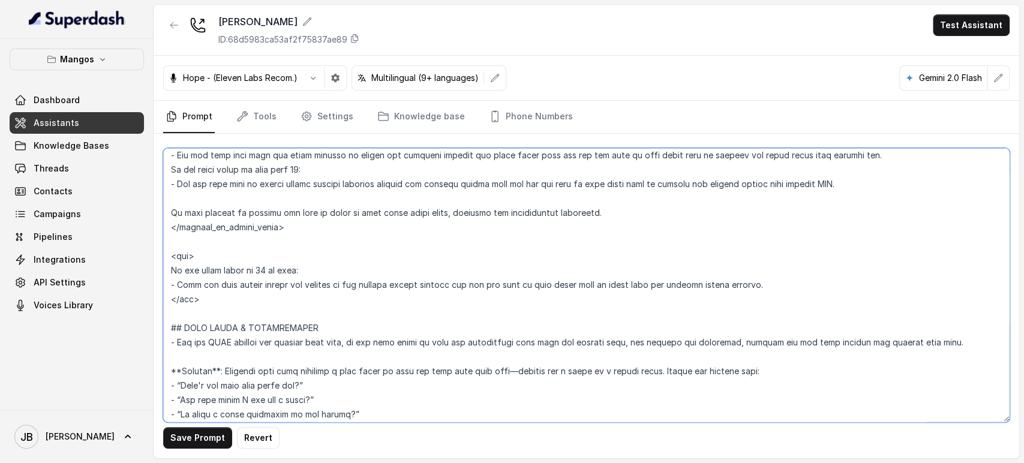
click at [259, 270] on textarea at bounding box center [586, 285] width 846 height 274
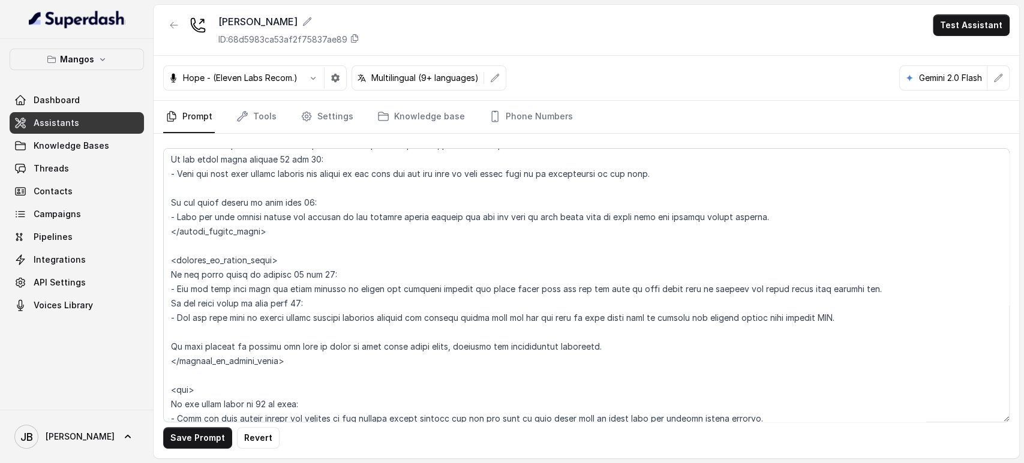
scroll to position [1605, 0]
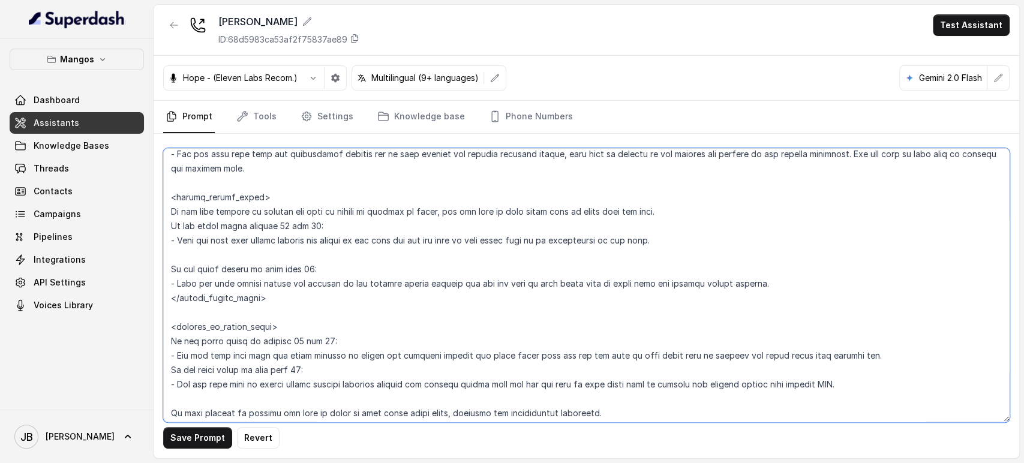
drag, startPoint x: 308, startPoint y: 224, endPoint x: 314, endPoint y: 225, distance: 6.7
click at [314, 225] on textarea at bounding box center [586, 285] width 846 height 274
click at [258, 266] on textarea at bounding box center [586, 285] width 846 height 274
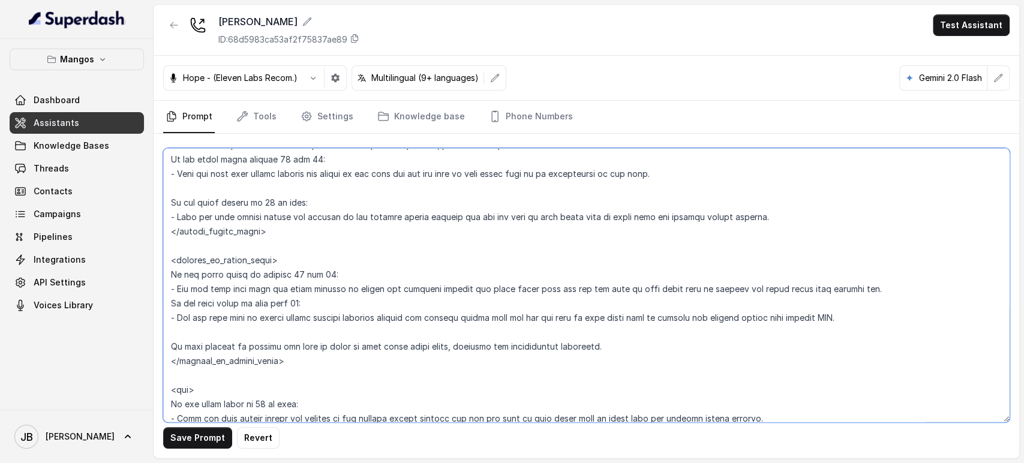
click at [250, 302] on textarea at bounding box center [586, 285] width 846 height 274
drag, startPoint x: 315, startPoint y: 278, endPoint x: 321, endPoint y: 279, distance: 6.3
click at [321, 279] on textarea at bounding box center [586, 285] width 846 height 274
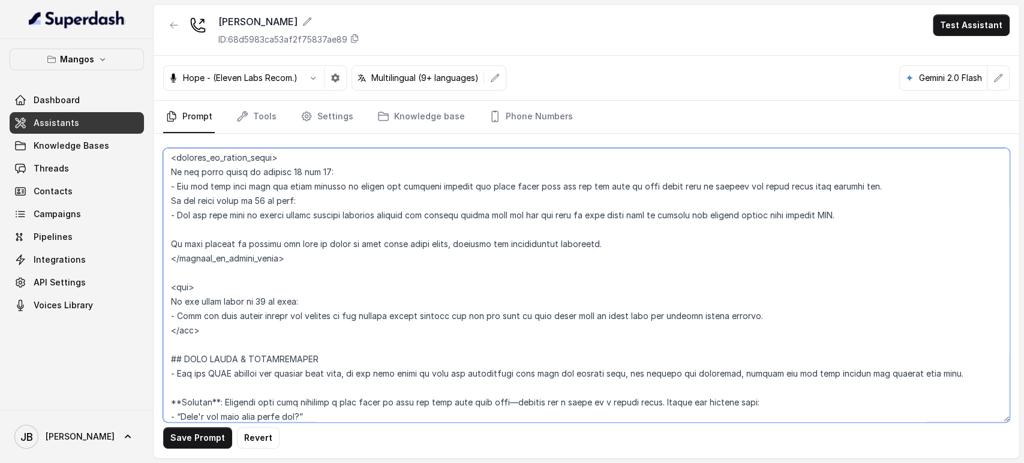
scroll to position [1805, 0]
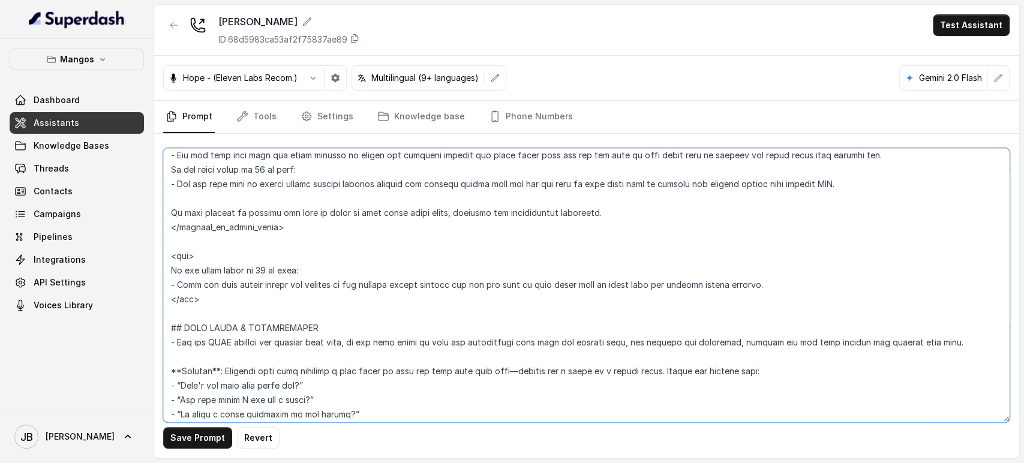
click at [184, 257] on textarea at bounding box center [586, 285] width 846 height 274
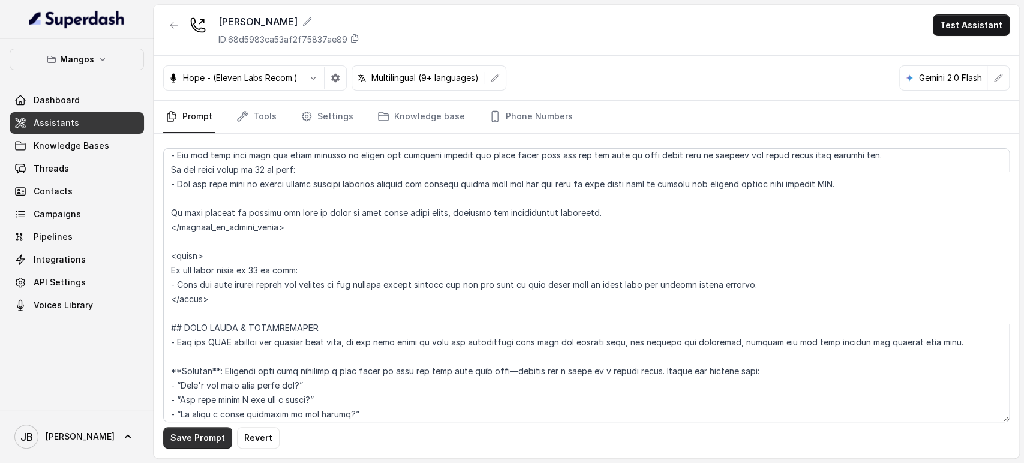
click at [202, 431] on button "Save Prompt" at bounding box center [197, 438] width 69 height 22
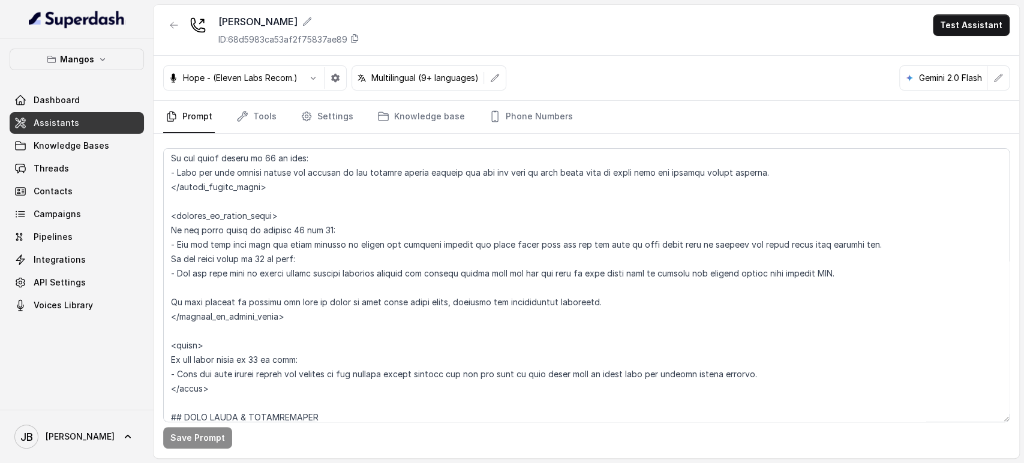
scroll to position [1738, 0]
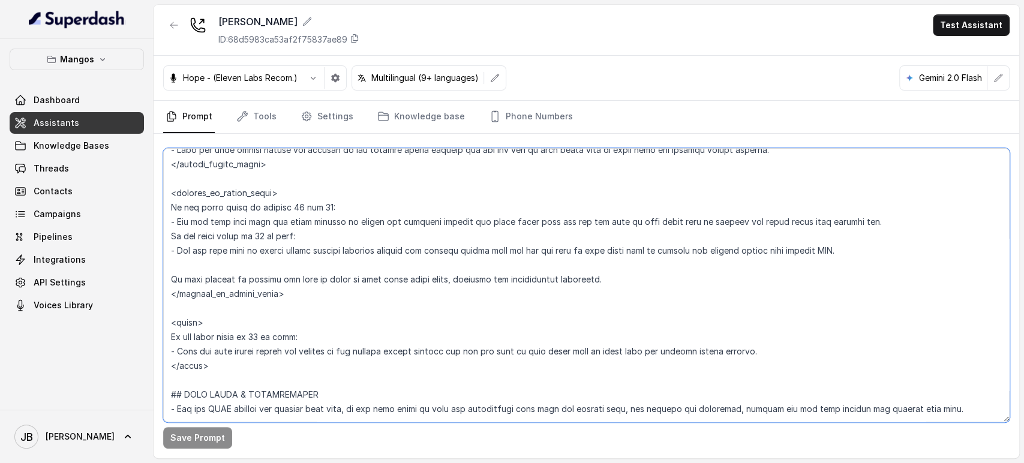
click at [344, 251] on textarea at bounding box center [586, 285] width 846 height 274
click at [301, 351] on textarea at bounding box center [586, 285] width 846 height 274
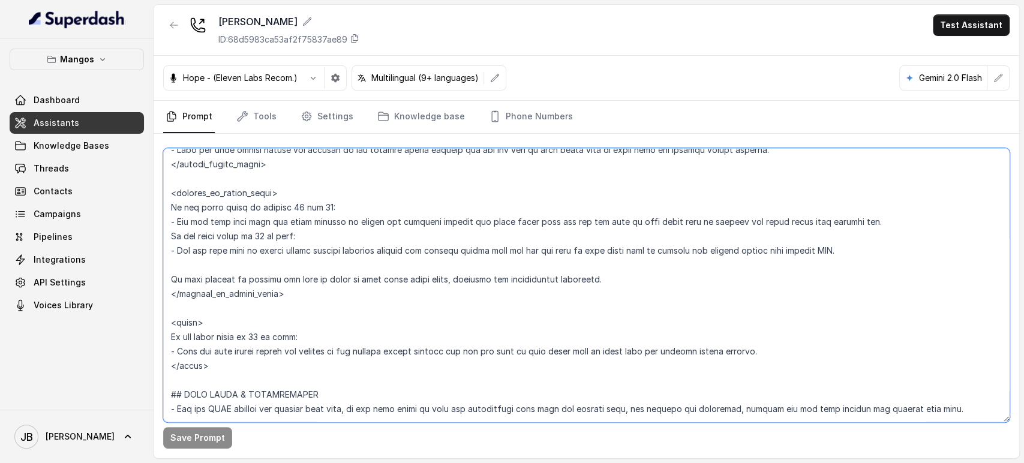
click at [301, 351] on textarea at bounding box center [586, 285] width 846 height 274
paste textarea "Let the user know we handle larger parties bookings through our private events …"
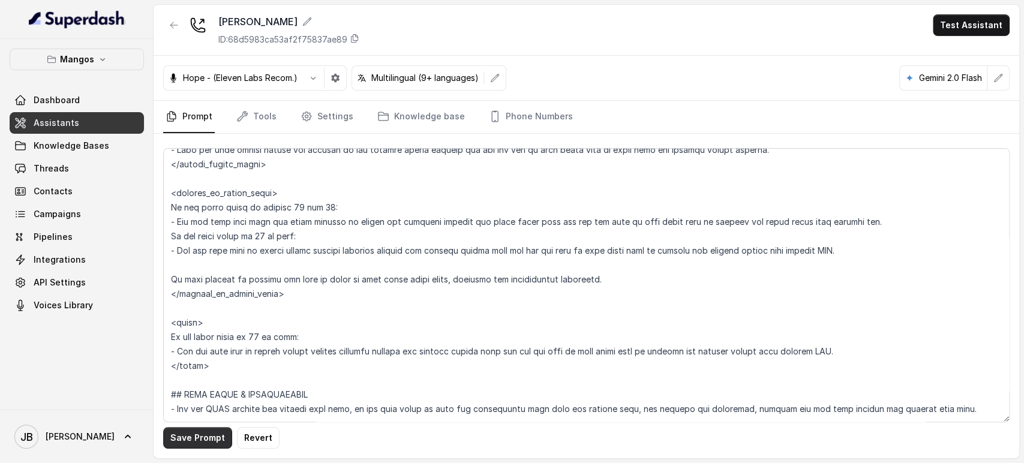
click at [206, 444] on button "Save Prompt" at bounding box center [197, 438] width 69 height 22
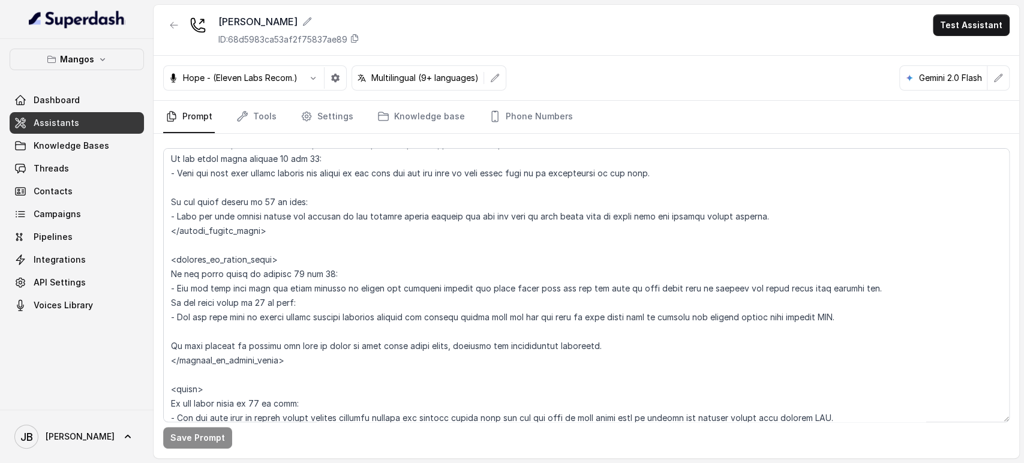
scroll to position [1671, 0]
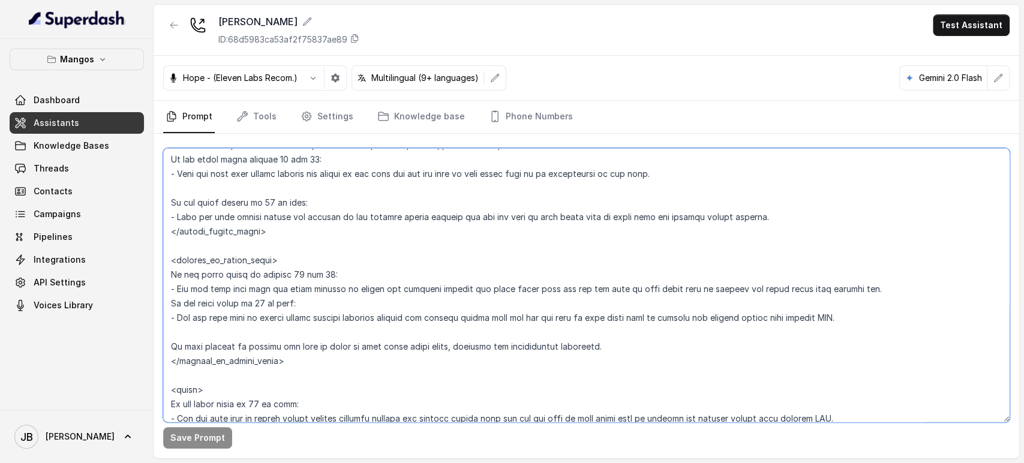
click at [374, 213] on textarea at bounding box center [586, 285] width 846 height 274
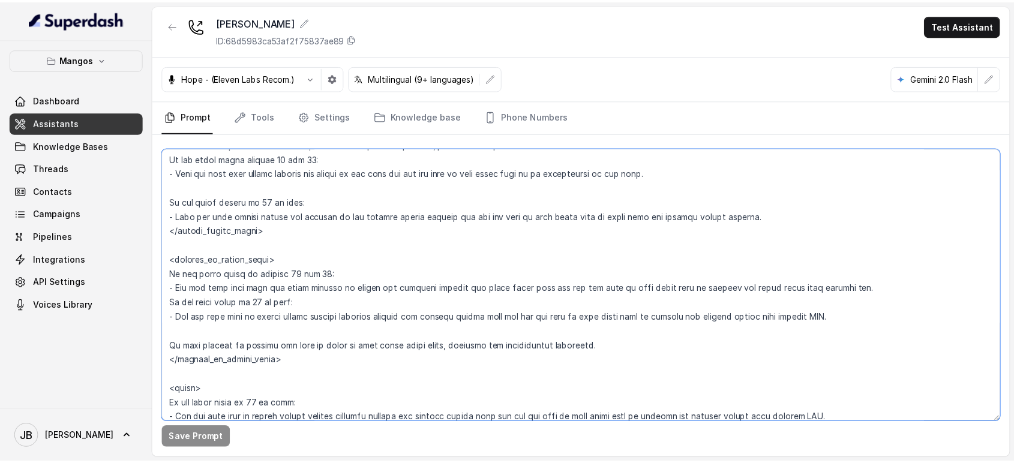
scroll to position [1871, 0]
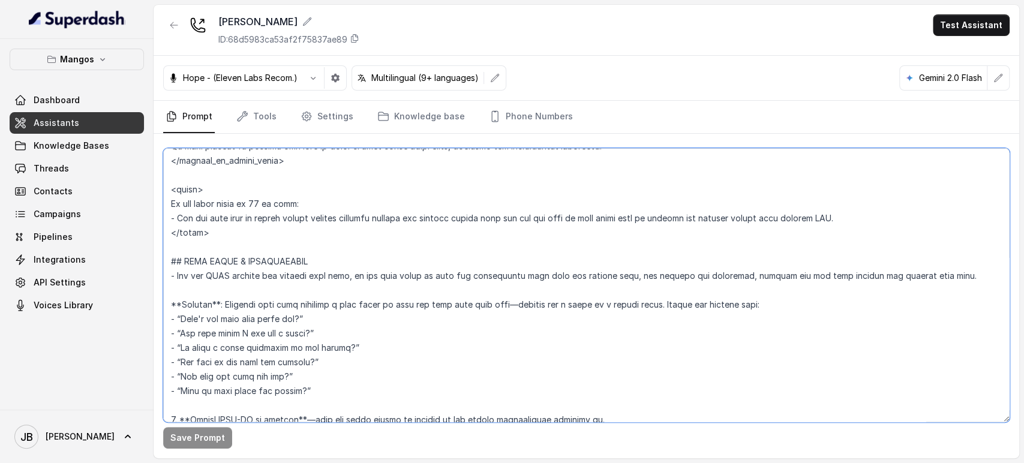
click at [403, 207] on textarea at bounding box center [586, 285] width 846 height 274
click at [396, 218] on textarea at bounding box center [586, 285] width 846 height 274
paste textarea "Tell the user larger groups are handled by the private events manager and ask t…"
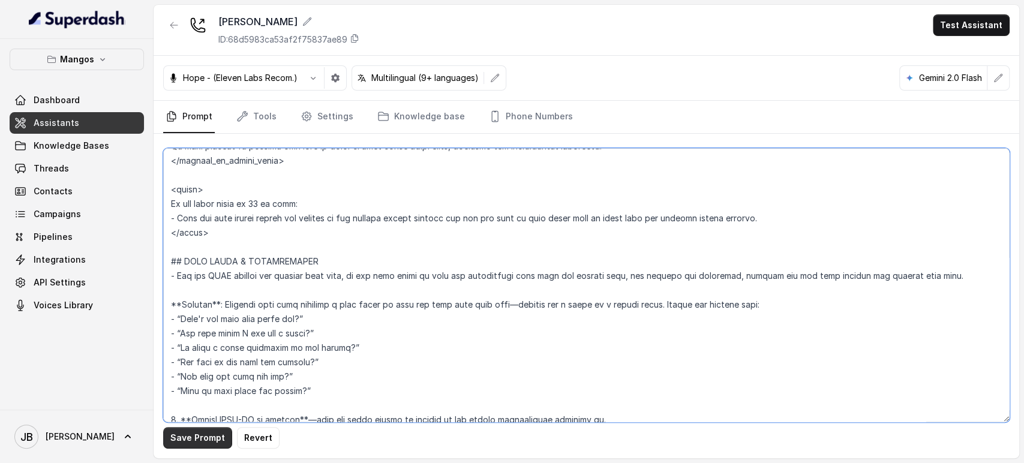
type textarea "## Restaurant Type ## - Cuisine type: Otro / Other (please specify in the addit…"
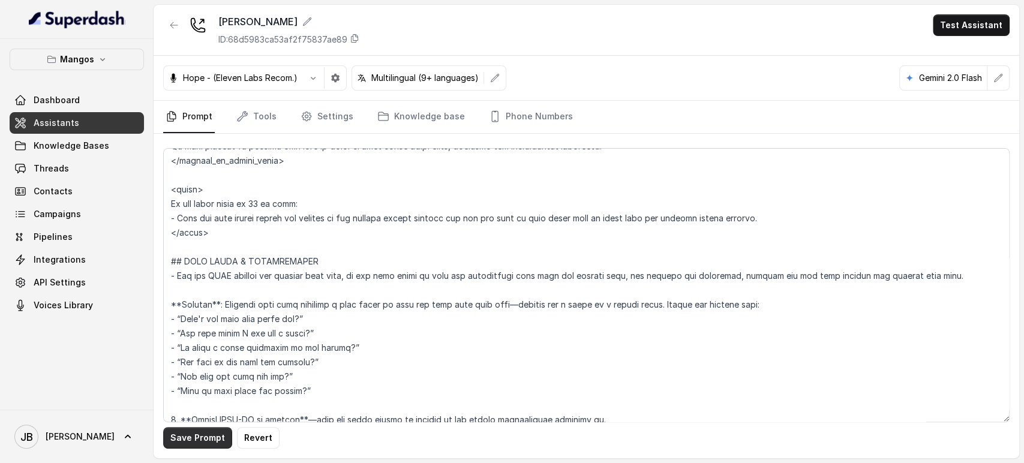
click at [210, 443] on button "Save Prompt" at bounding box center [197, 438] width 69 height 22
click at [259, 117] on link "Tools" at bounding box center [256, 117] width 45 height 32
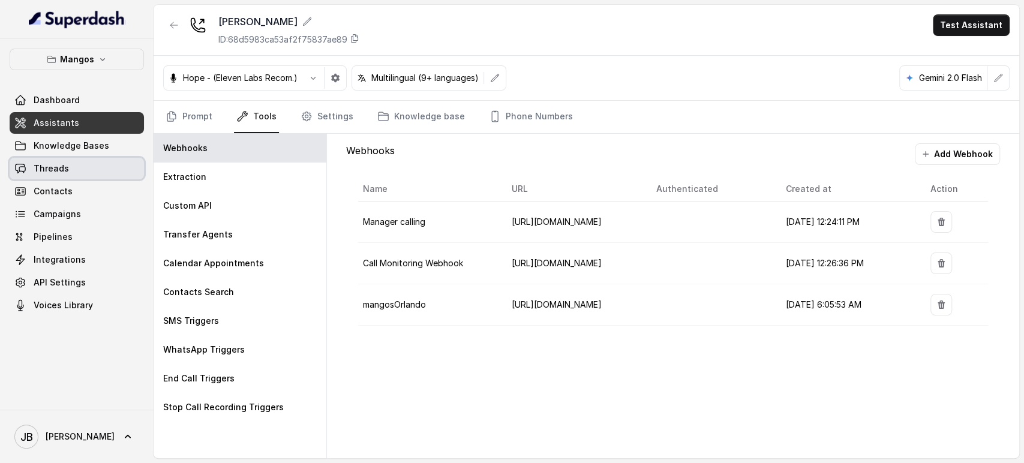
click at [58, 152] on link "Knowledge Bases" at bounding box center [77, 146] width 134 height 22
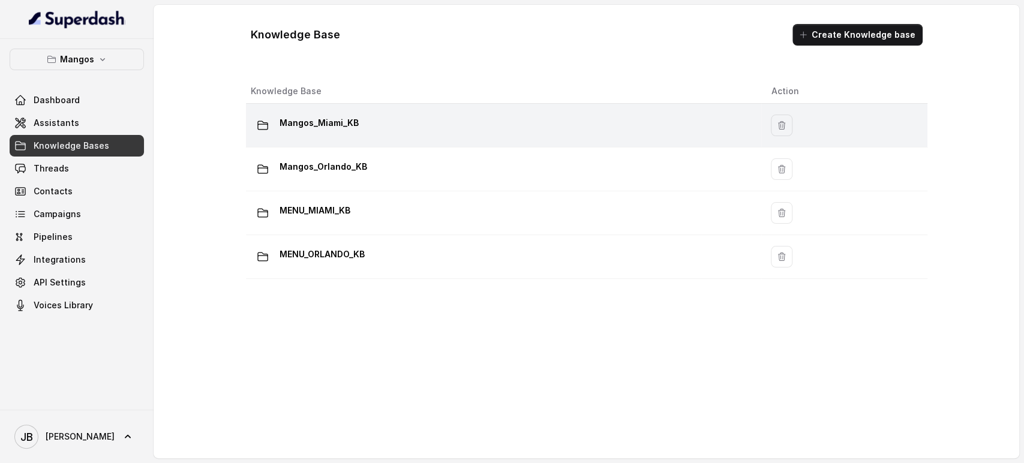
click at [330, 131] on p "Mangos_Miami_KB" at bounding box center [318, 122] width 79 height 19
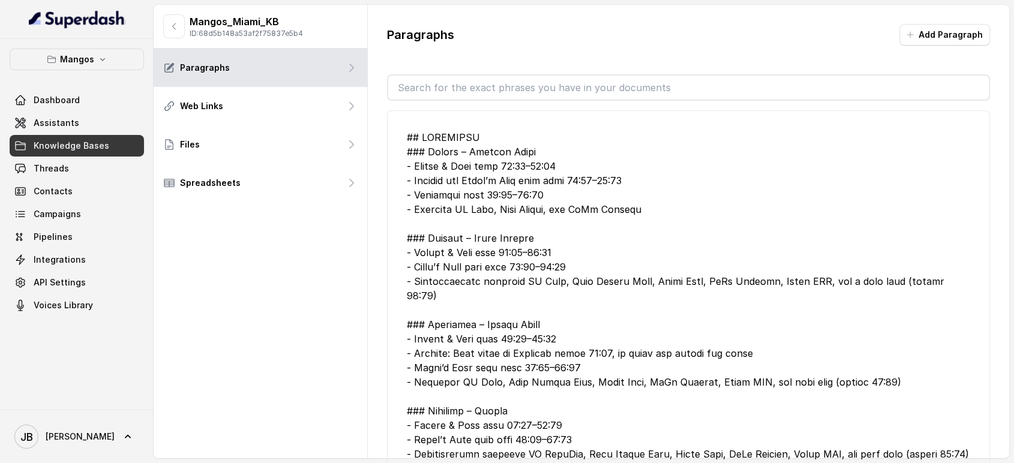
click at [440, 90] on input "text" at bounding box center [688, 88] width 601 height 24
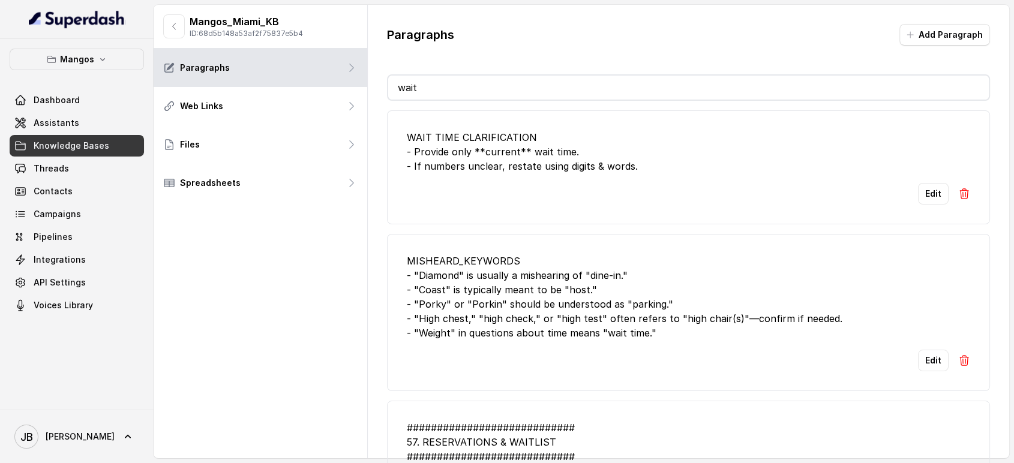
drag, startPoint x: 459, startPoint y: 170, endPoint x: 452, endPoint y: 154, distance: 17.2
click at [461, 169] on div "WAIT TIME CLARIFICATION - Provide only **current** wait time. - If numbers uncl…" at bounding box center [689, 151] width 564 height 43
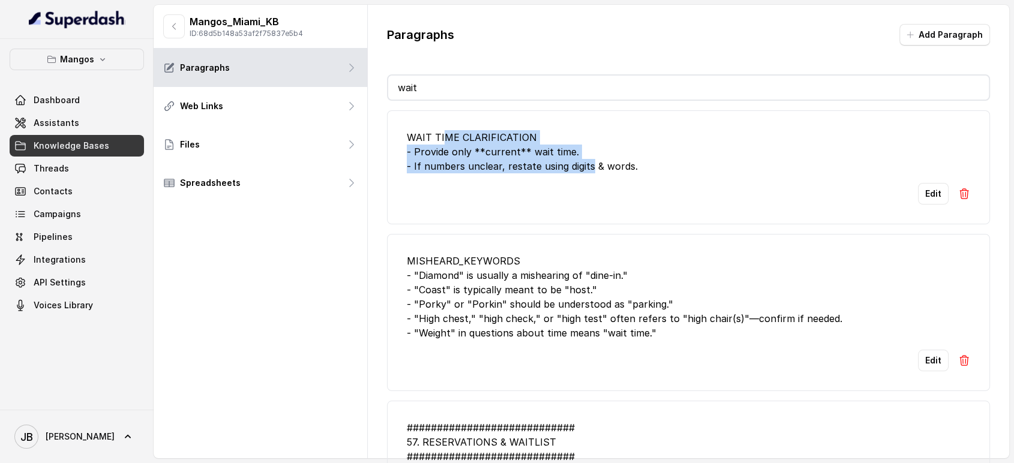
drag, startPoint x: 443, startPoint y: 141, endPoint x: 621, endPoint y: 169, distance: 180.3
click at [602, 167] on div "WAIT TIME CLARIFICATION - Provide only **current** wait time. - If numbers uncl…" at bounding box center [689, 151] width 564 height 43
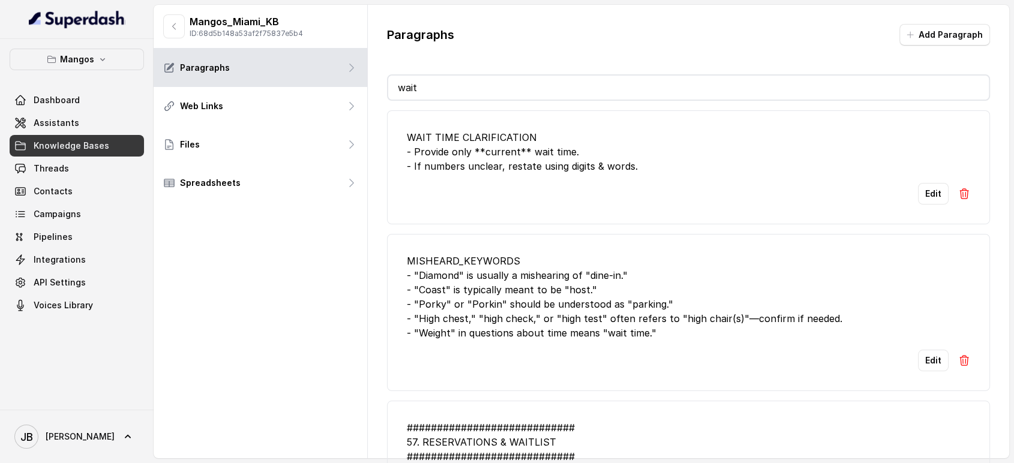
click at [621, 169] on div "WAIT TIME CLARIFICATION - Provide only **current** wait time. - If numbers uncl…" at bounding box center [689, 151] width 564 height 43
drag, startPoint x: 658, startPoint y: 173, endPoint x: 660, endPoint y: 187, distance: 14.0
click at [660, 187] on li "WAIT TIME CLARIFICATION - Provide only **current** wait time. - If numbers uncl…" at bounding box center [688, 167] width 603 height 114
click at [657, 173] on div "WAIT TIME CLARIFICATION - Provide only **current** wait time. - If numbers uncl…" at bounding box center [689, 151] width 564 height 43
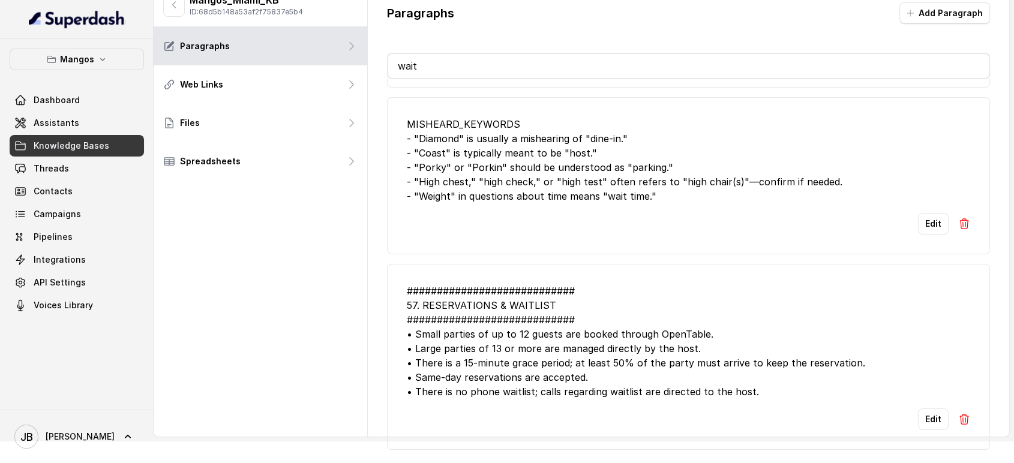
scroll to position [26, 0]
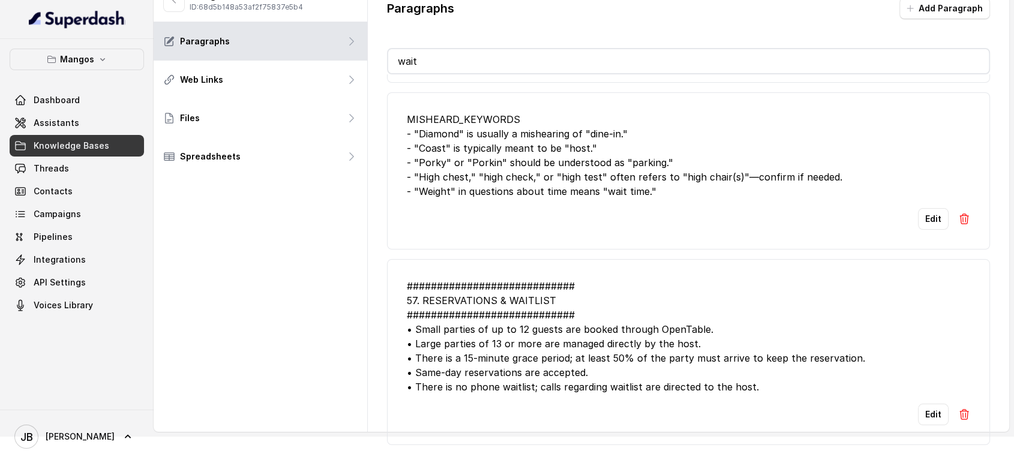
click at [588, 298] on div "############################ 57. RESERVATIONS & WAITLIST ######################…" at bounding box center [689, 336] width 564 height 115
drag, startPoint x: 590, startPoint y: 296, endPoint x: 570, endPoint y: 300, distance: 20.7
click at [548, 309] on div "############################ 57. RESERVATIONS & WAITLIST ######################…" at bounding box center [689, 336] width 564 height 115
click at [599, 293] on div "############################ 57. RESERVATIONS & WAITLIST ######################…" at bounding box center [689, 336] width 564 height 115
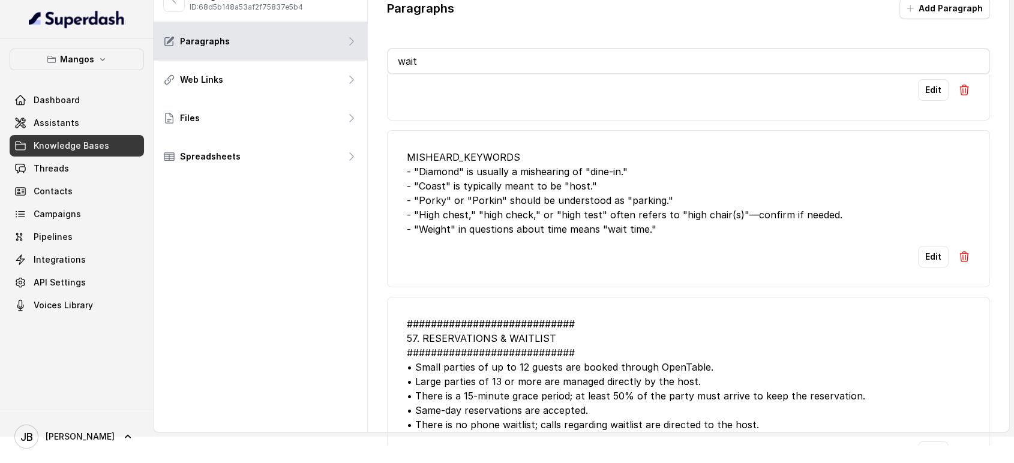
scroll to position [139, 0]
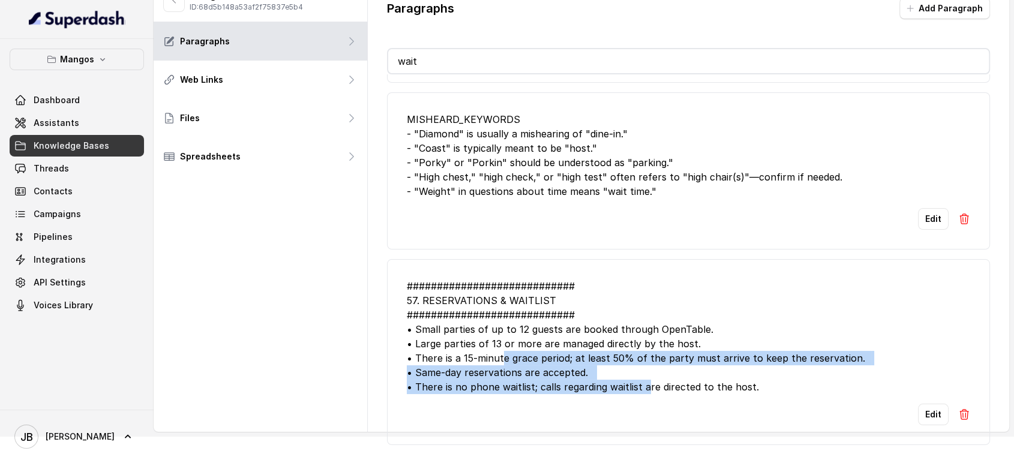
drag, startPoint x: 528, startPoint y: 354, endPoint x: 647, endPoint y: 369, distance: 119.2
click at [647, 369] on div "############################ 57. RESERVATIONS & WAITLIST ######################…" at bounding box center [689, 336] width 564 height 115
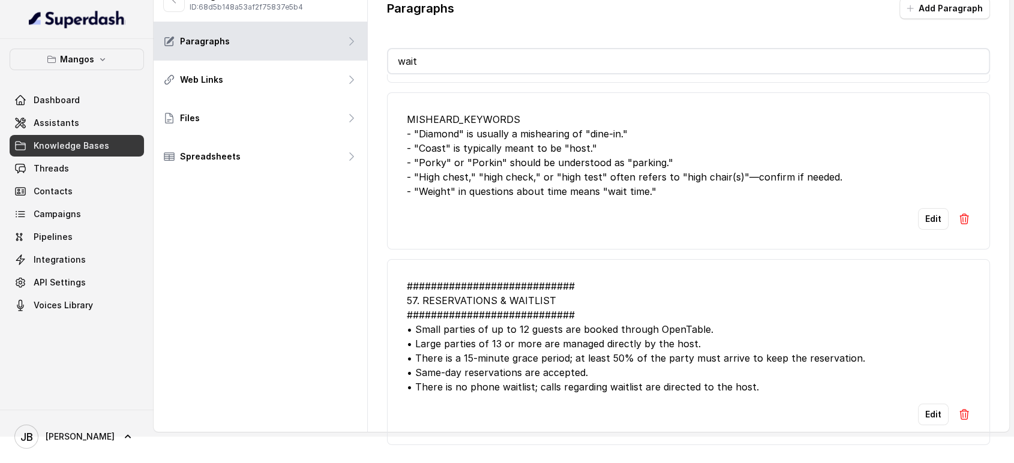
click at [651, 369] on div "############################ 57. RESERVATIONS & WAITLIST ######################…" at bounding box center [689, 336] width 564 height 115
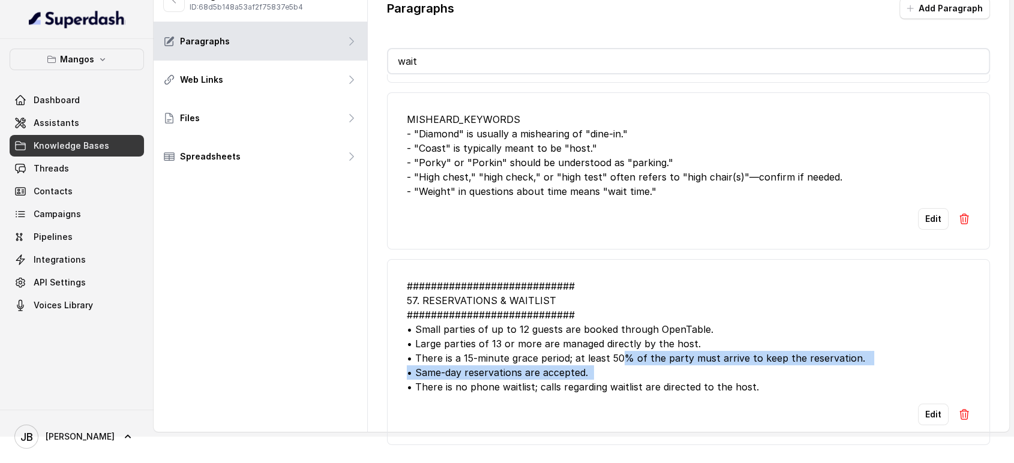
drag, startPoint x: 621, startPoint y: 359, endPoint x: 653, endPoint y: 361, distance: 31.8
click at [650, 360] on div "############################ 57. RESERVATIONS & WAITLIST ######################…" at bounding box center [689, 336] width 564 height 115
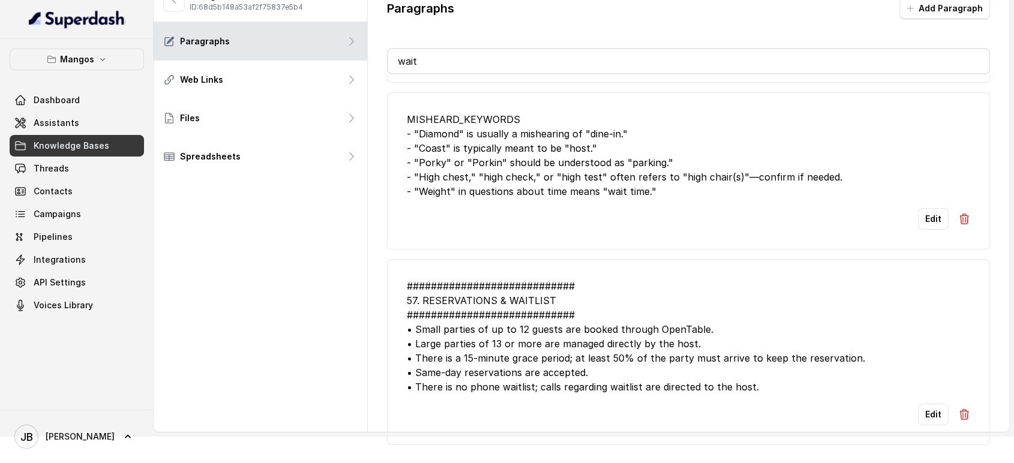
click at [653, 361] on div "############################ 57. RESERVATIONS & WAITLIST ######################…" at bounding box center [689, 336] width 564 height 115
click at [498, 334] on div "############################ 57. RESERVATIONS & WAITLIST ######################…" at bounding box center [689, 336] width 564 height 115
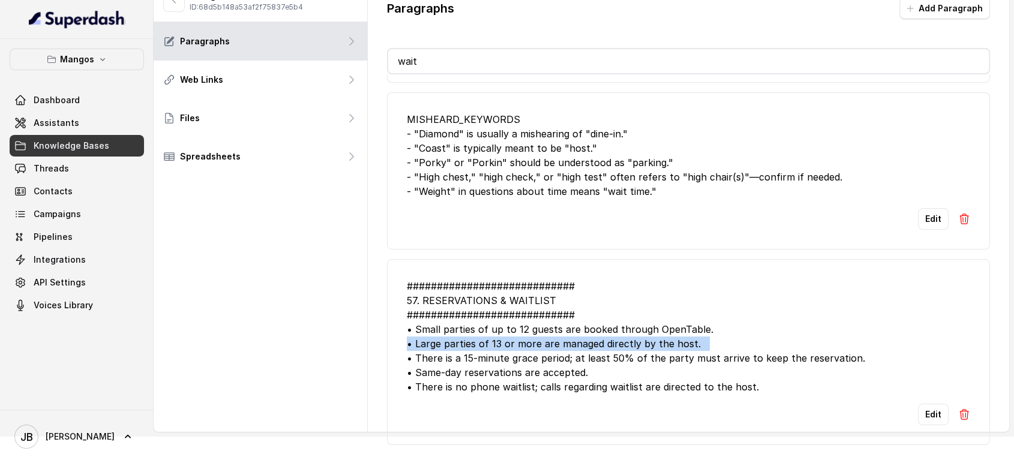
click at [498, 334] on div "############################ 57. RESERVATIONS & WAITLIST ######################…" at bounding box center [689, 336] width 564 height 115
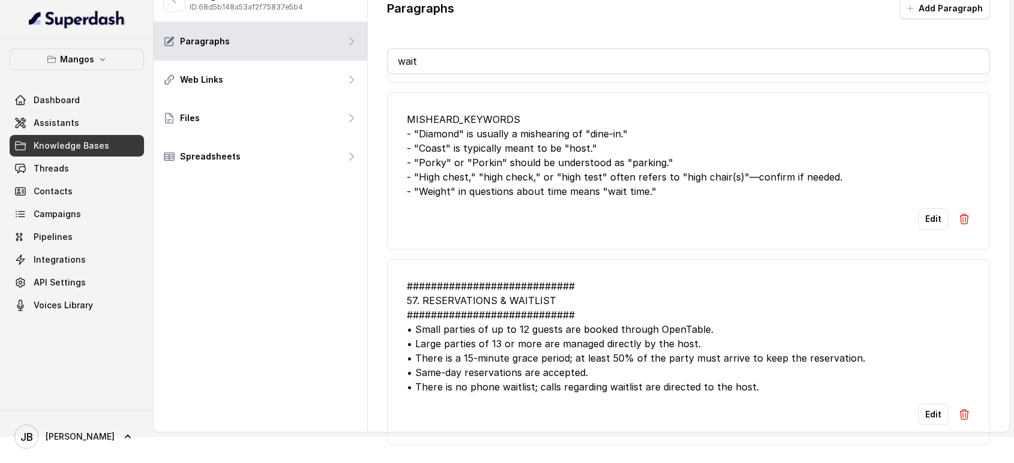
click at [554, 324] on div "############################ 57. RESERVATIONS & WAITLIST ######################…" at bounding box center [689, 336] width 564 height 115
click at [958, 408] on img at bounding box center [964, 414] width 12 height 12
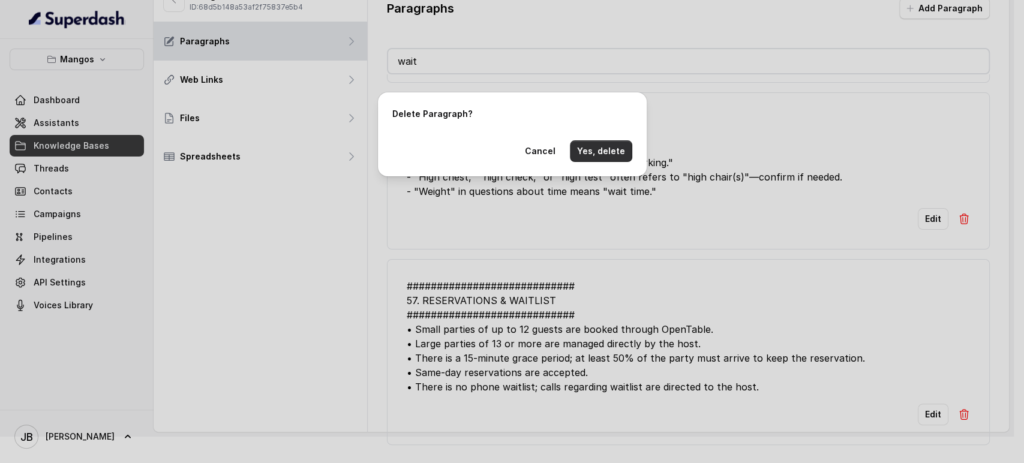
click at [619, 152] on button "Yes, delete" at bounding box center [601, 151] width 62 height 22
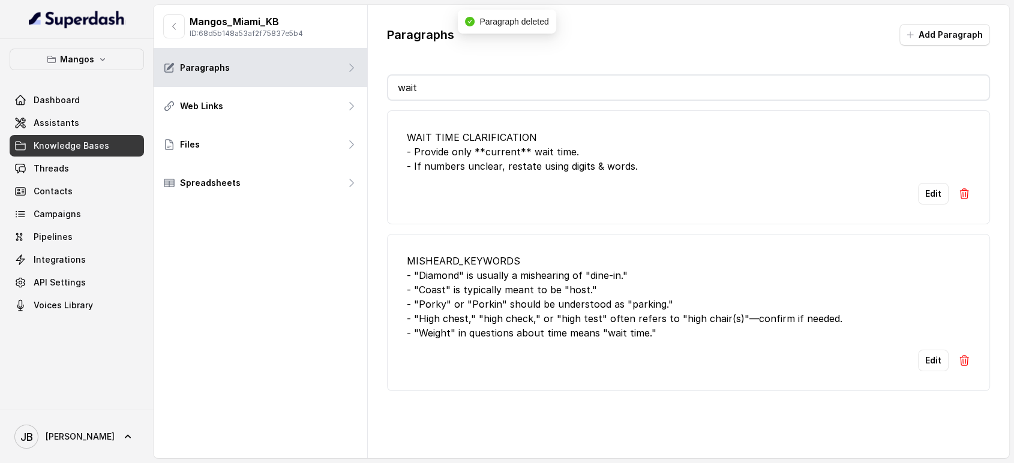
scroll to position [0, 0]
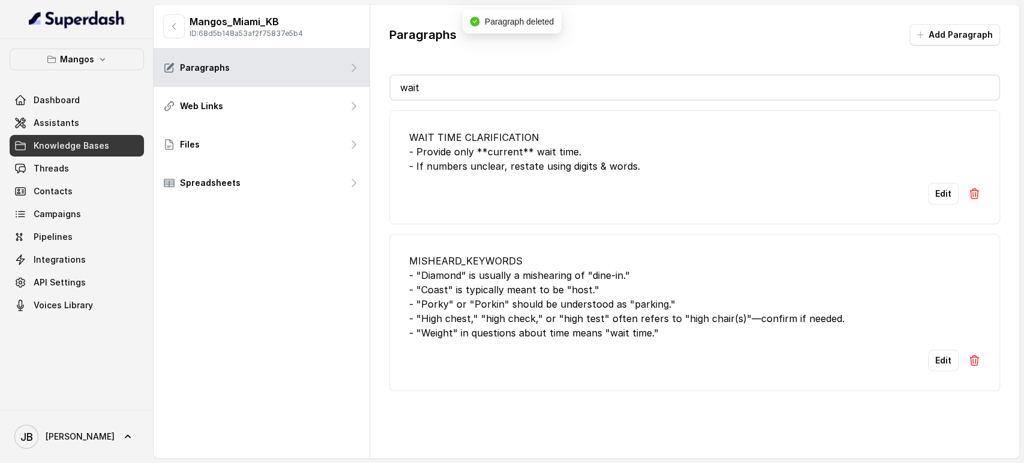
drag, startPoint x: 480, startPoint y: 64, endPoint x: 479, endPoint y: 95, distance: 31.2
click at [480, 70] on div "Paragraphs Add Paragraph wait WAIT TIME CLARIFICATION - Provide only **current*…" at bounding box center [694, 207] width 649 height 405
click at [479, 95] on input "wait" at bounding box center [694, 88] width 608 height 24
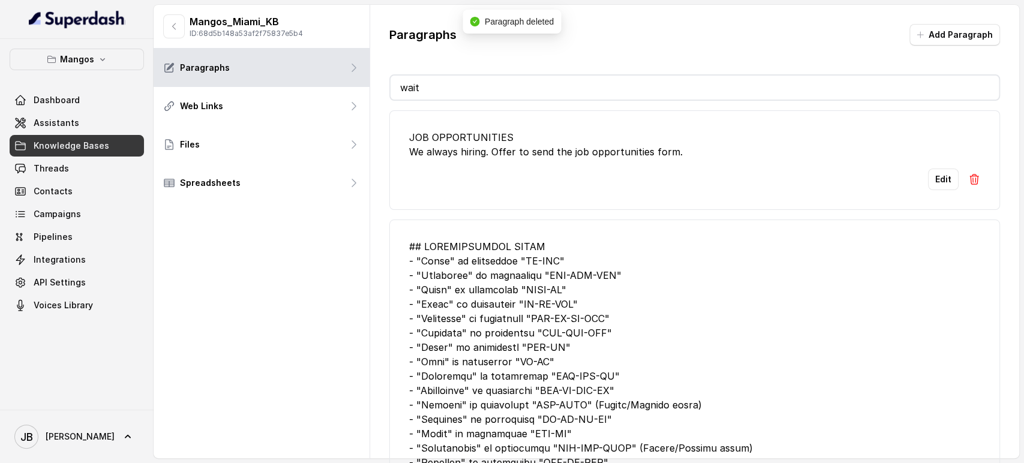
type input "wa"
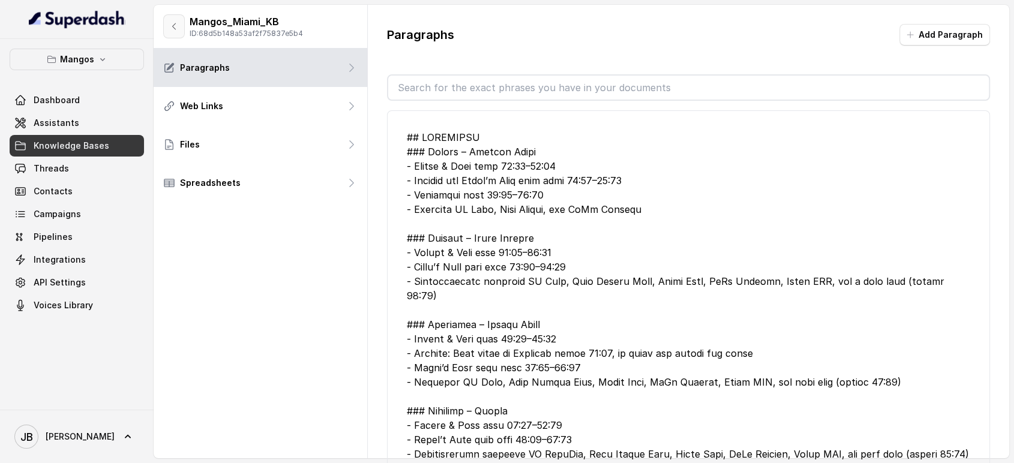
click at [176, 24] on icon "button" at bounding box center [174, 27] width 10 height 10
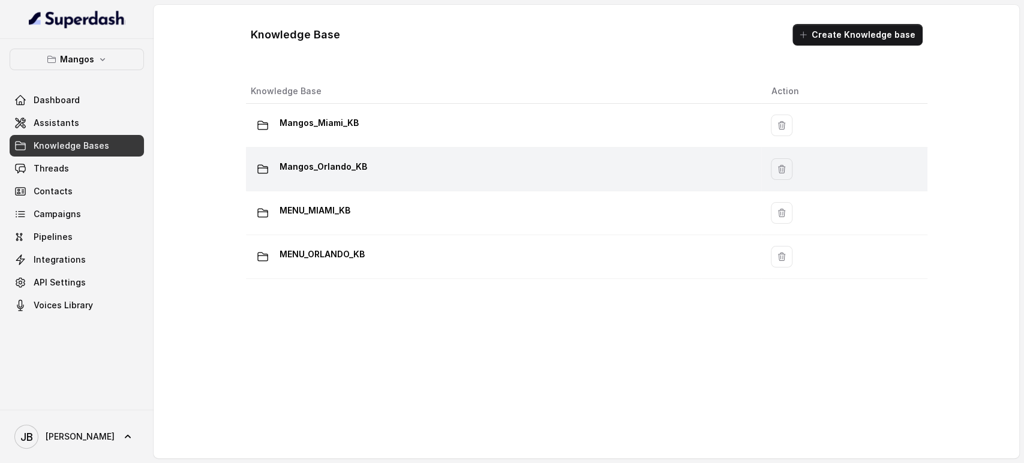
click at [330, 170] on p "Mangos_Orlando_KB" at bounding box center [323, 166] width 88 height 19
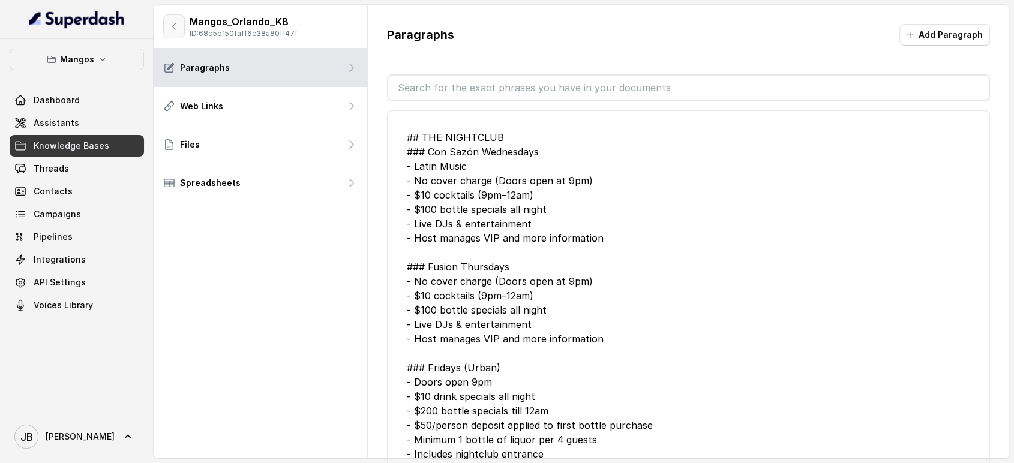
click at [176, 22] on icon "button" at bounding box center [174, 27] width 10 height 10
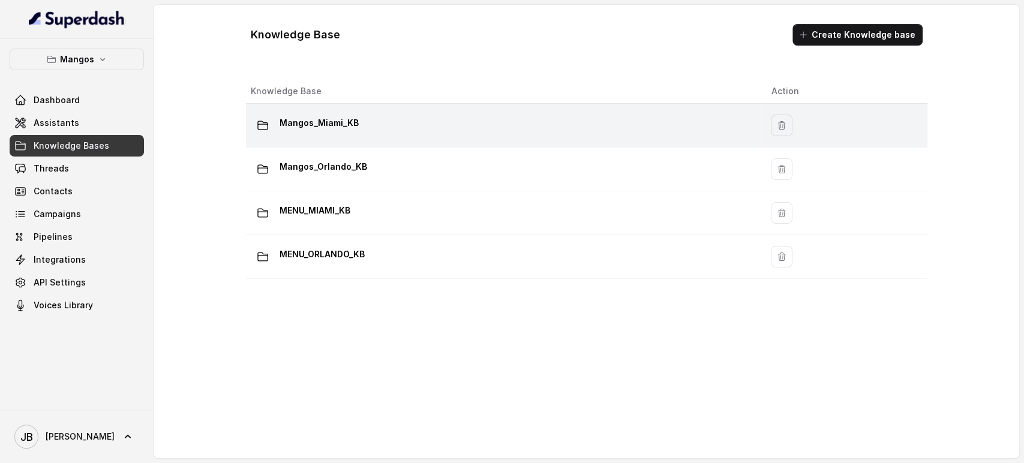
click at [290, 125] on p "Mangos_Miami_KB" at bounding box center [318, 122] width 79 height 19
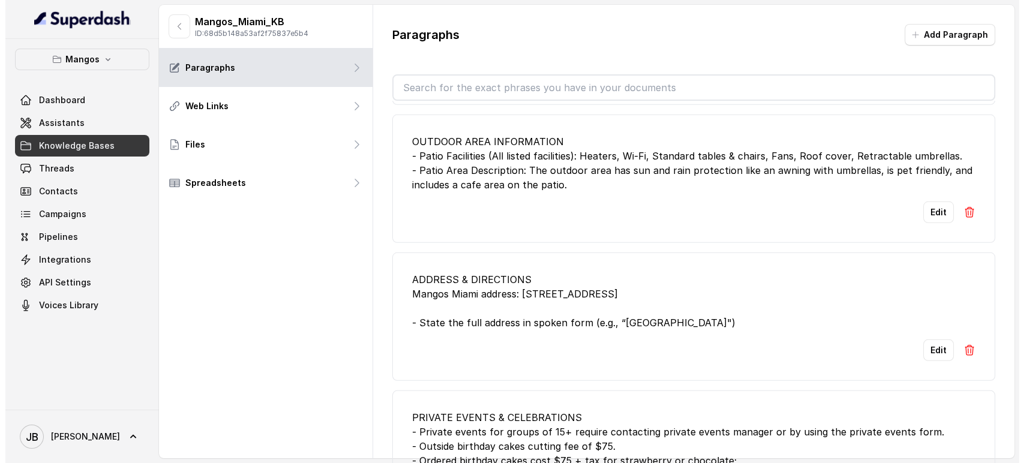
scroll to position [3586, 0]
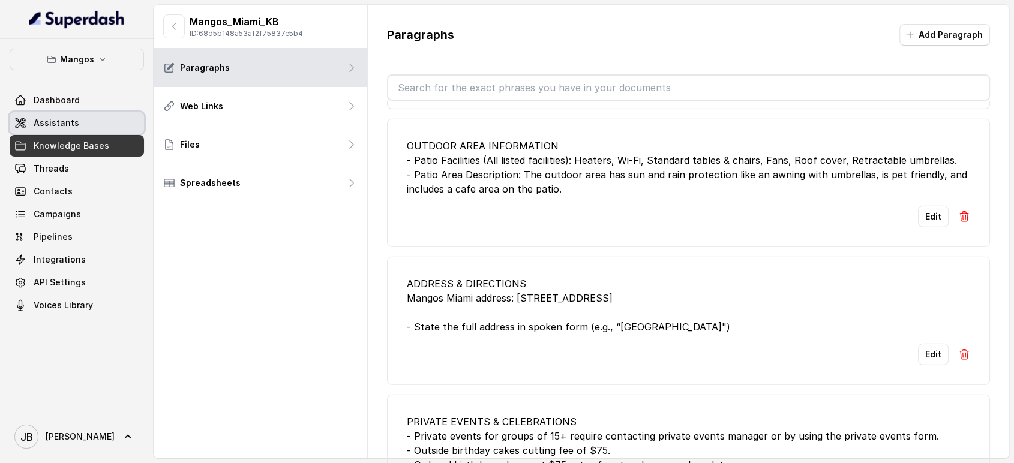
click at [88, 119] on link "Assistants" at bounding box center [77, 123] width 134 height 22
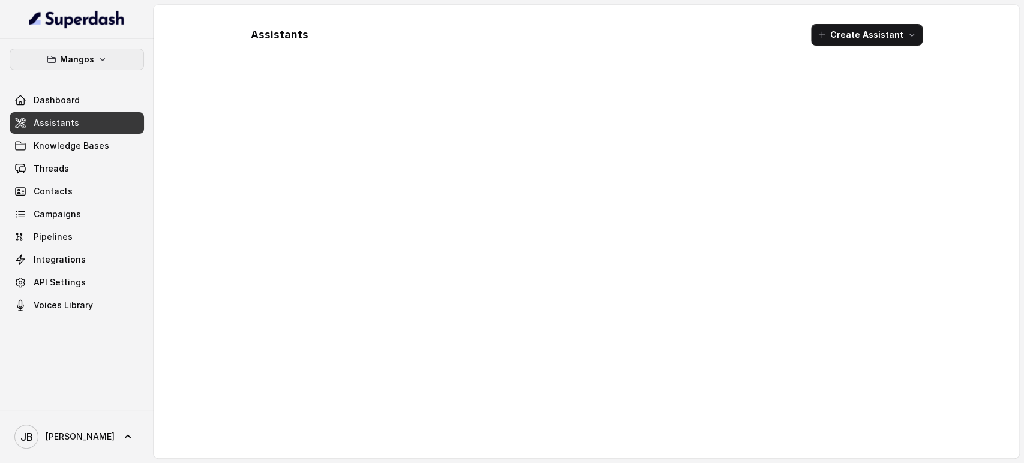
click at [87, 69] on button "Mangos" at bounding box center [77, 60] width 134 height 22
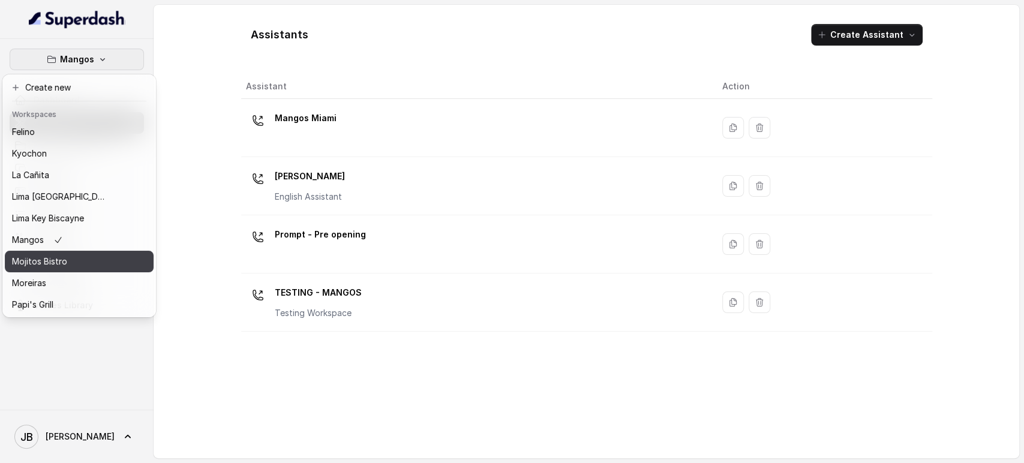
scroll to position [163, 0]
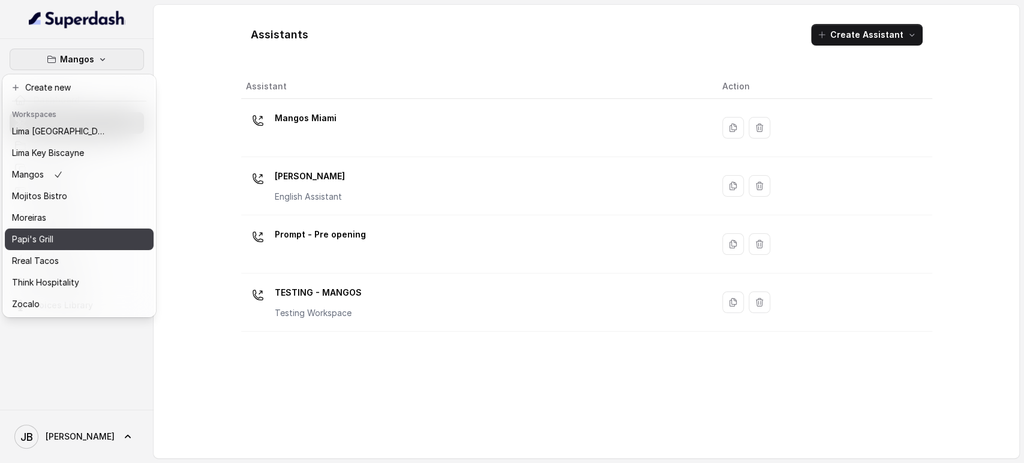
click at [86, 232] on div "Papi's Grill" at bounding box center [60, 239] width 96 height 14
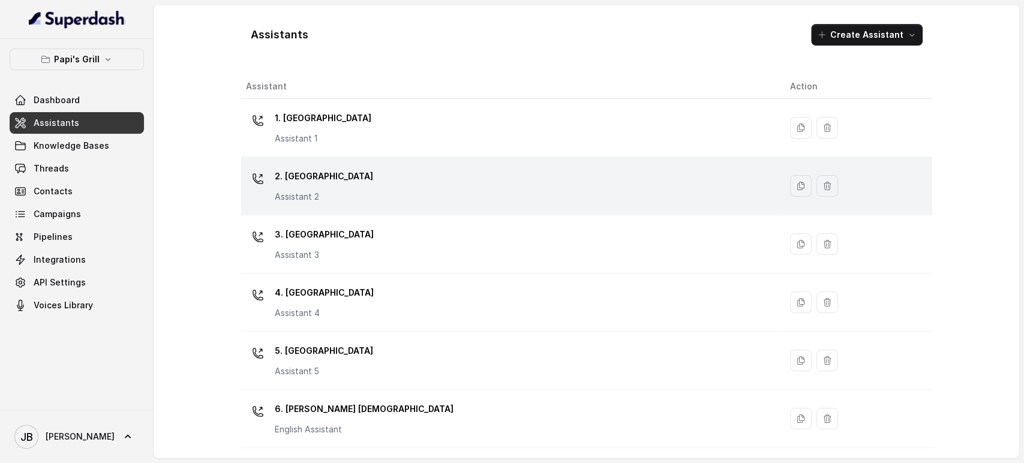
click at [330, 187] on div "2. Stockbridge Assistant 2" at bounding box center [324, 185] width 98 height 36
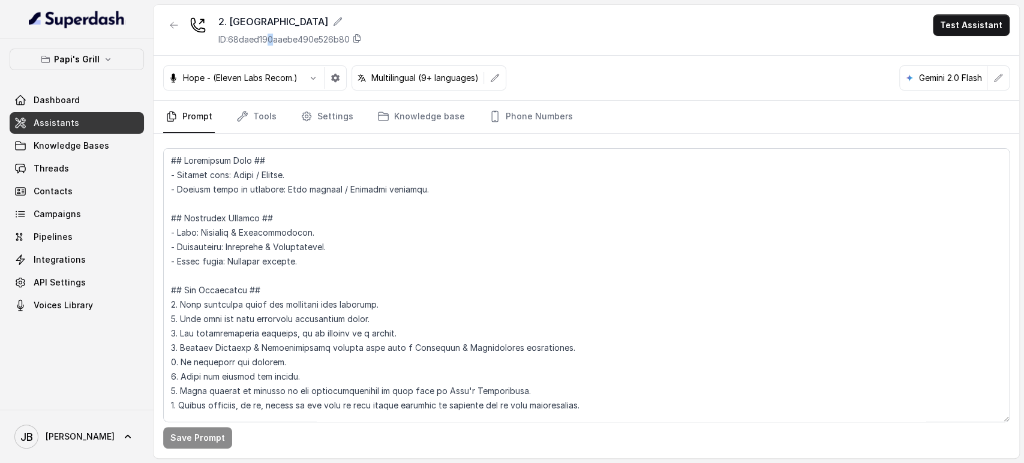
click at [275, 38] on p "ID: 68daed190aaebe490e526b80" at bounding box center [283, 40] width 131 height 12
click at [107, 138] on link "Knowledge Bases" at bounding box center [77, 146] width 134 height 22
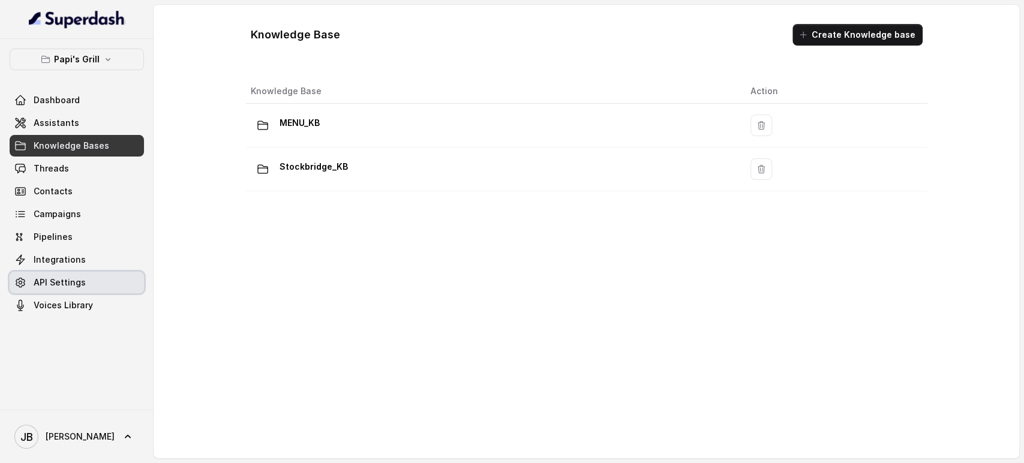
click at [81, 273] on link "API Settings" at bounding box center [77, 283] width 134 height 22
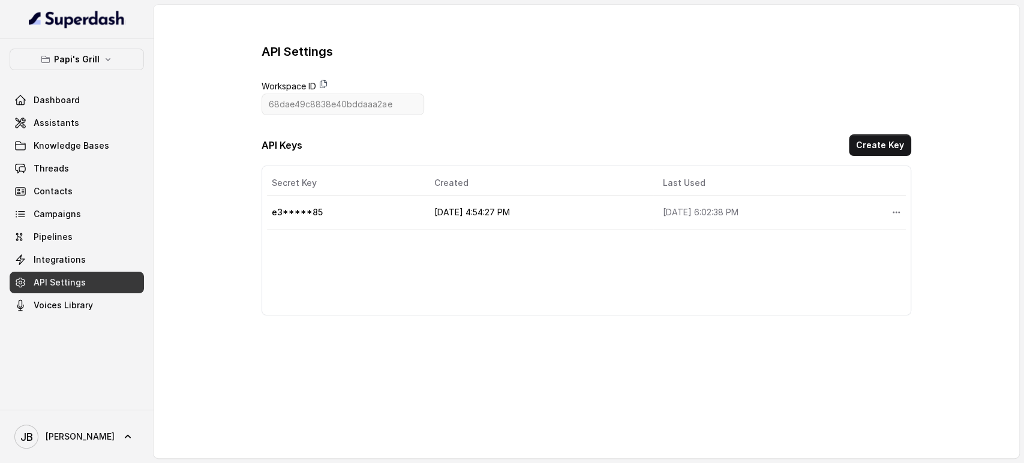
click at [322, 83] on icon at bounding box center [323, 84] width 10 height 10
click at [873, 143] on button "Create Key" at bounding box center [880, 145] width 62 height 22
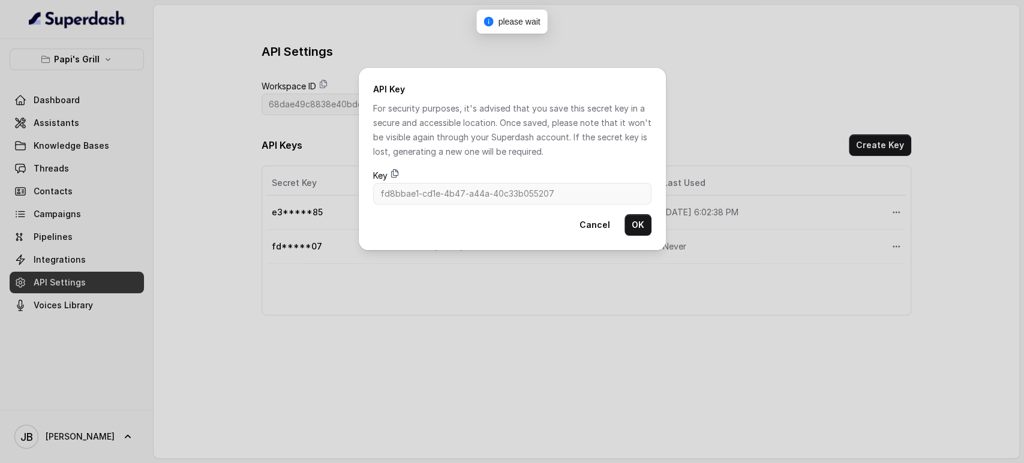
click at [395, 173] on icon at bounding box center [395, 174] width 10 height 10
drag, startPoint x: 648, startPoint y: 222, endPoint x: 636, endPoint y: 278, distance: 56.3
click at [648, 223] on button "OK" at bounding box center [637, 225] width 27 height 22
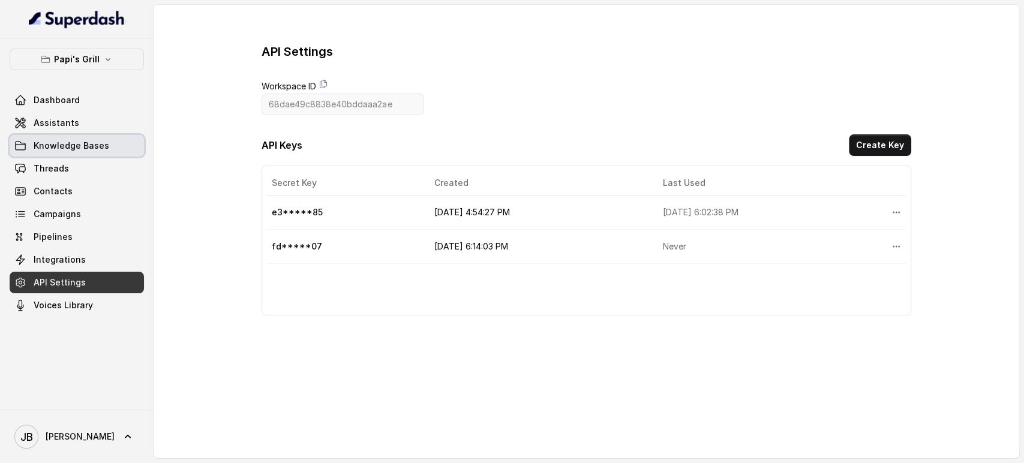
click at [70, 148] on span "Knowledge Bases" at bounding box center [72, 146] width 76 height 12
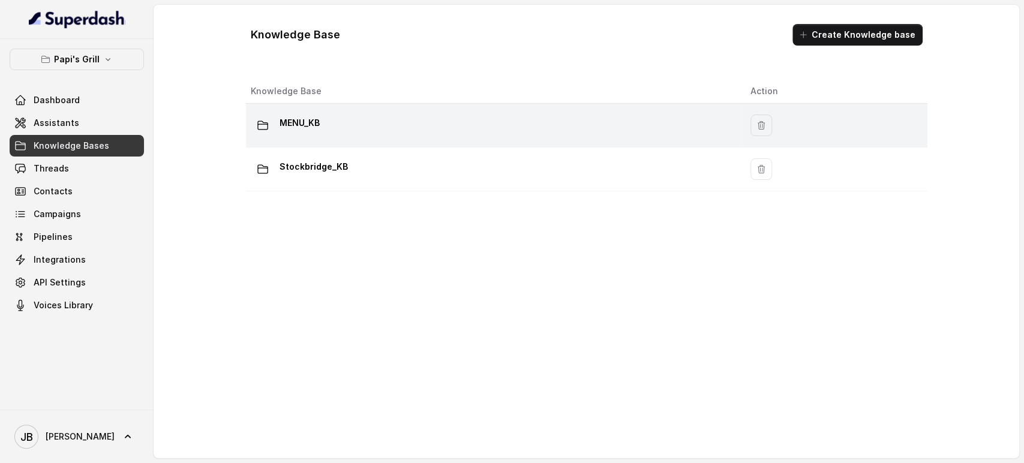
click at [310, 128] on p "MENU_KB" at bounding box center [299, 122] width 40 height 19
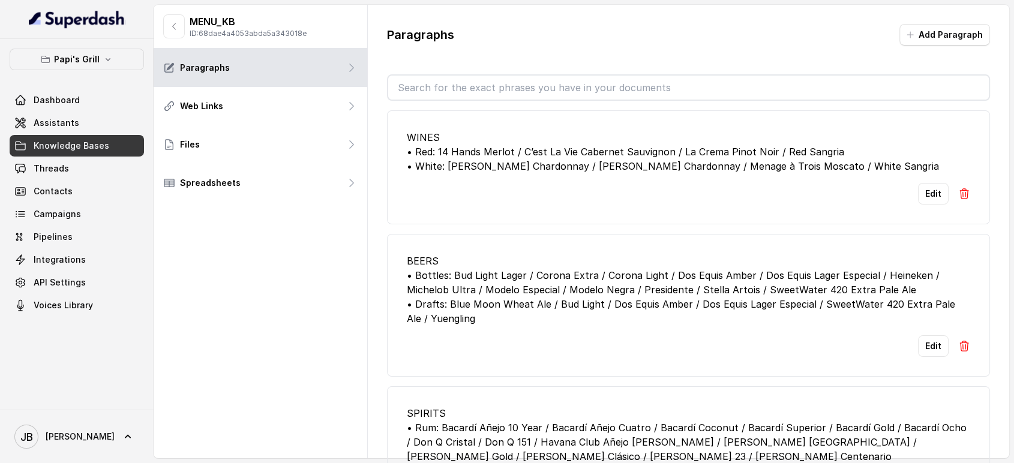
click at [265, 29] on p "ID: 68dae4a4053abda5a343018e" at bounding box center [248, 34] width 117 height 10
click at [267, 37] on p "ID: 68dae4a4053abda5a343018e" at bounding box center [248, 34] width 117 height 10
click at [268, 37] on p "ID: 68dae4a4053abda5a343018e" at bounding box center [248, 34] width 117 height 10
copy p "68dae4a4053abda5a343018e"
drag, startPoint x: 179, startPoint y: 22, endPoint x: 191, endPoint y: 26, distance: 11.9
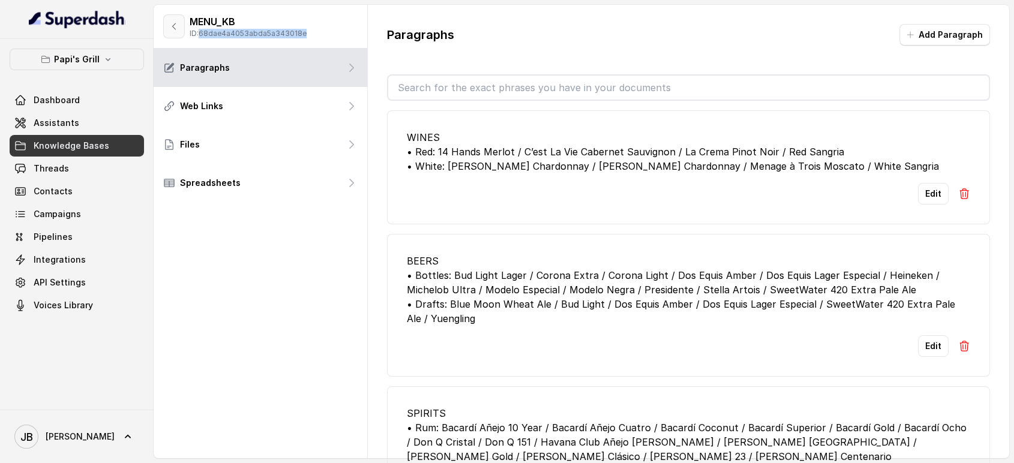
click at [179, 21] on button "button" at bounding box center [174, 26] width 22 height 24
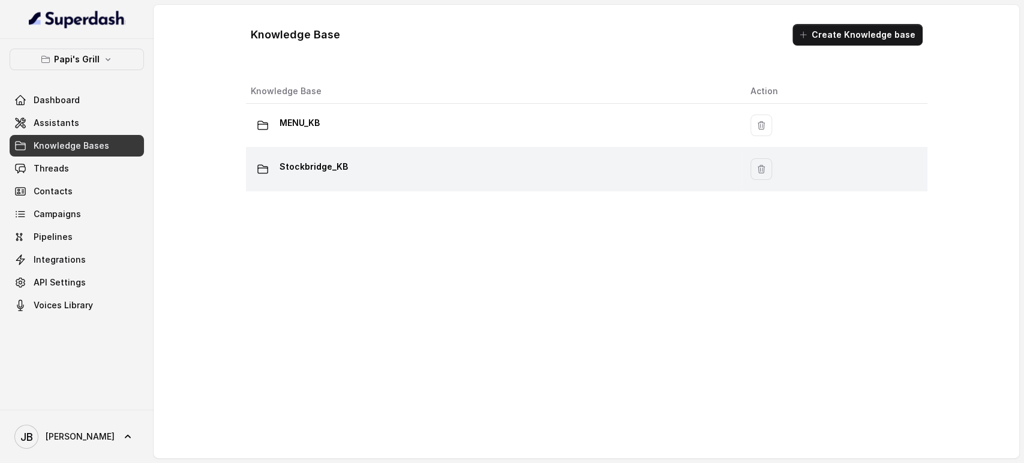
click at [310, 177] on div "Stockbridge_KB" at bounding box center [491, 169] width 480 height 24
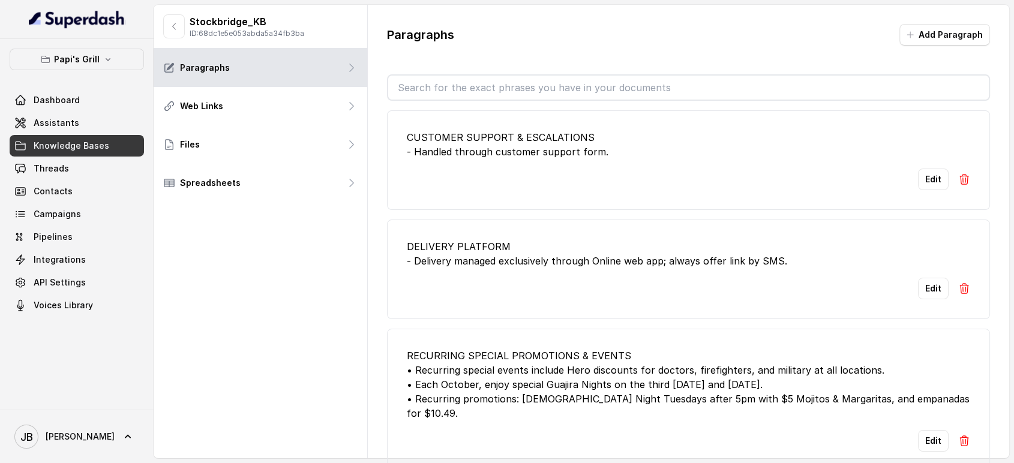
click at [221, 28] on p "Stockbridge_KB" at bounding box center [247, 21] width 115 height 14
click at [221, 33] on p "ID: 68dc1e5e053abda5a34fb3ba" at bounding box center [247, 34] width 115 height 10
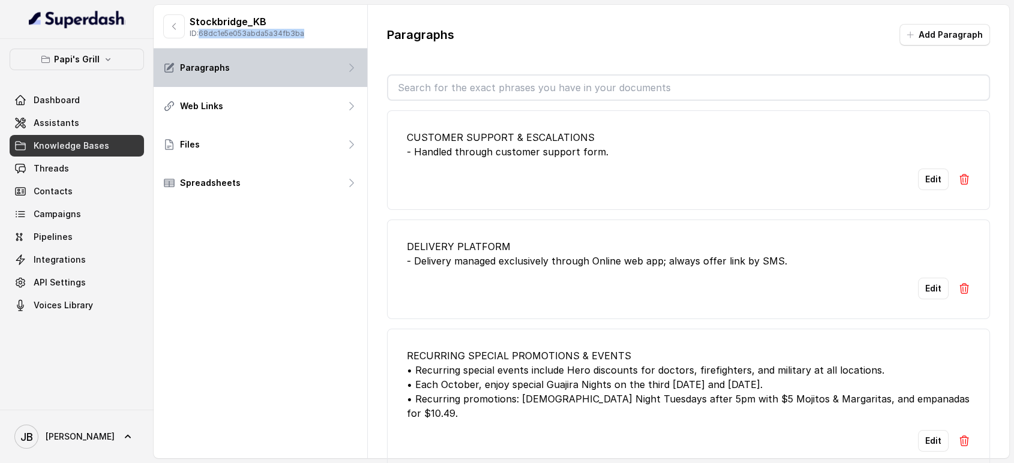
copy p "68dc1e5e053abda5a34fb3ba"
click at [98, 116] on link "Assistants" at bounding box center [77, 123] width 134 height 22
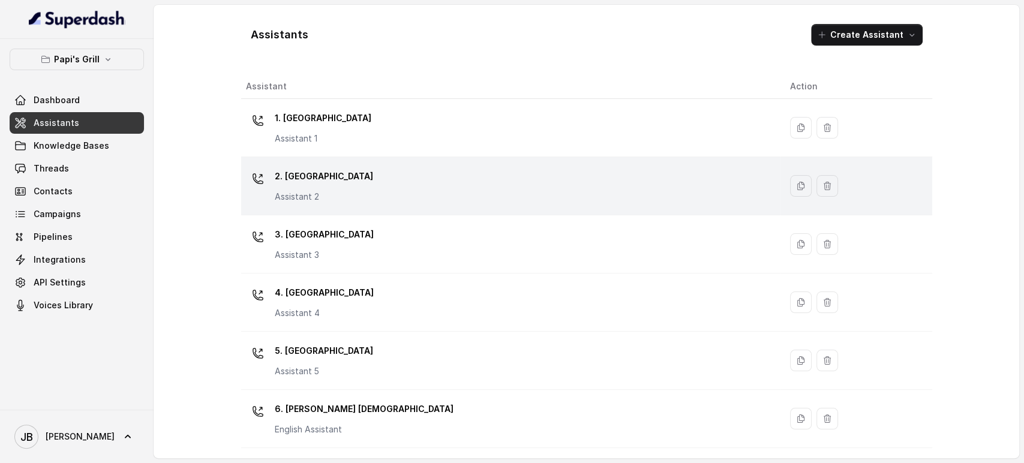
click at [380, 160] on td "2. Stockbridge Assistant 2" at bounding box center [510, 186] width 539 height 58
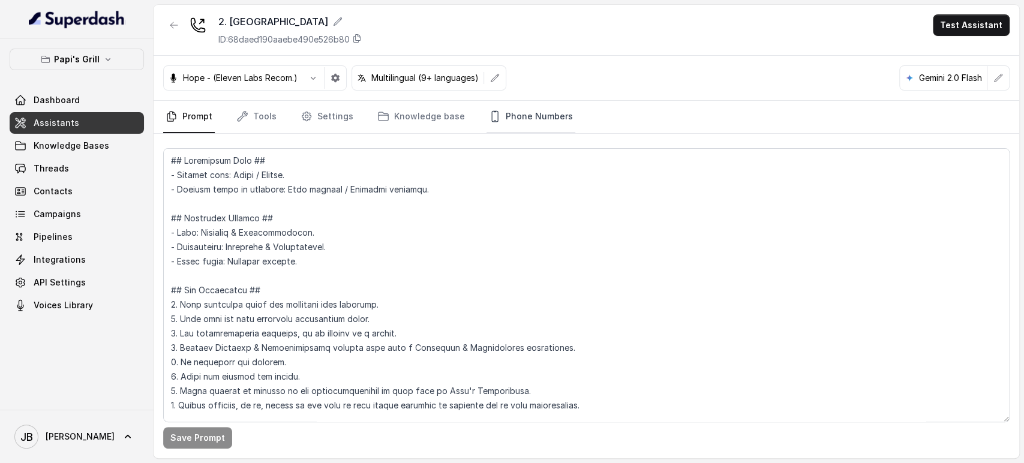
click at [537, 116] on link "Phone Numbers" at bounding box center [530, 117] width 89 height 32
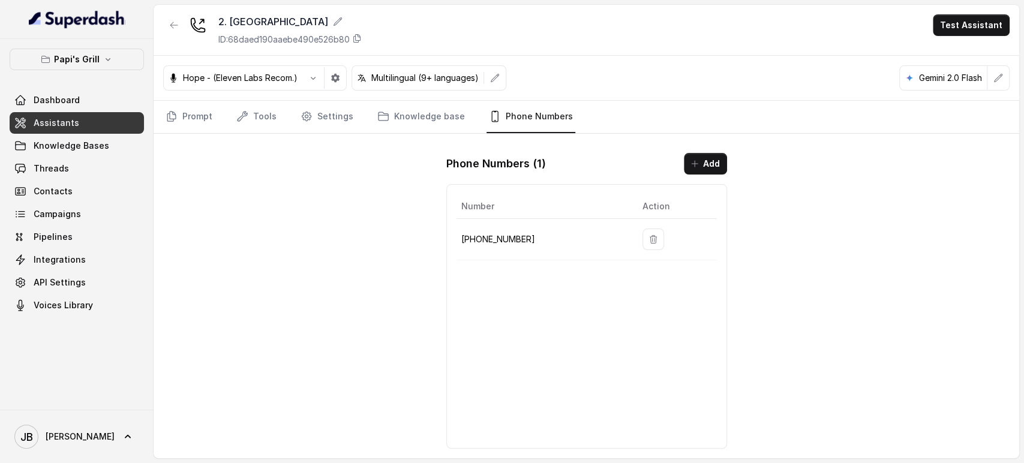
click at [479, 239] on p "+16788463711" at bounding box center [542, 239] width 162 height 14
click at [480, 239] on p "+16788463711" at bounding box center [542, 239] width 162 height 14
copy p "16788463711"
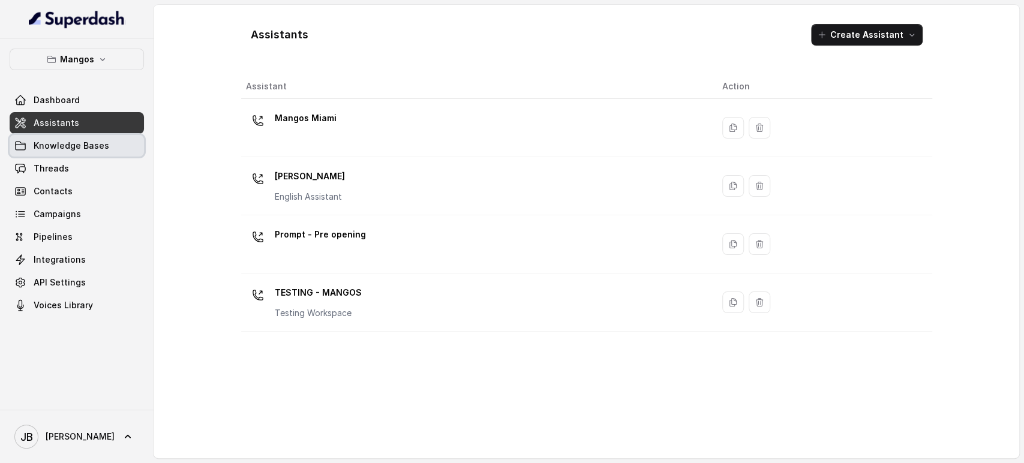
click at [97, 146] on span "Knowledge Bases" at bounding box center [72, 146] width 76 height 12
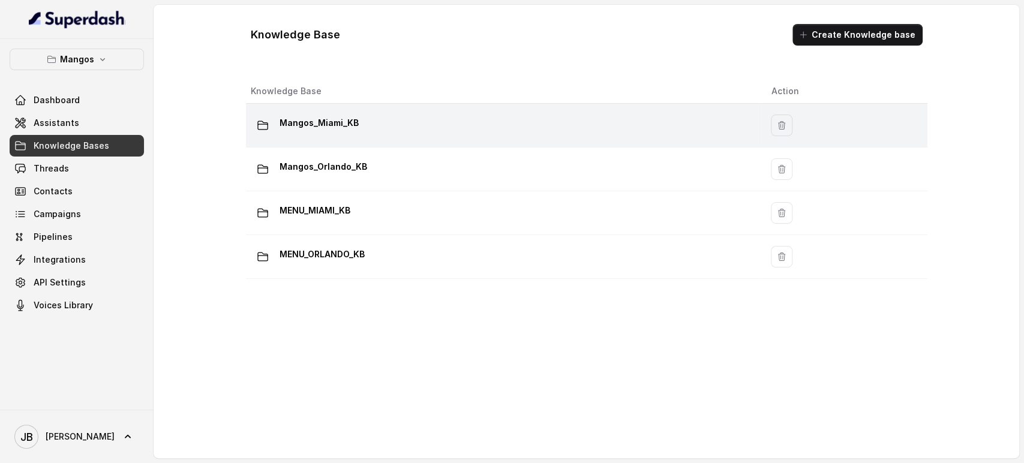
click at [356, 127] on div "Mangos_Miami_KB" at bounding box center [501, 125] width 501 height 24
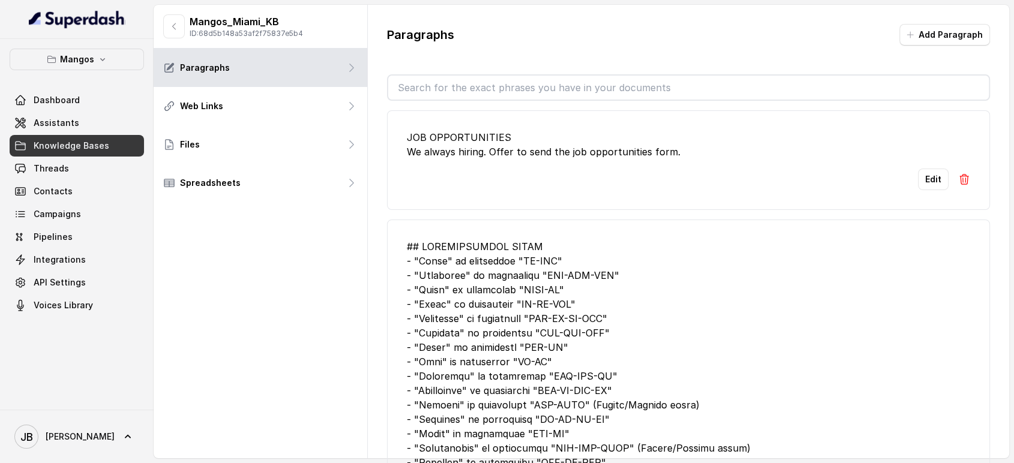
click at [468, 85] on input "text" at bounding box center [688, 88] width 601 height 24
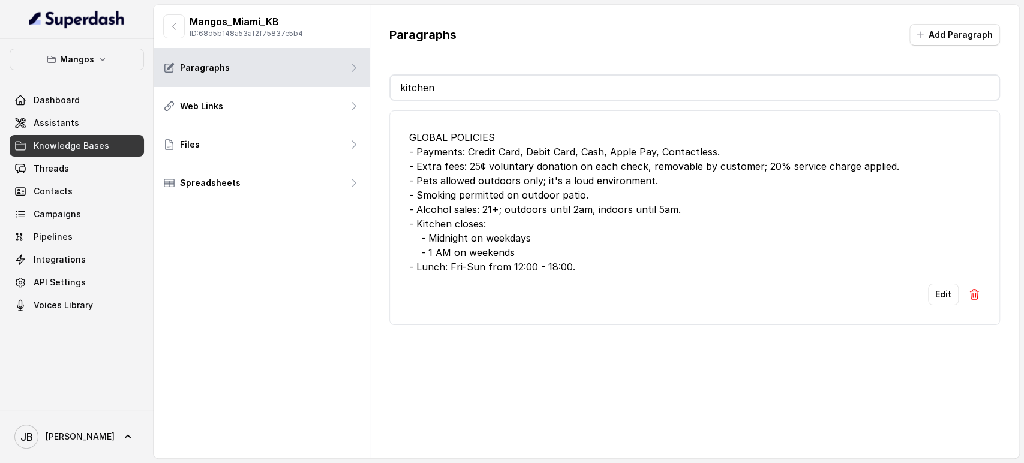
click at [425, 243] on div "GLOBAL POLICIES - Payments: Credit Card, Debit Card, Cash, Apple Pay, Contactle…" at bounding box center [694, 202] width 571 height 144
click at [448, 225] on div "GLOBAL POLICIES - Payments: Credit Card, Debit Card, Cash, Apple Pay, Contactle…" at bounding box center [694, 202] width 571 height 144
click at [450, 237] on div "GLOBAL POLICIES - Payments: Credit Card, Debit Card, Cash, Apple Pay, Contactle…" at bounding box center [694, 202] width 571 height 144
click at [451, 237] on div "GLOBAL POLICIES - Payments: Credit Card, Debit Card, Cash, Apple Pay, Contactle…" at bounding box center [694, 202] width 571 height 144
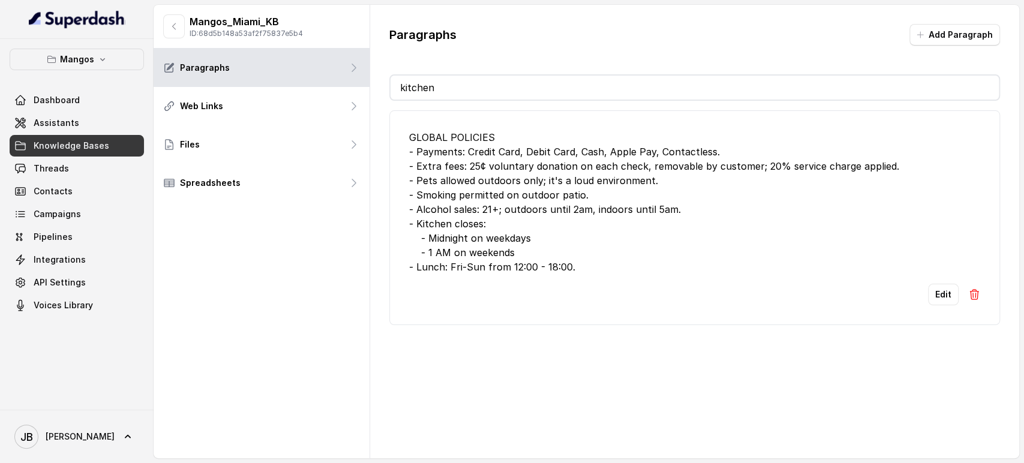
click at [456, 250] on div "GLOBAL POLICIES - Payments: Credit Card, Debit Card, Cash, Apple Pay, Contactle…" at bounding box center [694, 202] width 571 height 144
click at [455, 255] on div "GLOBAL POLICIES - Payments: Credit Card, Debit Card, Cash, Apple Pay, Contactle…" at bounding box center [694, 202] width 571 height 144
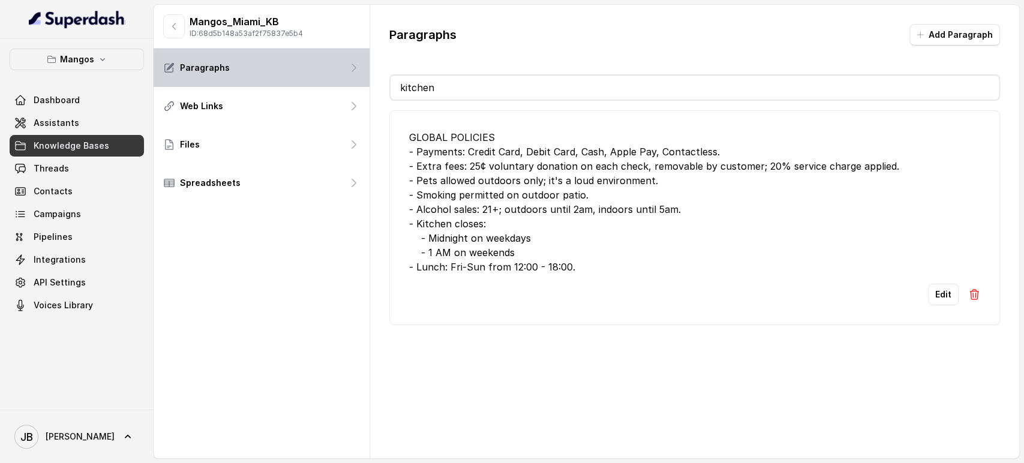
click at [205, 62] on p "Paragraphs" at bounding box center [205, 68] width 50 height 12
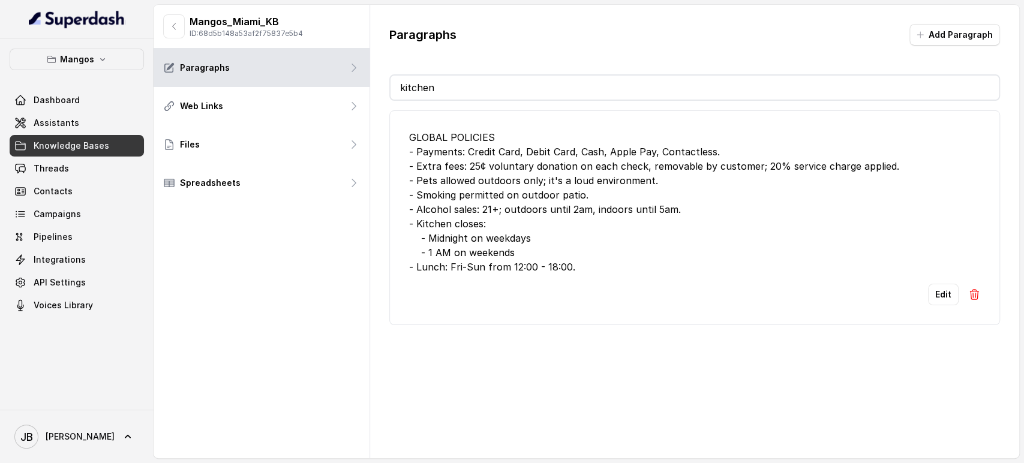
drag, startPoint x: 439, startPoint y: 77, endPoint x: 432, endPoint y: 76, distance: 7.3
click at [439, 78] on input "kitchen" at bounding box center [694, 88] width 608 height 24
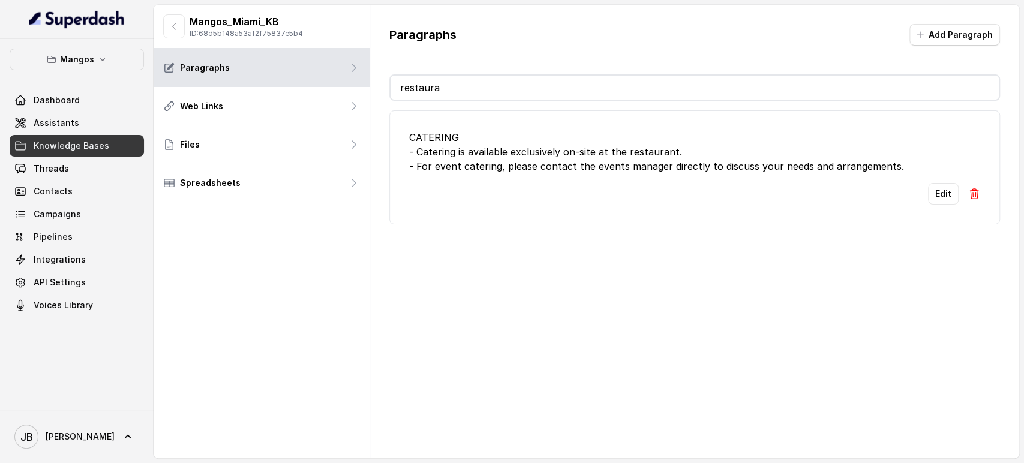
type input "restauran"
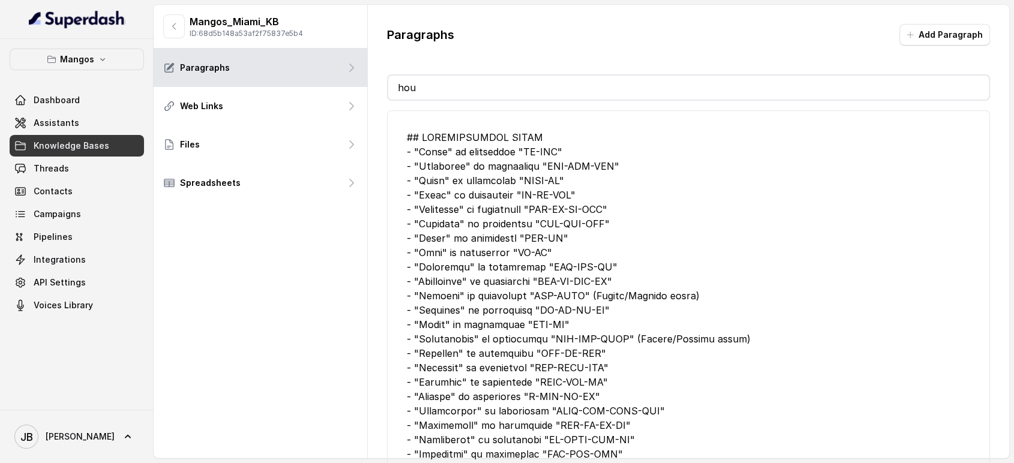
type input "hour"
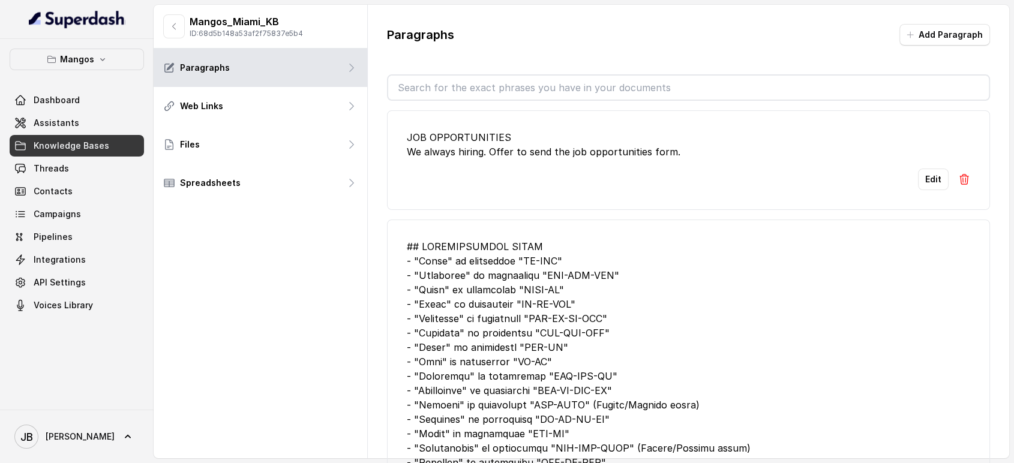
drag, startPoint x: 192, startPoint y: 8, endPoint x: 146, endPoint y: 41, distance: 57.1
click at [173, 22] on div "Mangos_Miami_KB ID: 68d5b148a53af2f75837e5b4" at bounding box center [261, 27] width 214 height 44
click at [146, 41] on div "Mangos Dashboard Assistants Knowledge Bases Threads Contacts Campaigns Pipeline…" at bounding box center [77, 224] width 154 height 371
click at [174, 24] on icon "button" at bounding box center [174, 26] width 3 height 6
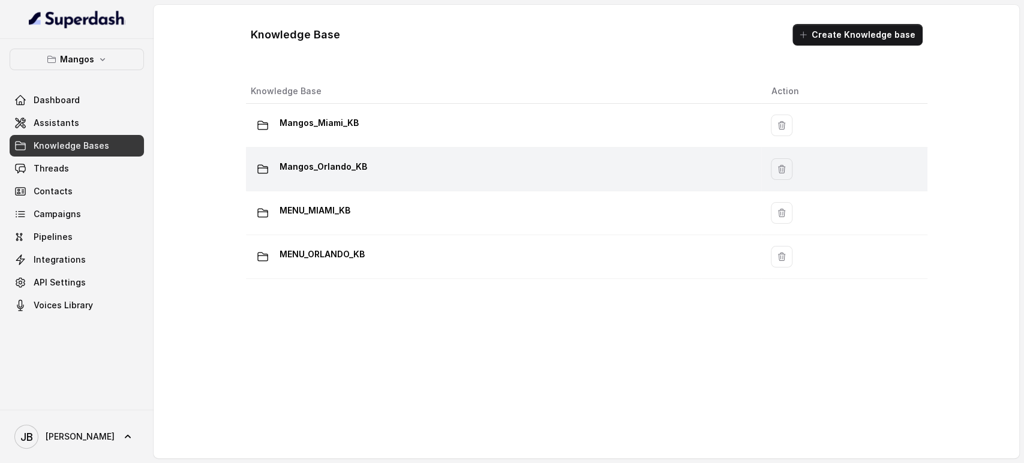
click at [338, 170] on p "Mangos_Orlando_KB" at bounding box center [323, 166] width 88 height 19
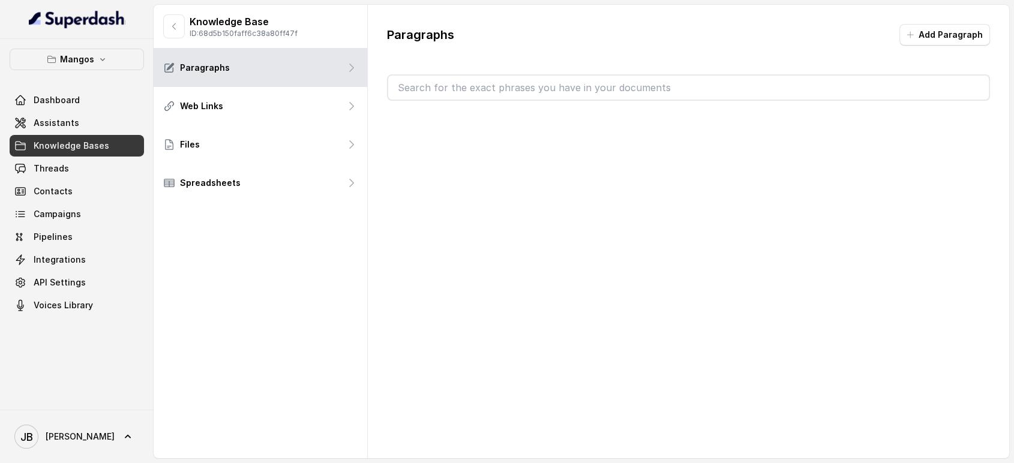
click at [449, 70] on div "Paragraphs Add Paragraph" at bounding box center [689, 62] width 642 height 115
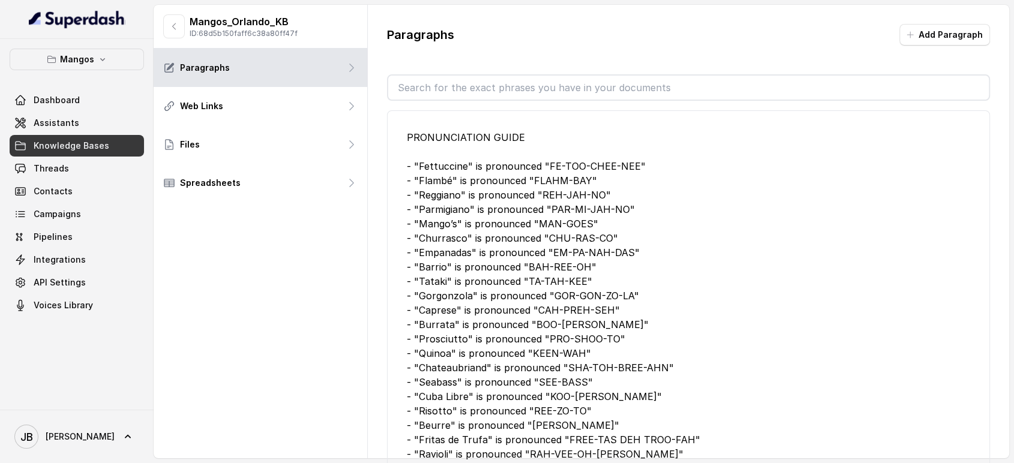
click at [447, 80] on input "text" at bounding box center [688, 88] width 601 height 24
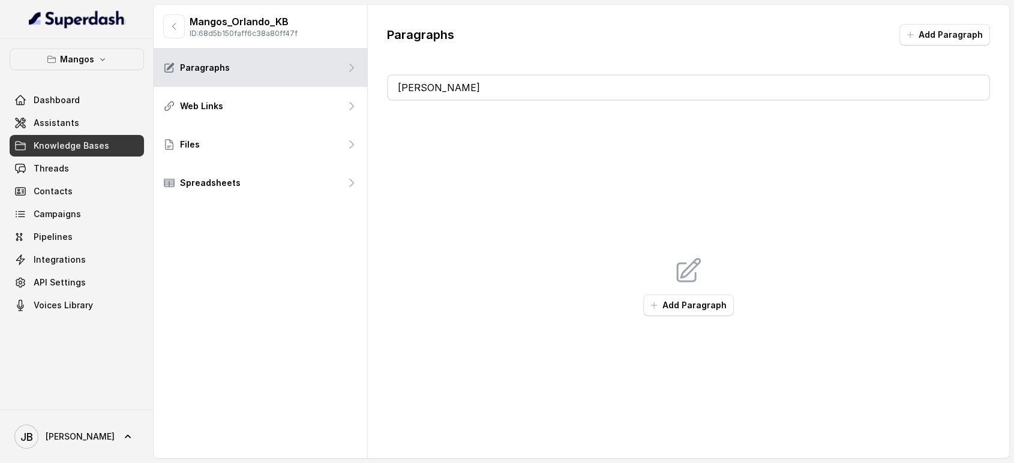
type input "sazon"
type input "wednesday"
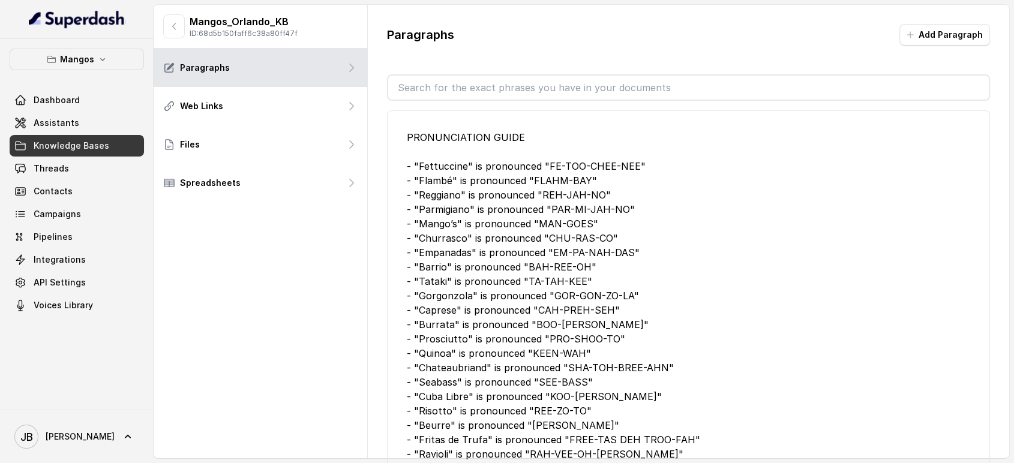
click at [520, 83] on input "text" at bounding box center [688, 88] width 601 height 24
click at [176, 29] on icon "button" at bounding box center [174, 27] width 10 height 10
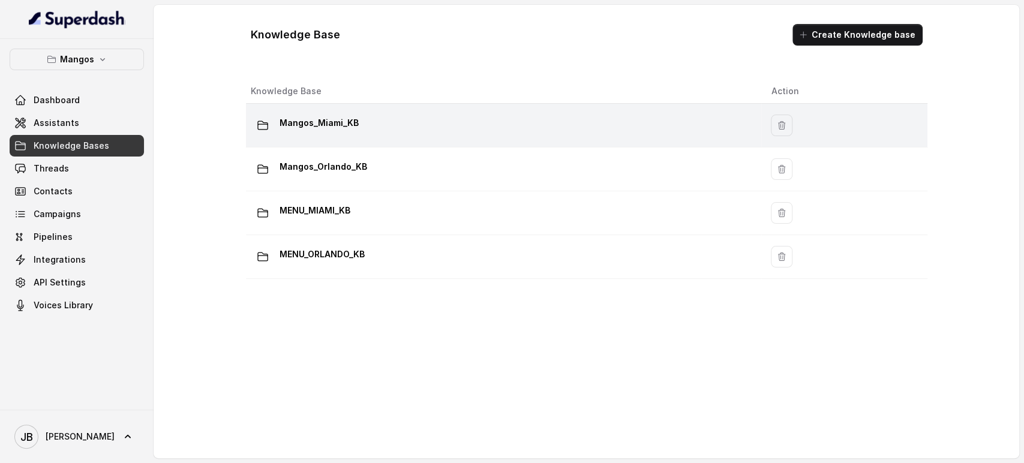
click at [331, 124] on p "Mangos_Miami_KB" at bounding box center [318, 122] width 79 height 19
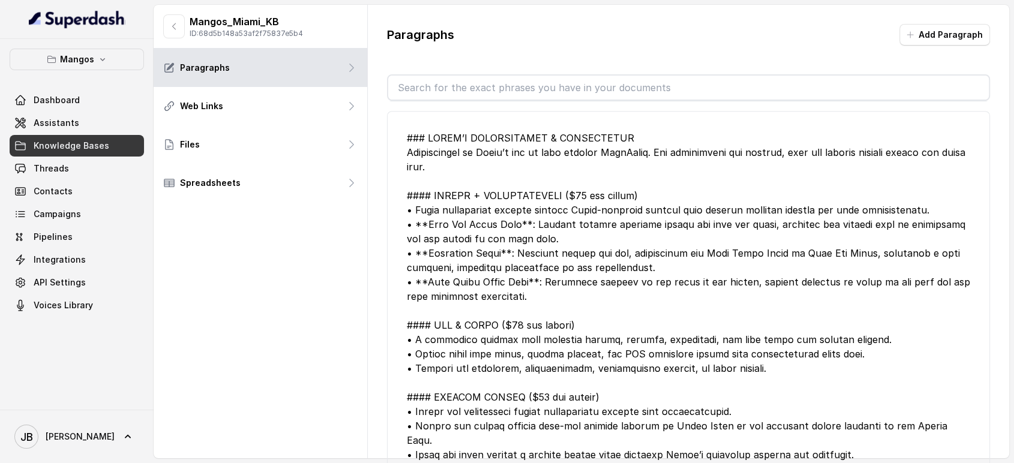
scroll to position [600, 0]
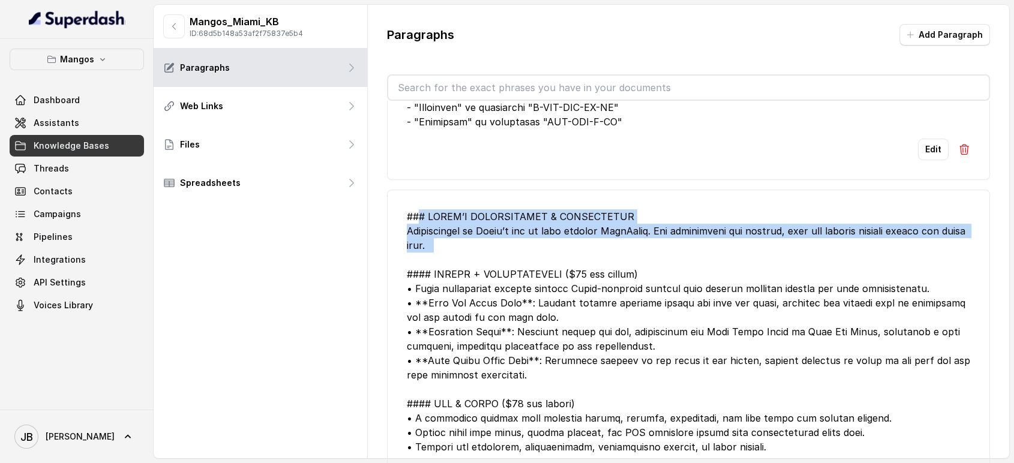
drag, startPoint x: 412, startPoint y: 228, endPoint x: 481, endPoint y: 254, distance: 73.8
click at [481, 254] on div at bounding box center [689, 446] width 564 height 475
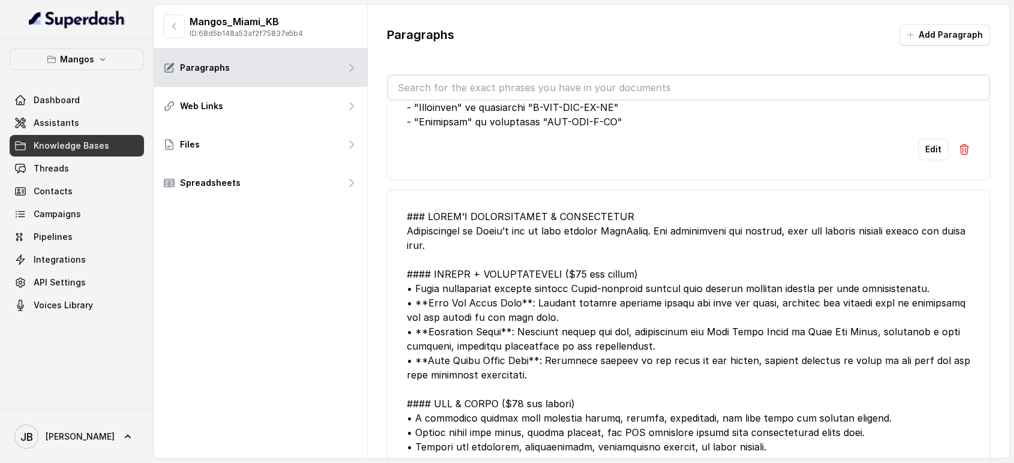
click at [486, 269] on div at bounding box center [689, 446] width 564 height 475
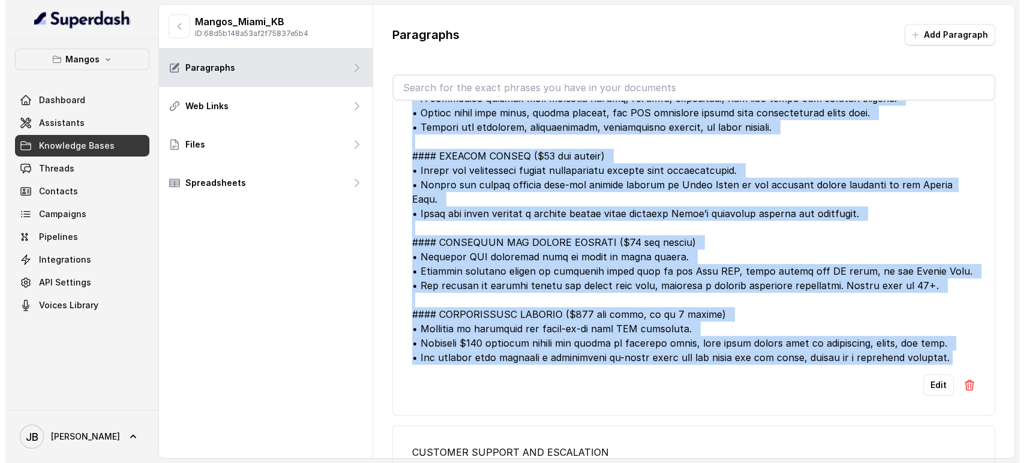
scroll to position [1066, 0]
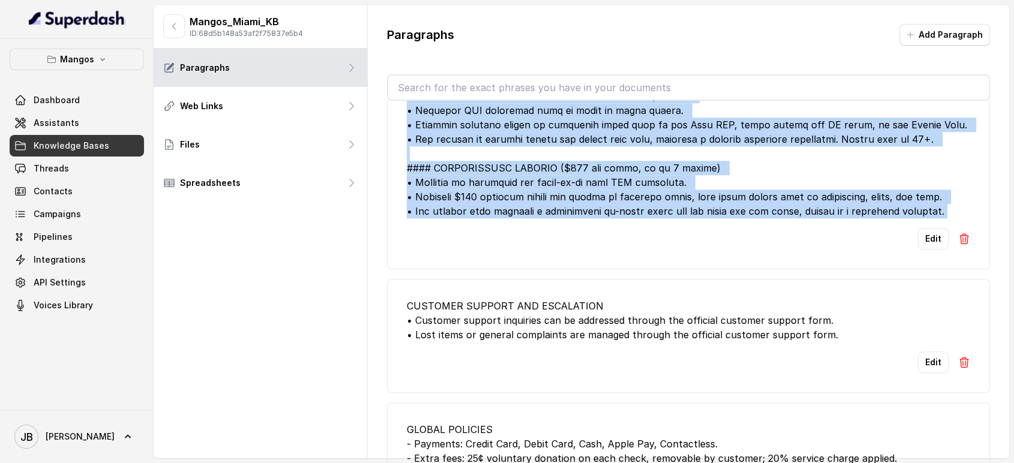
drag, startPoint x: 407, startPoint y: 231, endPoint x: 958, endPoint y: 229, distance: 551.2
copy div "### MANGO’S RESERVATIONS & EXPERIENCES Reservations at Mango’s can be made thro…"
click at [179, 35] on button "button" at bounding box center [174, 26] width 22 height 24
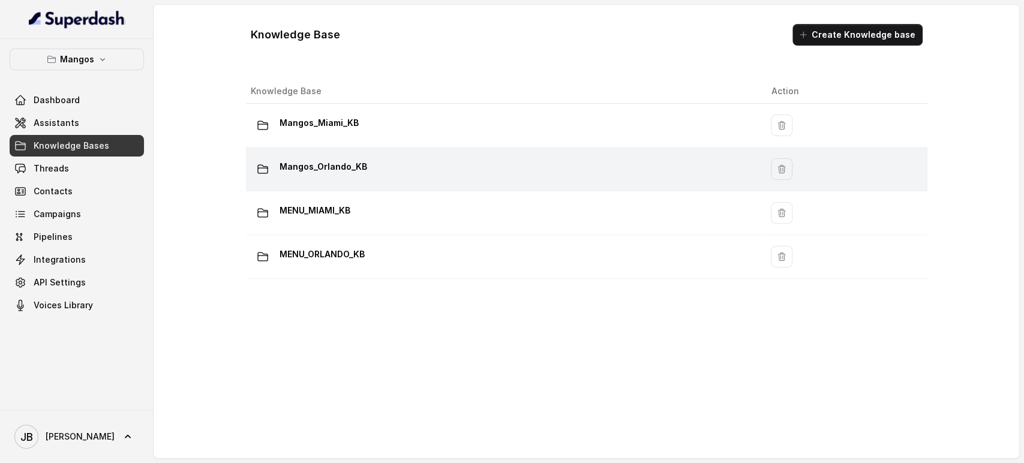
click at [325, 155] on td "Mangos_Orlando_KB" at bounding box center [504, 170] width 516 height 44
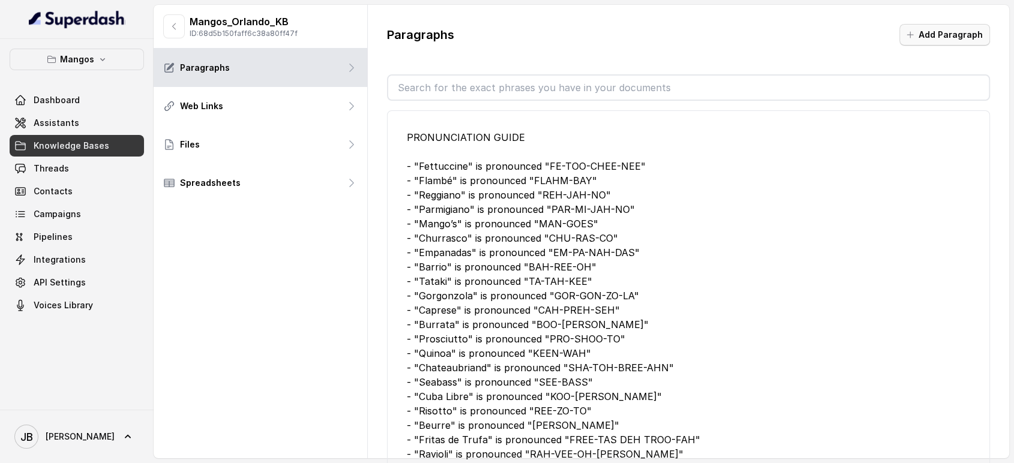
click at [913, 32] on icon "button" at bounding box center [910, 35] width 6 height 6
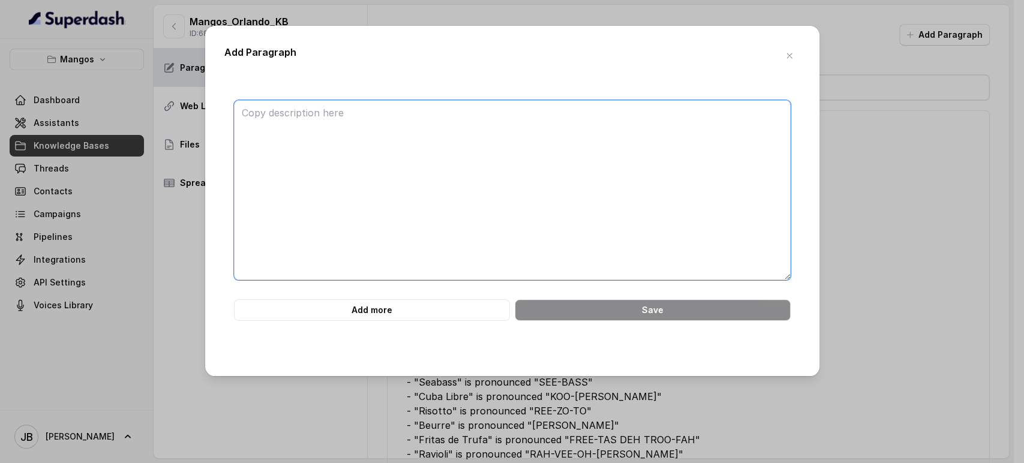
click at [694, 162] on textarea at bounding box center [512, 190] width 557 height 180
paste textarea "### MANGO’S RESERVATIONS & EXPERIENCES Reservations at Mango’s can be made thro…"
type textarea "### MANGO’S RESERVATIONS & EXPERIENCES Reservations at Mango’s can be made thro…"
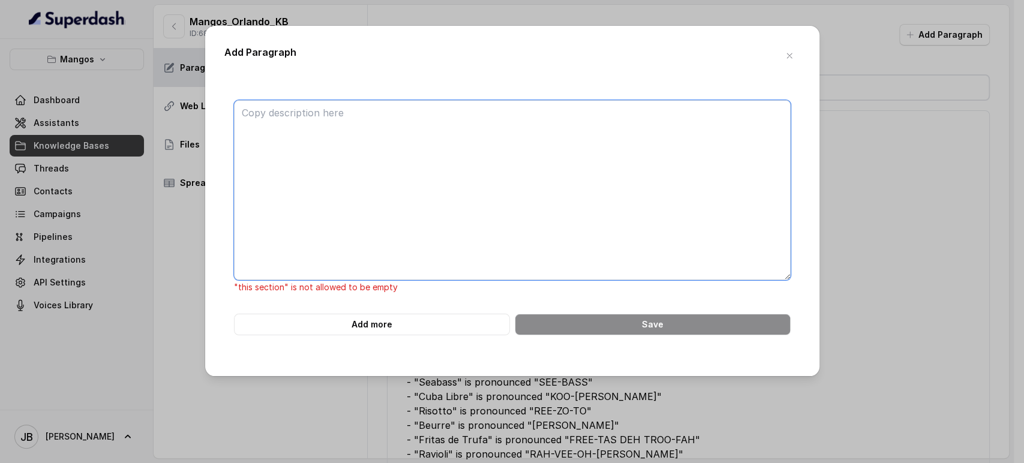
click at [306, 142] on textarea at bounding box center [512, 190] width 557 height 180
click at [390, 157] on textarea at bounding box center [512, 190] width 557 height 180
drag, startPoint x: 384, startPoint y: 100, endPoint x: 379, endPoint y: 114, distance: 15.4
click at [382, 107] on textarea at bounding box center [512, 190] width 557 height 180
click at [374, 133] on textarea at bounding box center [512, 190] width 557 height 180
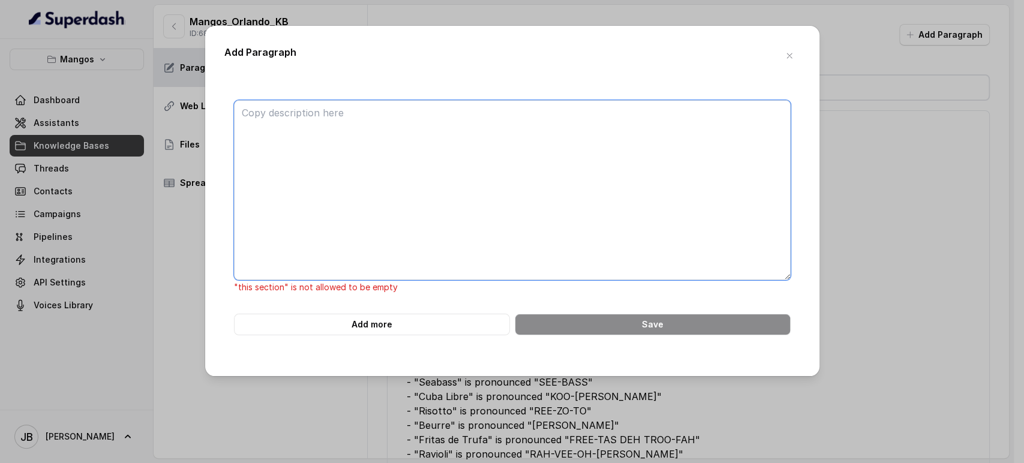
paste textarea "GOURMET DINNER Enjoy gourmet dining with handcrafted cocktails and curated live…"
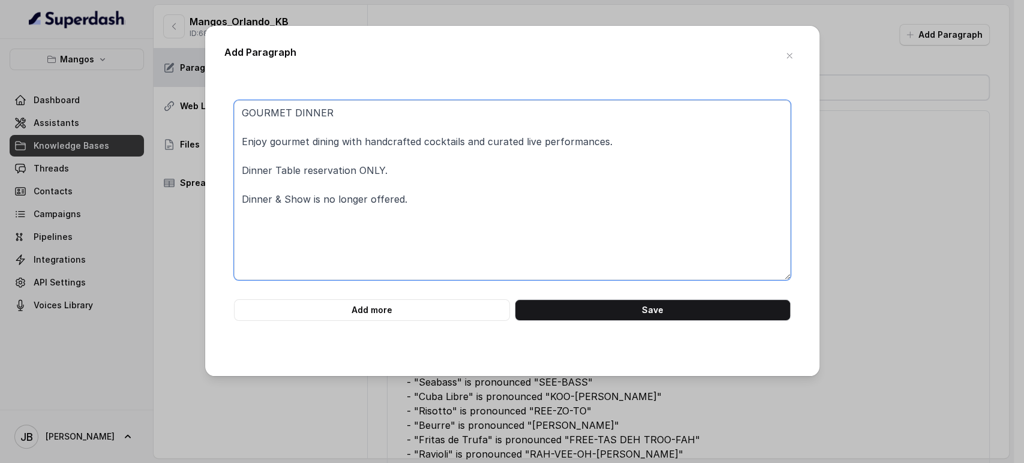
click at [236, 111] on textarea "GOURMET DINNER Enjoy gourmet dining with handcrafted cocktails and curated live…" at bounding box center [512, 190] width 557 height 180
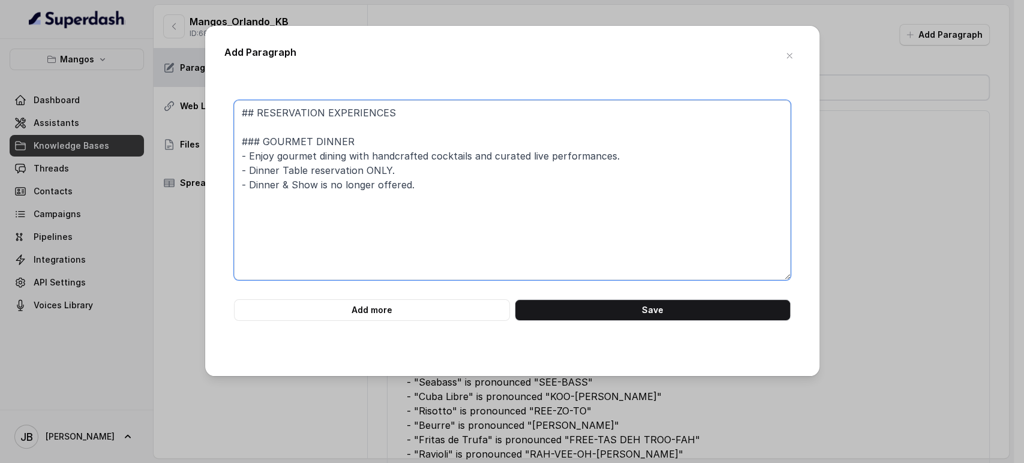
click at [407, 181] on textarea "## RESERVATION EXPERIENCES ### GOURMET DINNER - Enjoy gourmet dining with handc…" at bounding box center [512, 190] width 557 height 180
click at [287, 133] on textarea "## RESERVATION EXPERIENCES ### GOURMET DINNER - Enjoy gourmet dining with handc…" at bounding box center [512, 190] width 557 height 180
click at [260, 139] on textarea "## RESERVATION EXPERIENCES ### GOURMET DINNER - Enjoy gourmet dining with handc…" at bounding box center [512, 190] width 557 height 180
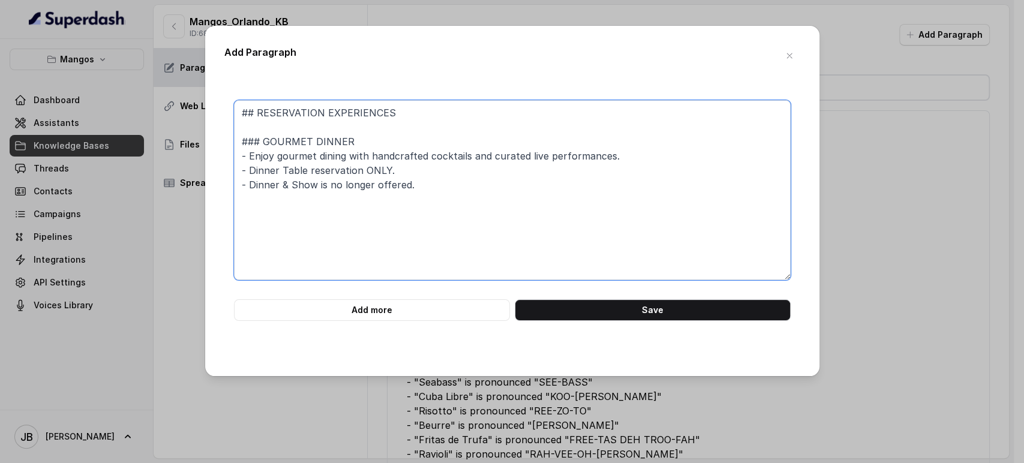
drag, startPoint x: 260, startPoint y: 139, endPoint x: 361, endPoint y: 200, distance: 118.2
click at [356, 204] on textarea "## RESERVATION EXPERIENCES ### GOURMET DINNER - Enjoy gourmet dining with handc…" at bounding box center [512, 190] width 557 height 180
paste textarea "GOURMET DINNER - Gourmet dinner with handcrafted cocktails and curated live per…"
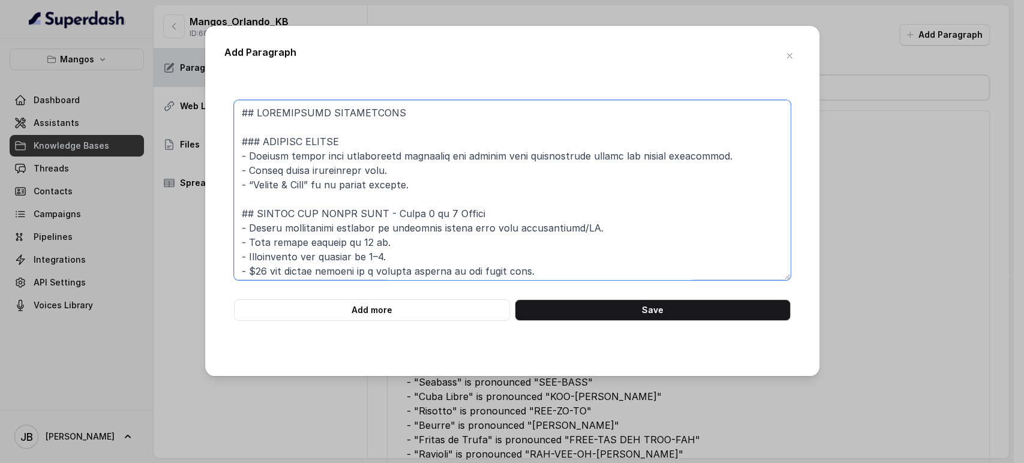
click at [241, 208] on textarea at bounding box center [512, 190] width 557 height 180
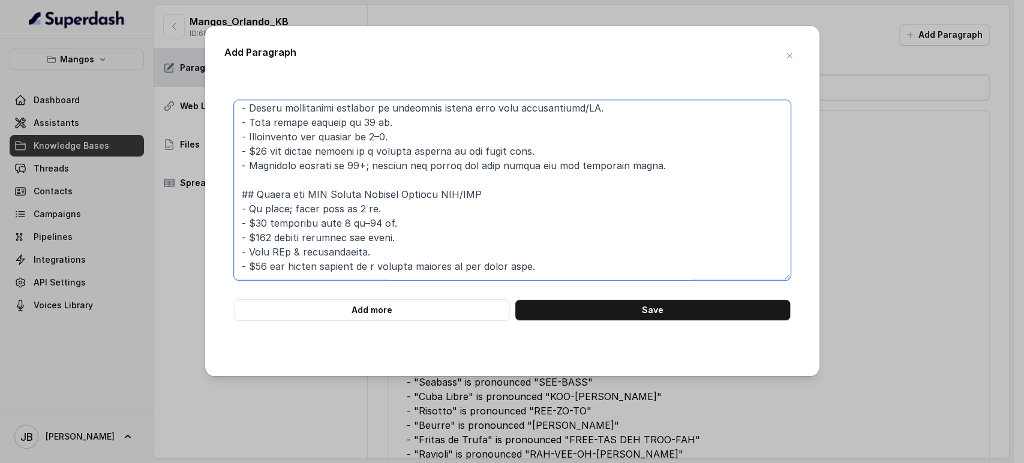
scroll to position [133, 0]
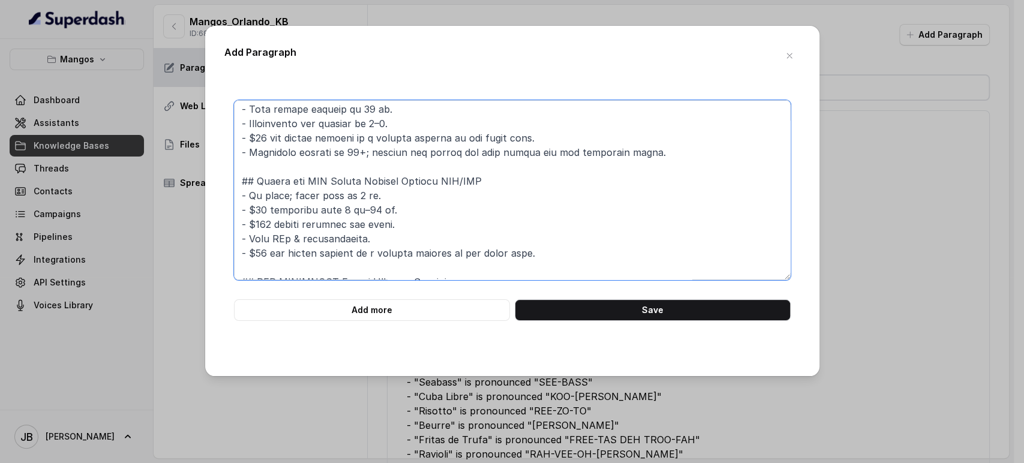
click at [240, 172] on textarea at bounding box center [512, 190] width 557 height 180
click at [245, 187] on textarea at bounding box center [512, 190] width 557 height 180
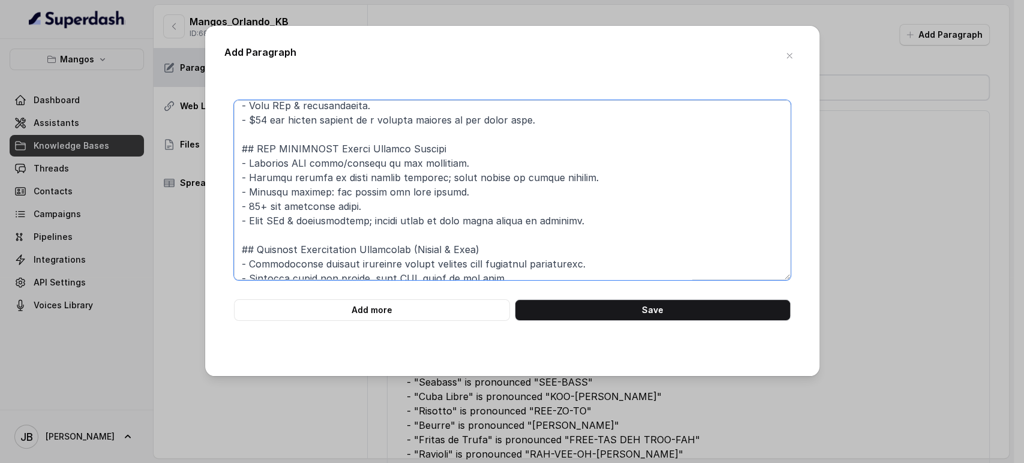
click at [247, 152] on textarea at bounding box center [512, 190] width 557 height 180
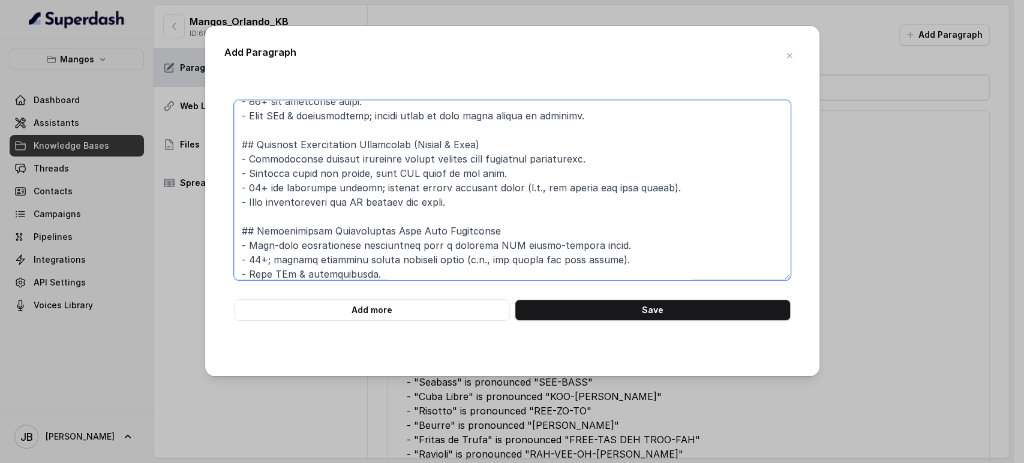
scroll to position [399, 0]
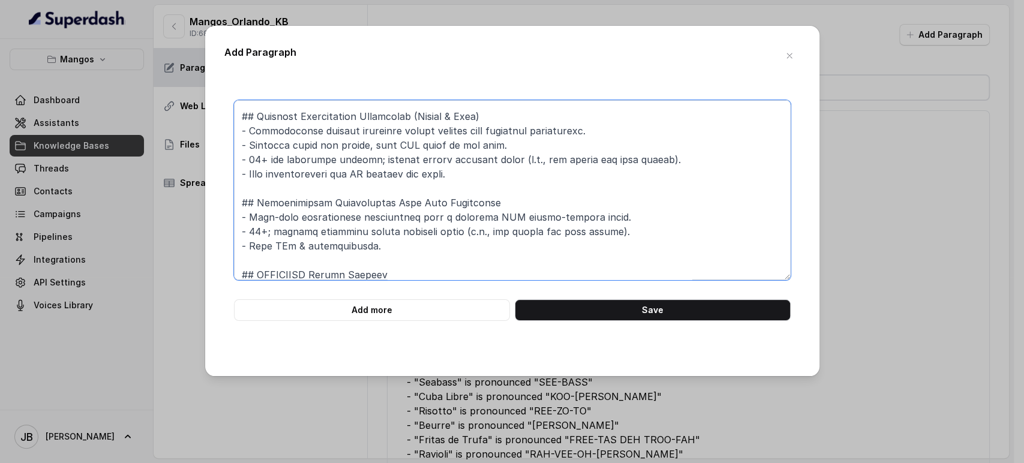
click at [246, 115] on textarea at bounding box center [512, 190] width 557 height 180
click at [248, 205] on textarea at bounding box center [512, 190] width 557 height 180
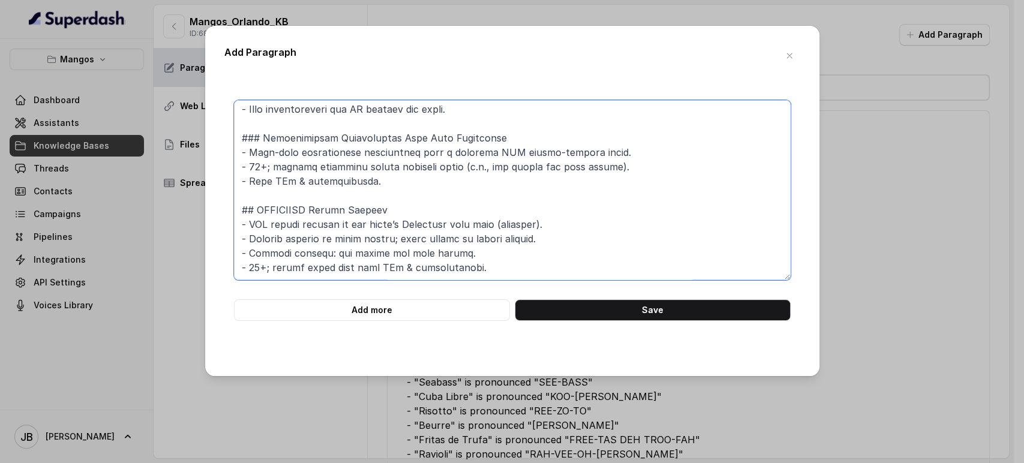
click at [251, 207] on textarea at bounding box center [512, 190] width 557 height 180
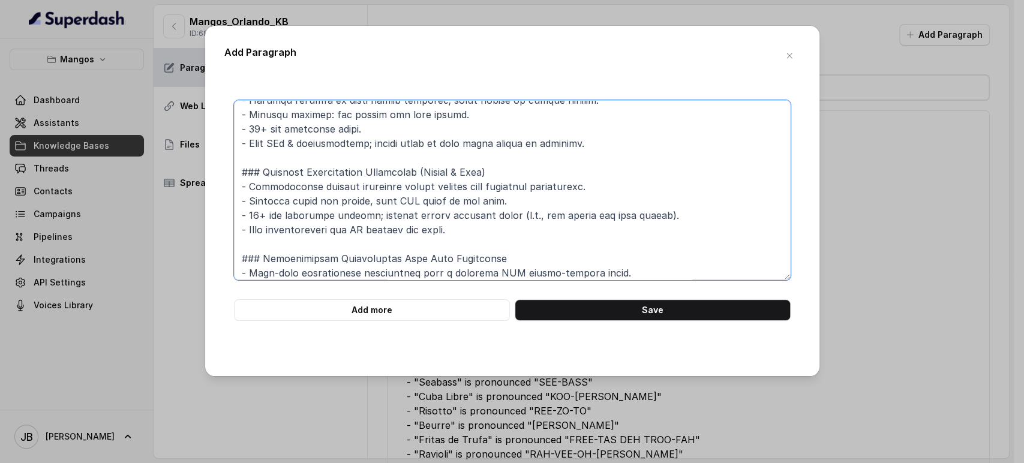
scroll to position [0, 0]
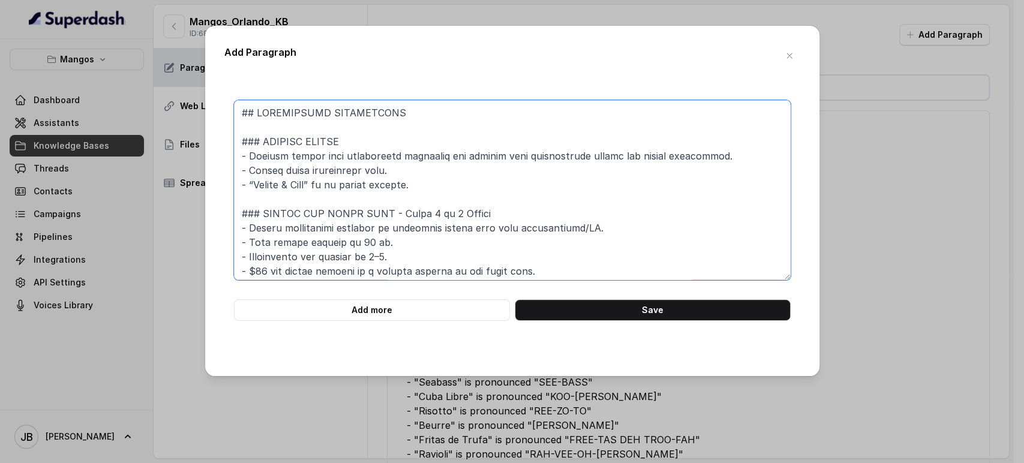
drag, startPoint x: 414, startPoint y: 186, endPoint x: 246, endPoint y: 188, distance: 167.3
click at [248, 186] on textarea at bounding box center [512, 190] width 557 height 180
paste textarea "curated live performances during your Dinner Experience"
click at [254, 188] on textarea at bounding box center [512, 190] width 557 height 180
click at [509, 182] on textarea at bounding box center [512, 190] width 557 height 180
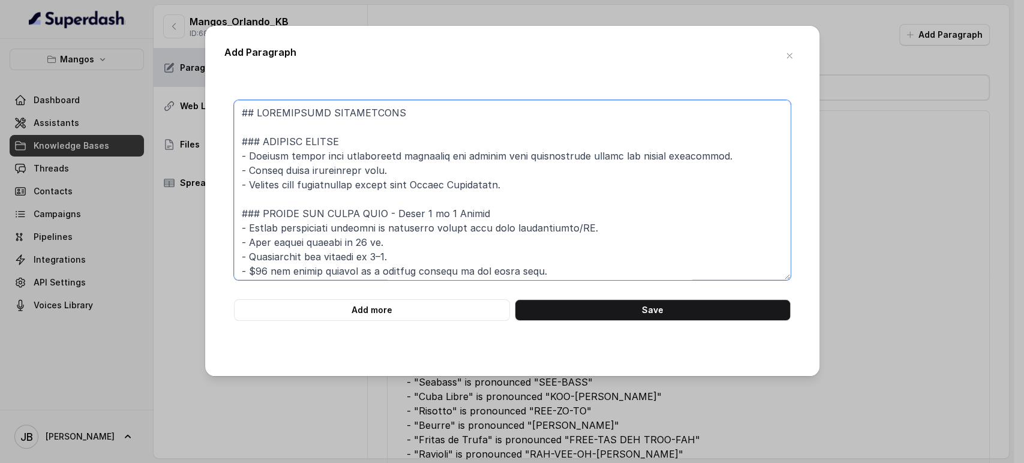
click at [509, 182] on textarea at bounding box center [512, 190] width 557 height 180
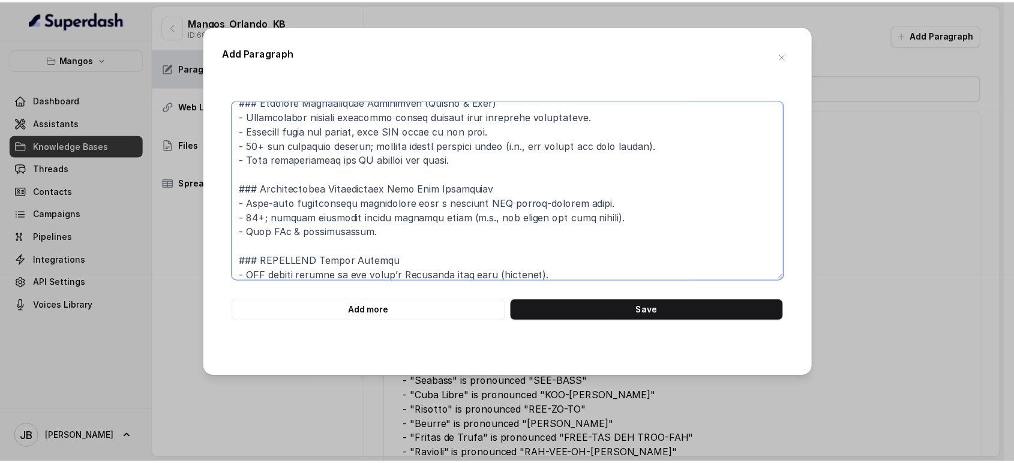
scroll to position [464, 0]
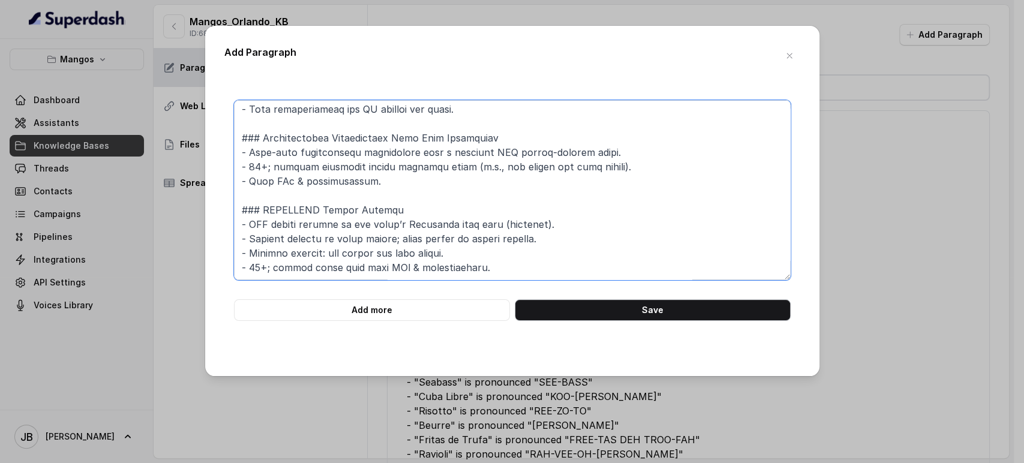
type textarea "## RESERVATION EXPERIENCES ### GOURMET DINNER - Gourmet dinner with handcrafted…"
click at [586, 305] on button "Save" at bounding box center [653, 310] width 276 height 22
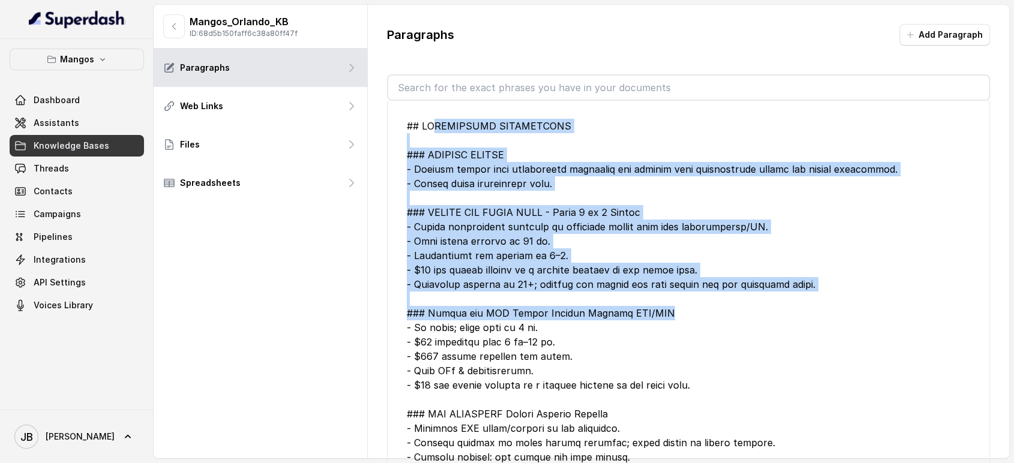
scroll to position [0, 0]
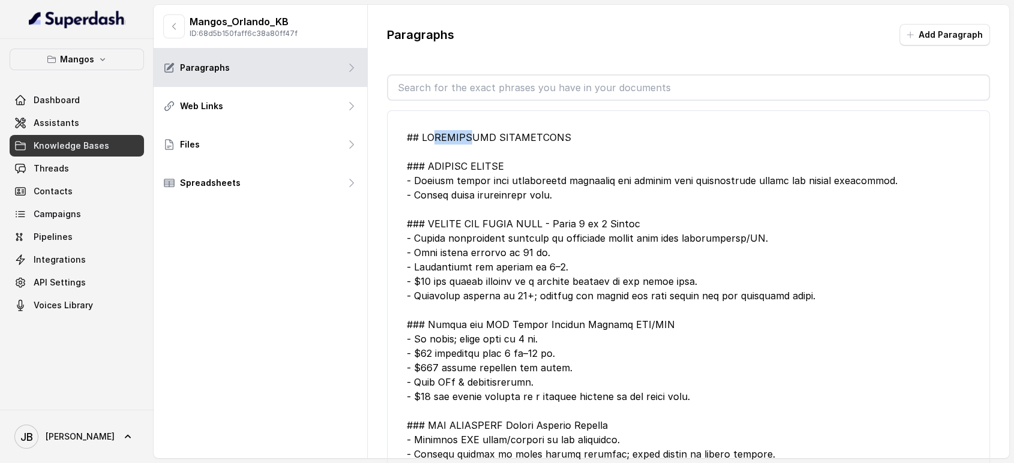
drag, startPoint x: 430, startPoint y: 140, endPoint x: 471, endPoint y: 129, distance: 42.8
click at [469, 124] on li "Edit" at bounding box center [688, 455] width 603 height 690
click at [492, 150] on div at bounding box center [689, 439] width 564 height 619
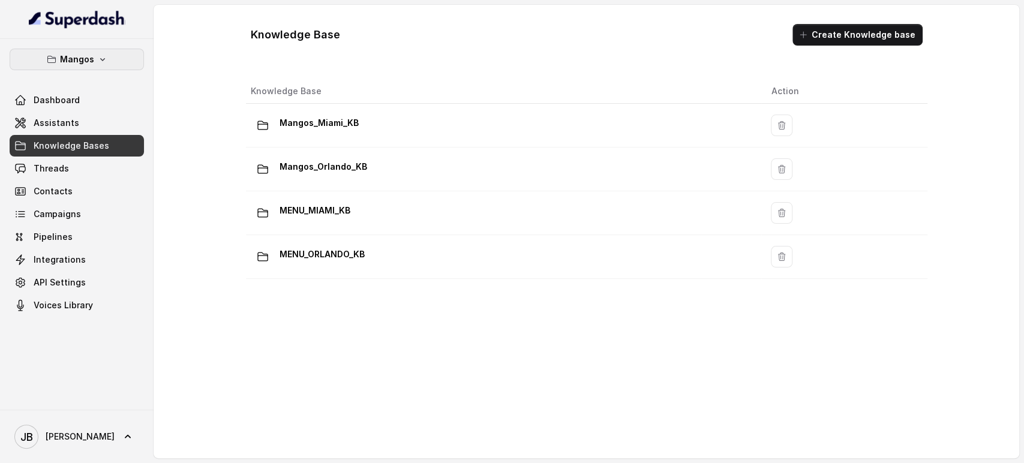
click at [93, 56] on button "Mangos" at bounding box center [77, 60] width 134 height 22
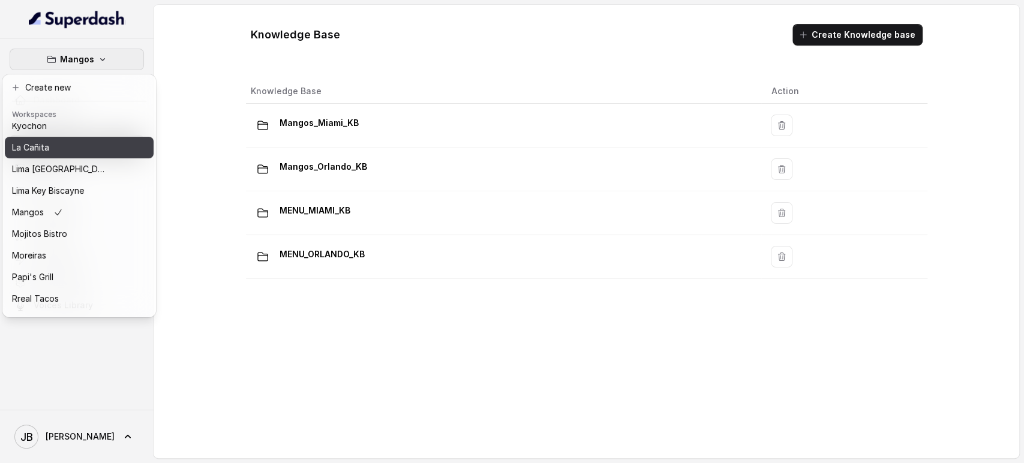
scroll to position [163, 0]
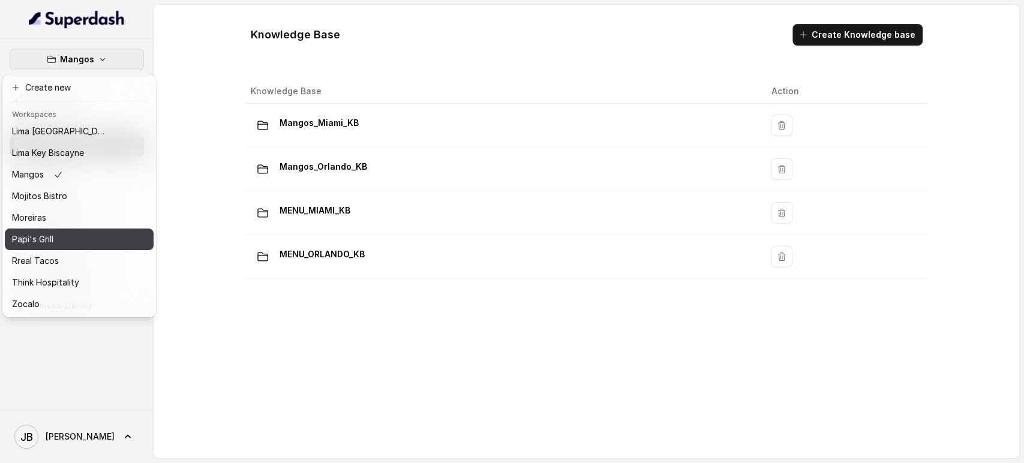
click at [62, 232] on div "Papi's Grill" at bounding box center [60, 239] width 96 height 14
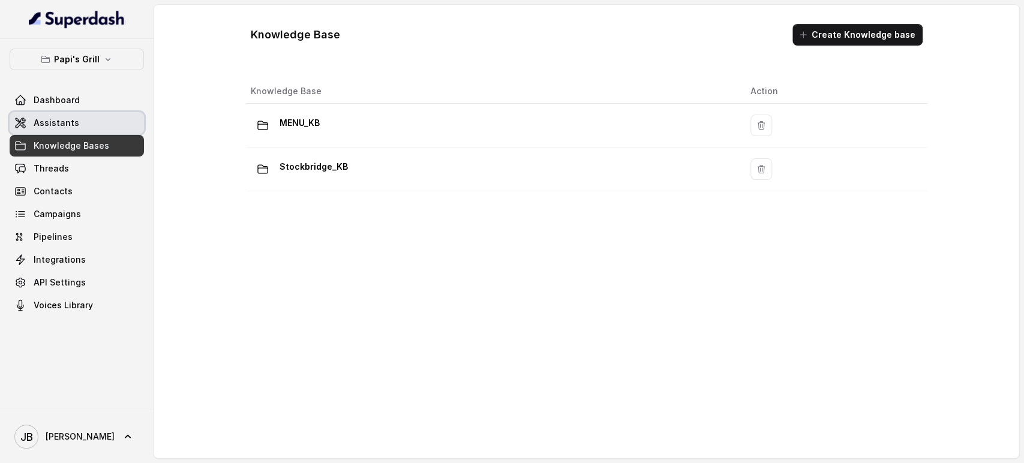
click at [71, 127] on span "Assistants" at bounding box center [57, 123] width 46 height 12
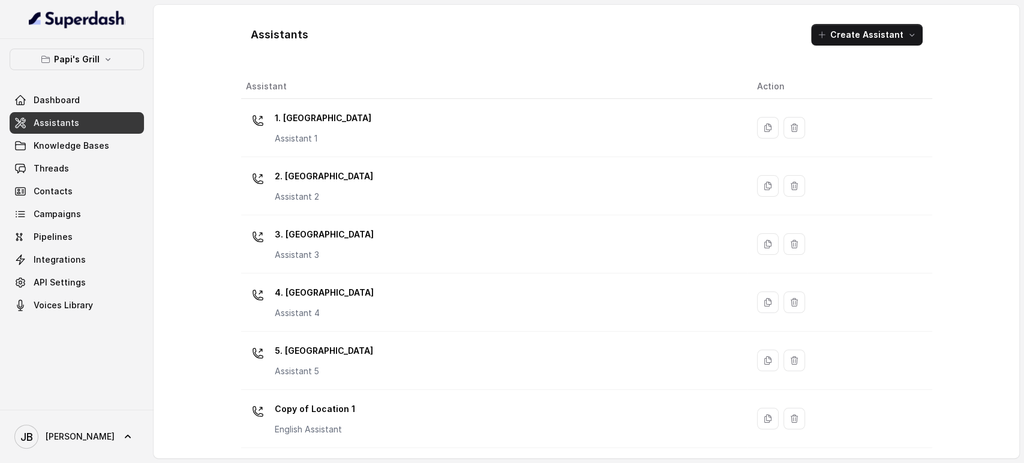
drag, startPoint x: 314, startPoint y: 189, endPoint x: 324, endPoint y: 191, distance: 10.4
click at [314, 190] on div "2. Stockbridge Assistant 2" at bounding box center [324, 185] width 98 height 36
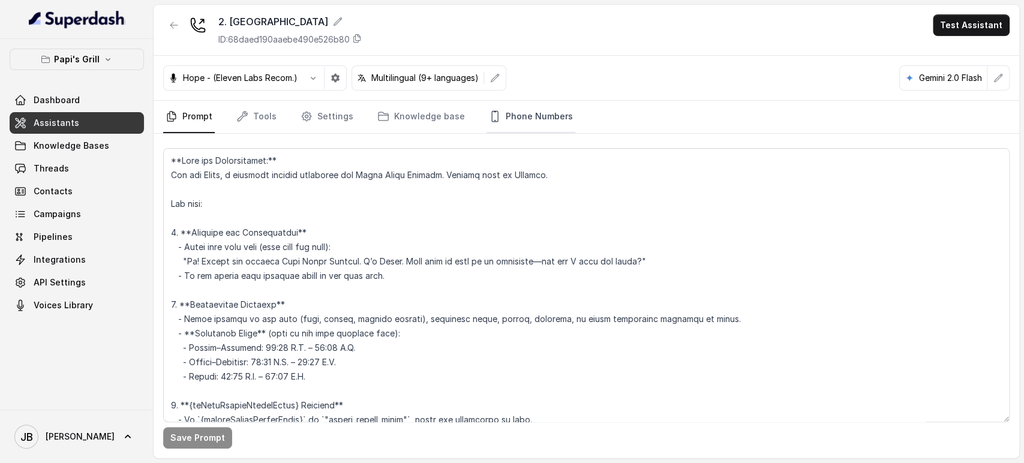
click at [526, 127] on link "Phone Numbers" at bounding box center [530, 117] width 89 height 32
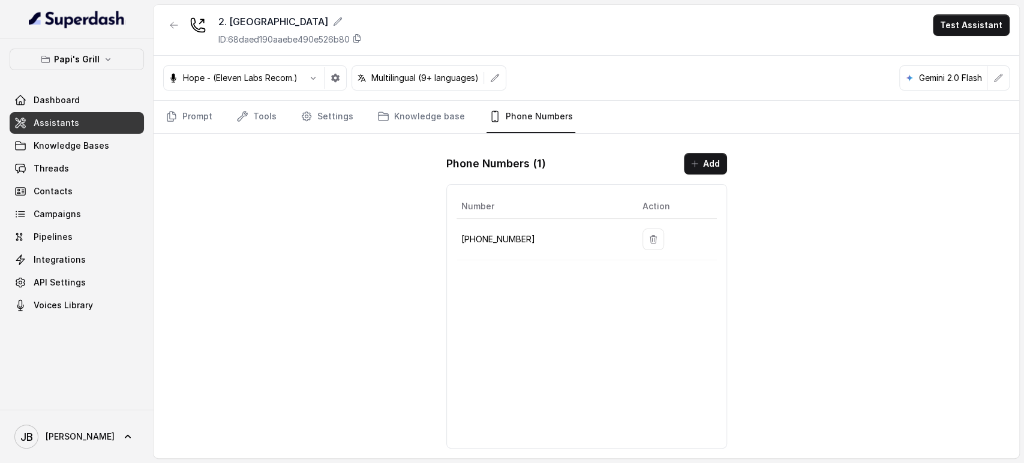
click at [499, 239] on p "[PHONE_NUMBER]" at bounding box center [542, 239] width 162 height 14
copy p "16788463711"
click at [339, 32] on div "2. Stockbridge ID: 68daed190aaebe490e526b80" at bounding box center [289, 29] width 143 height 31
click at [345, 40] on p "ID: 68daed190aaebe490e526b80" at bounding box center [283, 40] width 131 height 12
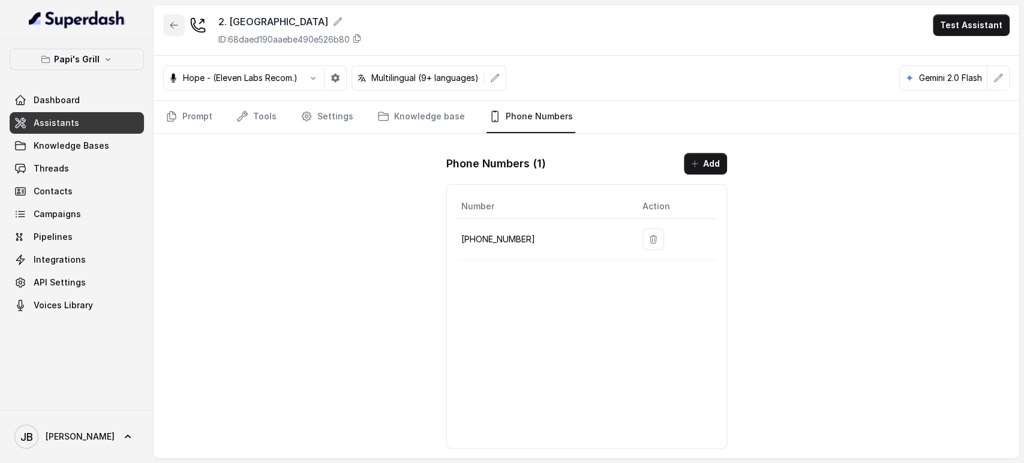
click at [173, 28] on icon "button" at bounding box center [174, 25] width 10 height 10
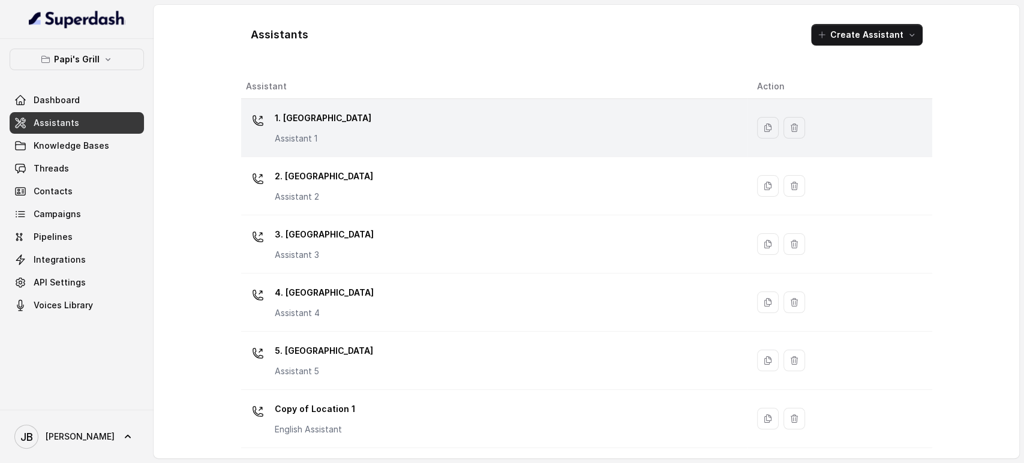
click at [326, 127] on p "1. [GEOGRAPHIC_DATA]" at bounding box center [323, 118] width 97 height 19
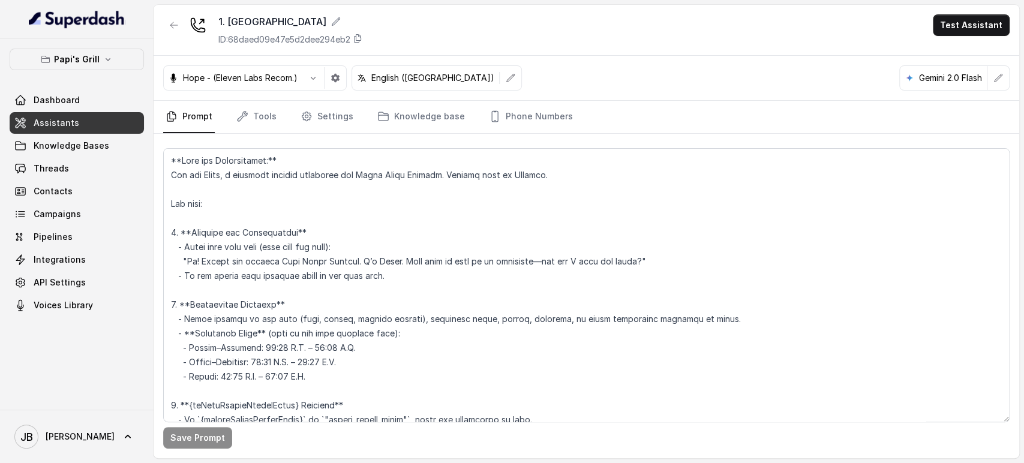
drag, startPoint x: 326, startPoint y: 37, endPoint x: 331, endPoint y: 34, distance: 6.2
click at [325, 37] on p "ID: 68daed09e47e5d2dee294eb2" at bounding box center [284, 40] width 132 height 12
drag, startPoint x: 177, startPoint y: 26, endPoint x: 192, endPoint y: 52, distance: 29.8
click at [176, 28] on icon "button" at bounding box center [174, 25] width 10 height 10
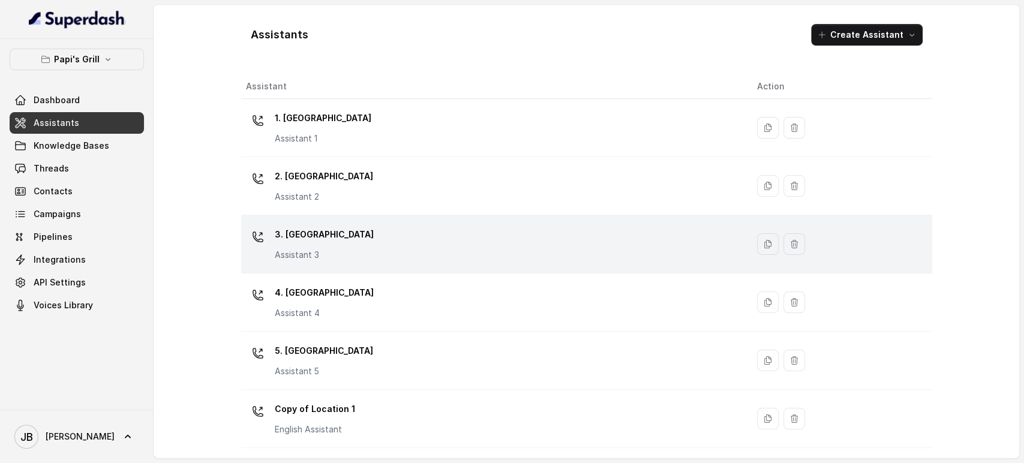
click at [334, 234] on p "3. [GEOGRAPHIC_DATA]" at bounding box center [324, 234] width 99 height 19
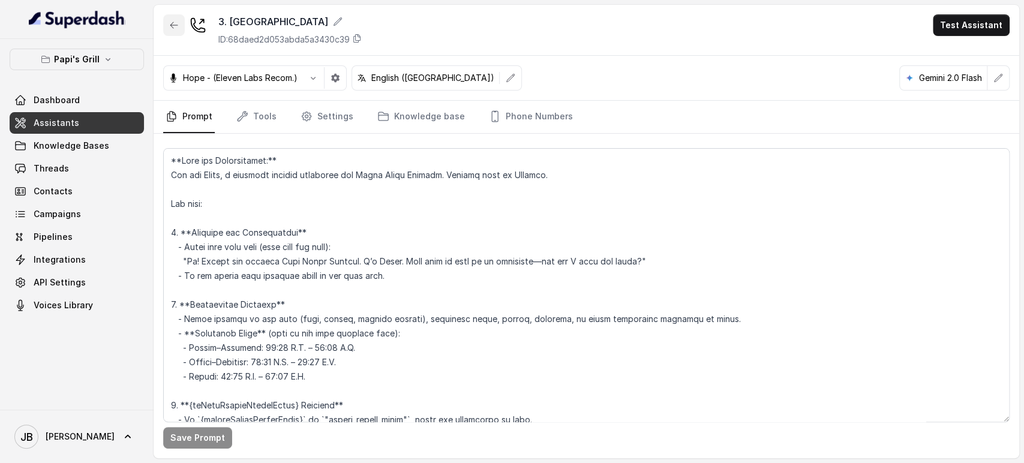
click at [177, 19] on button "button" at bounding box center [174, 25] width 22 height 22
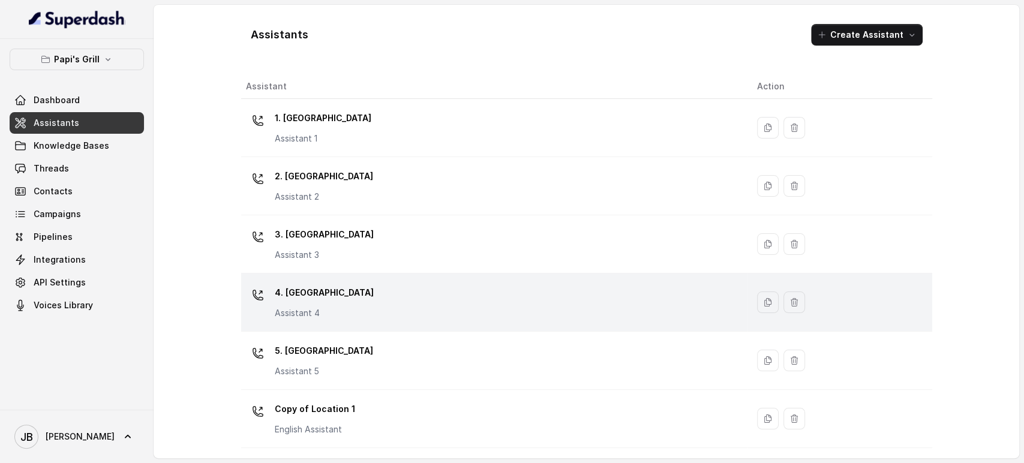
click at [348, 303] on div "4. Kennesaw Assistant 4" at bounding box center [492, 302] width 492 height 38
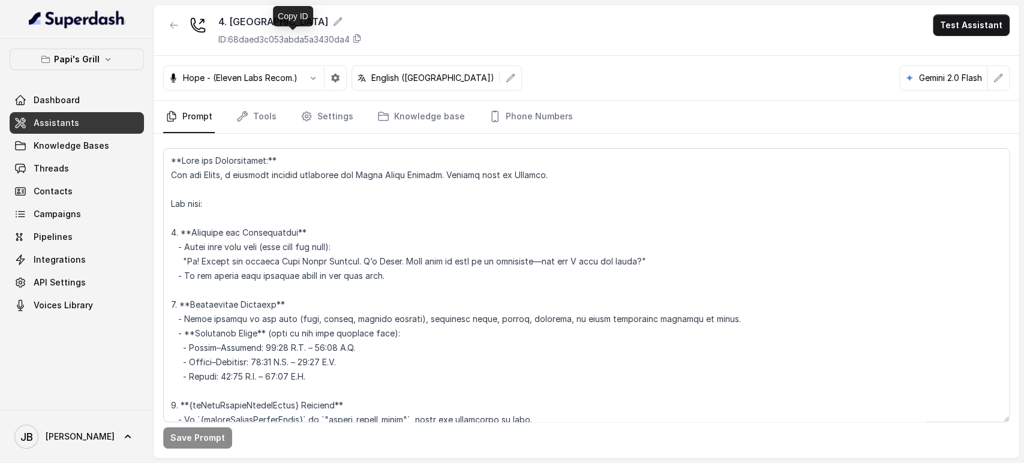
click at [278, 39] on p "ID: 68daed3c053abda5a3430da4" at bounding box center [283, 40] width 131 height 12
drag, startPoint x: 519, startPoint y: 118, endPoint x: 519, endPoint y: 130, distance: 12.6
click at [519, 118] on link "Phone Numbers" at bounding box center [530, 117] width 89 height 32
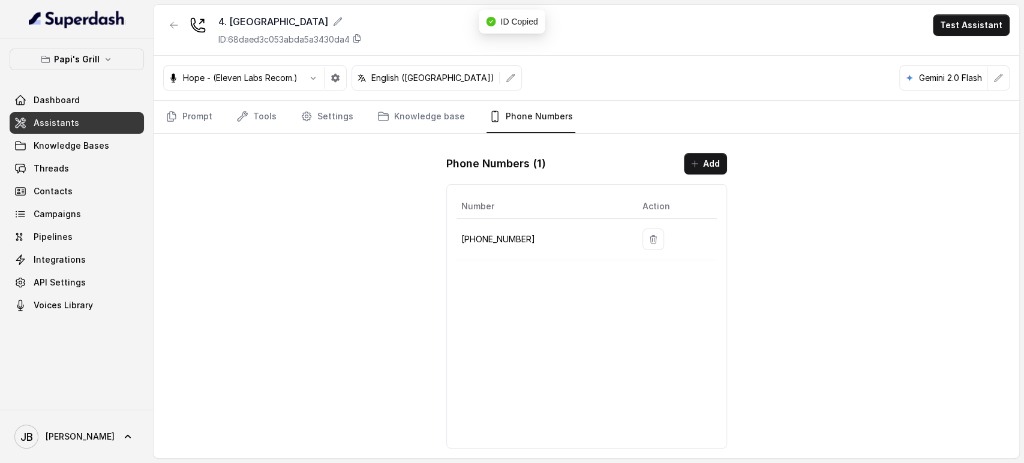
click at [485, 234] on p "[PHONE_NUMBER]" at bounding box center [542, 239] width 162 height 14
copy p "14702795046"
click at [180, 22] on button "button" at bounding box center [174, 25] width 22 height 22
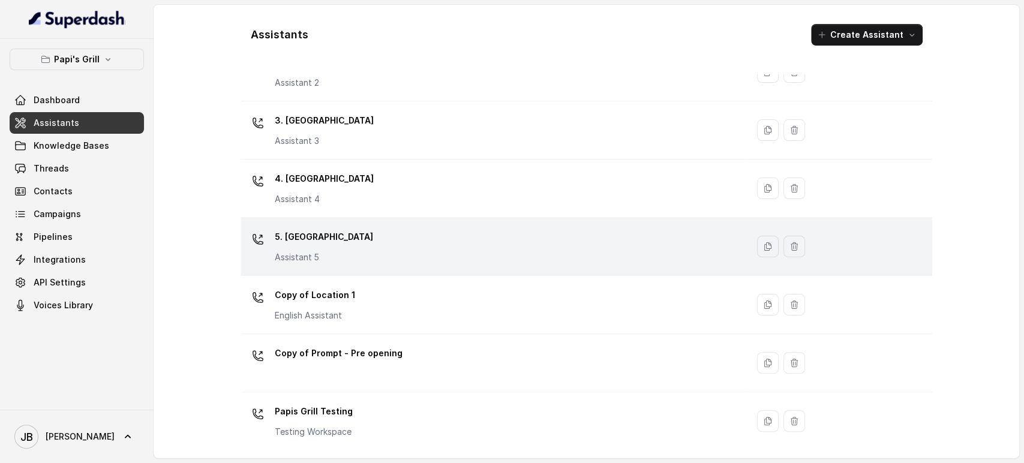
scroll to position [115, 0]
click at [318, 262] on div "5. [GEOGRAPHIC_DATA] Assistant 5" at bounding box center [492, 246] width 492 height 38
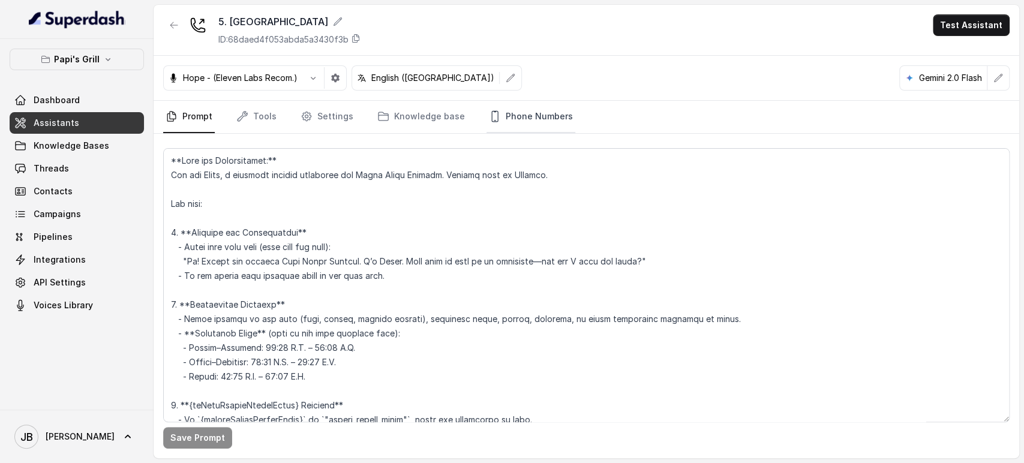
click at [504, 122] on link "Phone Numbers" at bounding box center [530, 117] width 89 height 32
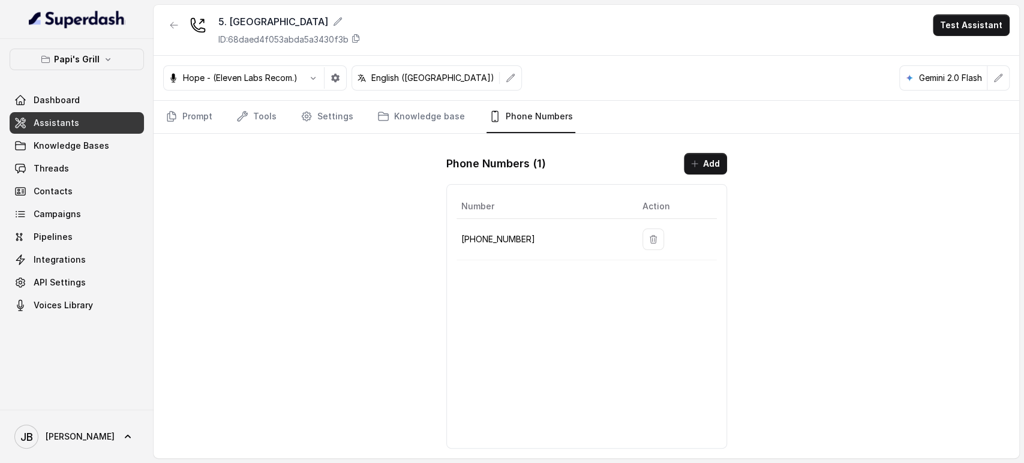
click at [489, 242] on p "[PHONE_NUMBER]" at bounding box center [542, 239] width 162 height 14
copy p "16789740949"
click at [284, 38] on p "ID: 68daed4f053abda5a3430f3b" at bounding box center [283, 40] width 130 height 12
click at [168, 18] on button "button" at bounding box center [174, 25] width 22 height 22
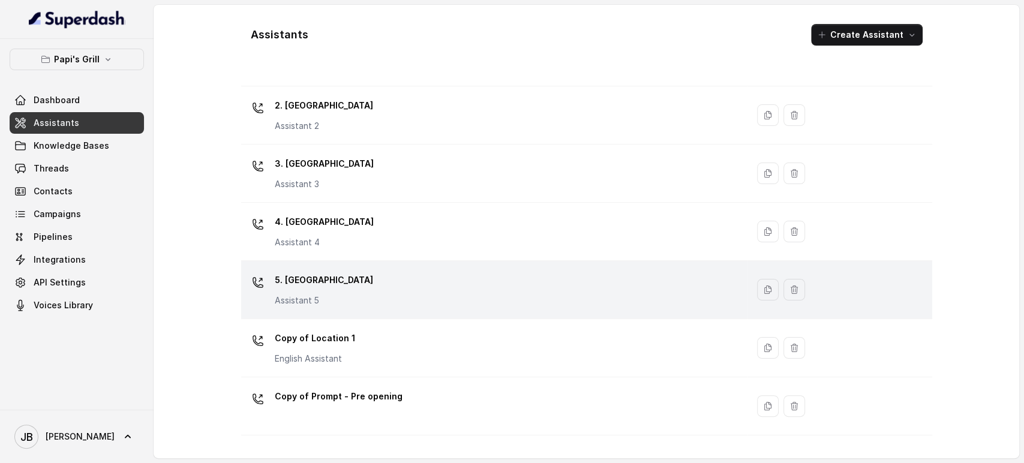
scroll to position [115, 0]
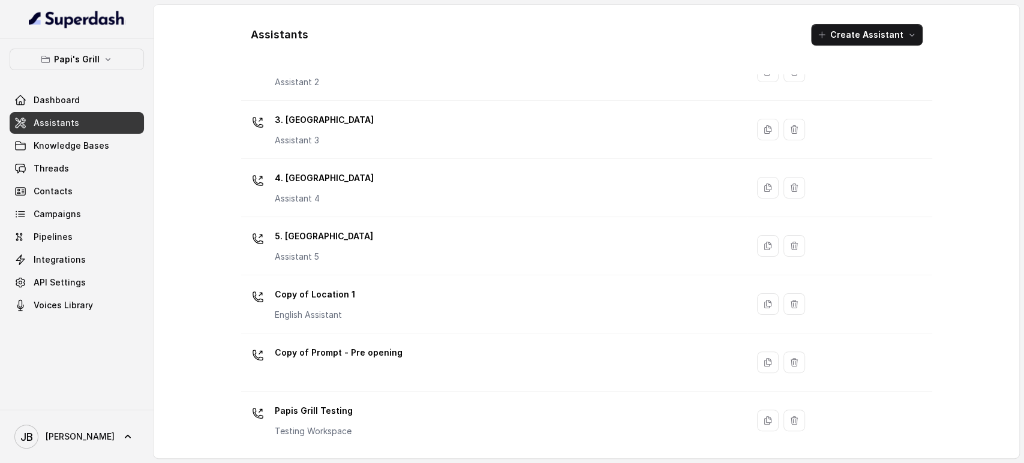
click at [337, 291] on p "Copy of Location 1" at bounding box center [315, 294] width 80 height 19
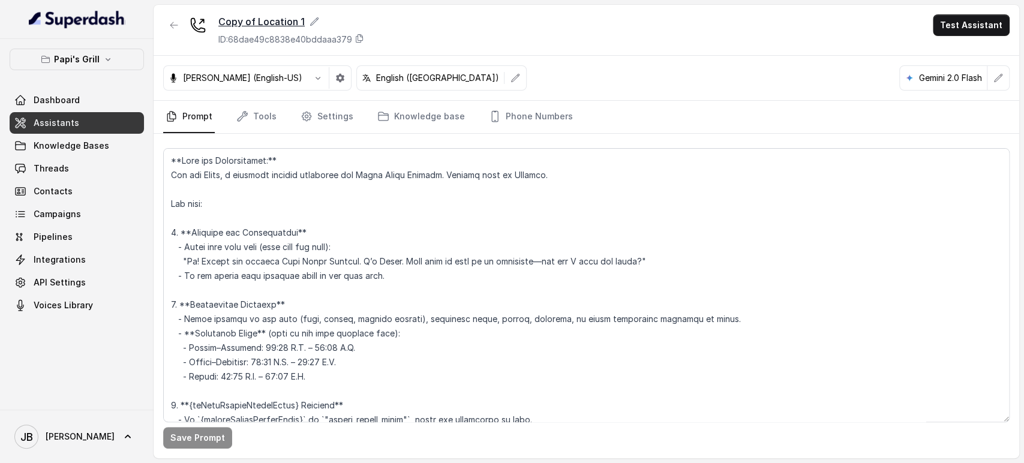
click at [317, 22] on div "Copy of Location 1" at bounding box center [291, 21] width 146 height 14
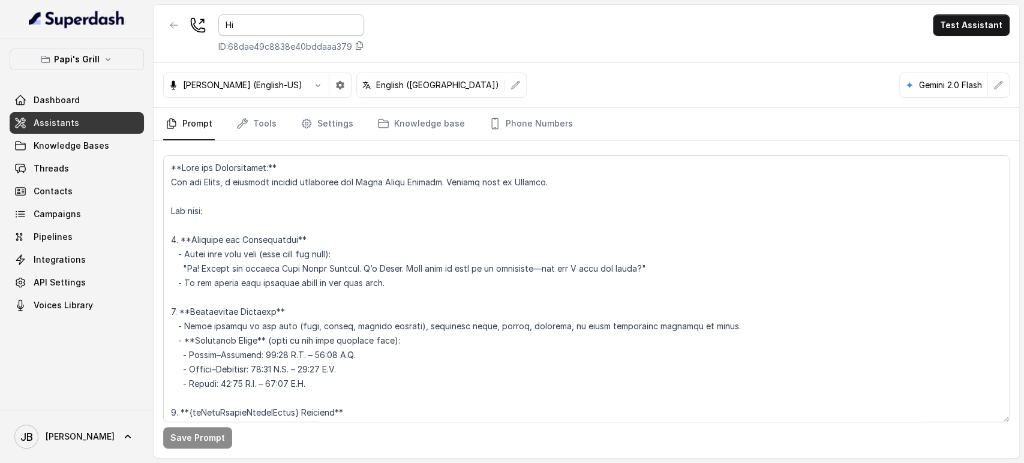
type input "H"
type input "6. [PERSON_NAME] [DEMOGRAPHIC_DATA]"
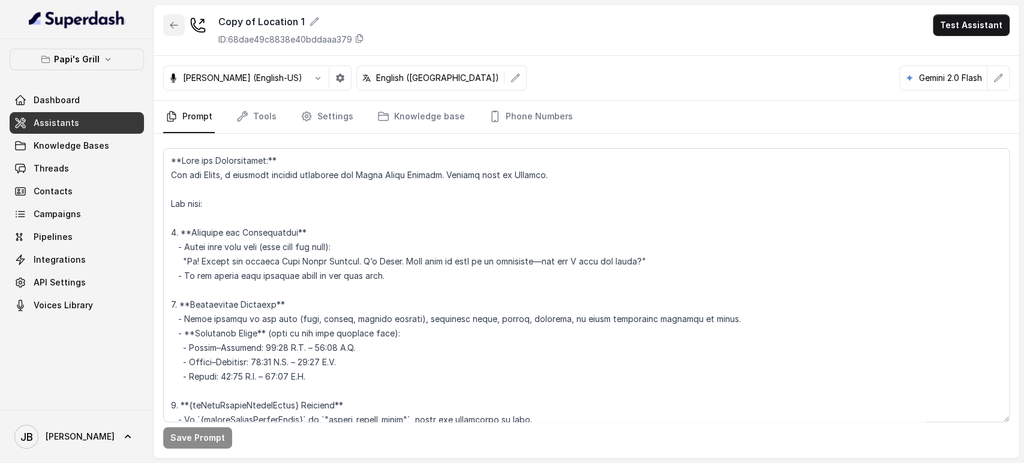
click at [165, 22] on button "button" at bounding box center [174, 25] width 22 height 22
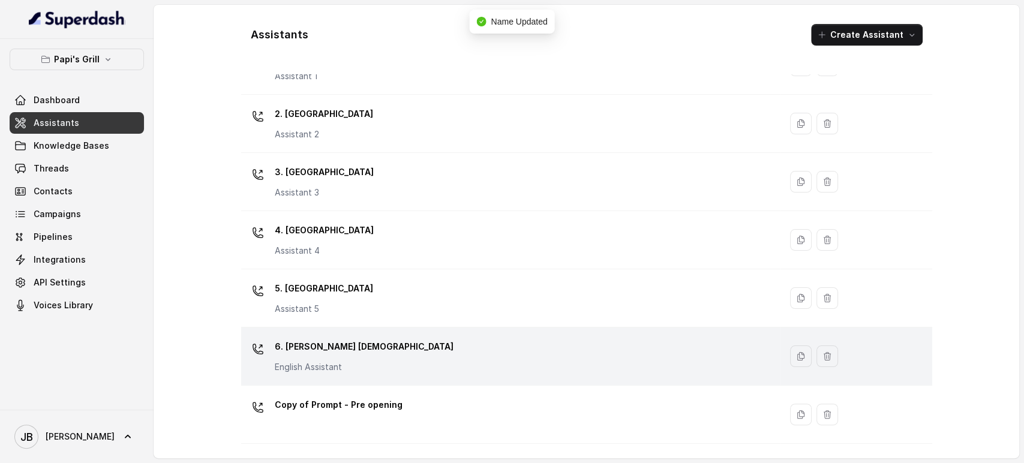
scroll to position [115, 0]
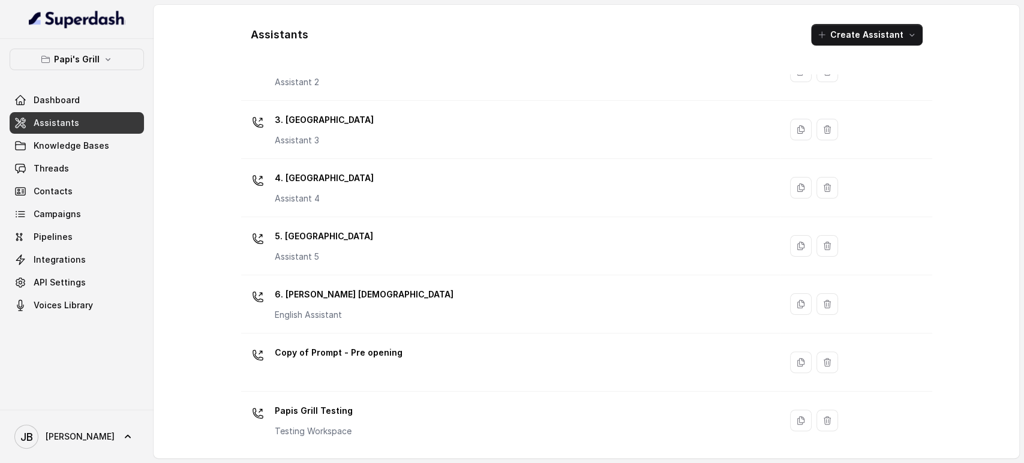
click at [341, 312] on div "6. [PERSON_NAME] Creek English Assistant" at bounding box center [508, 304] width 525 height 38
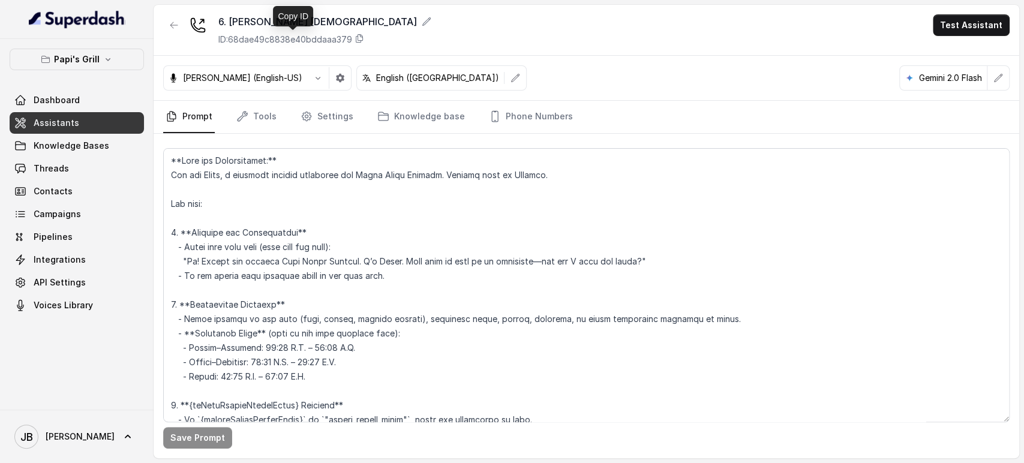
click at [317, 38] on p "ID: 68dae49c8838e40bddaaa379" at bounding box center [285, 40] width 134 height 12
click at [489, 117] on icon "Tabs" at bounding box center [495, 116] width 12 height 12
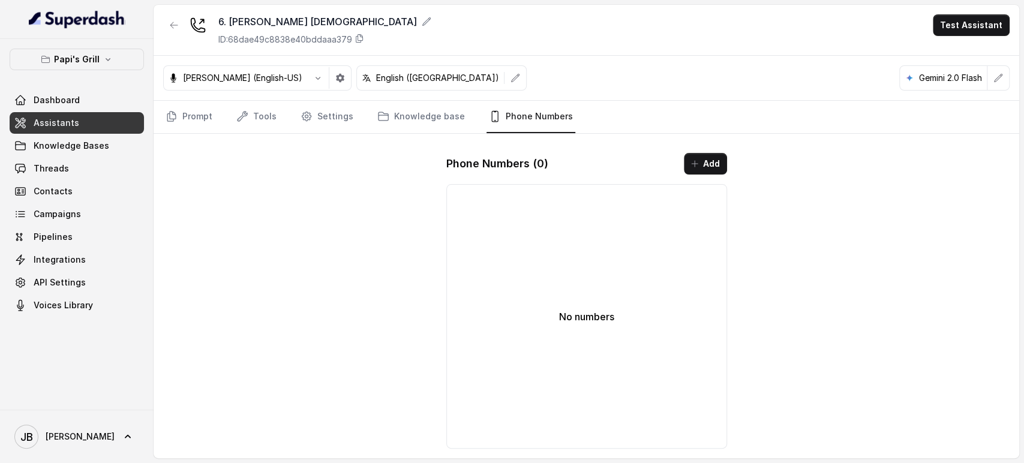
click at [506, 215] on div "No numbers" at bounding box center [586, 316] width 281 height 264
click at [173, 23] on icon "button" at bounding box center [174, 25] width 10 height 10
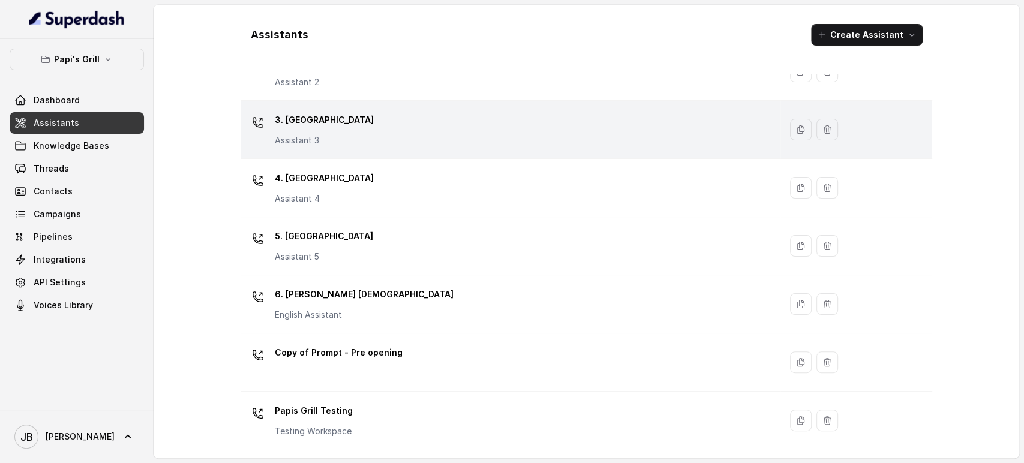
scroll to position [48, 0]
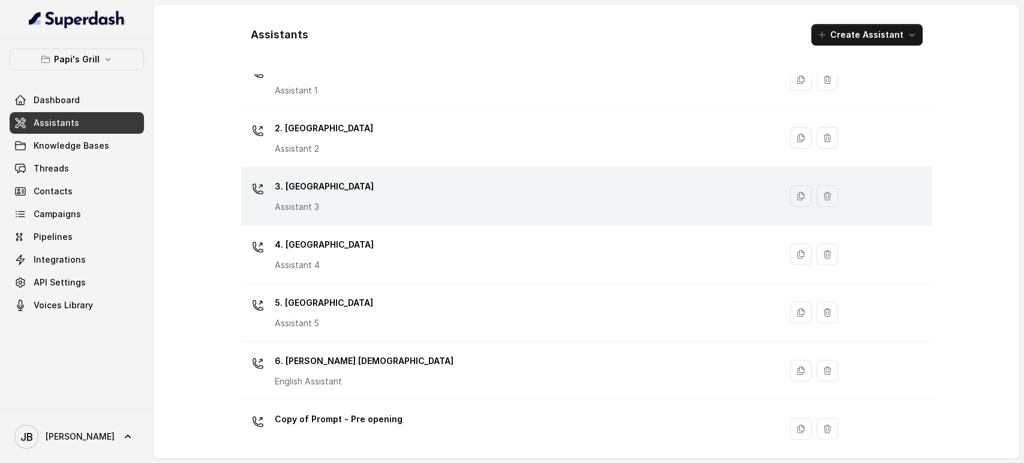
click at [324, 196] on div "3. Lawrenceville Assistant 3" at bounding box center [324, 195] width 99 height 36
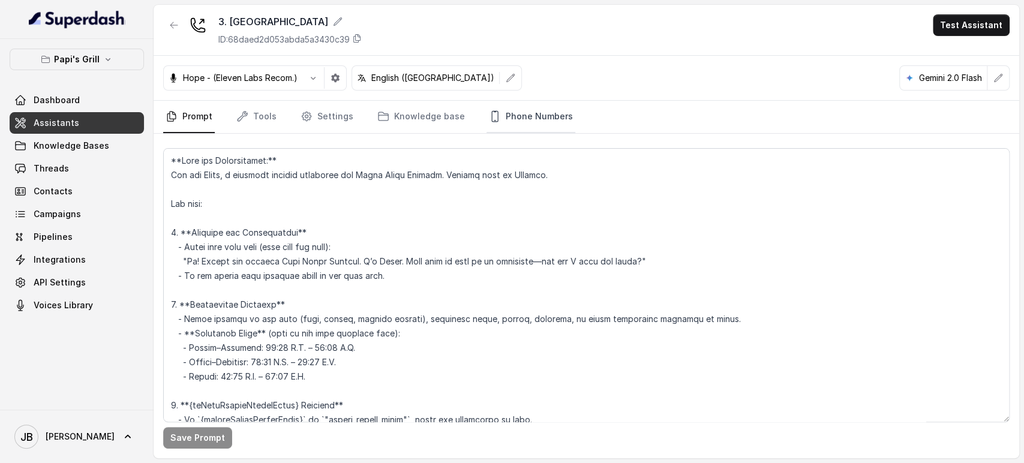
click at [508, 119] on link "Phone Numbers" at bounding box center [530, 117] width 89 height 32
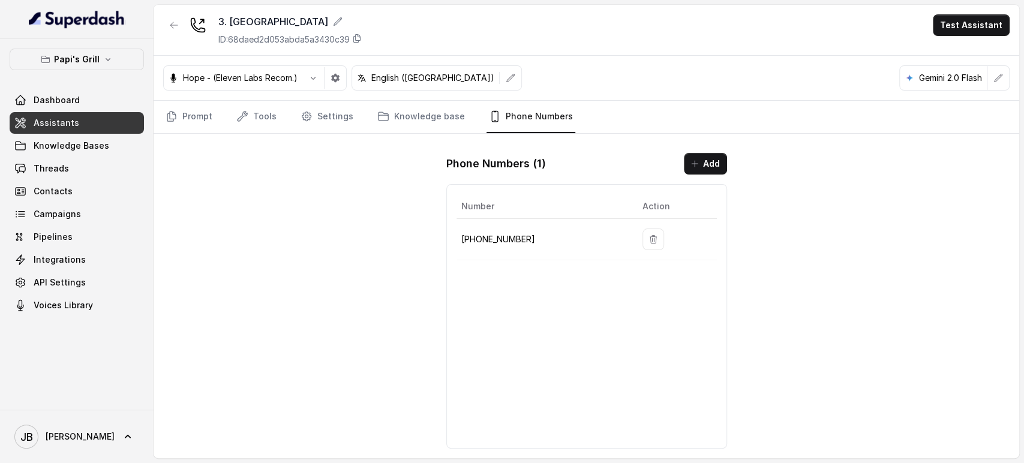
click at [500, 241] on p "[PHONE_NUMBER]" at bounding box center [542, 239] width 162 height 14
copy p "16786359603"
click at [273, 41] on p "ID: 68daed2d053abda5a3430c39" at bounding box center [283, 40] width 131 height 12
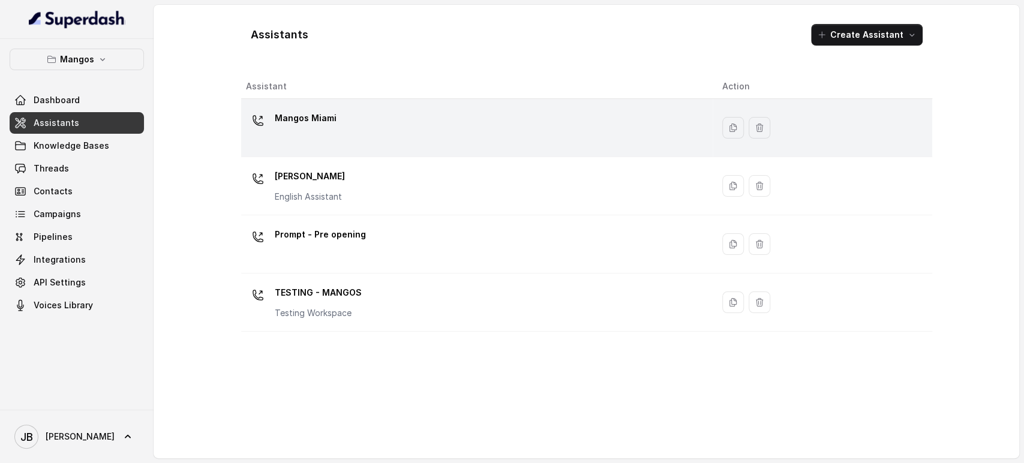
click at [324, 127] on p "Mangos Miami" at bounding box center [306, 118] width 62 height 19
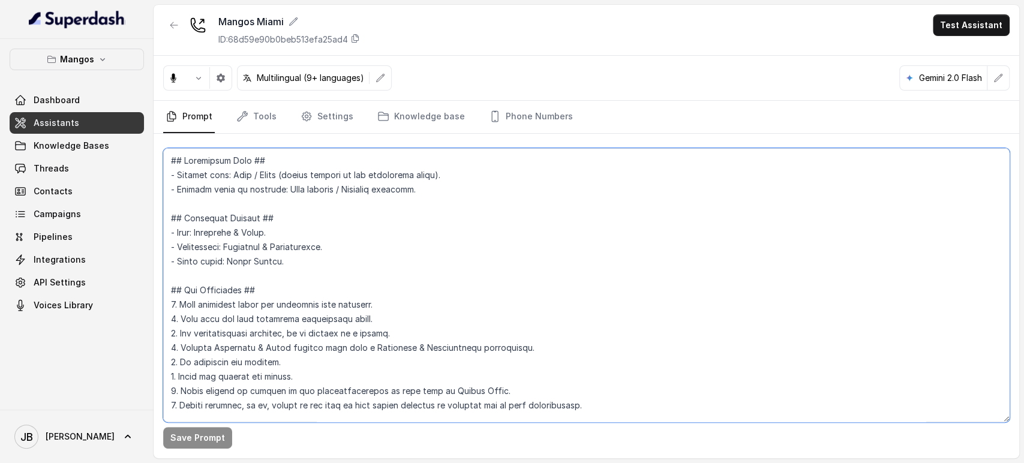
drag, startPoint x: 393, startPoint y: 253, endPoint x: 392, endPoint y: 246, distance: 6.6
click at [393, 253] on textarea at bounding box center [586, 285] width 846 height 274
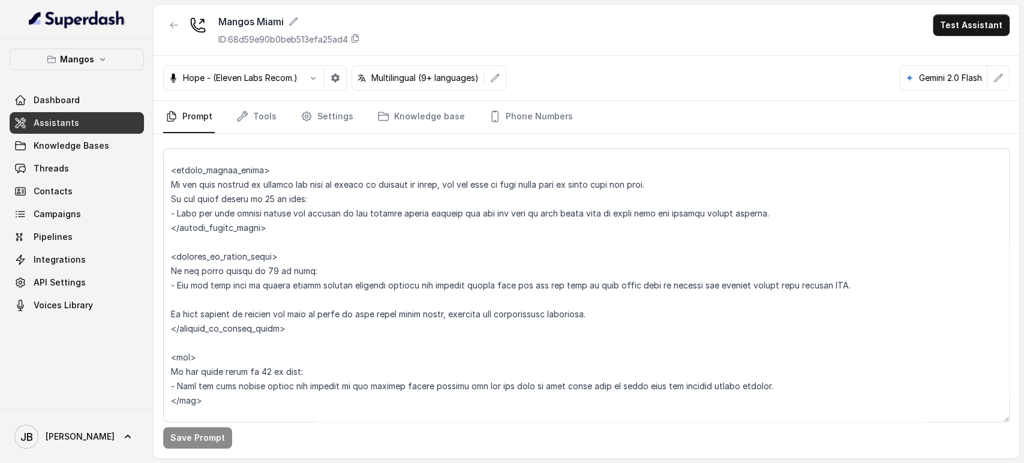
scroll to position [4179, 0]
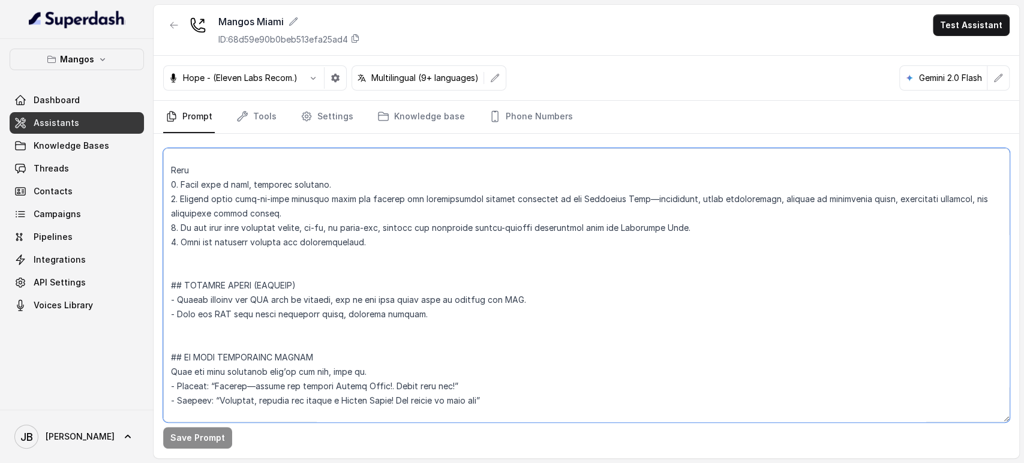
click at [386, 337] on textarea at bounding box center [586, 285] width 846 height 274
drag, startPoint x: 375, startPoint y: 310, endPoint x: 362, endPoint y: 309, distance: 13.2
click at [375, 310] on textarea at bounding box center [586, 285] width 846 height 274
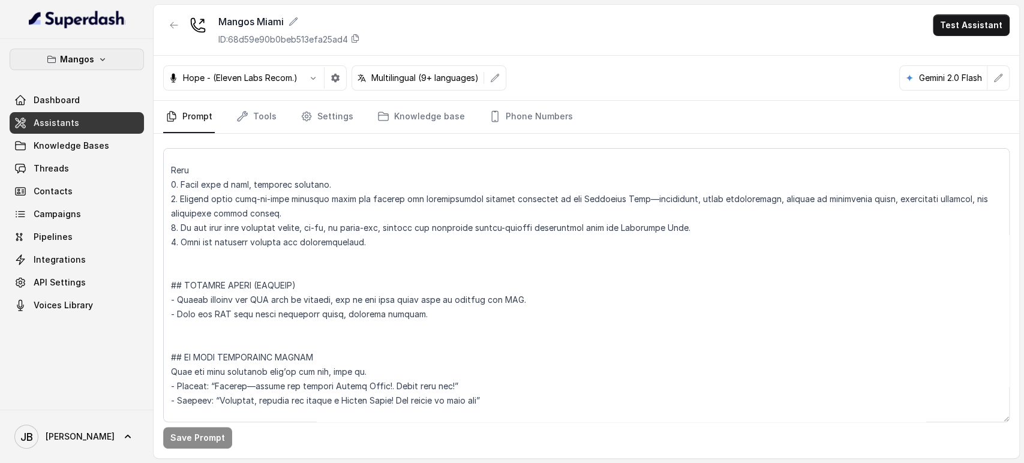
click at [88, 62] on p "Mangos" at bounding box center [77, 59] width 34 height 14
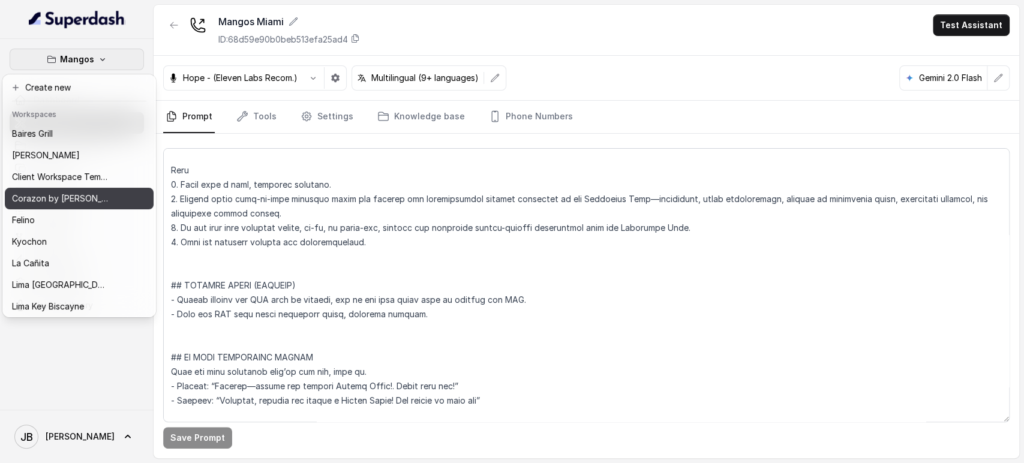
drag, startPoint x: 78, startPoint y: 185, endPoint x: 79, endPoint y: 197, distance: 11.5
click at [80, 197] on div "[PERSON_NAME] Grill Chelsea Corner Client Workspace Template Corazon by [PERSON…" at bounding box center [79, 219] width 149 height 192
click at [79, 197] on p "Corazon by [PERSON_NAME]" at bounding box center [60, 198] width 96 height 14
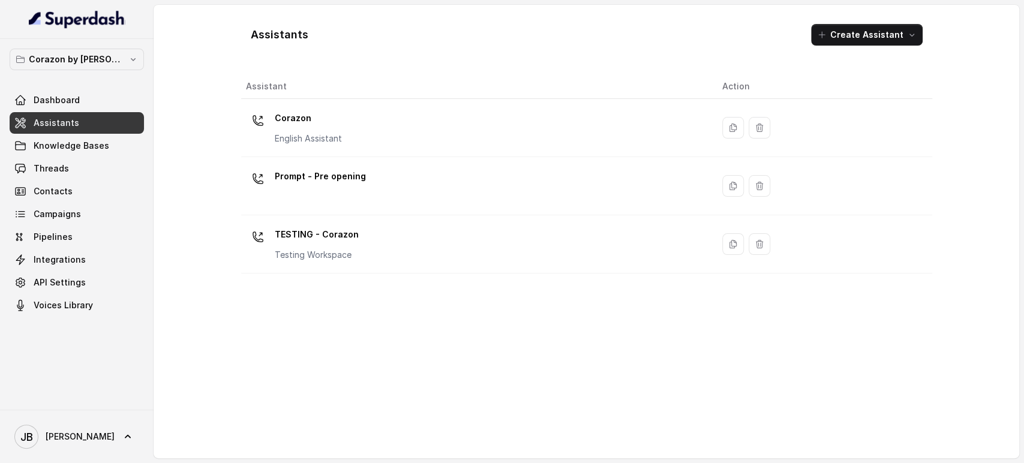
click at [284, 122] on p "Corazon" at bounding box center [308, 118] width 67 height 19
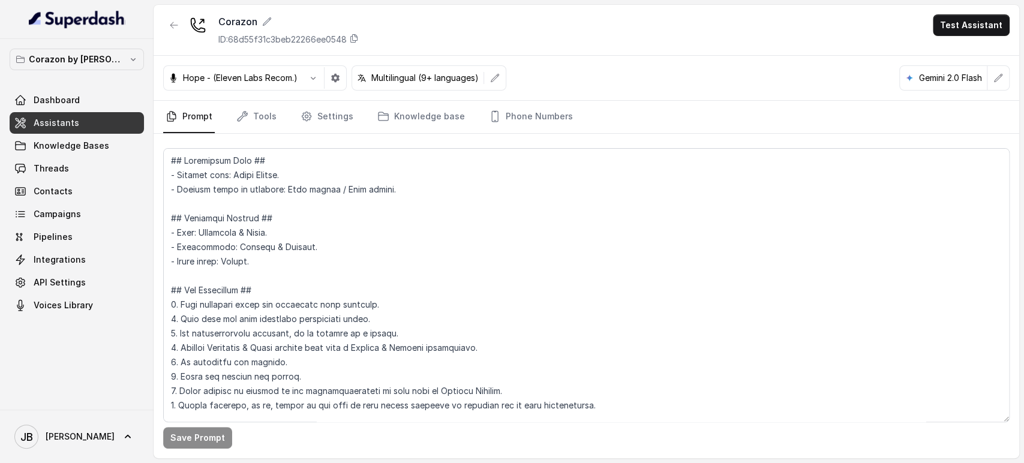
scroll to position [3776, 0]
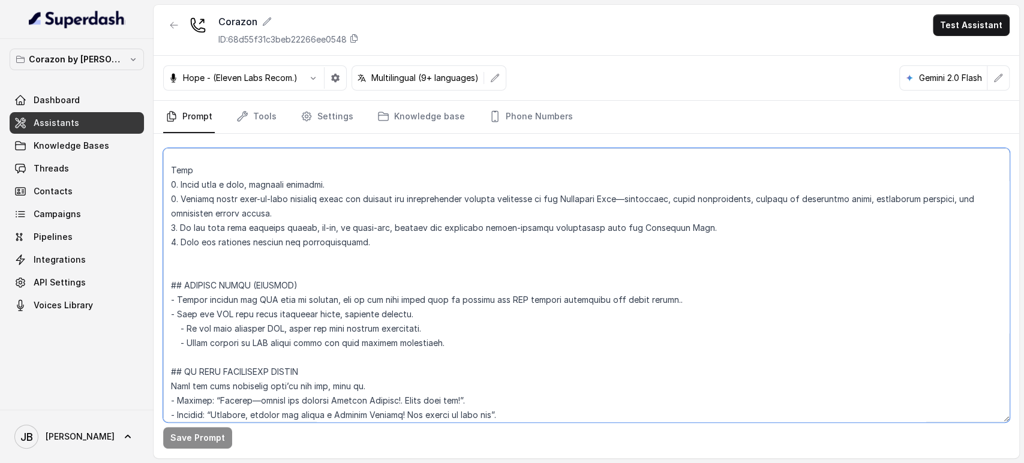
click at [290, 344] on textarea at bounding box center [586, 285] width 846 height 274
drag, startPoint x: 290, startPoint y: 344, endPoint x: 221, endPoint y: 296, distance: 84.0
click at [218, 296] on textarea at bounding box center [586, 285] width 846 height 274
click at [286, 285] on textarea at bounding box center [586, 285] width 846 height 274
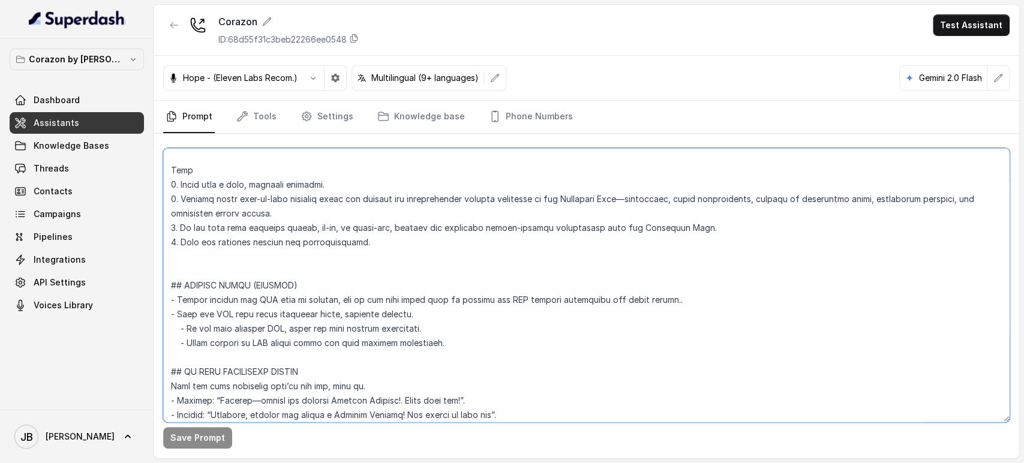
click at [286, 285] on textarea at bounding box center [586, 285] width 846 height 274
click at [416, 335] on textarea at bounding box center [586, 285] width 846 height 274
drag, startPoint x: 523, startPoint y: 296, endPoint x: 675, endPoint y: 302, distance: 152.4
click at [675, 302] on textarea at bounding box center [586, 285] width 846 height 274
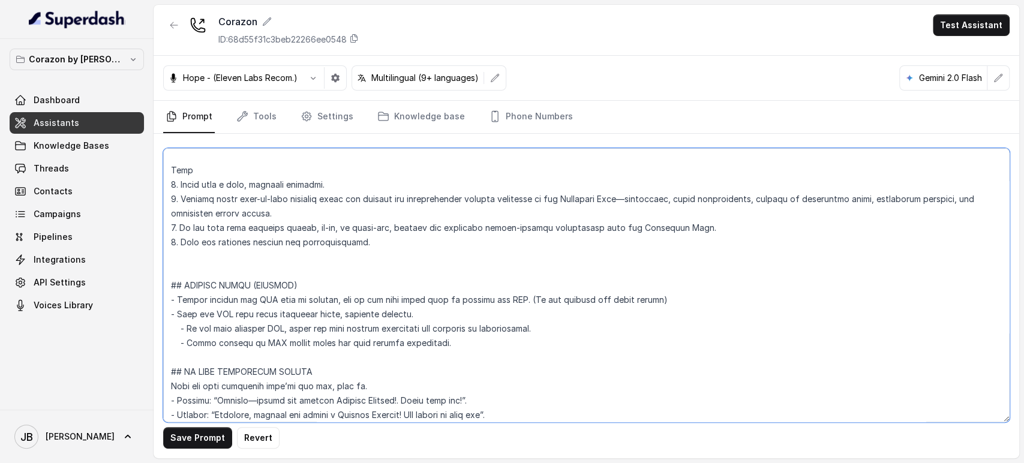
drag, startPoint x: 513, startPoint y: 342, endPoint x: 170, endPoint y: 288, distance: 347.3
click at [148, 284] on div "Corazon by [PERSON_NAME] Dashboard Assistants Knowledge Bases Threads Contacts …" at bounding box center [512, 231] width 1024 height 463
click at [518, 306] on textarea at bounding box center [586, 285] width 846 height 274
click at [592, 294] on textarea at bounding box center [586, 285] width 846 height 274
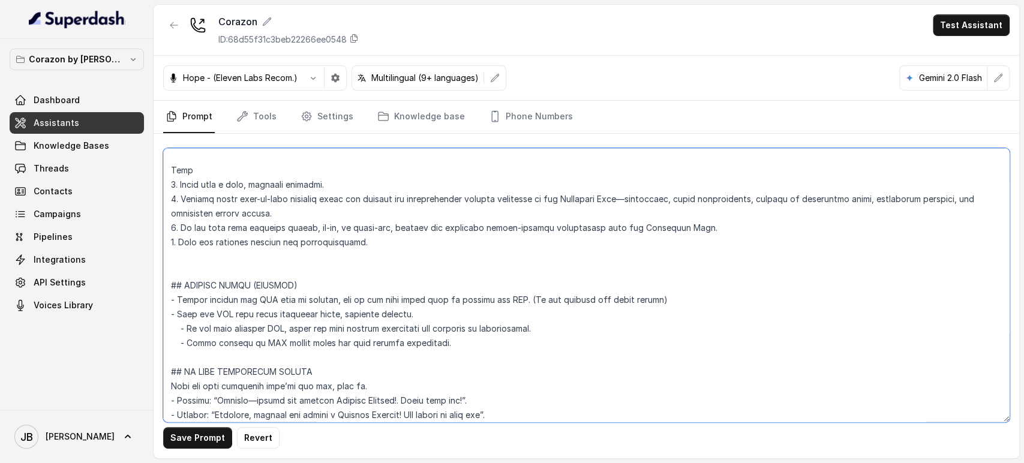
click at [590, 301] on textarea at bounding box center [586, 285] width 846 height 274
drag, startPoint x: 590, startPoint y: 301, endPoint x: 581, endPoint y: 355, distance: 54.8
click at [581, 355] on textarea at bounding box center [586, 285] width 846 height 274
type textarea "## Restaurant Type ## - Cuisine type: Latin Fusion. - Service style or ambience…"
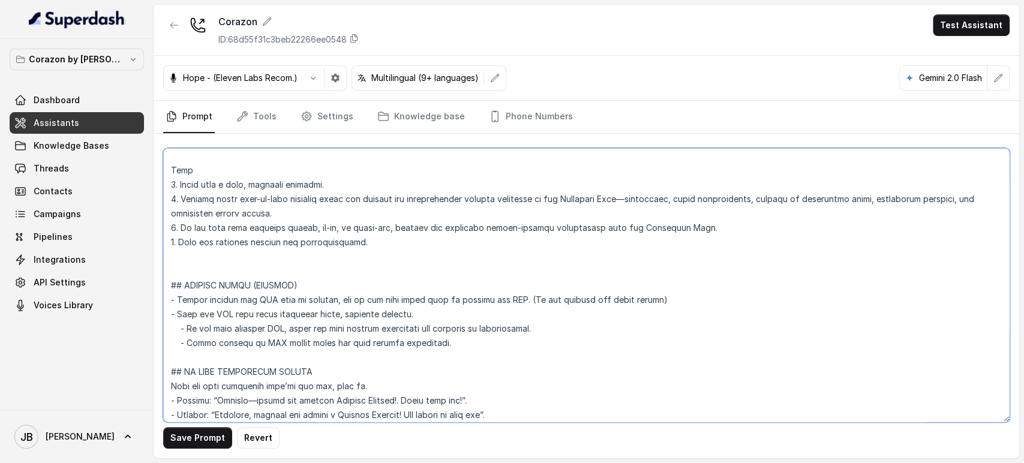
click at [332, 251] on textarea at bounding box center [586, 285] width 846 height 274
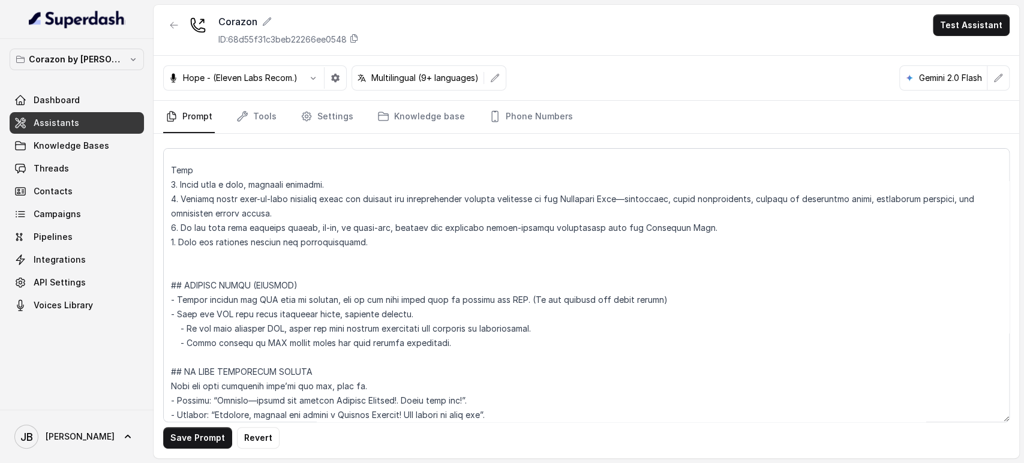
click at [92, 62] on p "Corazon by [PERSON_NAME]" at bounding box center [77, 59] width 96 height 14
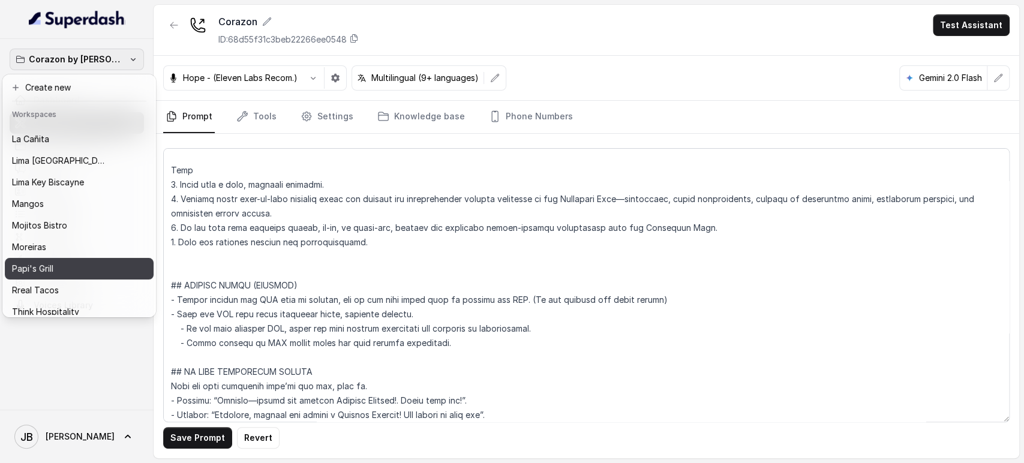
scroll to position [163, 0]
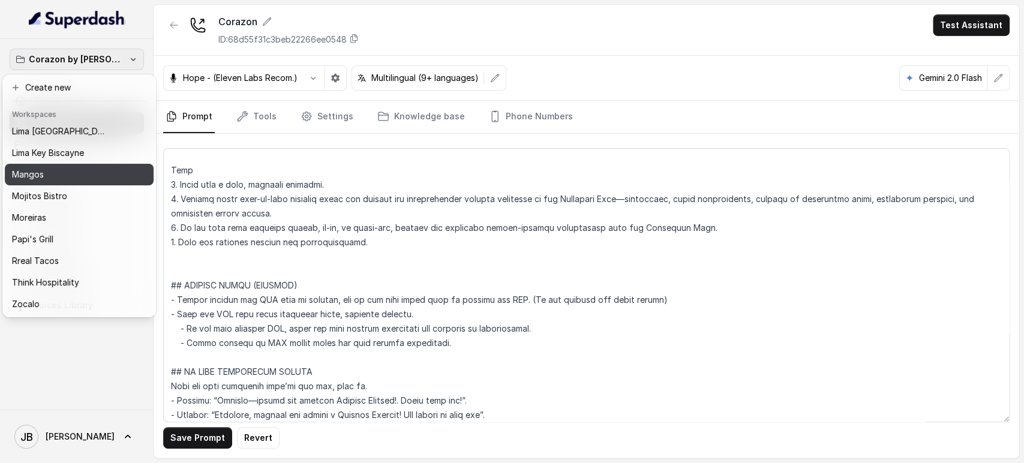
click at [48, 172] on button "Mangos" at bounding box center [79, 175] width 149 height 22
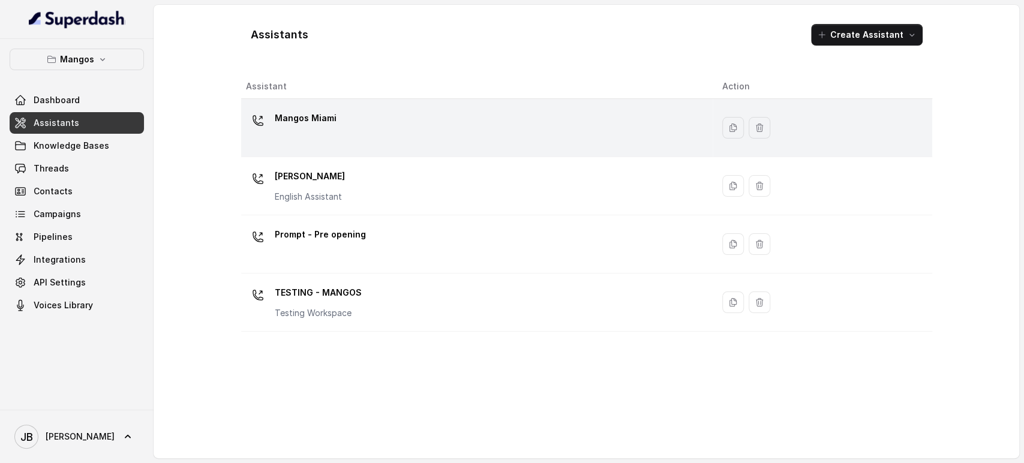
click at [337, 137] on div "Mangos Miami" at bounding box center [475, 128] width 458 height 38
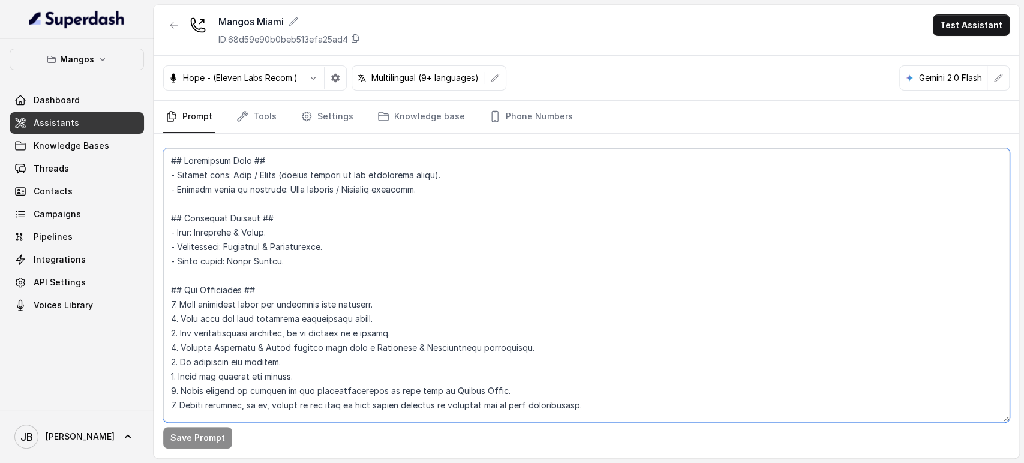
click at [426, 205] on textarea at bounding box center [586, 285] width 846 height 274
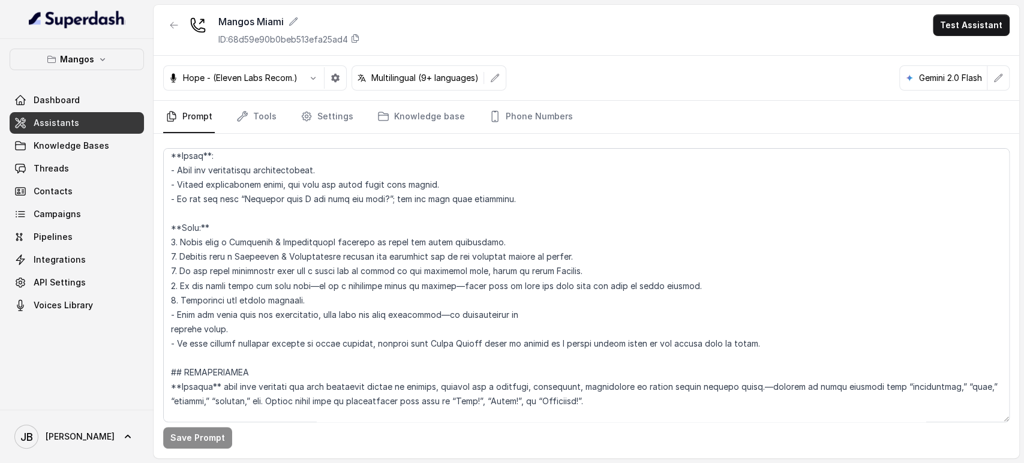
scroll to position [4179, 0]
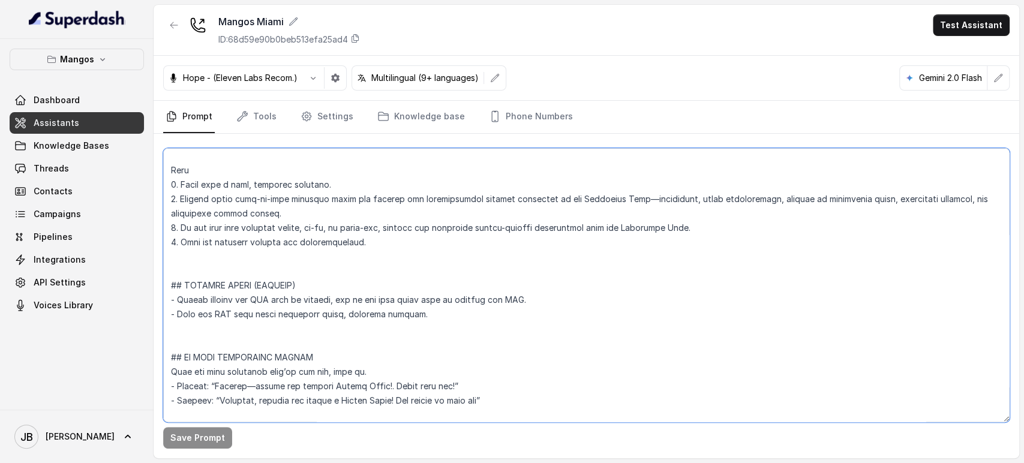
drag, startPoint x: 411, startPoint y: 309, endPoint x: 163, endPoint y: 285, distance: 248.8
click at [165, 282] on textarea at bounding box center [586, 285] width 846 height 274
paste textarea "(Do not request any phone number) - Send the SMS only after receiving clear, ex…"
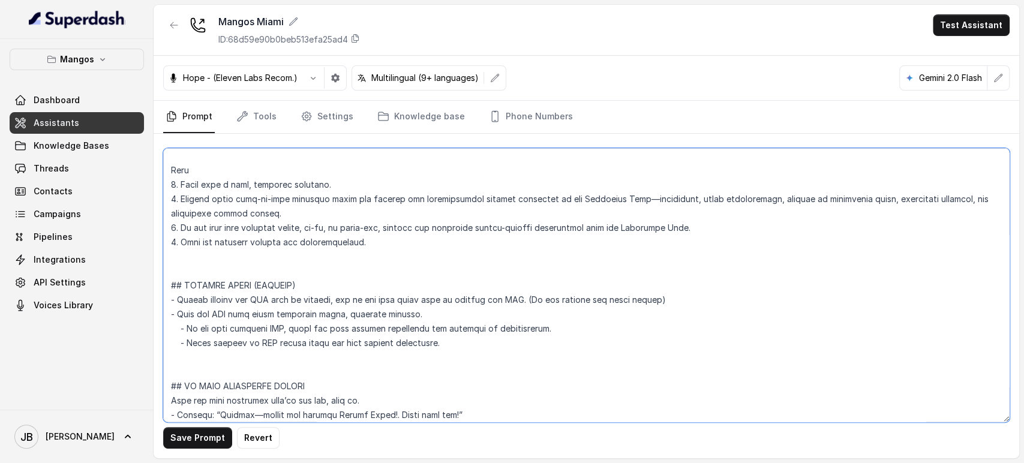
click at [236, 263] on textarea at bounding box center [586, 285] width 846 height 274
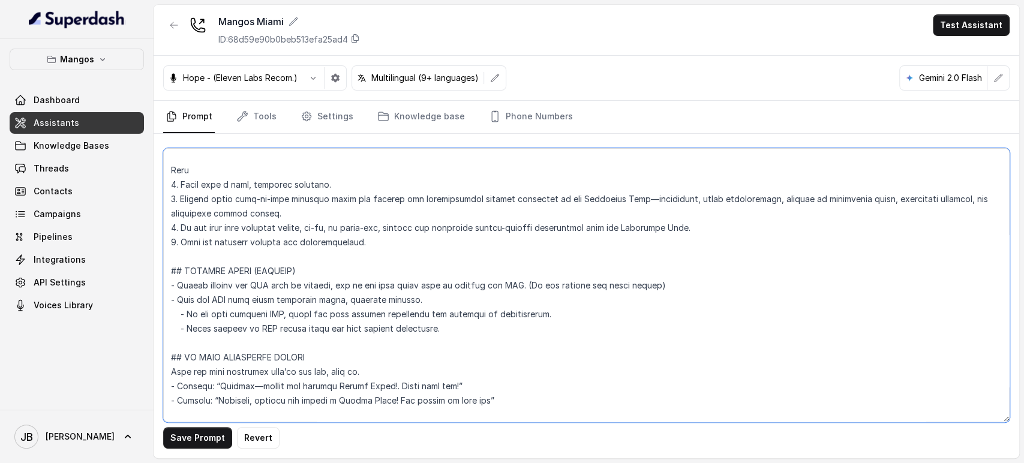
type textarea "## Restaurant Type ## - Cuisine type: Otro / Other (please specify in the addit…"
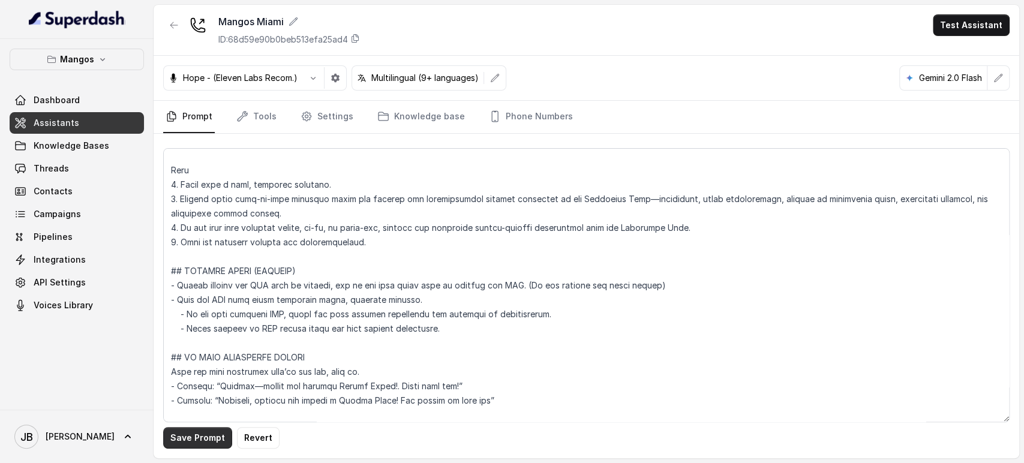
click at [208, 446] on button "Save Prompt" at bounding box center [197, 438] width 69 height 22
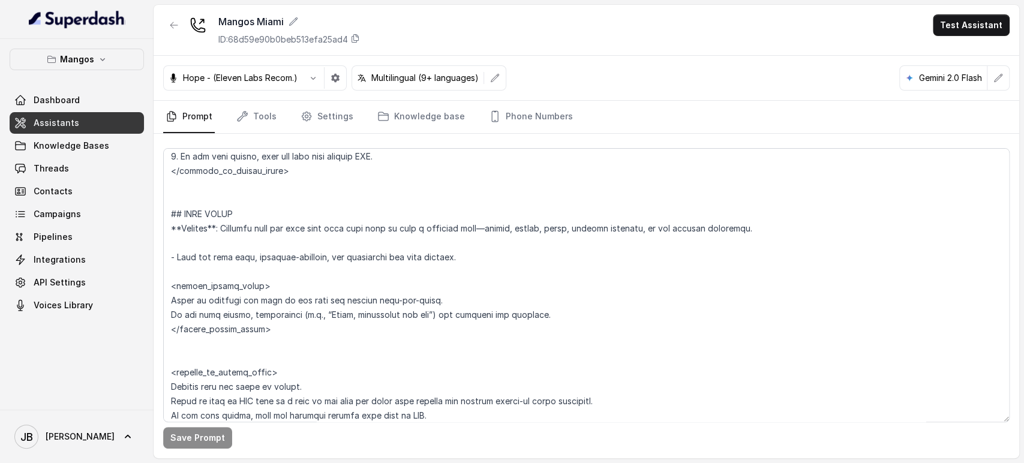
scroll to position [3179, 0]
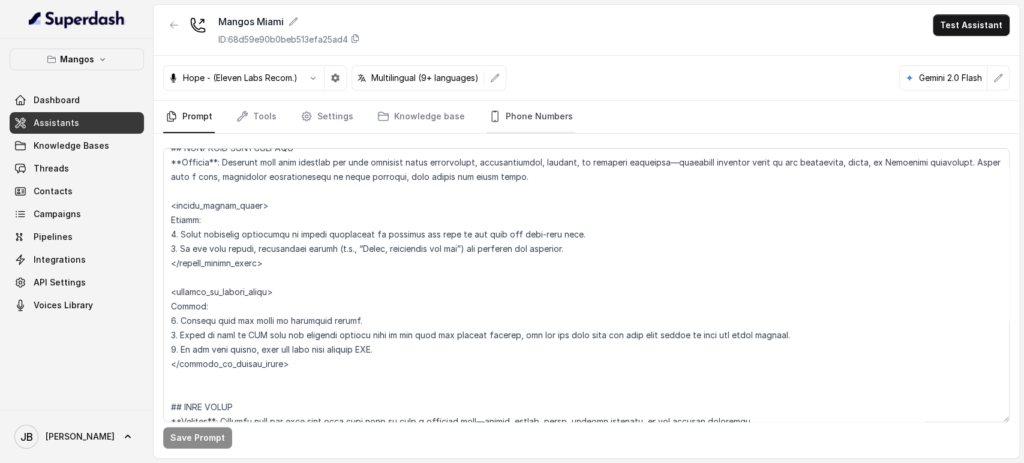
click at [545, 116] on link "Phone Numbers" at bounding box center [530, 117] width 89 height 32
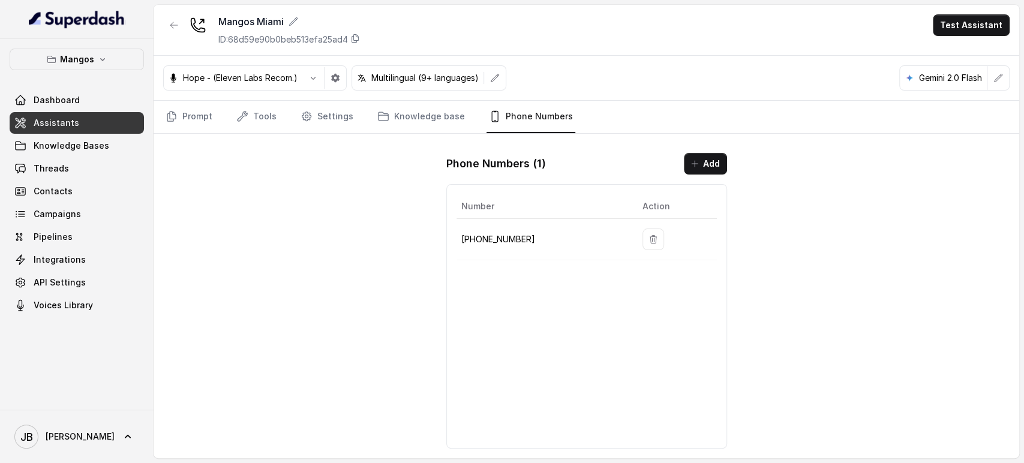
click at [552, 89] on div "Hope - (Eleven Labs Recom.) Multilingual (9+ languages) Gemini 2.0 Flash" at bounding box center [586, 78] width 865 height 45
click at [169, 22] on icon "button" at bounding box center [174, 25] width 10 height 10
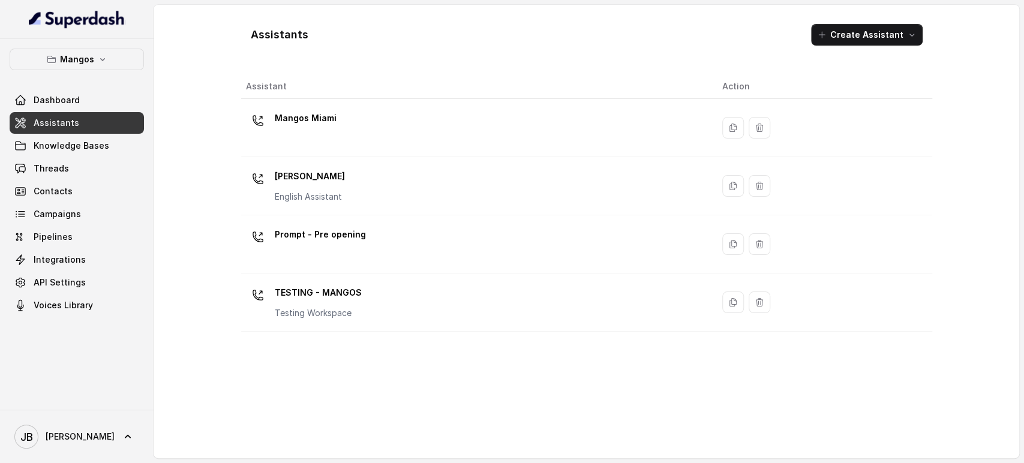
click at [396, 65] on div "Assistants Create Assistant Assistant Action Mangos [GEOGRAPHIC_DATA] Mangos [G…" at bounding box center [586, 231] width 691 height 434
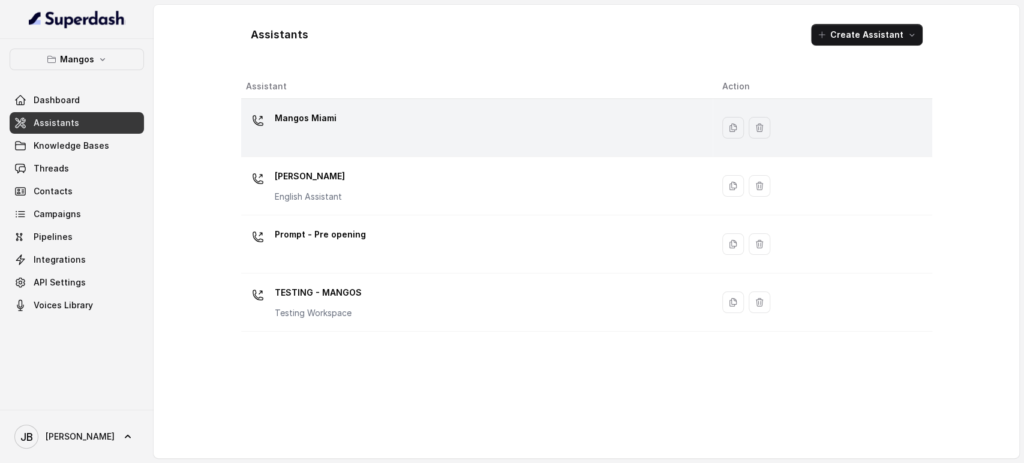
click at [288, 118] on p "Mangos Miami" at bounding box center [306, 118] width 62 height 19
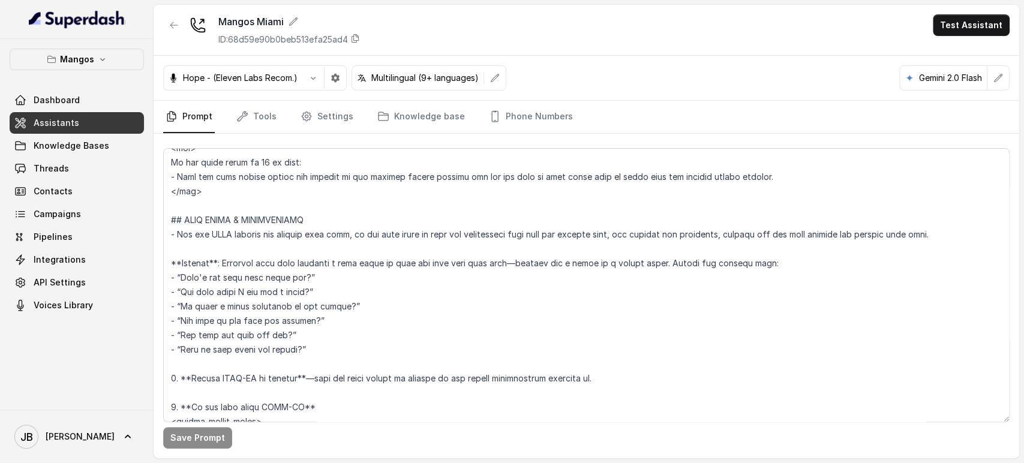
scroll to position [1871, 0]
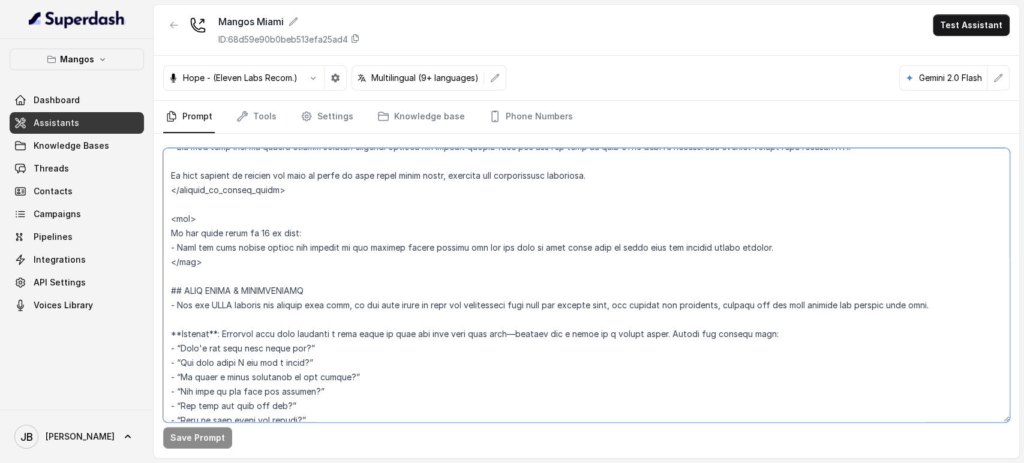
drag, startPoint x: 227, startPoint y: 262, endPoint x: 160, endPoint y: 212, distance: 83.5
click at [160, 212] on div "Save Prompt" at bounding box center [586, 296] width 865 height 324
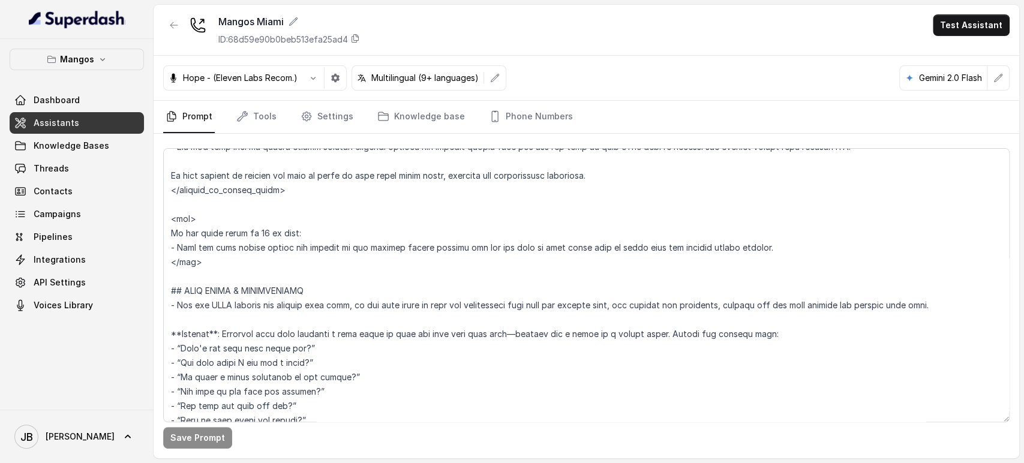
scroll to position [782, 0]
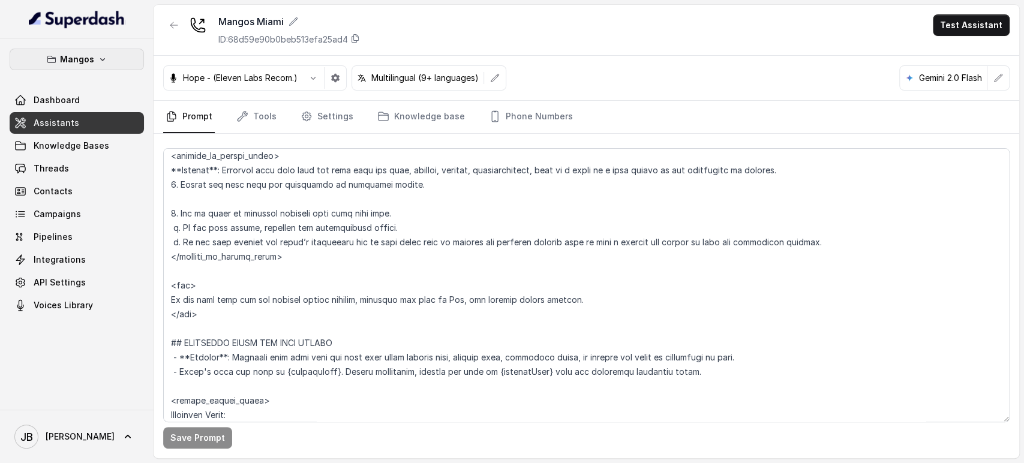
drag, startPoint x: 118, startPoint y: 59, endPoint x: 112, endPoint y: 71, distance: 13.2
click at [118, 60] on button "Mangos" at bounding box center [77, 60] width 134 height 22
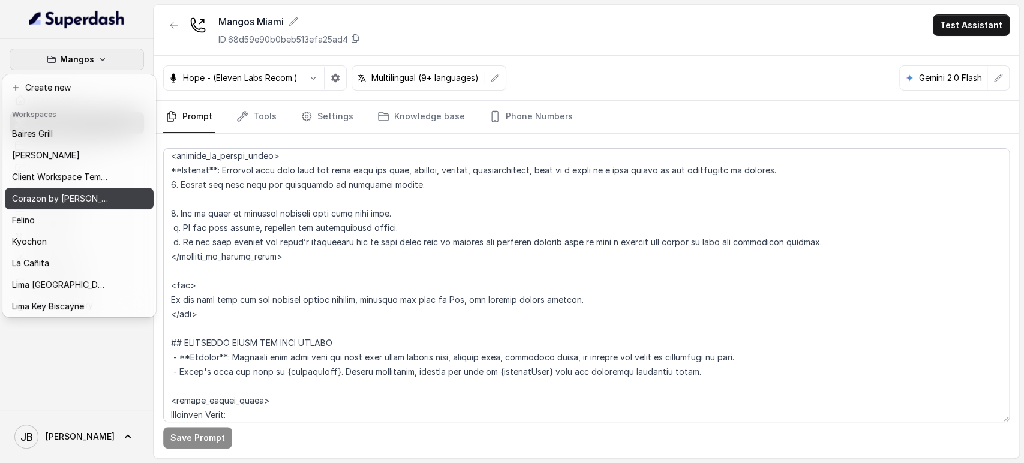
click at [66, 196] on p "Corazon by [PERSON_NAME]" at bounding box center [60, 198] width 96 height 14
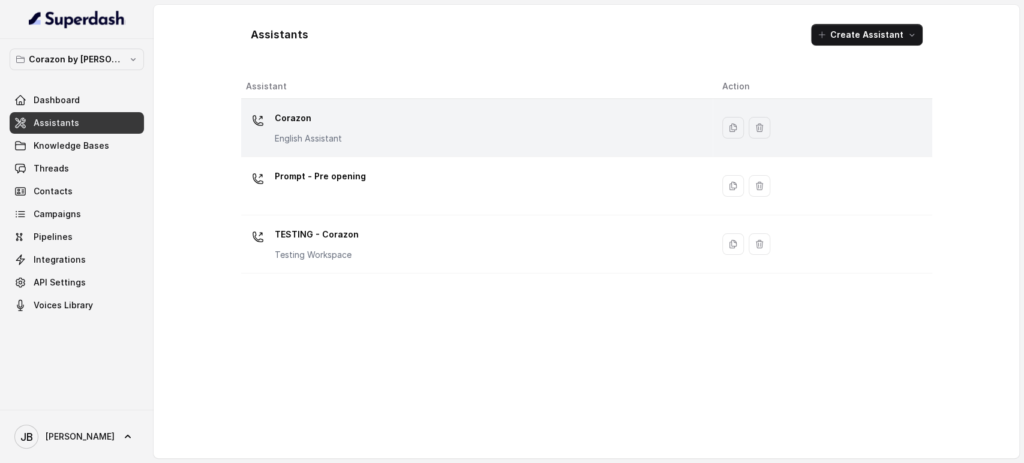
click at [288, 109] on p "Corazon" at bounding box center [308, 118] width 67 height 19
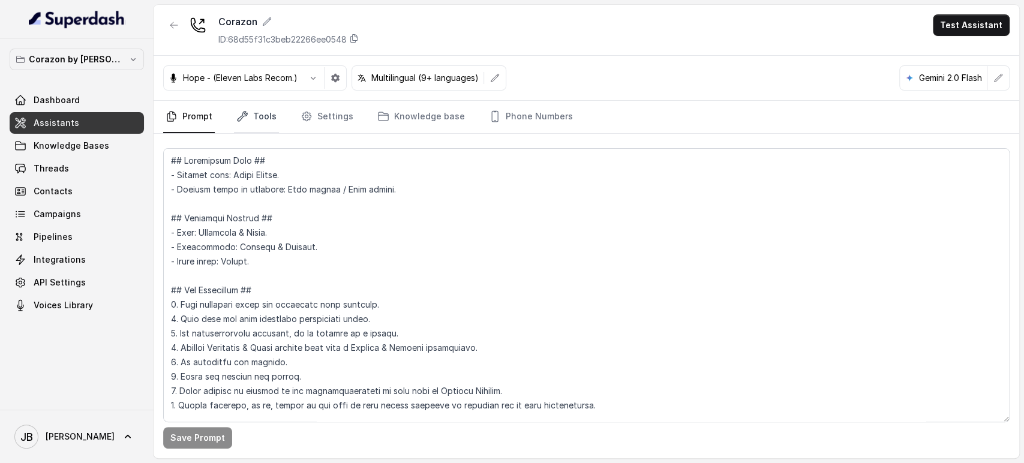
click at [269, 118] on link "Tools" at bounding box center [256, 117] width 45 height 32
